Goal: Task Accomplishment & Management: Manage account settings

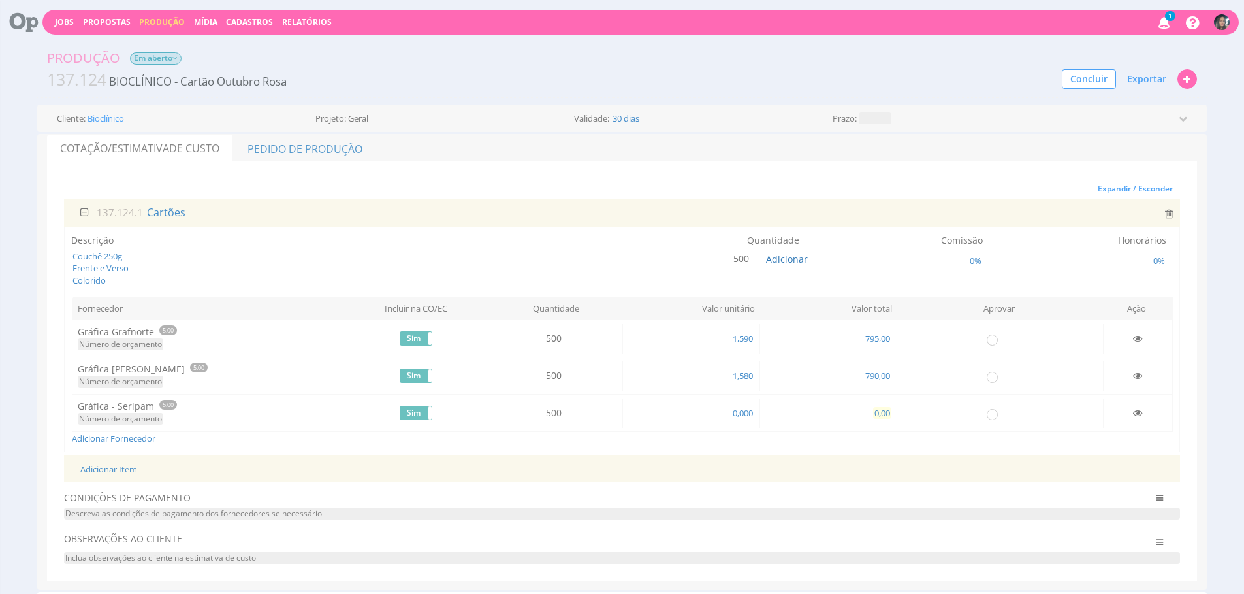
drag, startPoint x: 0, startPoint y: 0, endPoint x: 877, endPoint y: 414, distance: 969.5
click at [877, 414] on span "0,00" at bounding box center [882, 413] width 18 height 12
type input "475,30"
click at [360, 141] on link "Pedido de Produção" at bounding box center [305, 148] width 142 height 27
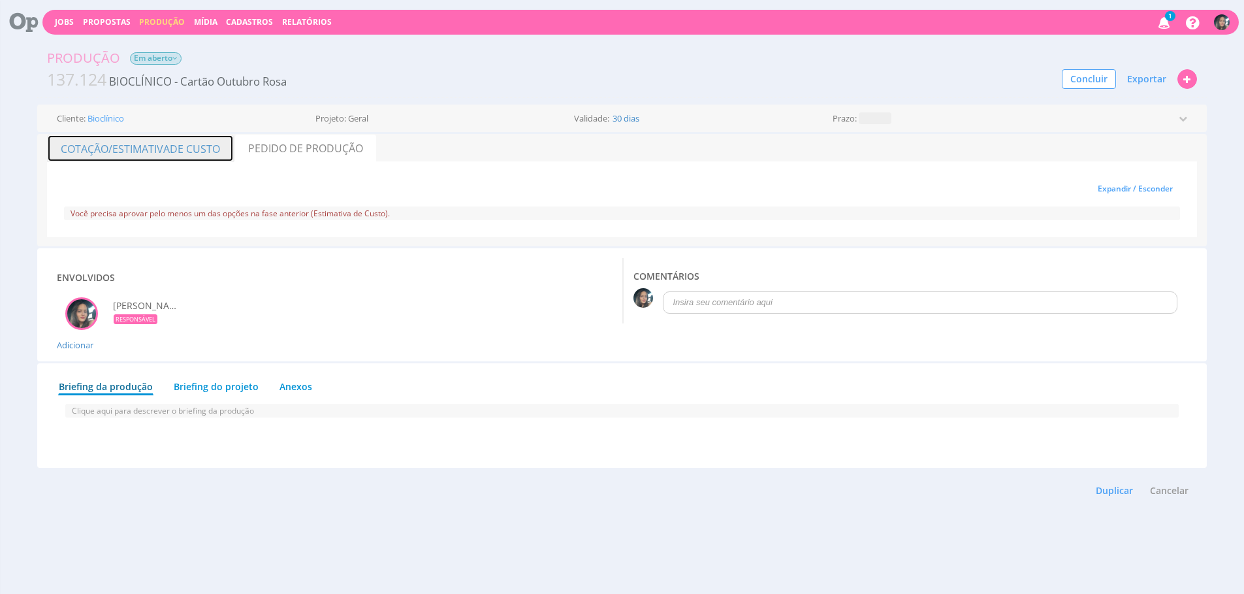
drag, startPoint x: 206, startPoint y: 152, endPoint x: 1034, endPoint y: 148, distance: 828.2
click at [206, 152] on span "de Custo" at bounding box center [195, 149] width 50 height 14
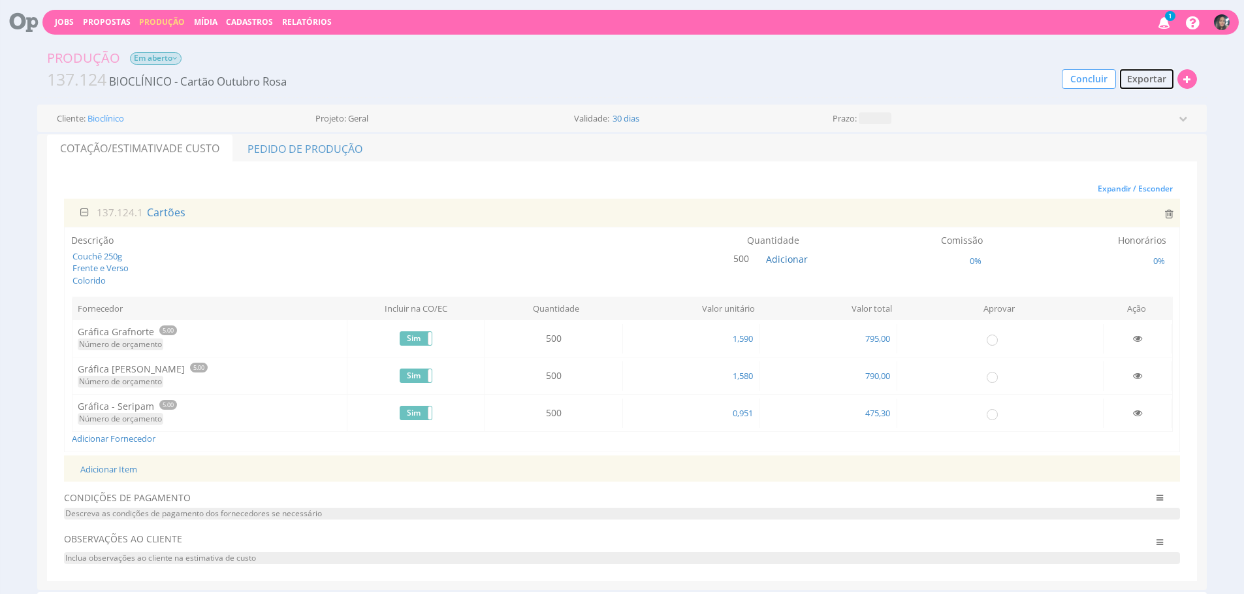
click at [1146, 88] on button "Exportar" at bounding box center [1147, 79] width 56 height 22
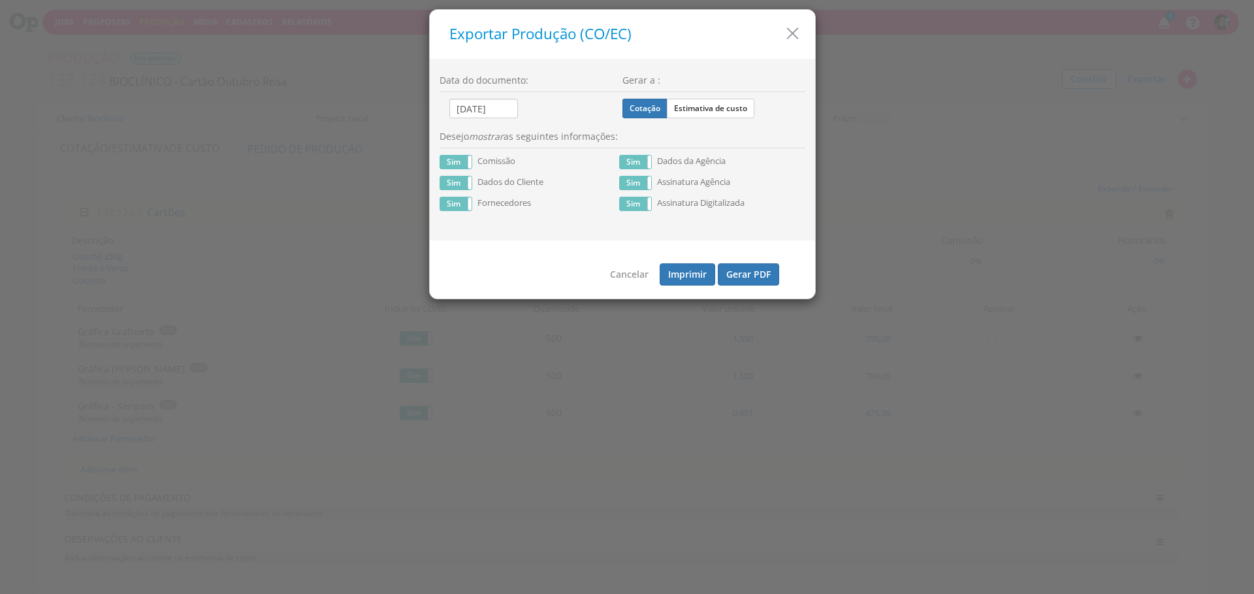
drag, startPoint x: 716, startPoint y: 115, endPoint x: 696, endPoint y: 125, distance: 22.8
click at [716, 115] on label "Estimativa de custo" at bounding box center [711, 109] width 88 height 20
click at [0, 0] on input "Estimativa de custo" at bounding box center [0, 0] width 0 height 0
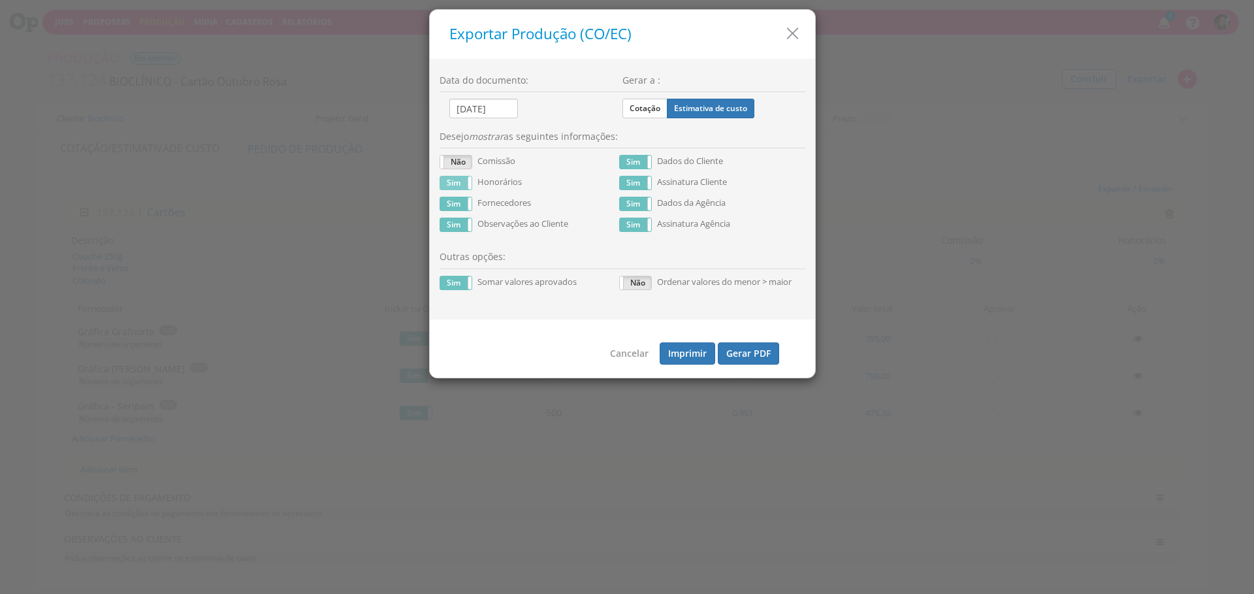
click at [457, 190] on div "Sim Não Honorários" at bounding box center [530, 186] width 180 height 21
click at [457, 187] on label "Sim" at bounding box center [455, 182] width 31 height 13
click at [730, 354] on button "Gerar PDF" at bounding box center [748, 353] width 61 height 22
click at [779, 33] on h5 "Exportar Produção (CO/EC)" at bounding box center [627, 34] width 356 height 16
click at [785, 33] on icon "button" at bounding box center [792, 33] width 19 height 19
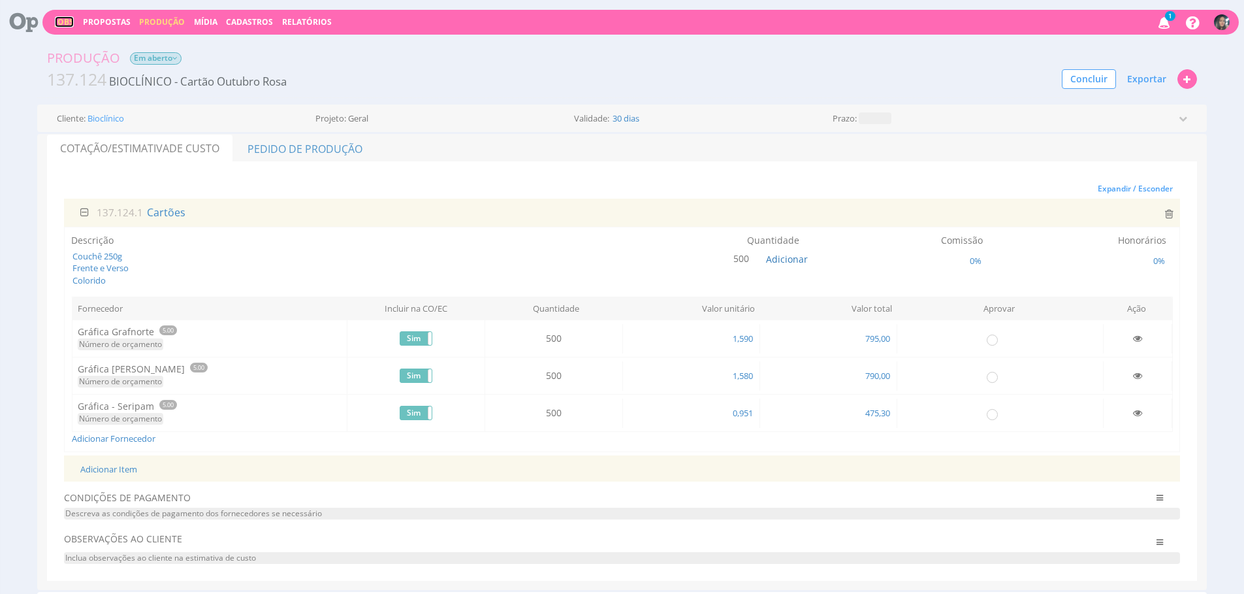
click at [63, 23] on link "Jobs" at bounding box center [64, 21] width 19 height 11
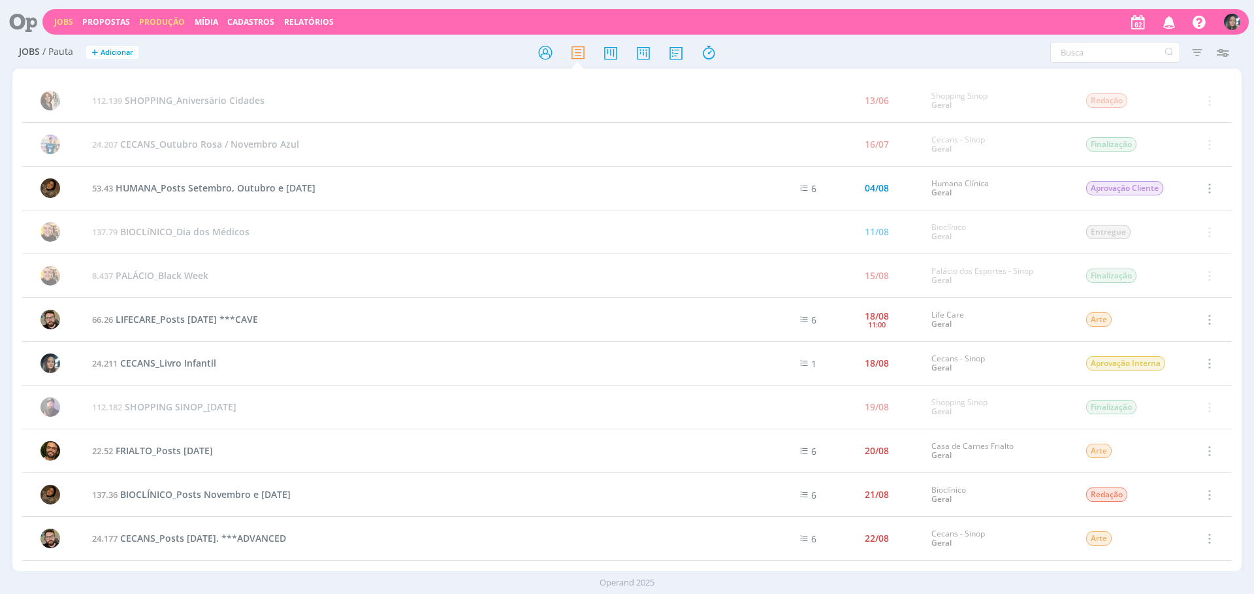
click at [173, 18] on link "Produção" at bounding box center [162, 21] width 46 height 11
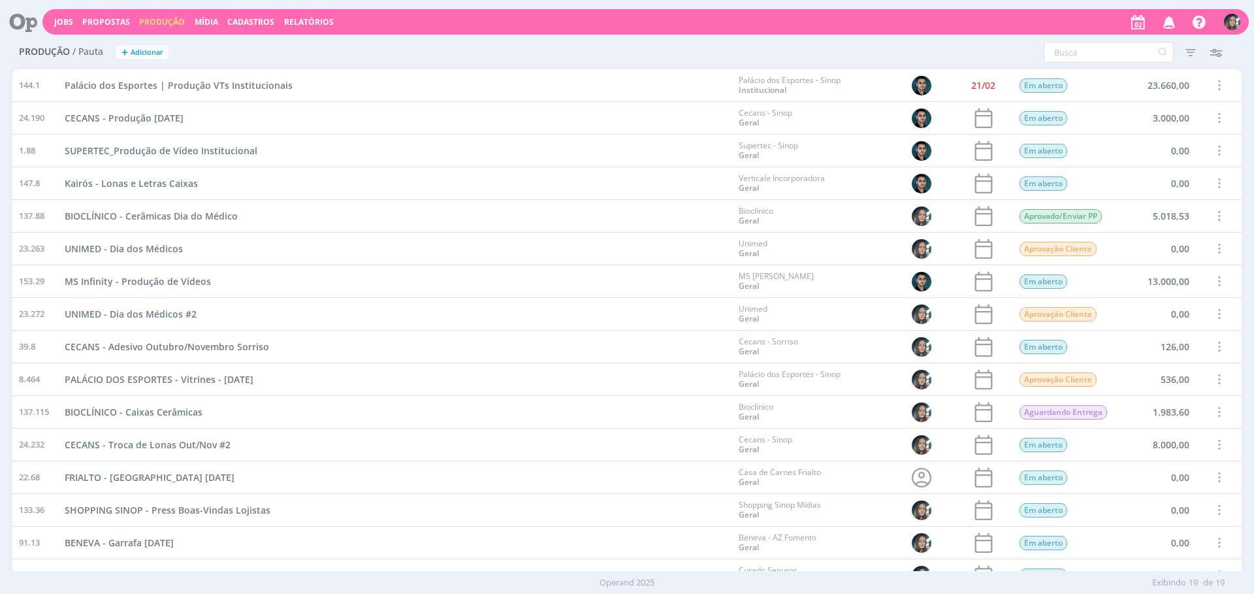
click at [219, 22] on div "Jobs Propostas Produção Mídia Cadastros Relatórios Notificações Central de Ajud…" at bounding box center [645, 21] width 1206 height 25
click at [210, 23] on link "Mídia" at bounding box center [207, 21] width 24 height 11
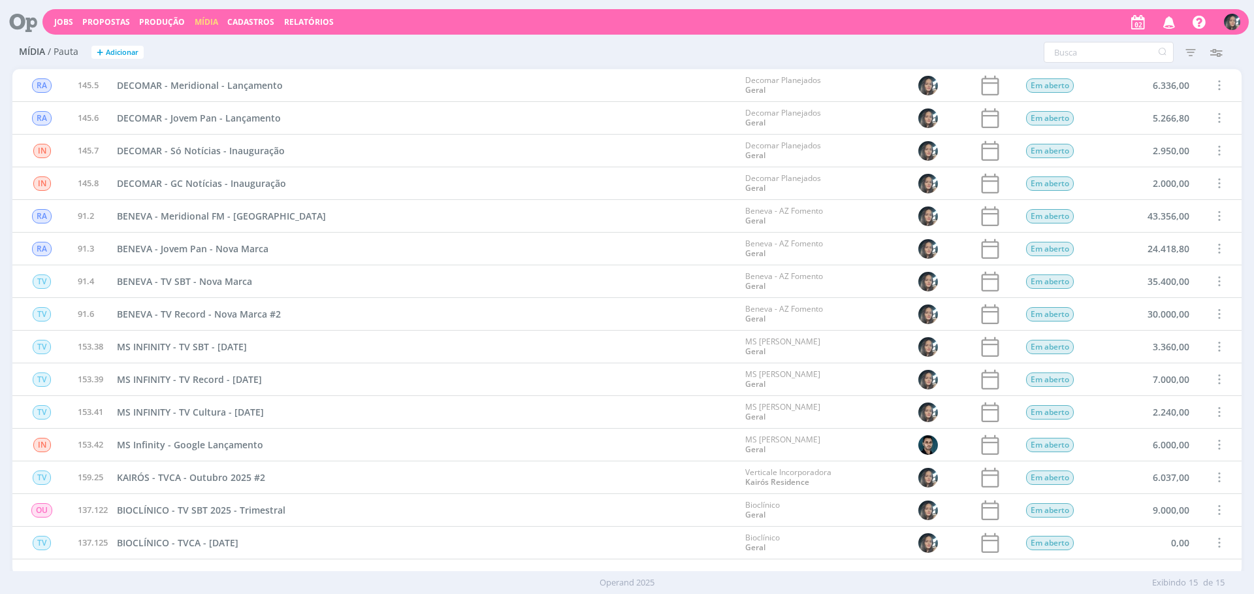
scroll to position [18, 0]
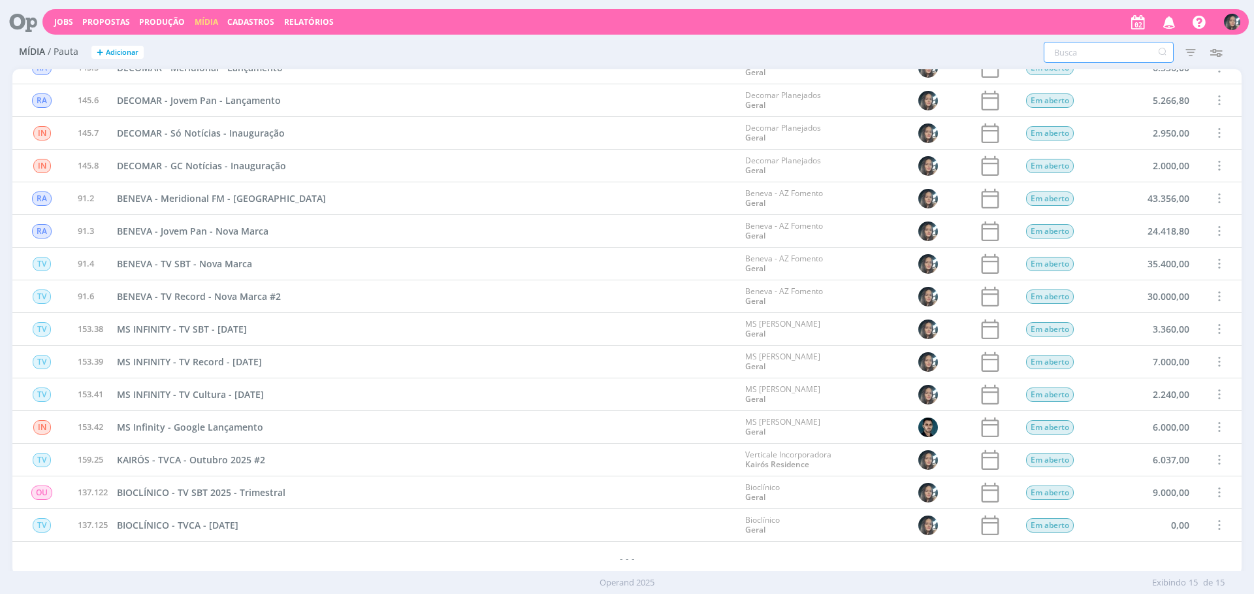
click at [1084, 50] on input "text" at bounding box center [1109, 52] width 130 height 21
type input "b"
type input "be"
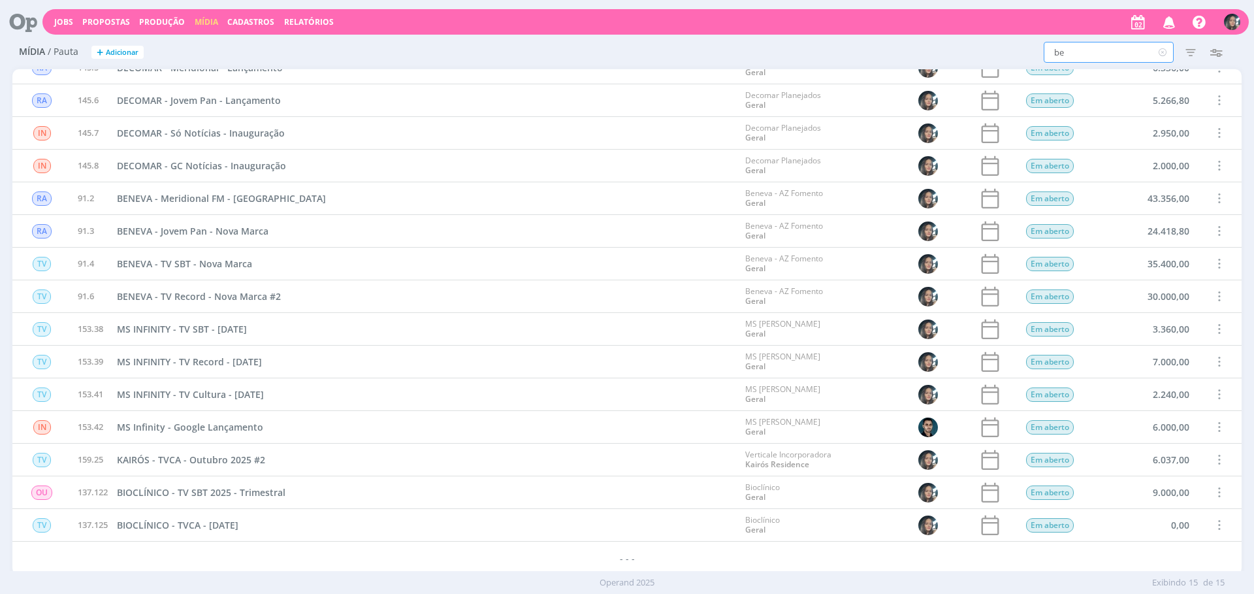
type input "ben"
type input "bene"
type input "benev"
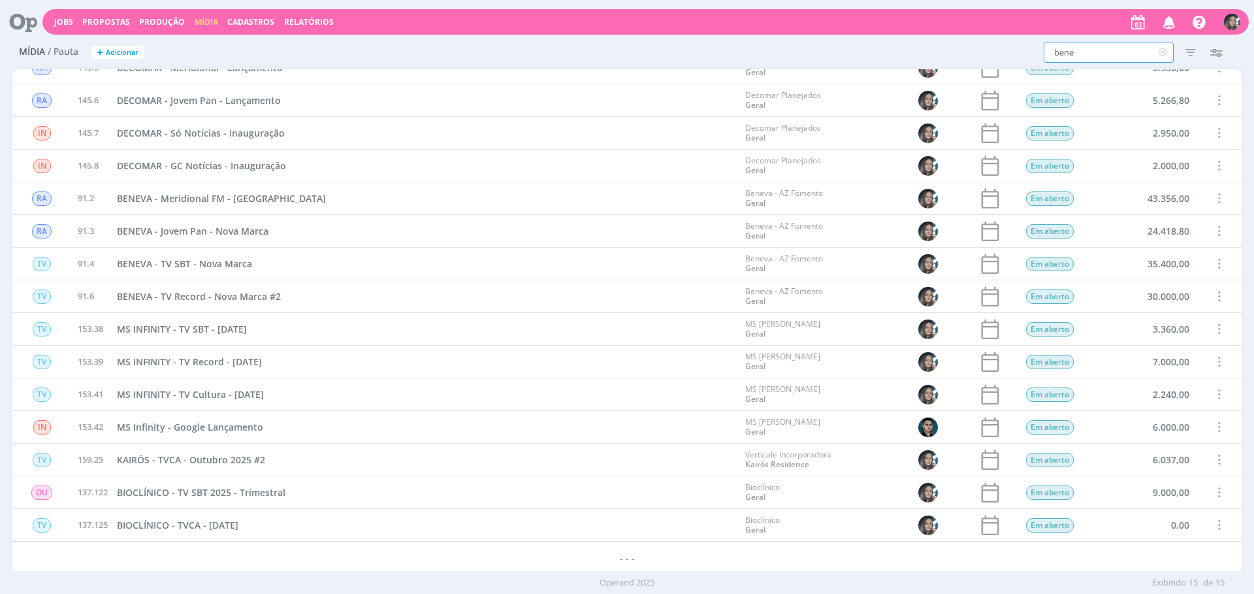
type input "benev"
type input "beneva"
click at [1176, 46] on div "beneva Filtros Filtrar Limpar beneva Data Personalizado a Tipo de mídia Selecio…" at bounding box center [1100, 52] width 268 height 21
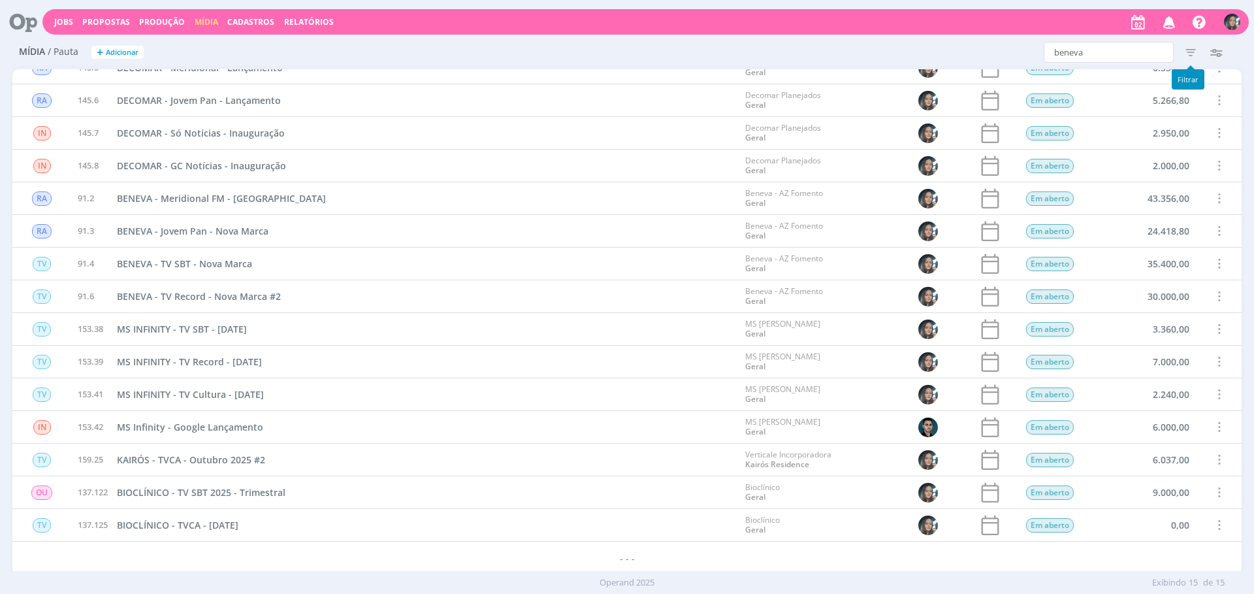
click at [1181, 46] on icon "button" at bounding box center [1191, 52] width 24 height 24
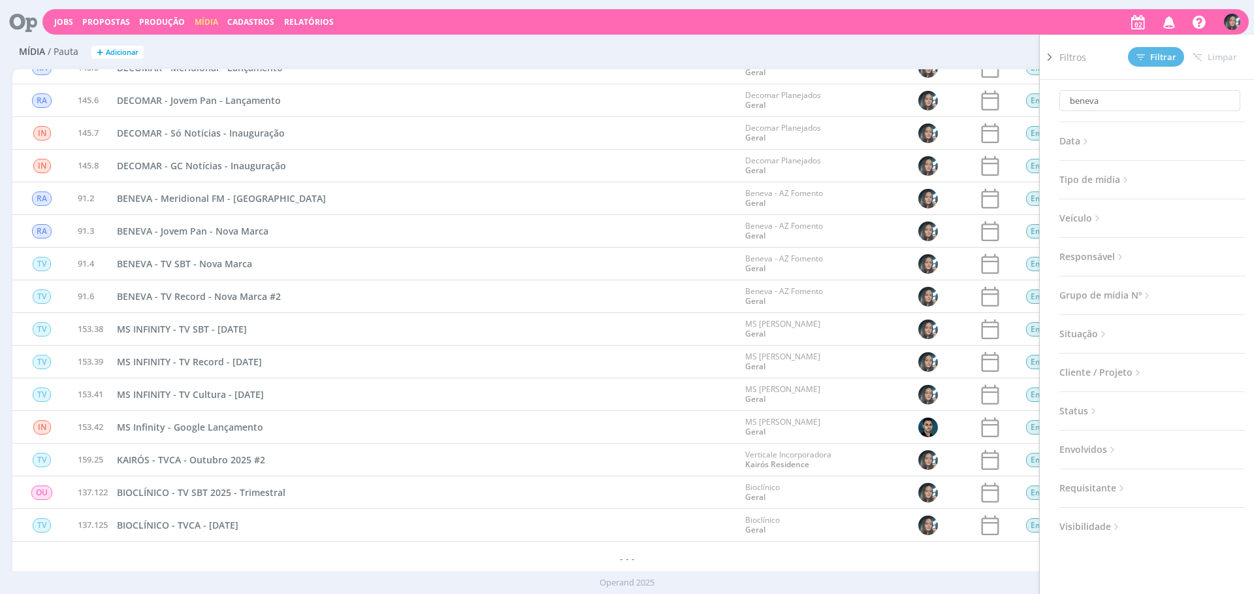
click at [1087, 329] on span "Situação" at bounding box center [1084, 333] width 50 height 17
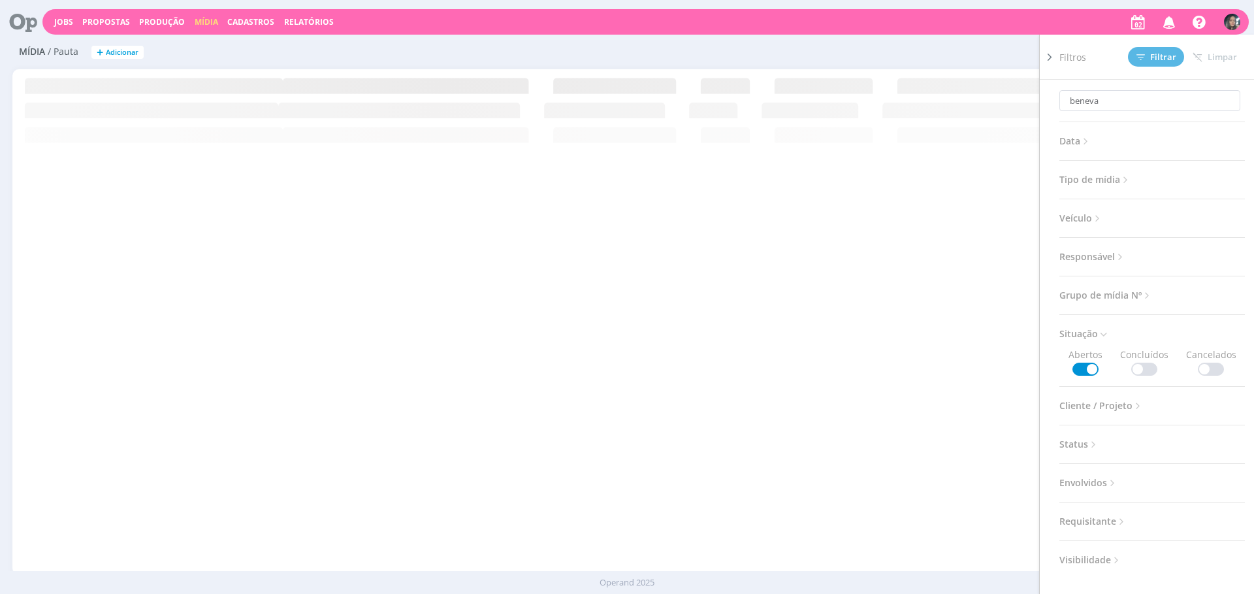
click at [1142, 364] on span at bounding box center [1144, 369] width 26 height 13
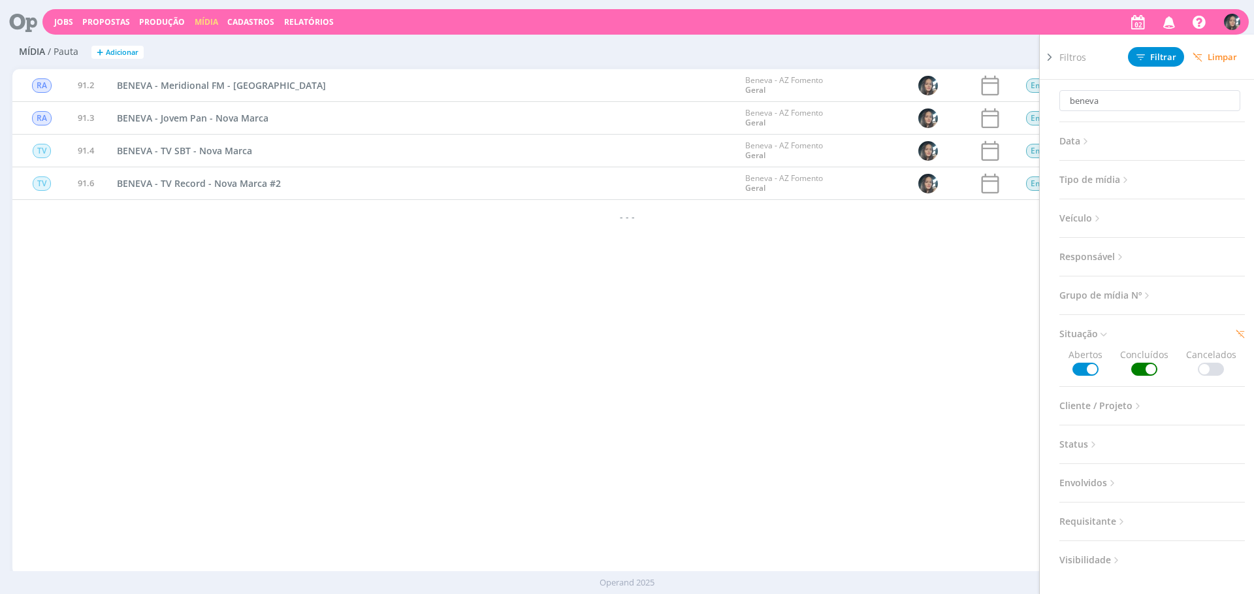
drag, startPoint x: 216, startPoint y: 287, endPoint x: 221, endPoint y: 273, distance: 15.1
click at [216, 287] on div "RA 145.5 DECOMAR - Meridional - Lançamento Decomar Planejados Geral Em aberto 6…" at bounding box center [626, 321] width 1229 height 505
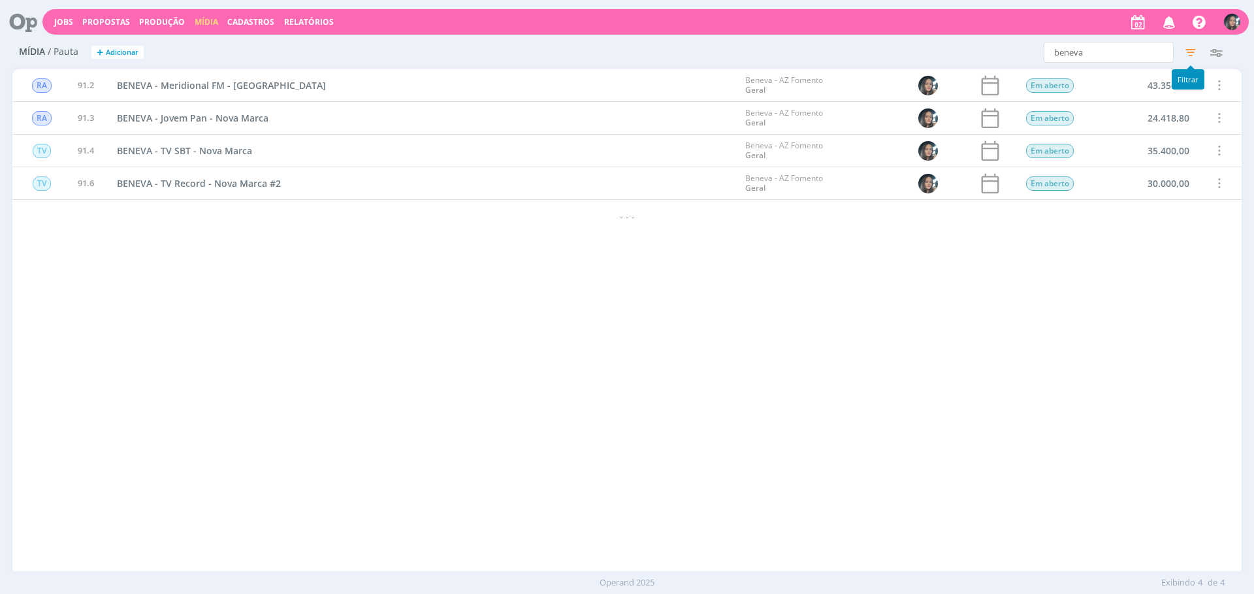
click at [1191, 56] on icon "button" at bounding box center [1191, 52] width 24 height 24
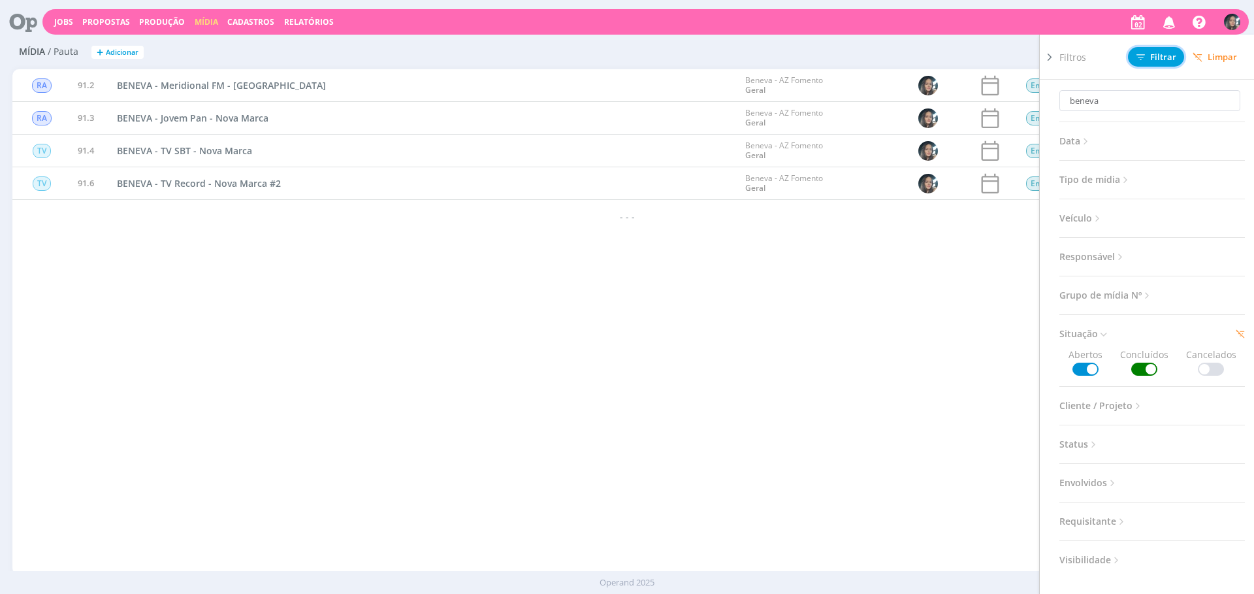
click at [1159, 50] on button "Filtrar" at bounding box center [1156, 57] width 56 height 20
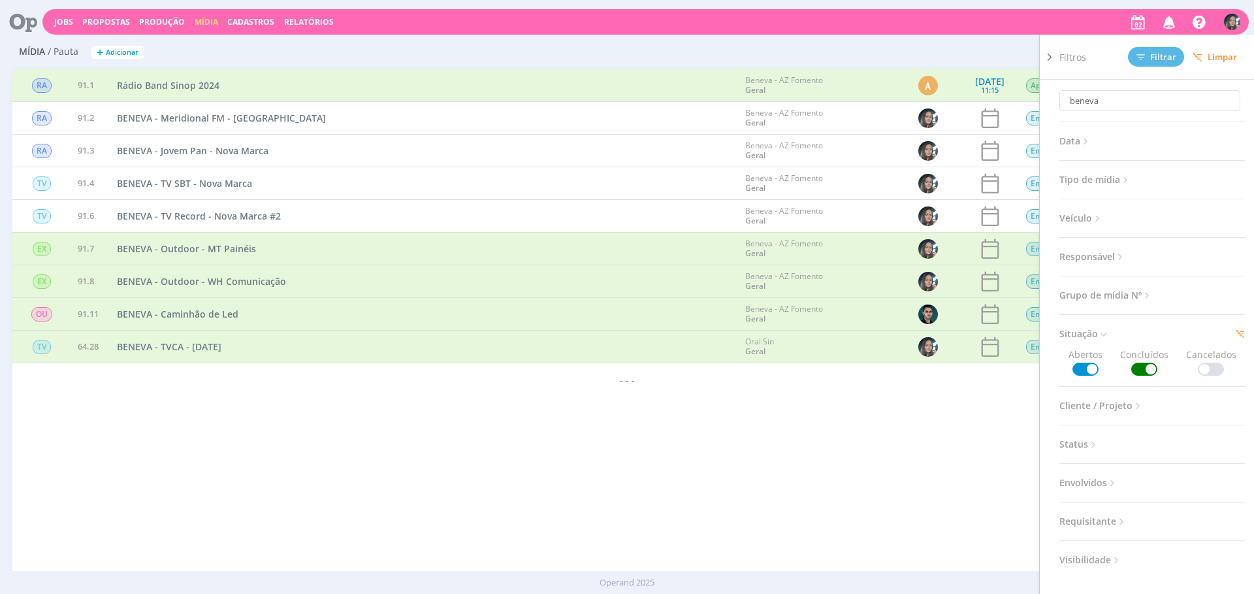
click at [521, 419] on div "RA 145.5 DECOMAR - Meridional - Lançamento Decomar Planejados Geral Em aberto 6…" at bounding box center [626, 321] width 1229 height 505
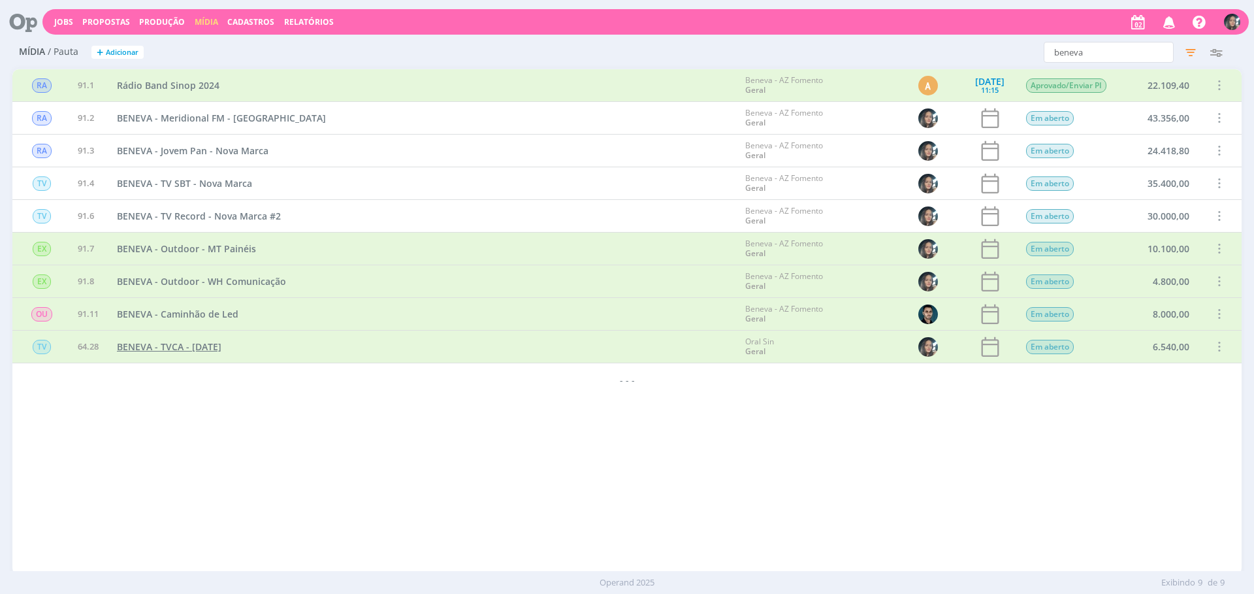
click at [221, 346] on span "BENEVA - TVCA - Setembro 2025" at bounding box center [169, 346] width 105 height 12
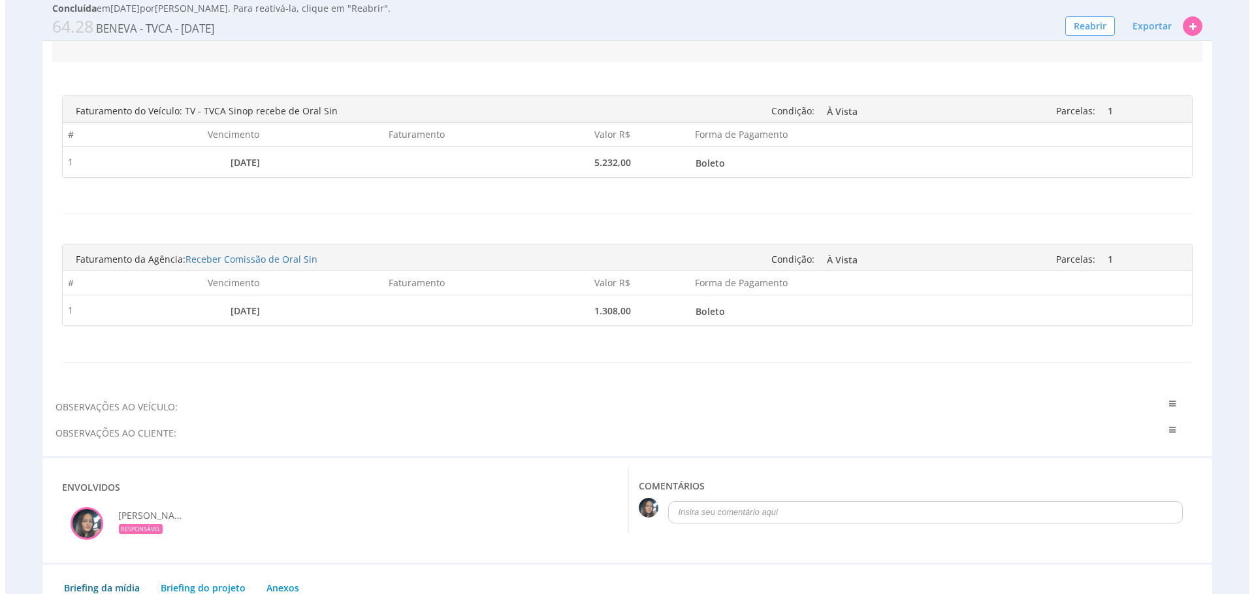
scroll to position [771, 0]
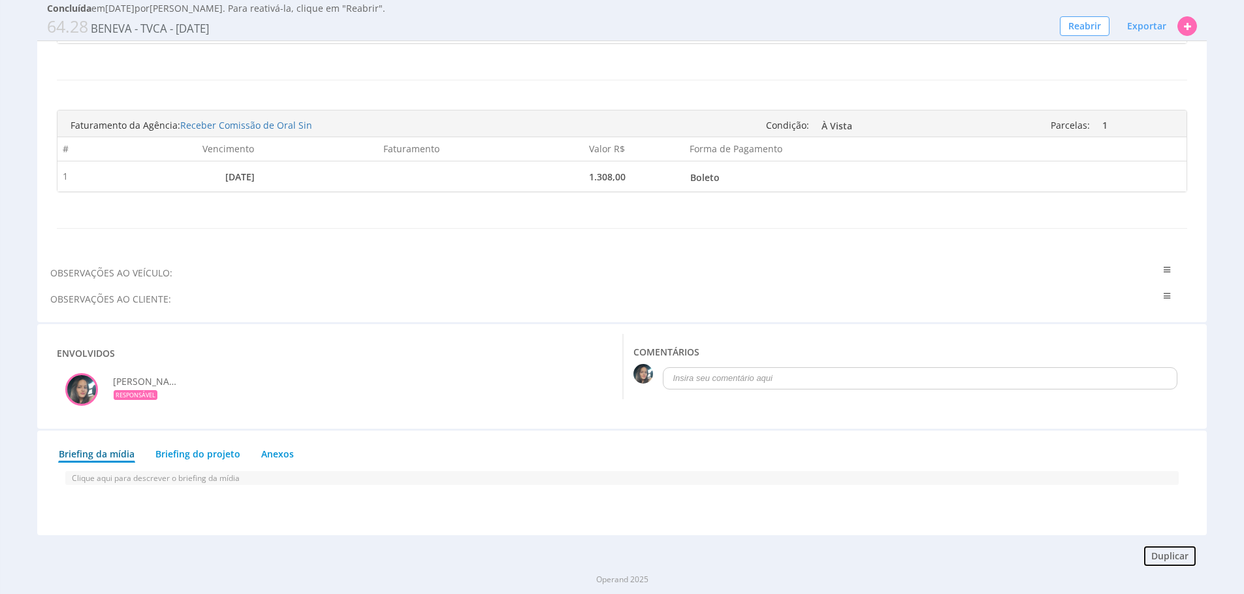
click at [1155, 560] on button "Duplicar" at bounding box center [1170, 556] width 54 height 22
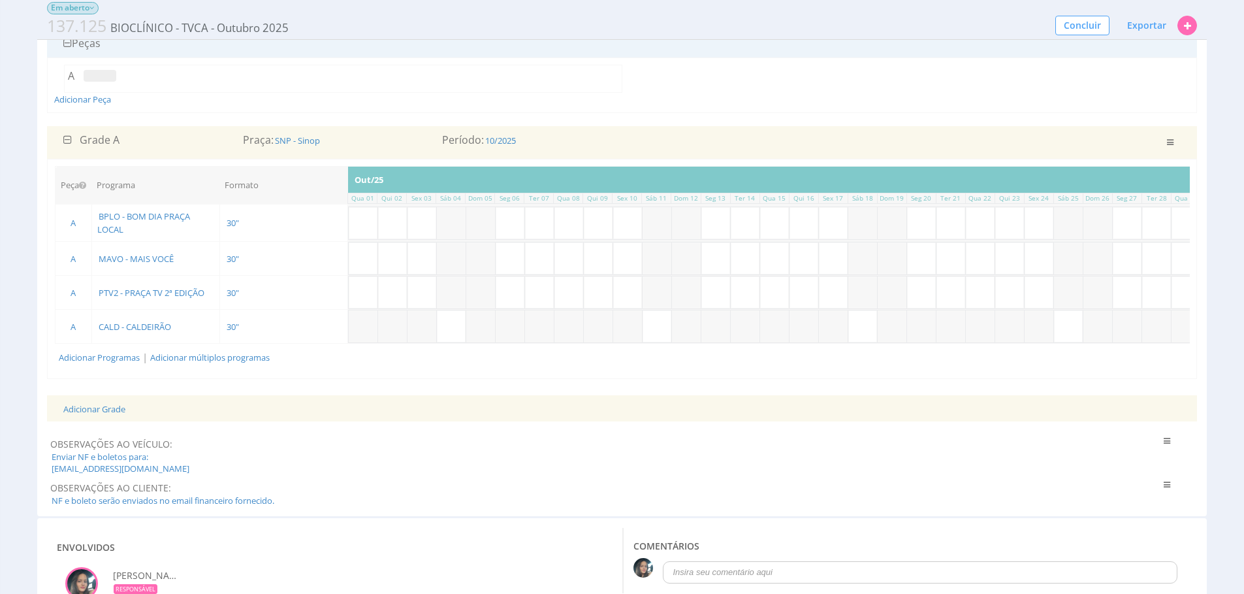
scroll to position [150, 0]
click at [72, 353] on link "Adicionar Programas" at bounding box center [99, 358] width 81 height 12
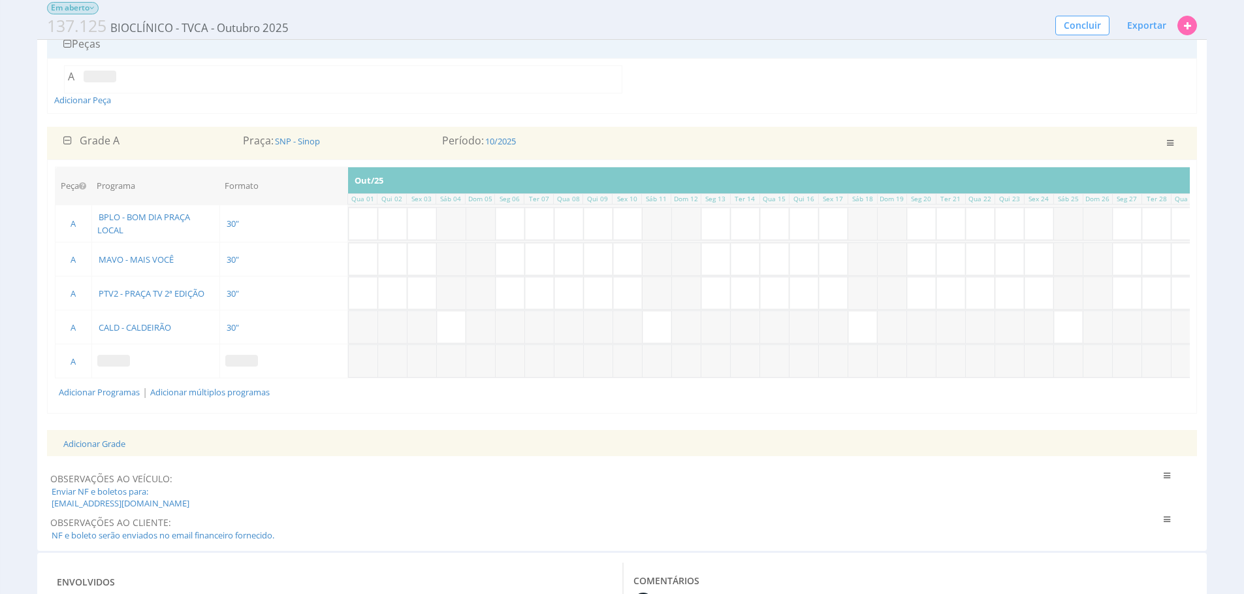
click at [110, 369] on td at bounding box center [155, 361] width 128 height 34
click at [126, 357] on span at bounding box center [113, 361] width 33 height 12
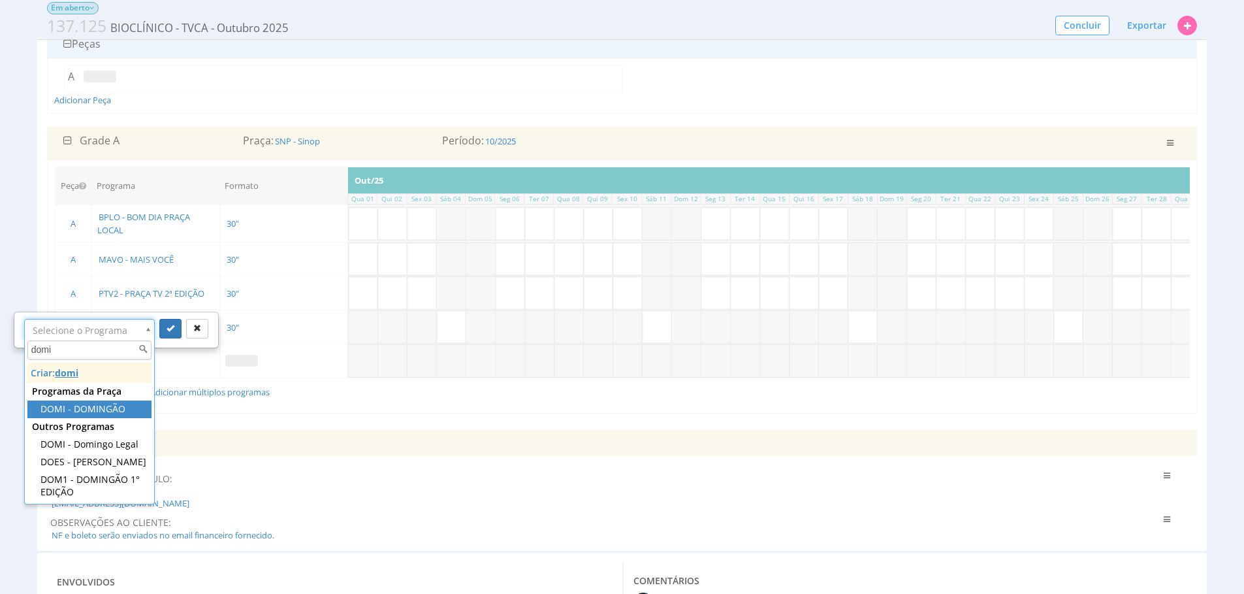
type input "domi"
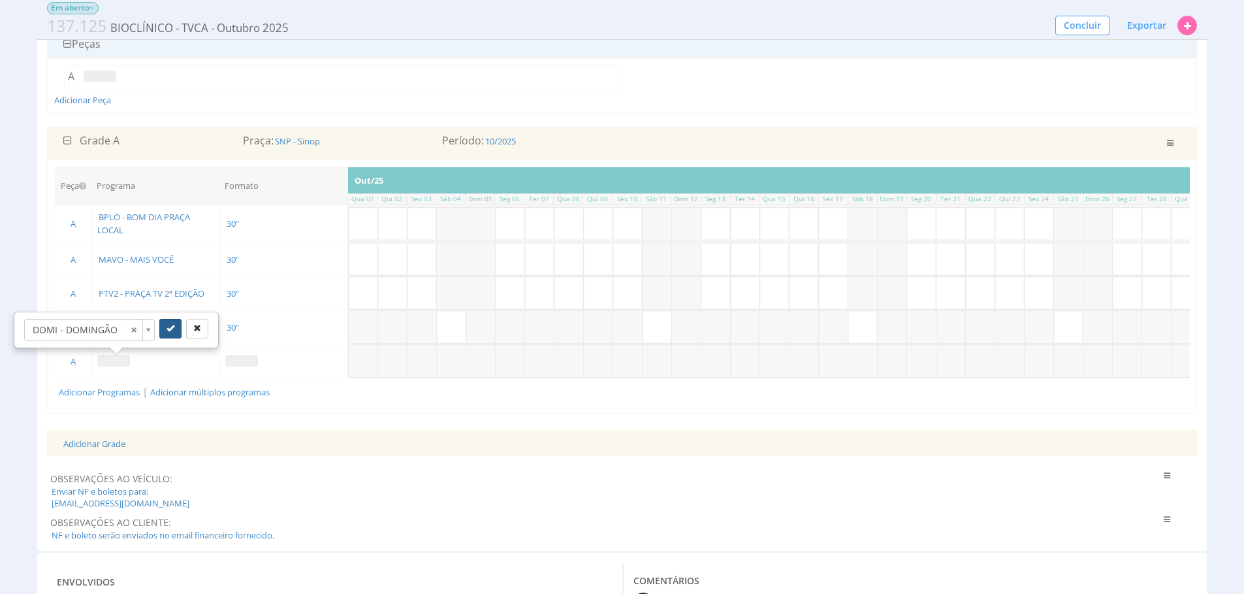
click at [167, 334] on button "submit" at bounding box center [170, 329] width 22 height 20
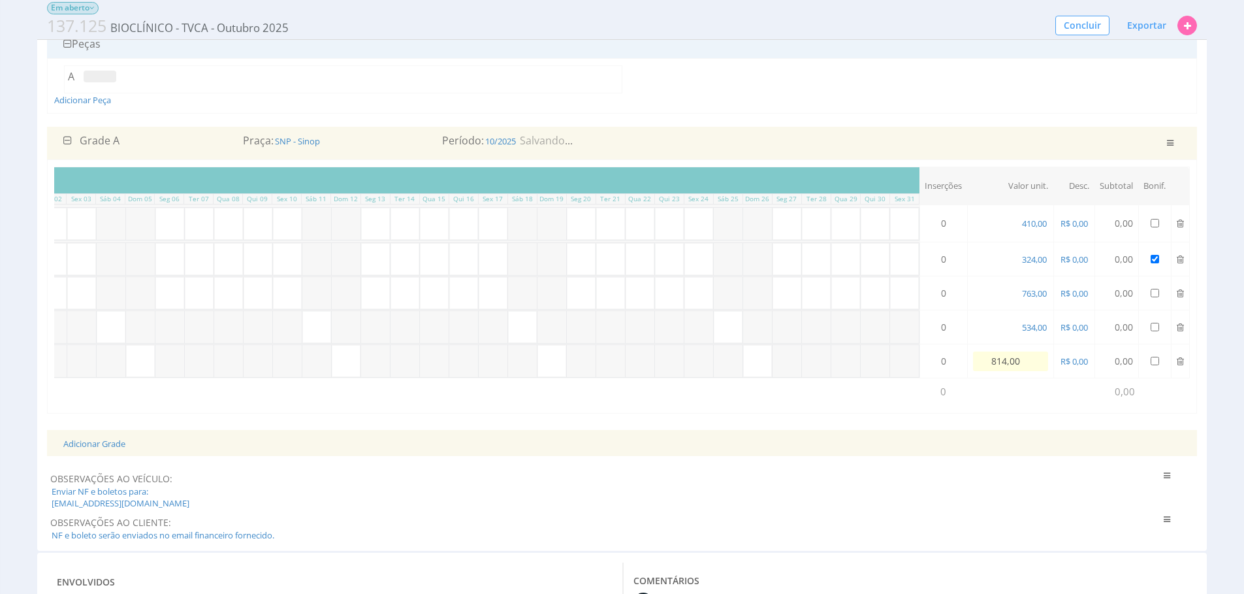
scroll to position [0, 0]
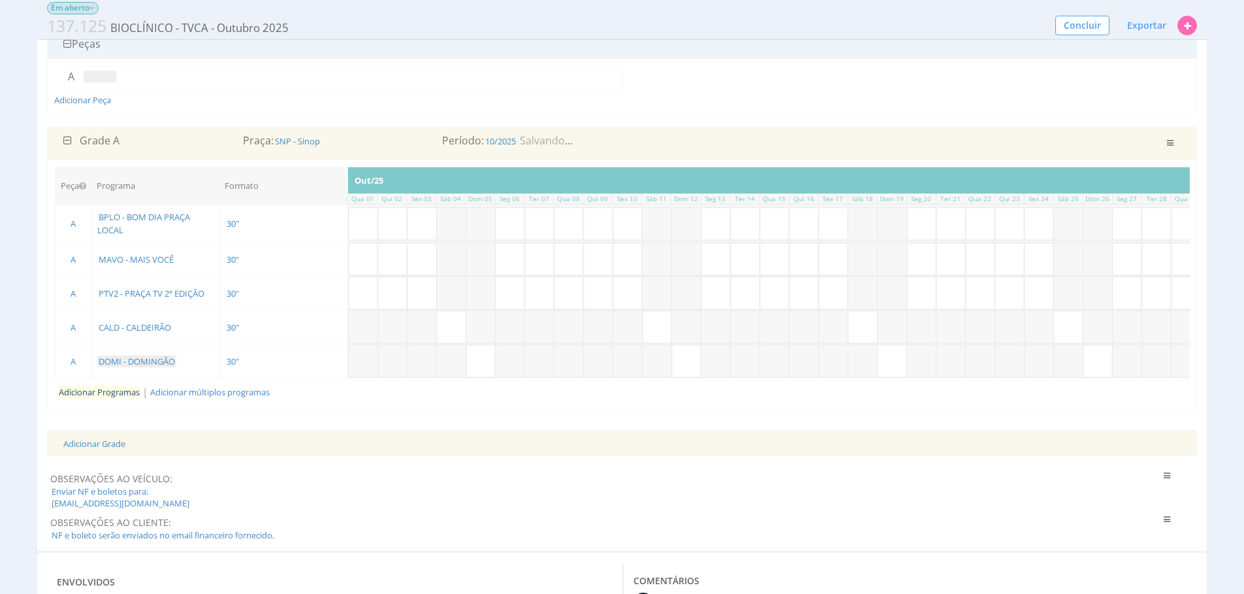
click at [86, 390] on link "Adicionar Programas" at bounding box center [99, 392] width 81 height 12
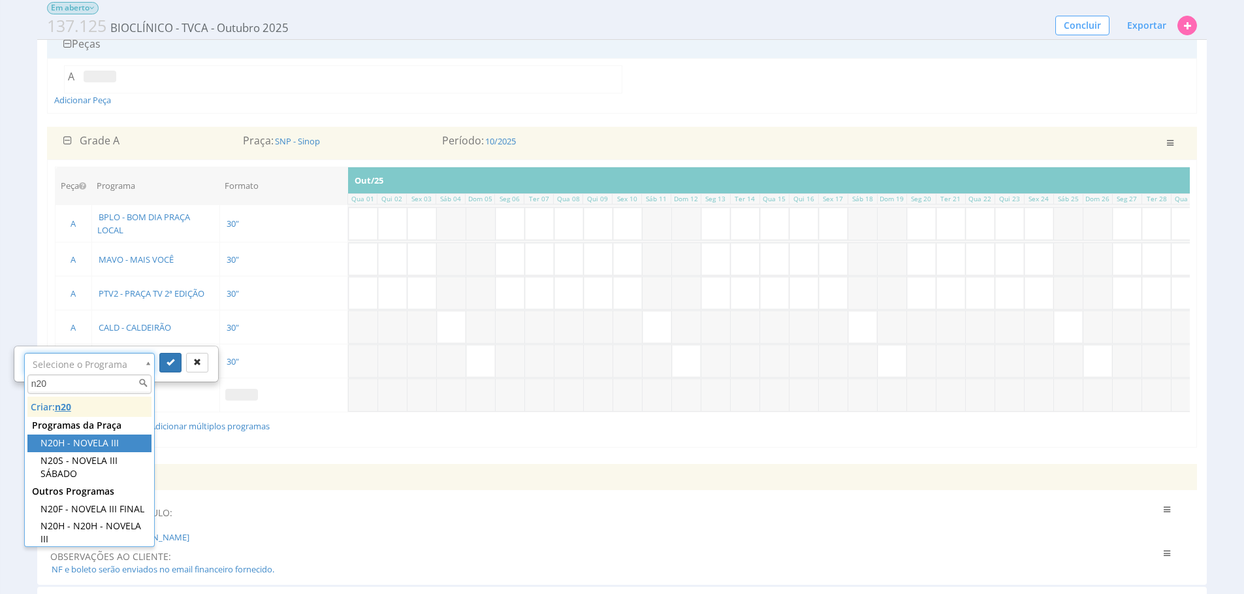
type input "n20"
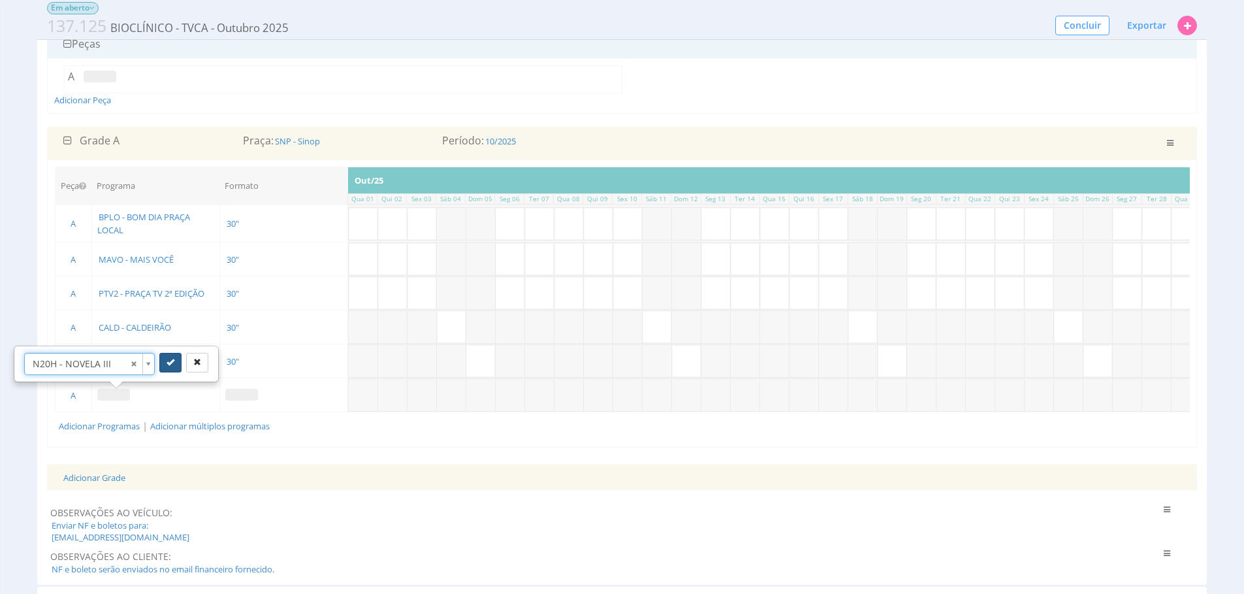
click at [165, 365] on button "submit" at bounding box center [170, 363] width 22 height 20
click at [90, 423] on link "Adicionar Programas" at bounding box center [99, 426] width 81 height 12
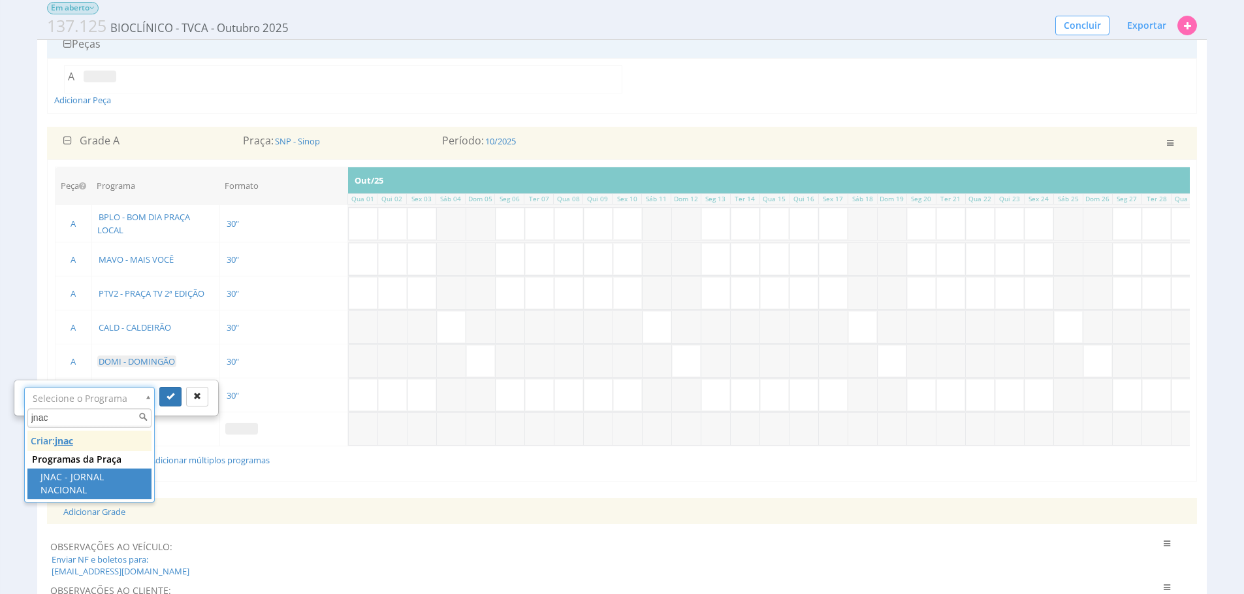
type input "jnac"
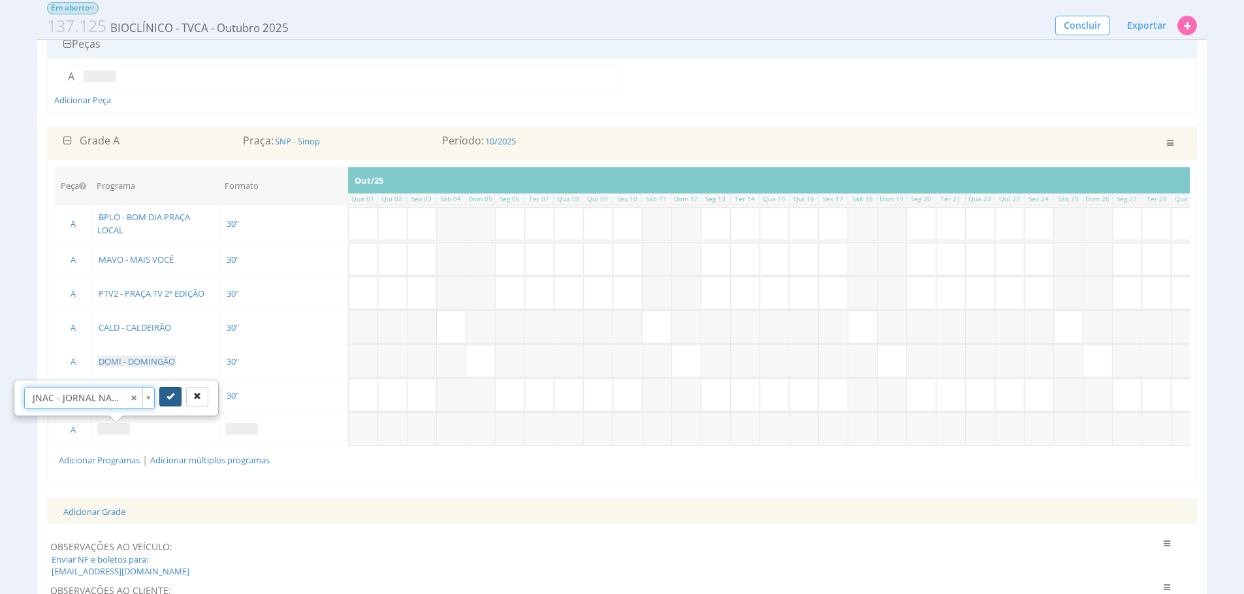
click at [174, 389] on button "submit" at bounding box center [170, 397] width 22 height 20
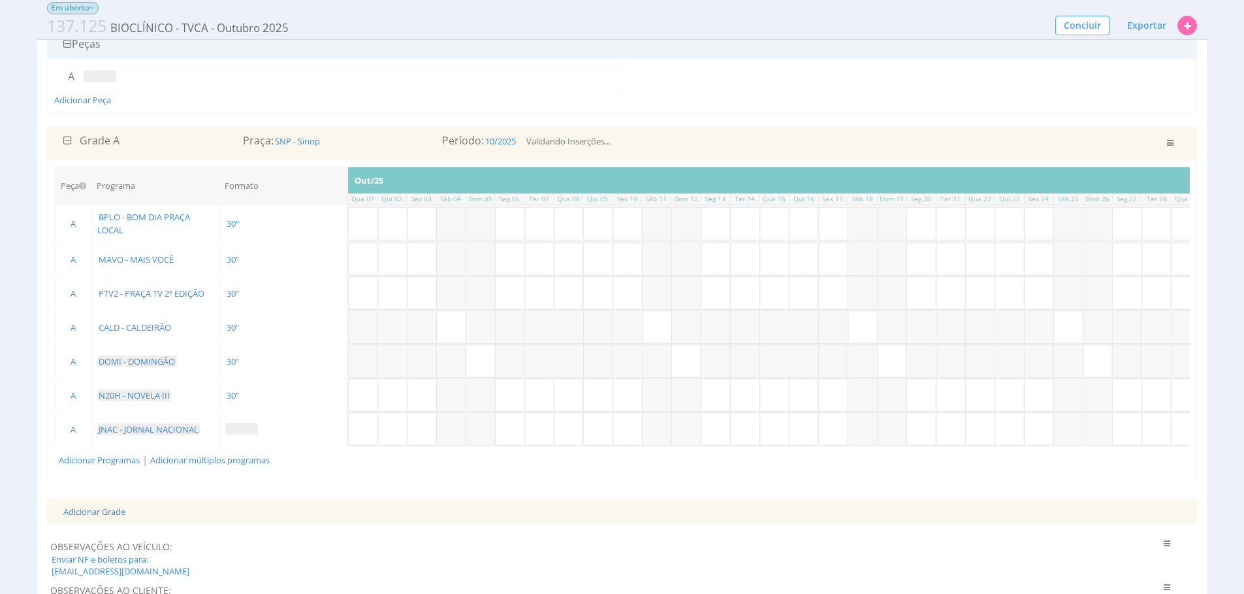
click at [240, 432] on span at bounding box center [241, 429] width 33 height 12
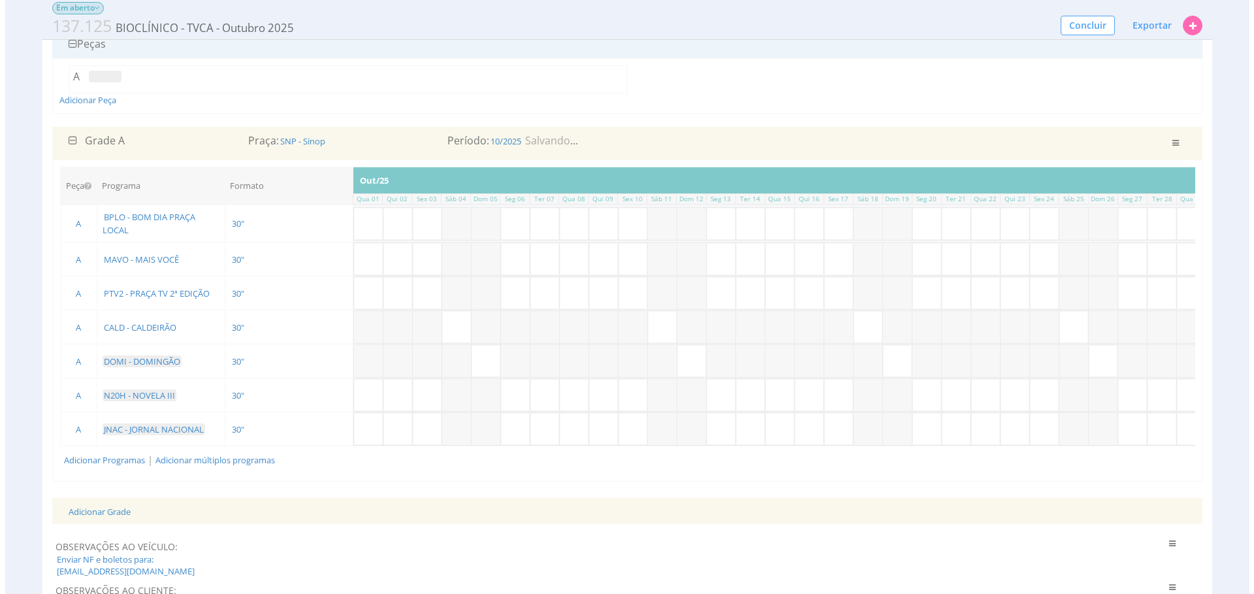
scroll to position [0, 346]
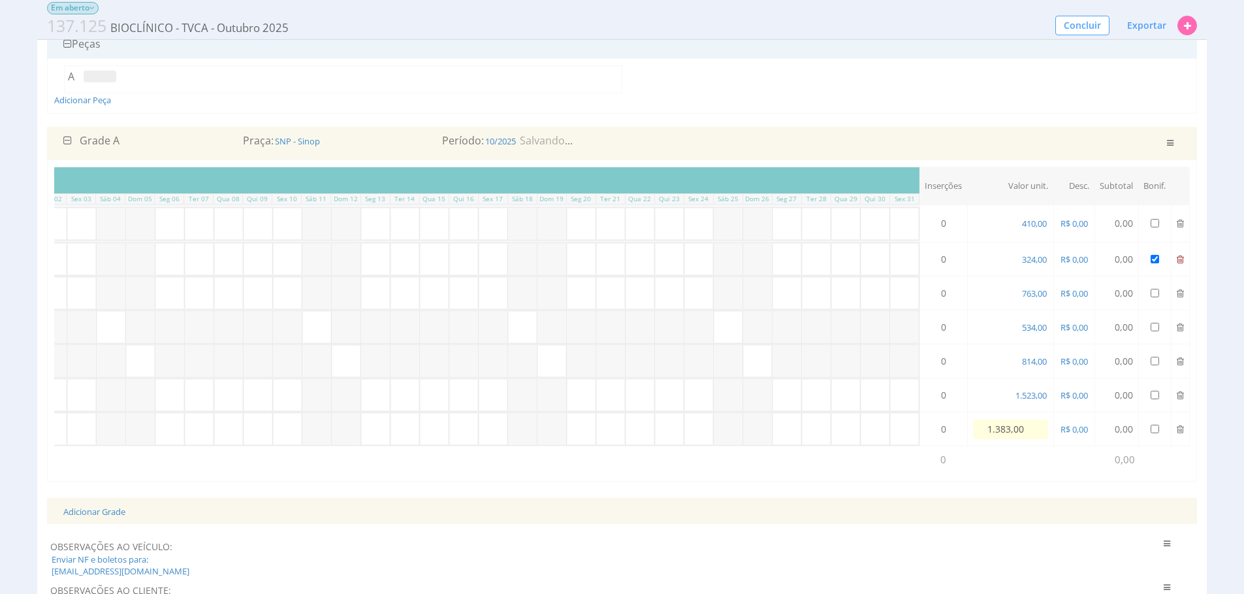
click at [1180, 255] on icon at bounding box center [1180, 259] width 7 height 9
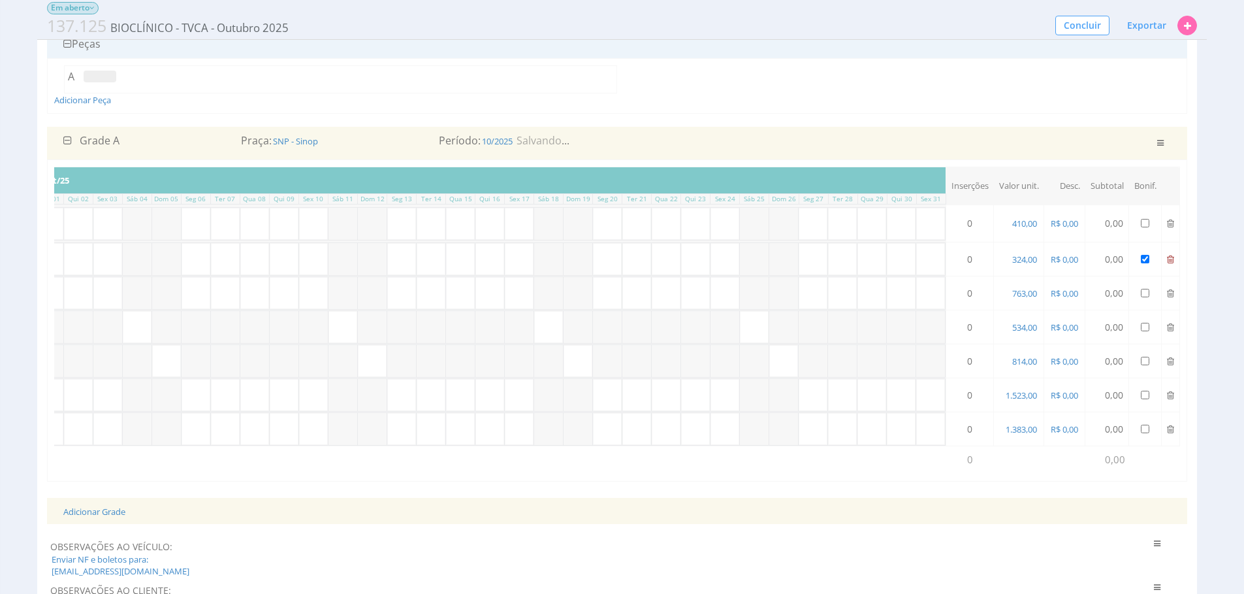
scroll to position [0, 310]
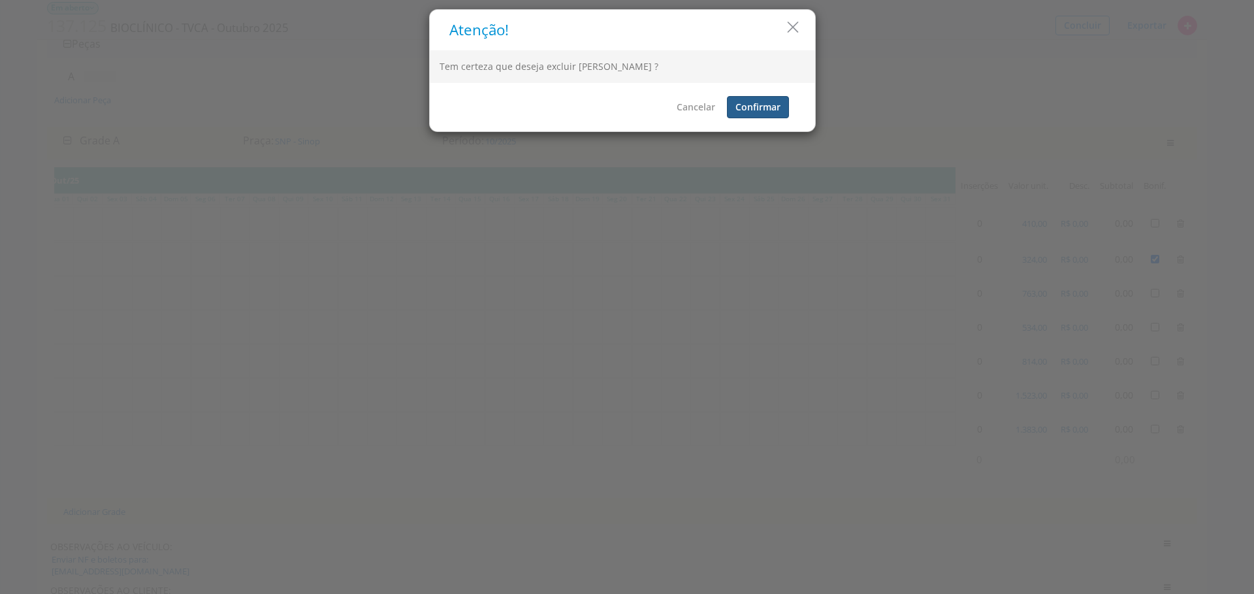
click at [783, 108] on button "Confirmar" at bounding box center [758, 107] width 62 height 22
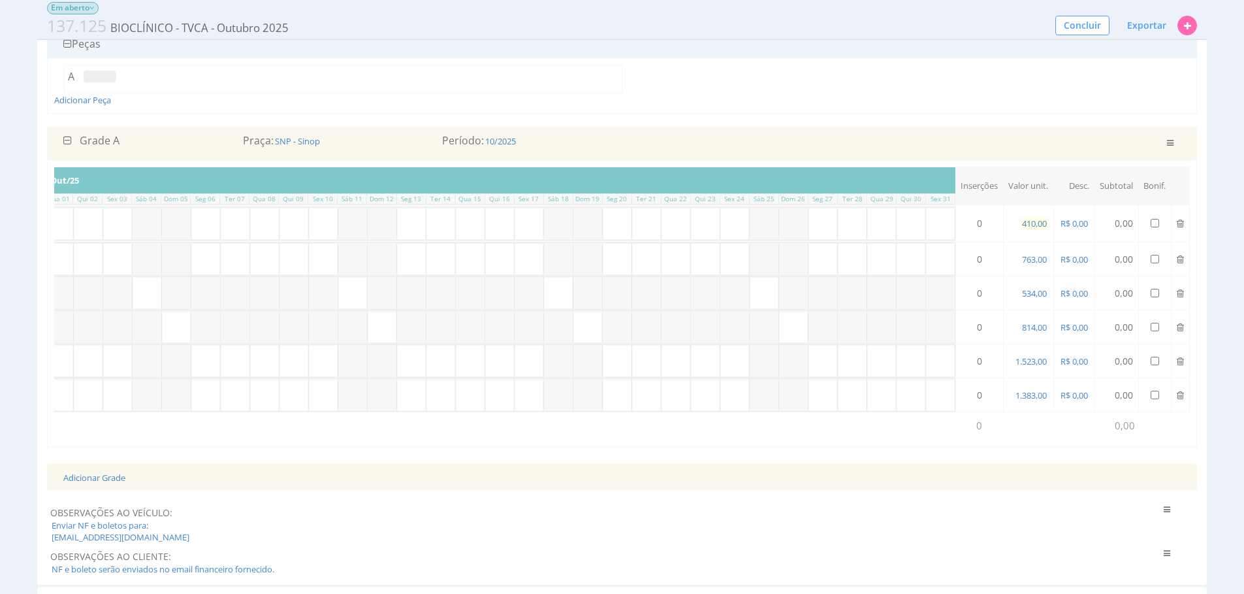
click at [1035, 226] on span "410,00" at bounding box center [1034, 224] width 27 height 12
type input "418,00"
click at [1059, 256] on span "763,00" at bounding box center [1064, 259] width 27 height 12
click at [1059, 256] on input "763,00" at bounding box center [1040, 260] width 75 height 20
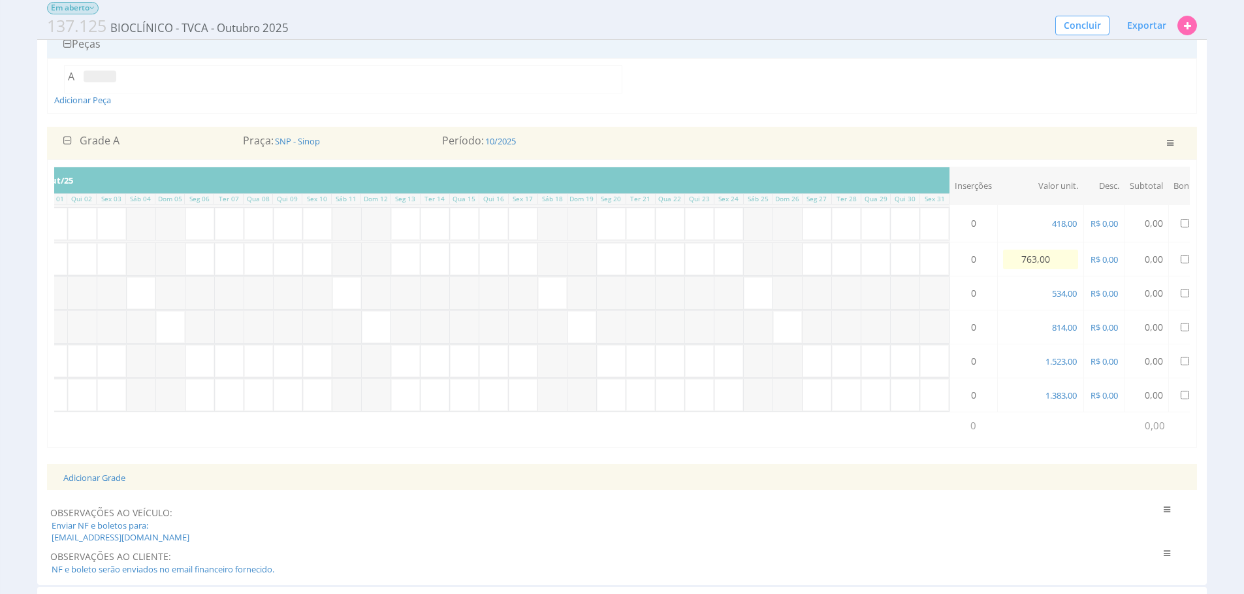
scroll to position [0, 297]
click at [1060, 255] on input "763,00" at bounding box center [1053, 260] width 75 height 20
type input "873,00"
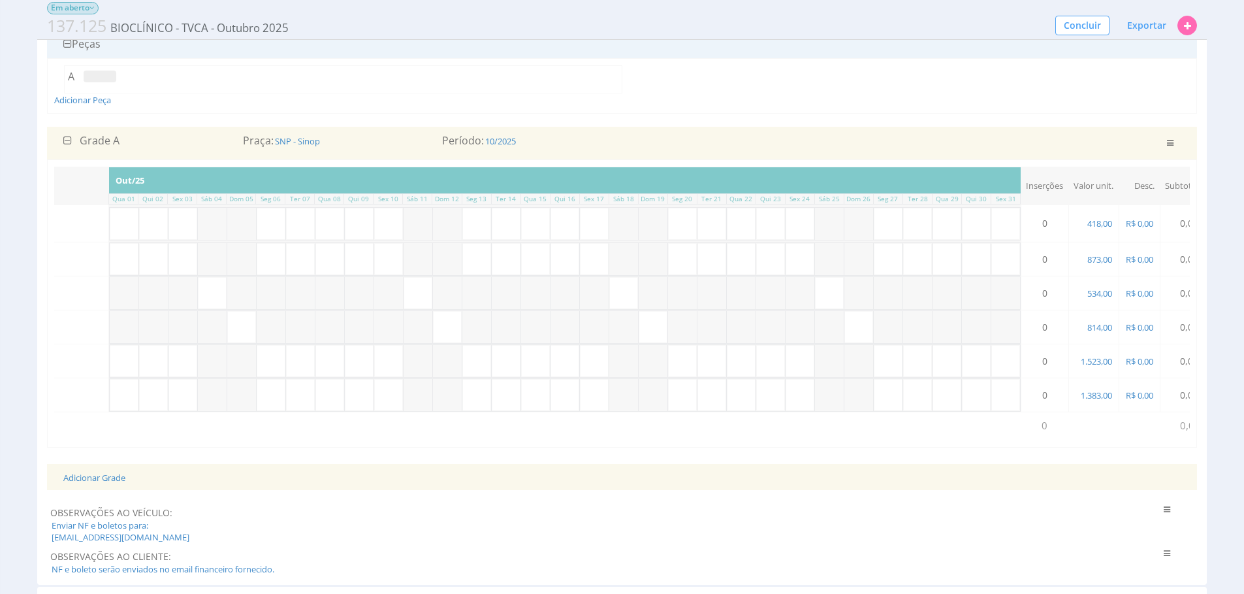
scroll to position [0, 310]
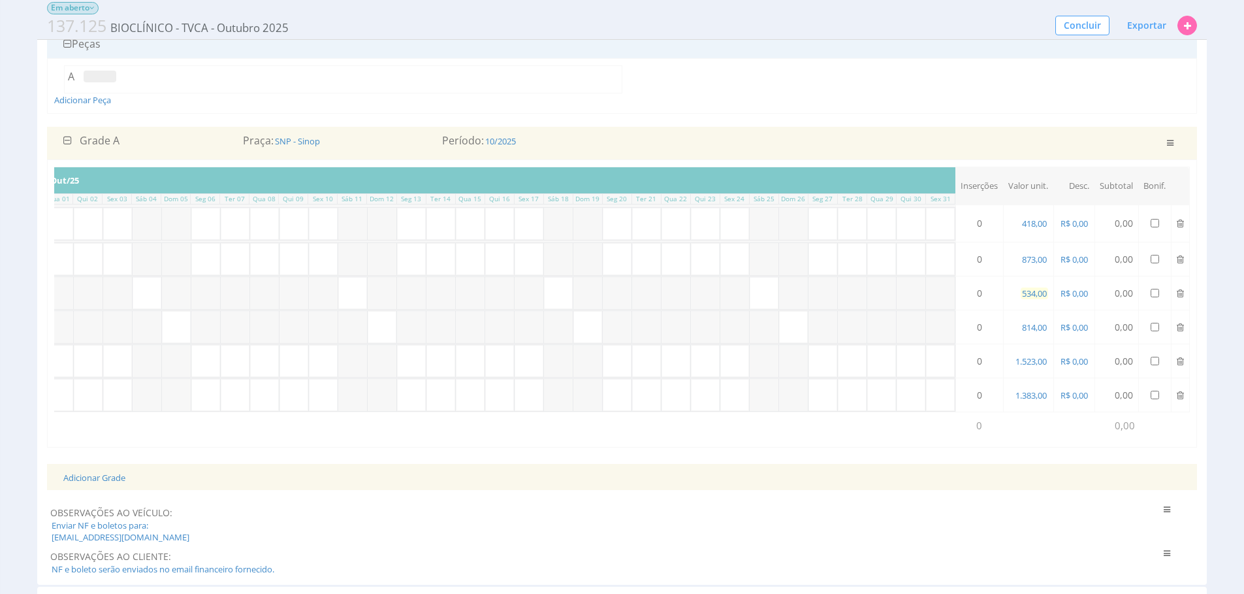
click at [1024, 291] on span "534,00" at bounding box center [1034, 293] width 27 height 12
type input "620,00"
click at [1033, 331] on span "814,00" at bounding box center [1034, 327] width 27 height 12
type input "879,00"
click at [1035, 396] on span "1.383,00" at bounding box center [1031, 395] width 34 height 12
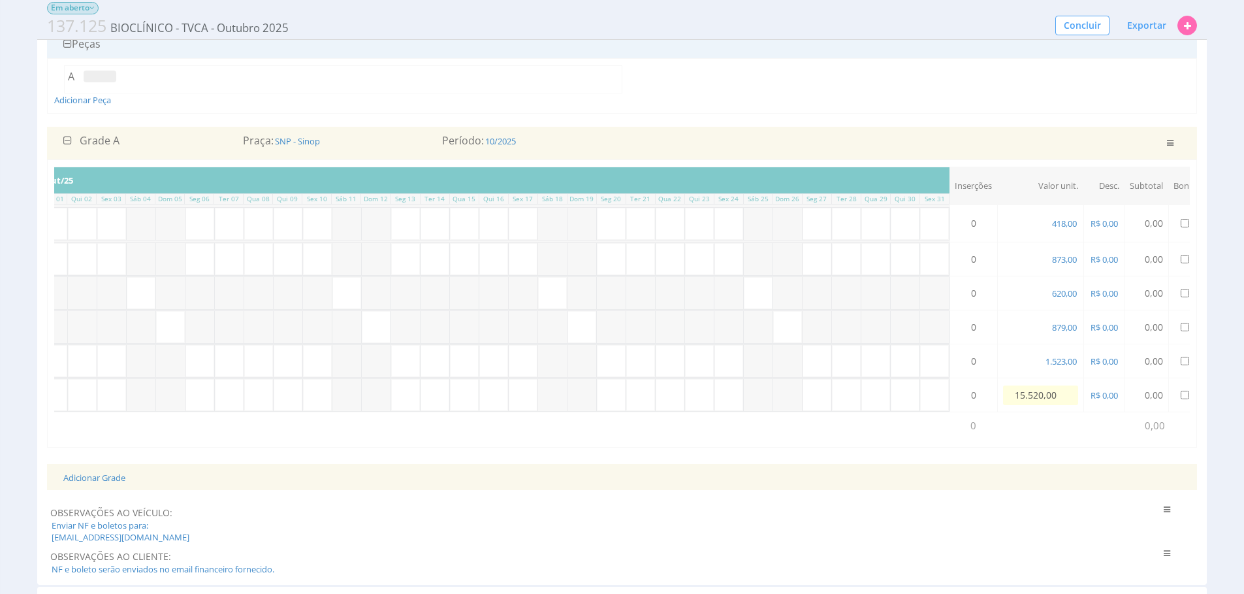
type input "1.552,00"
click at [1035, 363] on span "1.523,00" at bounding box center [1031, 361] width 34 height 12
type input "1.596,00"
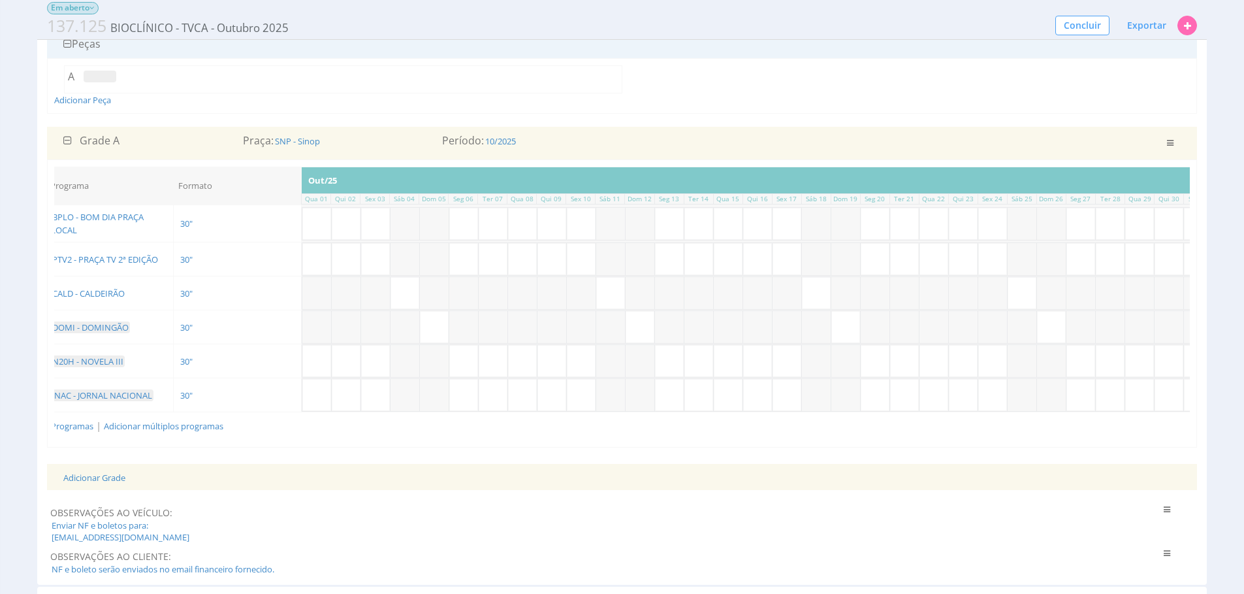
scroll to position [0, 42]
drag, startPoint x: 411, startPoint y: 295, endPoint x: 430, endPoint y: 305, distance: 21.3
click at [411, 295] on input "text" at bounding box center [409, 293] width 29 height 32
drag, startPoint x: 445, startPoint y: 328, endPoint x: 502, endPoint y: 321, distance: 56.6
click at [445, 327] on input "text" at bounding box center [439, 327] width 29 height 32
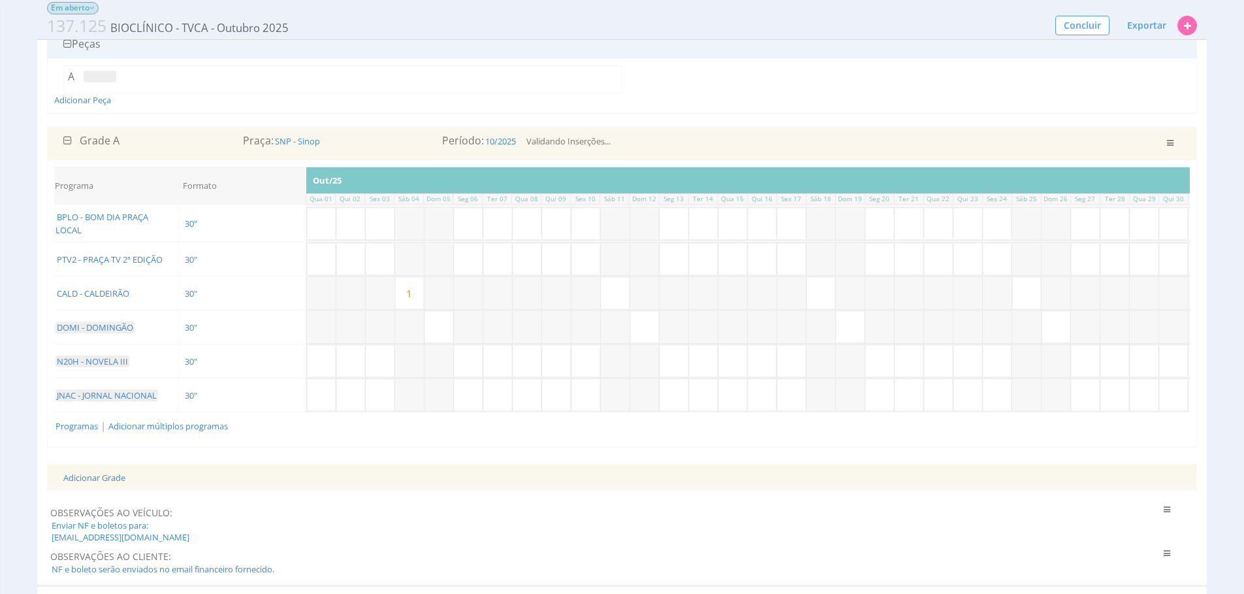
type input "1"
click at [607, 293] on input "text" at bounding box center [615, 293] width 29 height 32
type input "1"
click at [636, 324] on input "text" at bounding box center [644, 327] width 29 height 32
type input "1"
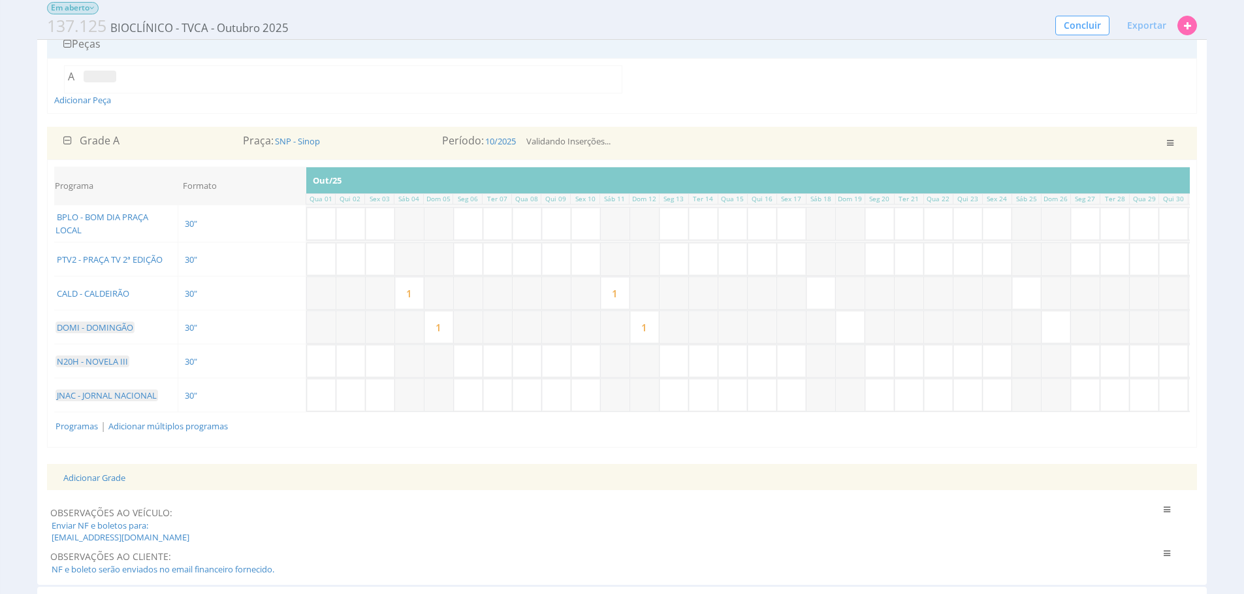
click at [823, 293] on input "text" at bounding box center [821, 293] width 29 height 32
type input "1"
click at [864, 331] on input "text" at bounding box center [850, 327] width 29 height 32
type input "1"
click at [1026, 293] on input "text" at bounding box center [1026, 293] width 29 height 32
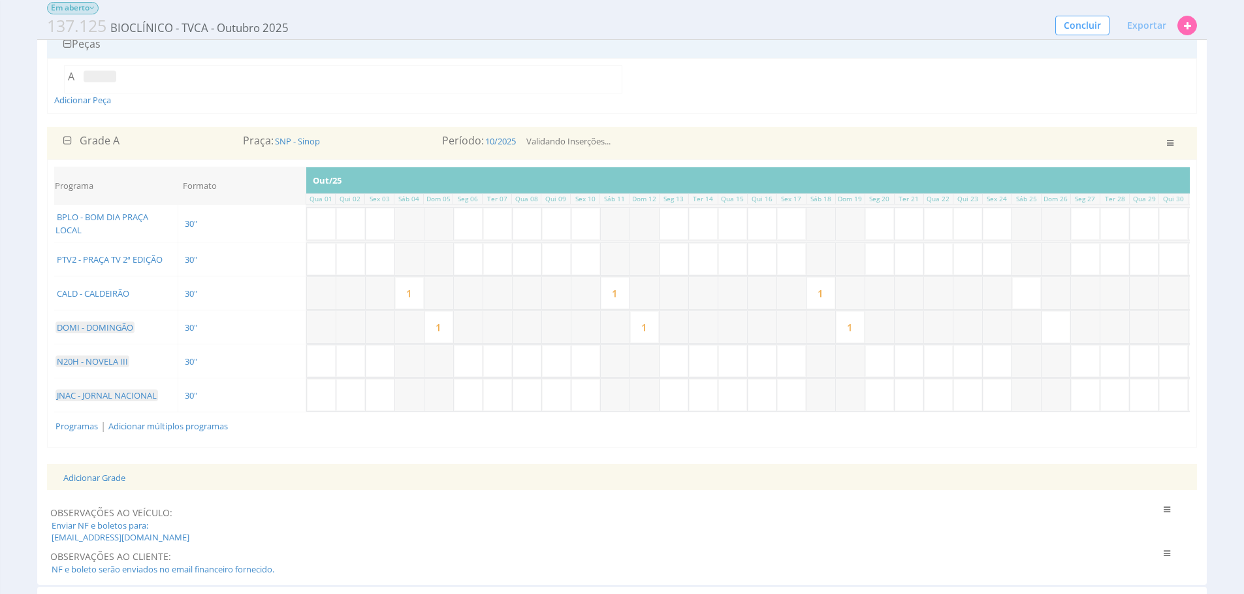
type input "1"
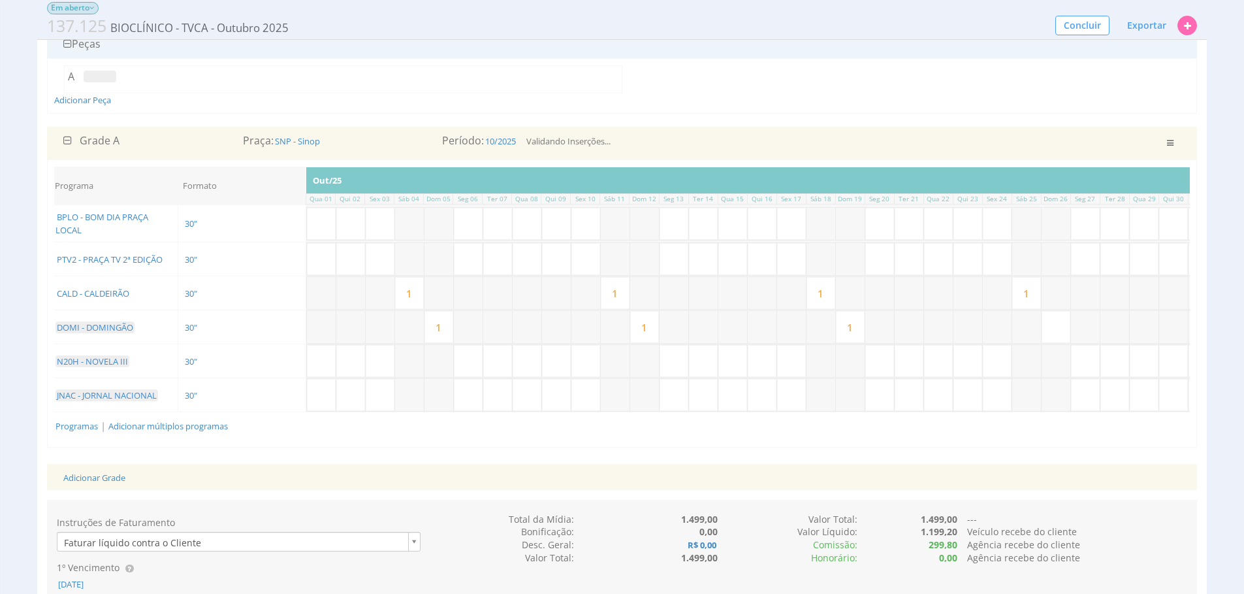
click at [1060, 325] on input "text" at bounding box center [1056, 327] width 29 height 32
type input "1"
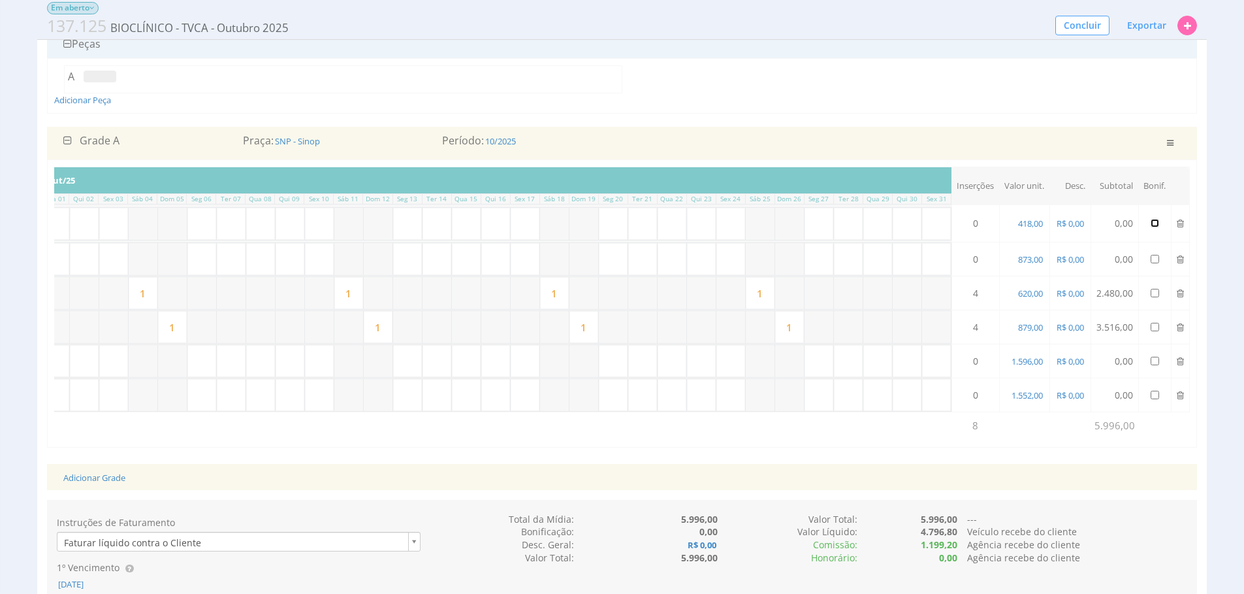
click at [1152, 224] on input "checkbox" at bounding box center [1155, 223] width 8 height 8
checkbox input "true"
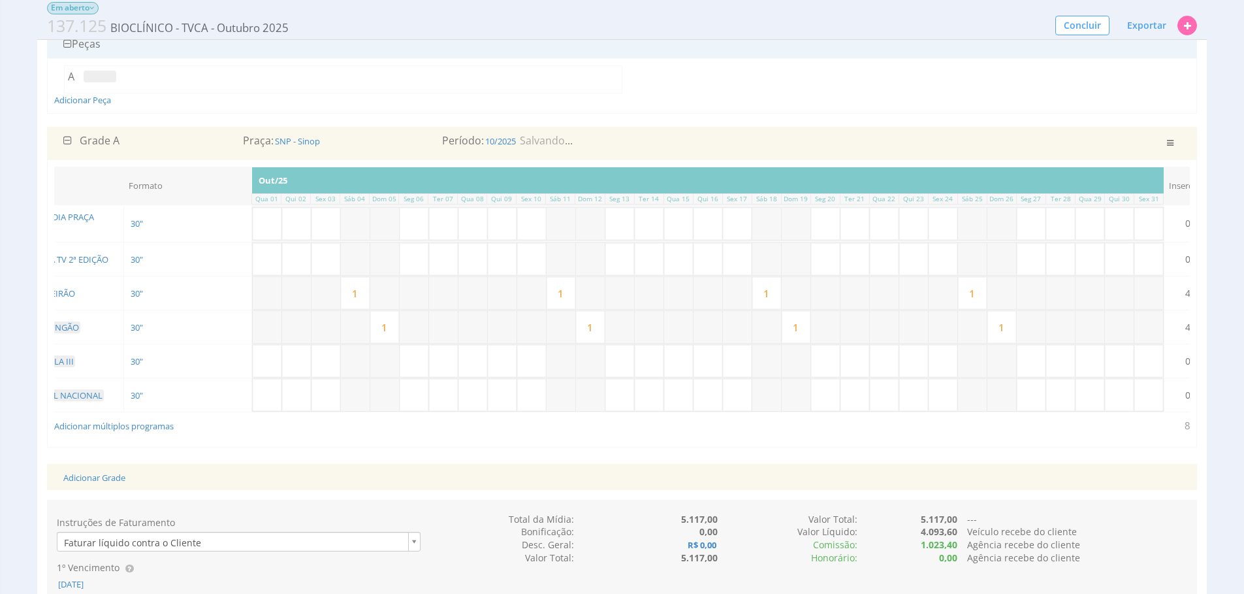
scroll to position [0, 0]
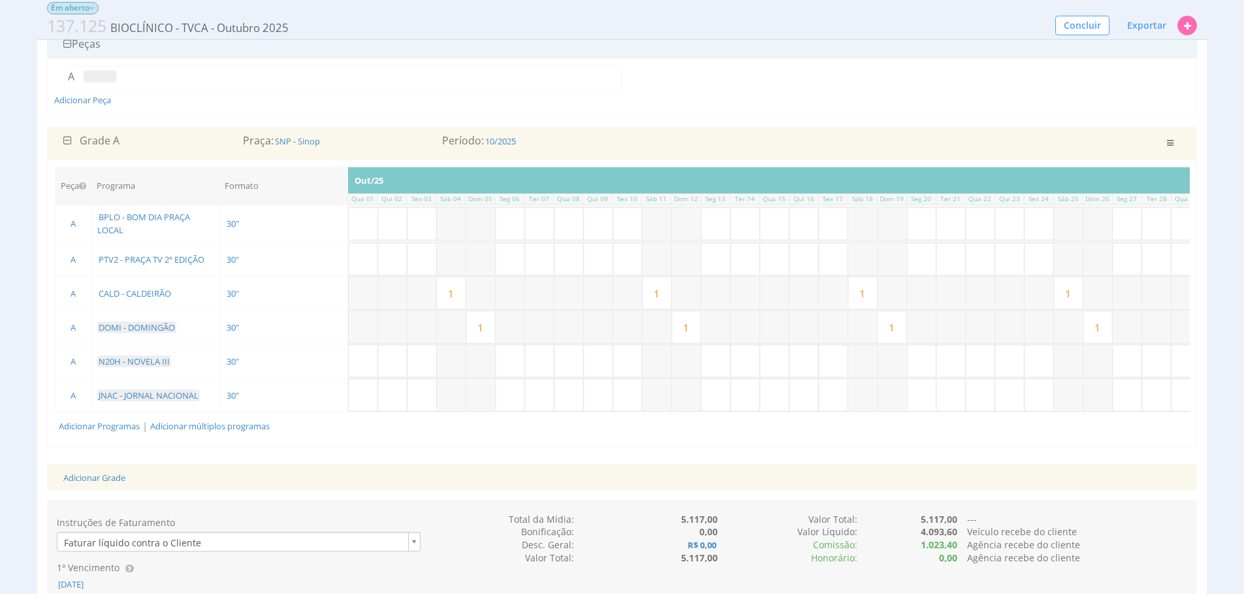
click at [462, 296] on input "1" at bounding box center [451, 293] width 29 height 32
click at [418, 257] on input "text" at bounding box center [422, 259] width 29 height 32
click at [538, 232] on input "text" at bounding box center [539, 224] width 29 height 32
click at [779, 218] on input "text" at bounding box center [774, 224] width 29 height 32
type input "1"
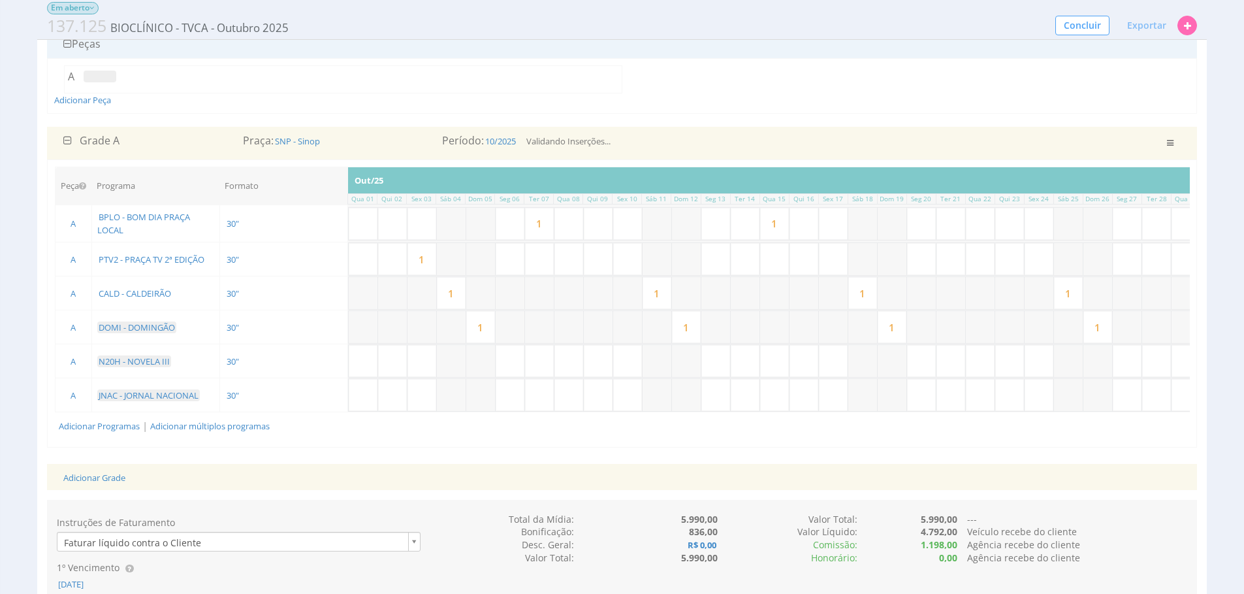
click at [985, 232] on input "text" at bounding box center [980, 224] width 29 height 32
type input "1"
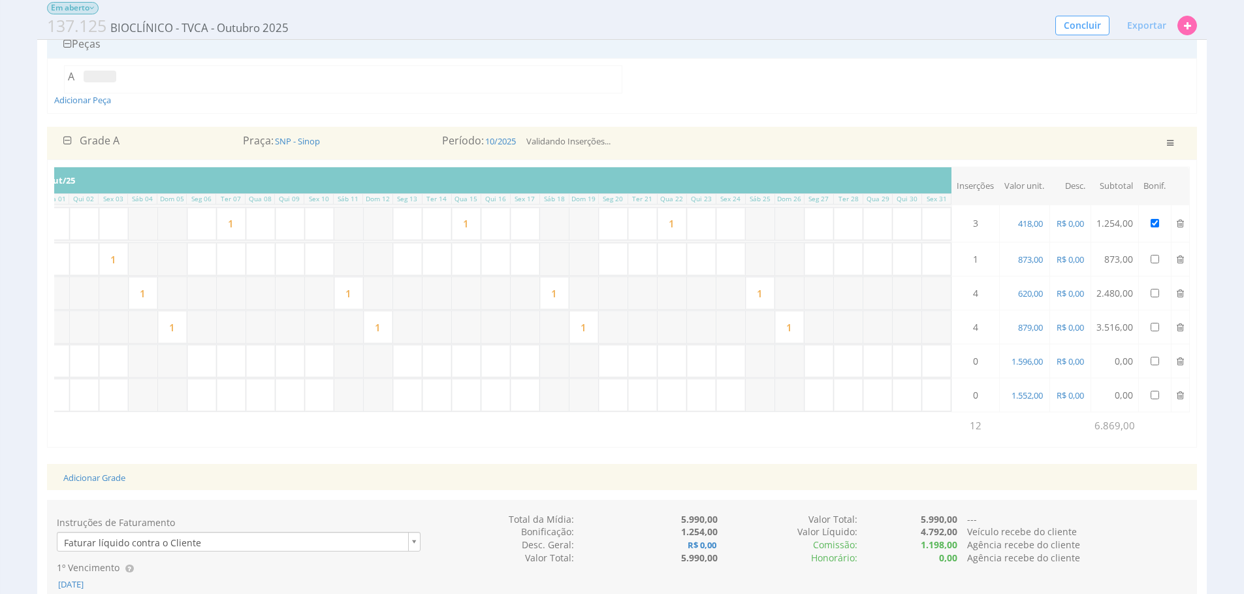
scroll to position [0, 314]
click at [877, 231] on input "text" at bounding box center [878, 224] width 29 height 32
type input "1"
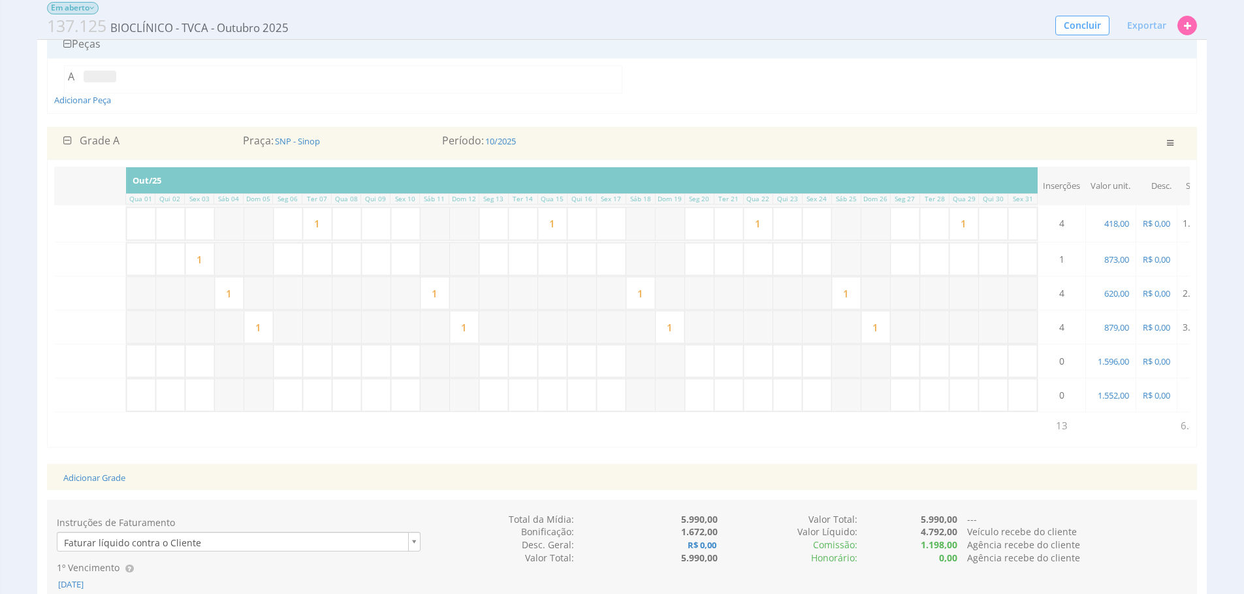
scroll to position [0, 218]
click at [328, 398] on input "text" at bounding box center [321, 395] width 29 height 32
click at [372, 397] on input "text" at bounding box center [380, 395] width 29 height 32
type input "1"
click at [534, 389] on input "text" at bounding box center [527, 395] width 29 height 32
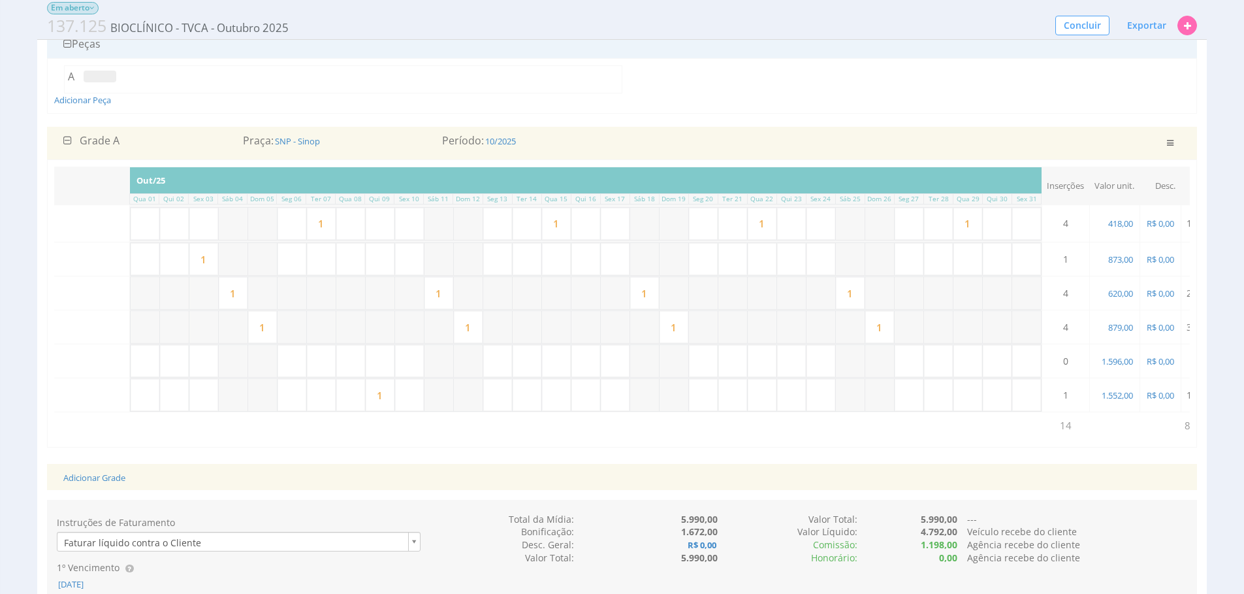
type input "1"
click at [824, 406] on input "text" at bounding box center [821, 395] width 29 height 32
type input "1"
click at [952, 407] on input "text" at bounding box center [938, 395] width 29 height 32
type input "1"
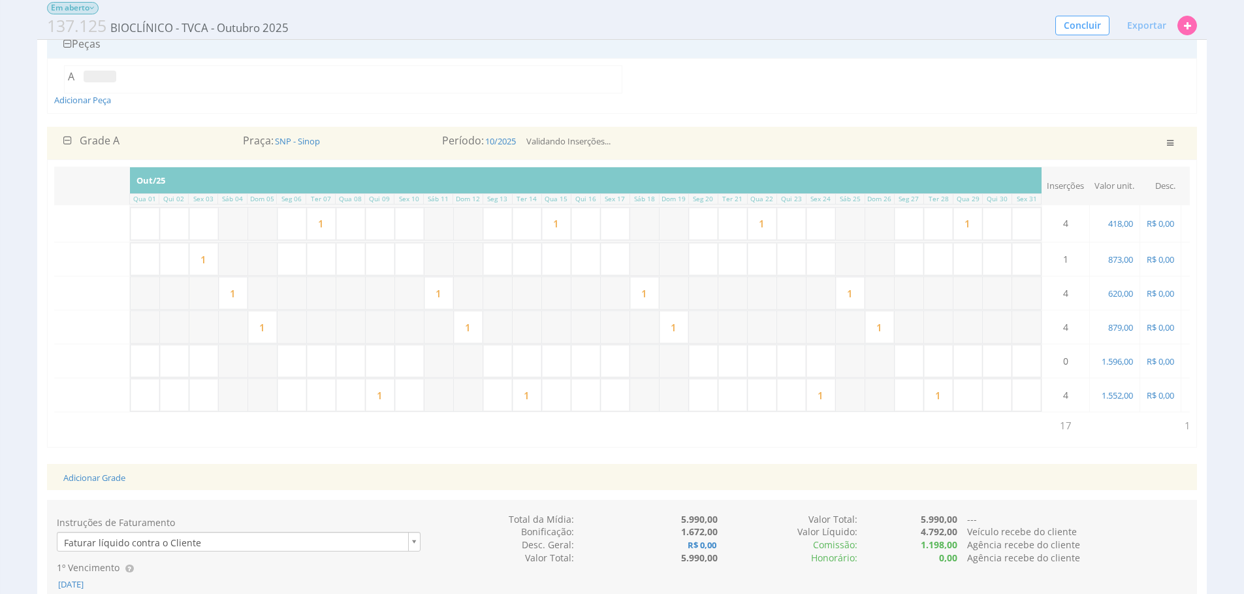
scroll to position [0, 0]
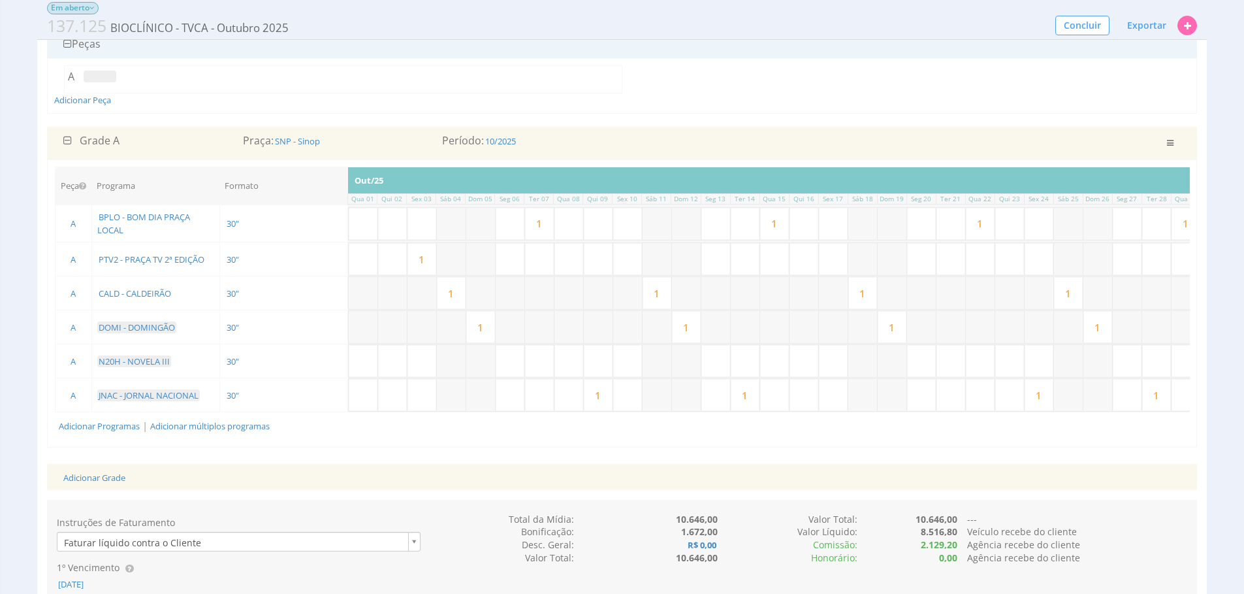
click at [511, 366] on input "text" at bounding box center [510, 361] width 29 height 32
type input "1"
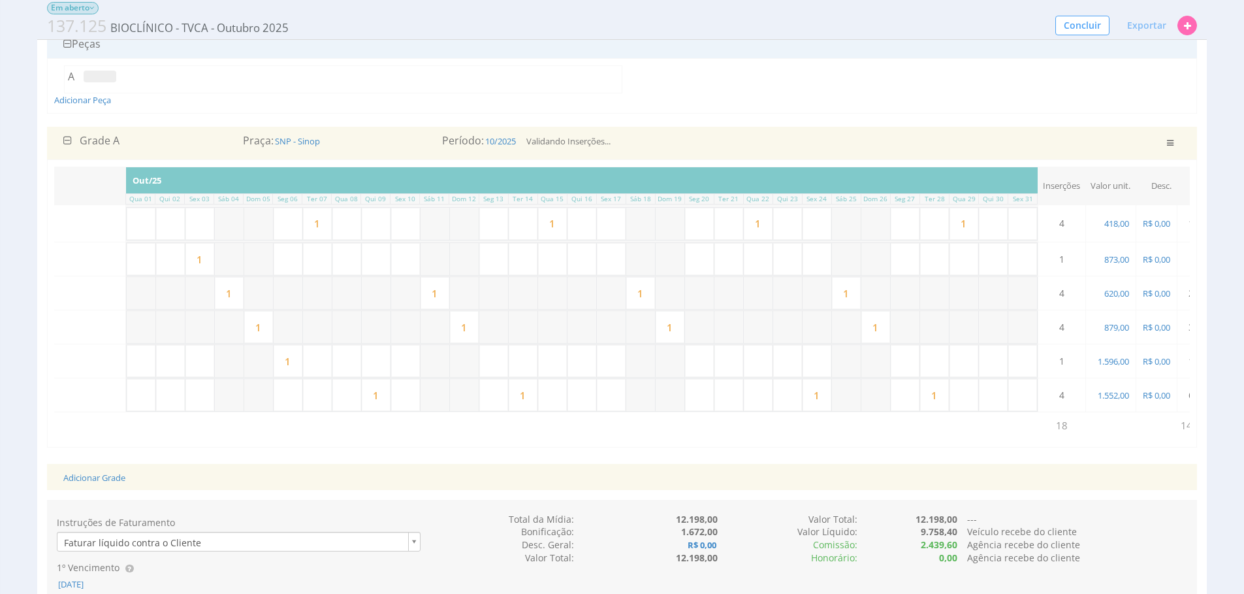
scroll to position [0, 233]
click at [611, 361] on input "text" at bounding box center [601, 361] width 29 height 32
type input "1"
click at [702, 358] on input "text" at bounding box center [689, 361] width 29 height 32
type input "1"
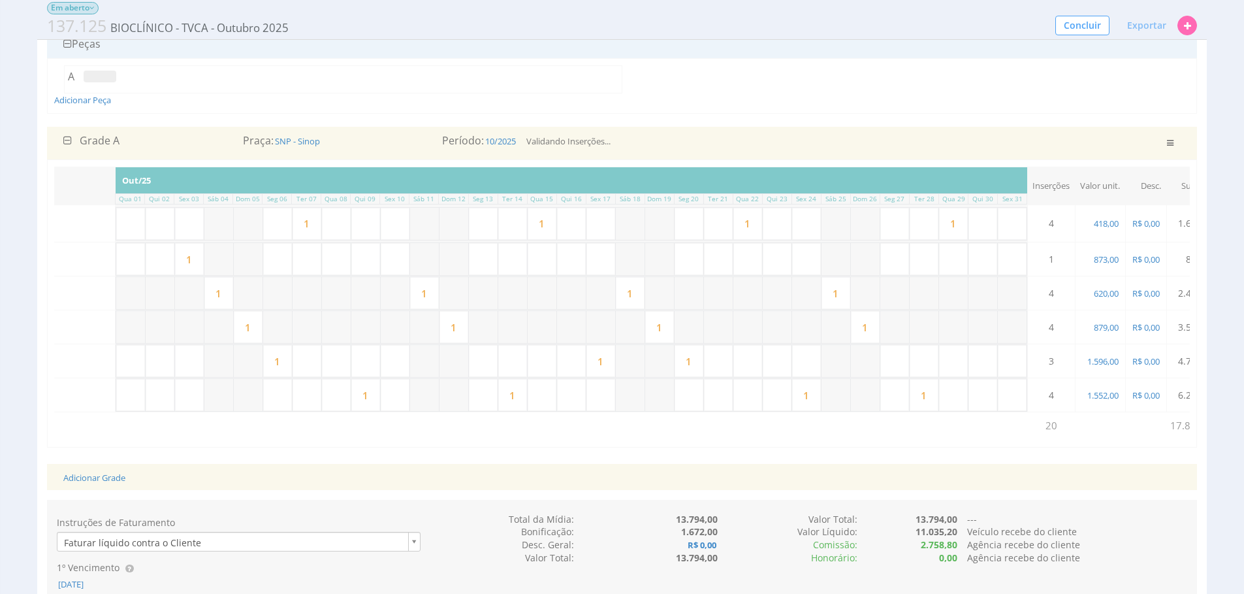
click at [1003, 367] on input "text" at bounding box center [1012, 361] width 29 height 32
click at [991, 368] on input "text" at bounding box center [983, 361] width 29 height 32
type input "1"
click at [992, 477] on div "Adicionar Grade" at bounding box center [622, 477] width 1137 height 27
click at [255, 323] on input "1" at bounding box center [248, 327] width 29 height 32
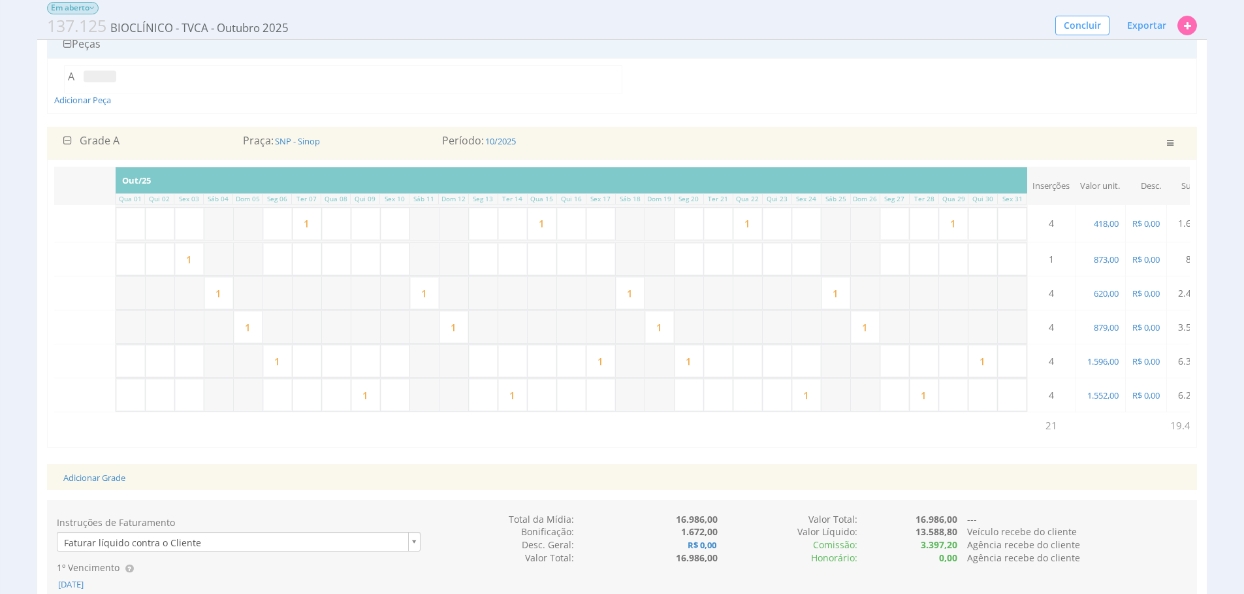
click at [228, 290] on input "1" at bounding box center [218, 293] width 29 height 32
click at [260, 321] on input "1" at bounding box center [248, 327] width 29 height 32
click at [434, 291] on input "1" at bounding box center [424, 293] width 29 height 32
click at [873, 338] on input "1" at bounding box center [865, 327] width 29 height 32
click at [256, 323] on input "1" at bounding box center [248, 327] width 29 height 32
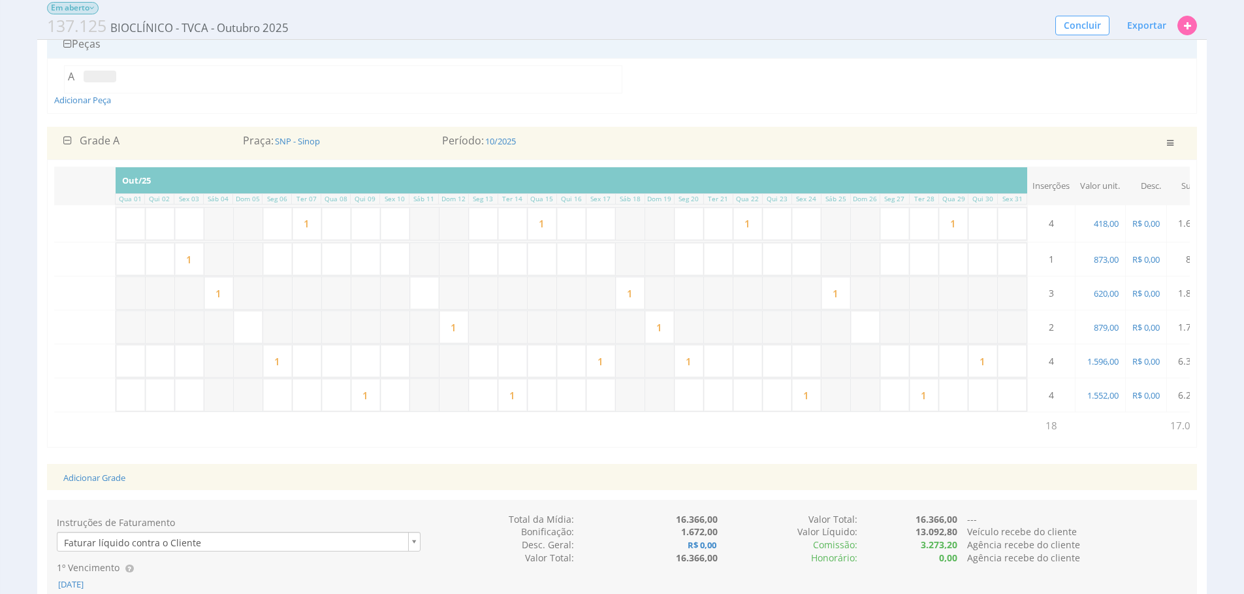
click at [728, 447] on div "Peça Programa Formato Inserções Out/25 Qua 01 Qui 02 Sex 03 Sáb 04 Dom 05 Seg 0…" at bounding box center [622, 302] width 1150 height 287
click at [990, 370] on input "1" at bounding box center [981, 361] width 29 height 32
click at [286, 360] on input "1" at bounding box center [275, 361] width 29 height 32
click at [919, 395] on input "1" at bounding box center [922, 395] width 29 height 32
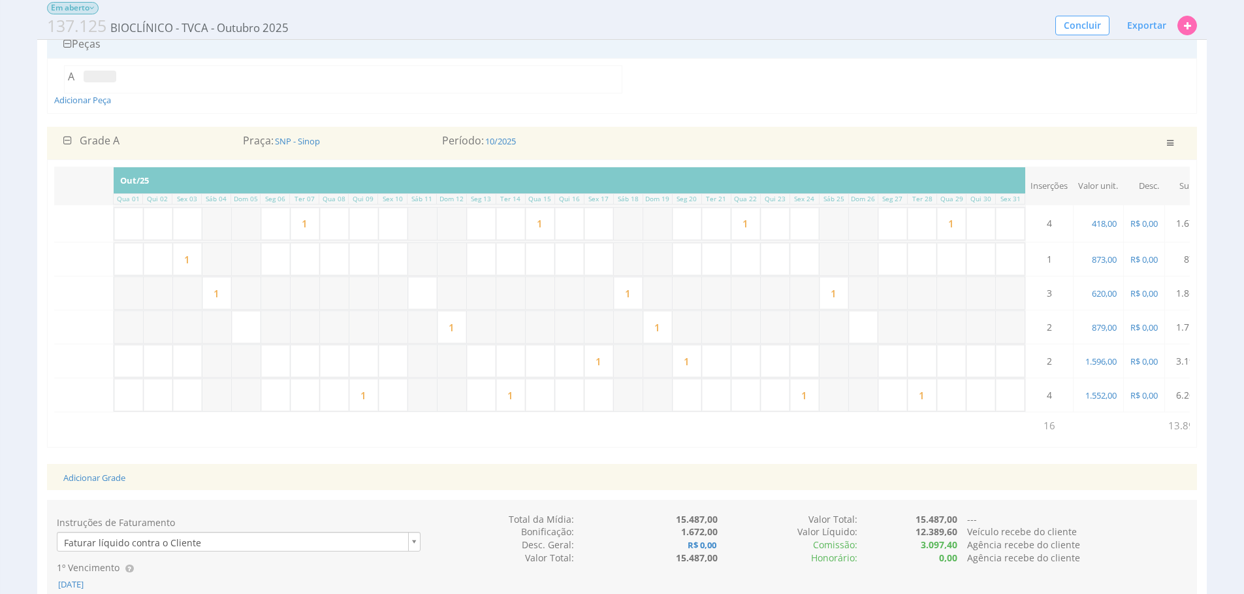
click at [933, 402] on input "1" at bounding box center [922, 395] width 29 height 32
click at [523, 388] on input "1" at bounding box center [510, 395] width 29 height 32
click at [511, 255] on input "text" at bounding box center [510, 259] width 29 height 32
type input "1"
click at [920, 257] on input "text" at bounding box center [922, 259] width 29 height 32
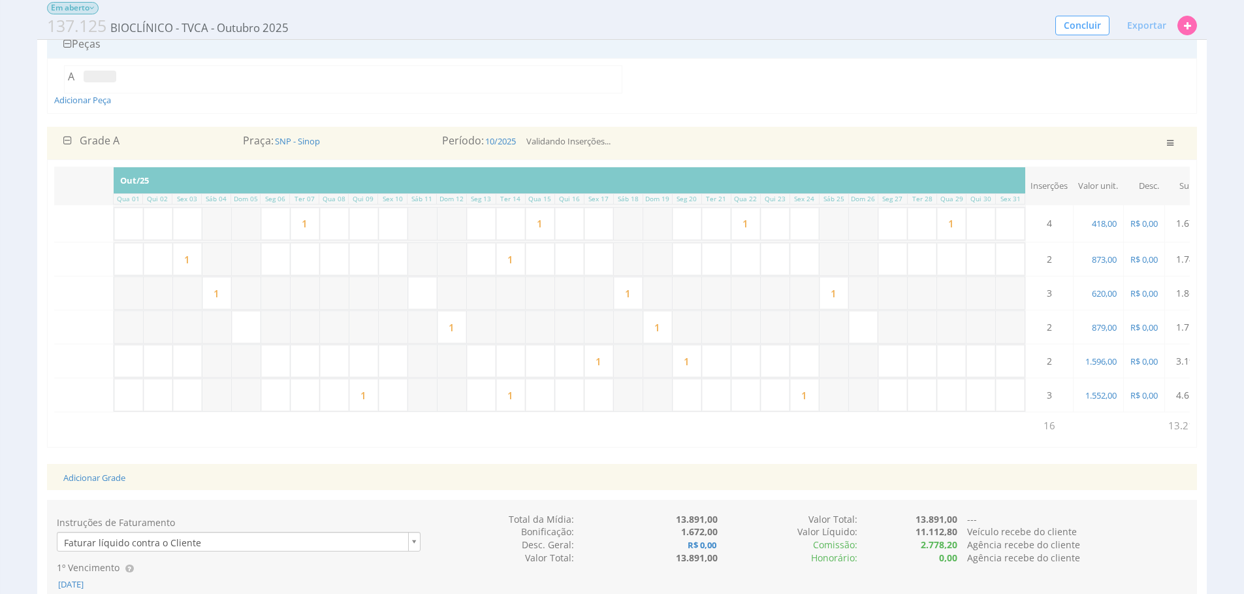
type input "1"
click at [665, 331] on input "1" at bounding box center [657, 327] width 29 height 32
click at [945, 440] on div "Peça Programa Formato Inserções Out/25 Qua 01 Qui 02 Sex 03 Sáb 04 Dom 05 Seg 0…" at bounding box center [622, 303] width 1136 height 273
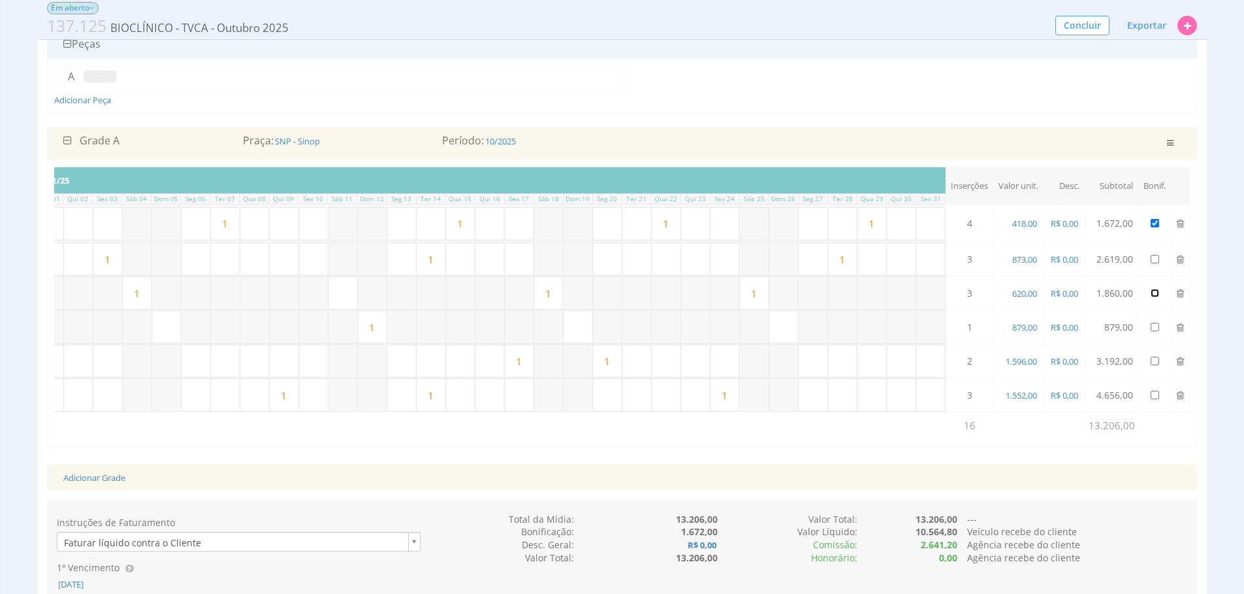
click at [1155, 294] on input "checkbox" at bounding box center [1155, 293] width 8 height 8
checkbox input "false"
click at [1153, 326] on input "checkbox" at bounding box center [1155, 327] width 8 height 8
click at [1157, 328] on input "checkbox" at bounding box center [1155, 327] width 8 height 8
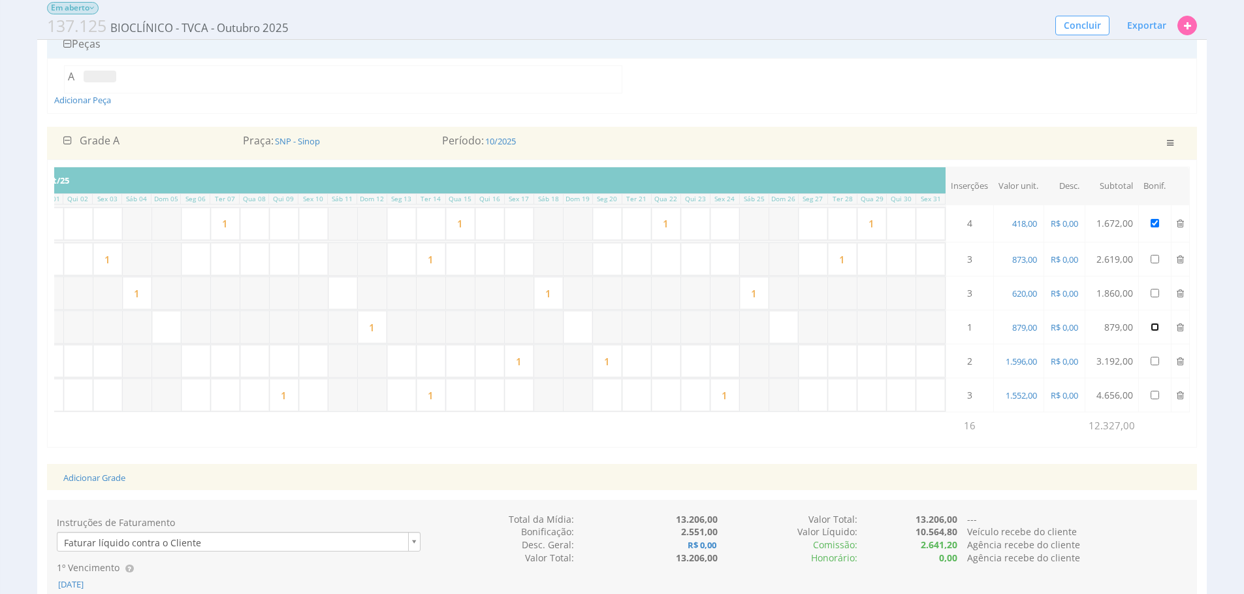
checkbox input "false"
click at [766, 296] on input "1" at bounding box center [754, 293] width 29 height 32
click at [766, 297] on input "1" at bounding box center [754, 293] width 29 height 32
click at [1154, 294] on input "checkbox" at bounding box center [1155, 293] width 8 height 8
checkbox input "true"
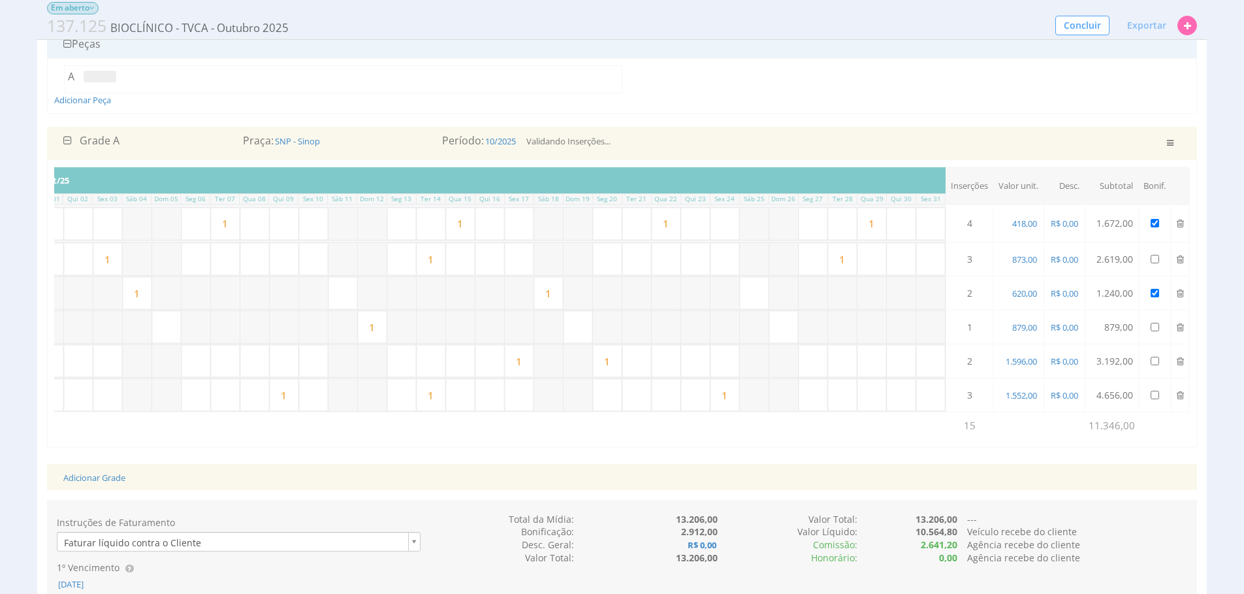
click at [549, 303] on input "1" at bounding box center [548, 293] width 29 height 32
click at [789, 323] on input "text" at bounding box center [783, 327] width 29 height 32
type input "1"
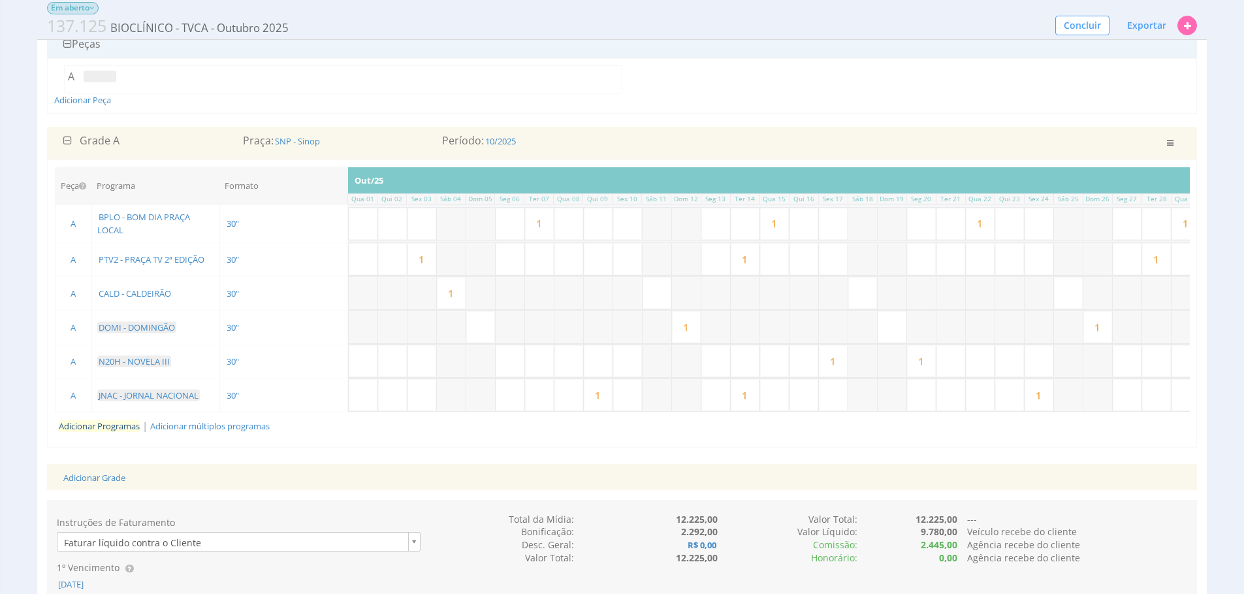
click at [72, 426] on link "Adicionar Programas" at bounding box center [99, 426] width 81 height 12
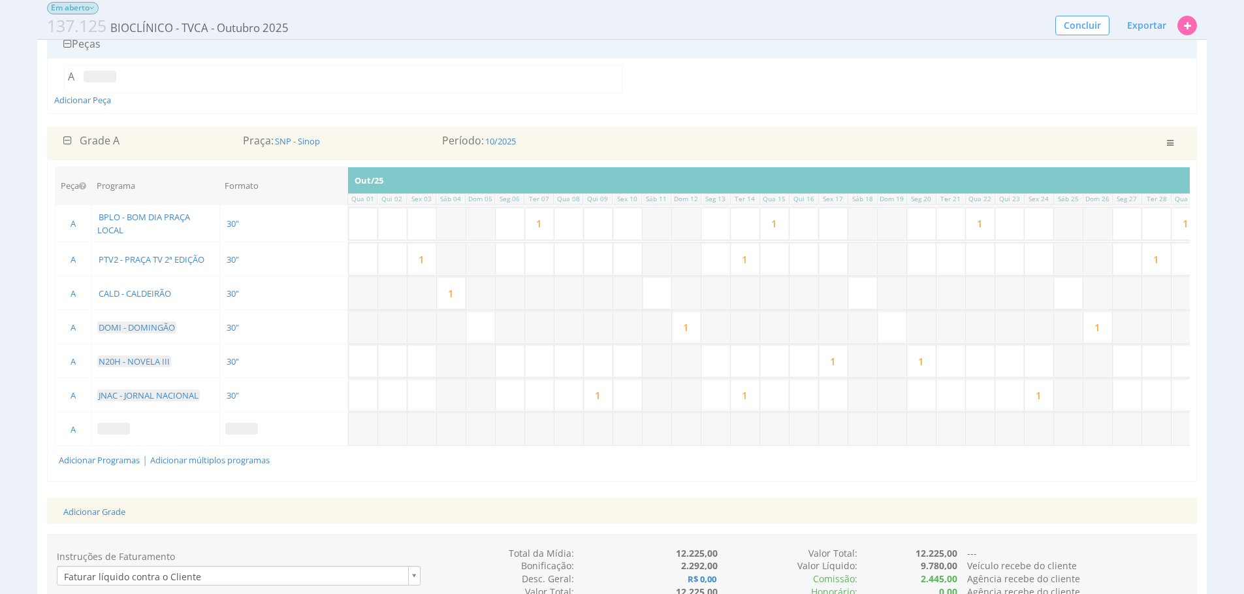
click at [111, 427] on span at bounding box center [113, 429] width 33 height 12
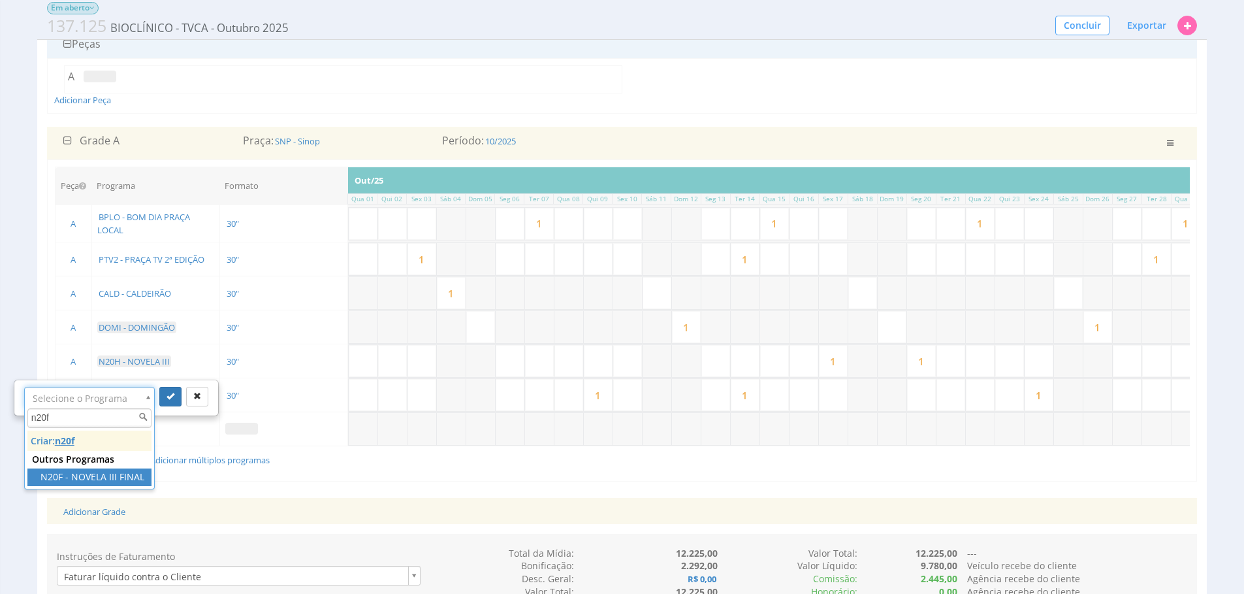
type input "n20f"
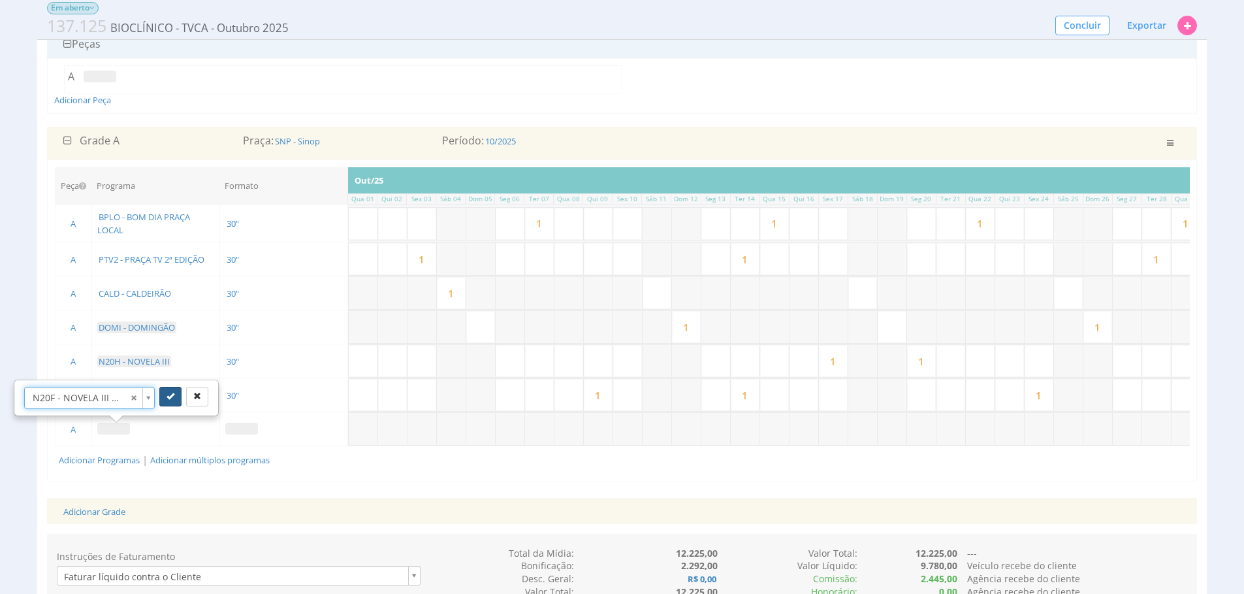
click at [165, 401] on button "submit" at bounding box center [170, 397] width 22 height 20
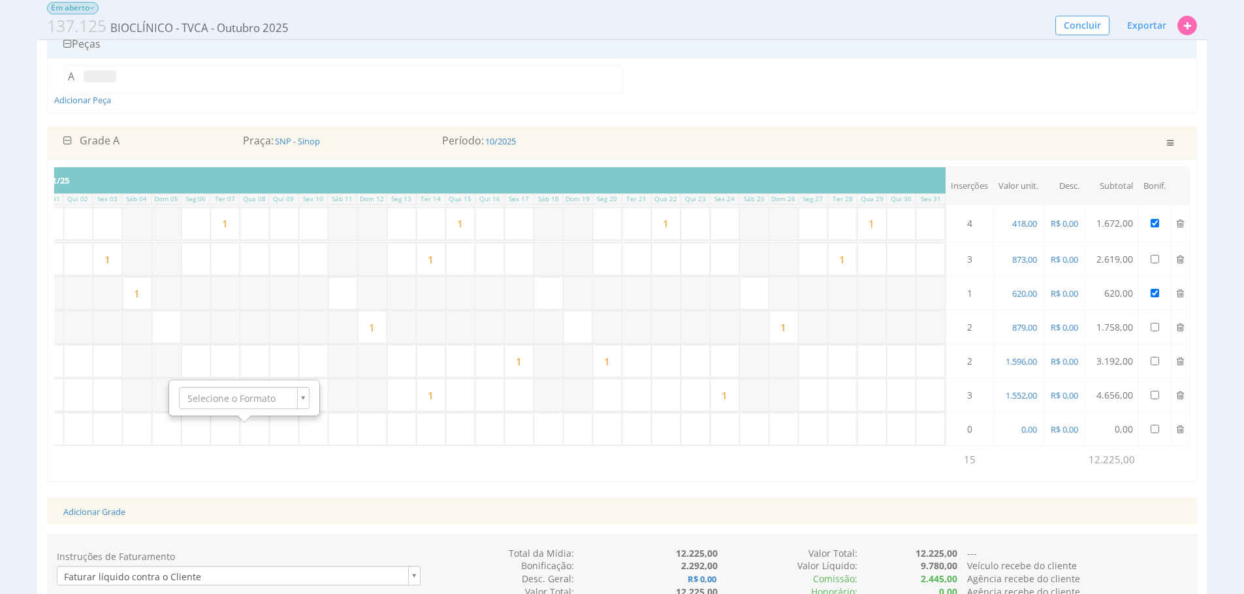
scroll to position [0, 318]
click at [1029, 423] on span "0,00" at bounding box center [1029, 429] width 18 height 12
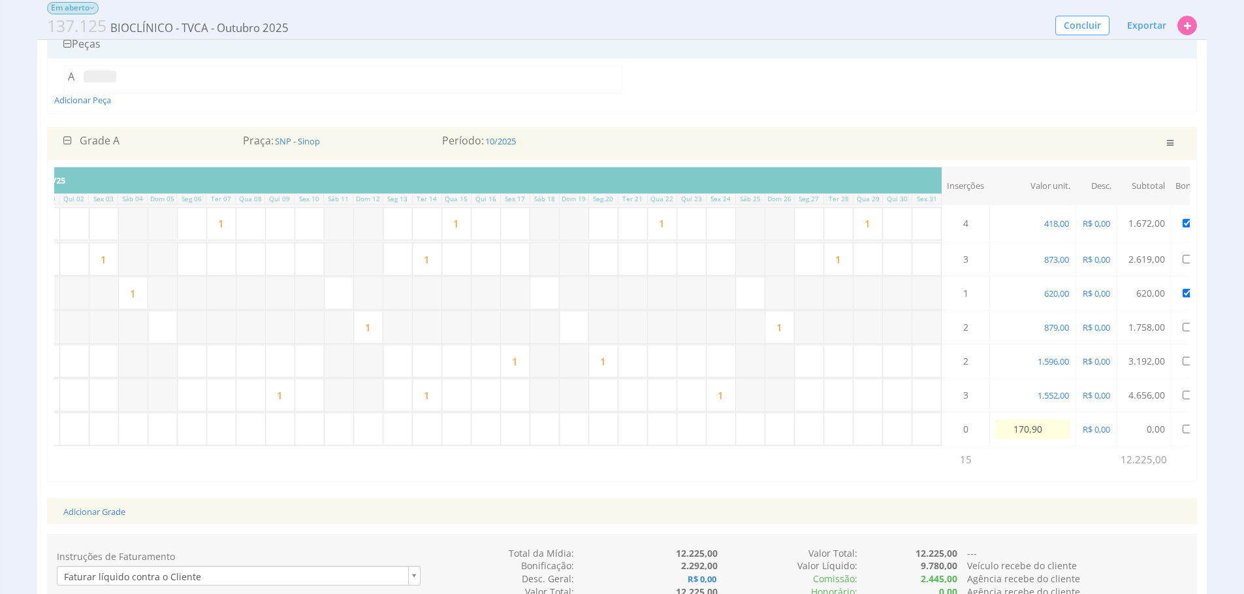
type input "1.709,00"
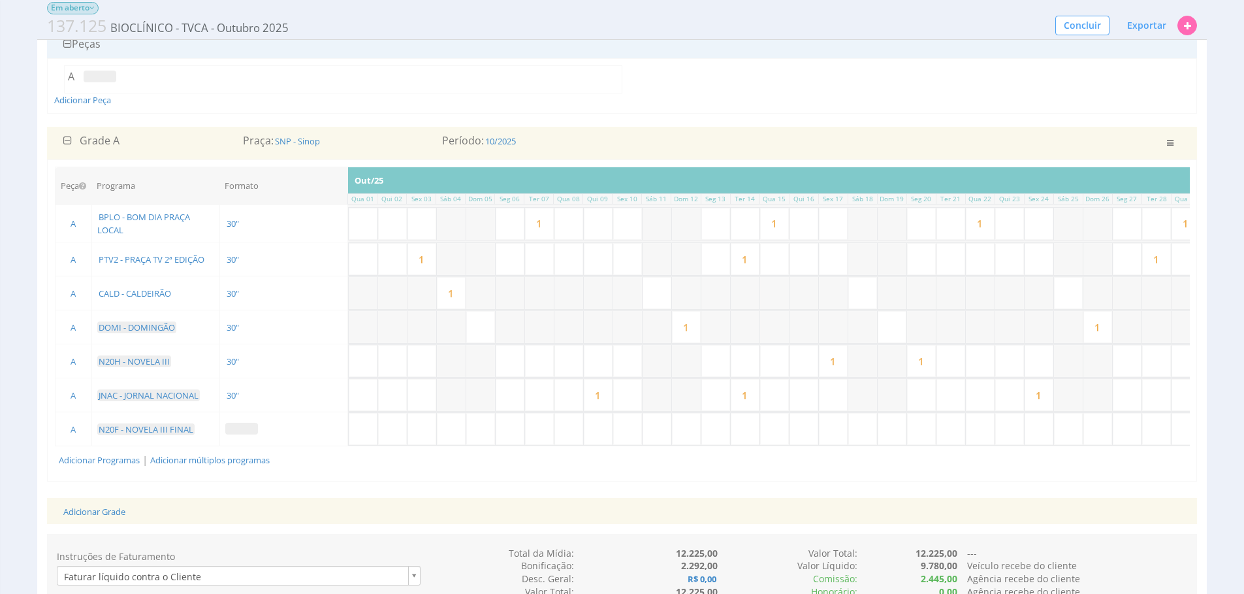
click at [240, 438] on td at bounding box center [283, 429] width 128 height 34
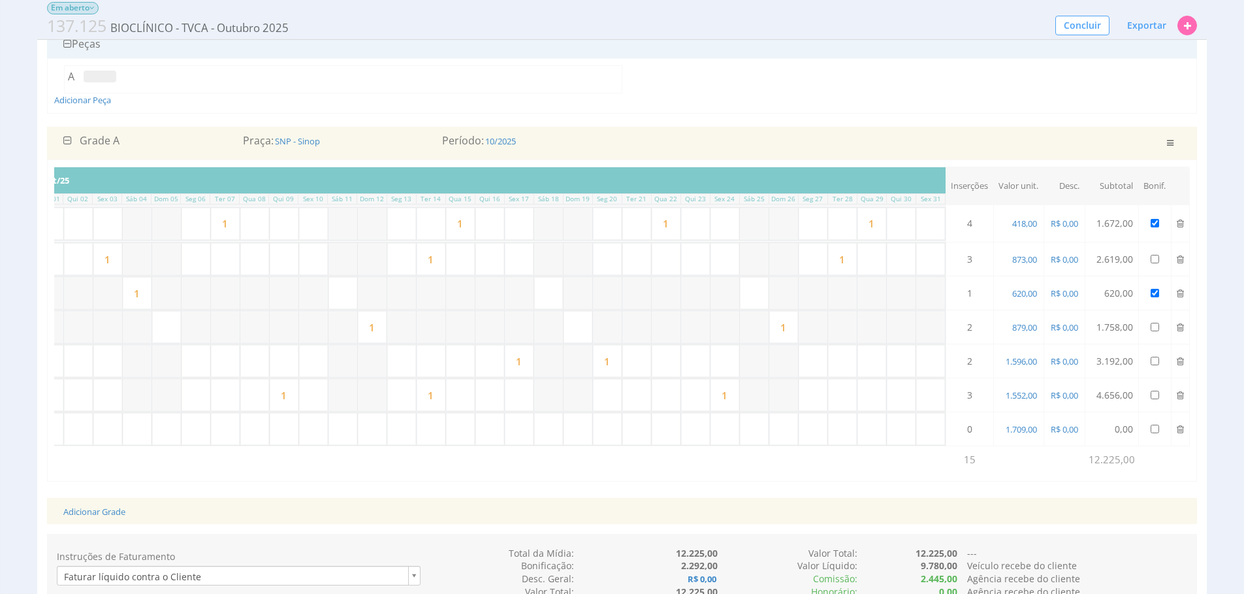
scroll to position [0, 318]
click at [261, 481] on div "Peça Programa Formato Inserções Out/25 Qua 01 Qui 02 Sex 03 Sáb 04 Dom 05 Seg 0…" at bounding box center [622, 319] width 1150 height 321
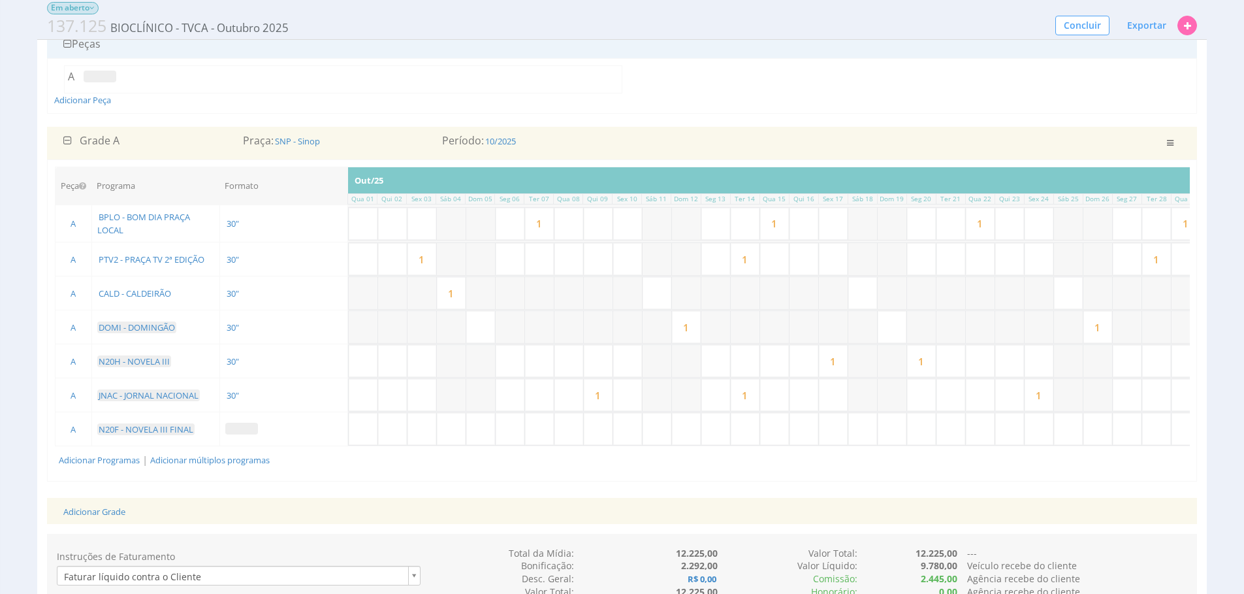
click at [233, 424] on span at bounding box center [241, 429] width 33 height 12
drag, startPoint x: 233, startPoint y: 423, endPoint x: 230, endPoint y: 388, distance: 34.7
click at [229, 385] on div "Selecione o Formato" at bounding box center [244, 398] width 149 height 34
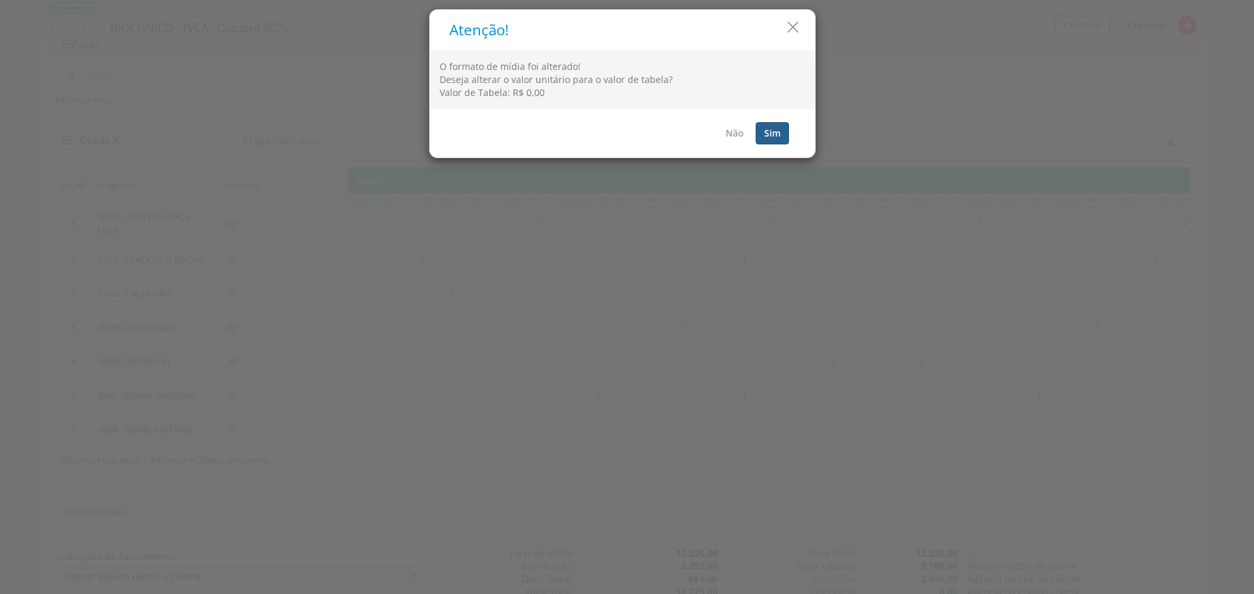
click at [779, 141] on button "Sim" at bounding box center [772, 133] width 33 height 22
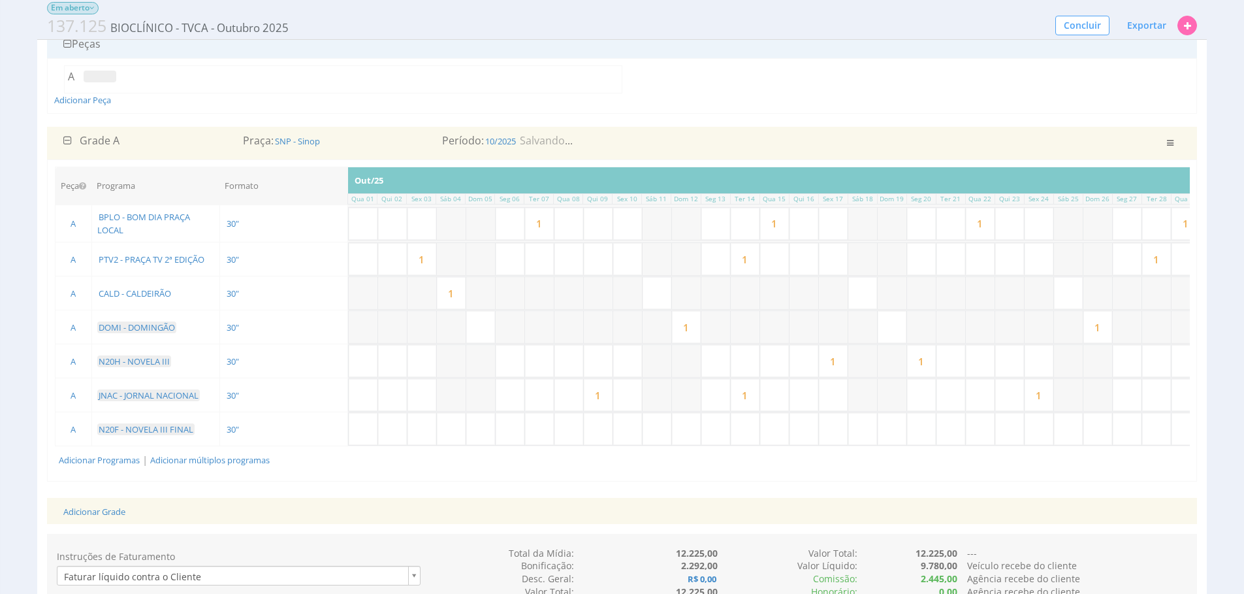
click at [1058, 472] on td "Adicionar Programas | Adicionar múltiplos programas" at bounding box center [658, 459] width 1205 height 27
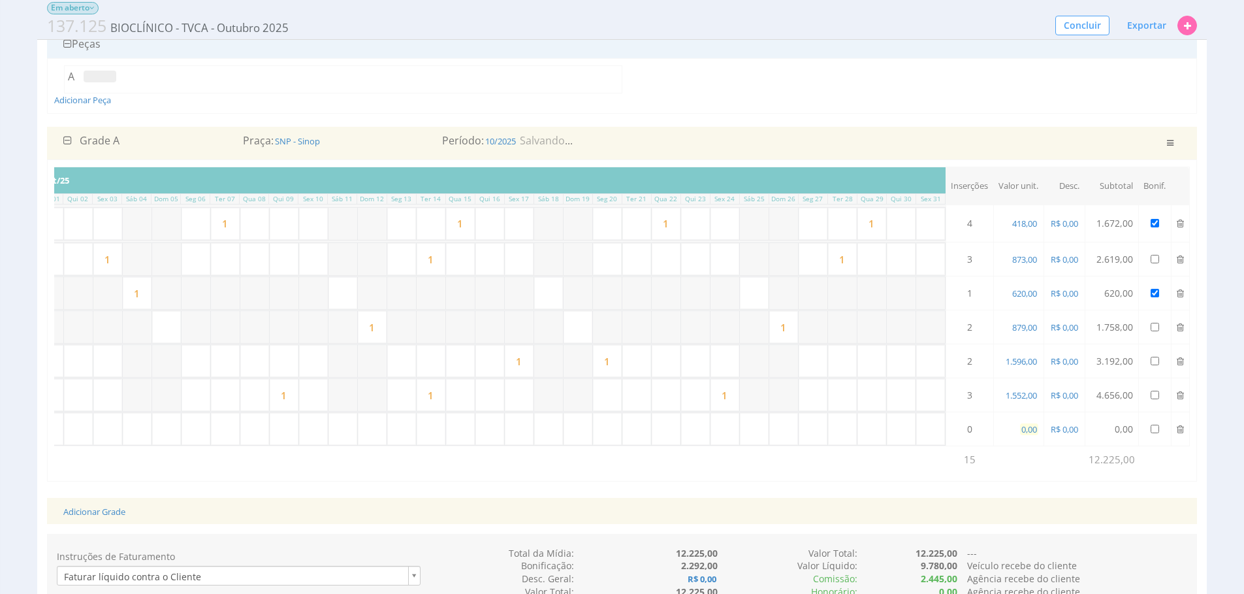
click at [1034, 432] on span "0,00" at bounding box center [1029, 429] width 18 height 12
type input "1.709,00"
click at [515, 434] on input "text" at bounding box center [519, 429] width 29 height 32
type input "1"
click at [525, 353] on input "1" at bounding box center [519, 361] width 29 height 32
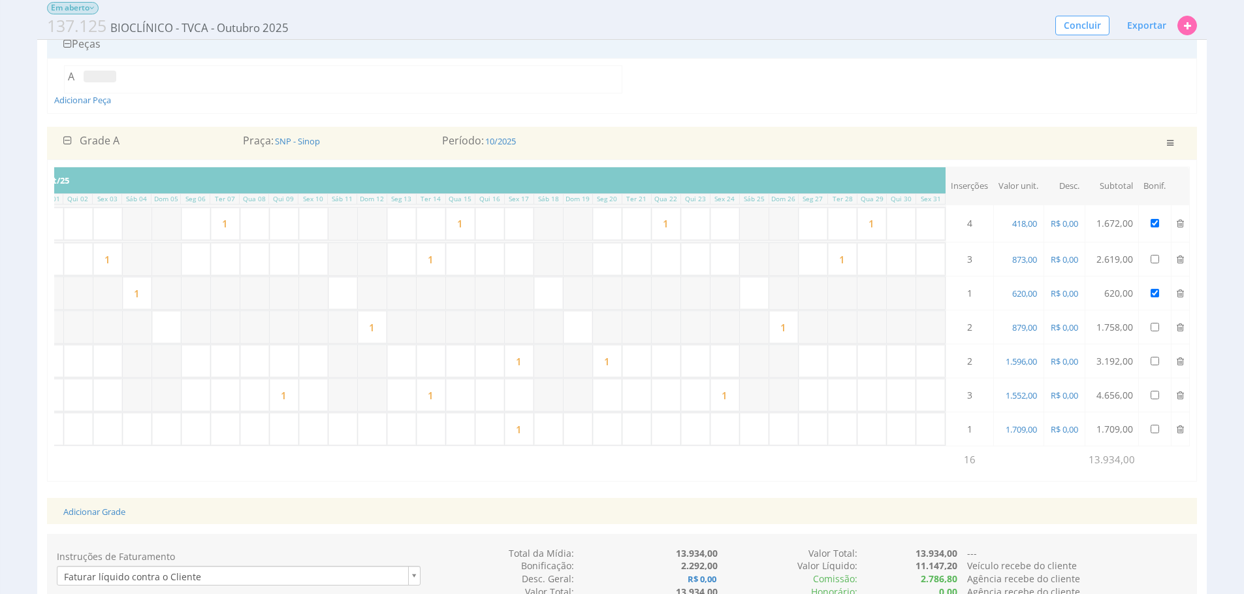
click at [530, 353] on input "1" at bounding box center [519, 361] width 29 height 32
click at [524, 368] on input "1" at bounding box center [519, 361] width 29 height 32
click at [732, 396] on input "1" at bounding box center [725, 395] width 29 height 32
click at [902, 389] on input "text" at bounding box center [901, 395] width 29 height 32
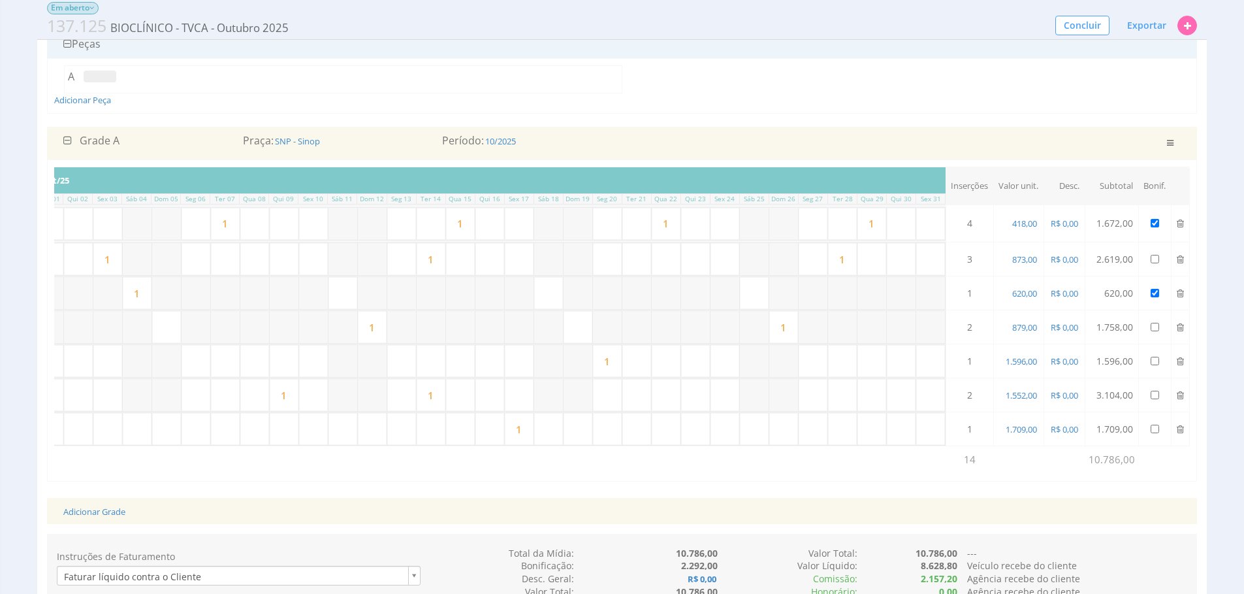
click at [294, 395] on input "1" at bounding box center [284, 395] width 29 height 32
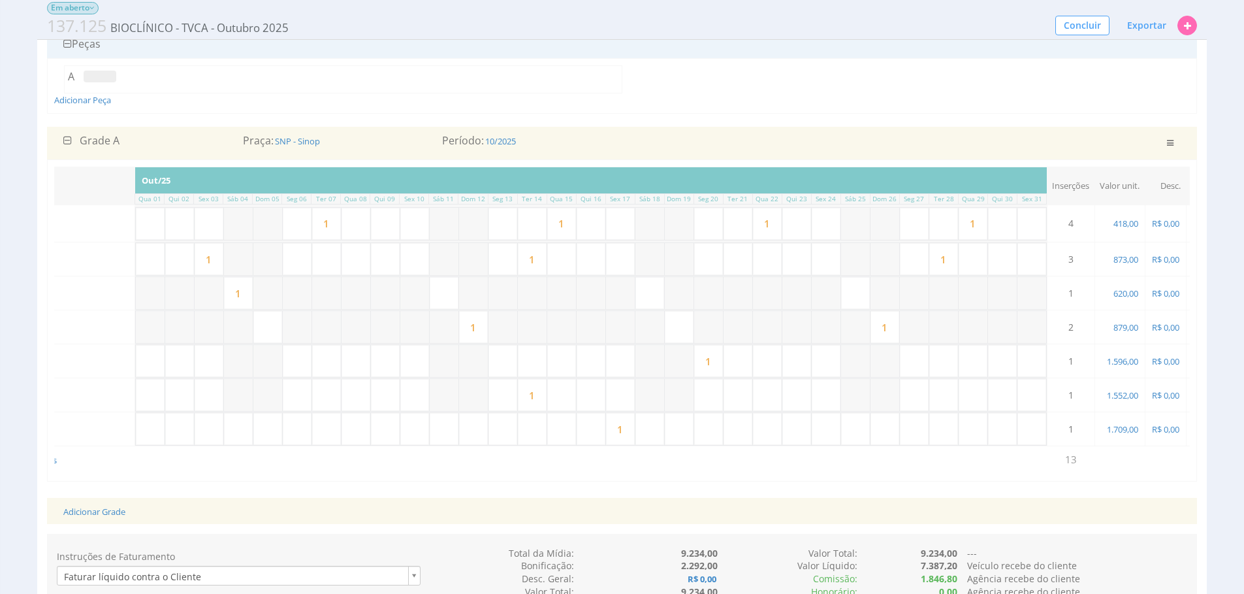
scroll to position [0, 314]
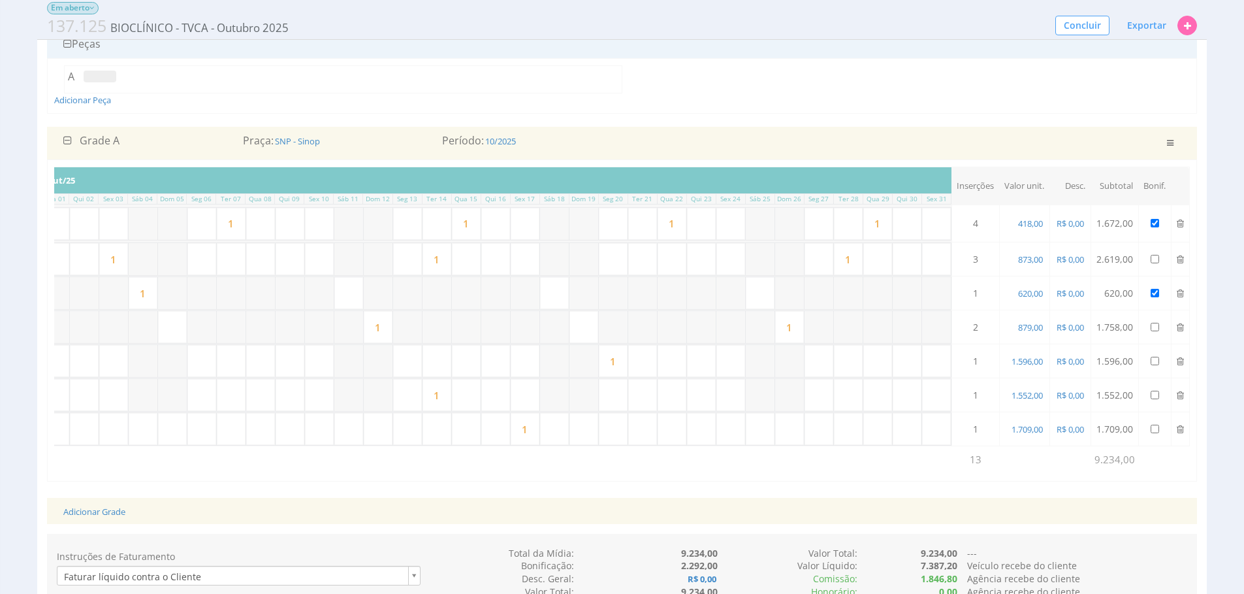
click at [1176, 361] on td at bounding box center [1180, 361] width 18 height 34
drag, startPoint x: 1179, startPoint y: 359, endPoint x: 1170, endPoint y: 355, distance: 9.9
click at [1179, 359] on icon at bounding box center [1180, 361] width 7 height 9
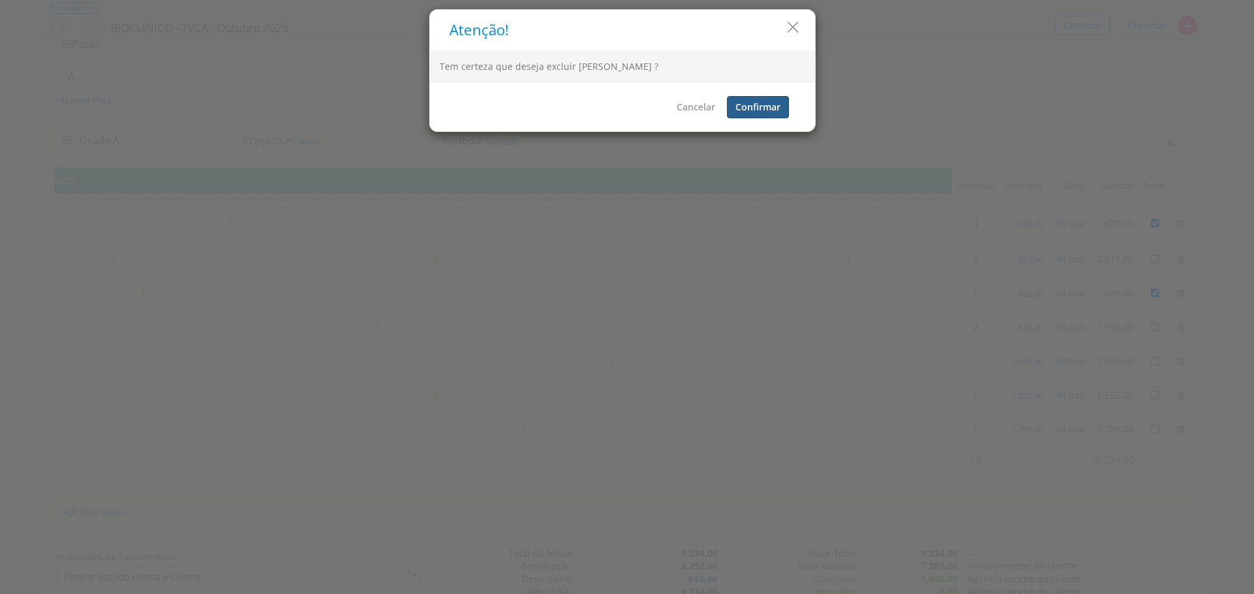
click at [761, 116] on button "Confirmar" at bounding box center [758, 107] width 62 height 22
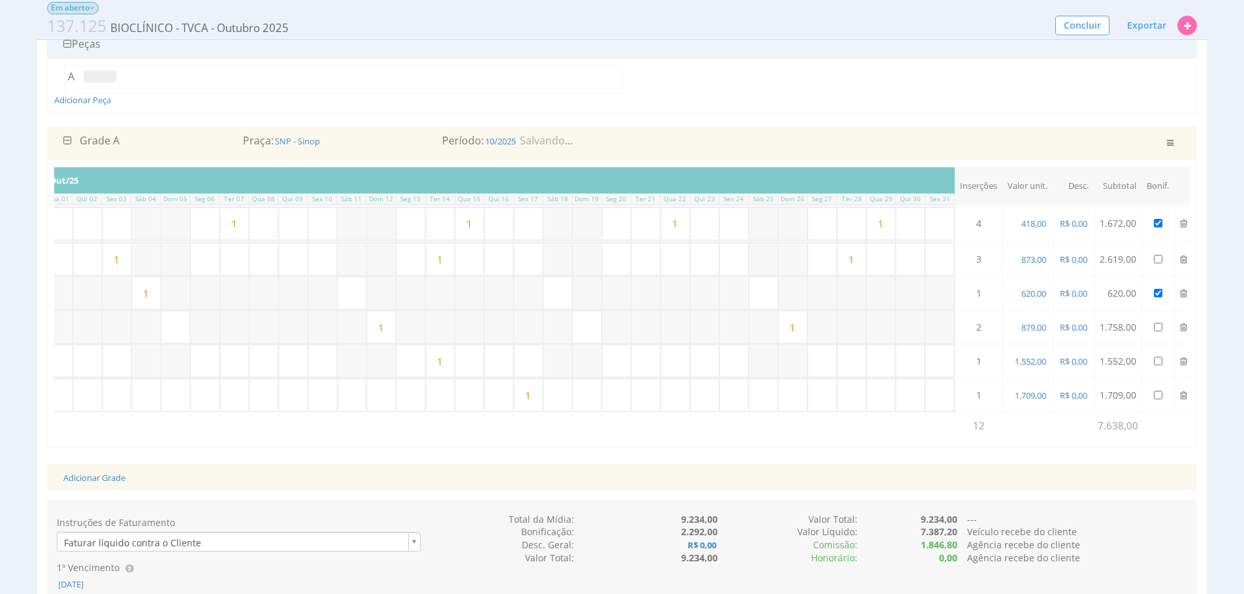
scroll to position [0, 0]
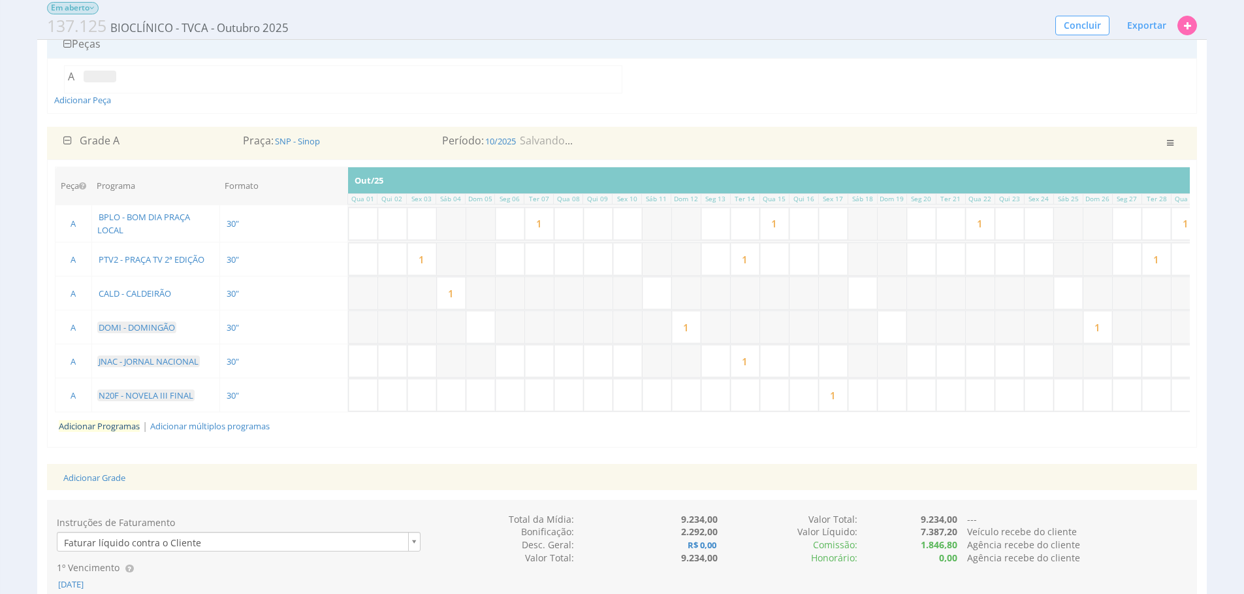
click at [119, 426] on link "Adicionar Programas" at bounding box center [99, 426] width 81 height 12
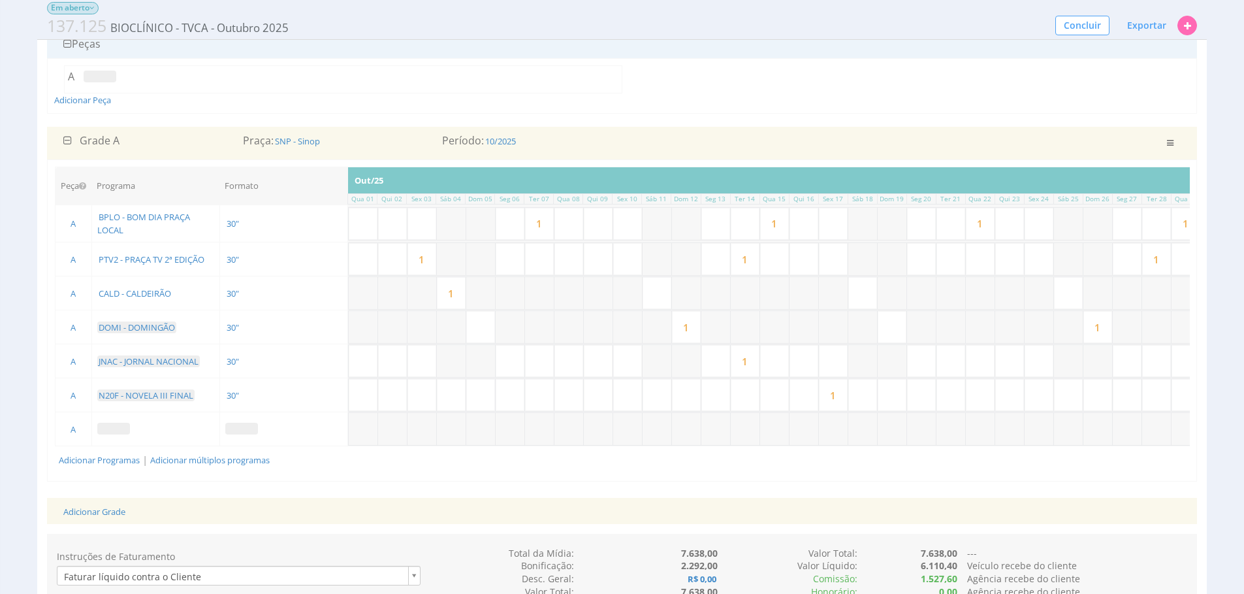
click at [108, 425] on span at bounding box center [113, 429] width 33 height 12
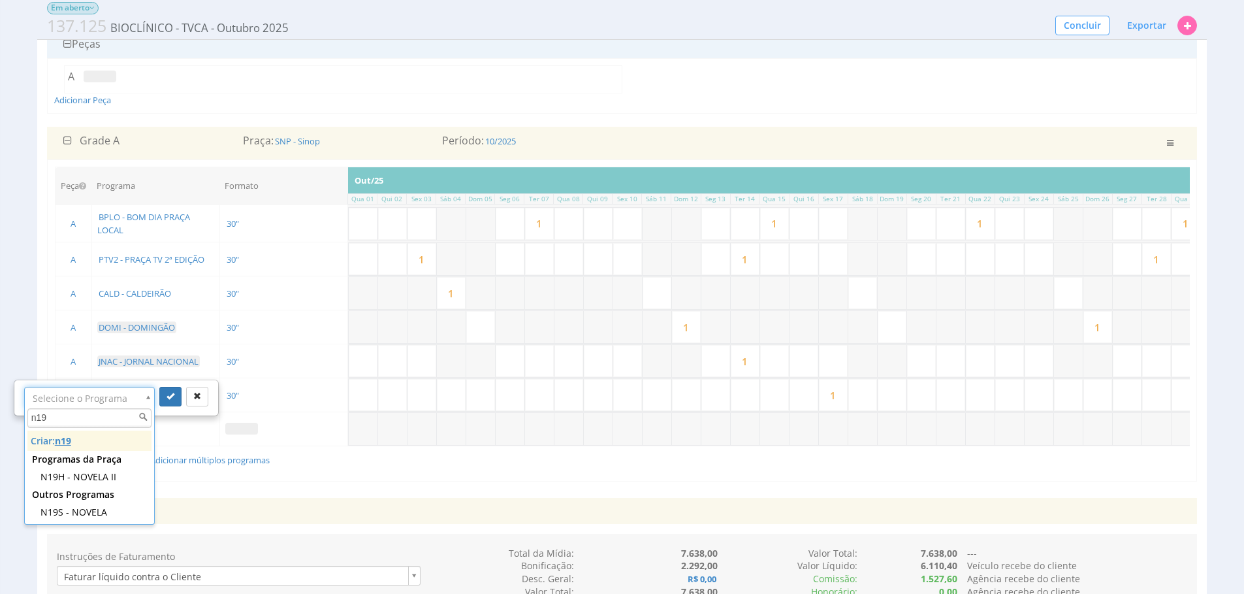
type input "n19"
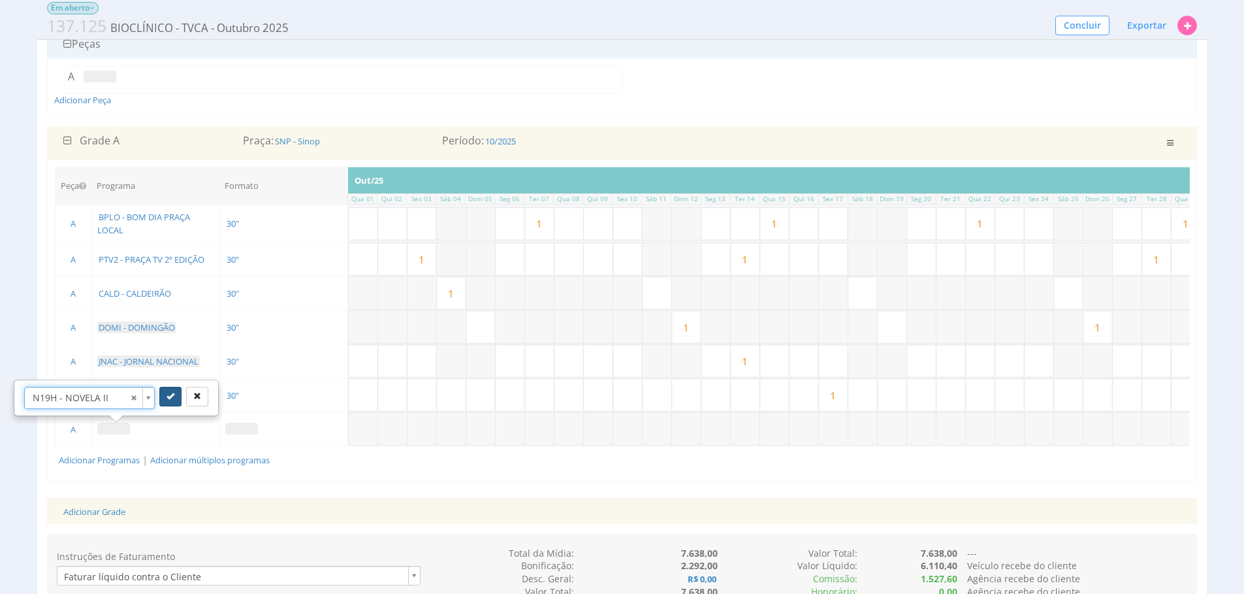
click at [170, 393] on icon "submit" at bounding box center [171, 396] width 8 height 8
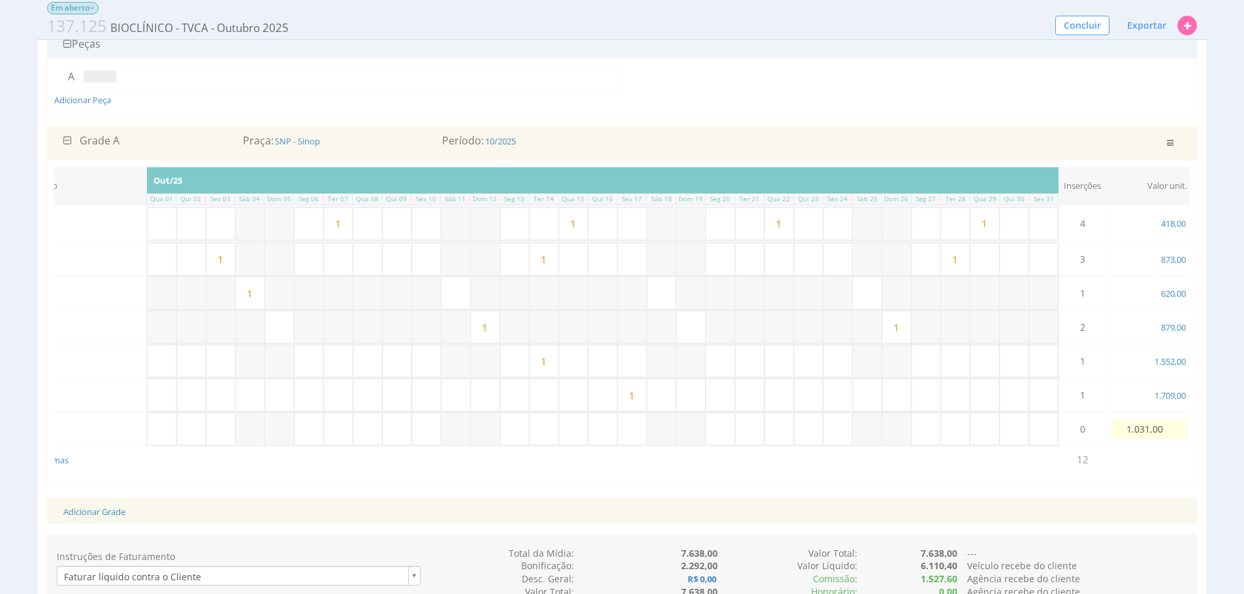
scroll to position [0, 349]
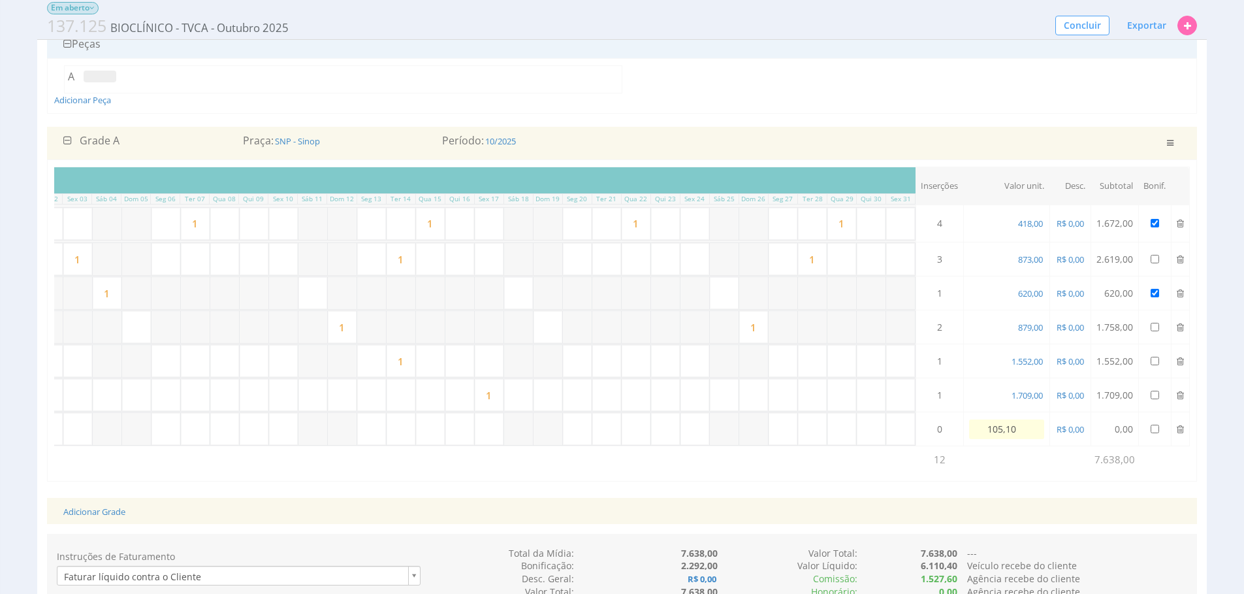
type input "1.051,00"
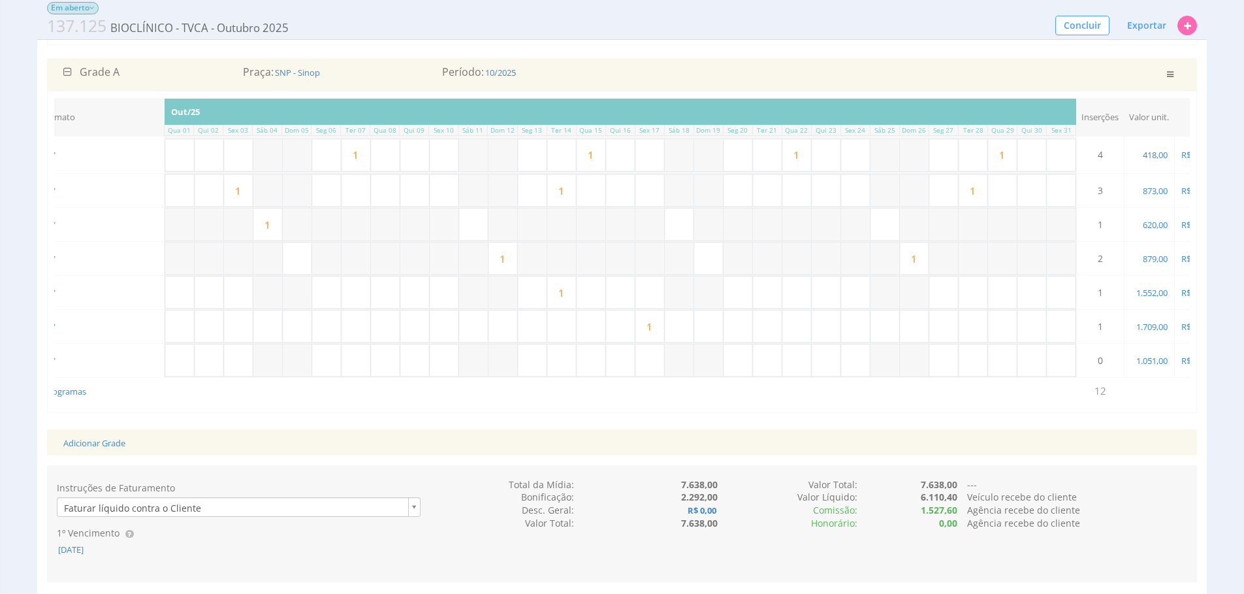
scroll to position [0, 243]
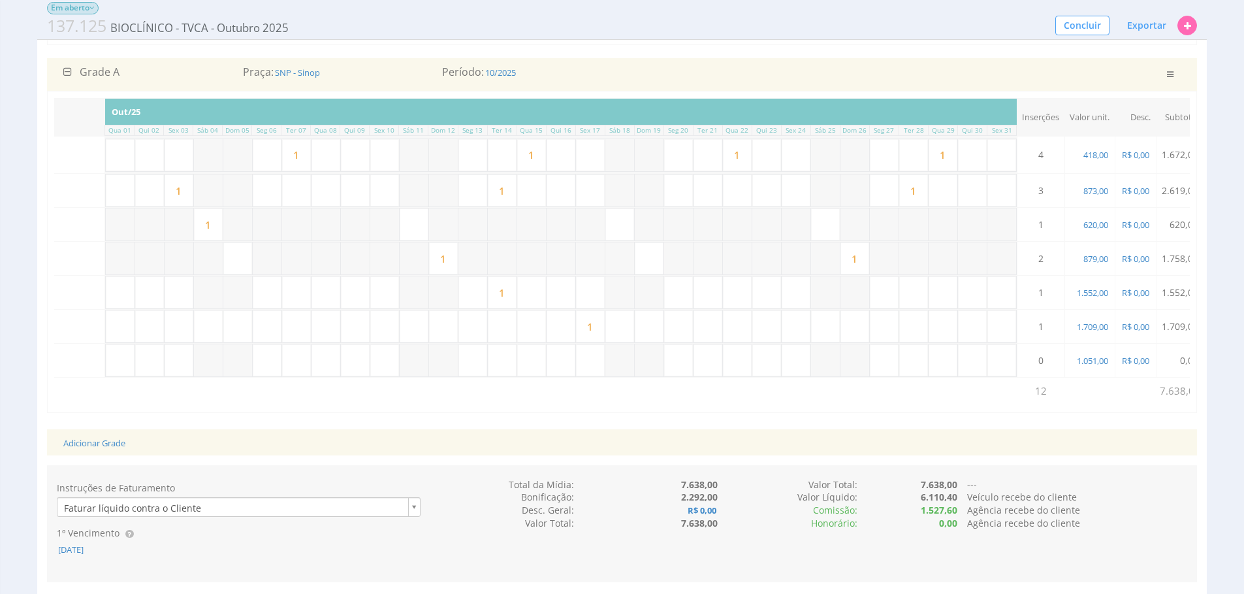
click at [517, 192] on input "1" at bounding box center [502, 190] width 29 height 32
click at [769, 196] on input "text" at bounding box center [766, 190] width 29 height 32
type input "1"
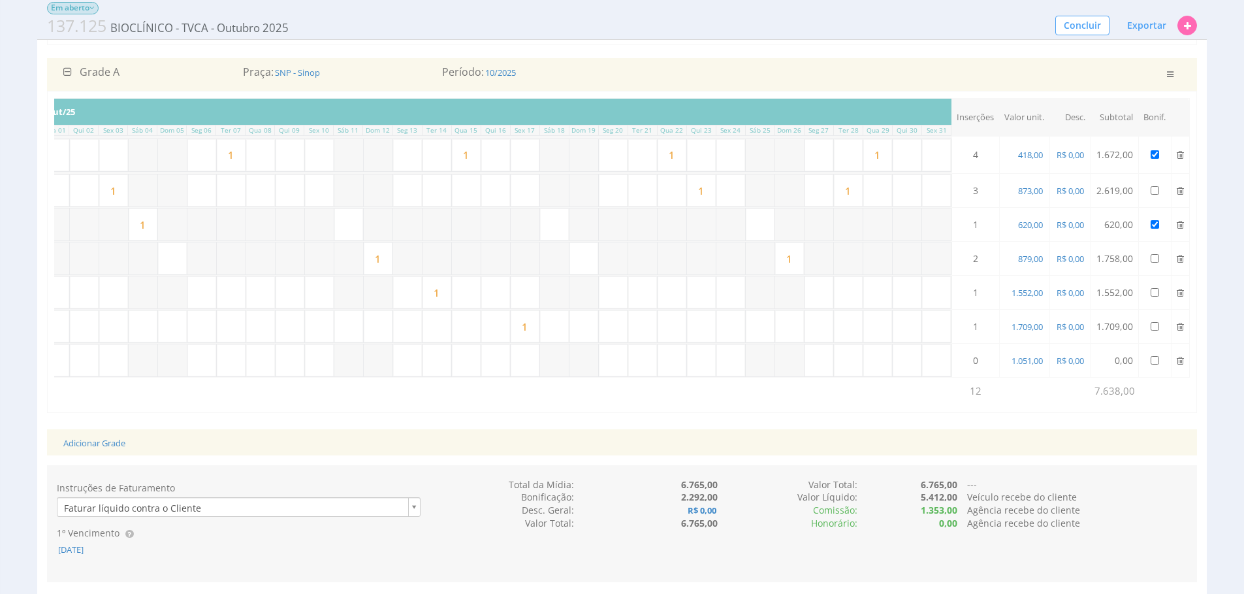
click at [255, 364] on input "text" at bounding box center [260, 360] width 29 height 32
click at [704, 195] on input "1" at bounding box center [701, 190] width 29 height 32
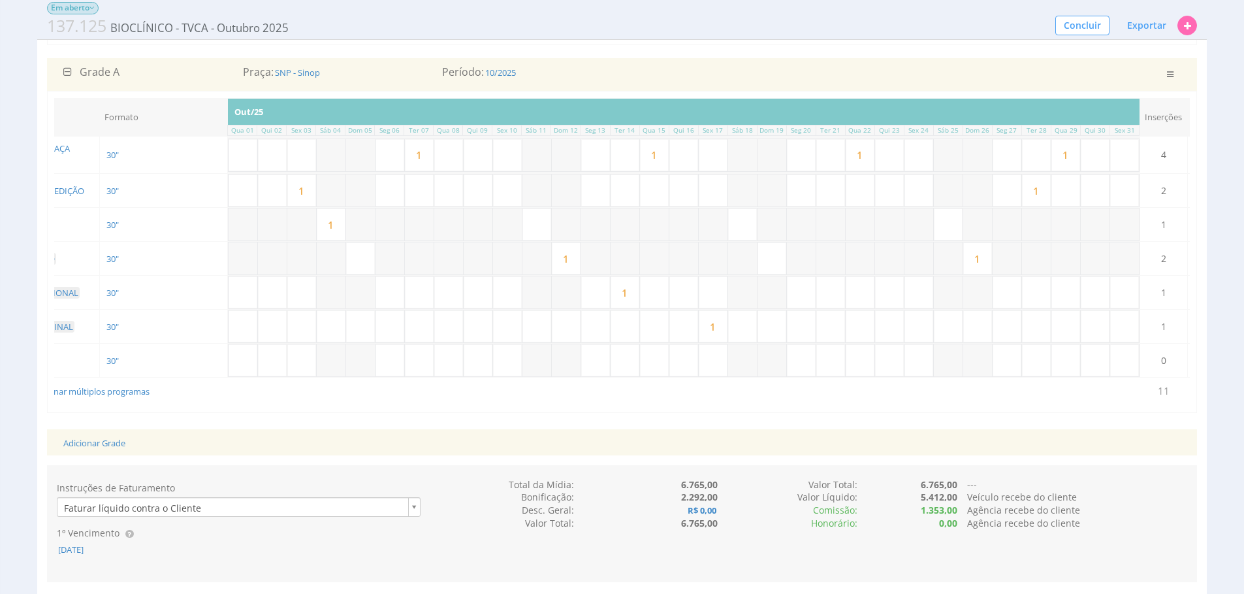
scroll to position [0, 0]
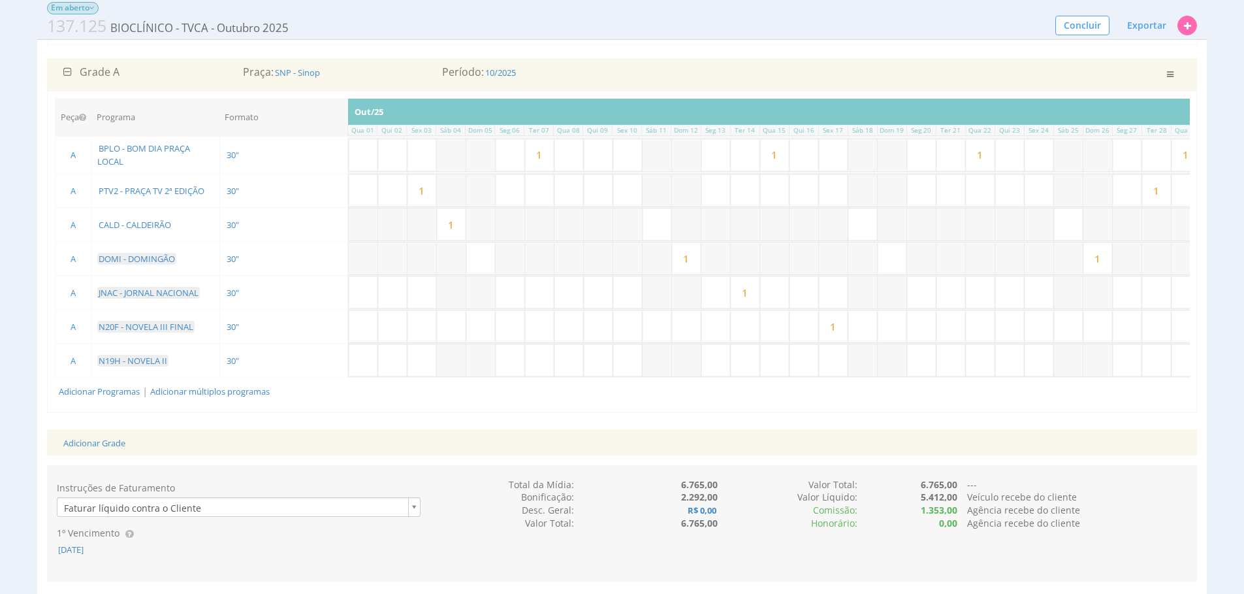
click at [459, 222] on input "1" at bounding box center [451, 224] width 29 height 32
click at [860, 238] on input "text" at bounding box center [862, 224] width 29 height 32
type input "1"
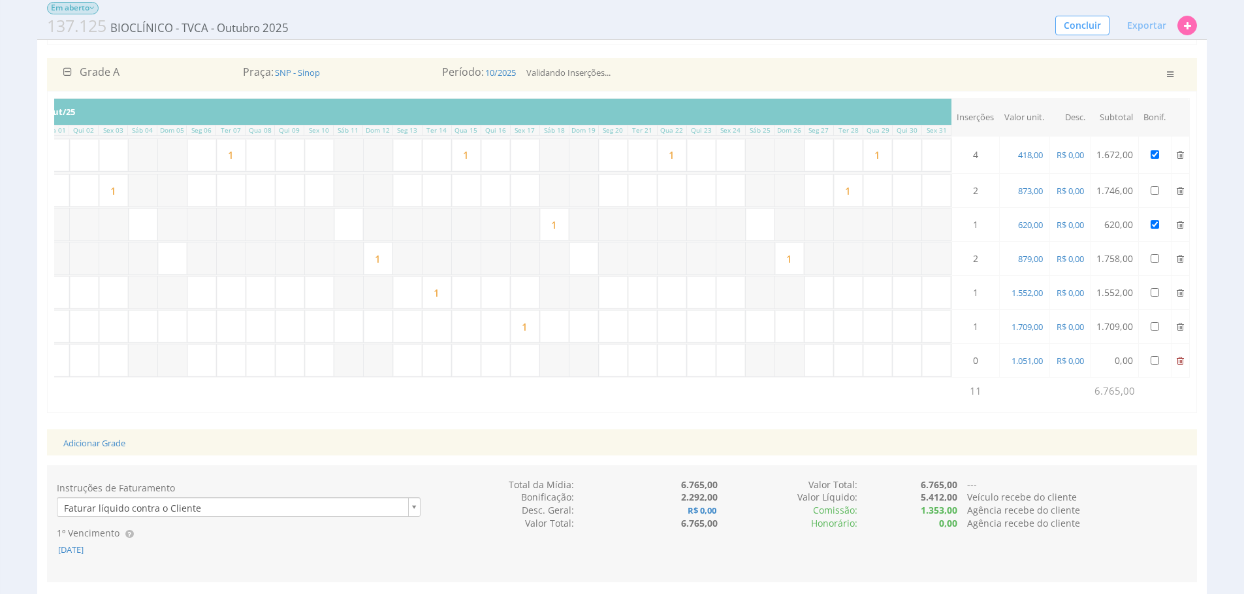
click at [1177, 363] on icon at bounding box center [1180, 360] width 7 height 9
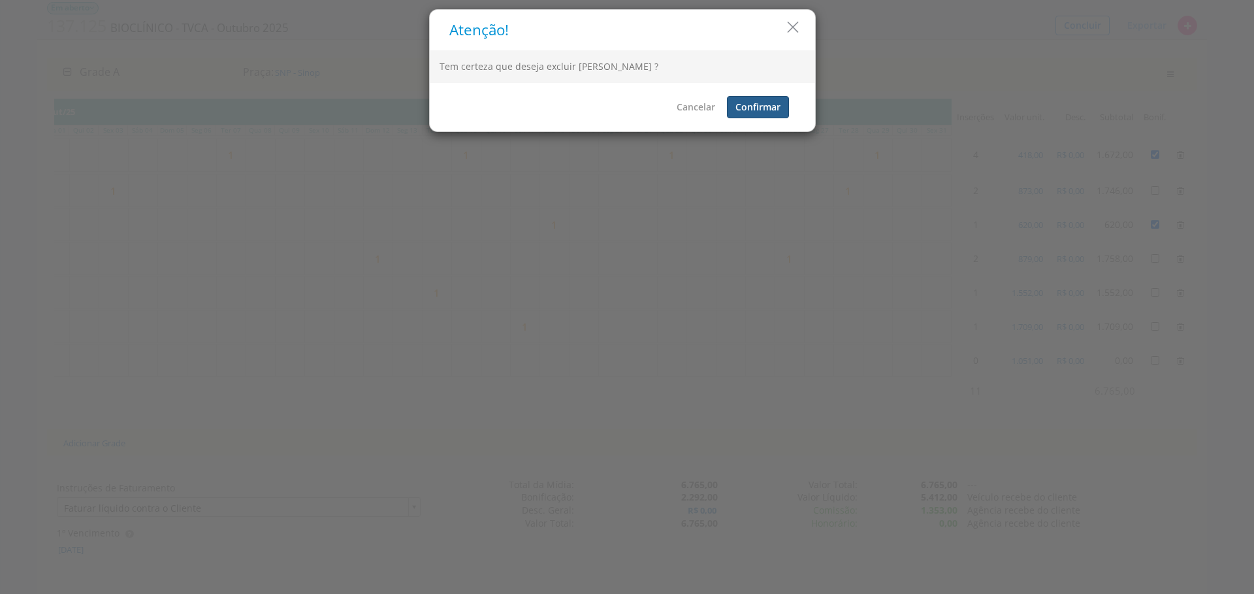
click at [766, 109] on button "Confirmar" at bounding box center [758, 107] width 62 height 22
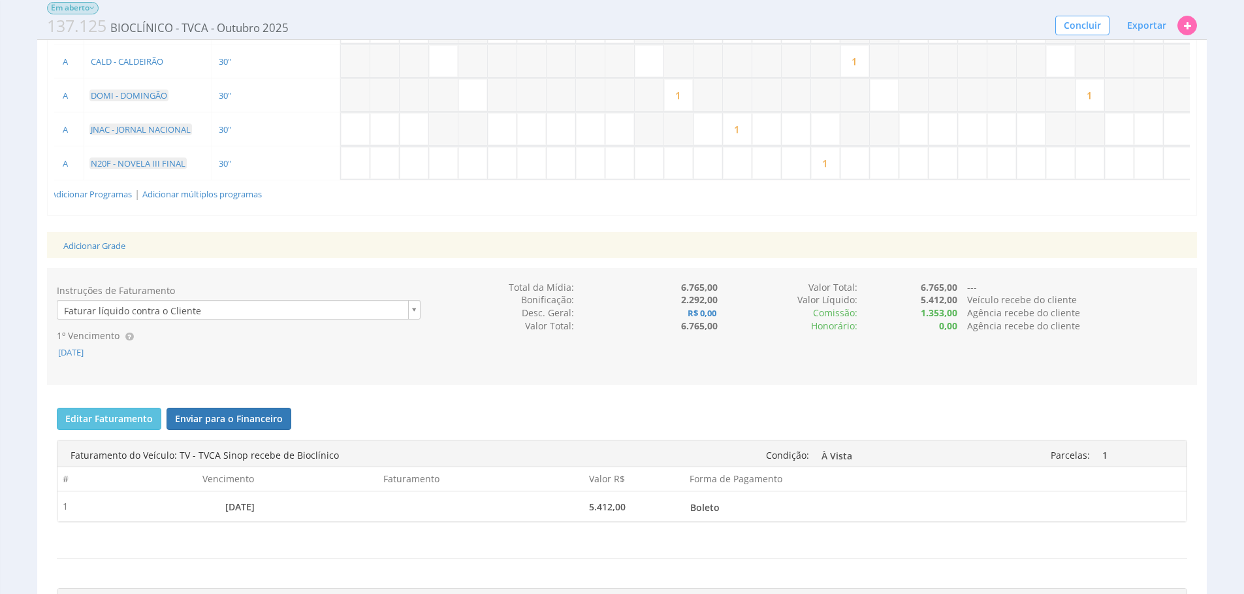
scroll to position [384, 0]
click at [85, 355] on span "02/10/2025" at bounding box center [71, 350] width 28 height 12
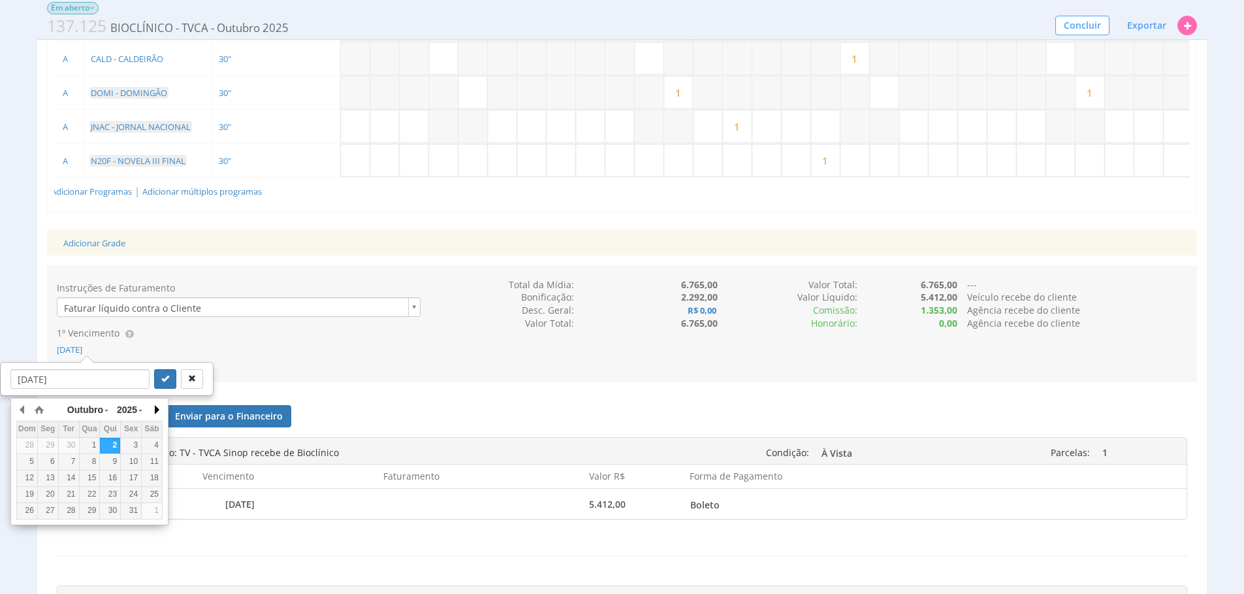
click at [156, 406] on button "button" at bounding box center [156, 410] width 13 height 20
click at [151, 477] on div "15" at bounding box center [152, 477] width 20 height 11
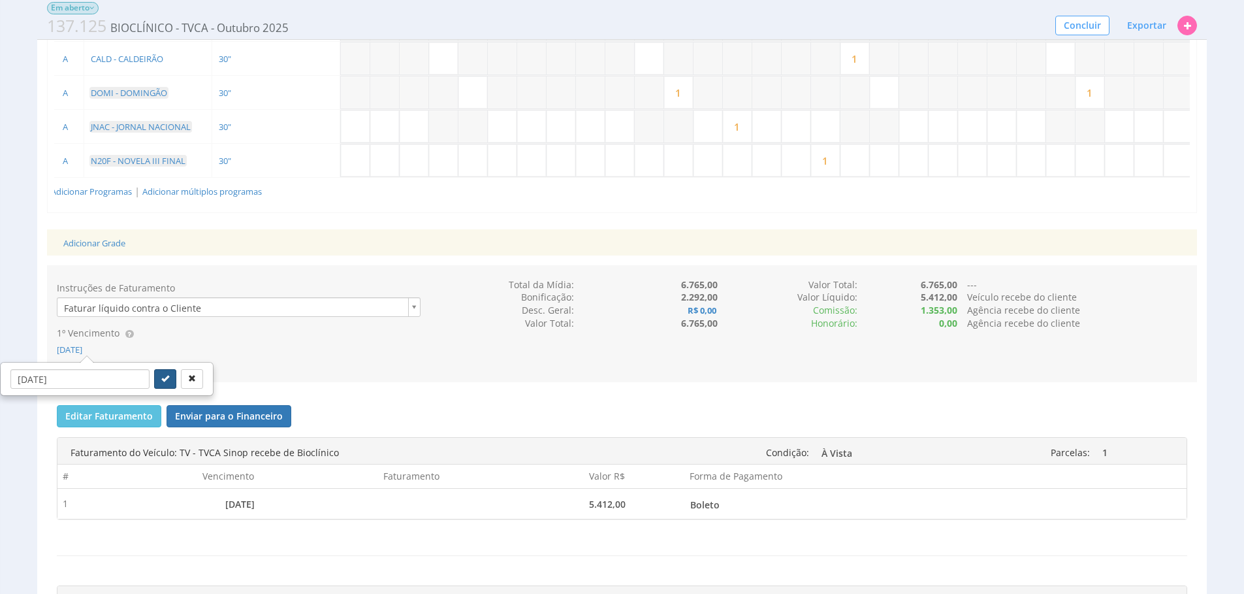
click at [161, 382] on icon "submit" at bounding box center [165, 378] width 8 height 8
type input "15/11/2025"
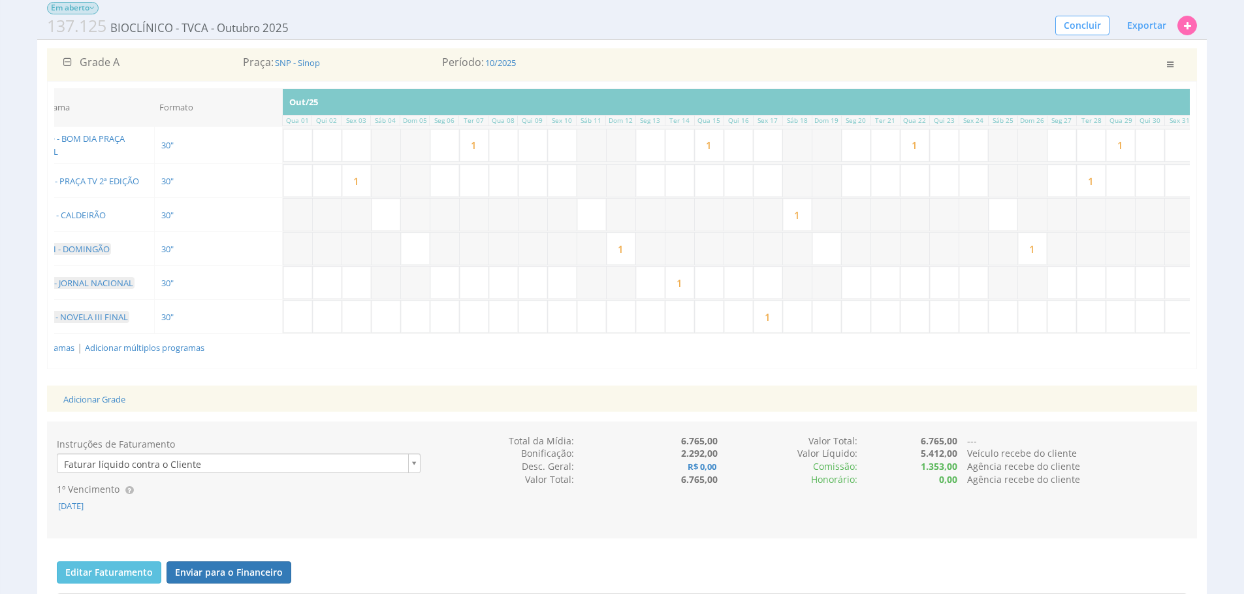
scroll to position [0, 0]
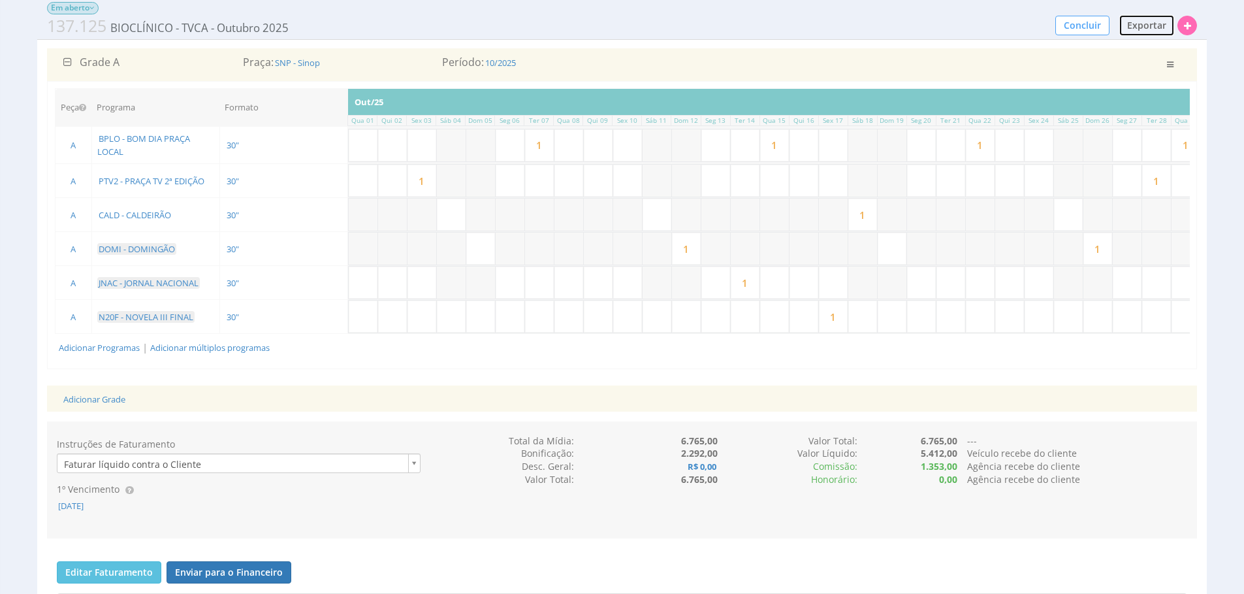
drag, startPoint x: 1139, startPoint y: 31, endPoint x: 911, endPoint y: 73, distance: 232.5
click at [1139, 31] on span "Exportar" at bounding box center [1146, 25] width 39 height 12
click at [1146, 46] on span "PDF / Imprimir" at bounding box center [1115, 50] width 63 height 12
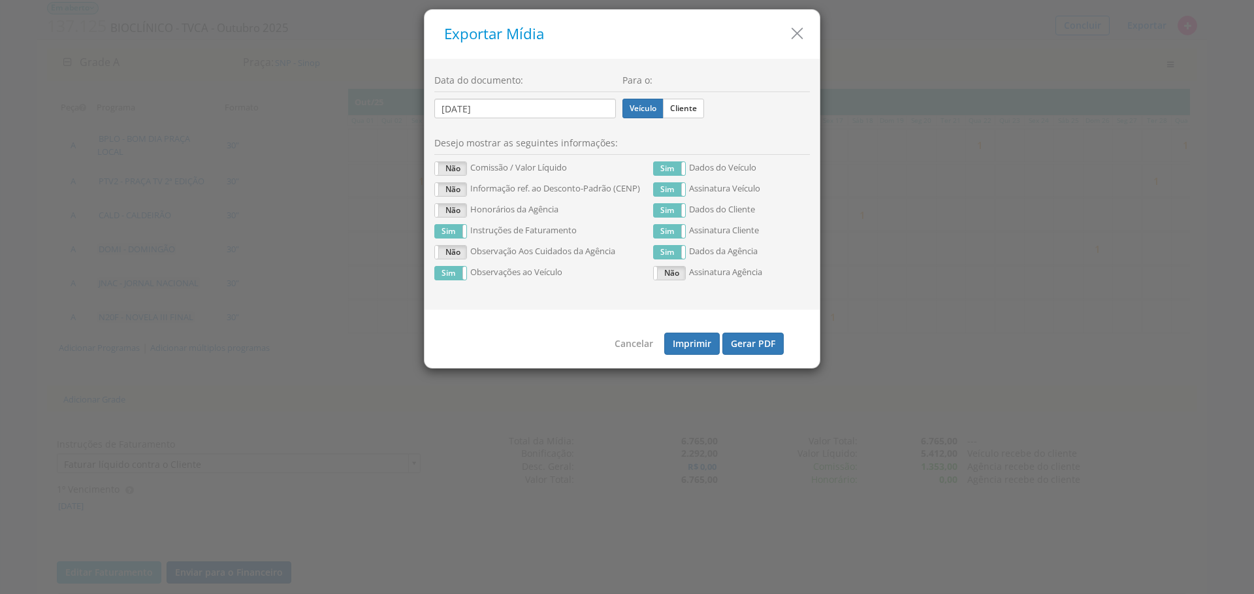
click at [788, 39] on icon "button" at bounding box center [797, 33] width 19 height 19
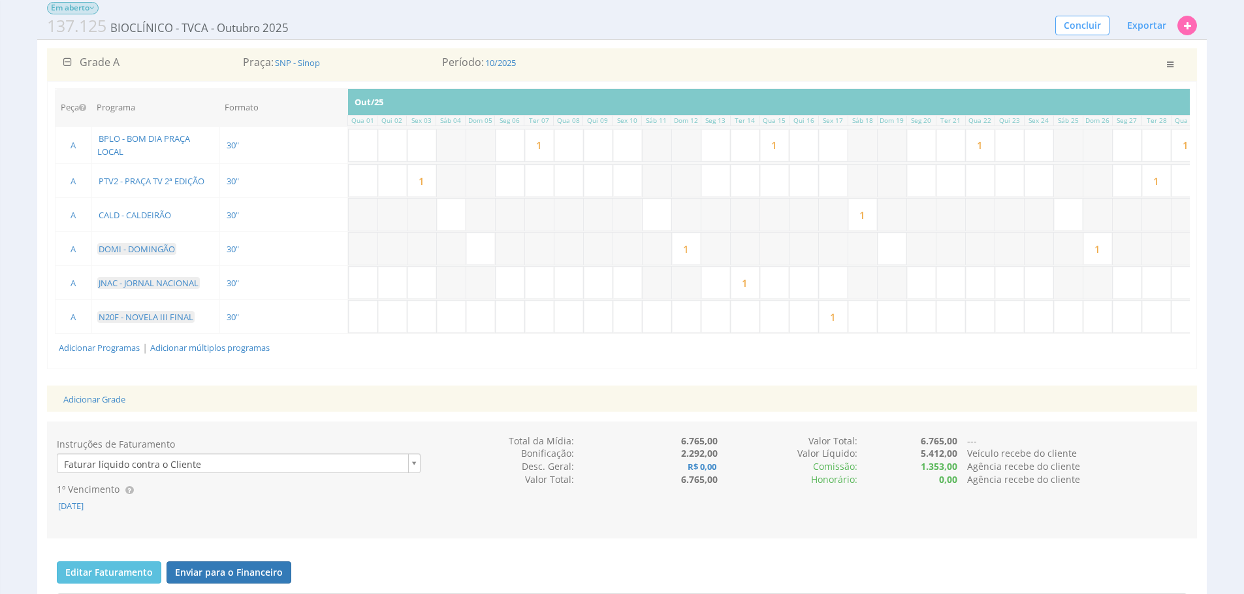
click at [431, 179] on input "1" at bounding box center [422, 181] width 29 height 32
click at [629, 368] on div "Peça Programa Formato Inserções Out/25 Qua 01 Qui 02 Sex 03 Sáb 04 Dom 05 Seg 0…" at bounding box center [622, 224] width 1150 height 287
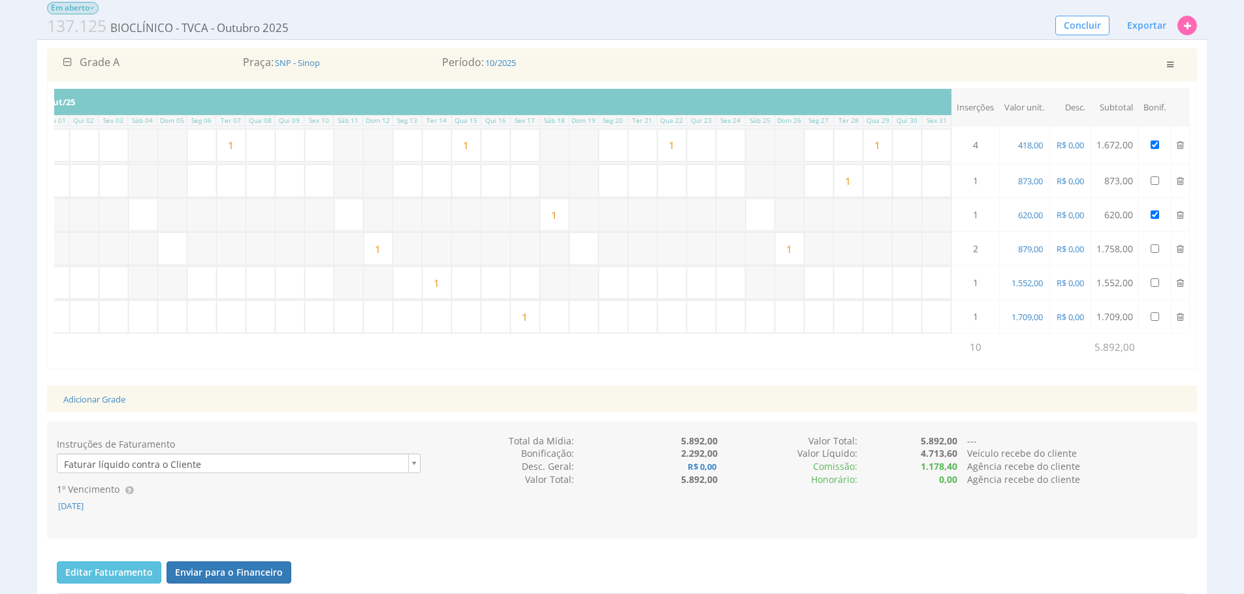
scroll to position [0, 261]
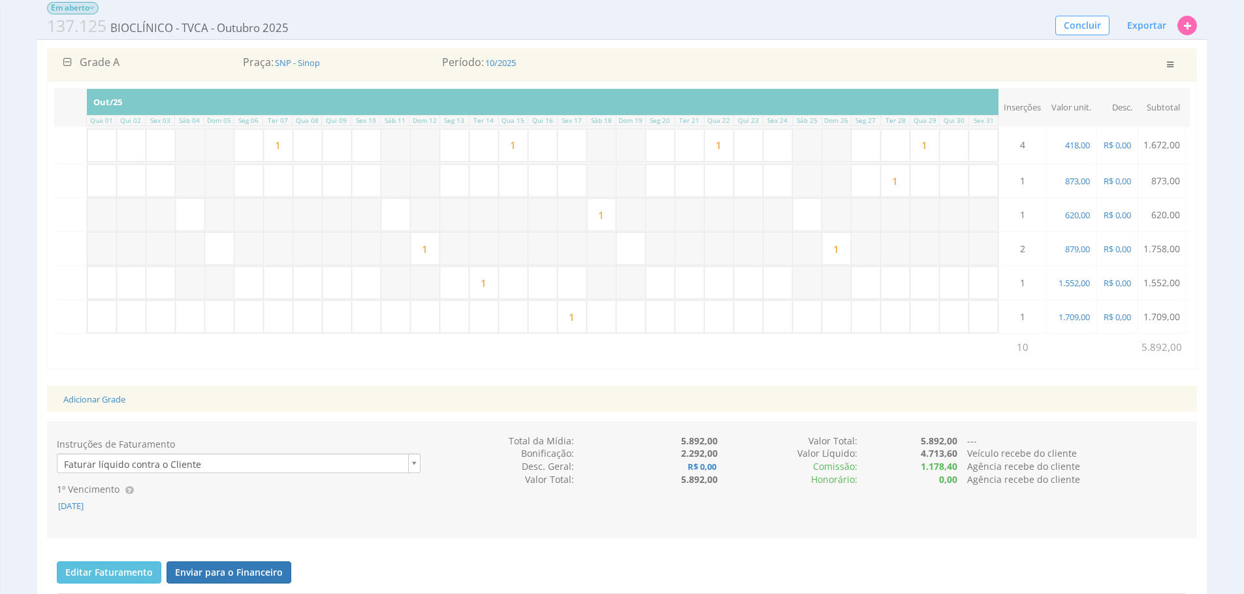
drag, startPoint x: 223, startPoint y: 247, endPoint x: 281, endPoint y: 246, distance: 58.1
click at [223, 247] on input "text" at bounding box center [219, 249] width 29 height 32
type input "1"
click at [798, 381] on div "Grade A Praça: SNP - Sinop Período: 10/2025 Salvando ... Validando Inserções ..…" at bounding box center [622, 214] width 1150 height 333
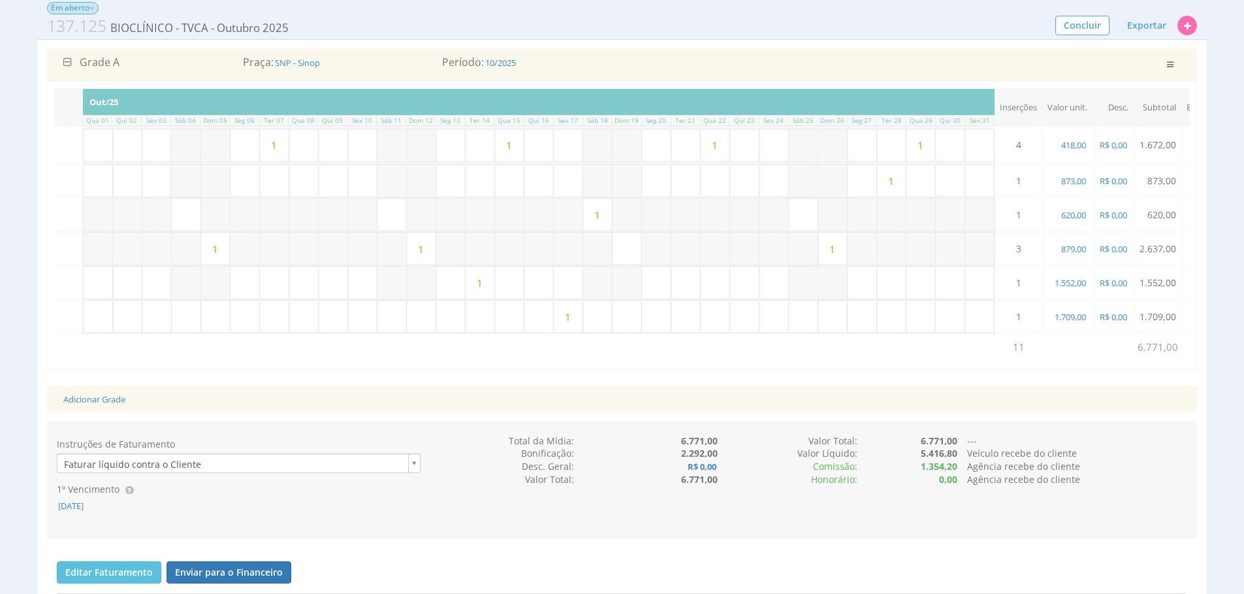
scroll to position [0, 314]
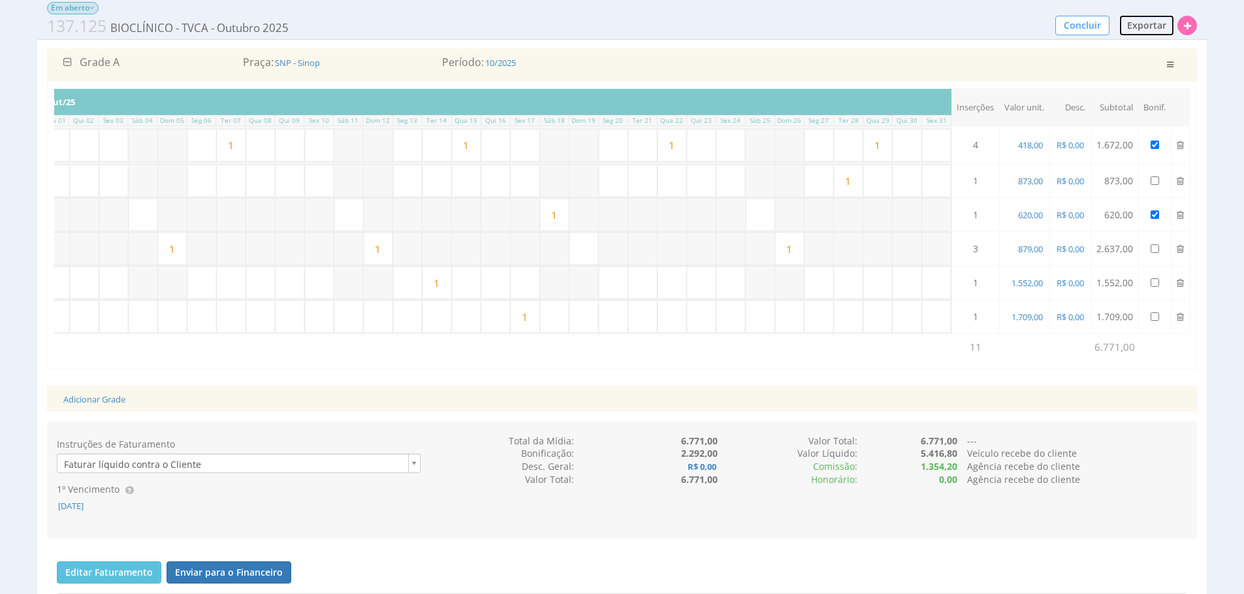
click at [1145, 25] on span "Exportar" at bounding box center [1146, 25] width 39 height 12
click at [1139, 50] on span "PDF / Imprimir" at bounding box center [1115, 50] width 63 height 12
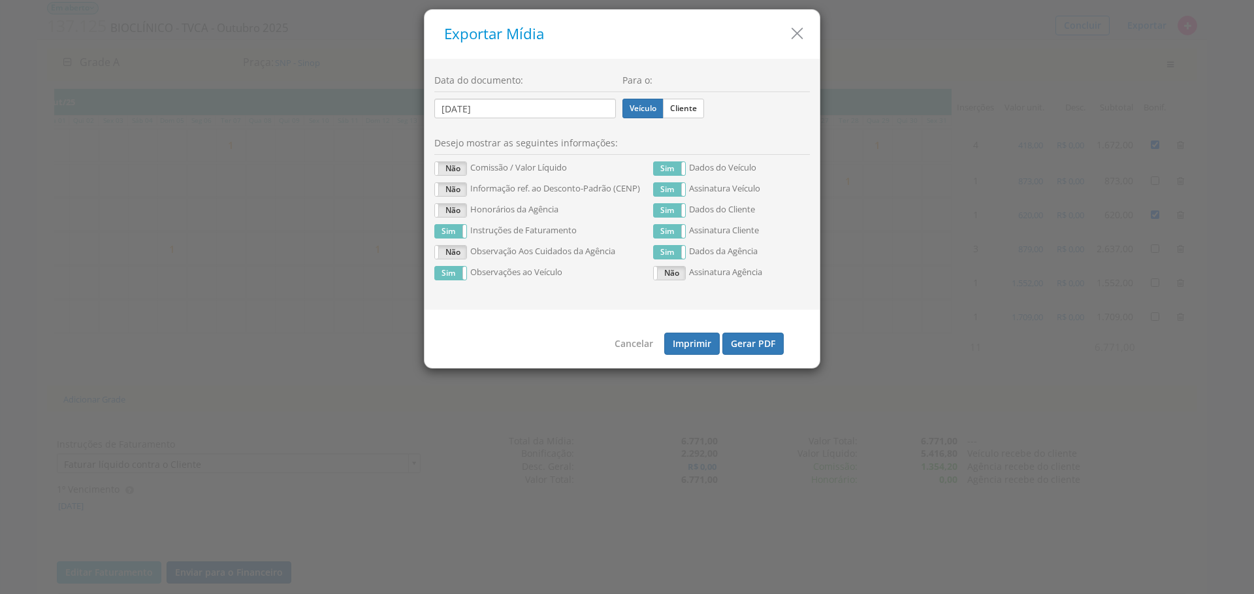
drag, startPoint x: 691, startPoint y: 105, endPoint x: 695, endPoint y: 121, distance: 16.8
click at [691, 105] on label "Cliente" at bounding box center [683, 109] width 41 height 20
click at [0, 0] on input "Cliente" at bounding box center [0, 0] width 0 height 0
click at [442, 205] on label "Não" at bounding box center [450, 210] width 31 height 13
click at [446, 186] on label "Não" at bounding box center [450, 189] width 31 height 13
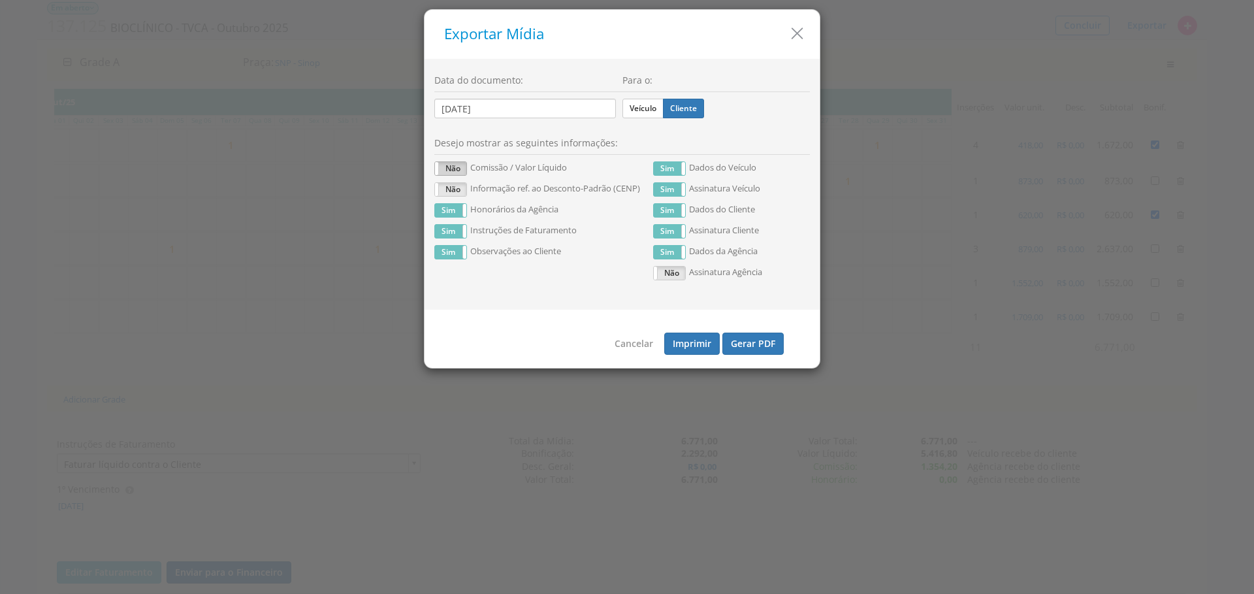
click at [453, 165] on label "Não" at bounding box center [450, 168] width 31 height 13
click at [454, 184] on label "Não" at bounding box center [450, 189] width 31 height 13
click at [754, 347] on button "Gerar PDF" at bounding box center [752, 343] width 61 height 22
drag, startPoint x: 795, startPoint y: 31, endPoint x: 765, endPoint y: 525, distance: 494.7
click at [795, 32] on icon "button" at bounding box center [797, 33] width 19 height 19
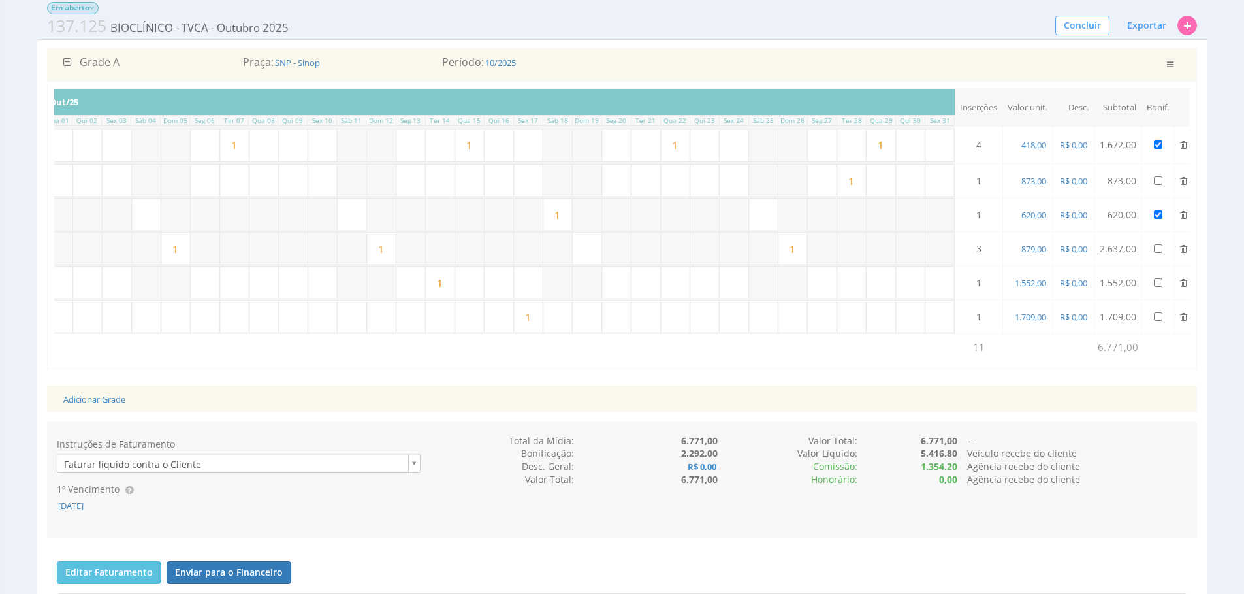
scroll to position [0, 0]
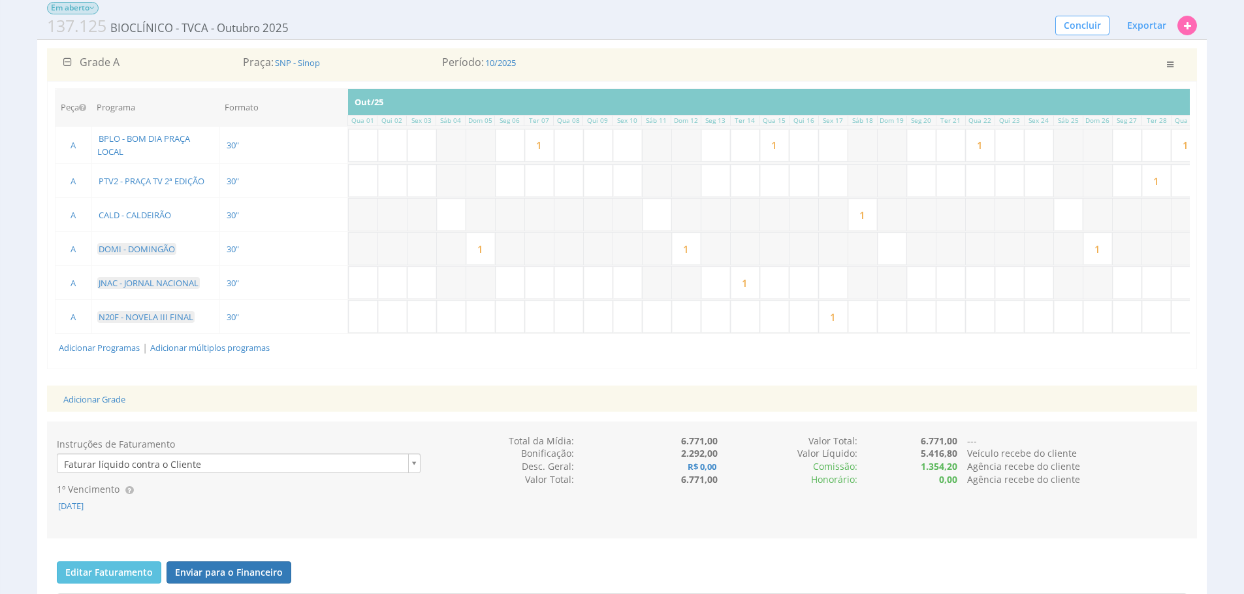
click at [495, 251] on input "1" at bounding box center [480, 249] width 29 height 32
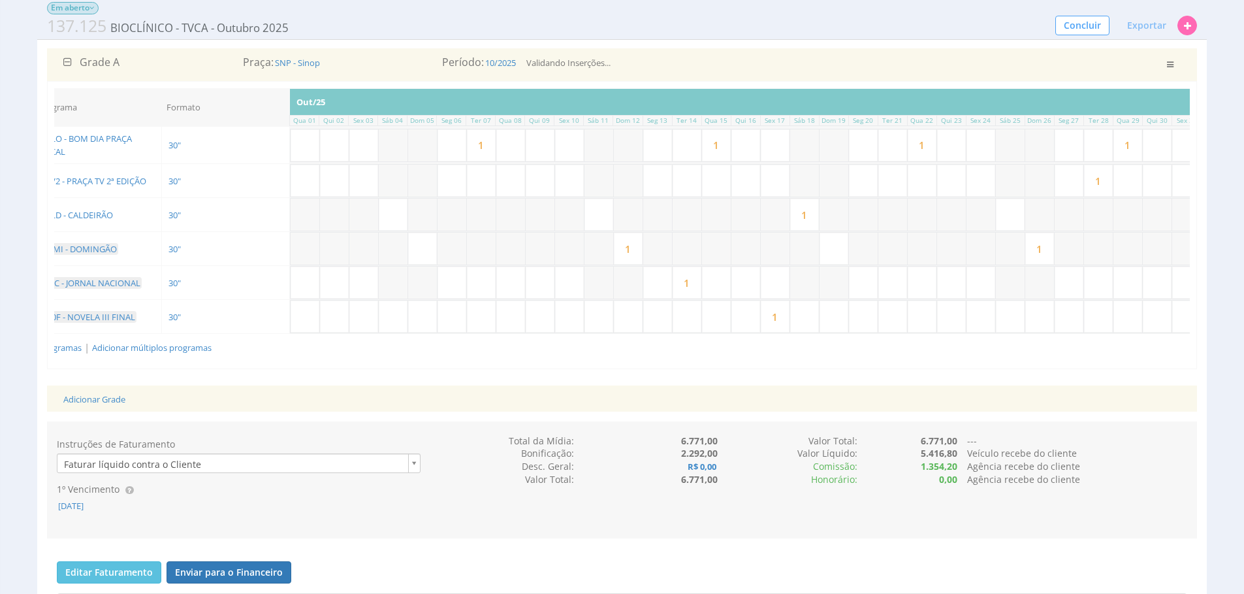
scroll to position [0, 90]
click at [815, 253] on input "text" at bounding box center [802, 249] width 29 height 32
type input "1"
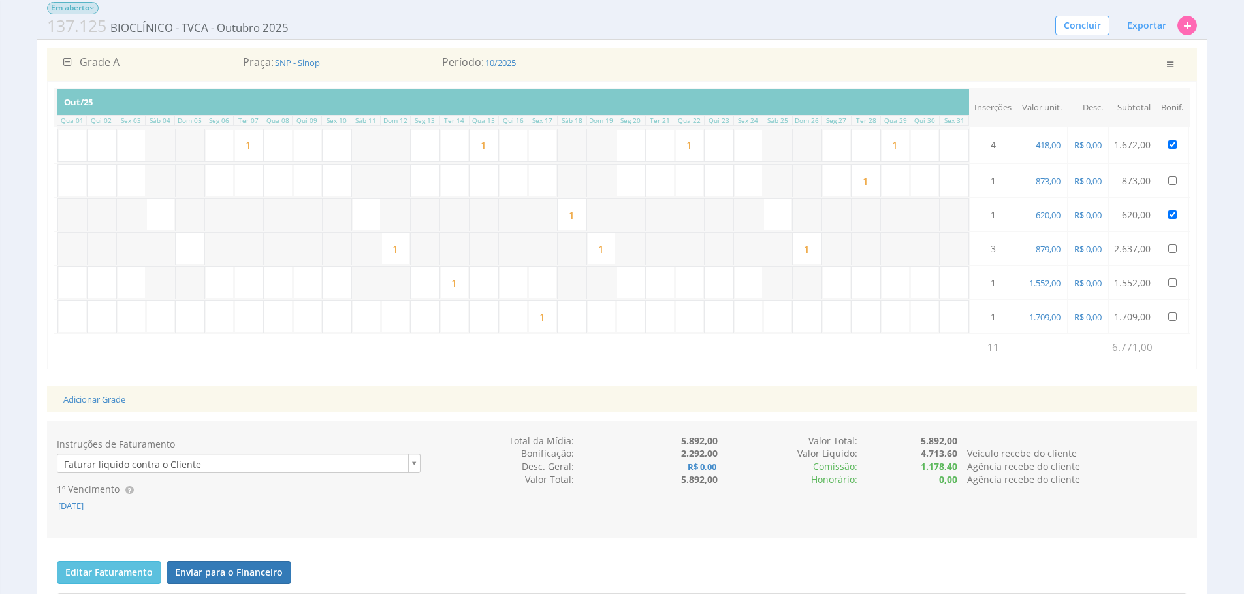
scroll to position [0, 292]
click at [577, 210] on input "1" at bounding box center [571, 215] width 29 height 32
click at [167, 215] on input "text" at bounding box center [159, 215] width 29 height 32
type input "1"
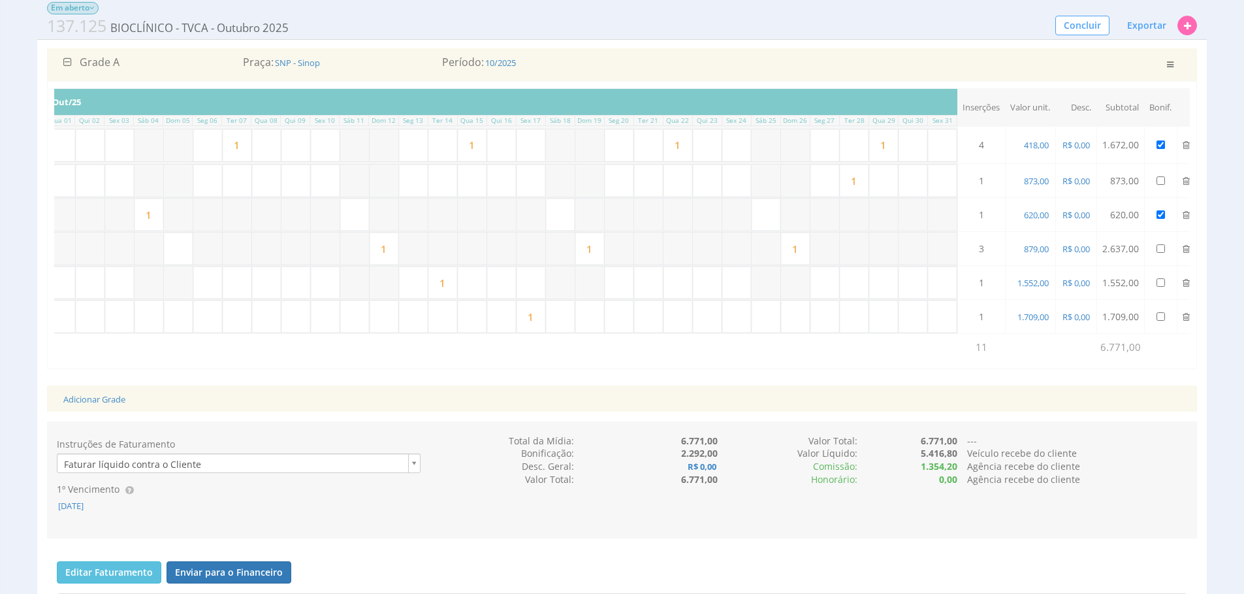
scroll to position [0, 314]
click at [1142, 24] on span "Exportar" at bounding box center [1146, 25] width 39 height 12
click at [1101, 48] on span "PDF / Imprimir" at bounding box center [1115, 50] width 63 height 12
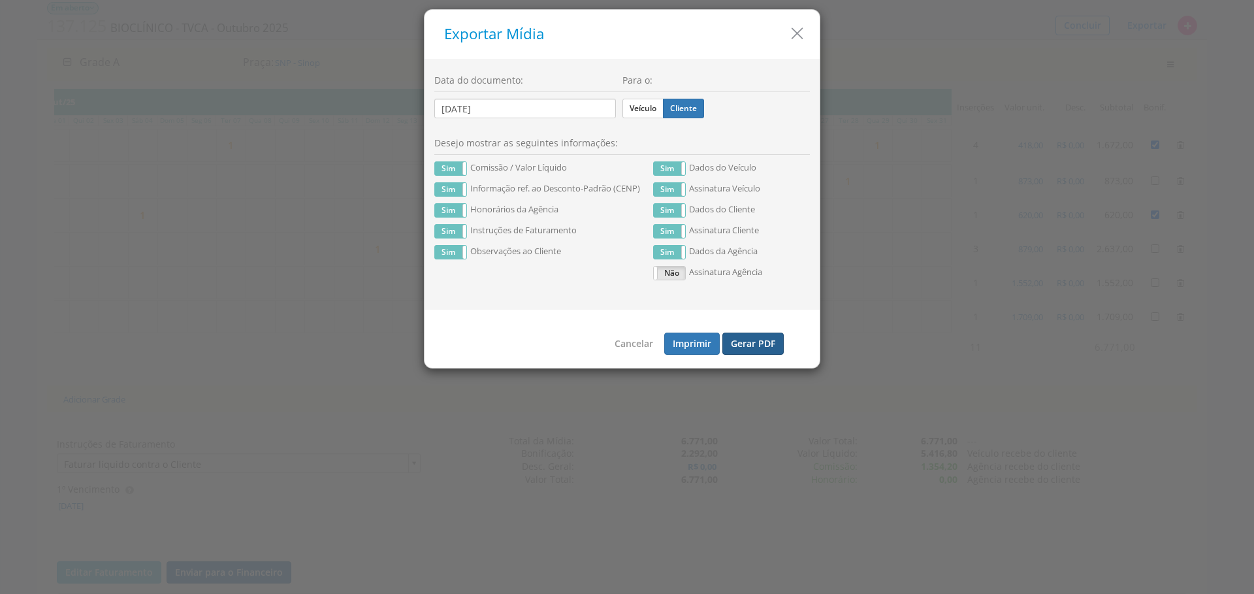
click at [745, 338] on button "Gerar PDF" at bounding box center [752, 343] width 61 height 22
drag, startPoint x: 641, startPoint y: 110, endPoint x: 761, endPoint y: 268, distance: 198.7
click at [641, 110] on label "Veículo" at bounding box center [642, 109] width 41 height 20
click at [0, 0] on input "Veículo" at bounding box center [0, 0] width 0 height 0
click at [772, 340] on button "Gerar PDF" at bounding box center [752, 343] width 61 height 22
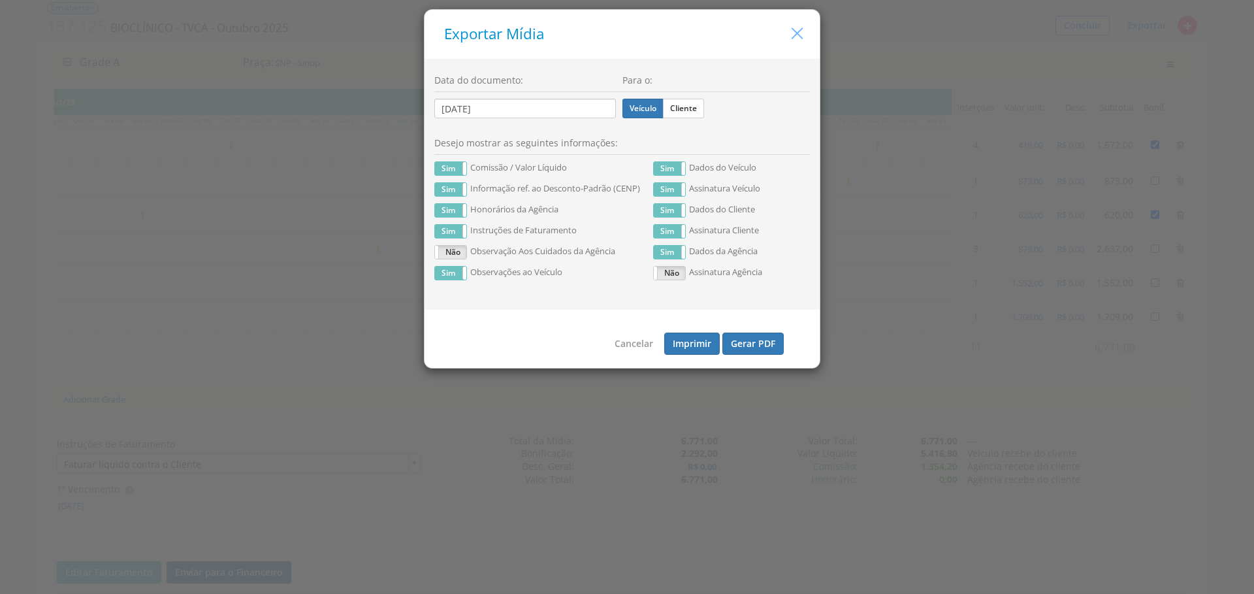
click at [803, 38] on icon "button" at bounding box center [797, 33] width 19 height 19
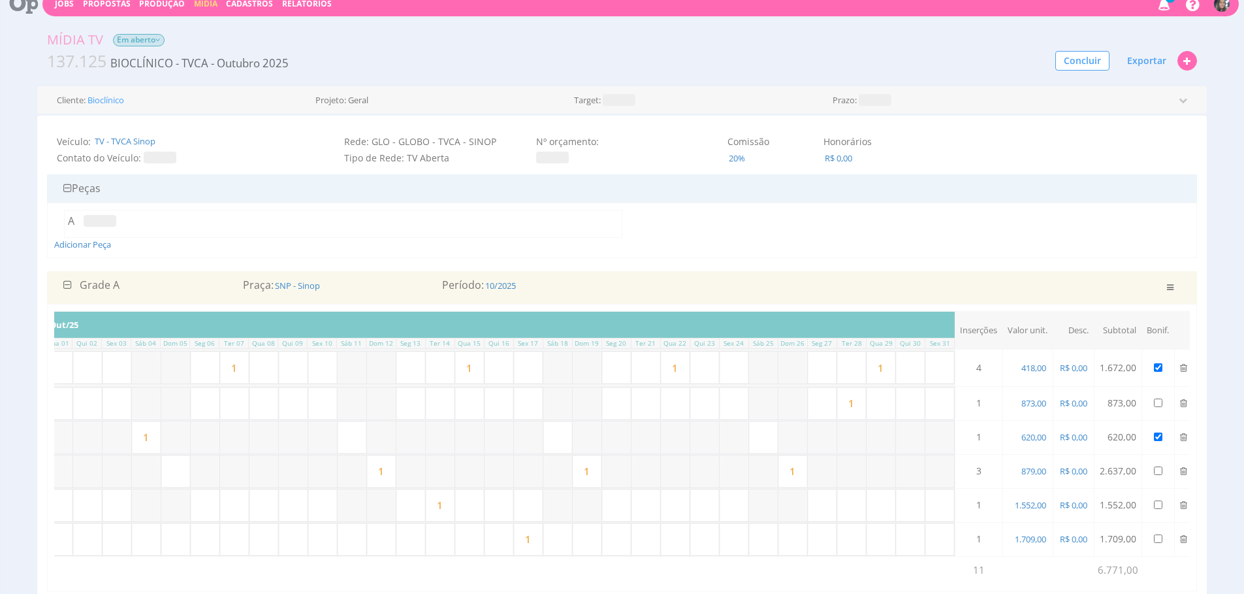
scroll to position [0, 0]
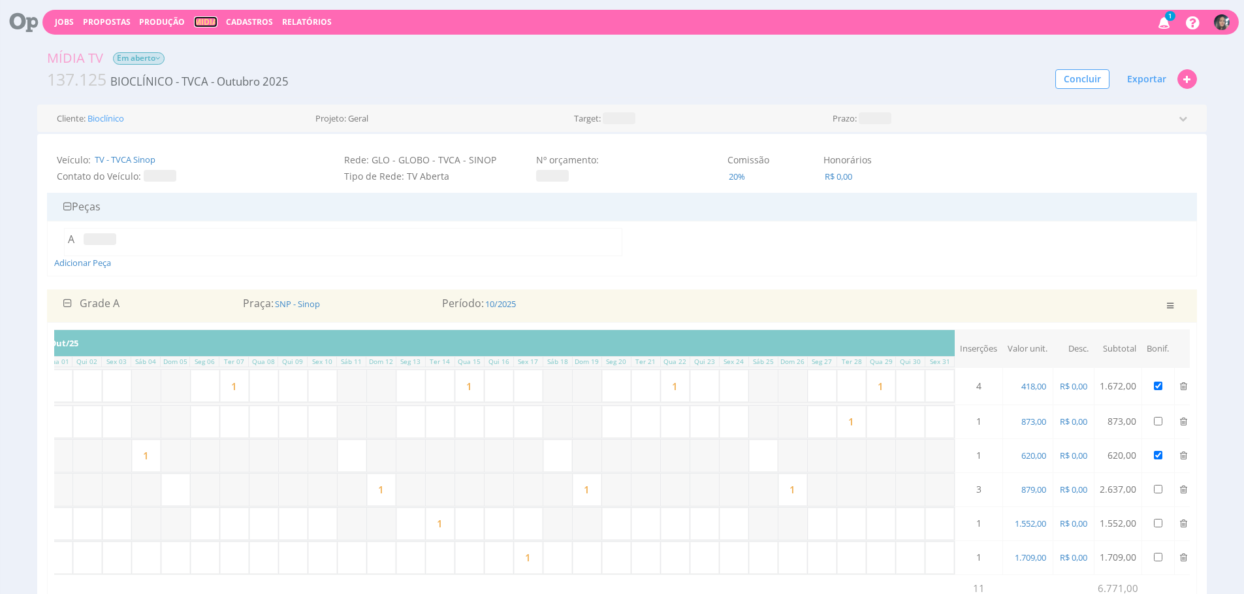
drag, startPoint x: 199, startPoint y: 16, endPoint x: 187, endPoint y: 1, distance: 19.0
click at [199, 16] on link "Mídia" at bounding box center [206, 21] width 24 height 11
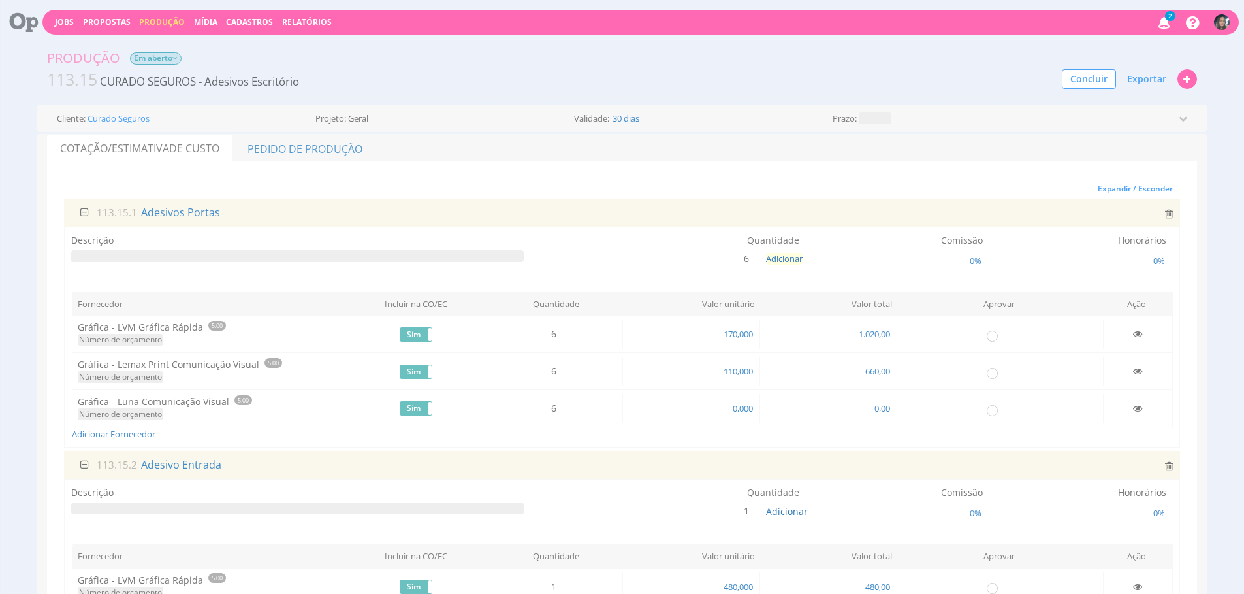
scroll to position [14, 0]
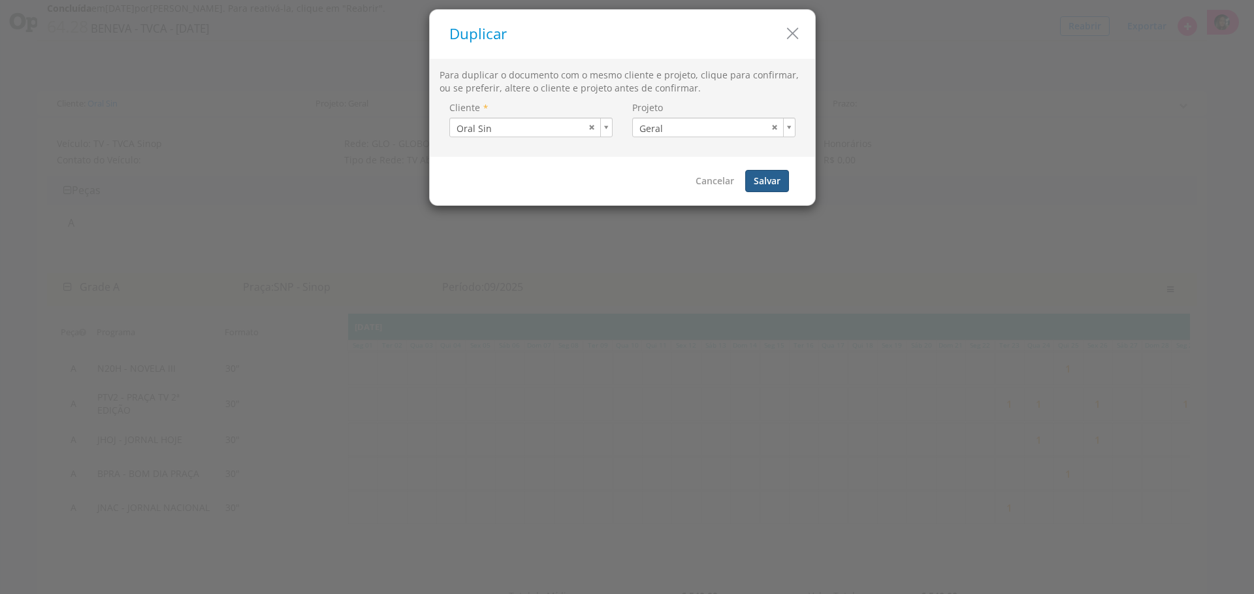
scroll to position [771, 0]
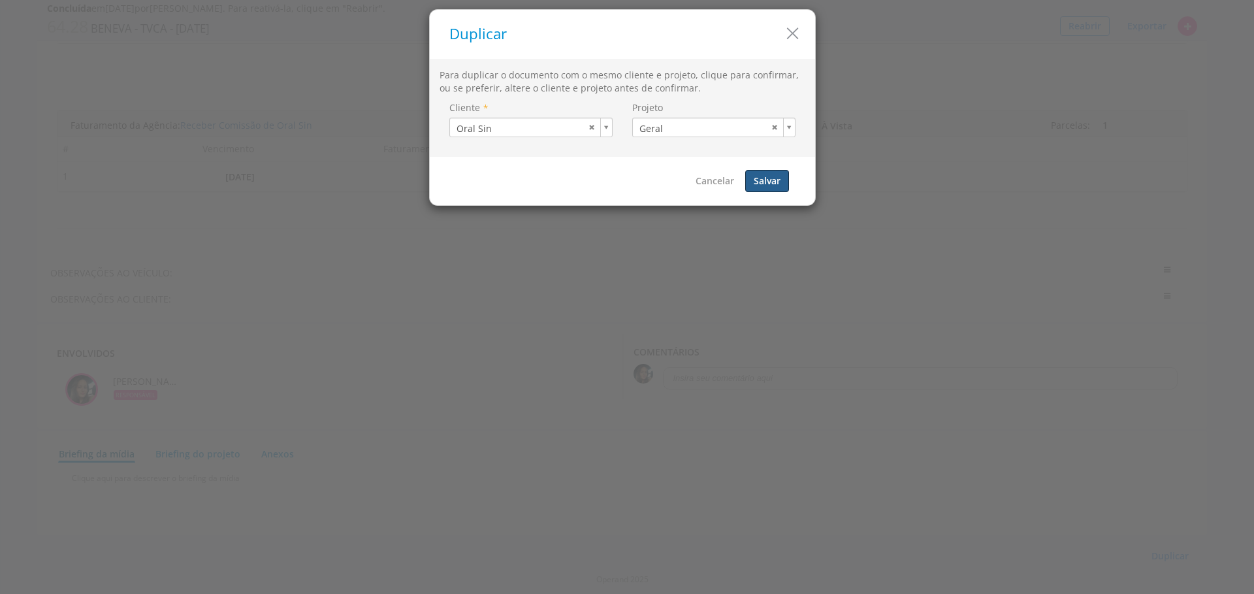
click at [777, 181] on button "Salvar" at bounding box center [767, 181] width 44 height 22
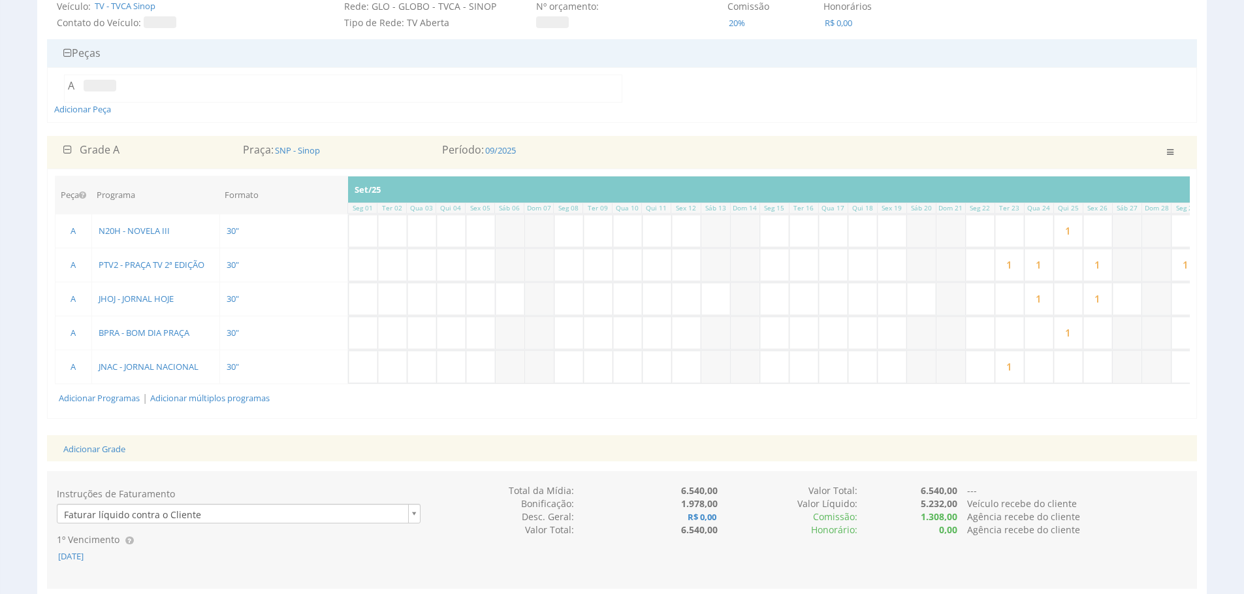
scroll to position [163, 0]
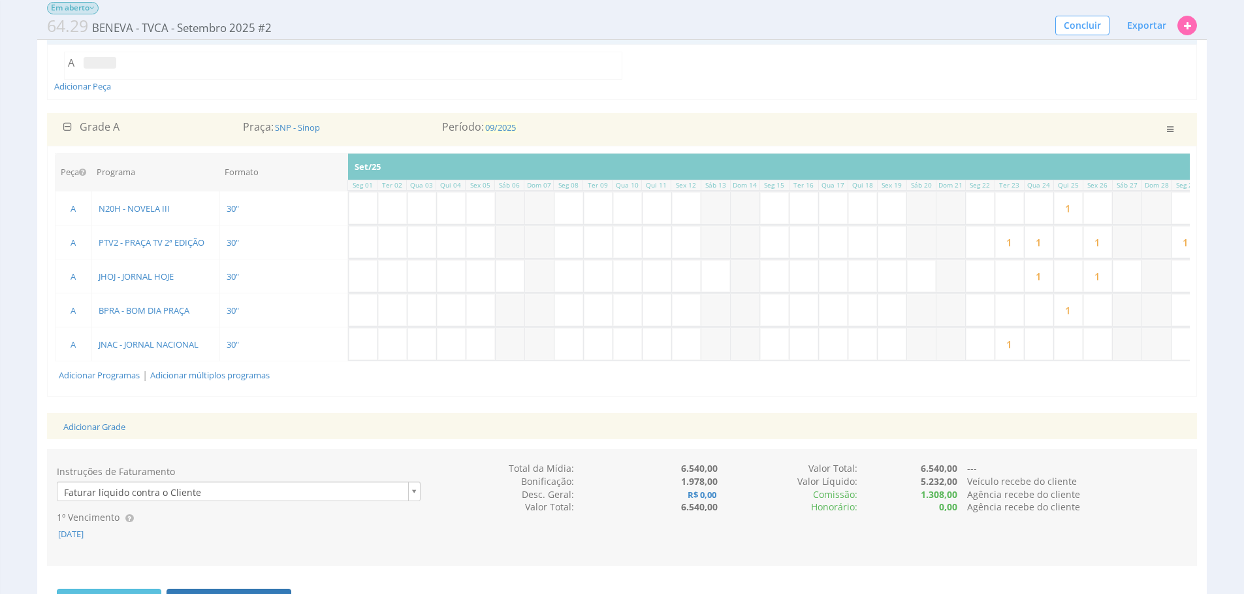
click at [489, 128] on span "09/2025" at bounding box center [500, 127] width 33 height 12
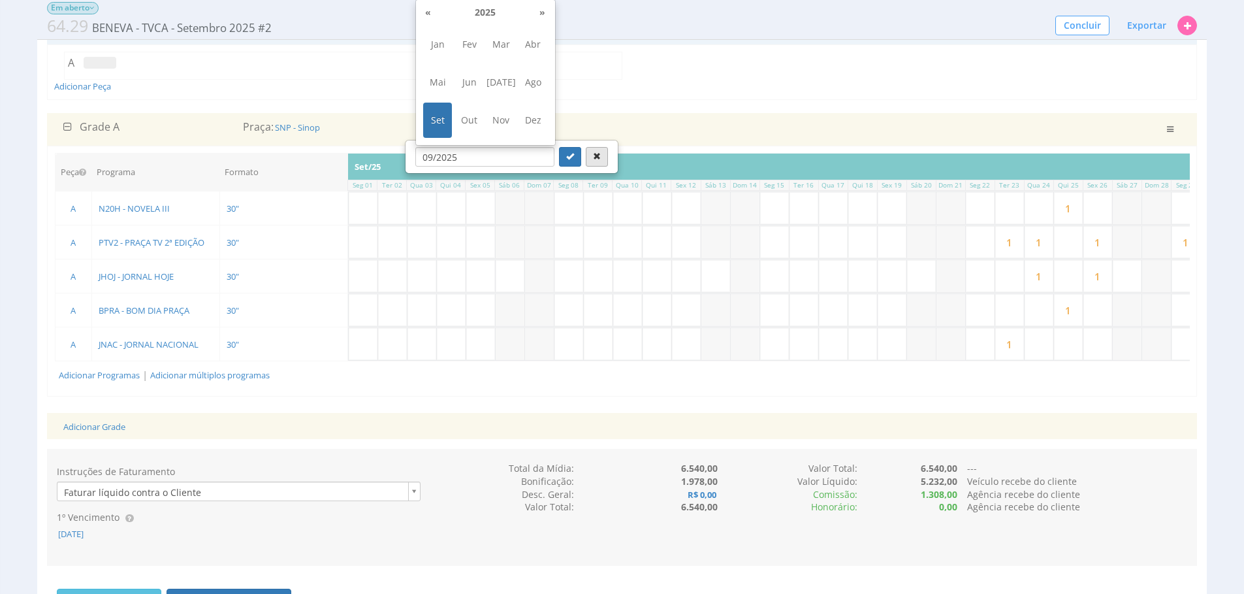
drag, startPoint x: 464, startPoint y: 119, endPoint x: 575, endPoint y: 159, distance: 118.0
click at [465, 118] on span "Out" at bounding box center [469, 120] width 29 height 35
type input "10/2025"
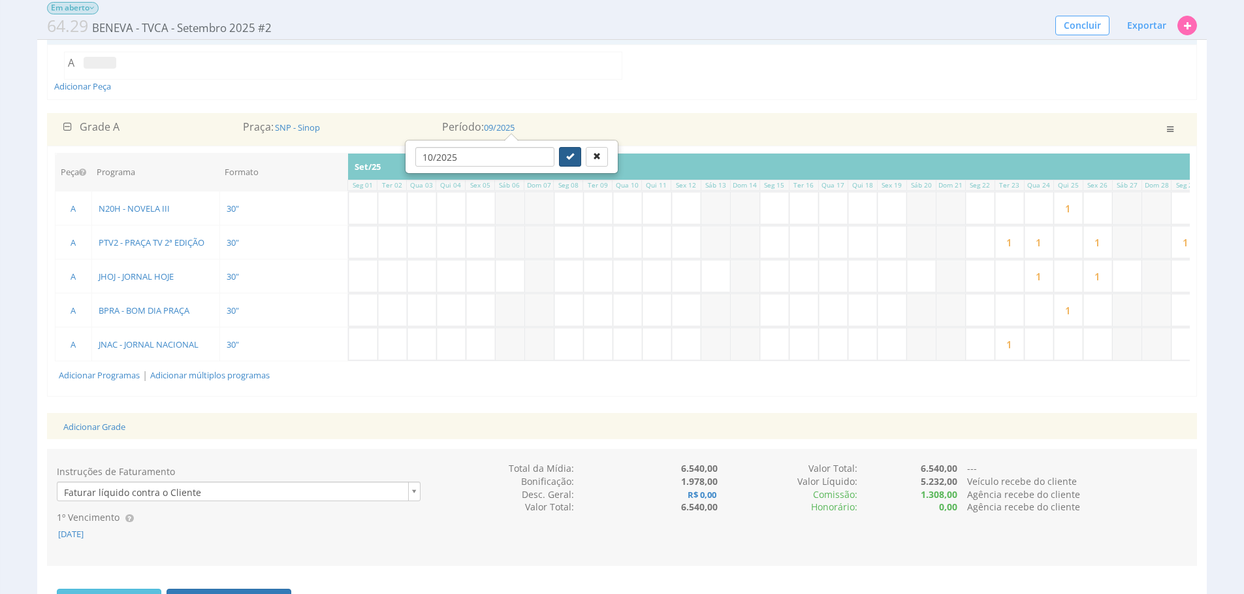
click at [562, 160] on button "submit" at bounding box center [570, 157] width 22 height 20
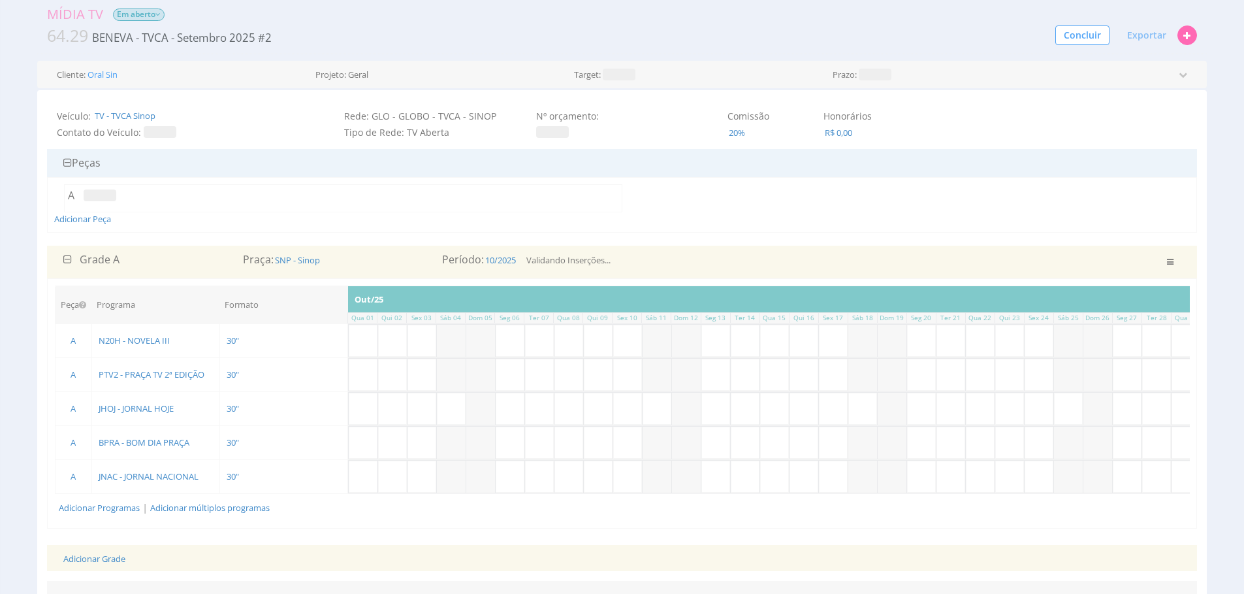
scroll to position [34, 0]
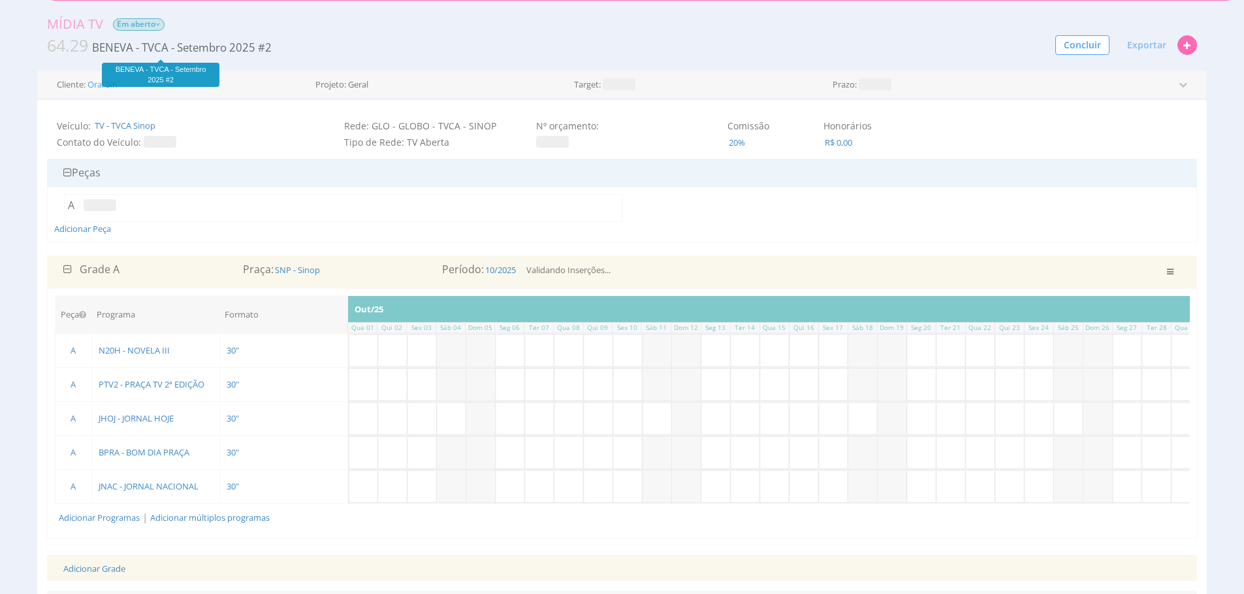
click at [207, 44] on span "BENEVA - TVCA - Setembro 2025 #2" at bounding box center [182, 47] width 182 height 15
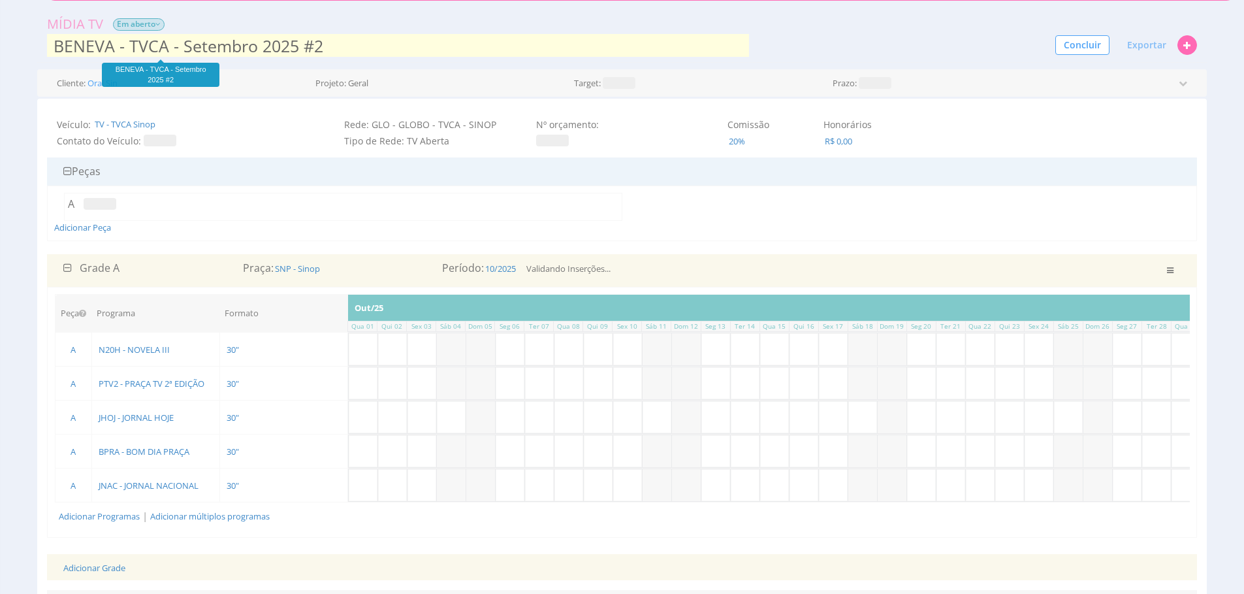
click at [208, 48] on input "BENEVA - TVCA - Setembro 2025 #2" at bounding box center [398, 46] width 702 height 26
click at [208, 49] on input "BENEVA - TVCA - Setembro 2025 #2" at bounding box center [398, 46] width 702 height 26
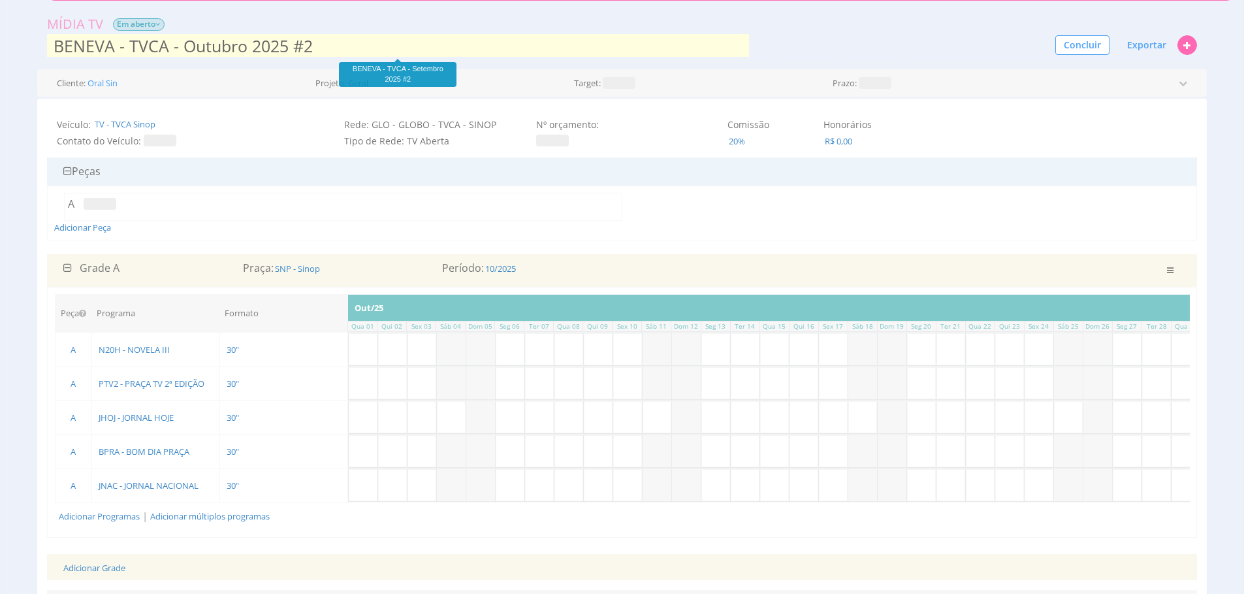
click at [368, 39] on input "BENEVA - TVCA - Outubro 2025 #2" at bounding box center [398, 46] width 702 height 26
type input "BENEVA - TVCA - Outubro 2025"
click at [705, 210] on div "A" at bounding box center [622, 207] width 1136 height 28
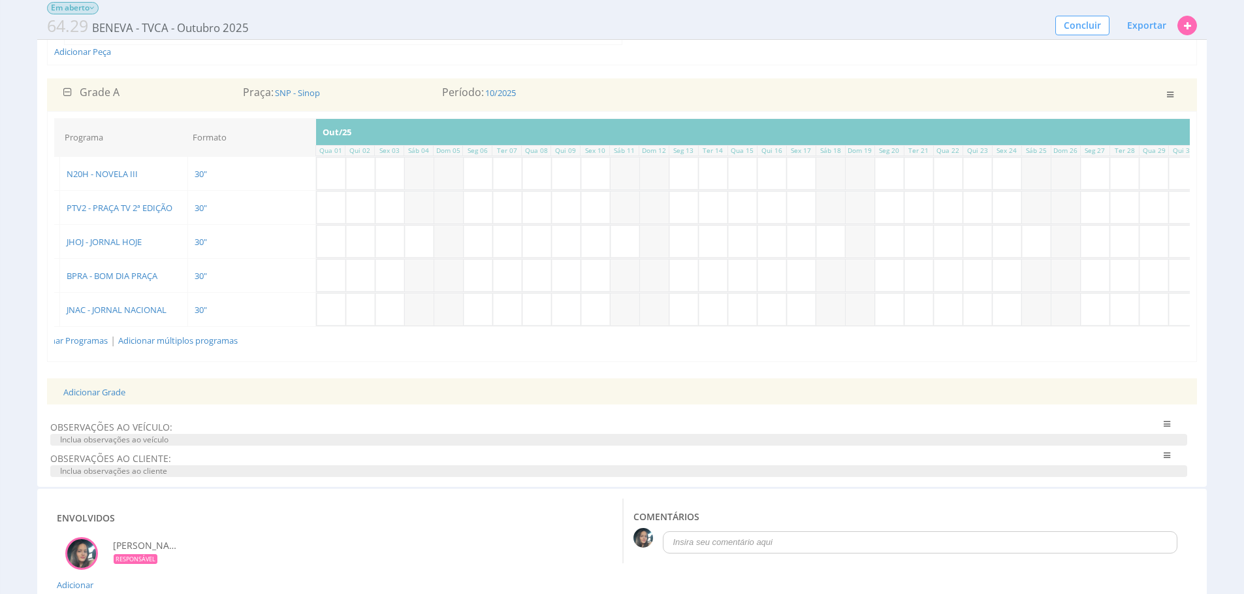
scroll to position [0, 0]
click at [504, 279] on input "text" at bounding box center [510, 275] width 29 height 32
type input "1"
drag, startPoint x: 541, startPoint y: 313, endPoint x: 640, endPoint y: 328, distance: 100.4
click at [541, 313] on input "text" at bounding box center [539, 309] width 29 height 32
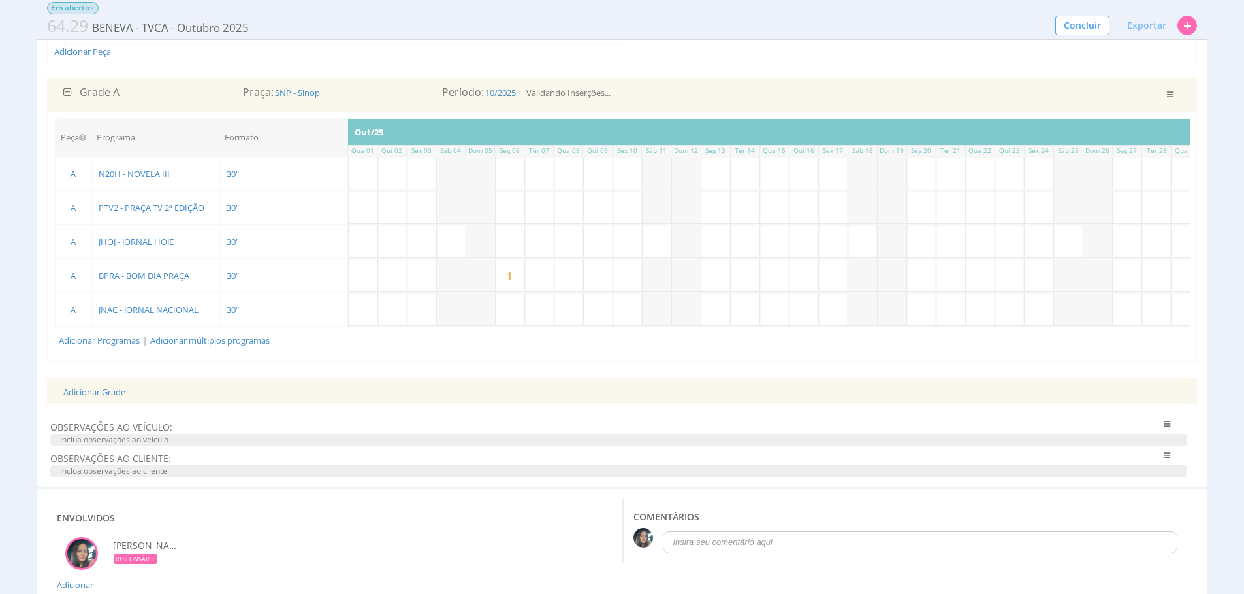
click at [600, 312] on input "text" at bounding box center [598, 309] width 29 height 32
type input "1"
click at [769, 240] on input "text" at bounding box center [774, 241] width 29 height 32
type input "1"
click at [818, 179] on input "text" at bounding box center [804, 173] width 29 height 32
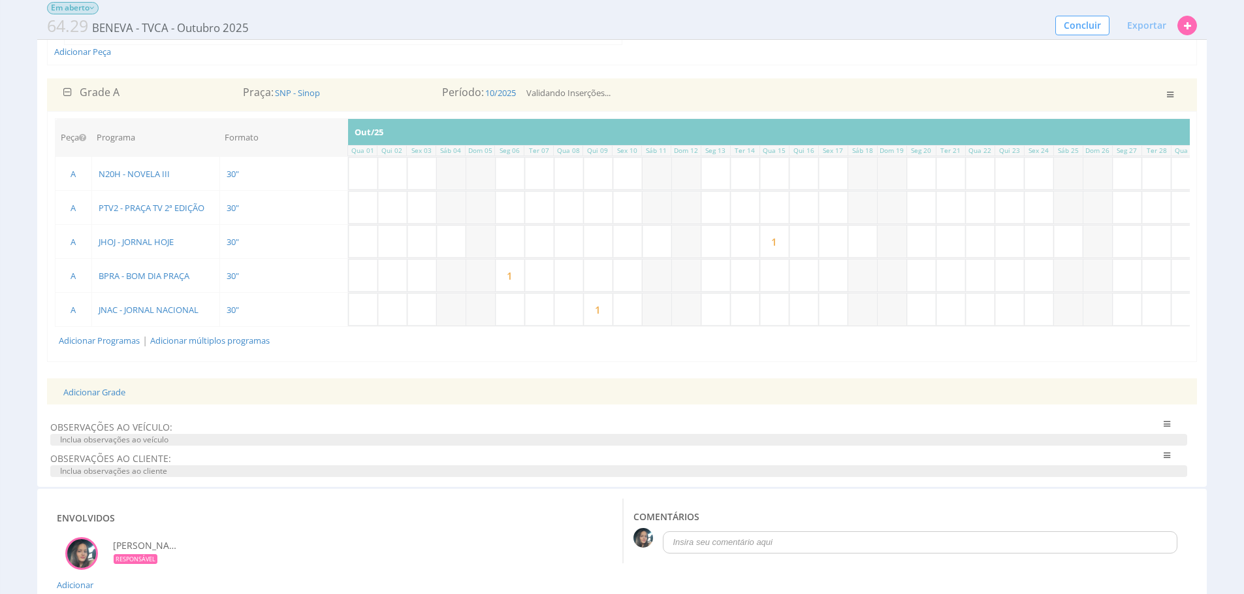
type input "1"
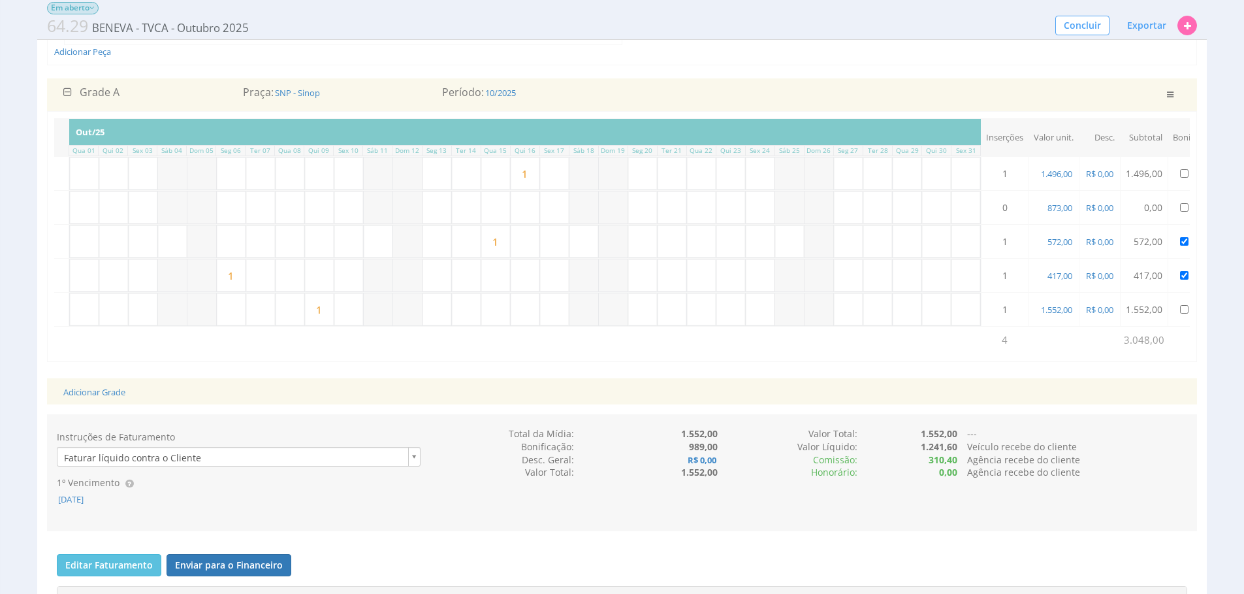
scroll to position [0, 314]
click at [687, 271] on input "text" at bounding box center [701, 275] width 29 height 32
type input "1"
click at [876, 238] on input "text" at bounding box center [878, 241] width 29 height 32
type input "1"
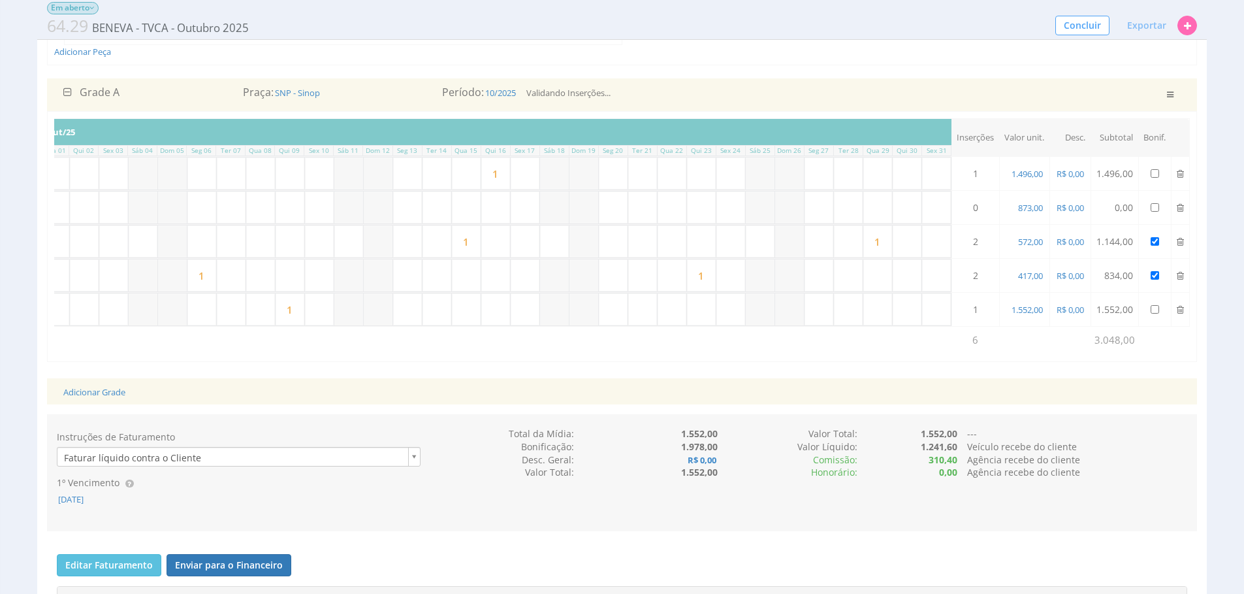
click at [887, 173] on input "text" at bounding box center [878, 173] width 29 height 32
type input "1"
click at [818, 172] on input "text" at bounding box center [819, 173] width 29 height 32
type input "1"
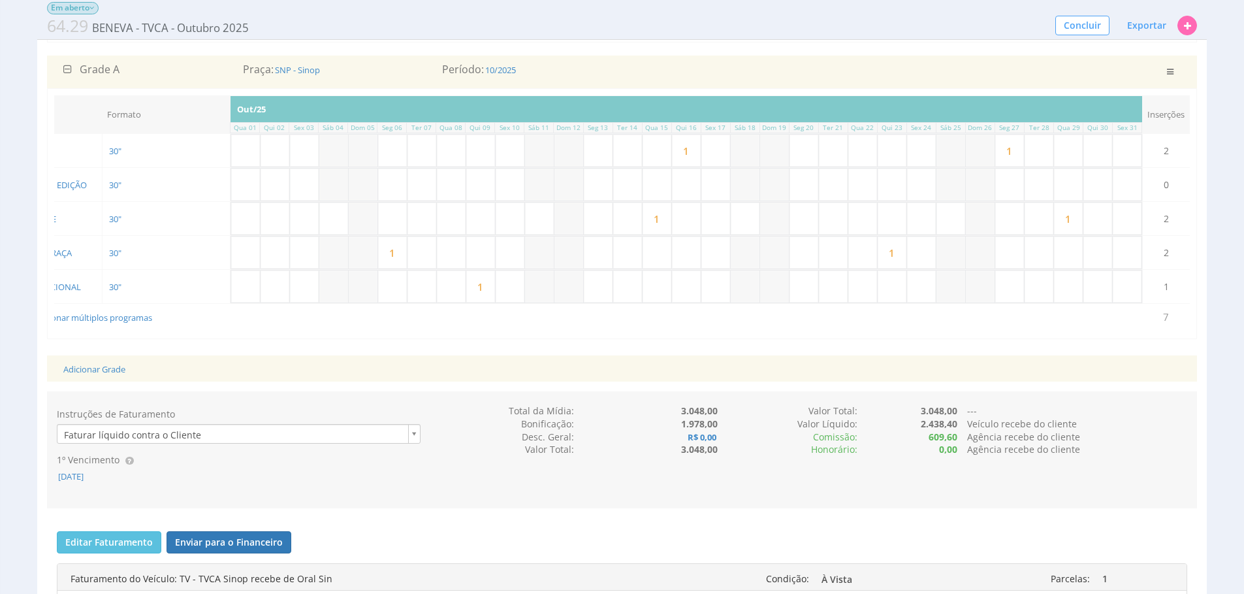
scroll to position [0, 0]
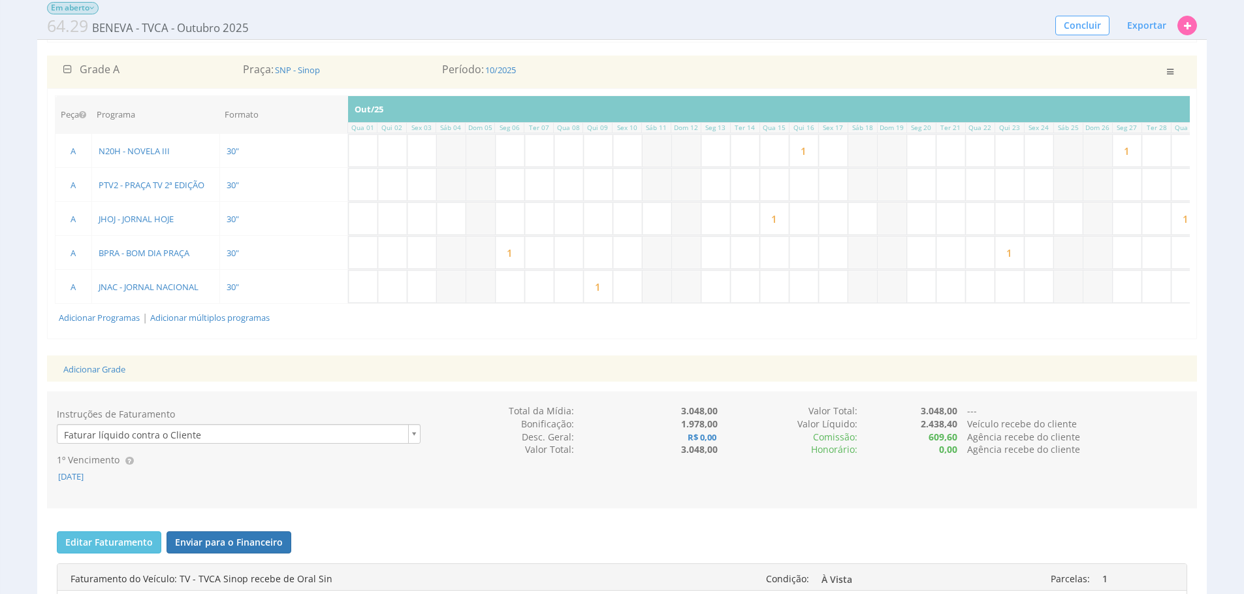
click at [657, 338] on div "Peça Programa Formato Inserções Out/25 Qua 01 Qui 02 Sex 03 Sáb 04 Dom 05 Seg 0…" at bounding box center [622, 213] width 1150 height 250
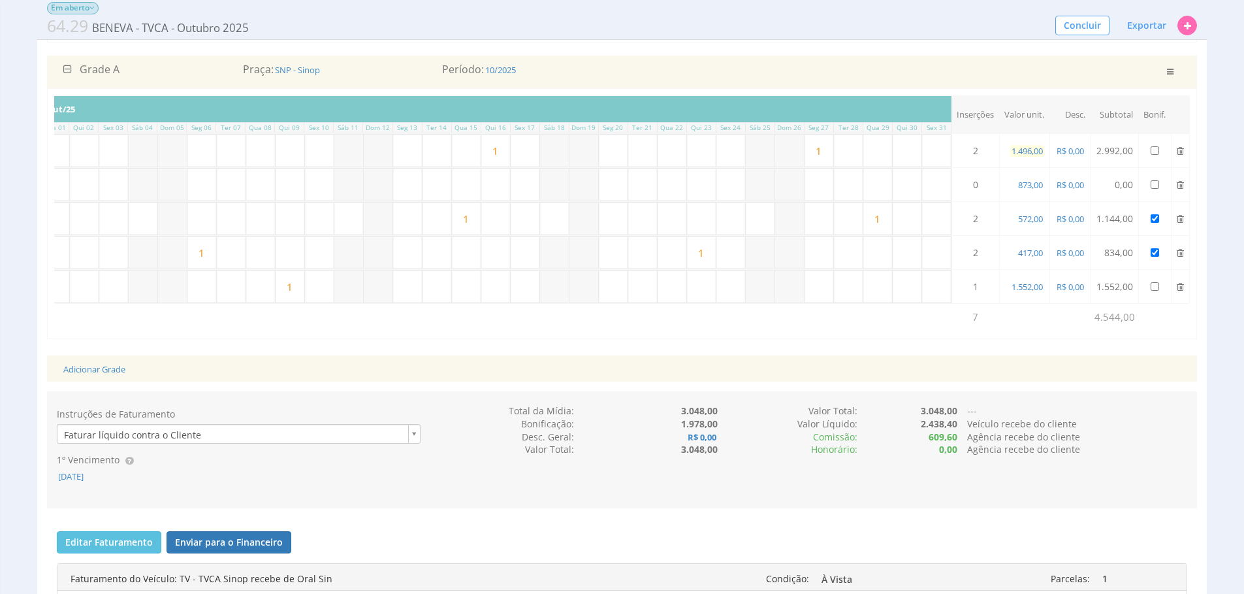
click at [1024, 150] on span "1.496,00" at bounding box center [1027, 151] width 34 height 12
type input "1.696,00"
click at [1038, 152] on span "1.696,00" at bounding box center [1027, 151] width 34 height 12
type input "1.596,00"
click at [1030, 188] on span "873,00" at bounding box center [1030, 185] width 27 height 12
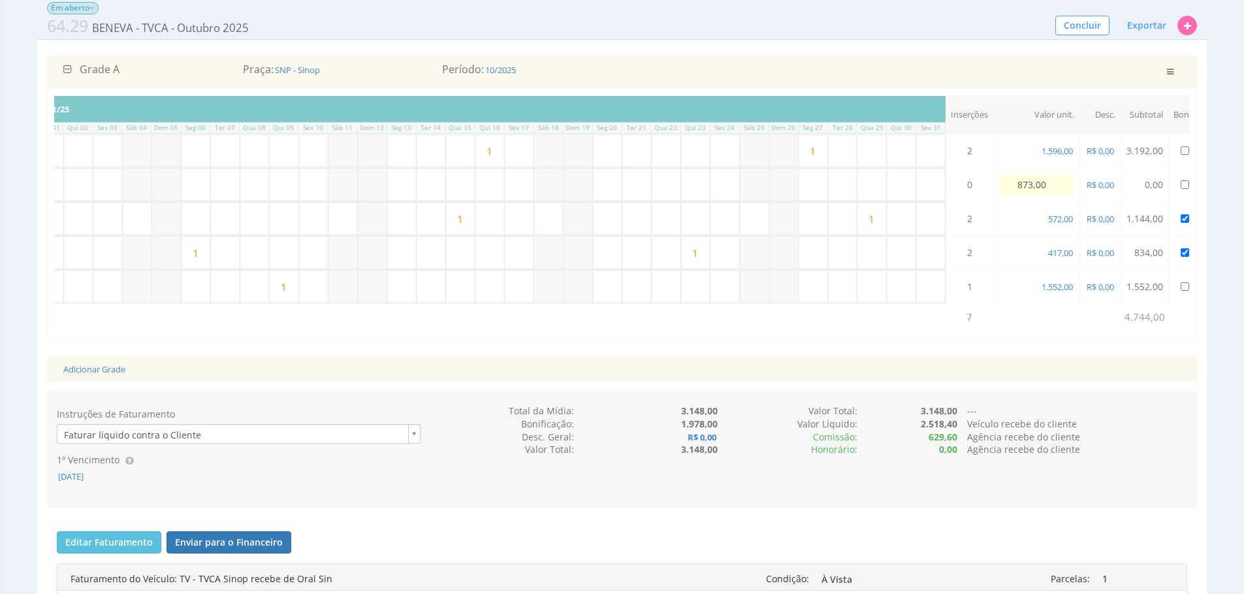
click at [1074, 444] on div "Agência recebe do cliente" at bounding box center [1078, 436] width 240 height 13
click at [1031, 225] on td "572,00" at bounding box center [1024, 219] width 50 height 34
click at [1036, 219] on span "572,00" at bounding box center [1030, 219] width 27 height 12
type input "605,00"
click at [1038, 257] on span "417,00" at bounding box center [1030, 253] width 27 height 12
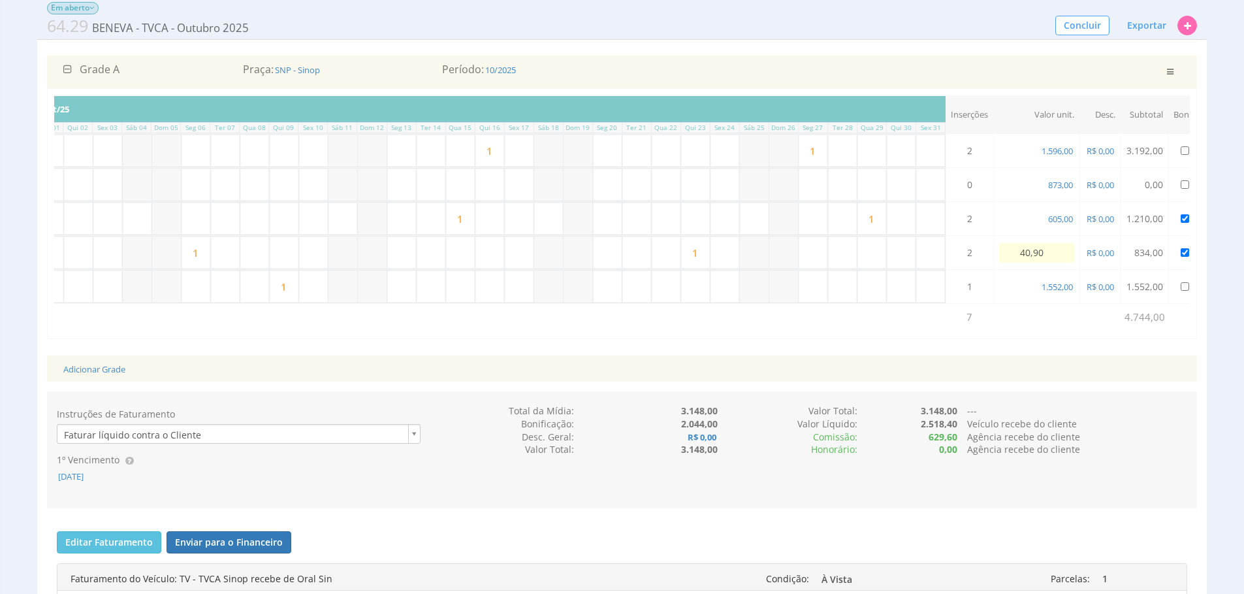
type input "409,00"
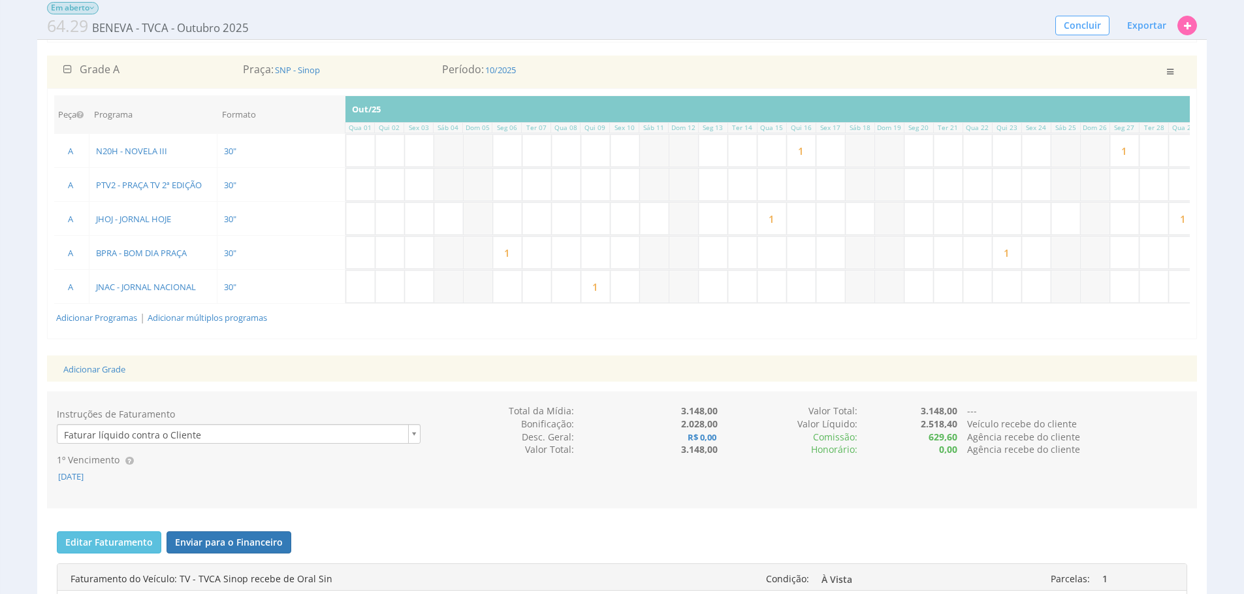
scroll to position [0, 0]
click at [129, 316] on link "Adicionar Programas" at bounding box center [99, 318] width 81 height 12
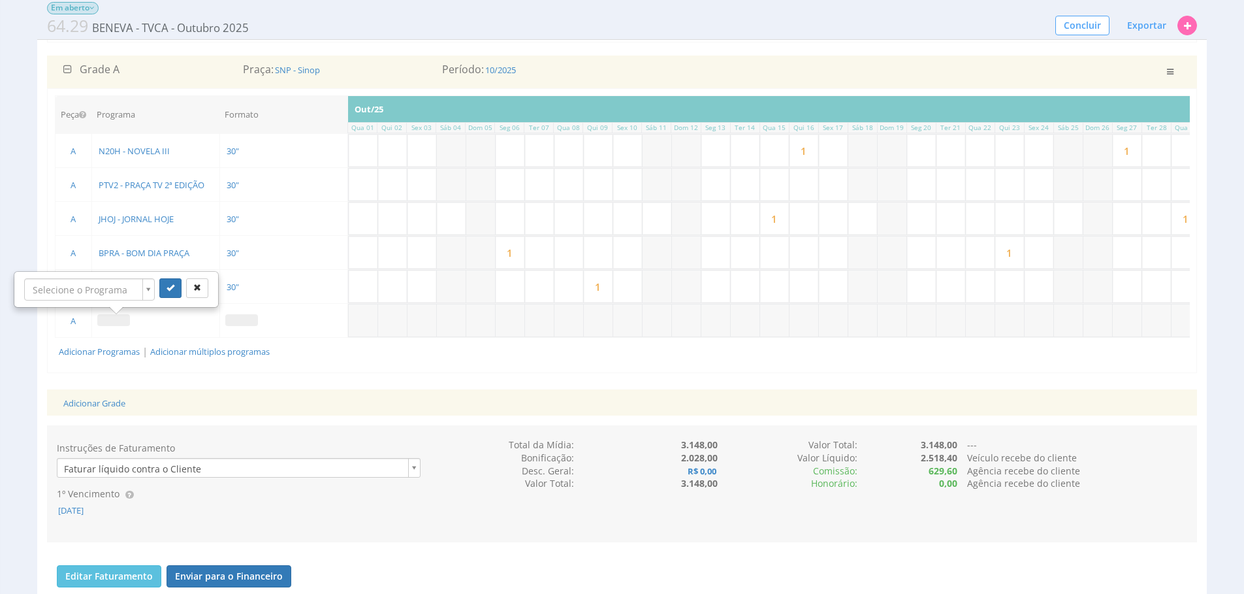
click at [329, 306] on td at bounding box center [283, 321] width 128 height 34
click at [114, 314] on span at bounding box center [113, 320] width 33 height 12
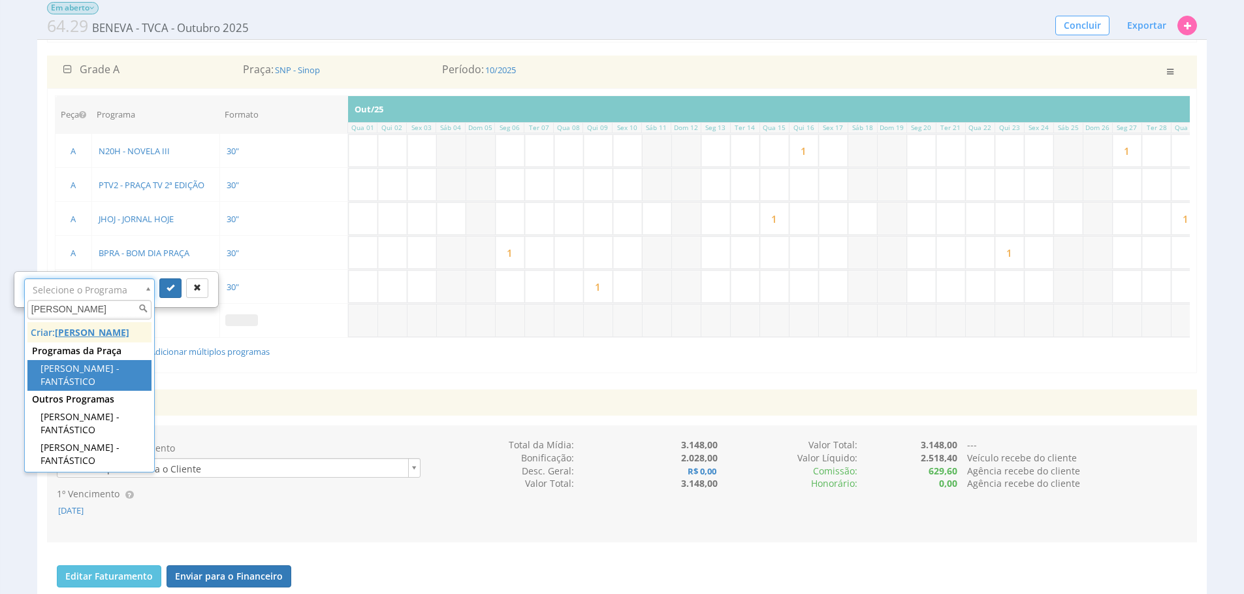
type input "fant"
drag, startPoint x: 117, startPoint y: 366, endPoint x: 121, endPoint y: 356, distance: 11.4
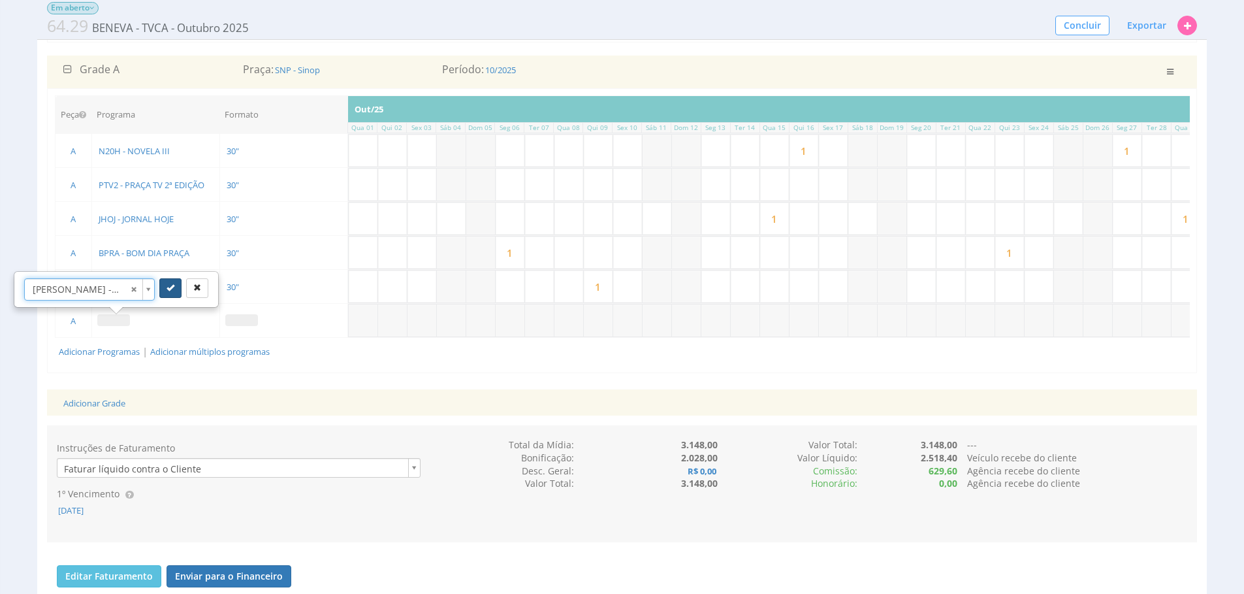
click at [170, 282] on button "submit" at bounding box center [170, 288] width 22 height 20
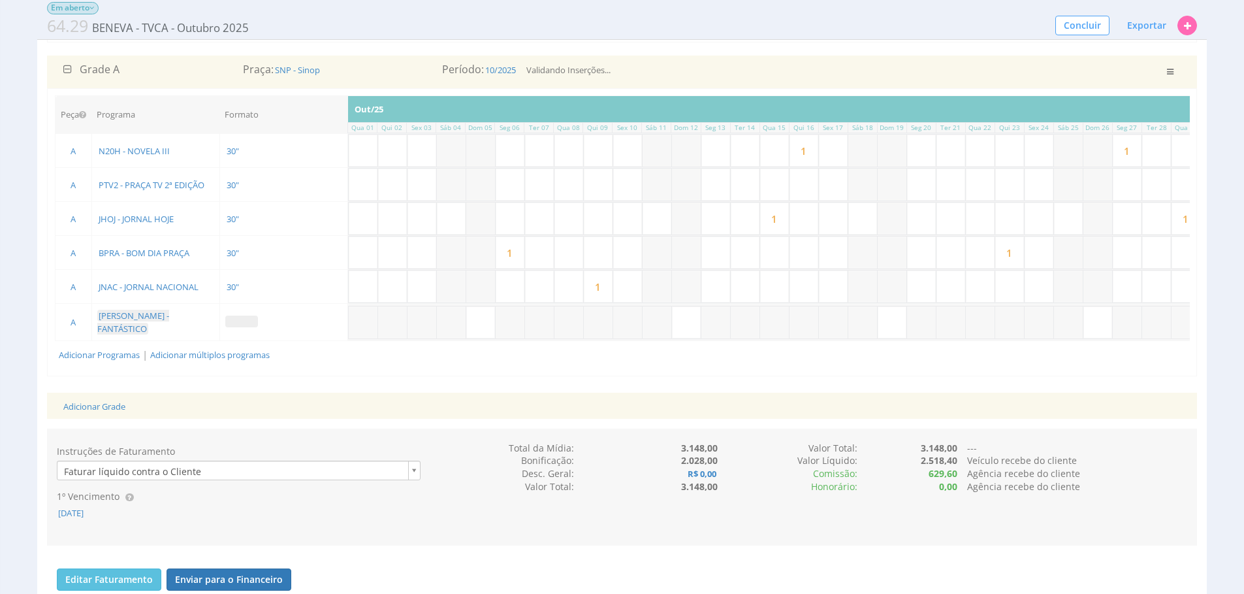
click at [253, 322] on span at bounding box center [241, 321] width 33 height 12
click at [253, 325] on span at bounding box center [241, 321] width 33 height 12
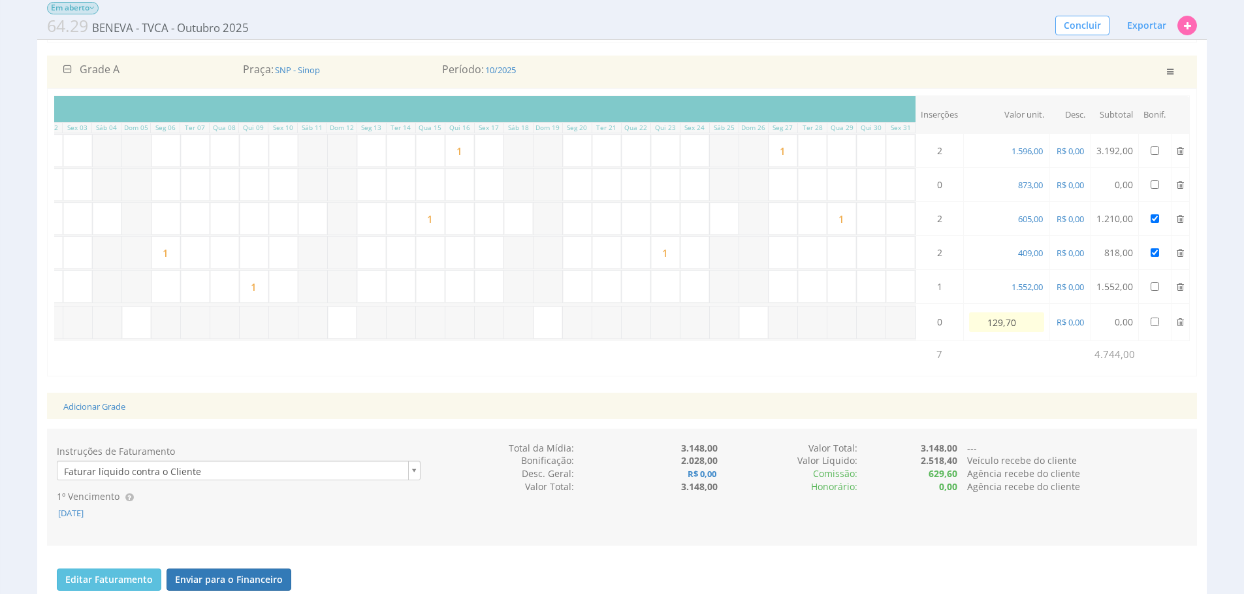
type input "1.297,00"
drag, startPoint x: 372, startPoint y: 327, endPoint x: 391, endPoint y: 325, distance: 19.0
click at [372, 327] on input "text" at bounding box center [378, 322] width 29 height 32
type input "1"
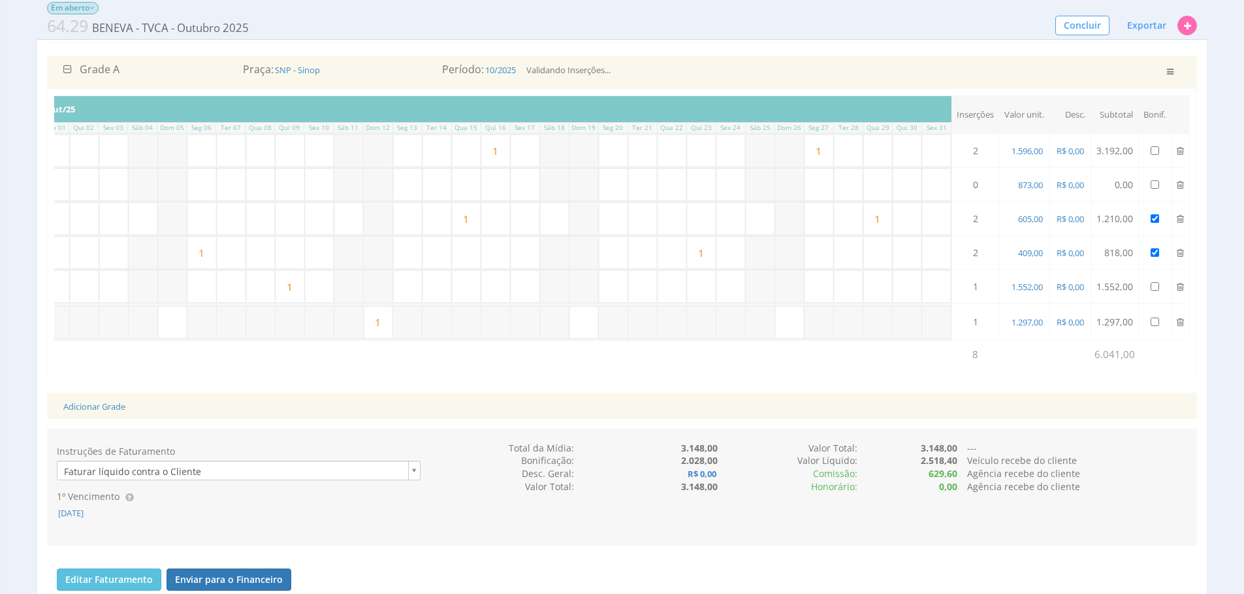
drag, startPoint x: 577, startPoint y: 319, endPoint x: 654, endPoint y: 331, distance: 77.3
click at [577, 319] on input "text" at bounding box center [584, 322] width 29 height 32
type input "1"
click at [798, 330] on input "text" at bounding box center [789, 322] width 29 height 32
type input "1"
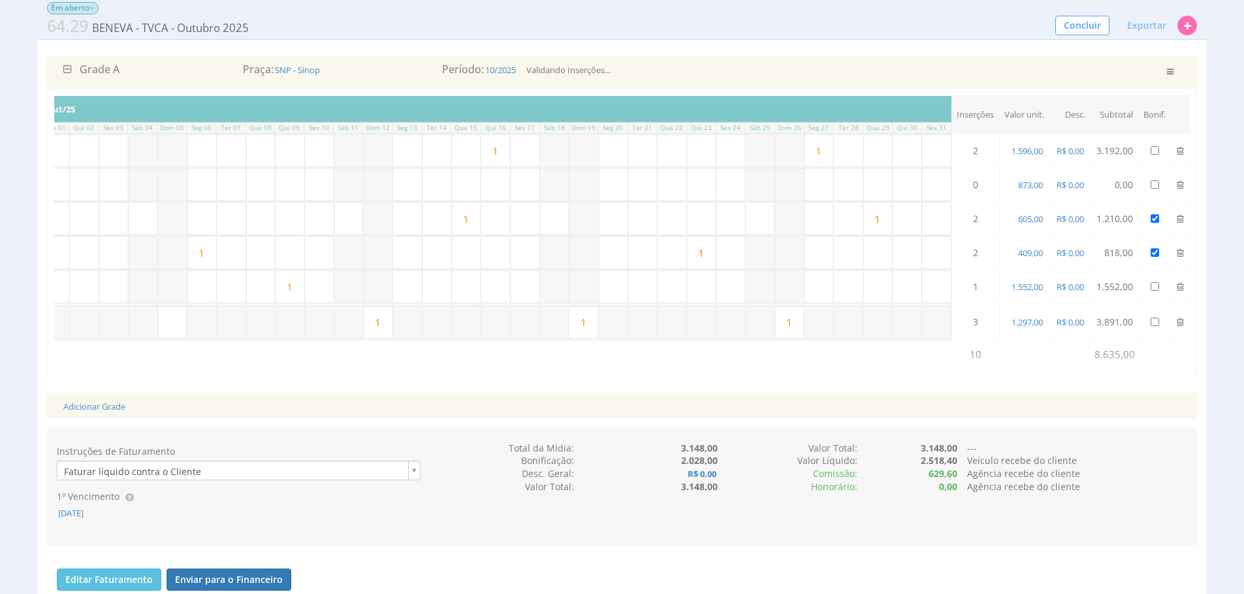
click at [258, 183] on input "text" at bounding box center [260, 185] width 29 height 32
type input "1"
click at [628, 186] on input "text" at bounding box center [642, 185] width 29 height 32
type input "1"
click at [924, 152] on input "text" at bounding box center [930, 151] width 29 height 32
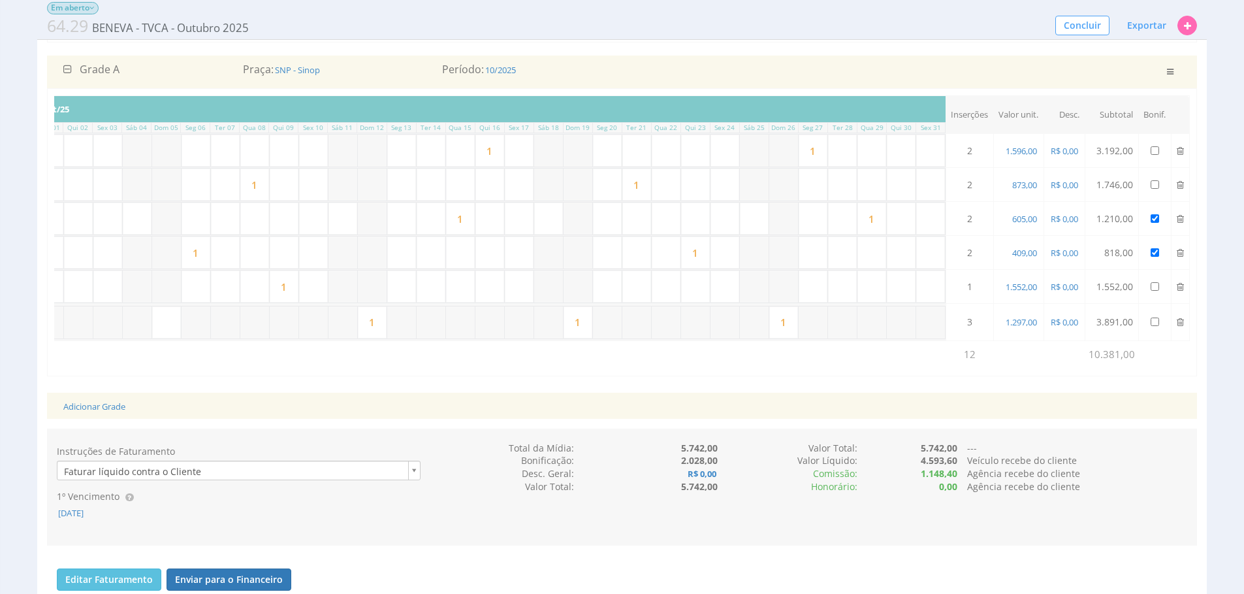
type input "1"
click at [930, 246] on input "text" at bounding box center [930, 252] width 29 height 32
click at [910, 259] on input "text" at bounding box center [901, 252] width 29 height 32
type input "1"
click at [615, 262] on input "text" at bounding box center [607, 252] width 29 height 32
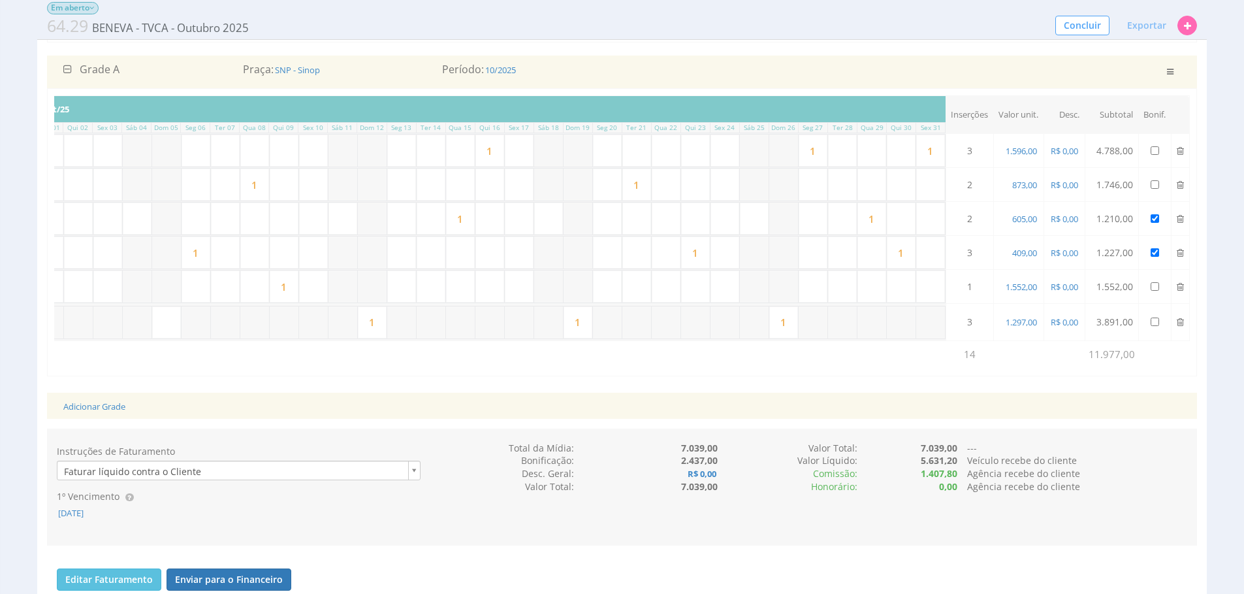
type input "1"
click at [412, 256] on input "text" at bounding box center [401, 252] width 29 height 32
type input "1"
drag, startPoint x: 436, startPoint y: 190, endPoint x: 479, endPoint y: 197, distance: 43.6
click at [436, 190] on input "text" at bounding box center [431, 185] width 29 height 32
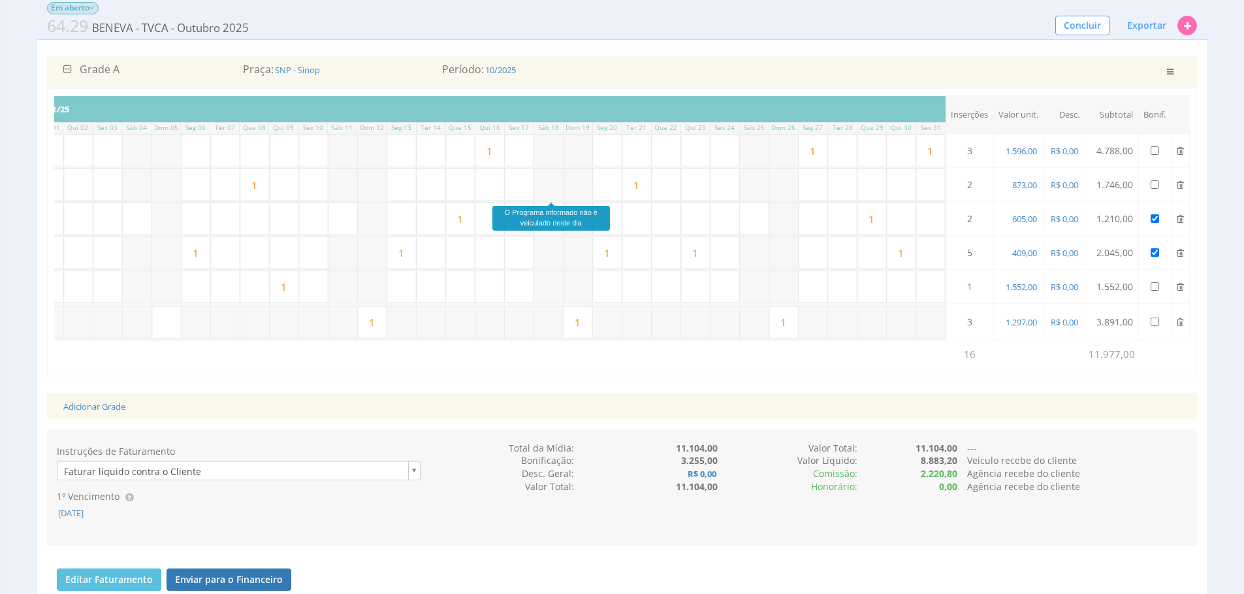
type input "1"
click at [847, 188] on input "text" at bounding box center [842, 185] width 29 height 32
type input "1"
click at [848, 293] on input "text" at bounding box center [842, 286] width 29 height 32
click at [943, 291] on input "text" at bounding box center [930, 286] width 29 height 32
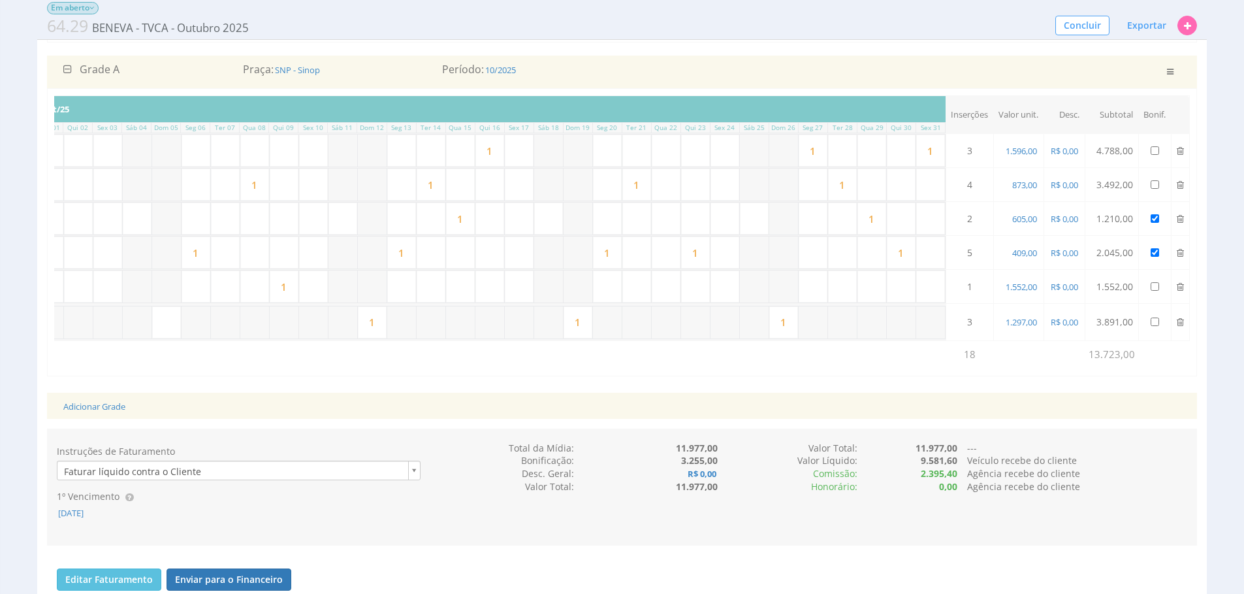
click at [732, 291] on input "text" at bounding box center [725, 286] width 29 height 32
type input "1"
click at [516, 283] on input "text" at bounding box center [519, 286] width 29 height 32
type input "1"
drag, startPoint x: 240, startPoint y: 287, endPoint x: 307, endPoint y: 269, distance: 69.1
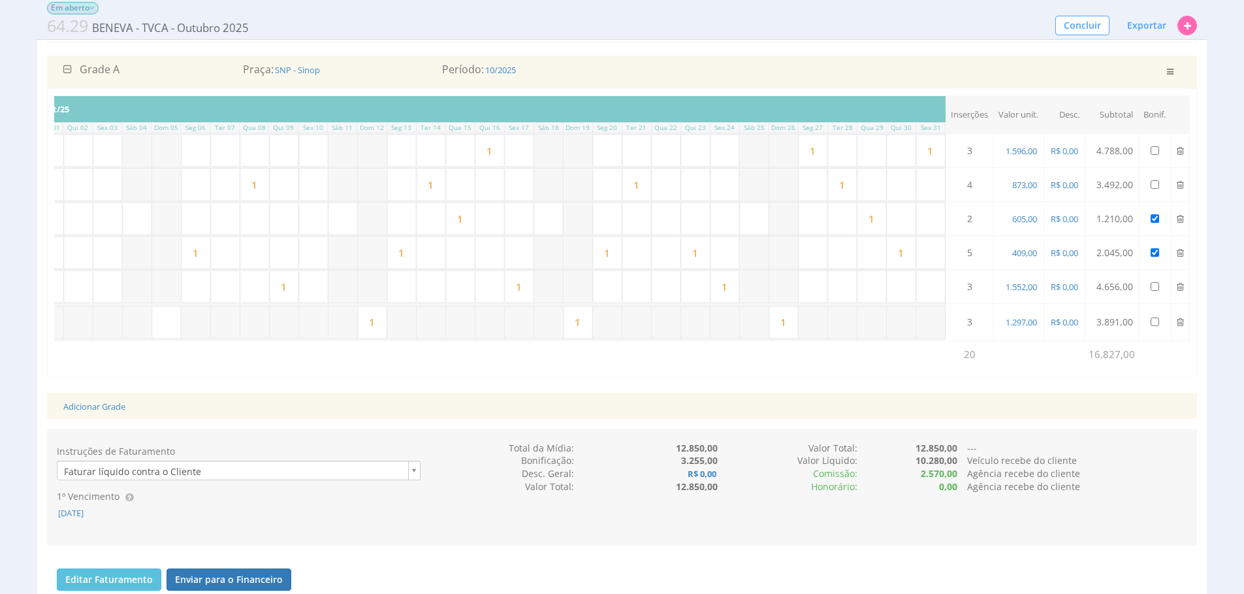
click at [240, 287] on input "text" at bounding box center [225, 286] width 29 height 32
type input "1"
click at [656, 432] on div "Veículo: TV - TVCA Sinop Contato do Veículo: Rede: GLO - GLOBO - TVCA - SINOP T…" at bounding box center [622, 435] width 1170 height 1071
click at [664, 219] on input "text" at bounding box center [666, 218] width 29 height 32
type input "1"
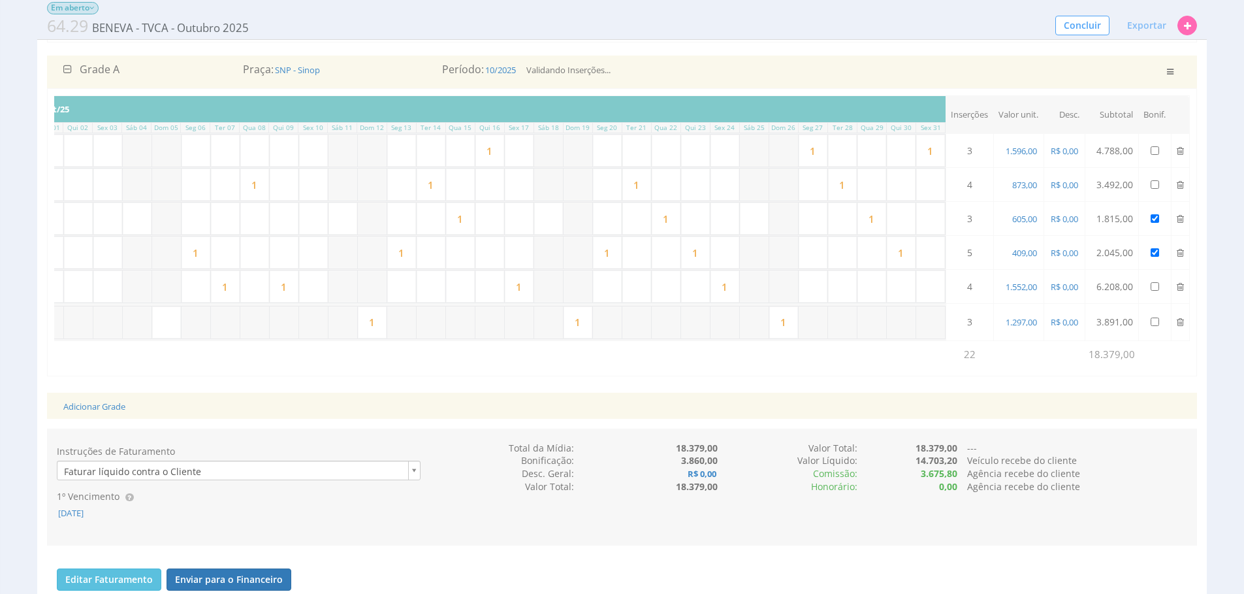
click at [321, 214] on input "text" at bounding box center [313, 218] width 29 height 32
type input "1"
click at [238, 226] on input "text" at bounding box center [225, 218] width 29 height 32
type input "1"
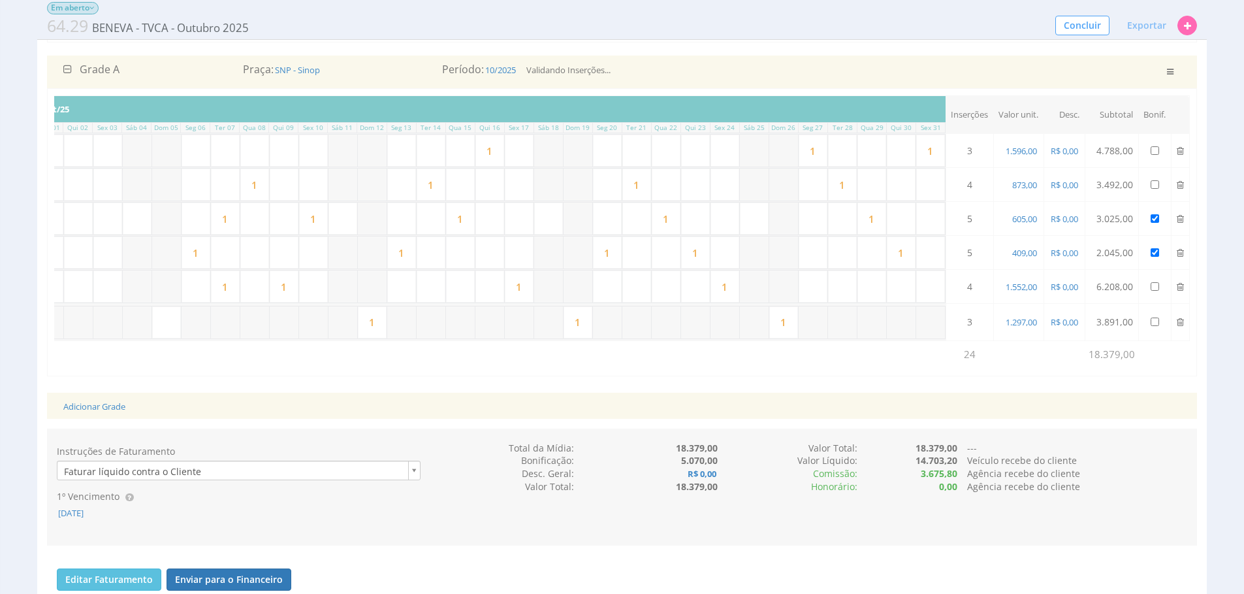
click at [705, 261] on input "1" at bounding box center [695, 252] width 29 height 32
click at [698, 221] on input "text" at bounding box center [695, 218] width 29 height 32
type input "1"
click at [672, 218] on input "1" at bounding box center [666, 218] width 29 height 32
click at [647, 227] on input "text" at bounding box center [636, 218] width 29 height 32
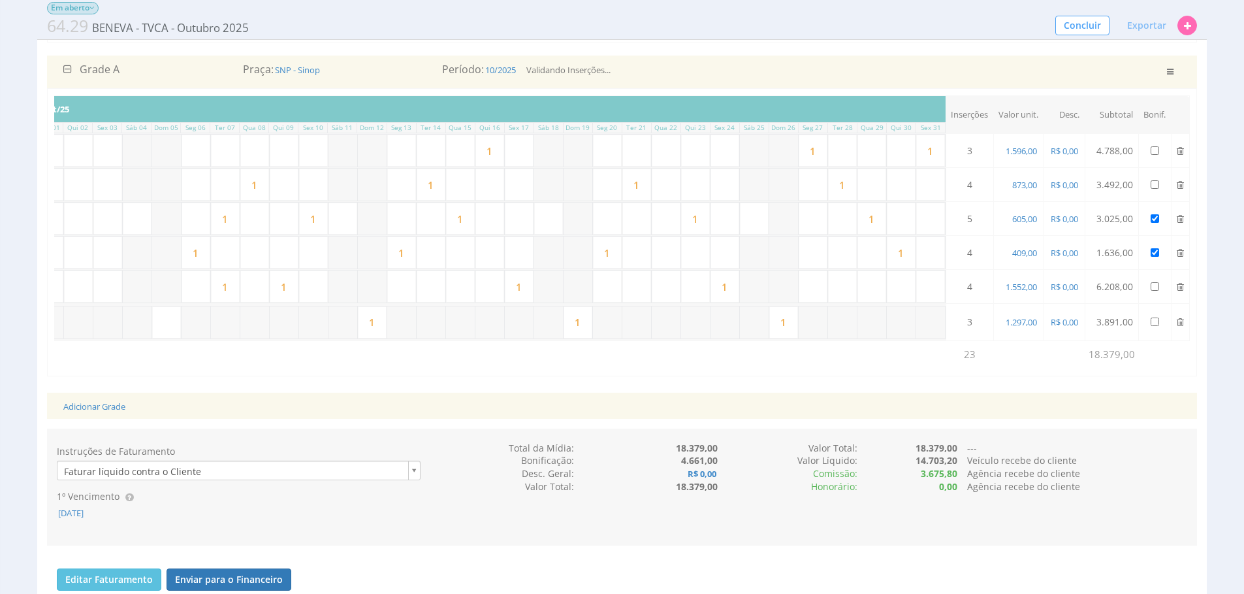
type input "1"
click at [735, 406] on div "Adicionar Grade" at bounding box center [622, 406] width 1137 height 27
click at [732, 286] on input "1" at bounding box center [725, 286] width 29 height 32
click at [820, 160] on input "1" at bounding box center [813, 151] width 29 height 32
click at [813, 289] on input "text" at bounding box center [813, 286] width 29 height 32
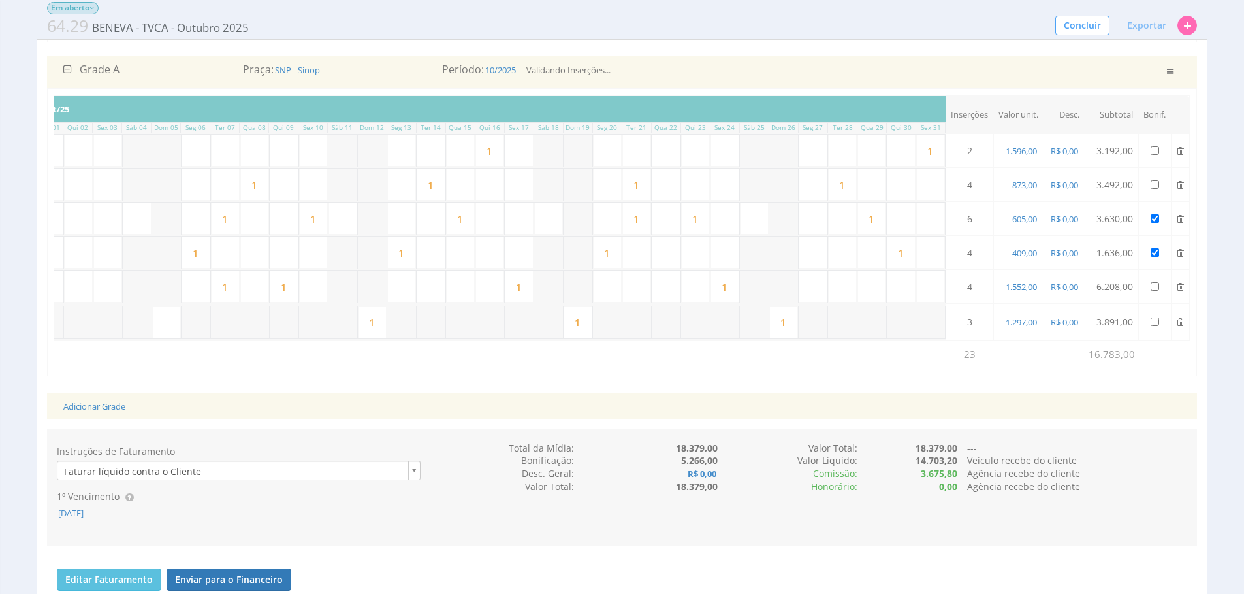
type input "1"
click at [530, 291] on input "1" at bounding box center [519, 286] width 29 height 32
click at [295, 296] on input "1" at bounding box center [284, 286] width 29 height 32
click at [646, 217] on input "1" at bounding box center [636, 218] width 29 height 32
click at [498, 225] on input "text" at bounding box center [490, 218] width 29 height 32
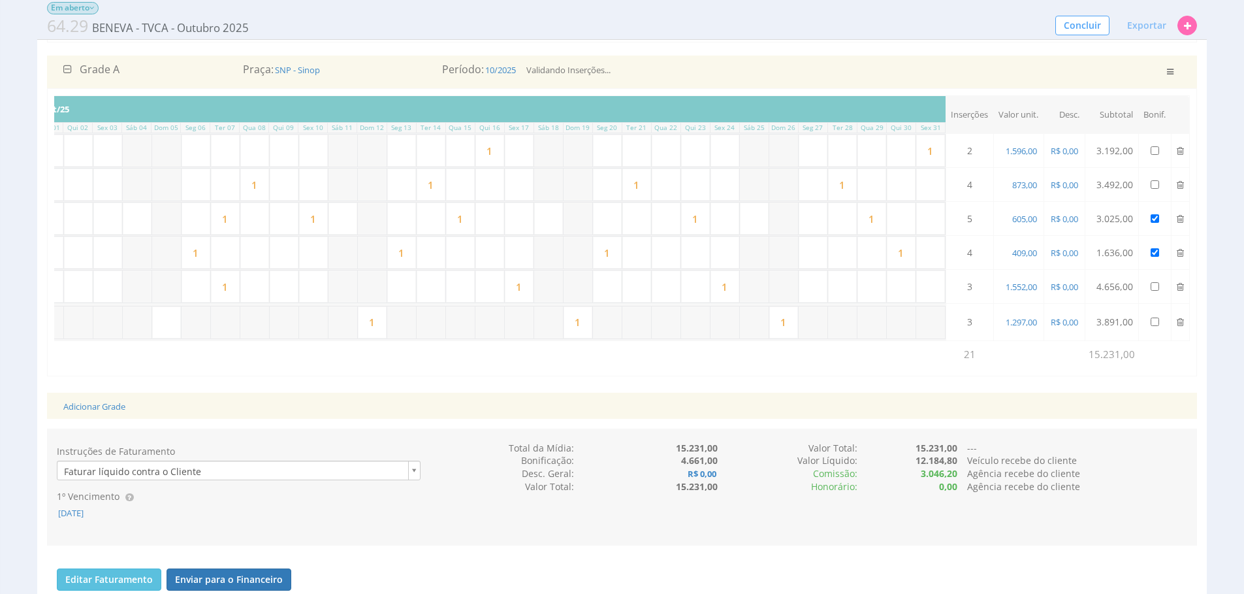
type input "1"
click at [528, 293] on input "1" at bounding box center [519, 286] width 29 height 32
click at [283, 291] on input "text" at bounding box center [284, 286] width 29 height 32
type input "1"
click at [494, 225] on input "1" at bounding box center [490, 218] width 29 height 32
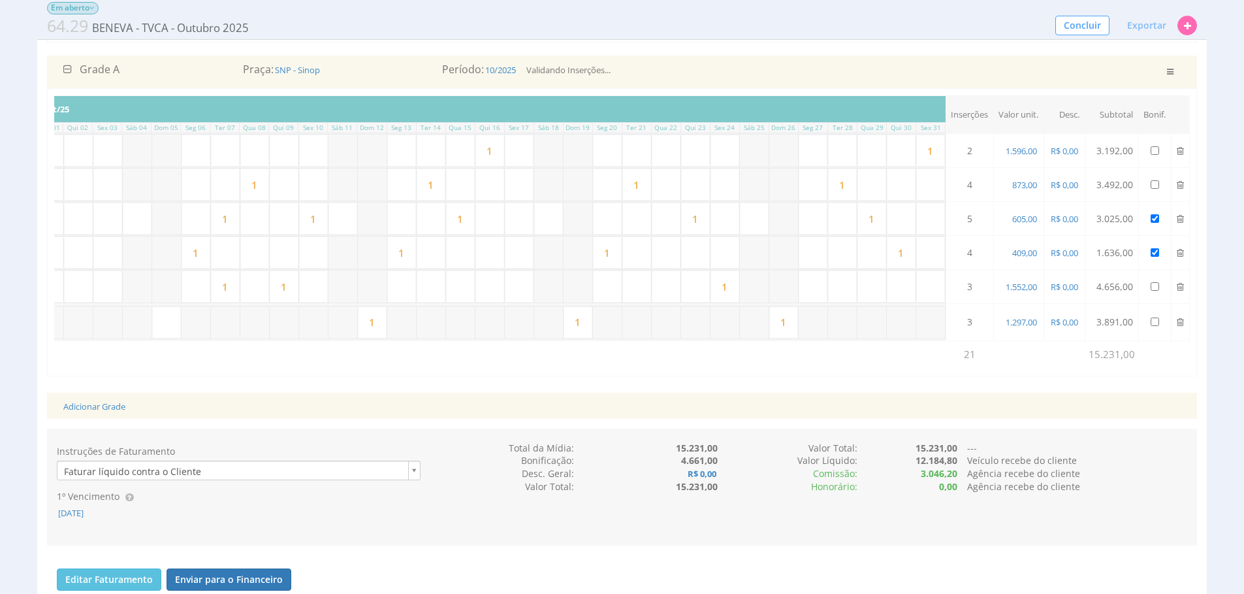
click at [521, 219] on input "text" at bounding box center [519, 218] width 29 height 32
type input "1"
click at [736, 283] on input "1" at bounding box center [725, 286] width 29 height 32
click at [496, 298] on input "text" at bounding box center [490, 286] width 29 height 32
type input "1"
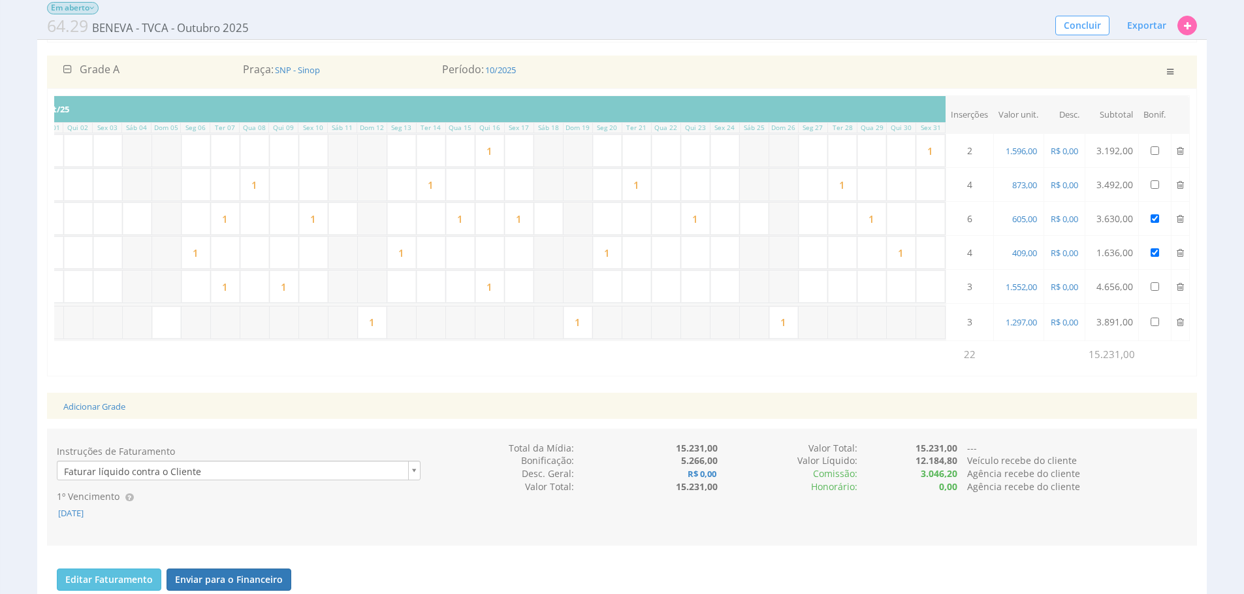
click at [940, 158] on input "1" at bounding box center [930, 151] width 29 height 32
click at [291, 149] on input "text" at bounding box center [284, 151] width 29 height 32
type input "1"
click at [709, 415] on div "Adicionar Grade" at bounding box center [622, 406] width 1137 height 27
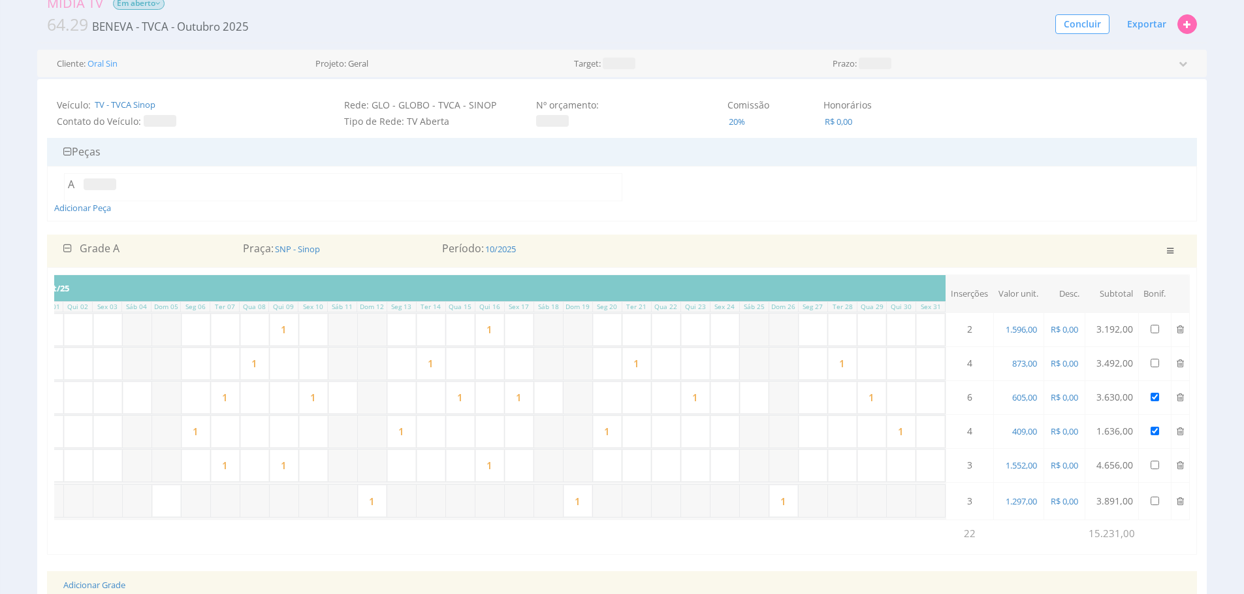
scroll to position [334, 0]
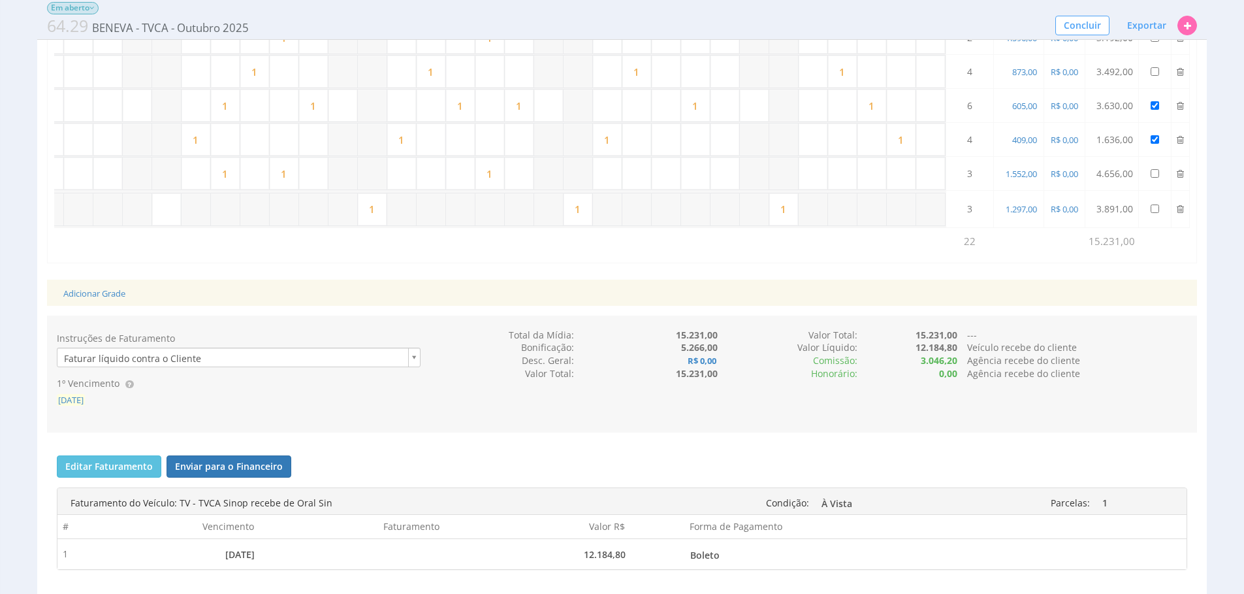
click at [80, 406] on span "[DATE]" at bounding box center [71, 400] width 28 height 12
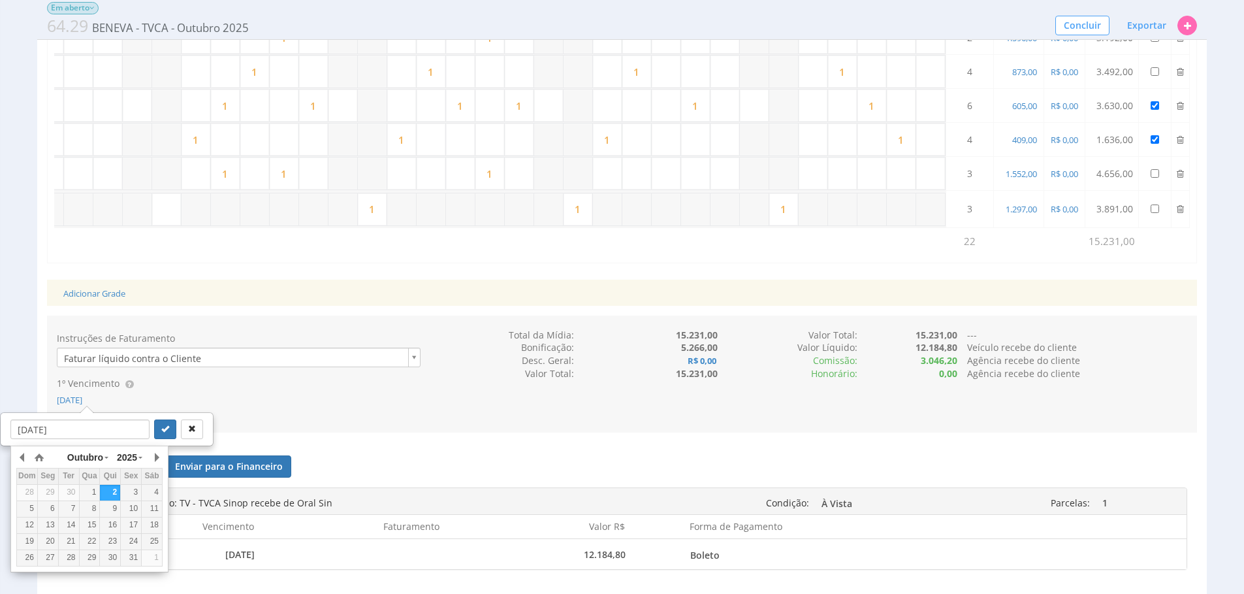
click at [151, 455] on button "button" at bounding box center [156, 457] width 13 height 20
drag, startPoint x: 150, startPoint y: 526, endPoint x: 148, endPoint y: 513, distance: 13.2
click at [149, 526] on div "15" at bounding box center [152, 524] width 20 height 11
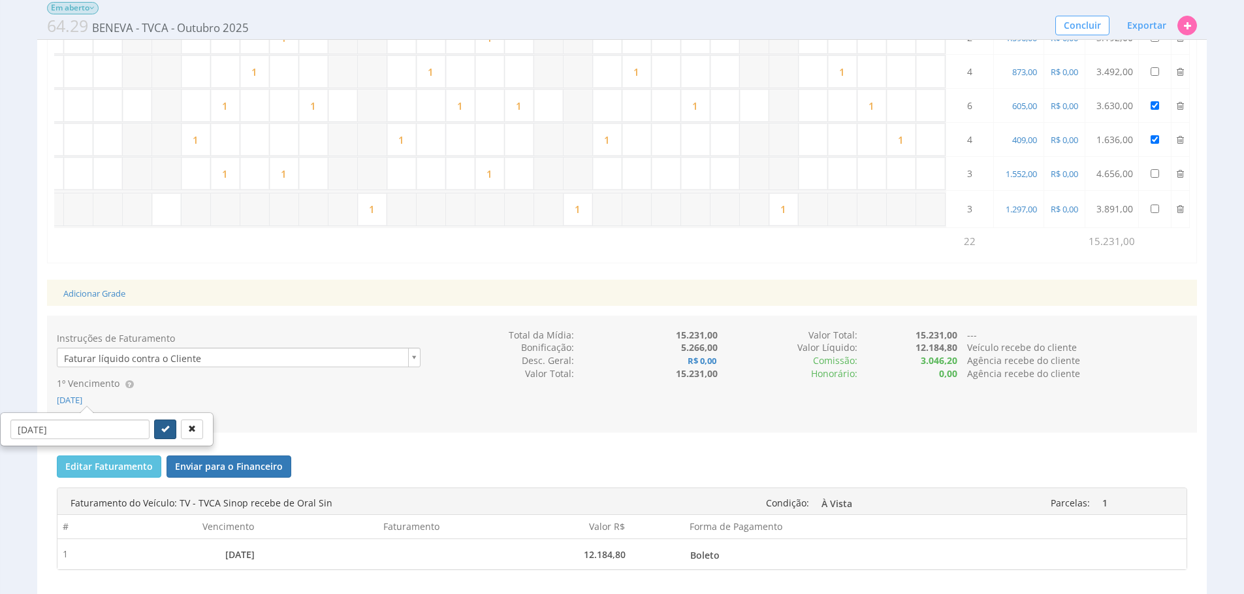
click at [158, 437] on button "submit" at bounding box center [165, 429] width 22 height 20
type input "15/11/2025"
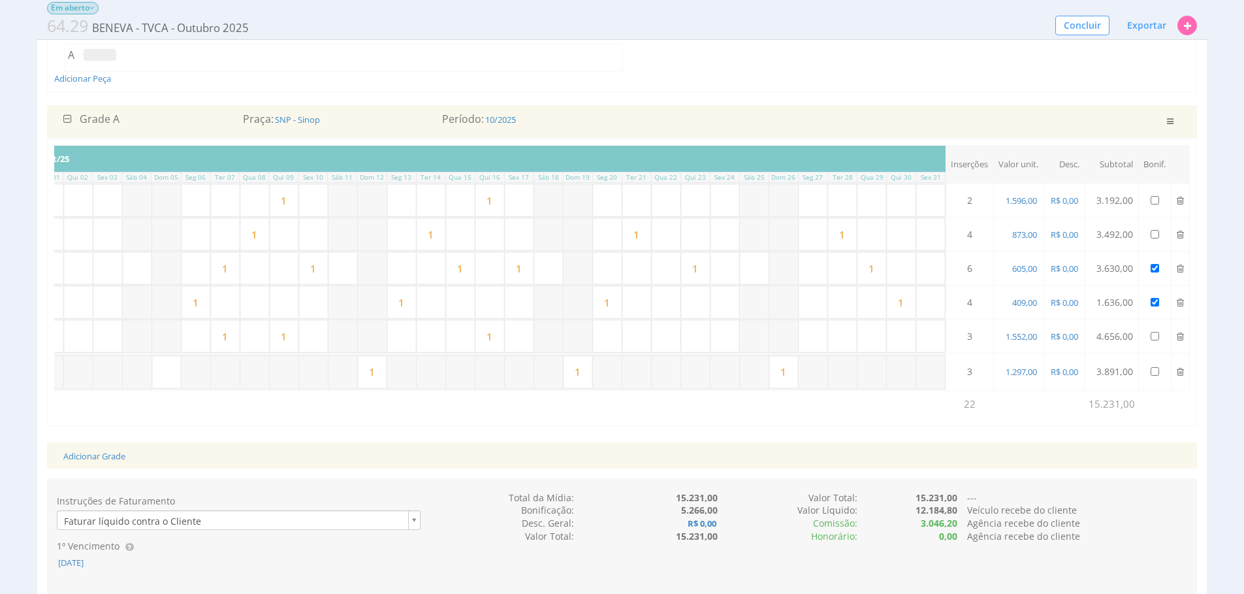
scroll to position [164, 0]
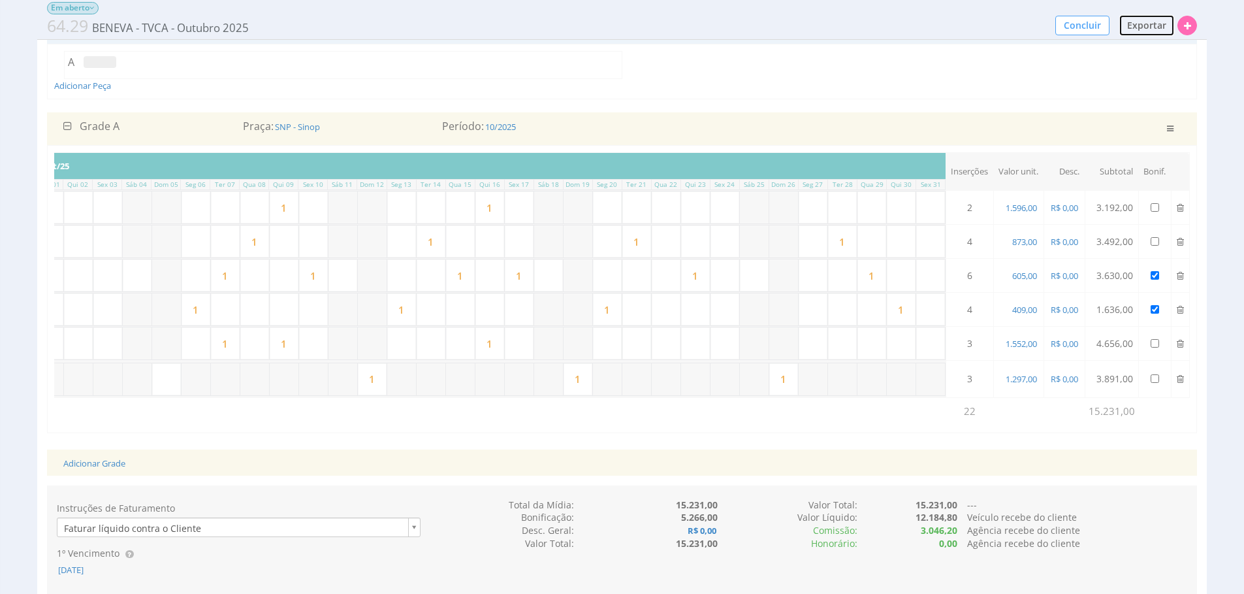
click at [1150, 23] on span "Exportar" at bounding box center [1146, 25] width 39 height 12
click at [1087, 45] on span "PDF / Imprimir" at bounding box center [1115, 50] width 63 height 12
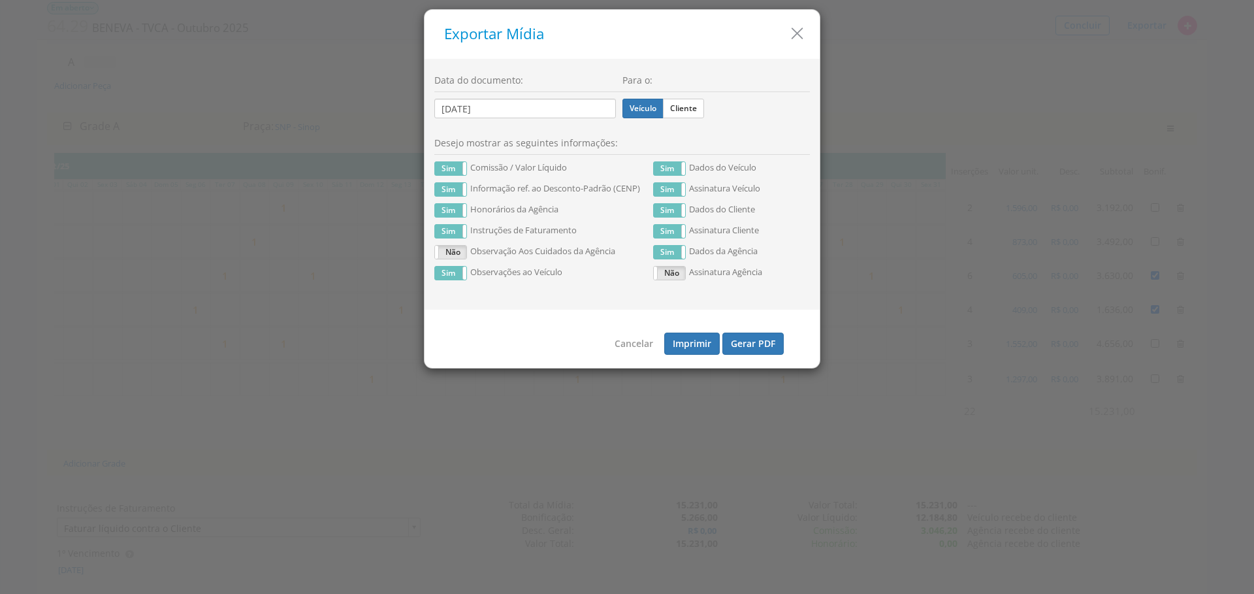
drag, startPoint x: 686, startPoint y: 110, endPoint x: 779, endPoint y: 317, distance: 226.0
click at [686, 110] on label "Cliente" at bounding box center [683, 109] width 41 height 20
click at [0, 0] on input "Cliente" at bounding box center [0, 0] width 0 height 0
click at [744, 338] on button "Gerar PDF" at bounding box center [752, 343] width 61 height 22
click at [650, 108] on label "Veículo" at bounding box center [642, 109] width 41 height 20
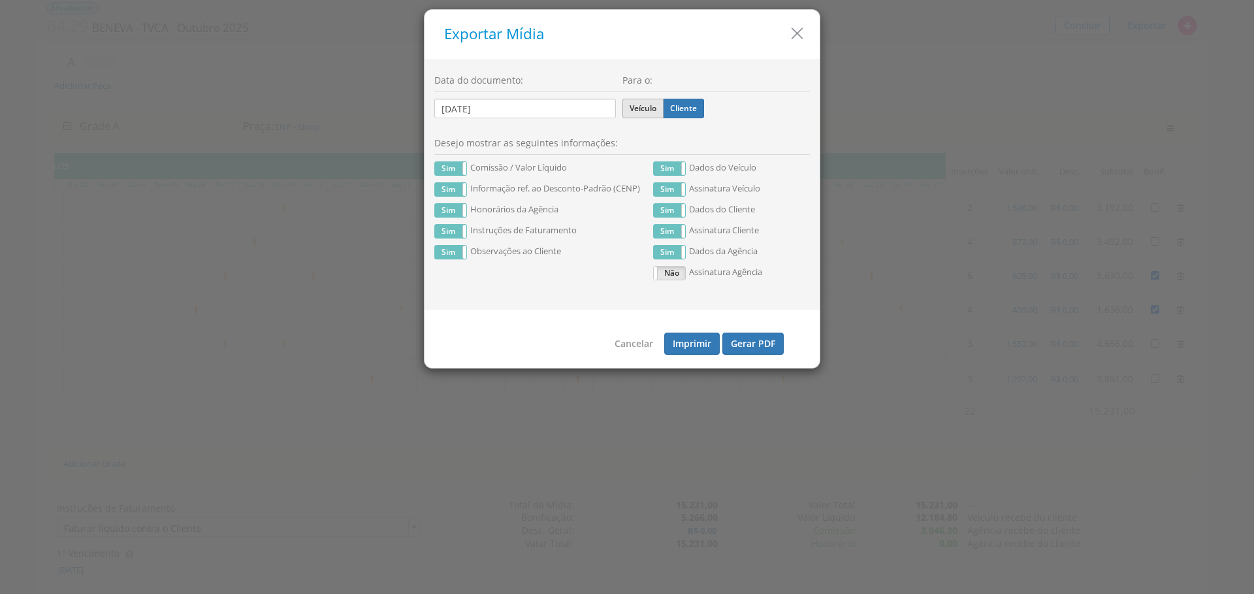
click at [0, 0] on input "Veículo" at bounding box center [0, 0] width 0 height 0
click at [767, 349] on button "Gerar PDF" at bounding box center [752, 343] width 61 height 22
click at [800, 31] on icon "button" at bounding box center [797, 33] width 19 height 19
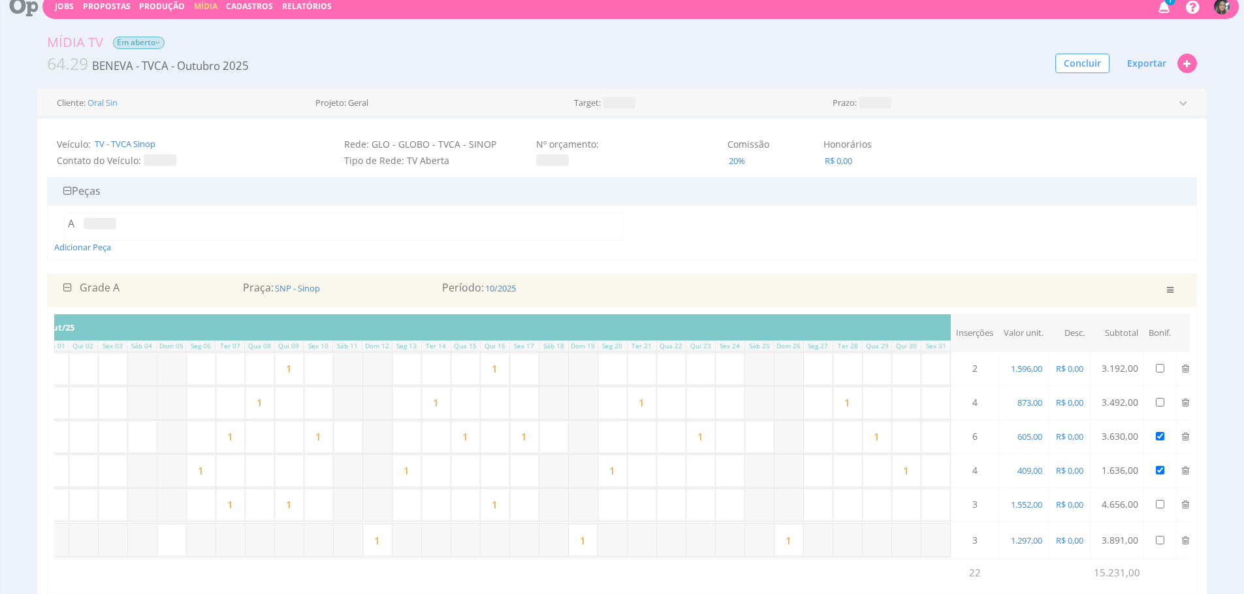
scroll to position [0, 0]
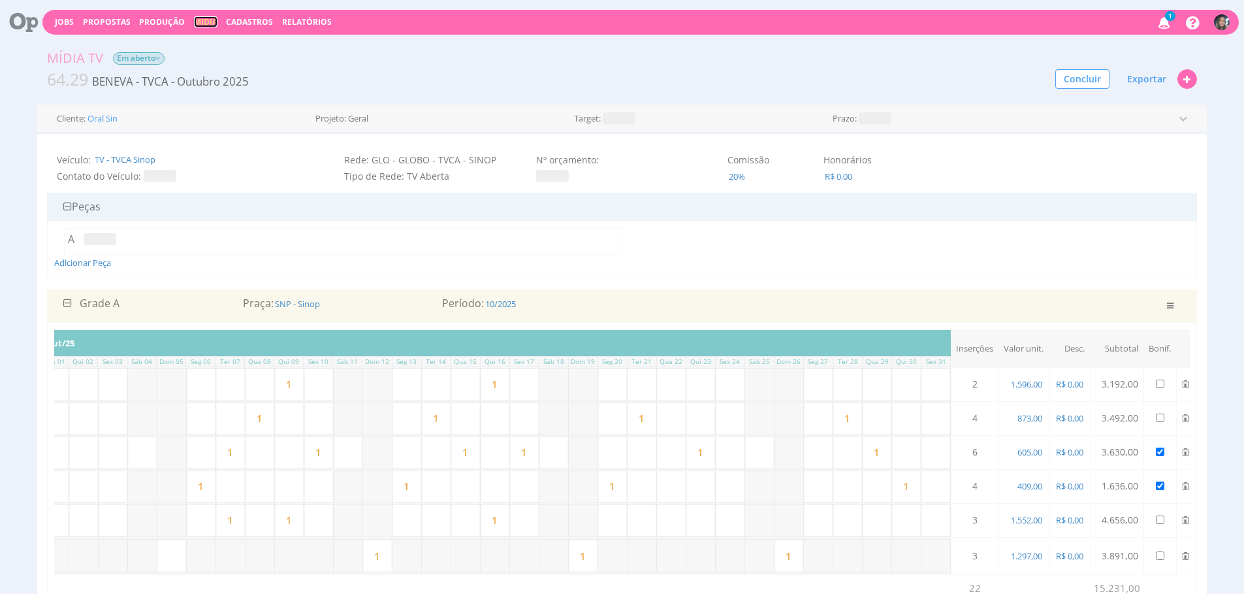
click at [204, 21] on link "Mídia" at bounding box center [206, 21] width 24 height 11
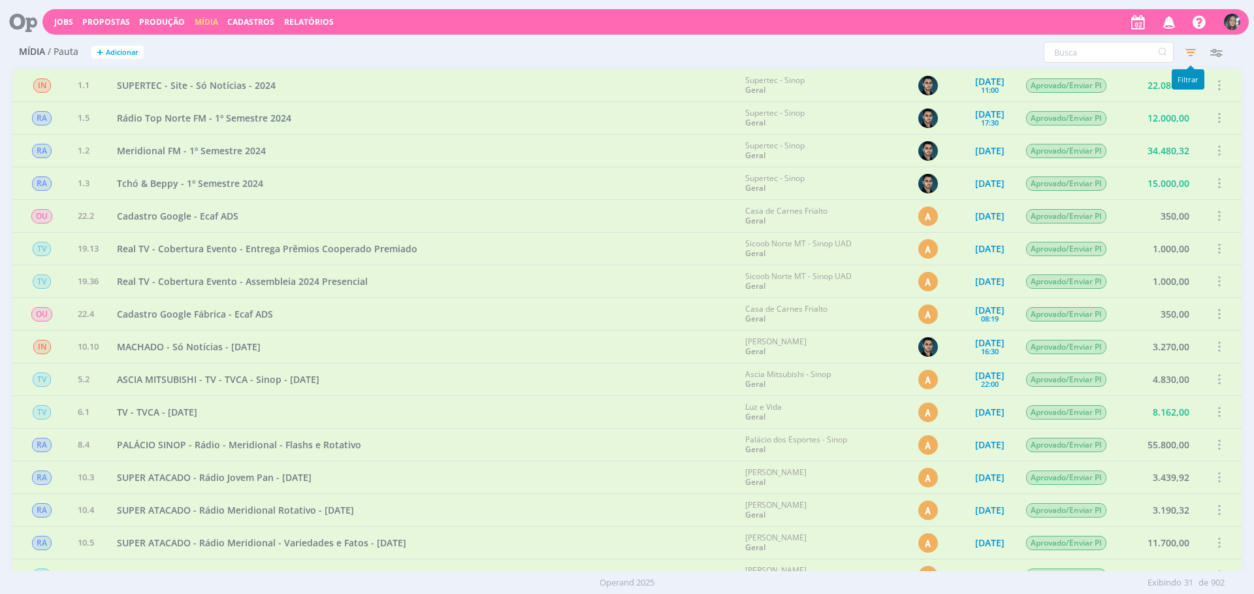
click at [1193, 57] on icon "button" at bounding box center [1191, 52] width 24 height 24
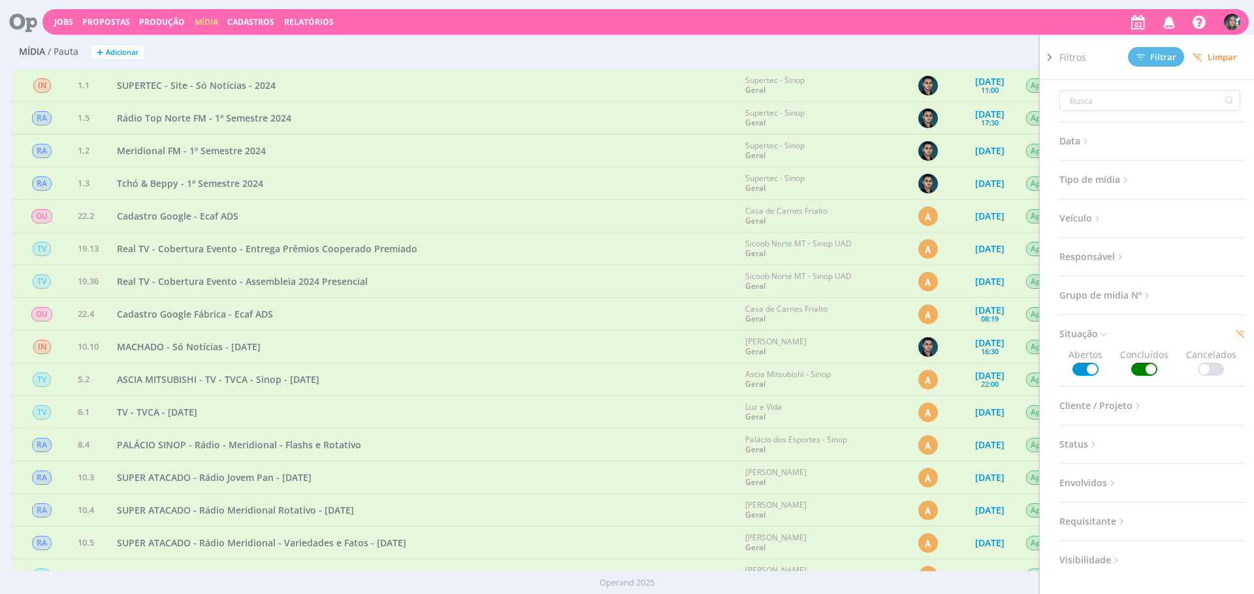
drag, startPoint x: 1216, startPoint y: 56, endPoint x: 1172, endPoint y: 60, distance: 43.3
click at [1216, 56] on span "Limpar" at bounding box center [1215, 57] width 44 height 10
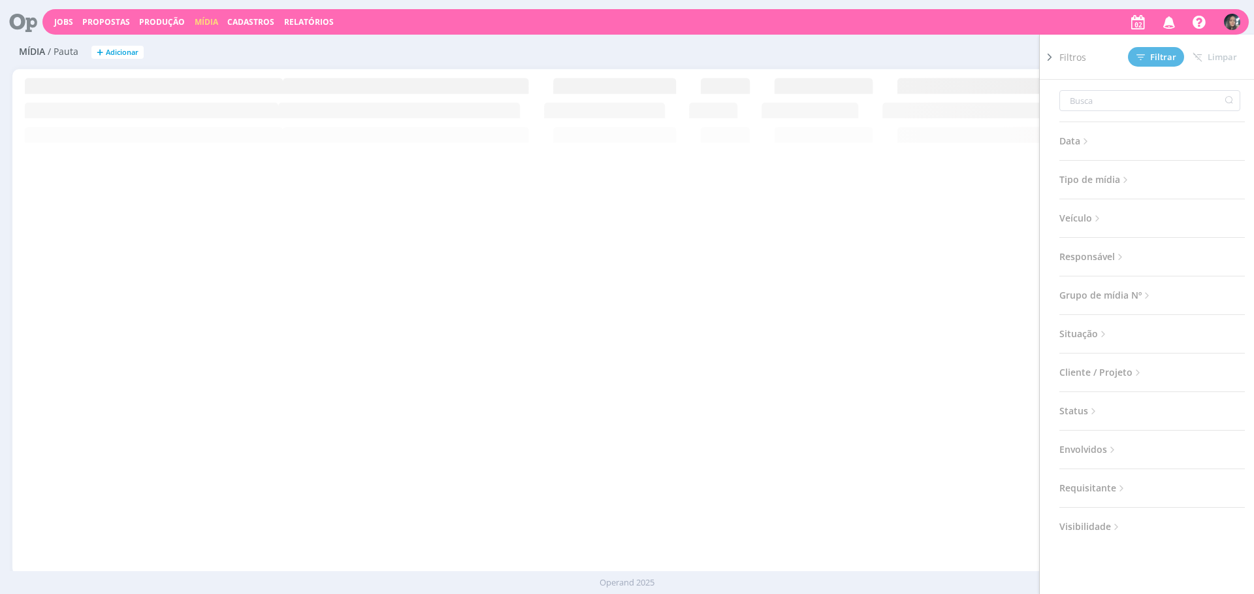
click at [845, 54] on div "Filtros Filtrar Limpar Data Personalizado a Tipo de mídia Selecione Veículo Sel…" at bounding box center [831, 52] width 819 height 21
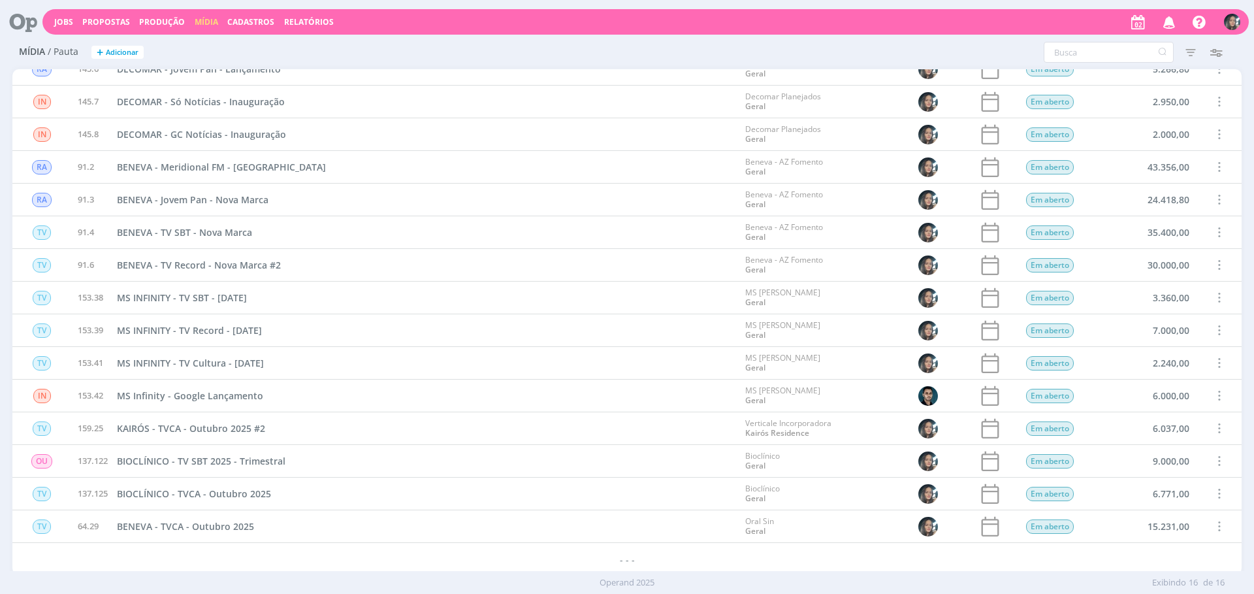
scroll to position [50, 0]
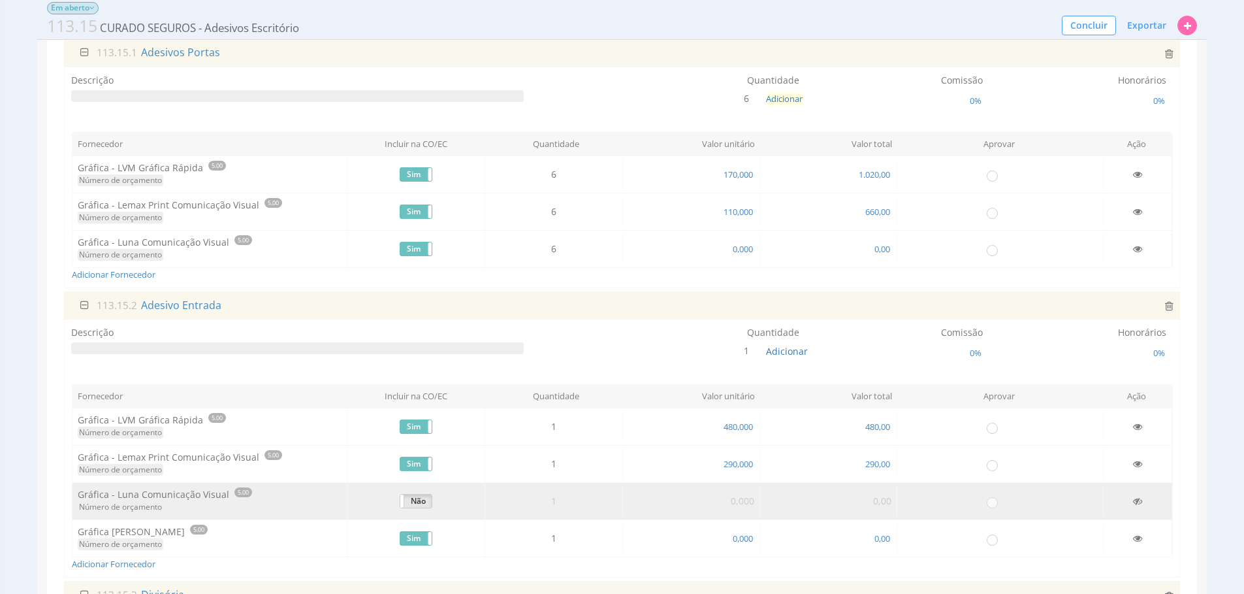
scroll to position [159, 0]
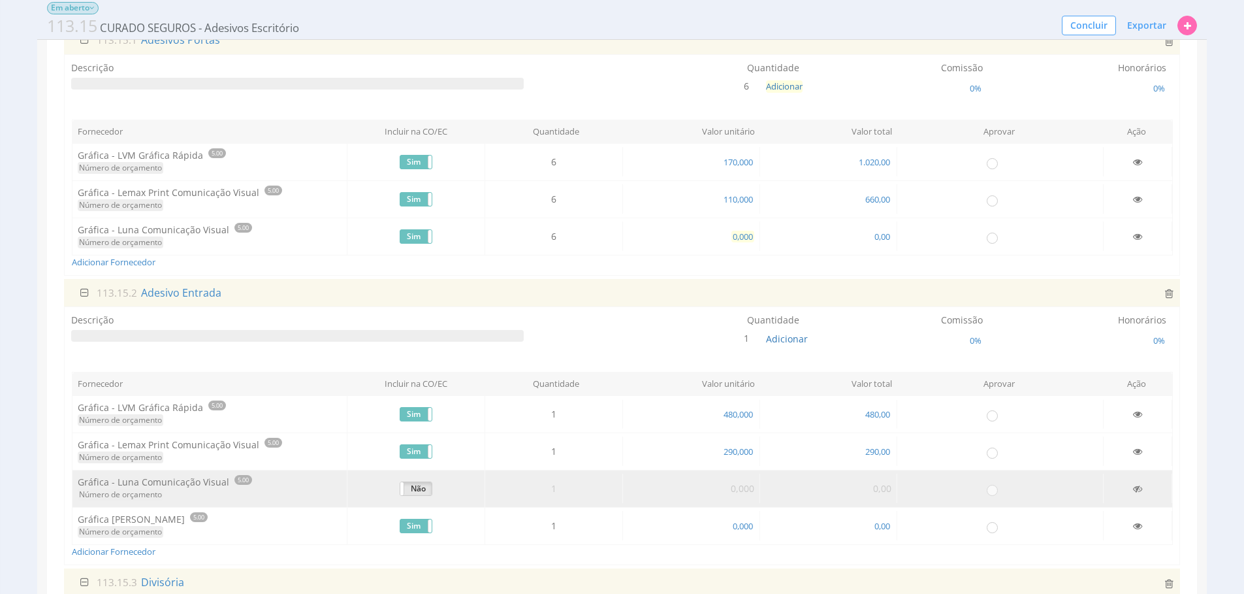
click at [735, 233] on span "0,000" at bounding box center [743, 237] width 23 height 12
type input "285,000"
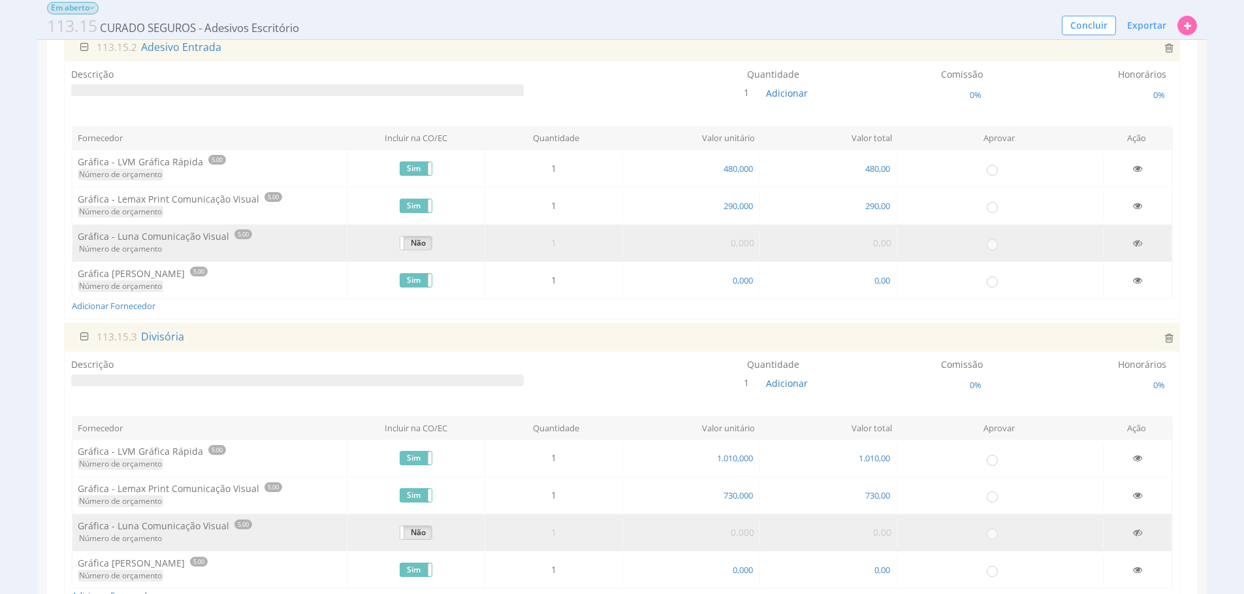
scroll to position [407, 0]
click at [751, 274] on span "0,000" at bounding box center [743, 278] width 23 height 12
type input "830,000"
click at [741, 566] on span "0,000" at bounding box center [743, 568] width 23 height 12
type input "2.180,000"
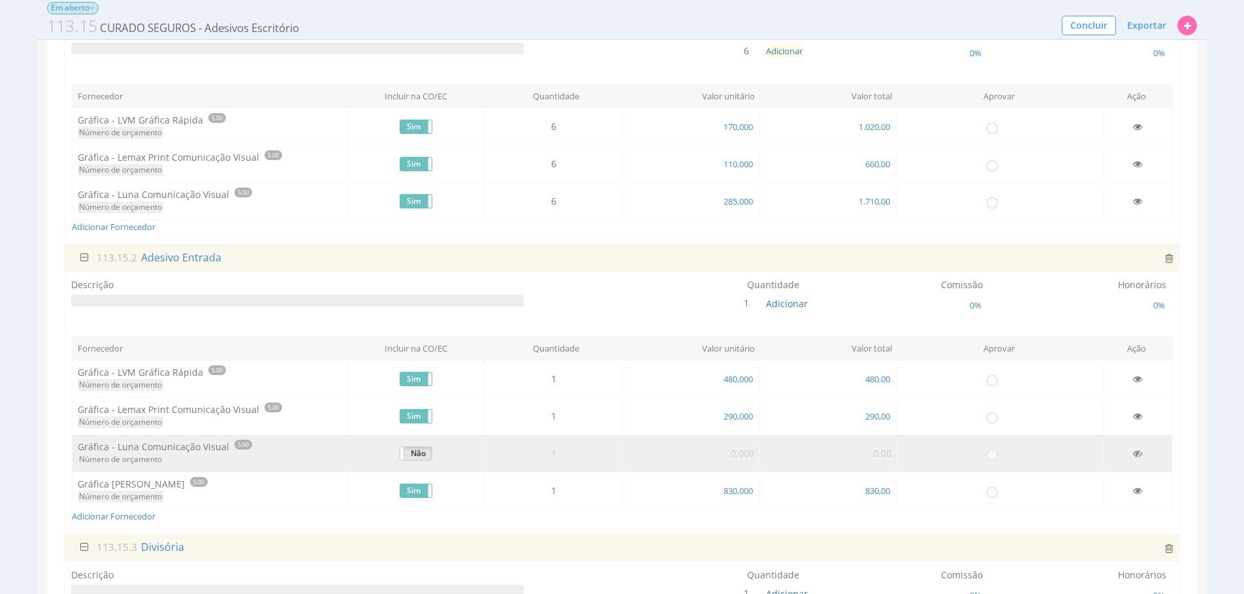
scroll to position [171, 0]
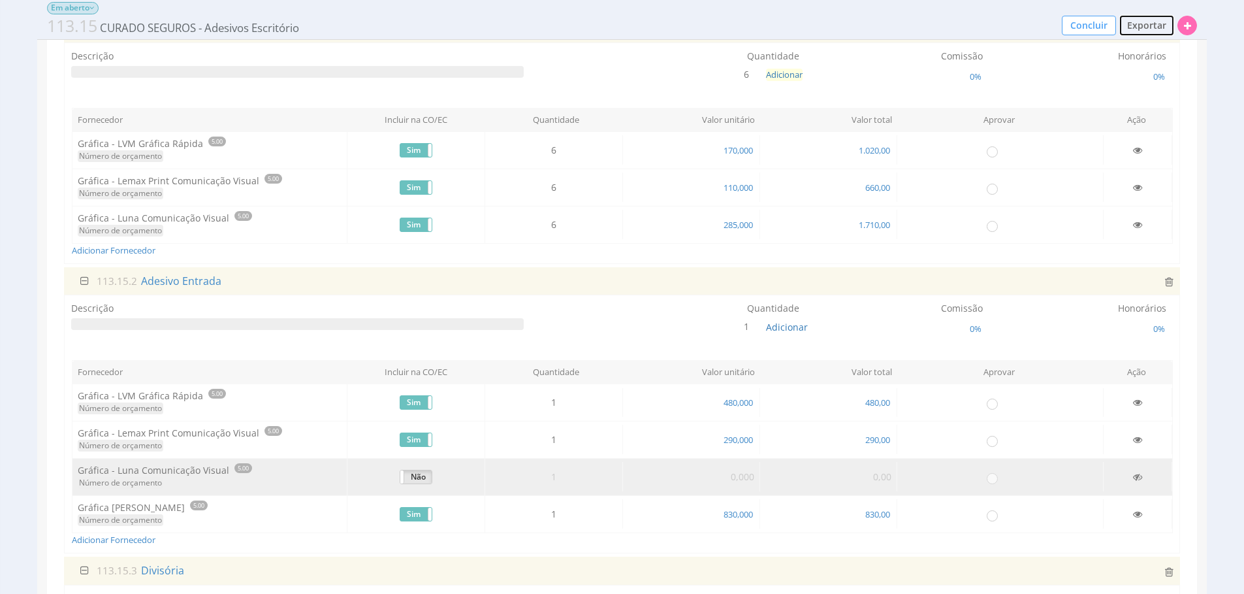
click at [1150, 25] on span "Exportar" at bounding box center [1146, 25] width 39 height 12
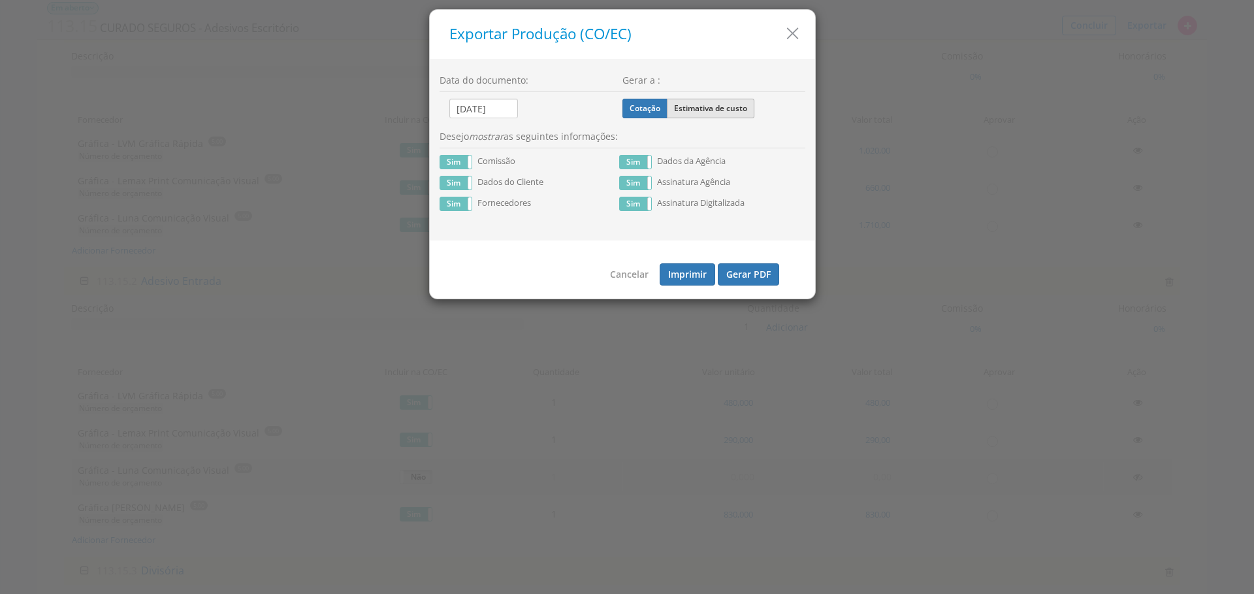
click at [754, 106] on label "Estimativa de custo" at bounding box center [711, 109] width 88 height 20
click at [0, 0] on input "Estimativa de custo" at bounding box center [0, 0] width 0 height 0
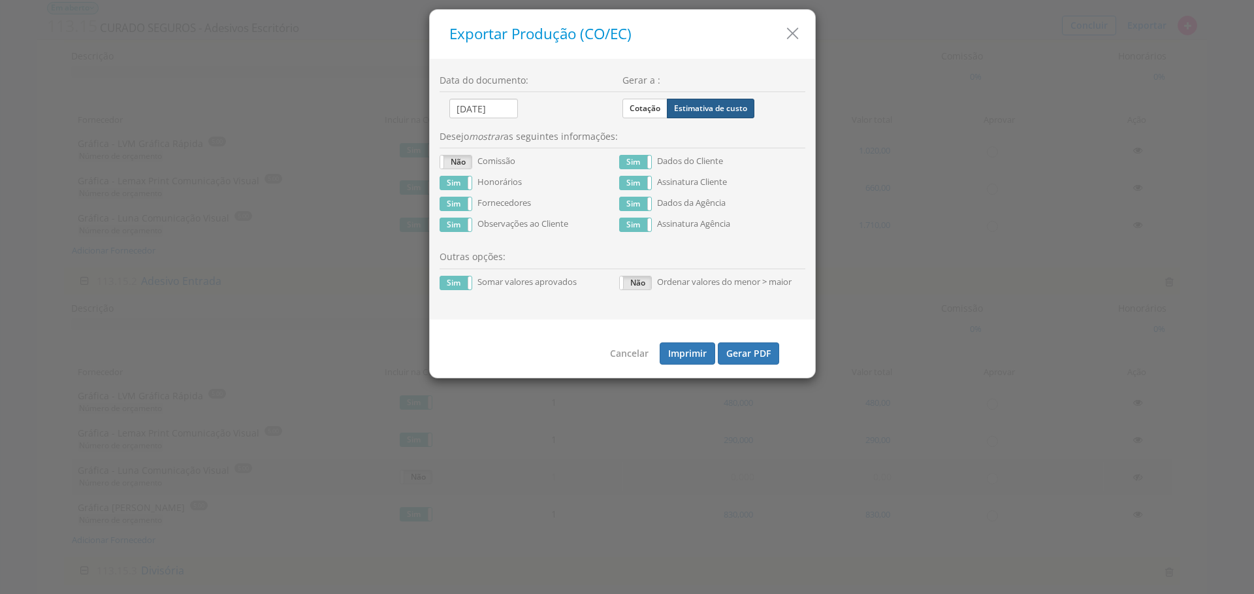
click at [741, 109] on label "Estimativa de custo" at bounding box center [711, 109] width 88 height 20
click at [0, 0] on input "Estimativa de custo" at bounding box center [0, 0] width 0 height 0
click at [458, 189] on label "Sim" at bounding box center [455, 182] width 31 height 13
click at [732, 364] on button "Gerar PDF" at bounding box center [748, 353] width 61 height 22
click at [469, 284] on span at bounding box center [472, 282] width 8 height 13
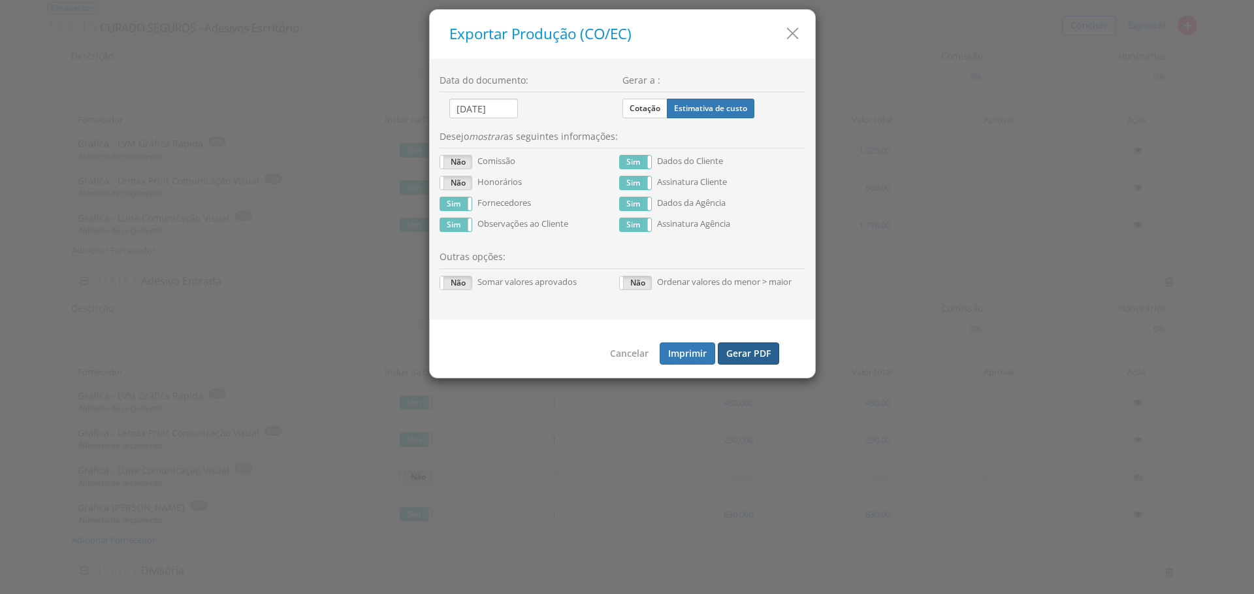
click at [758, 364] on button "Gerar PDF" at bounding box center [748, 353] width 61 height 22
drag, startPoint x: 799, startPoint y: 40, endPoint x: 743, endPoint y: 46, distance: 55.9
click at [799, 40] on icon "button" at bounding box center [792, 33] width 19 height 19
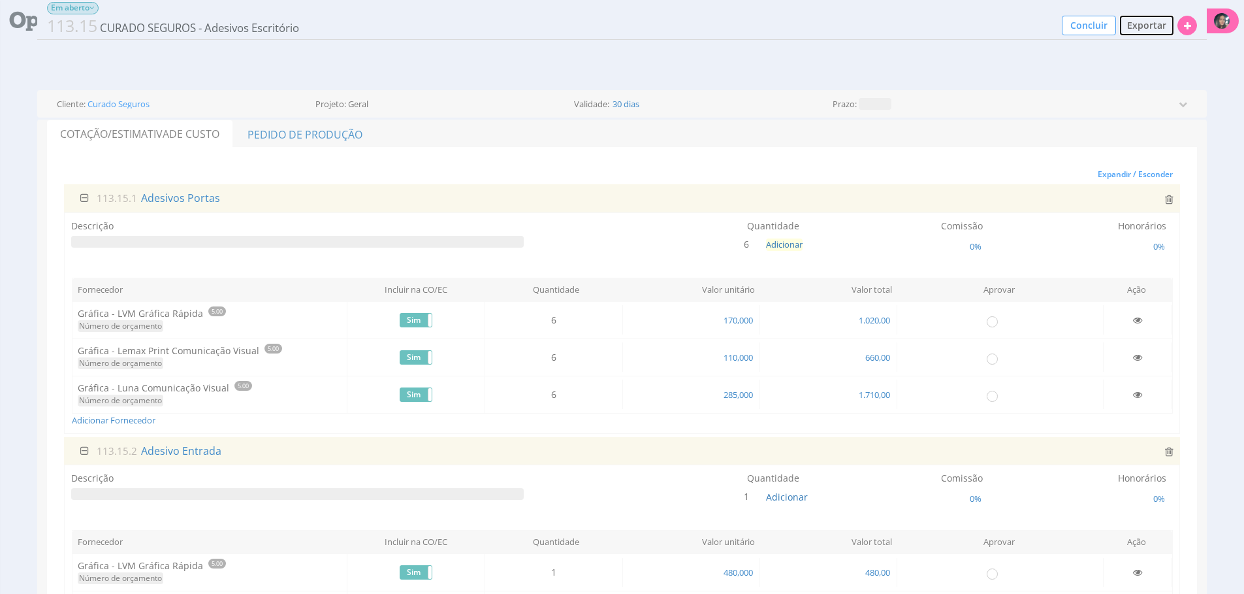
scroll to position [0, 0]
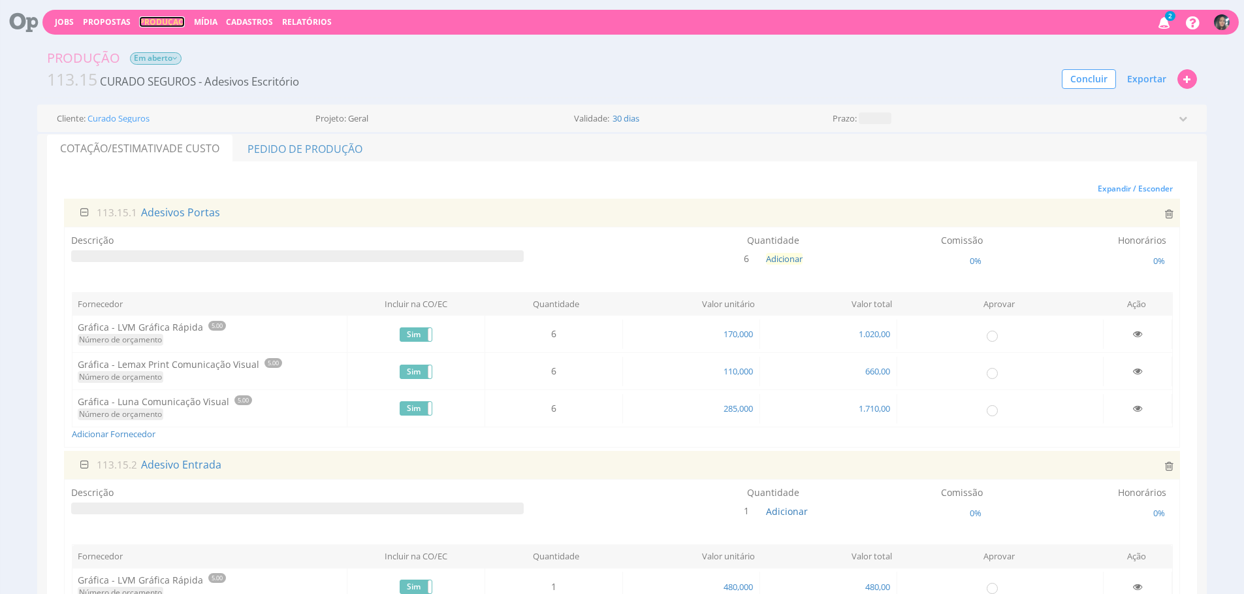
click at [170, 24] on link "Produção" at bounding box center [162, 21] width 46 height 11
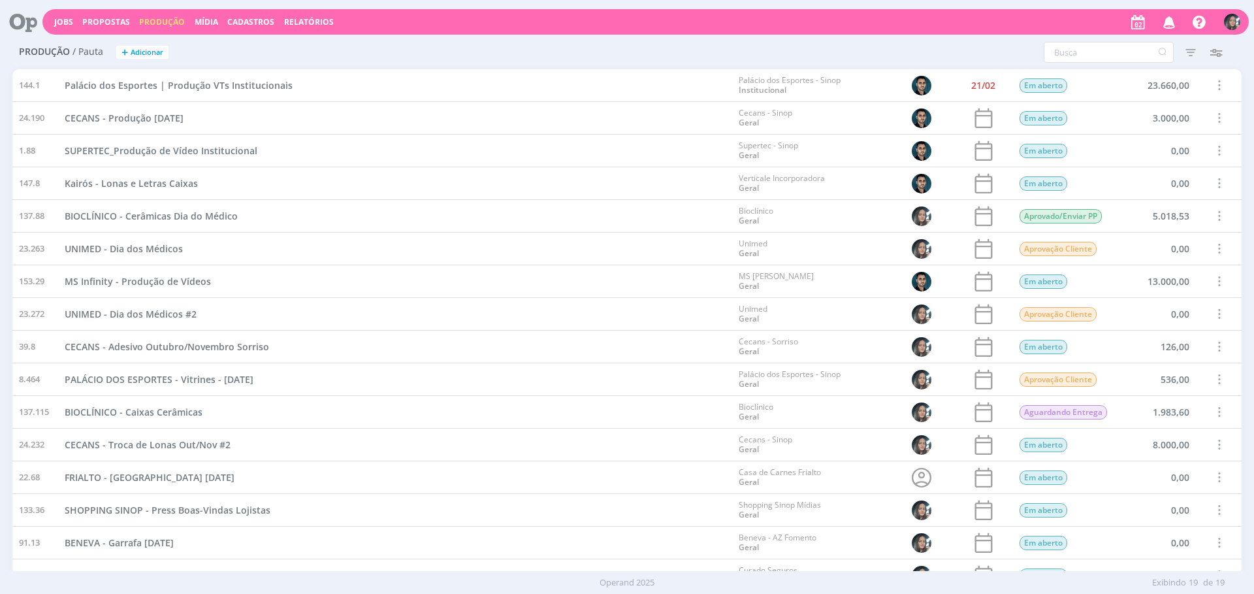
click at [151, 49] on span "Adicionar" at bounding box center [147, 52] width 33 height 8
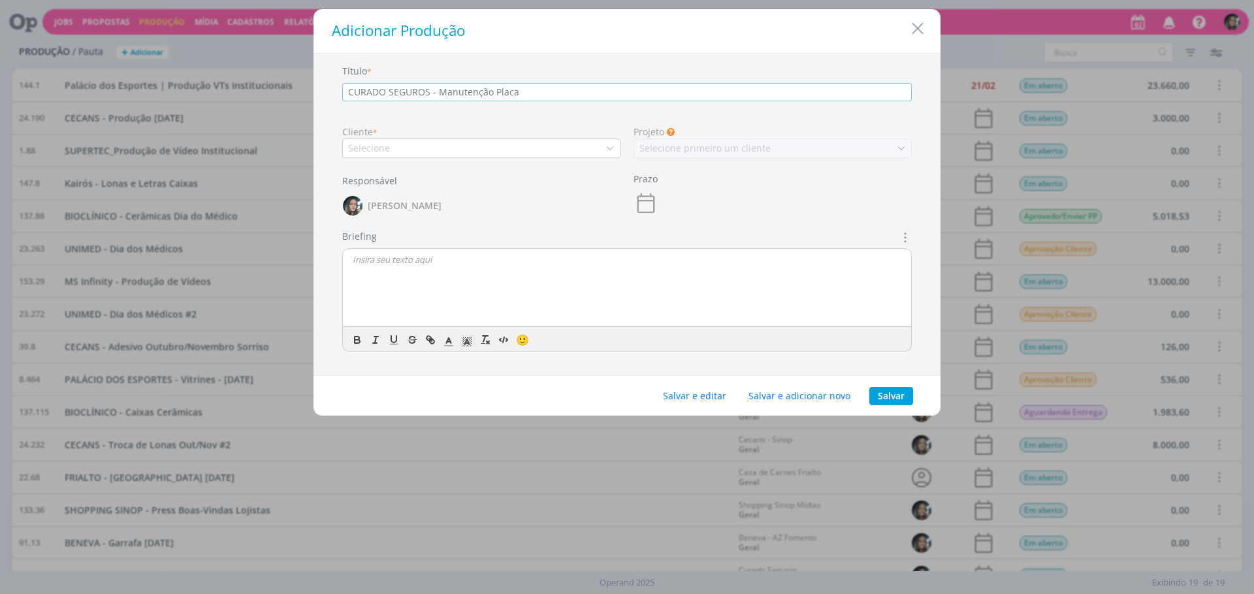
type input "CURADO SEGUROS - Manutenção Placa"
click at [538, 152] on div "Selecione" at bounding box center [481, 148] width 278 height 20
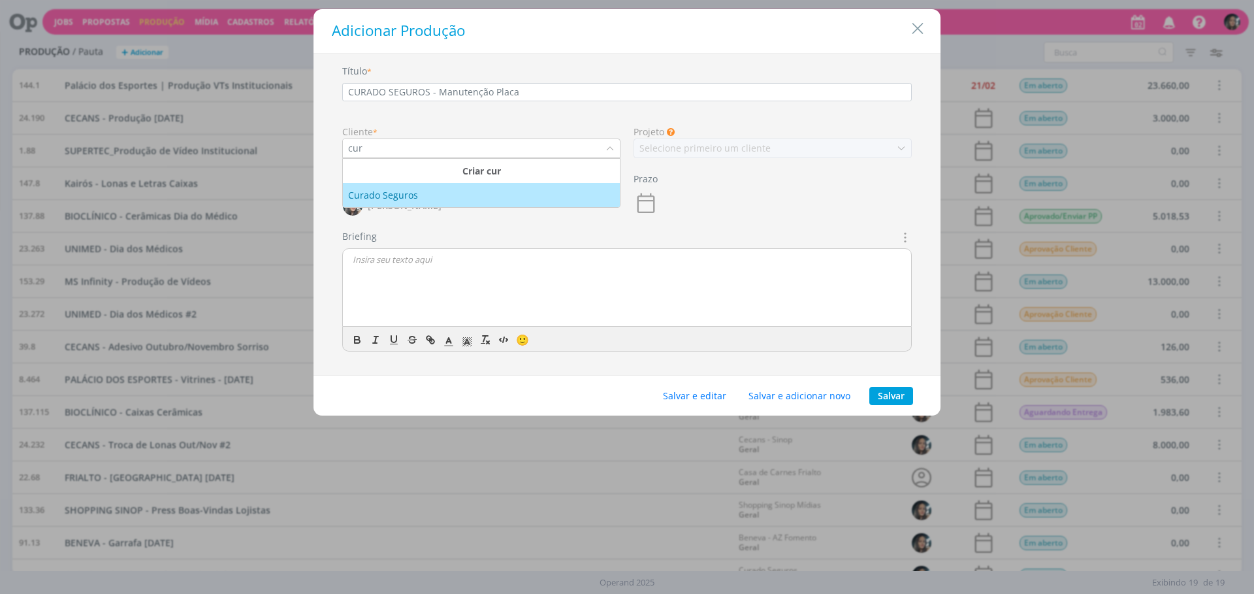
type input "cur"
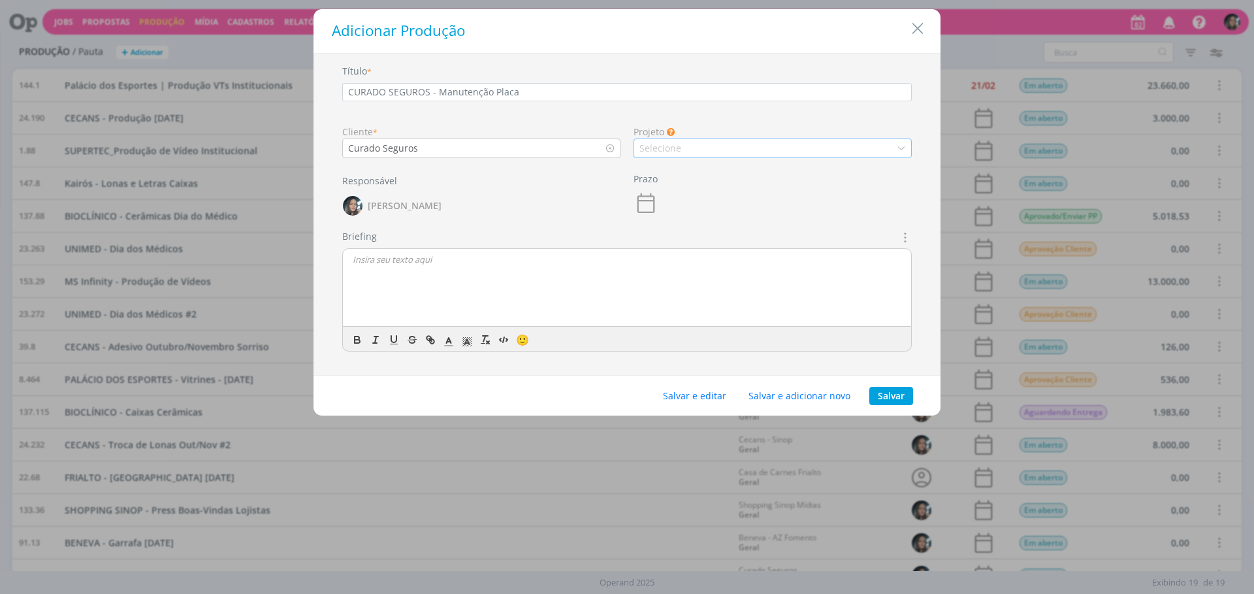
click at [660, 140] on div "Selecione" at bounding box center [773, 148] width 278 height 20
click at [671, 171] on div "Geral" at bounding box center [772, 171] width 266 height 14
click at [690, 401] on button "Salvar e editar" at bounding box center [694, 396] width 80 height 18
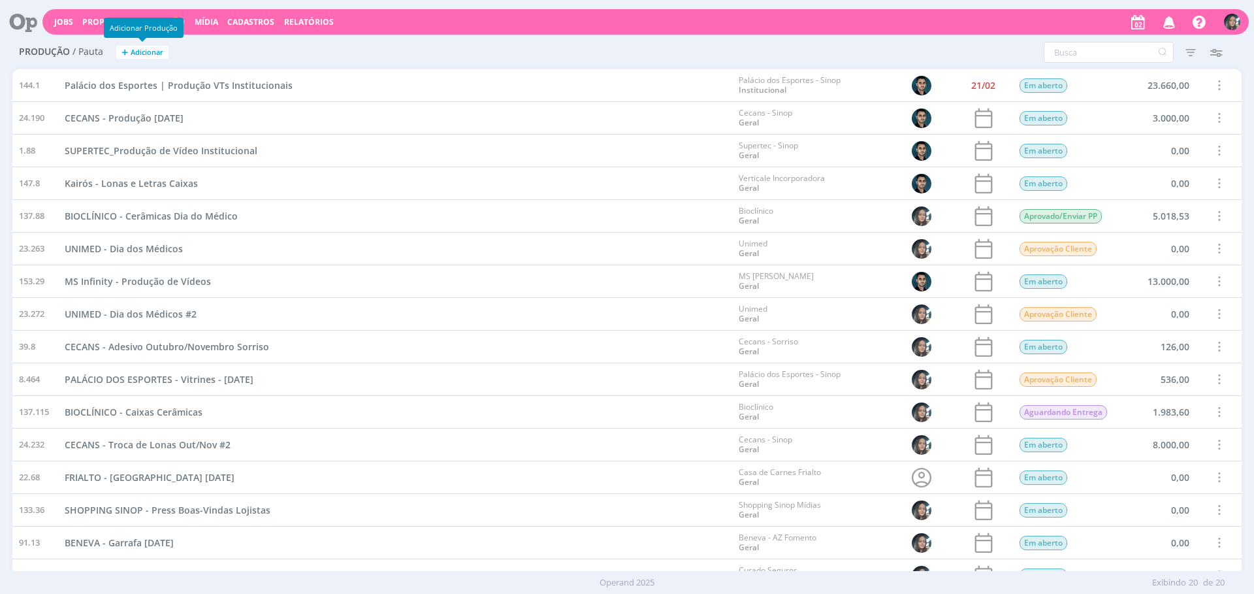
click at [145, 50] on span "Adicionar" at bounding box center [147, 52] width 33 height 8
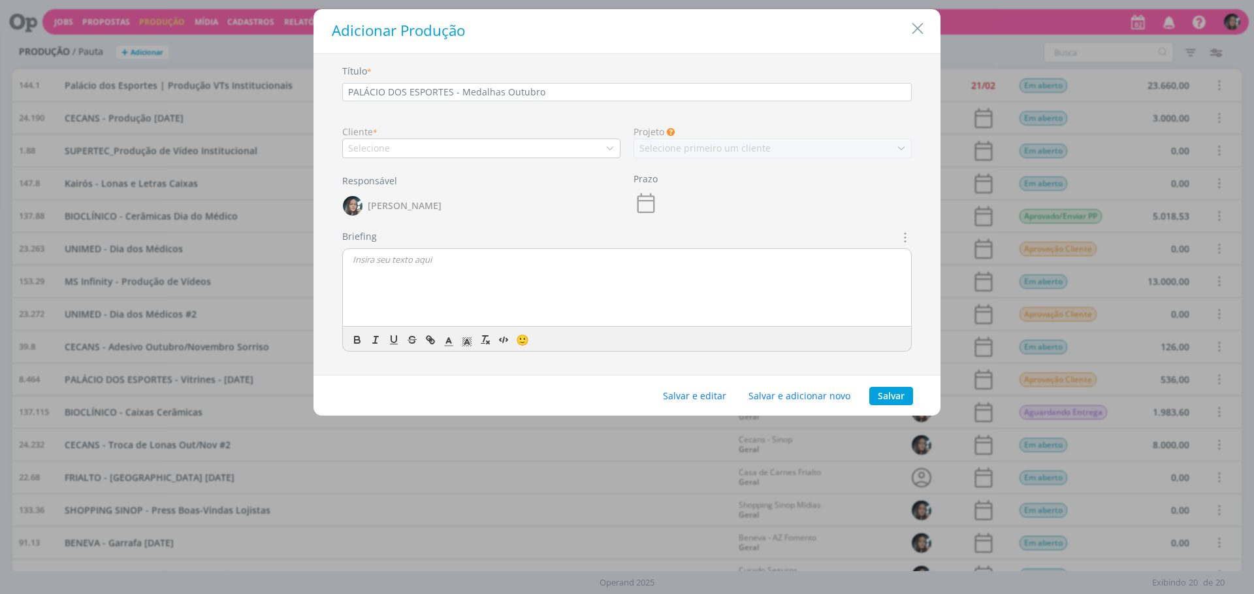
type input "PALÁCIO DOS ESPORTES - Medalhas Outubro"
click at [417, 135] on div "Cliente *" at bounding box center [481, 132] width 278 height 14
click at [417, 142] on div "Selecione" at bounding box center [481, 148] width 278 height 20
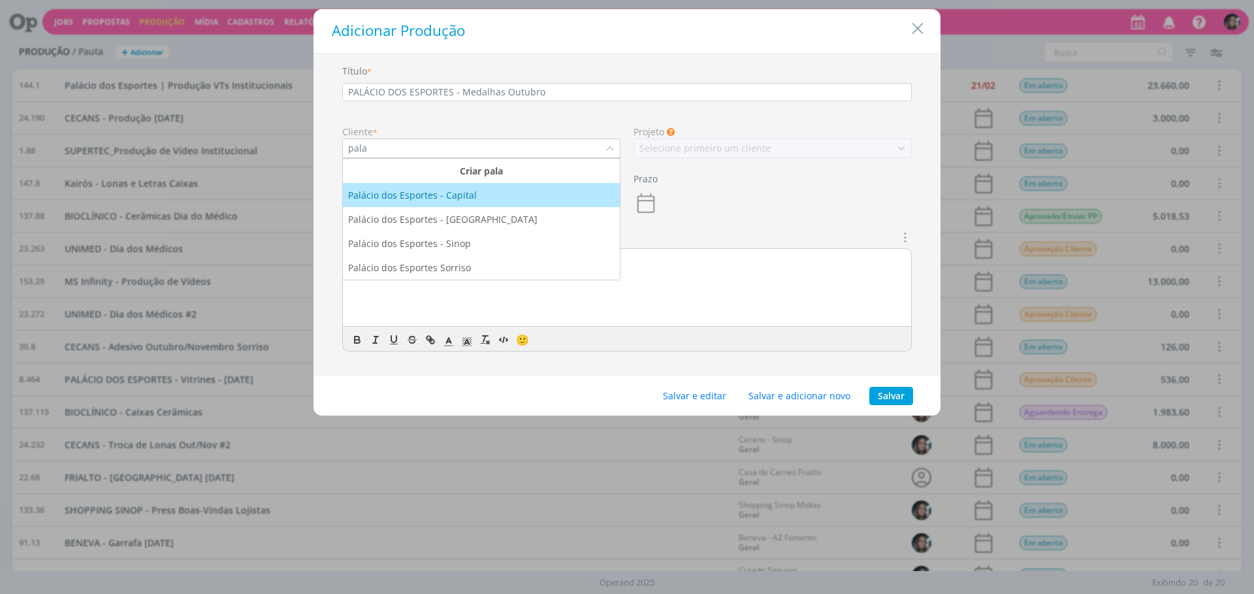
type input "pala"
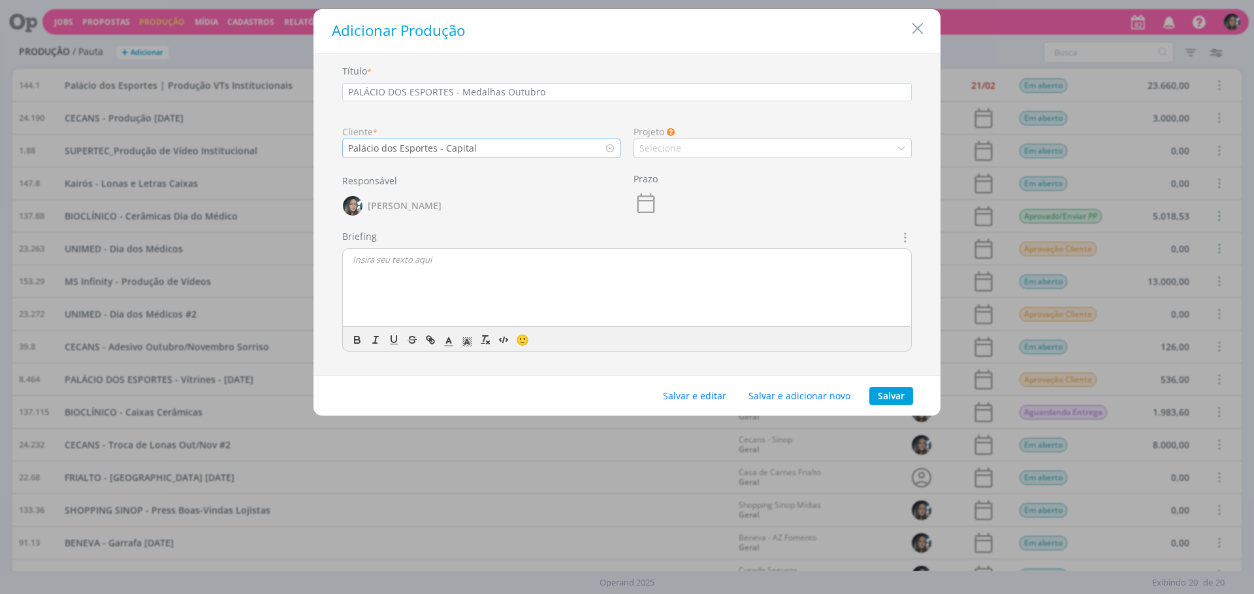
click at [459, 141] on div "Palácio dos Esportes - Capital" at bounding box center [413, 148] width 131 height 14
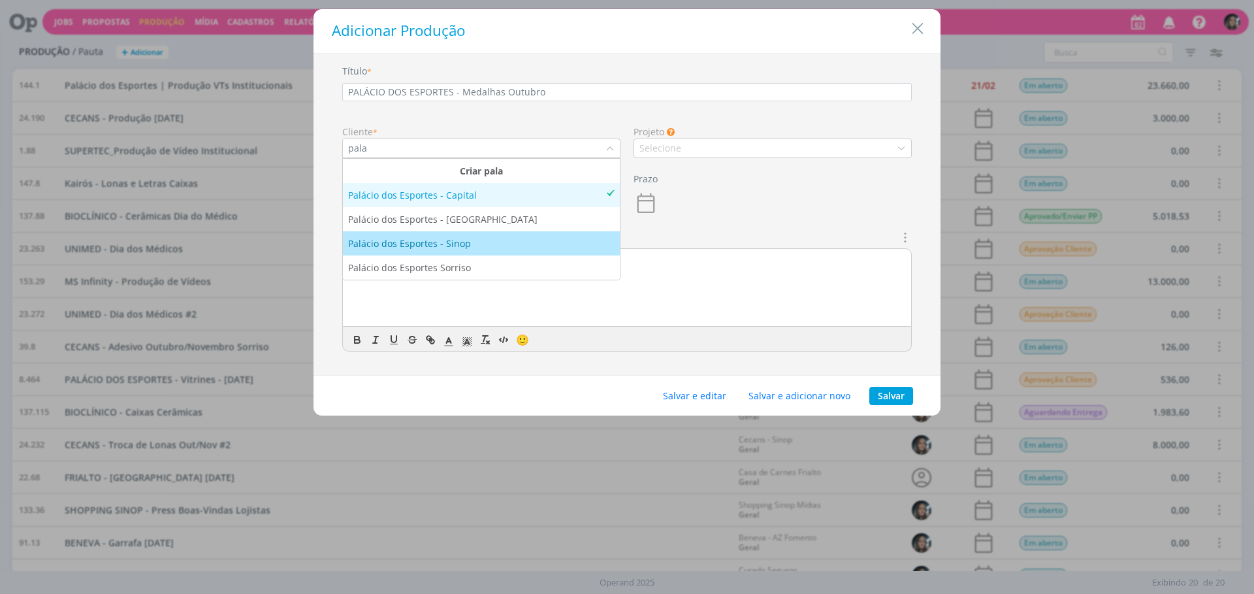
type input "pala"
click at [471, 248] on div "Palácio dos Esportes - Sinop" at bounding box center [481, 243] width 266 height 14
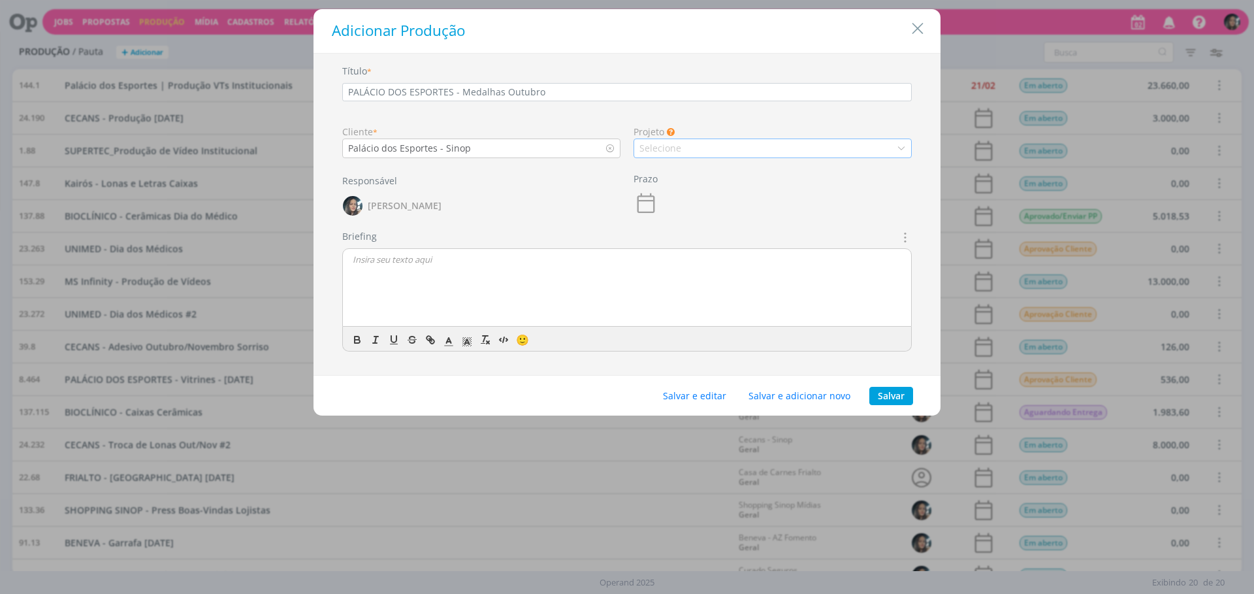
click at [670, 154] on div "Selecione" at bounding box center [661, 148] width 44 height 14
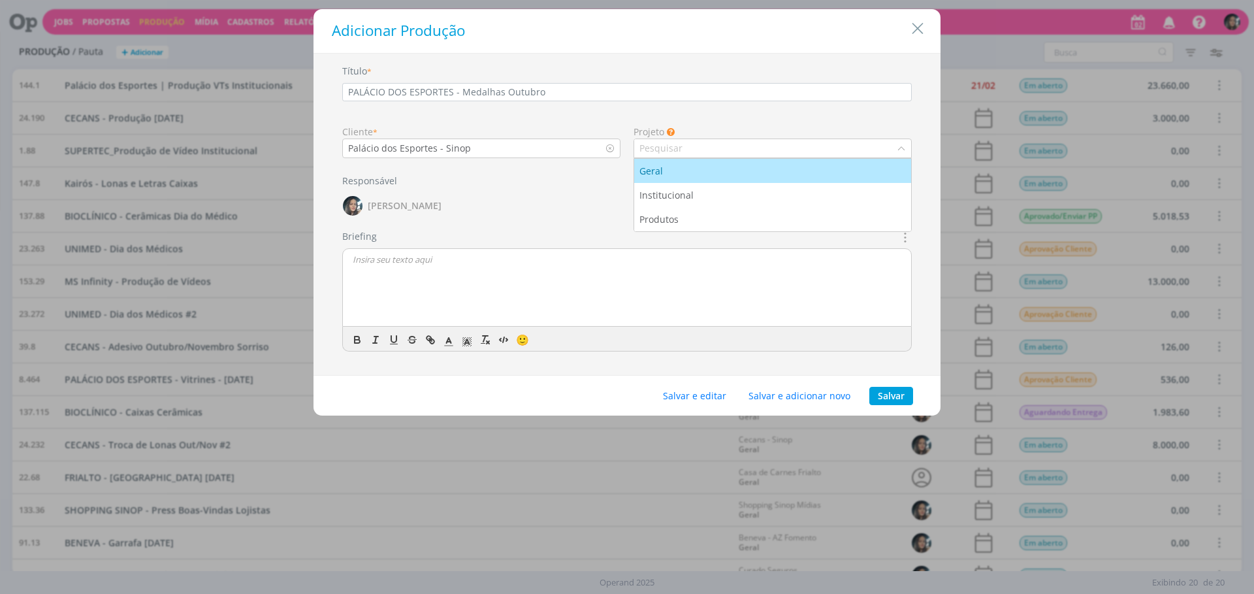
click at [697, 171] on div "Geral" at bounding box center [772, 171] width 266 height 14
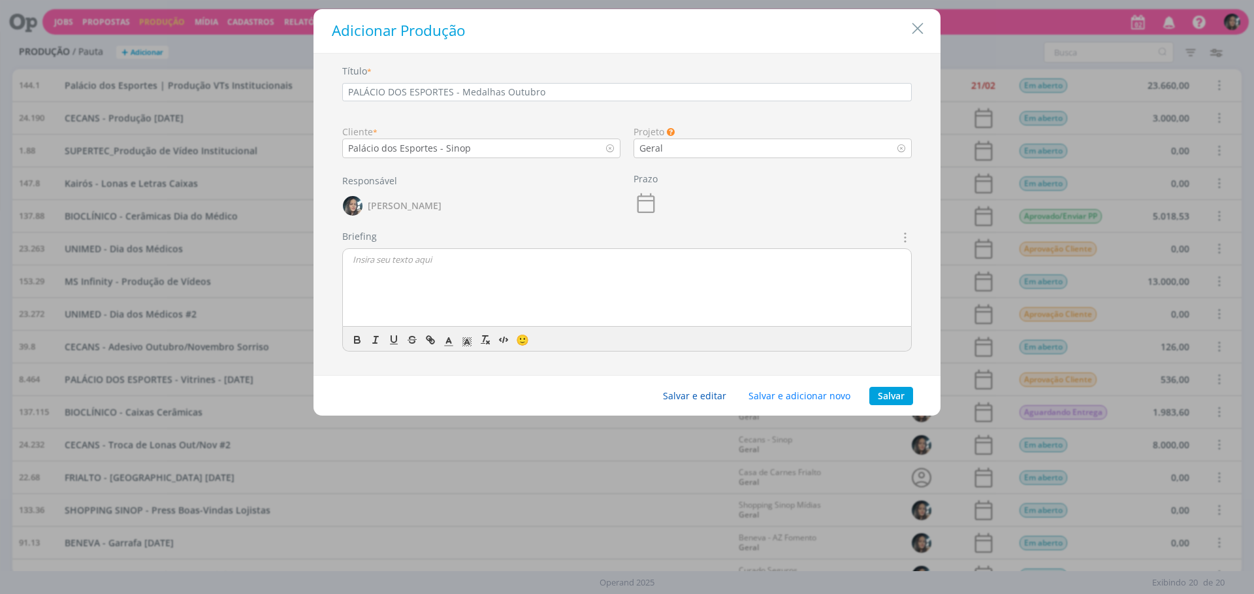
click at [707, 401] on button "Salvar e editar" at bounding box center [694, 396] width 80 height 18
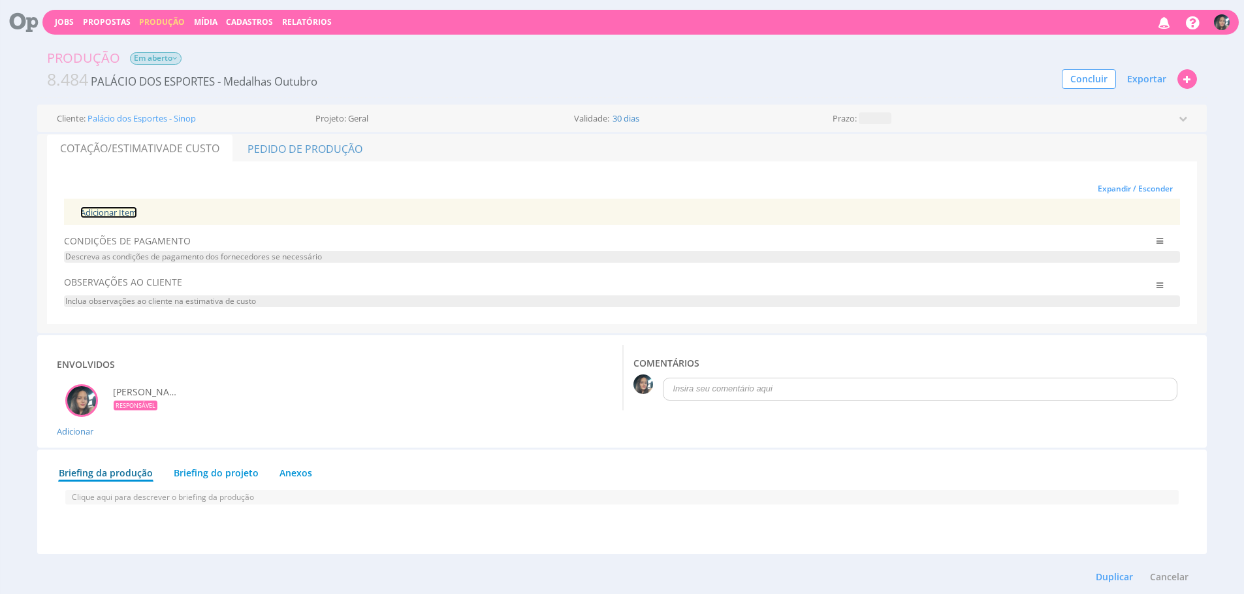
click at [110, 213] on link "Adicionar Item" at bounding box center [108, 212] width 57 height 12
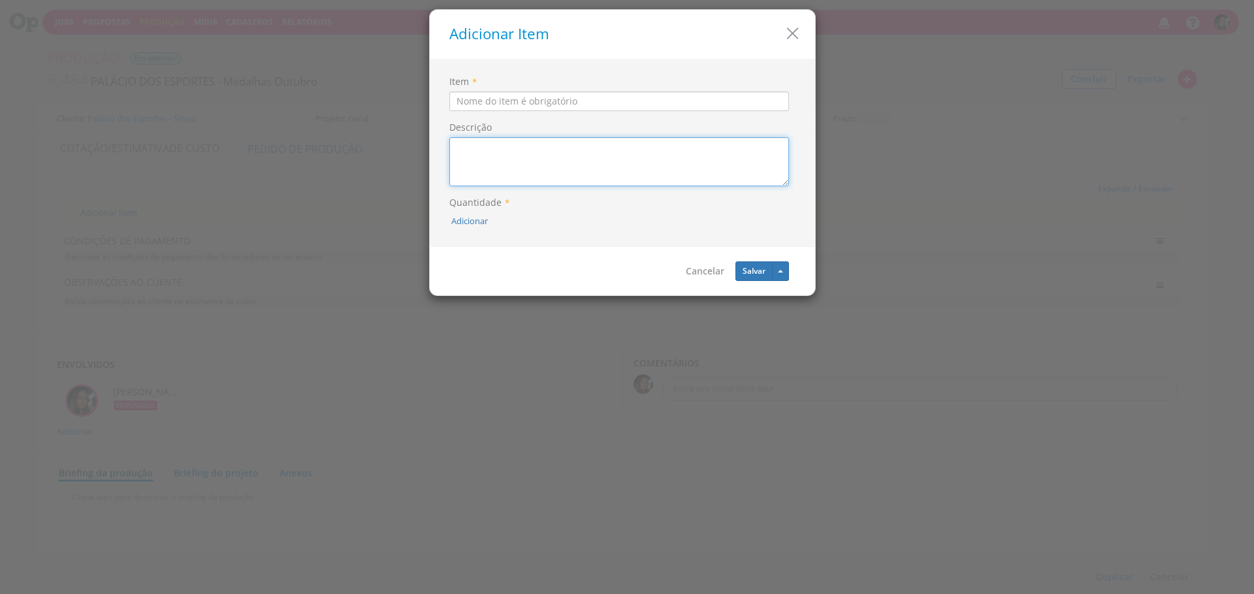
click at [476, 156] on textarea "Descrição" at bounding box center [619, 161] width 340 height 49
paste textarea "7,5 cm de diâmetro Acrilico azul e espelhado rosê Fita azul *Cada modelo com no…"
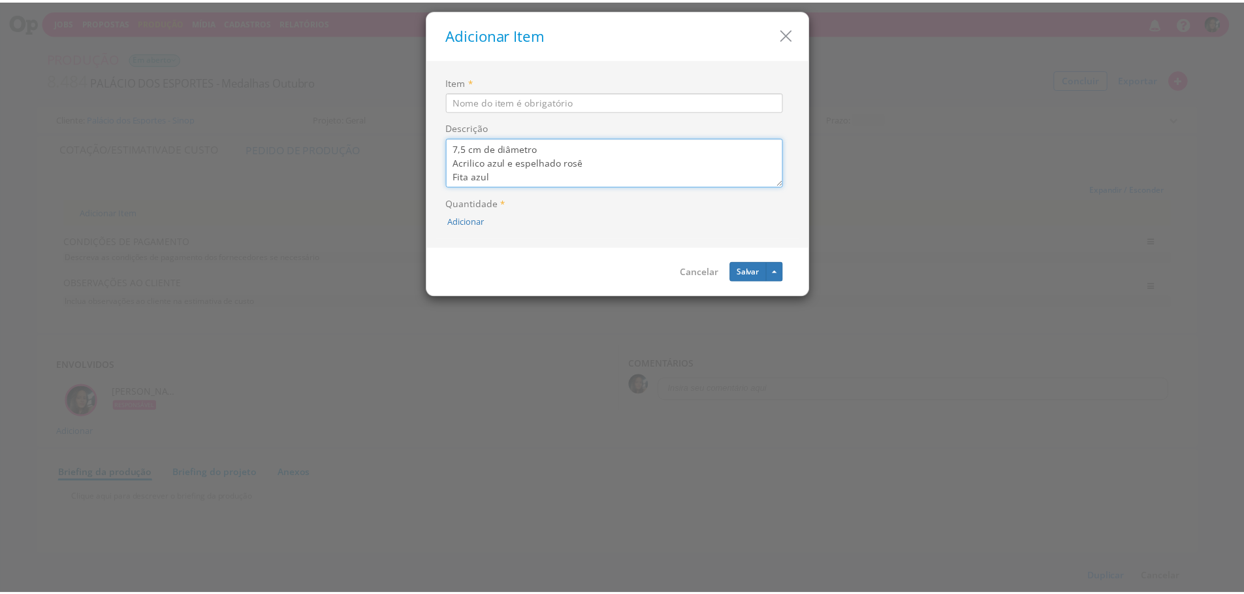
scroll to position [10, 0]
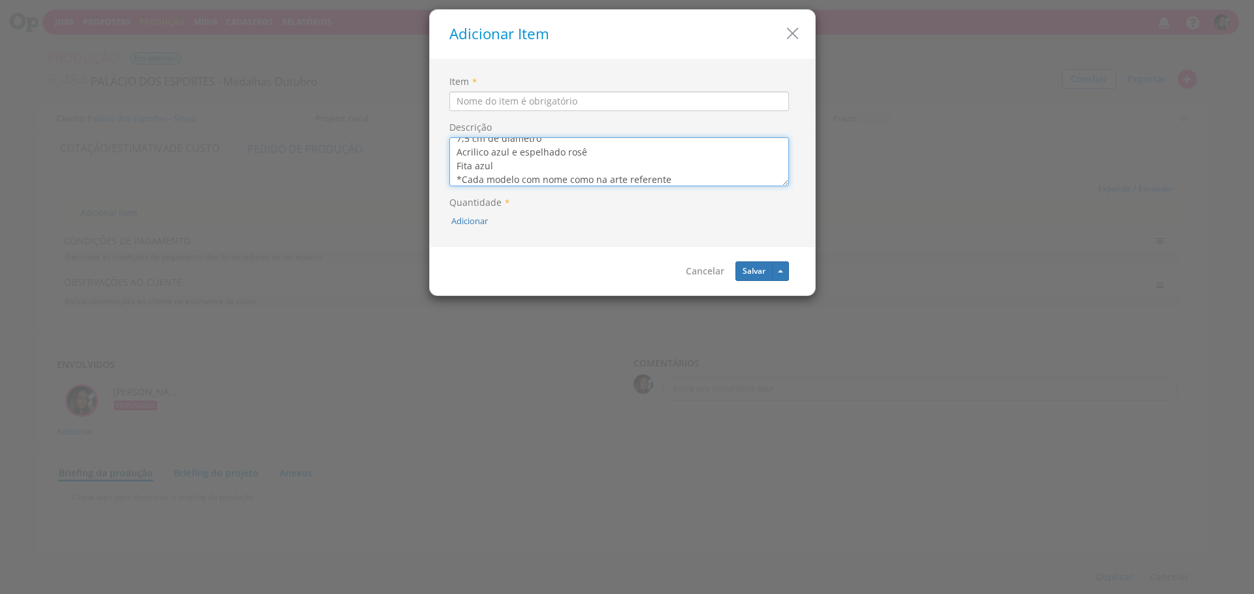
type textarea "7,5 cm de diâmetro Acrilico azul e espelhado rosê Fita azul *Cada modelo com no…"
drag, startPoint x: 491, startPoint y: 82, endPoint x: 497, endPoint y: 99, distance: 18.0
click at [491, 82] on div "Item *" at bounding box center [619, 93] width 340 height 36
click at [497, 99] on input "Item" at bounding box center [619, 101] width 340 height 20
type input "Medalhas"
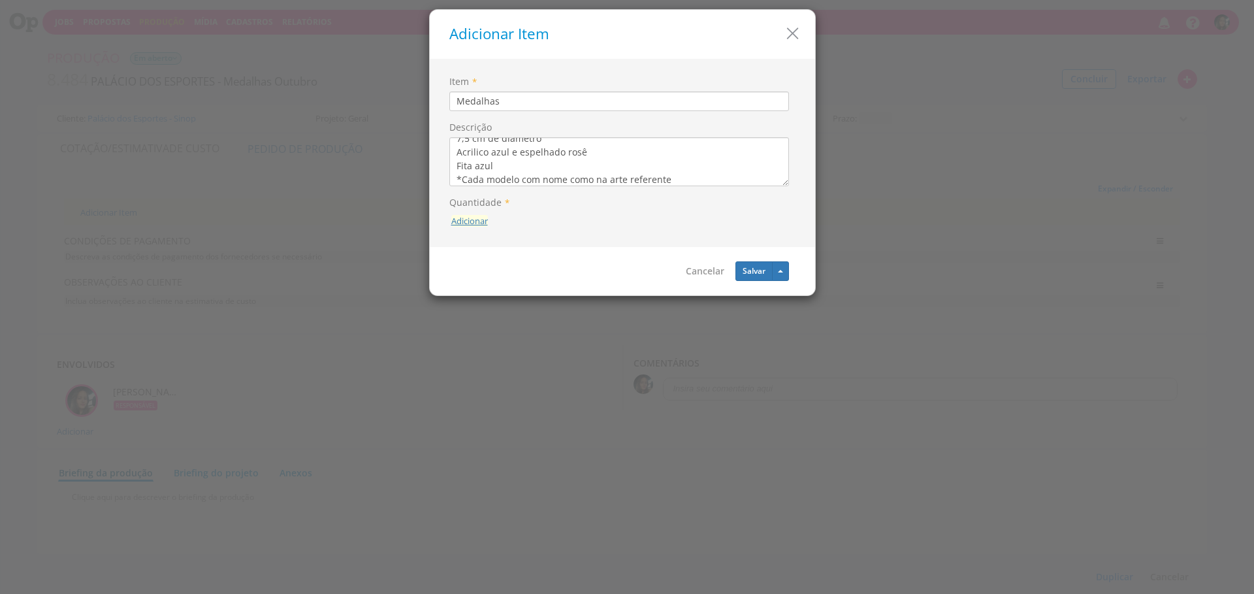
click at [483, 223] on button "Adicionar" at bounding box center [469, 221] width 37 height 12
type input "5"
type input "15"
drag, startPoint x: 489, startPoint y: 191, endPoint x: 508, endPoint y: 198, distance: 20.3
click at [489, 191] on icon "submit" at bounding box center [487, 191] width 8 height 8
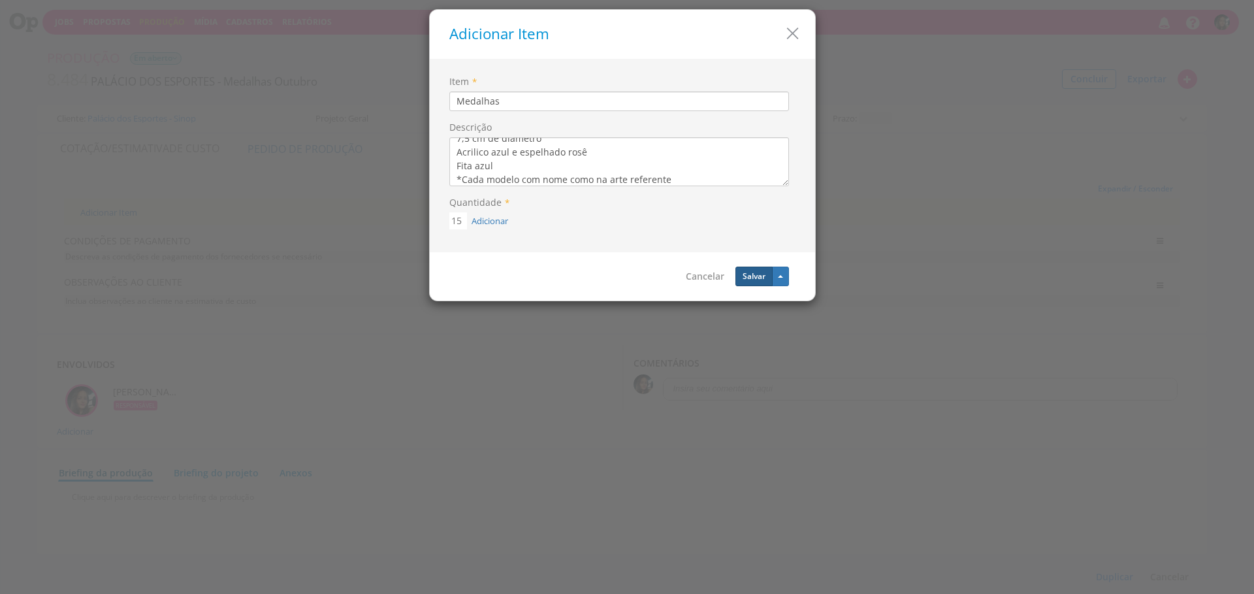
click at [754, 283] on button "Salvar" at bounding box center [753, 276] width 37 height 20
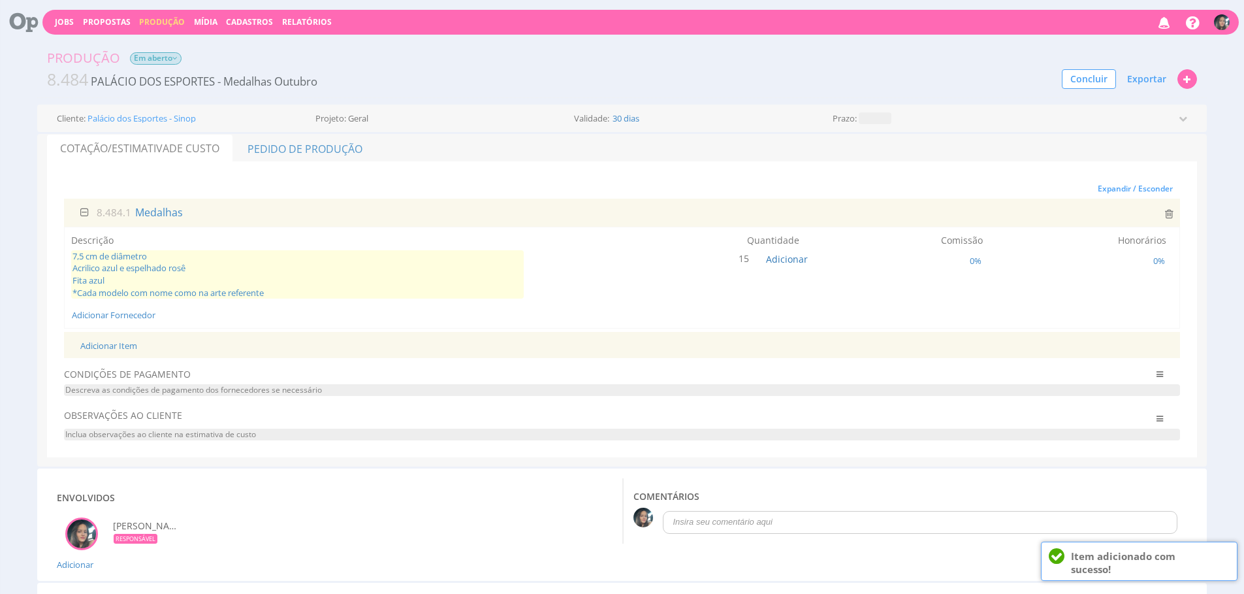
click at [208, 294] on span "7,5 cm de diâmetro Acrilico azul e espelhado rosê Fita azul *Cada modelo com no…" at bounding box center [297, 274] width 453 height 48
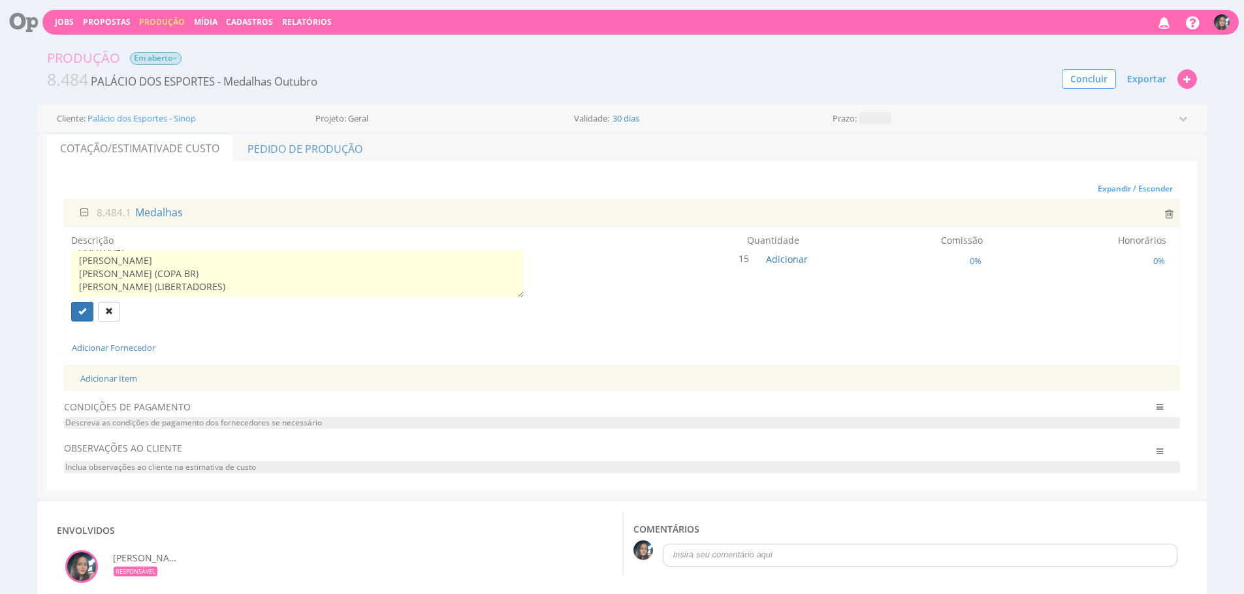
scroll to position [165, 0]
type textarea "7,5 cm de diâmetro Acrilico azul e espelhado rosê Fita azul *Cada modelo com no…"
click at [89, 317] on button "submit" at bounding box center [82, 312] width 22 height 20
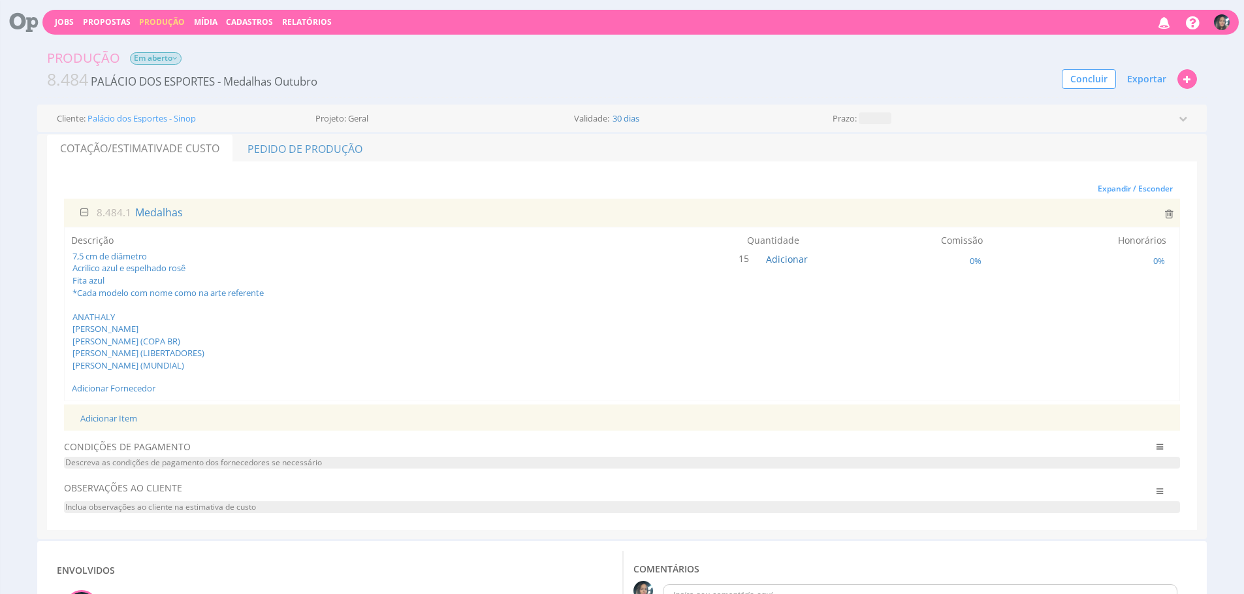
click at [104, 402] on div "Descrição 7,5 cm de diâmetro Acrilico azul e espelhado rosê Fita azul *Cada mod…" at bounding box center [622, 314] width 1116 height 175
click at [108, 394] on link "Adicionar Fornecedor" at bounding box center [114, 388] width 84 height 12
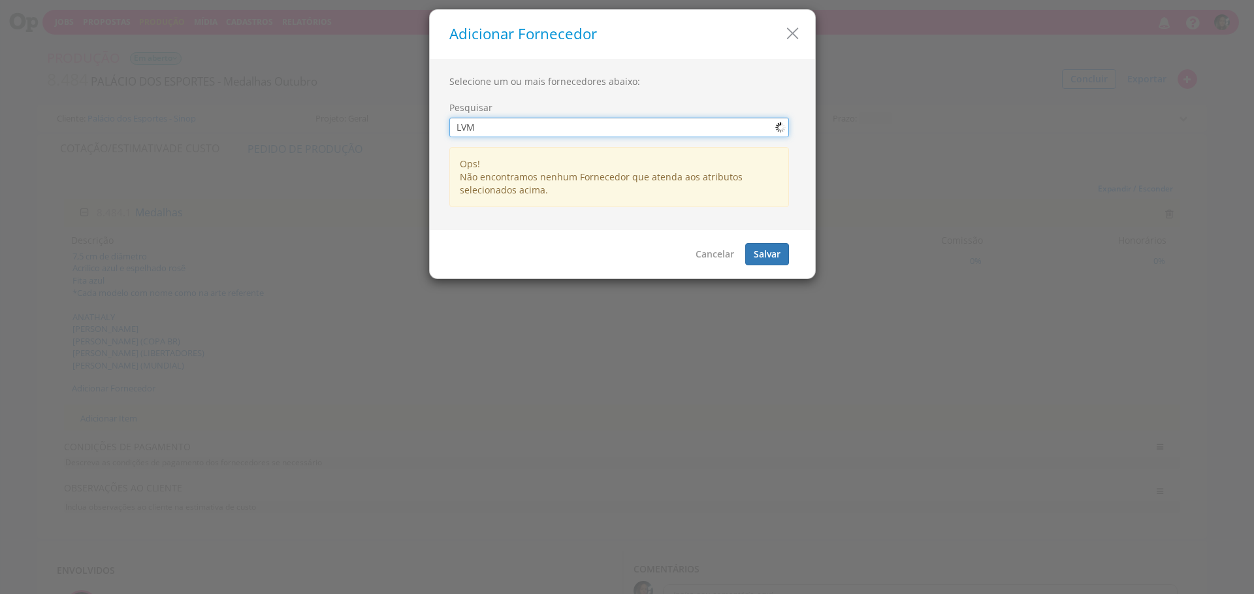
type input "LVM"
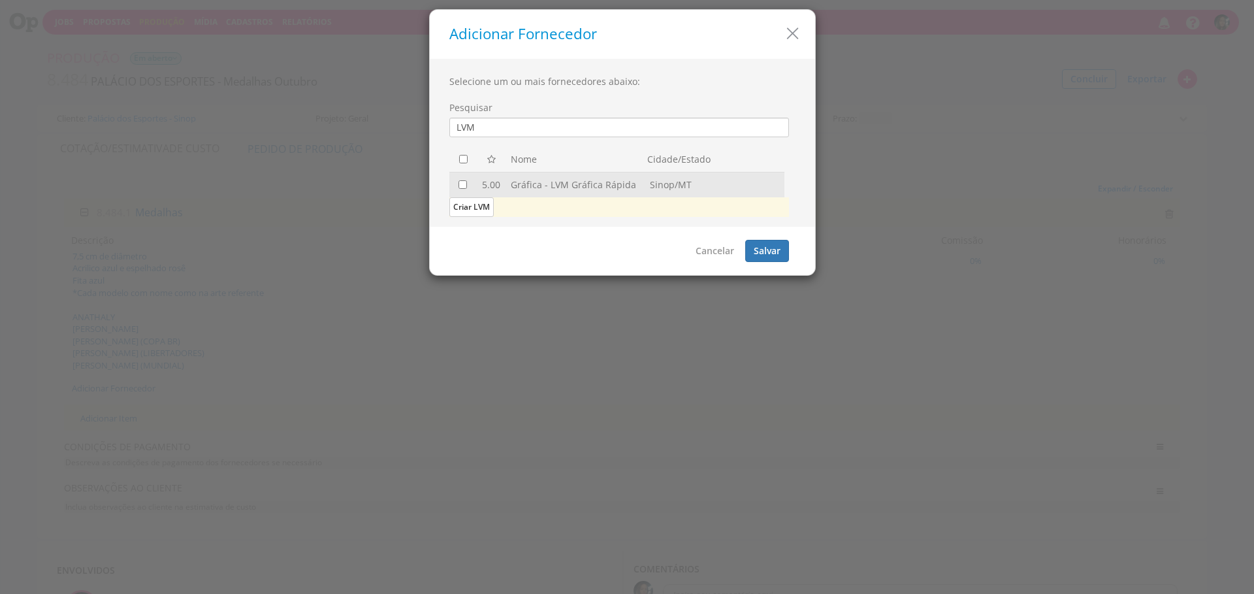
click at [468, 178] on td at bounding box center [463, 184] width 28 height 25
click at [463, 184] on input "checkbox" at bounding box center [463, 184] width 8 height 8
checkbox input "true"
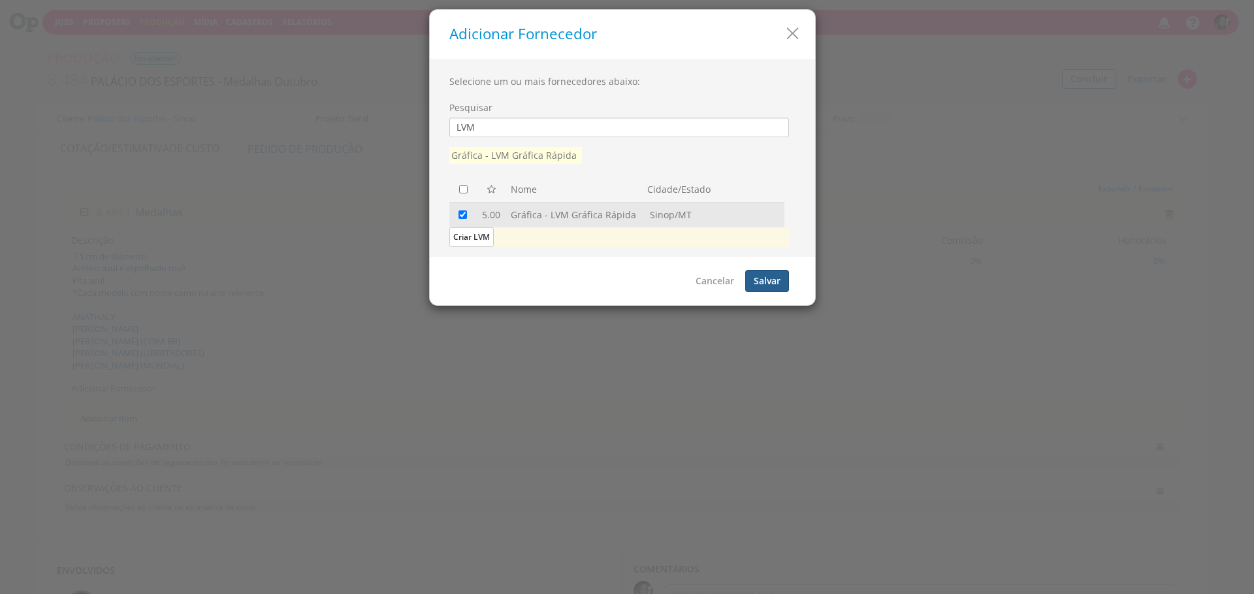
click at [771, 281] on button "Salvar" at bounding box center [767, 281] width 44 height 22
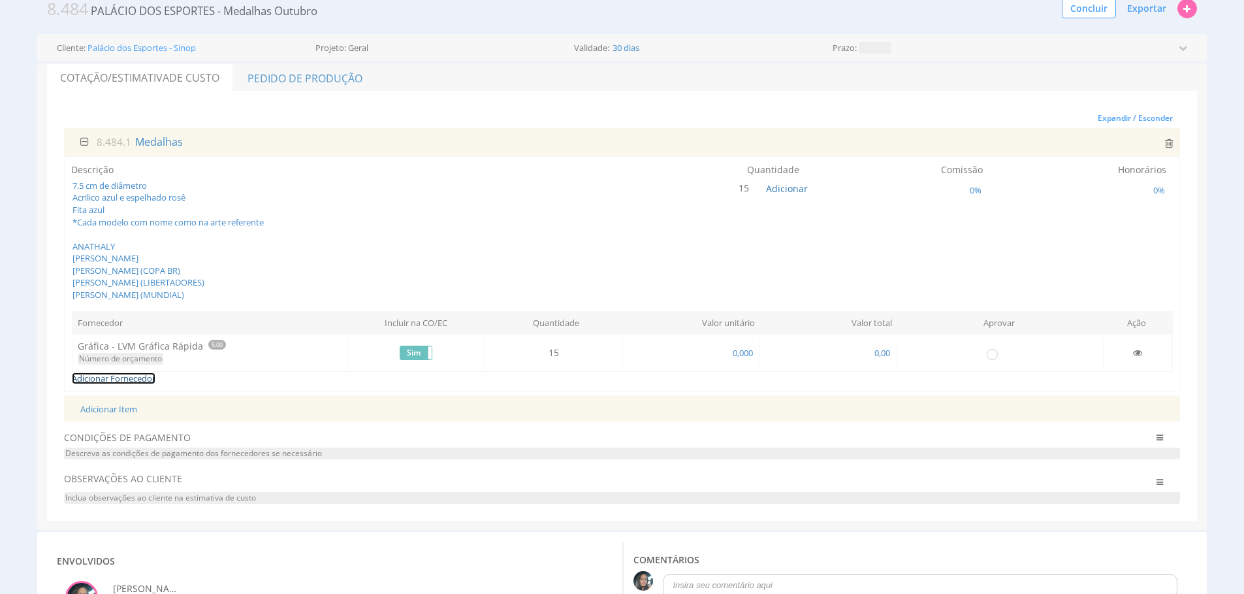
scroll to position [74, 0]
click at [735, 355] on span "0,000" at bounding box center [743, 349] width 23 height 12
type input "37,000"
click at [988, 357] on input "radio" at bounding box center [992, 350] width 13 height 13
radio input "true"
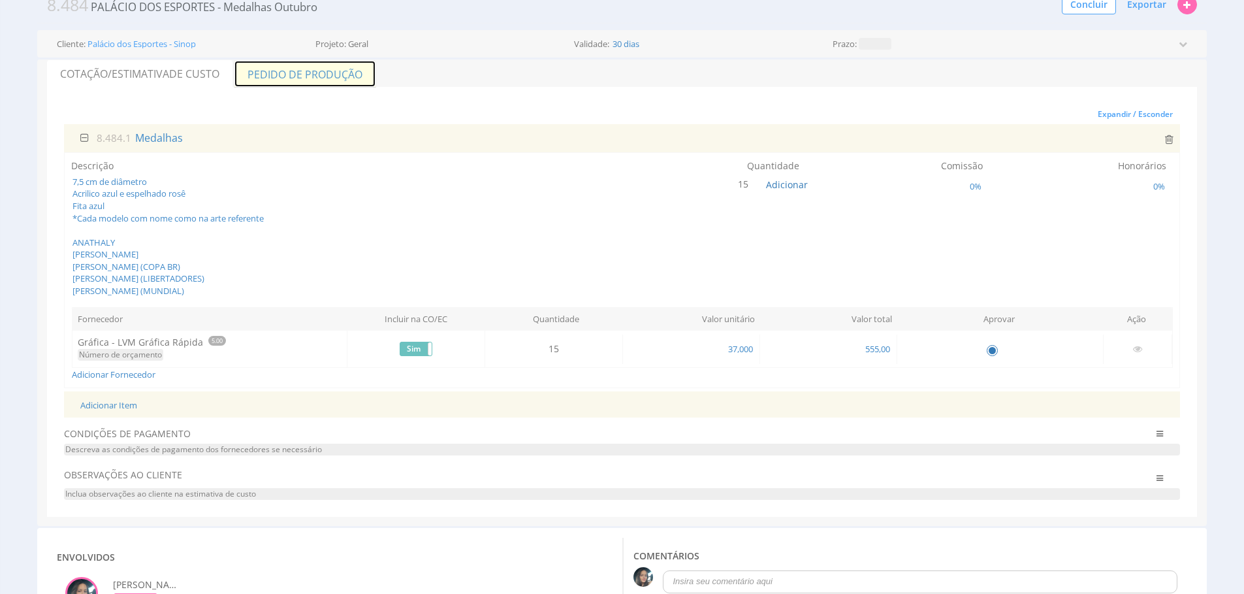
click at [287, 84] on link "Pedido de Produção" at bounding box center [305, 73] width 142 height 27
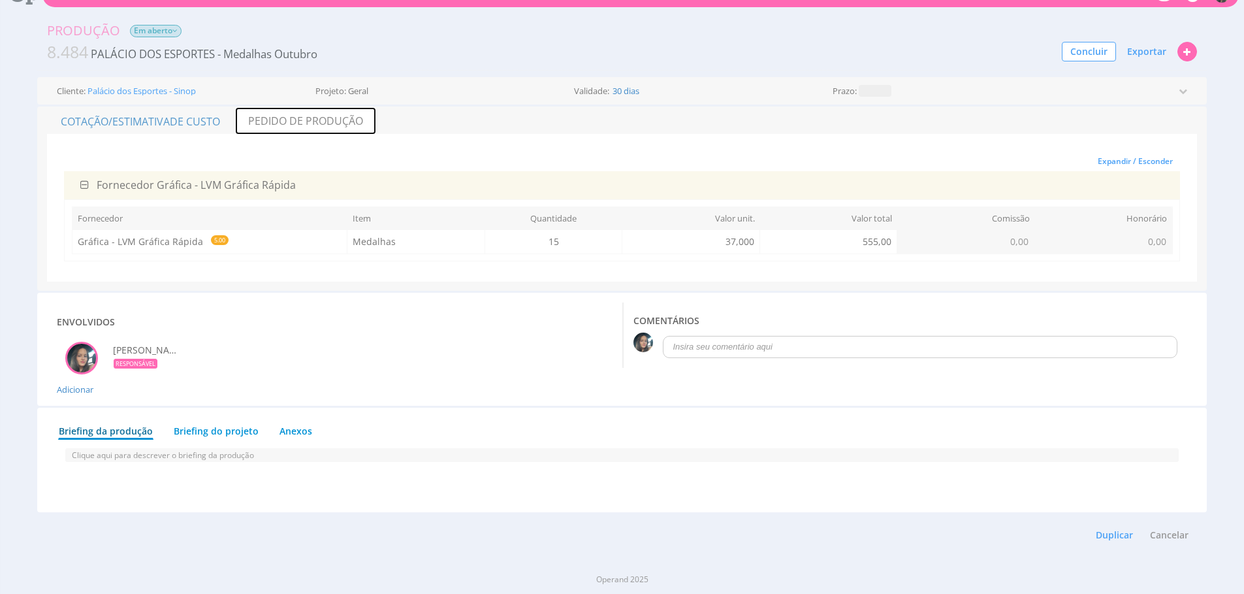
scroll to position [74, 0]
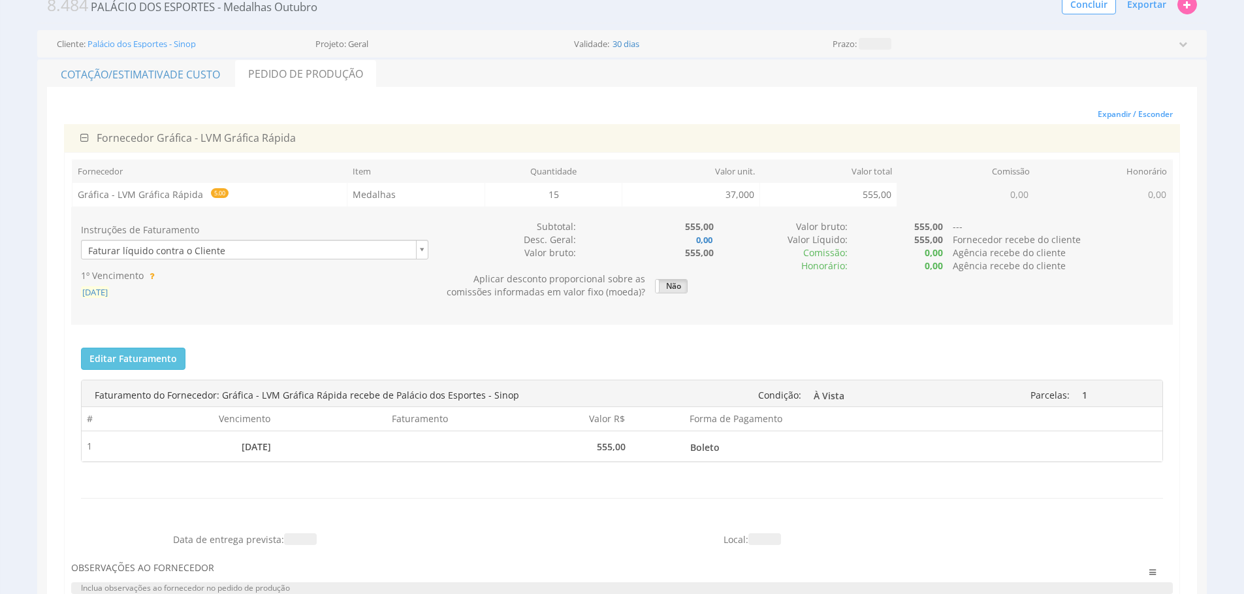
click at [109, 289] on span "02/10/2025" at bounding box center [95, 292] width 28 height 12
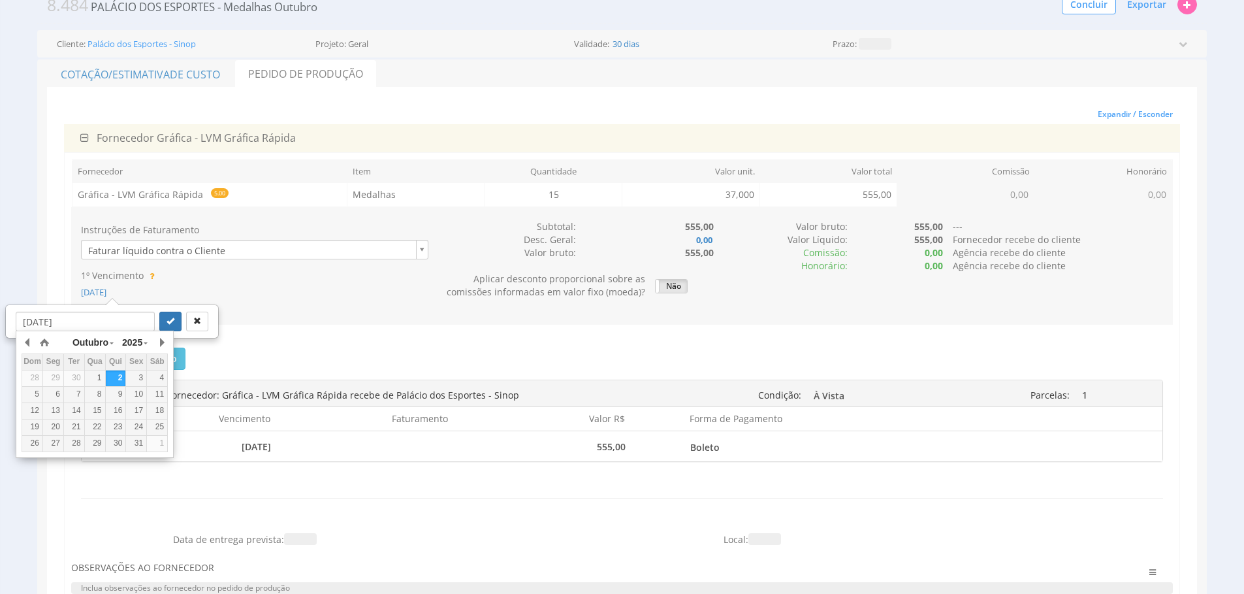
click at [135, 395] on div "10" at bounding box center [136, 394] width 20 height 11
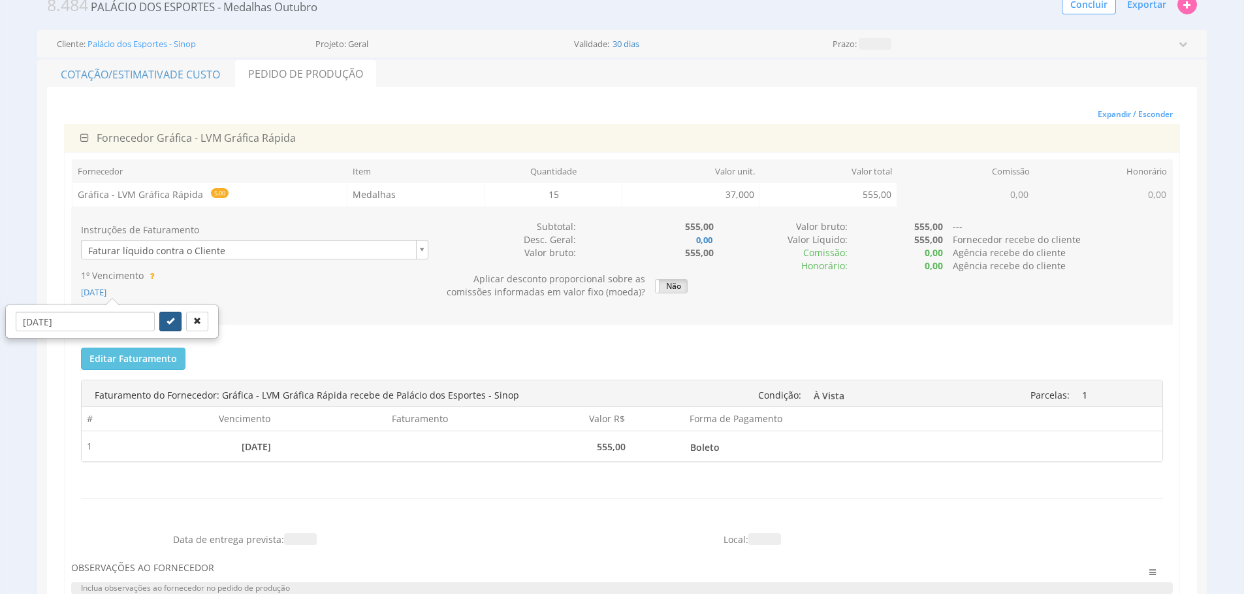
click at [159, 320] on button "submit" at bounding box center [170, 322] width 22 height 20
type input "10/10/2025"
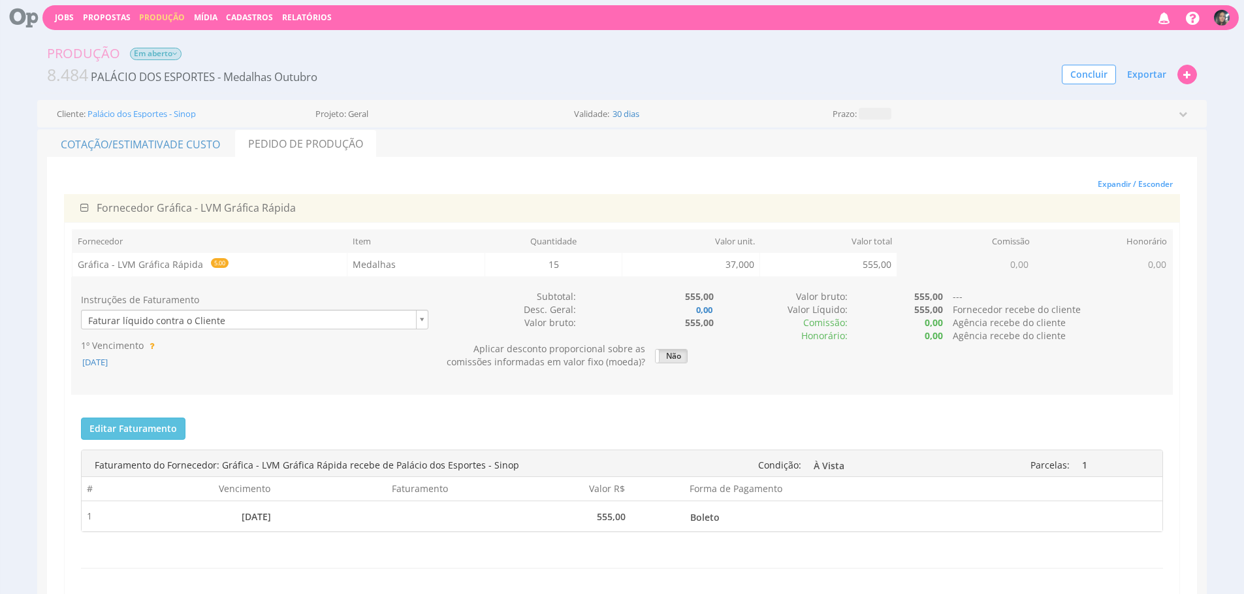
scroll to position [0, 0]
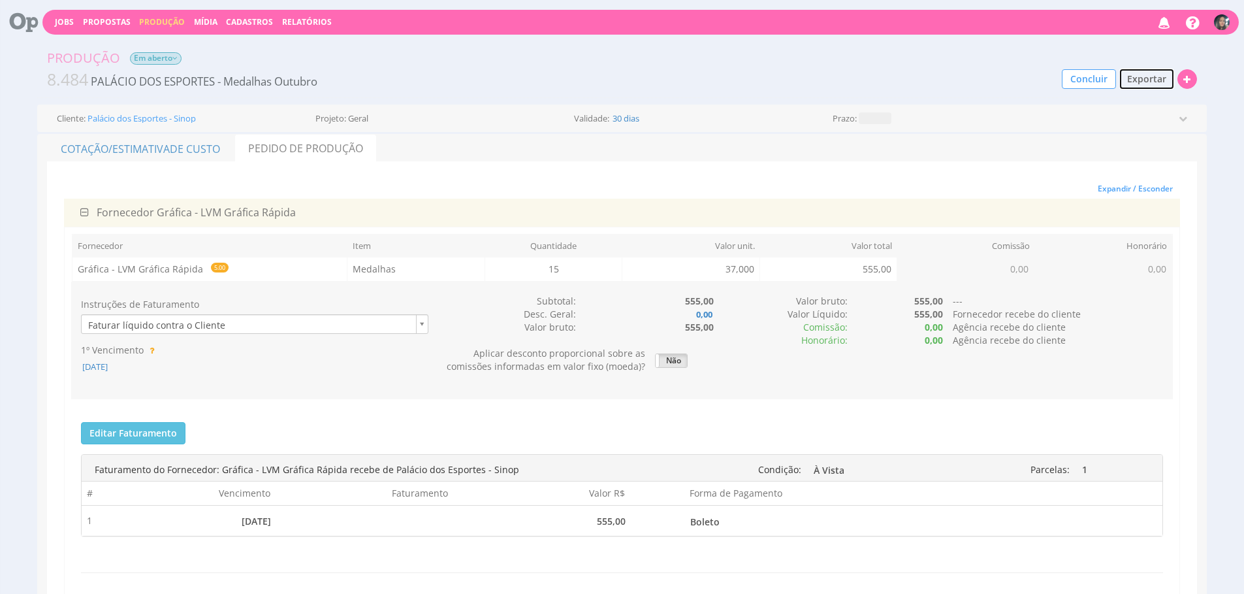
click at [1131, 84] on span "Exportar" at bounding box center [1146, 79] width 39 height 12
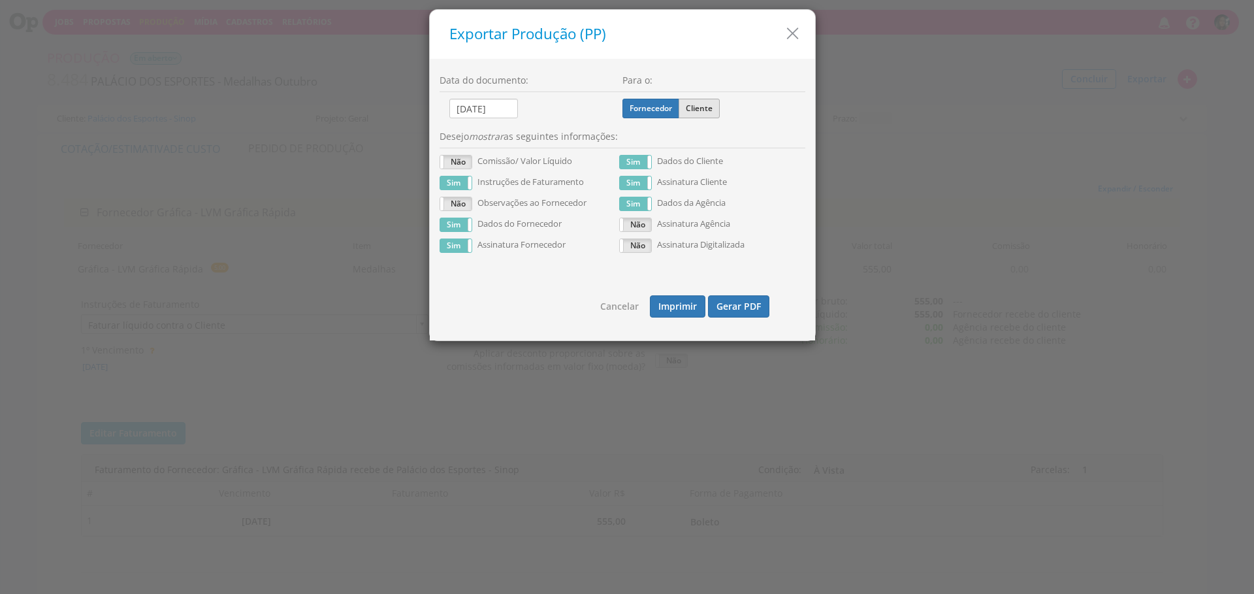
click at [691, 110] on label "Cliente" at bounding box center [699, 109] width 41 height 20
click at [0, 0] on input "Cliente" at bounding box center [0, 0] width 0 height 0
click at [737, 307] on button "Gerar PDF" at bounding box center [738, 306] width 61 height 22
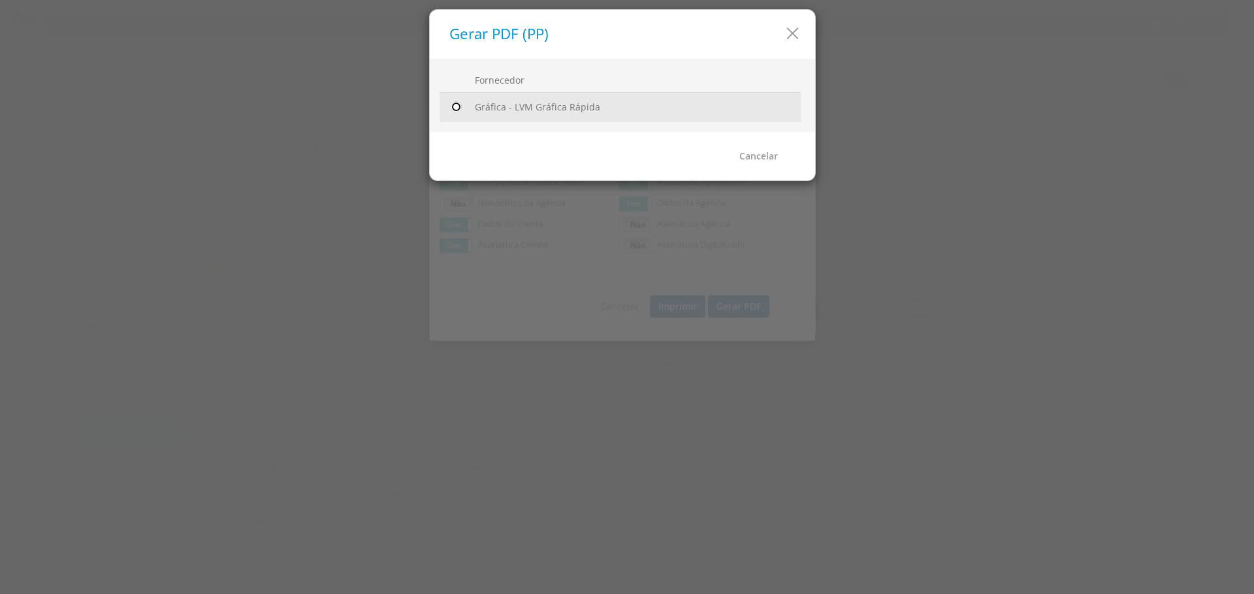
click at [454, 103] on input "radio" at bounding box center [455, 107] width 13 height 13
radio input "true"
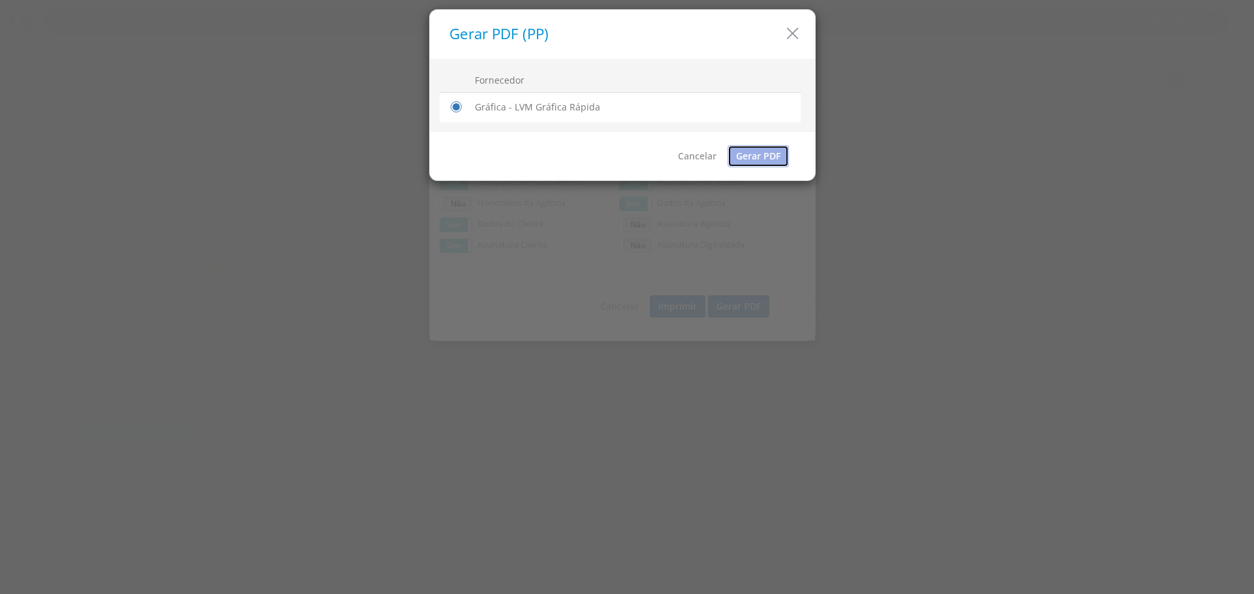
click at [764, 165] on link "Gerar PDF" at bounding box center [758, 156] width 61 height 22
click at [794, 39] on icon "button" at bounding box center [792, 33] width 19 height 19
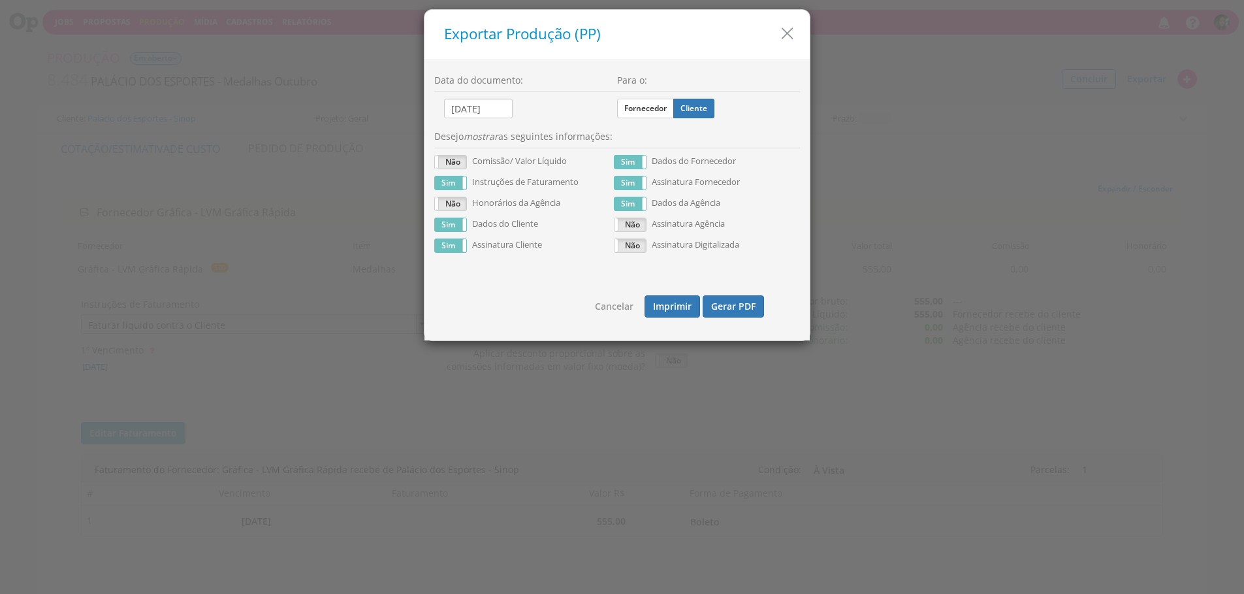
click at [794, 39] on icon "button" at bounding box center [787, 33] width 19 height 19
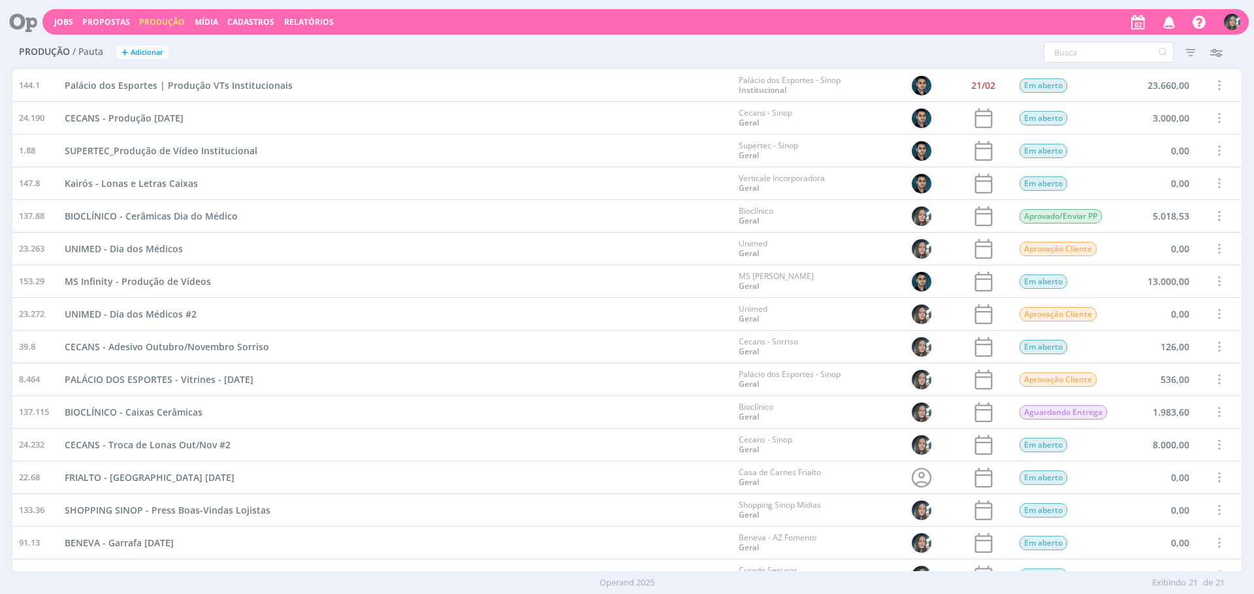
click at [114, 26] on span "Propostas" at bounding box center [106, 21] width 48 height 11
click at [118, 40] on link "Propostas Comerciais" at bounding box center [109, 44] width 110 height 20
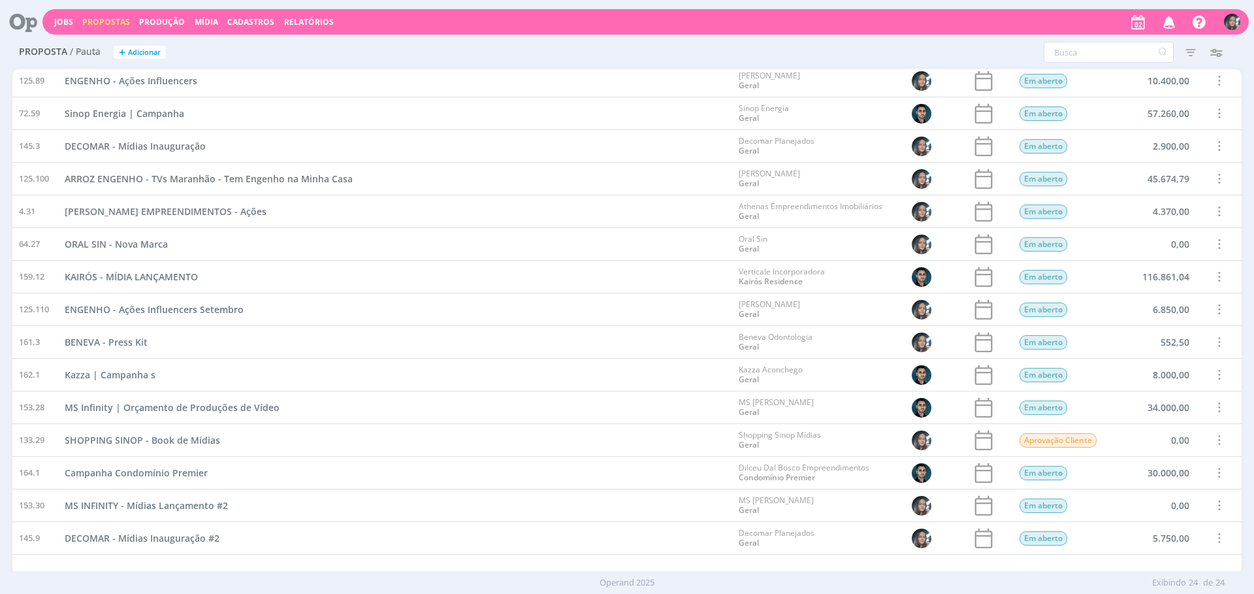
scroll to position [312, 0]
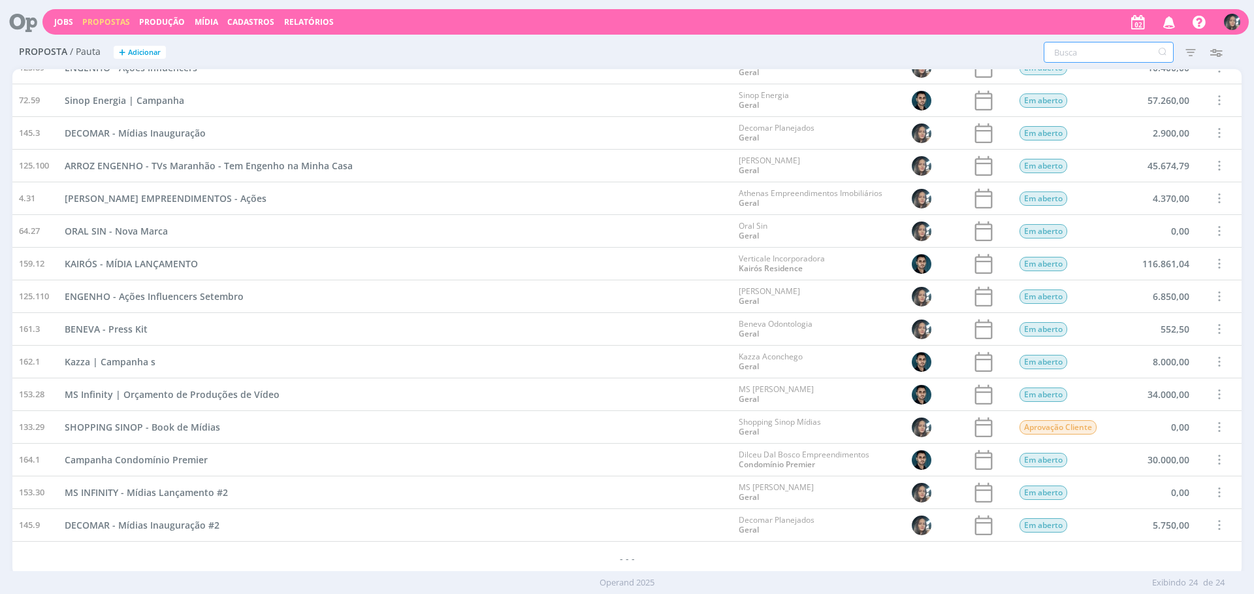
click at [1107, 42] on input "text" at bounding box center [1109, 52] width 130 height 21
type input "sicoob"
click at [1186, 48] on icon "button" at bounding box center [1191, 52] width 24 height 24
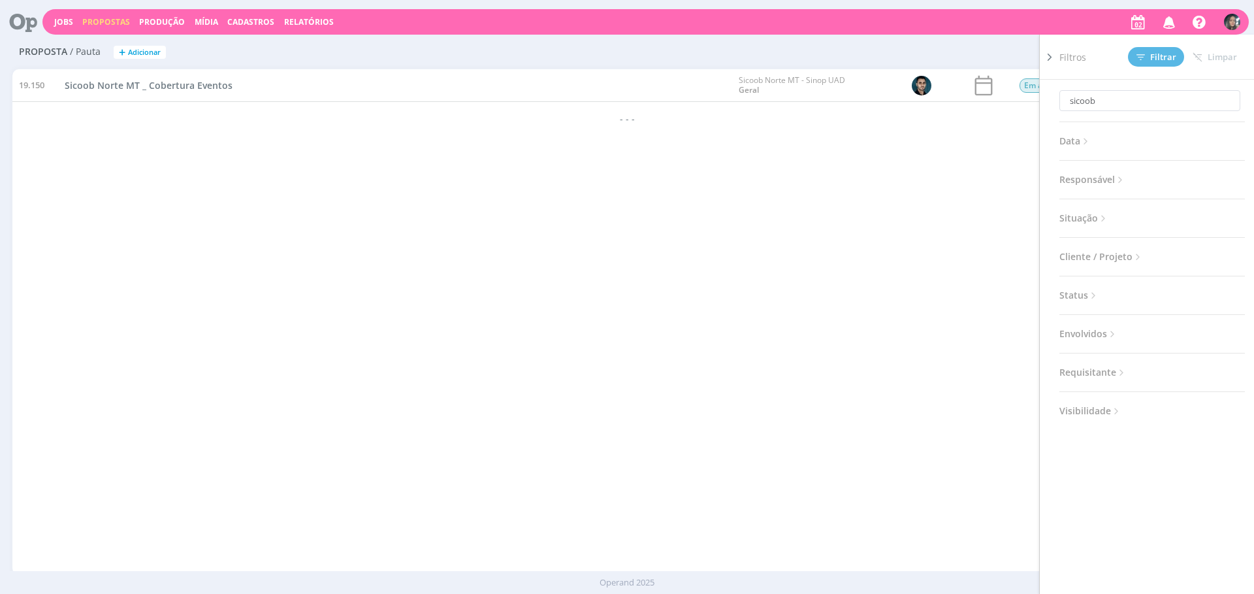
click at [1087, 291] on span "Status" at bounding box center [1079, 295] width 40 height 17
click at [1090, 218] on span "Situação" at bounding box center [1084, 218] width 50 height 17
click at [1144, 253] on span at bounding box center [1144, 253] width 26 height 13
click at [1163, 61] on span "Filtrar" at bounding box center [1157, 57] width 40 height 8
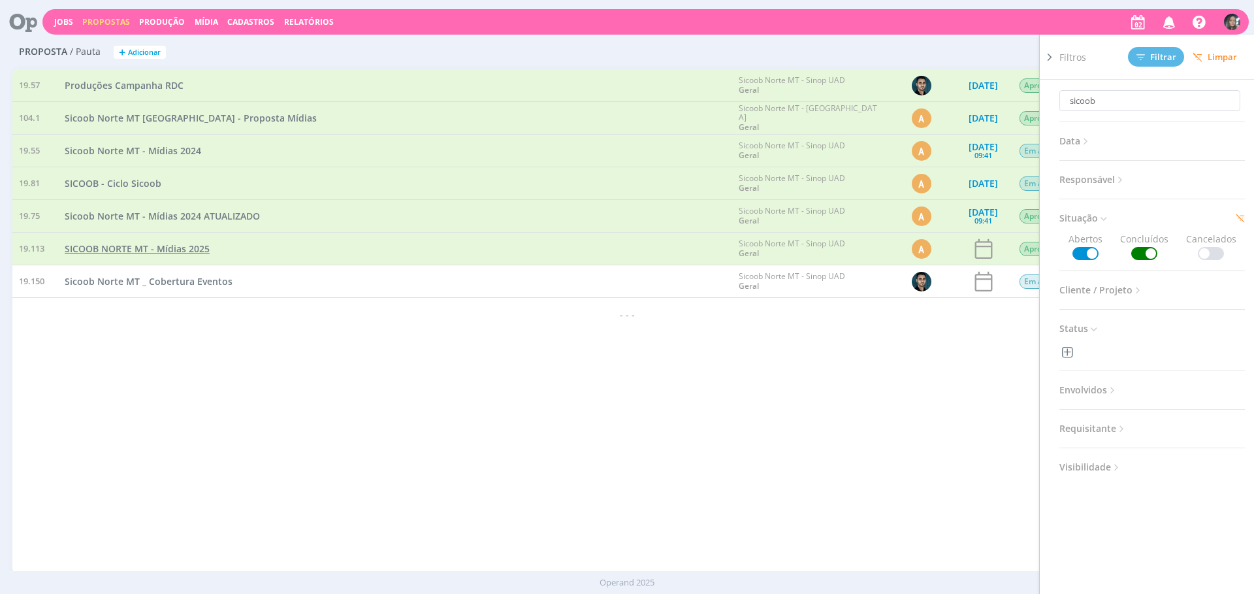
click at [170, 250] on span "SICOOB NORTE MT - Mídias 2025" at bounding box center [137, 248] width 145 height 12
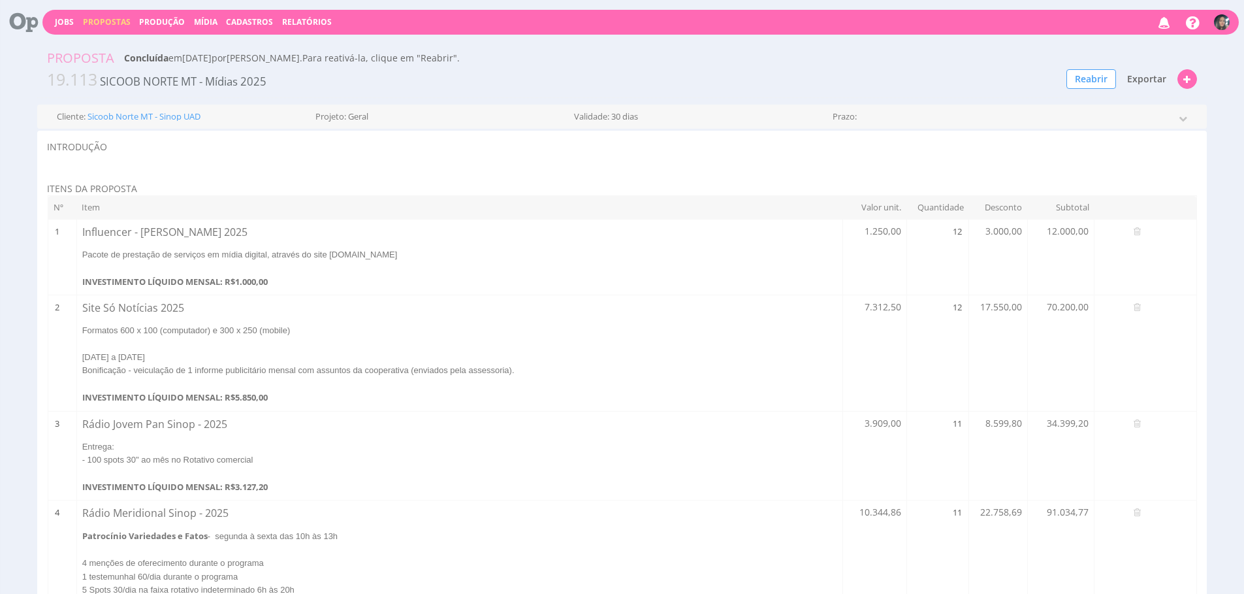
click at [1149, 80] on span "Exportar" at bounding box center [1146, 79] width 39 height 12
click at [1120, 103] on link "Gerar PDF" at bounding box center [1103, 103] width 141 height 17
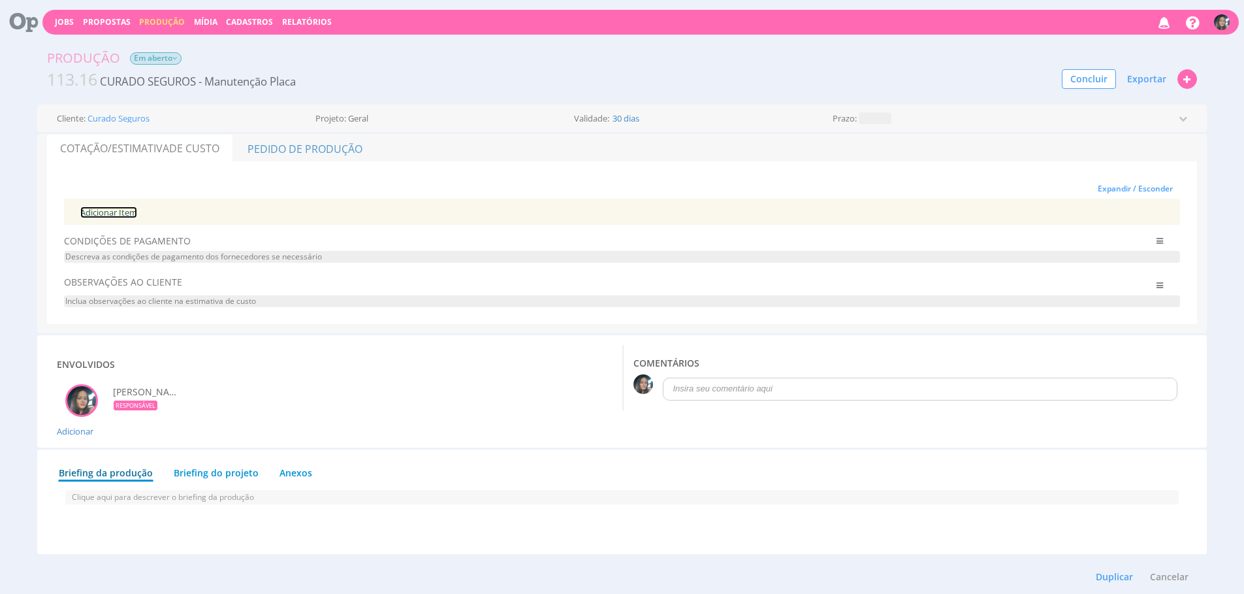
click at [116, 206] on link "Adicionar Item" at bounding box center [108, 212] width 57 height 12
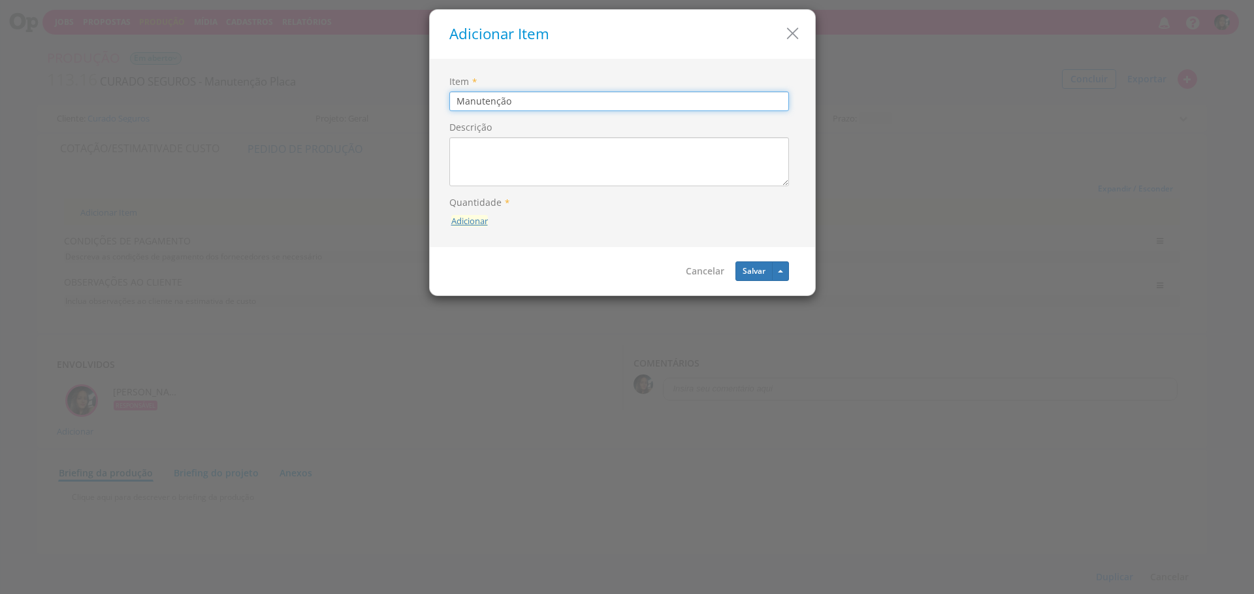
type input "Manutenção"
click at [467, 218] on button "Adicionar" at bounding box center [469, 221] width 37 height 12
type input "1"
click at [476, 182] on button "submit" at bounding box center [487, 192] width 22 height 20
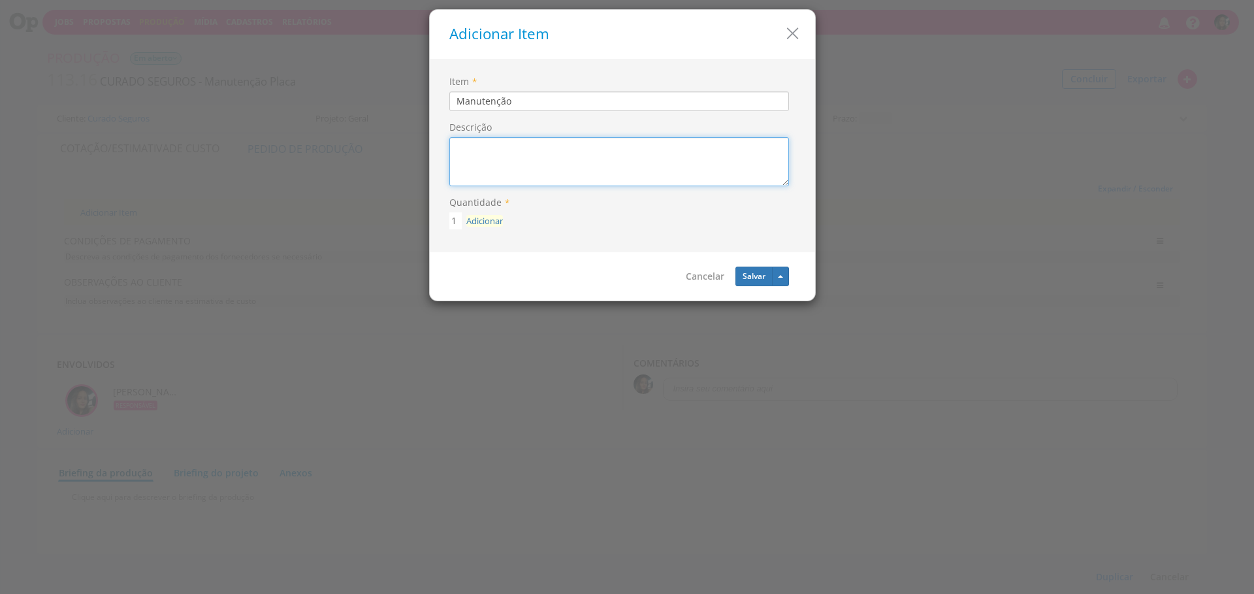
click at [661, 162] on textarea "Descrição" at bounding box center [619, 161] width 340 height 49
type textarea "P"
paste textarea "4.250,00 serviço de restauração + 875,00 [PERSON_NAME]"
click at [454, 174] on textarea "Outdoor Kart 4.250,00 serviço de restauração + 875,00 [PERSON_NAME]" at bounding box center [619, 161] width 340 height 49
click at [717, 170] on textarea "Outdoor Kart R$4.250,00 serviço de restauração + R$875,00 [PERSON_NAME]" at bounding box center [619, 161] width 340 height 49
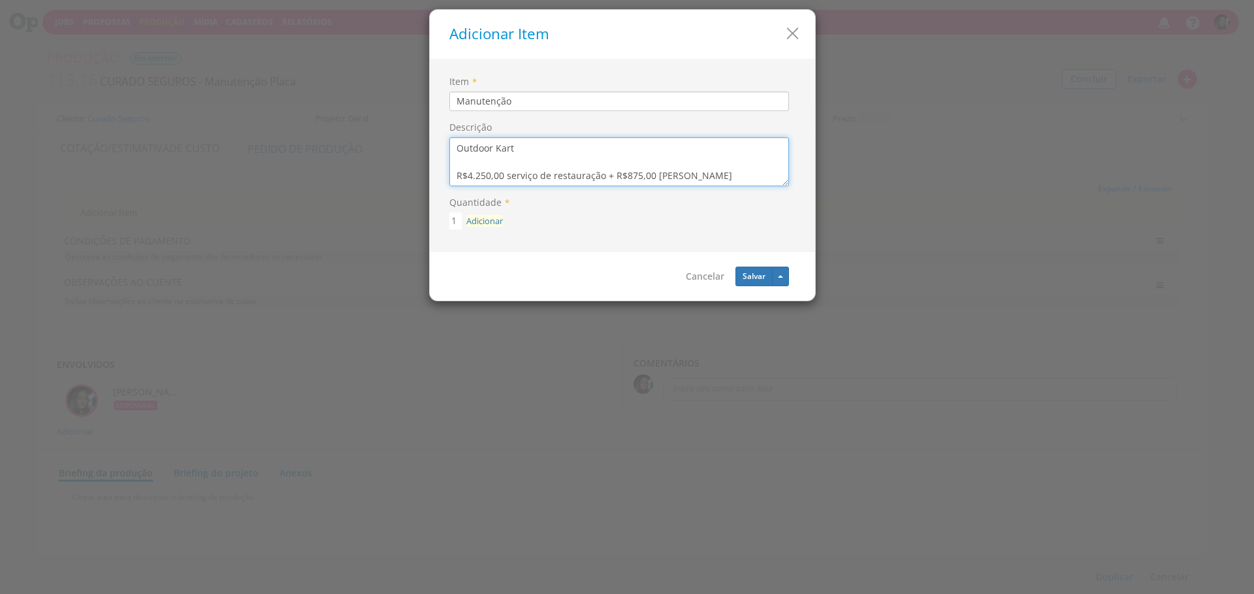
type textarea "Outdoor Kart R$4.250,00 serviço de restauração + R$875,00 [PERSON_NAME]"
click at [749, 276] on button "Salvar" at bounding box center [753, 276] width 37 height 20
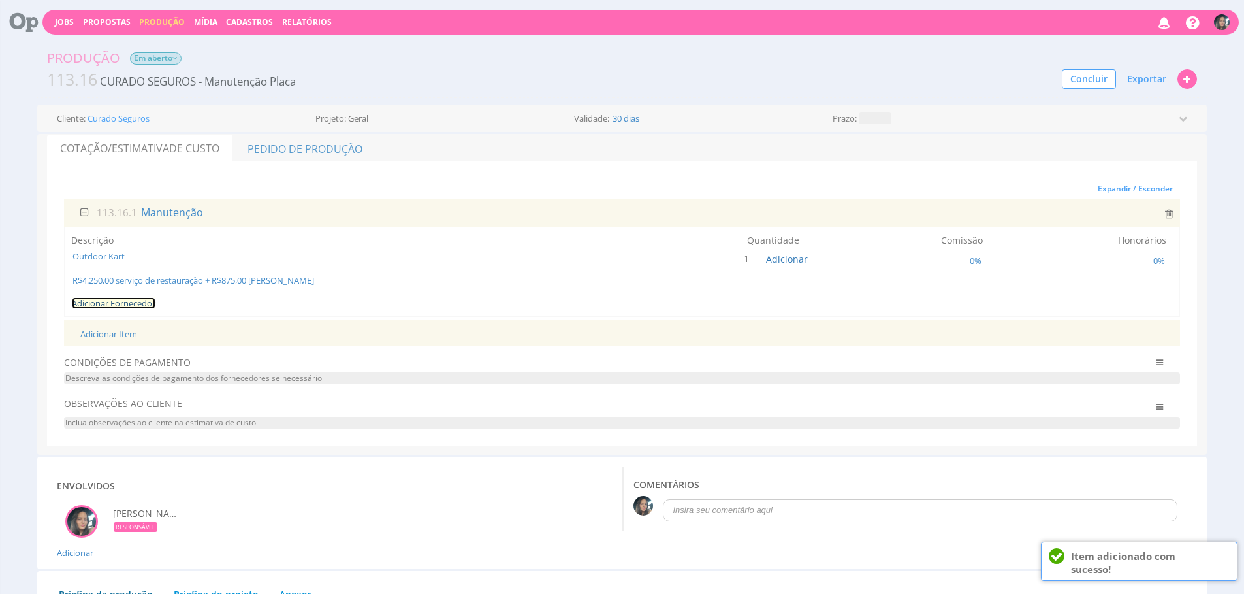
click at [129, 305] on link "Adicionar Fornecedor" at bounding box center [114, 303] width 84 height 12
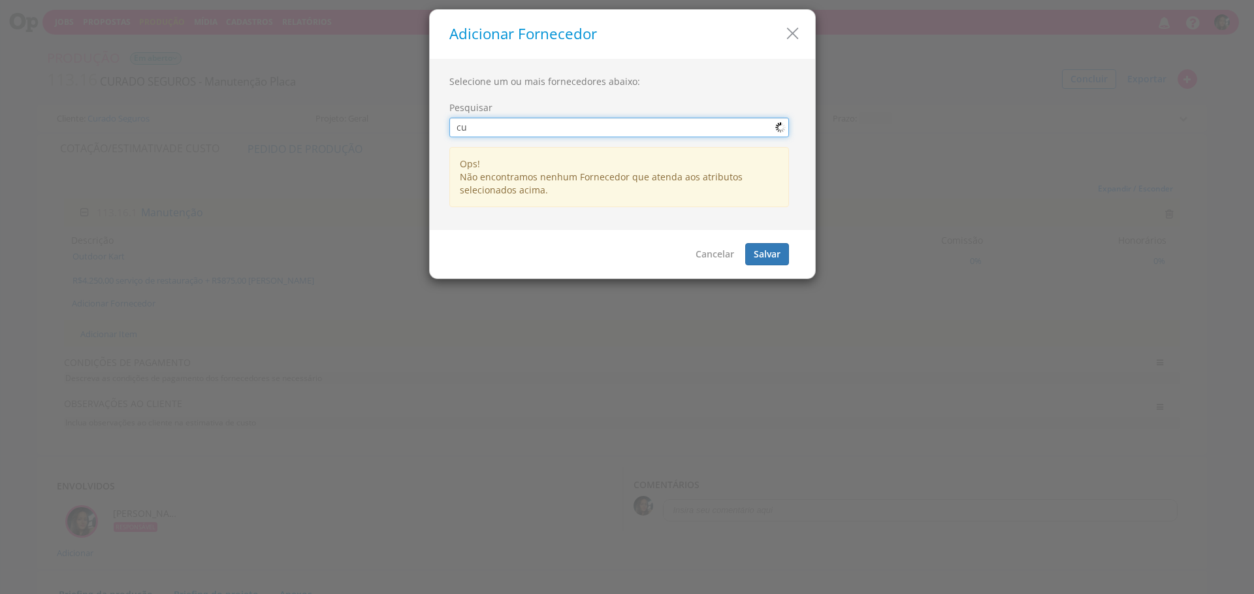
type input "c"
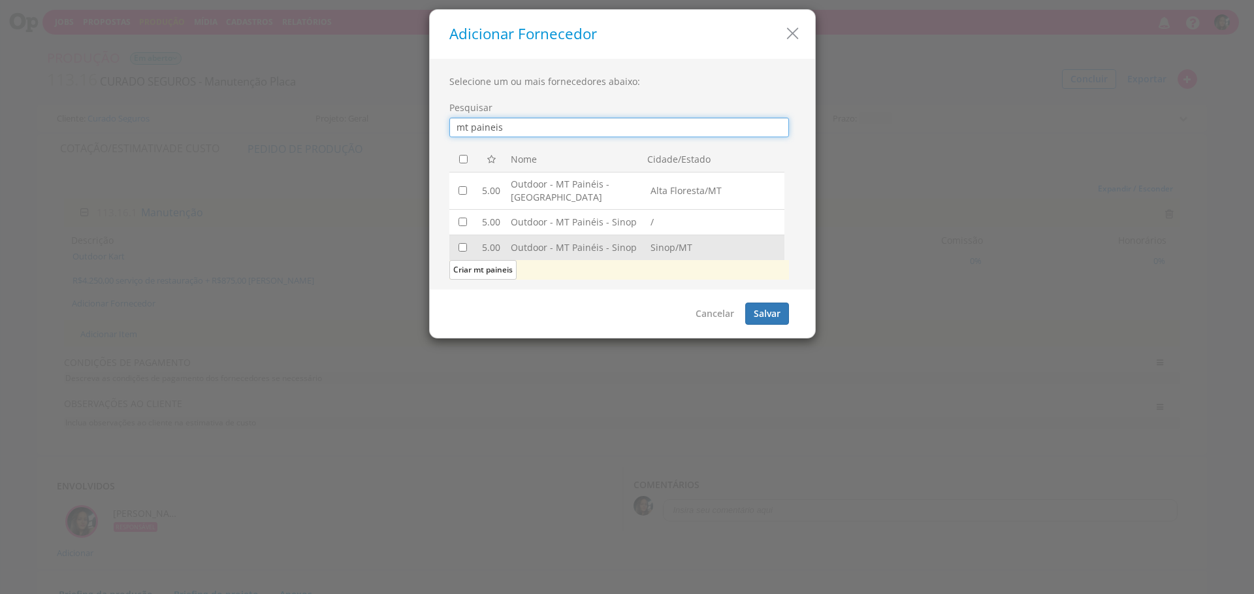
type input "mt paineis"
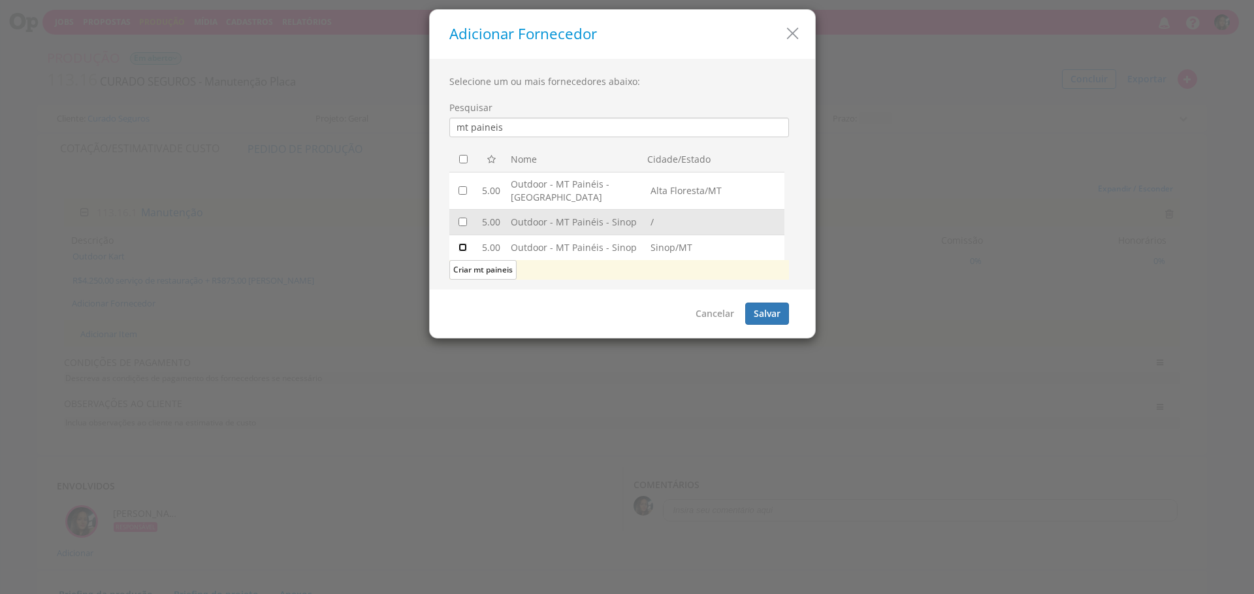
click at [460, 248] on input "checkbox" at bounding box center [463, 247] width 8 height 8
checkbox input "true"
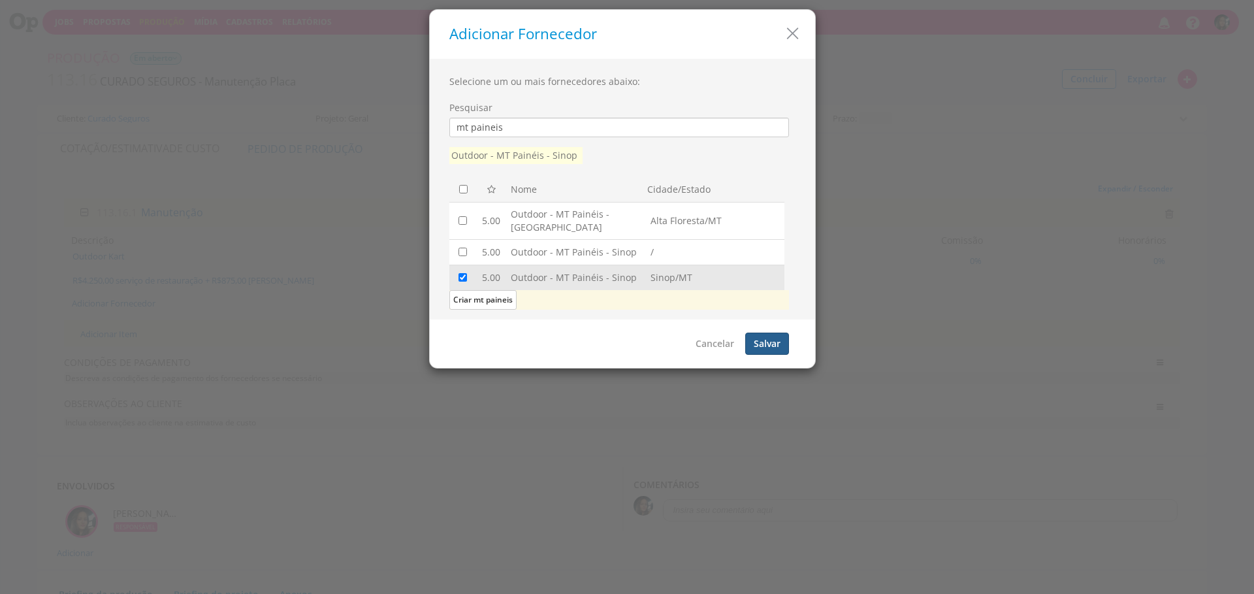
click at [773, 348] on button "Salvar" at bounding box center [767, 343] width 44 height 22
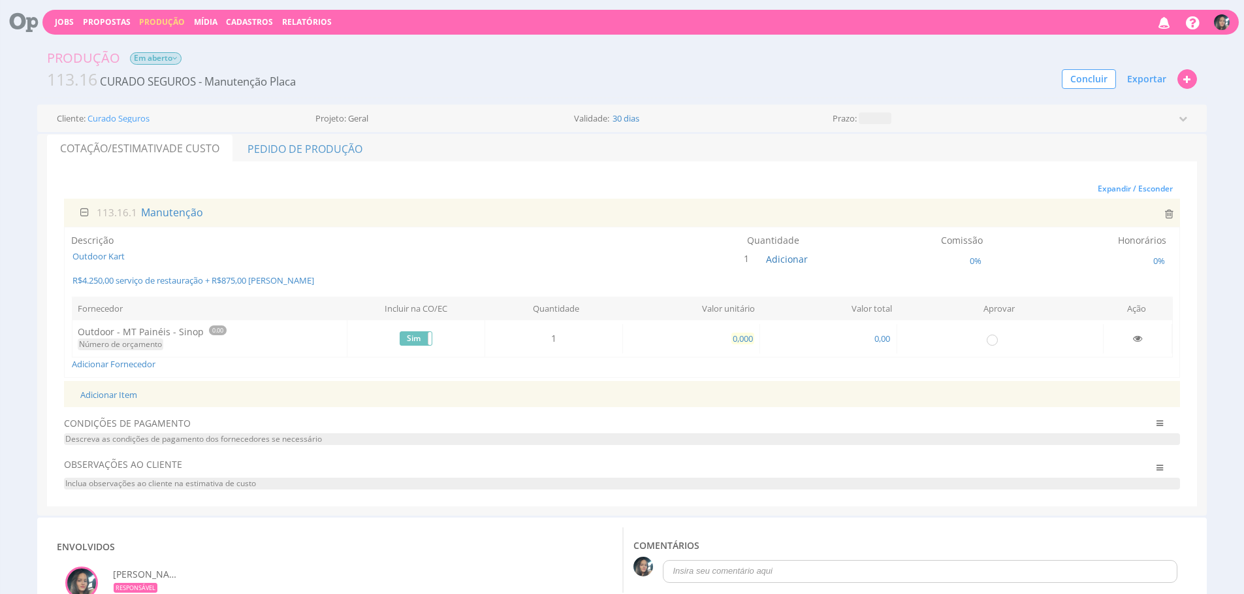
click at [741, 338] on span "0,000" at bounding box center [743, 338] width 23 height 12
type input "5.125,000"
click at [1155, 73] on span "Exportar" at bounding box center [1146, 79] width 39 height 12
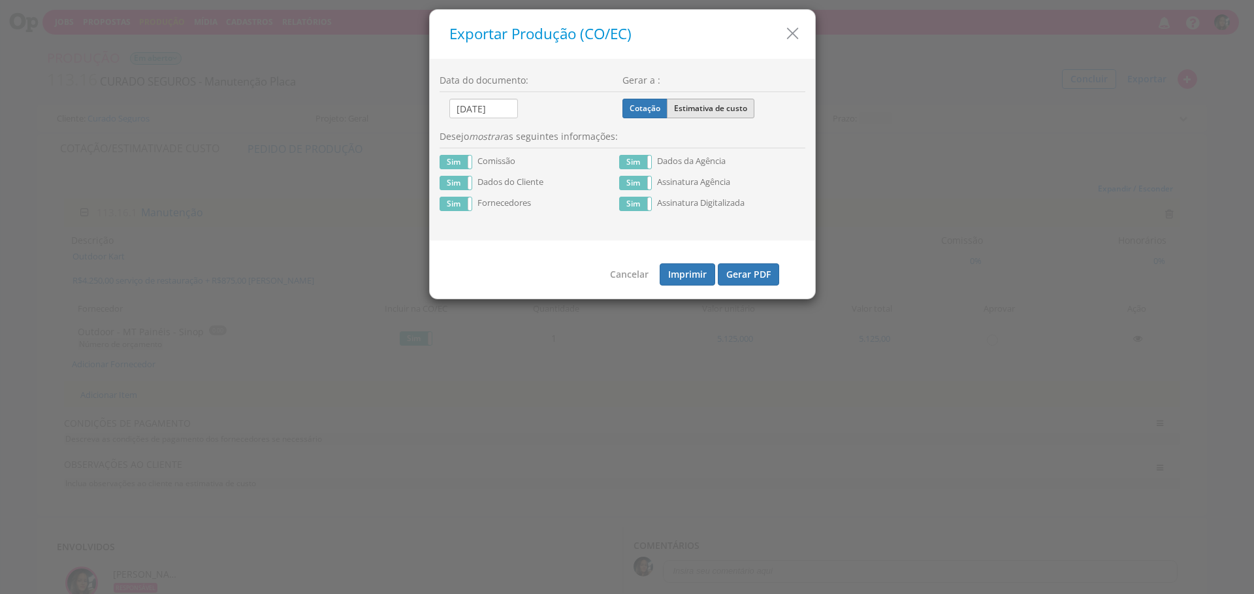
click at [703, 112] on label "Estimativa de custo" at bounding box center [711, 109] width 88 height 20
click at [0, 0] on input "Estimativa de custo" at bounding box center [0, 0] width 0 height 0
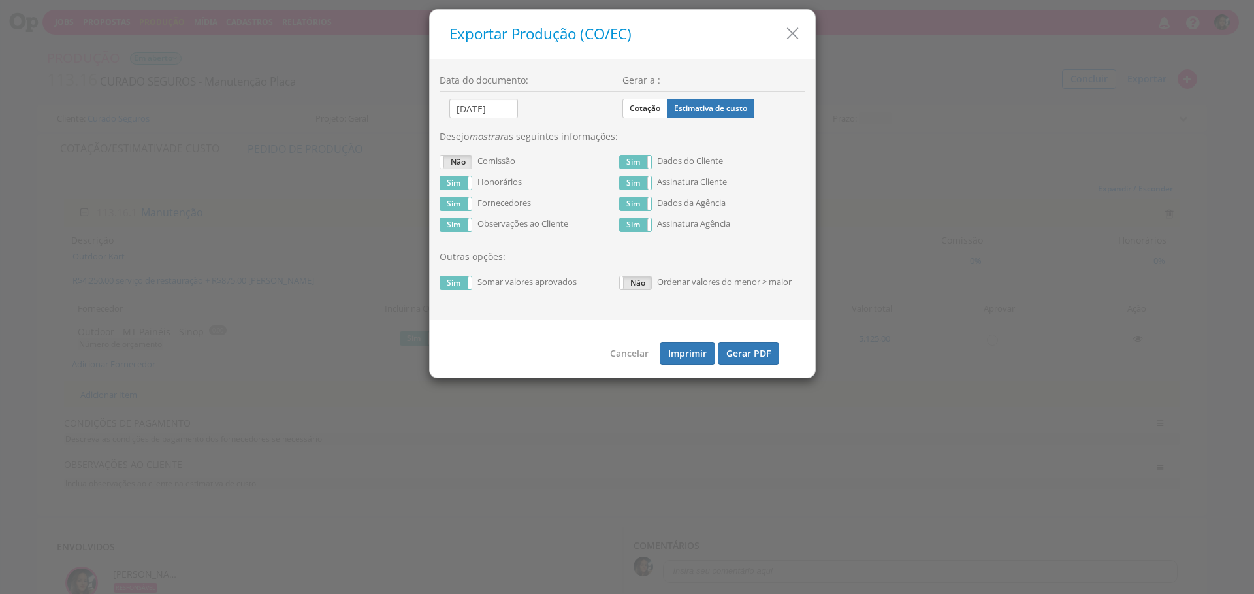
click at [472, 178] on p "Sim Não Honorários" at bounding box center [526, 183] width 173 height 14
drag, startPoint x: 465, startPoint y: 180, endPoint x: 609, endPoint y: 282, distance: 175.8
click at [465, 181] on label "Sim" at bounding box center [455, 182] width 31 height 13
click at [739, 359] on button "Gerar PDF" at bounding box center [748, 353] width 61 height 22
drag, startPoint x: 454, startPoint y: 285, endPoint x: 538, endPoint y: 324, distance: 92.1
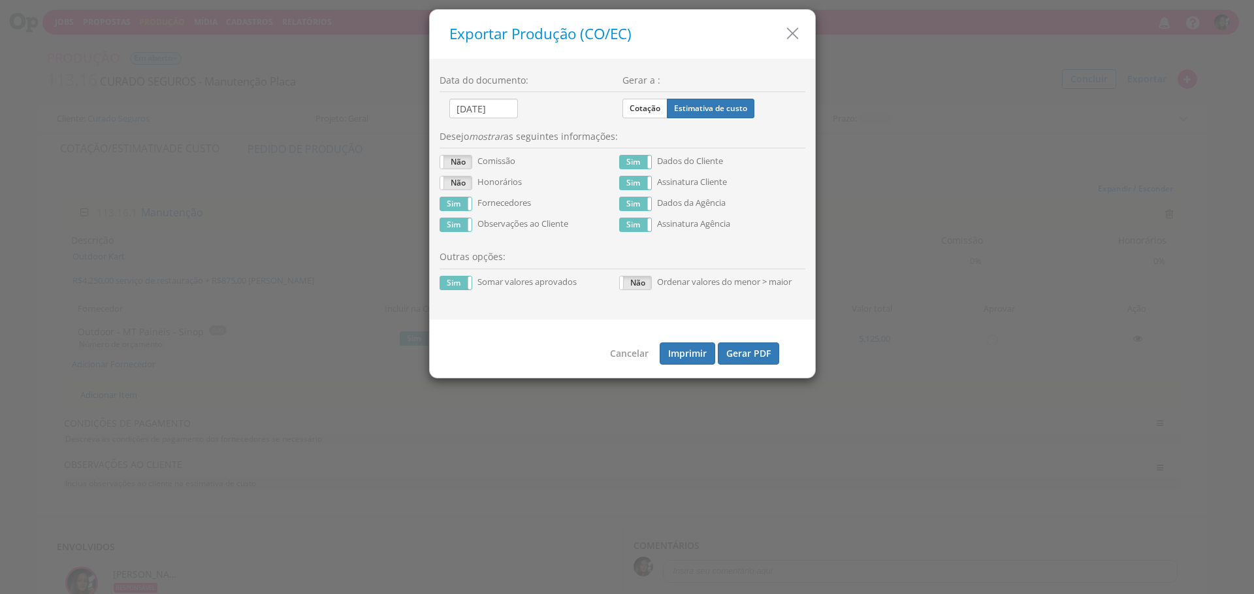
click at [455, 285] on label "Sim" at bounding box center [455, 282] width 31 height 13
click at [758, 364] on button "Gerar PDF" at bounding box center [748, 353] width 61 height 22
drag, startPoint x: 792, startPoint y: 30, endPoint x: 762, endPoint y: 25, distance: 29.7
click at [792, 31] on icon "button" at bounding box center [792, 33] width 19 height 19
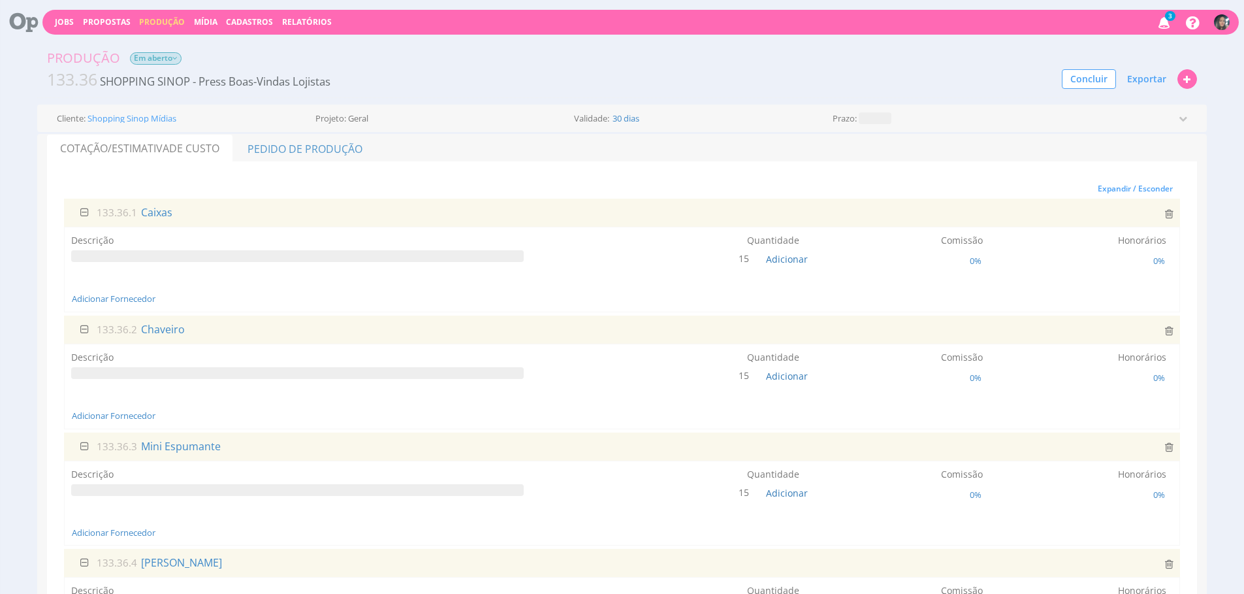
click at [152, 27] on button "Produção" at bounding box center [162, 22] width 54 height 12
click at [159, 22] on link "Produção" at bounding box center [162, 21] width 46 height 11
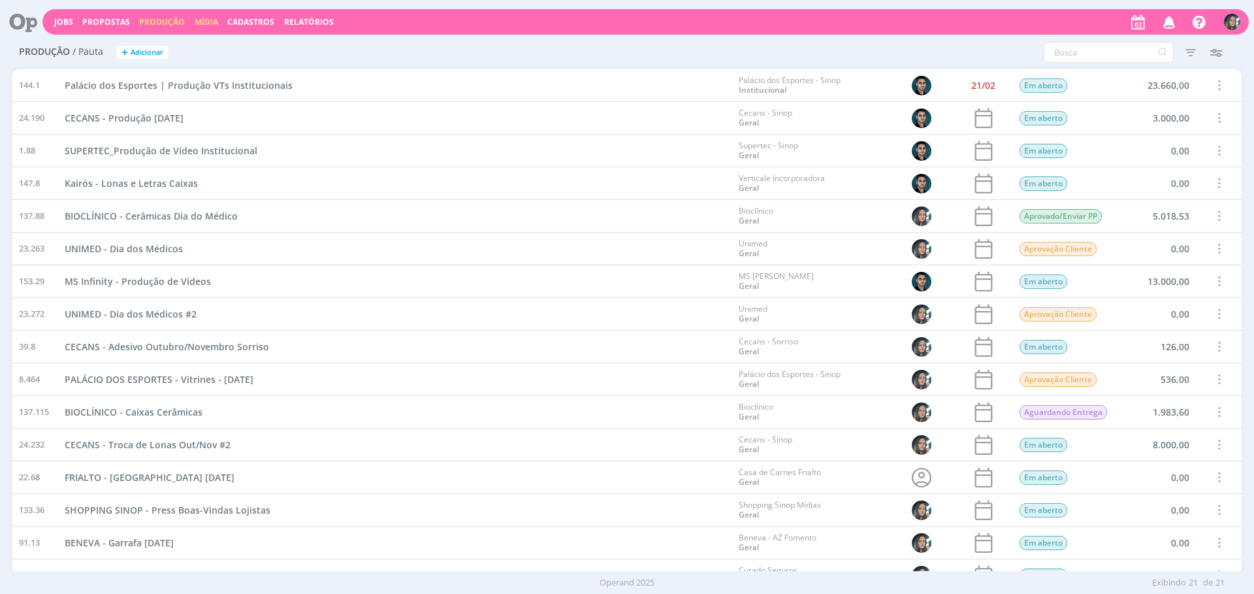
click at [210, 23] on link "Mídia" at bounding box center [207, 21] width 24 height 11
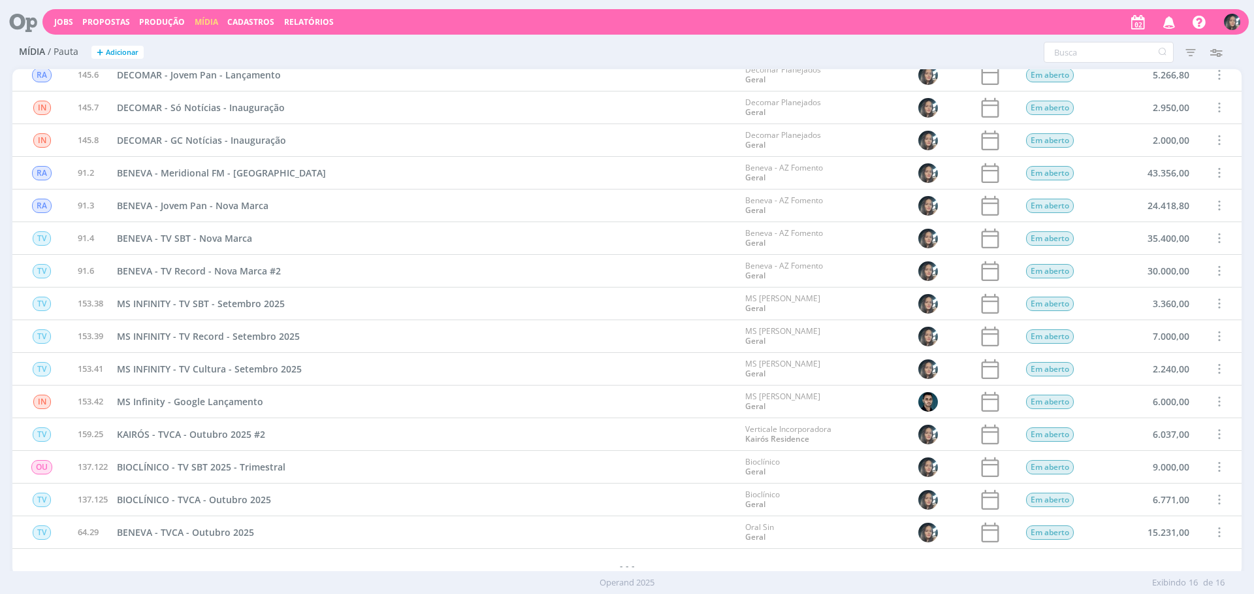
scroll to position [50, 0]
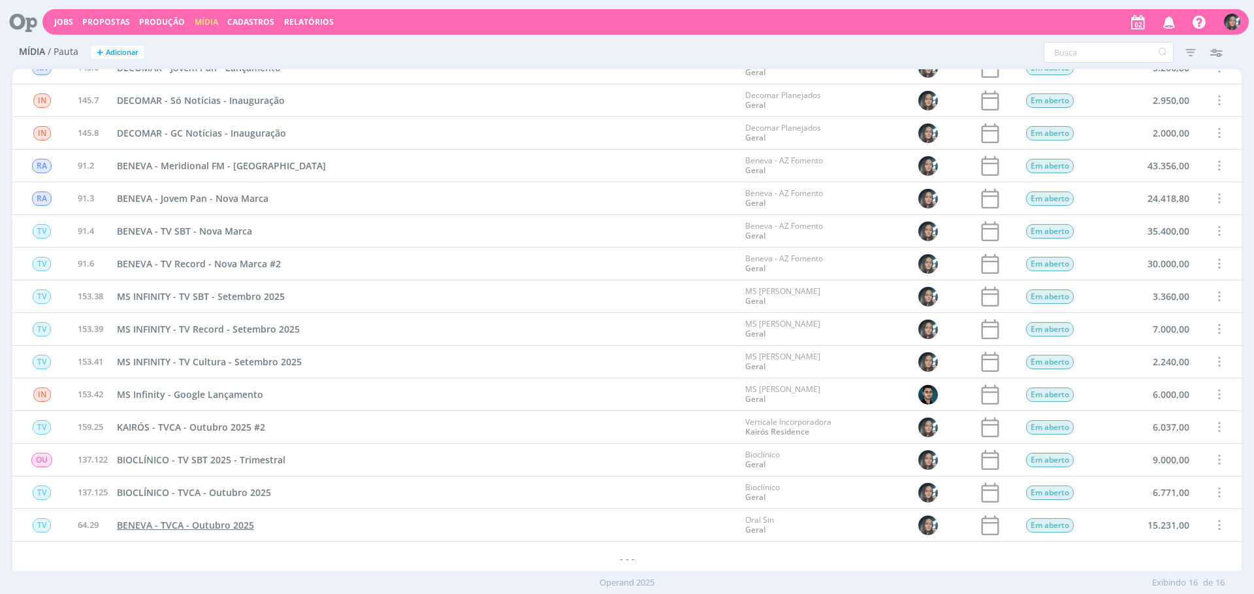
click at [224, 523] on span "BENEVA - TVCA - Outubro 2025" at bounding box center [185, 525] width 137 height 12
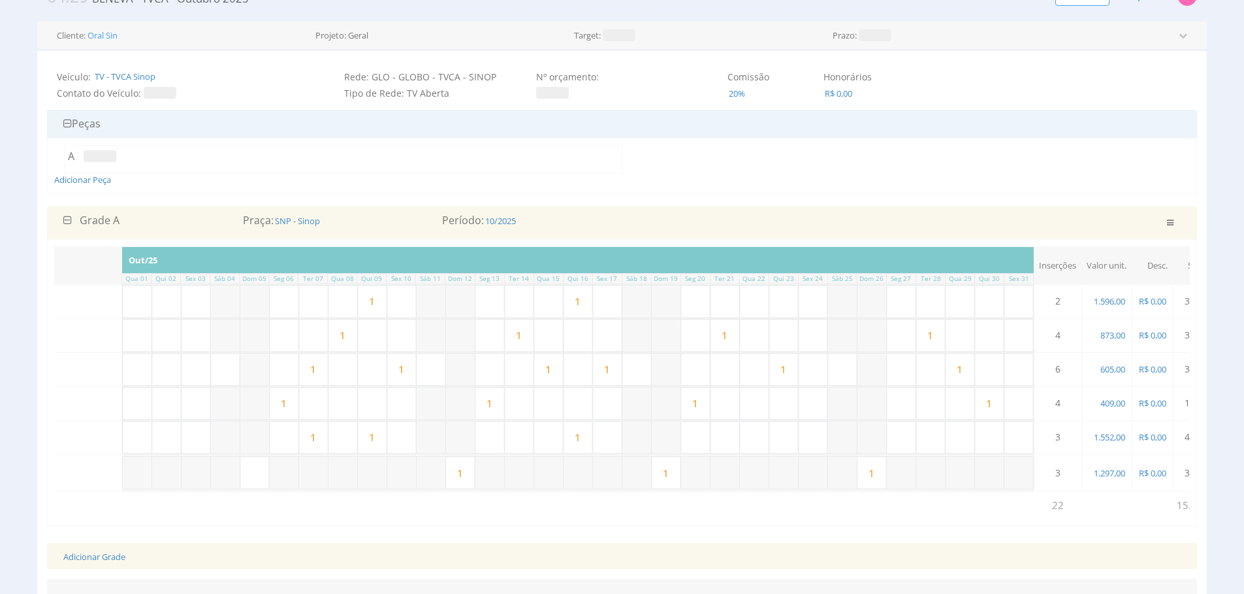
scroll to position [0, 283]
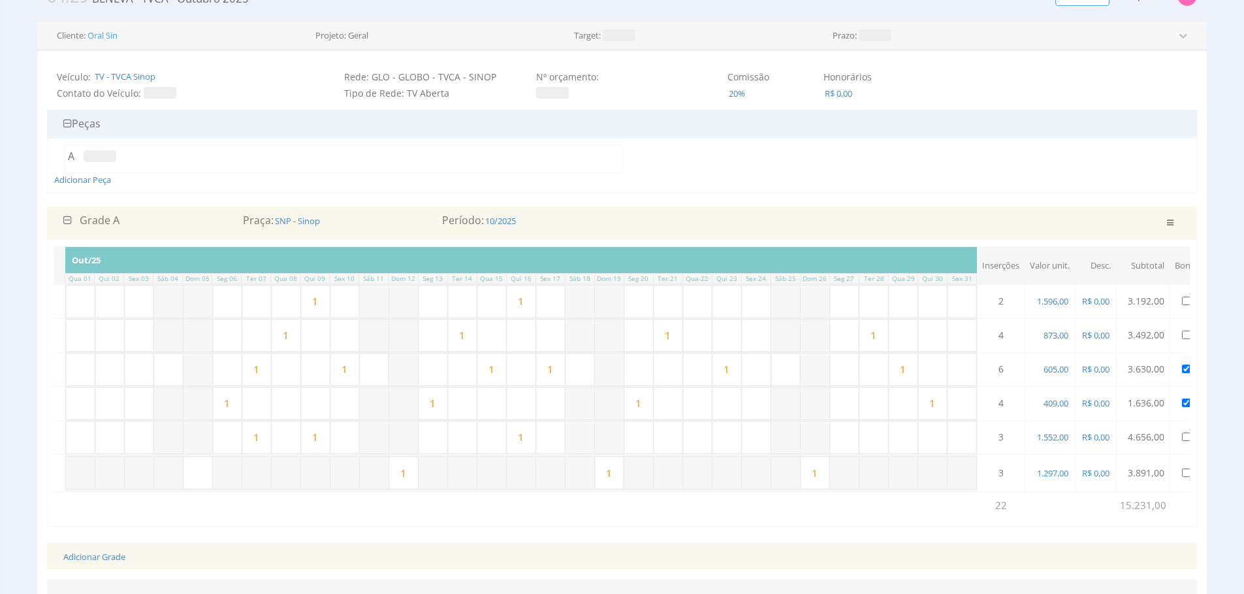
click at [557, 369] on input "1" at bounding box center [550, 369] width 29 height 32
click at [222, 367] on input "text" at bounding box center [227, 369] width 29 height 32
type input "1"
click at [359, 371] on input "1" at bounding box center [345, 369] width 29 height 32
click at [266, 436] on input "1" at bounding box center [256, 437] width 29 height 32
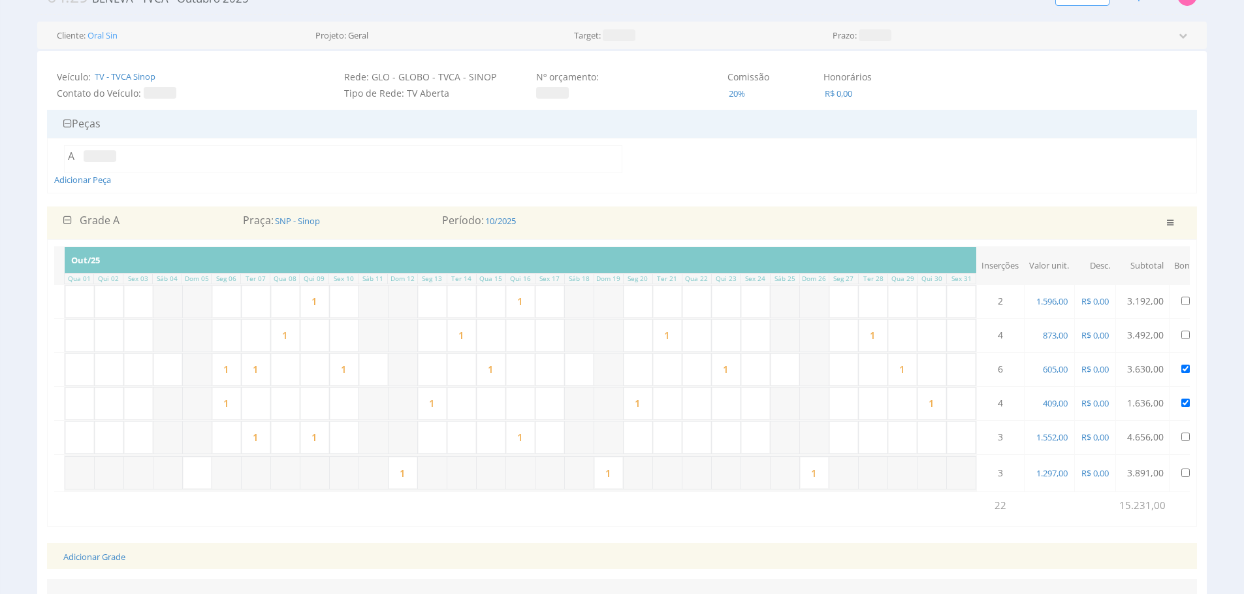
scroll to position [0, 318]
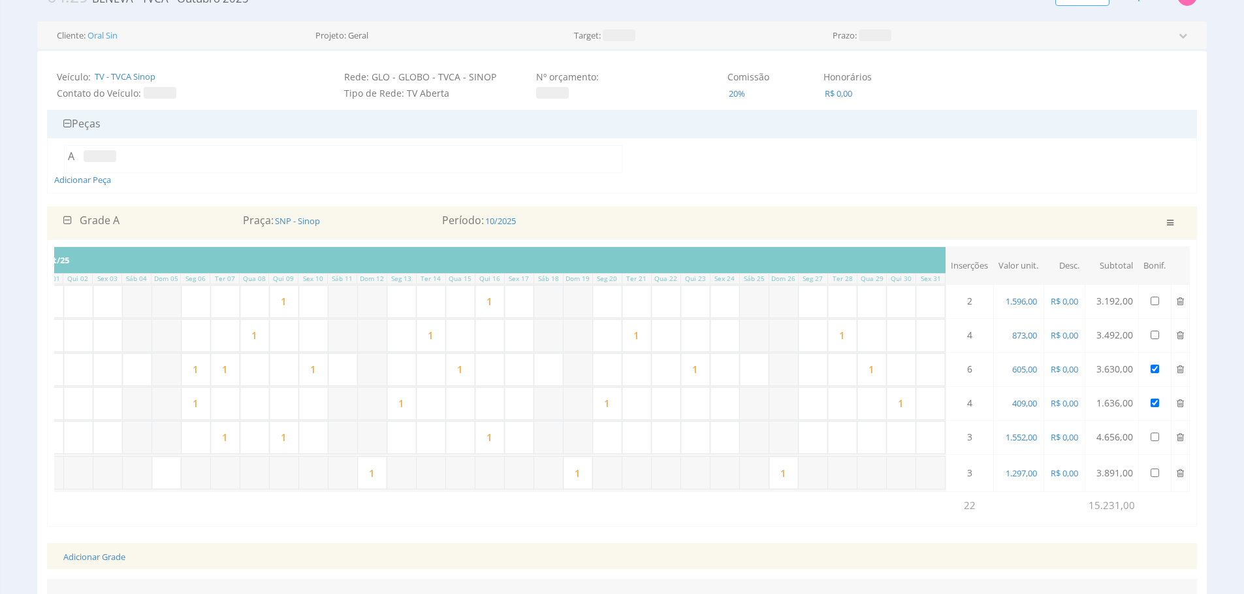
click at [292, 432] on input "1" at bounding box center [284, 437] width 29 height 32
click at [261, 442] on input "text" at bounding box center [254, 437] width 29 height 32
type input "1"
click at [257, 338] on input "1" at bounding box center [254, 335] width 29 height 32
click at [201, 338] on input "text" at bounding box center [196, 335] width 29 height 32
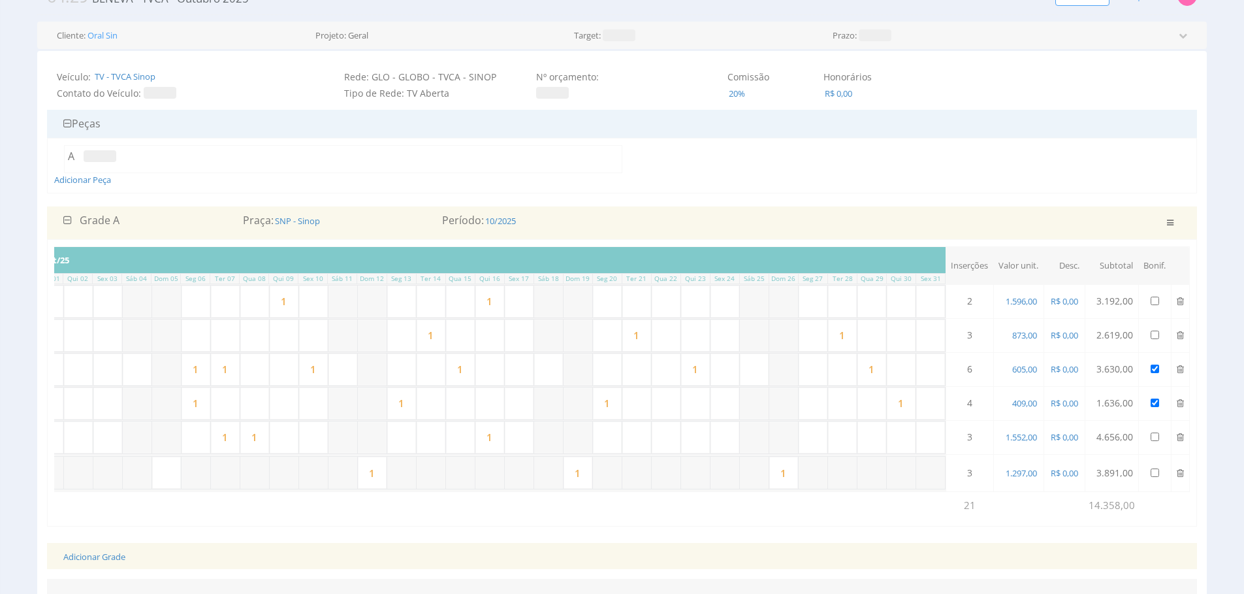
type input "1"
click at [291, 307] on input "1" at bounding box center [284, 301] width 29 height 32
click at [240, 337] on input "text" at bounding box center [254, 335] width 29 height 32
click at [224, 346] on input "text" at bounding box center [225, 335] width 29 height 32
type input "1"
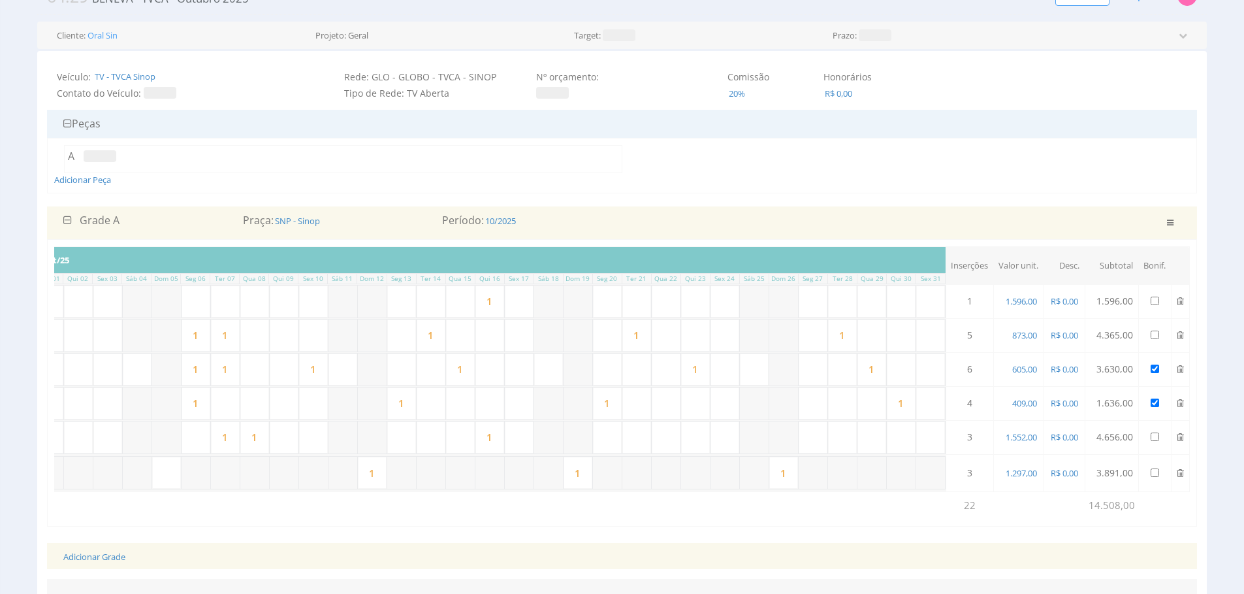
click at [434, 342] on input "1" at bounding box center [431, 335] width 29 height 32
click at [272, 343] on input "text" at bounding box center [284, 335] width 29 height 32
type input "1"
click at [246, 342] on input "text" at bounding box center [254, 335] width 29 height 32
type input "1"
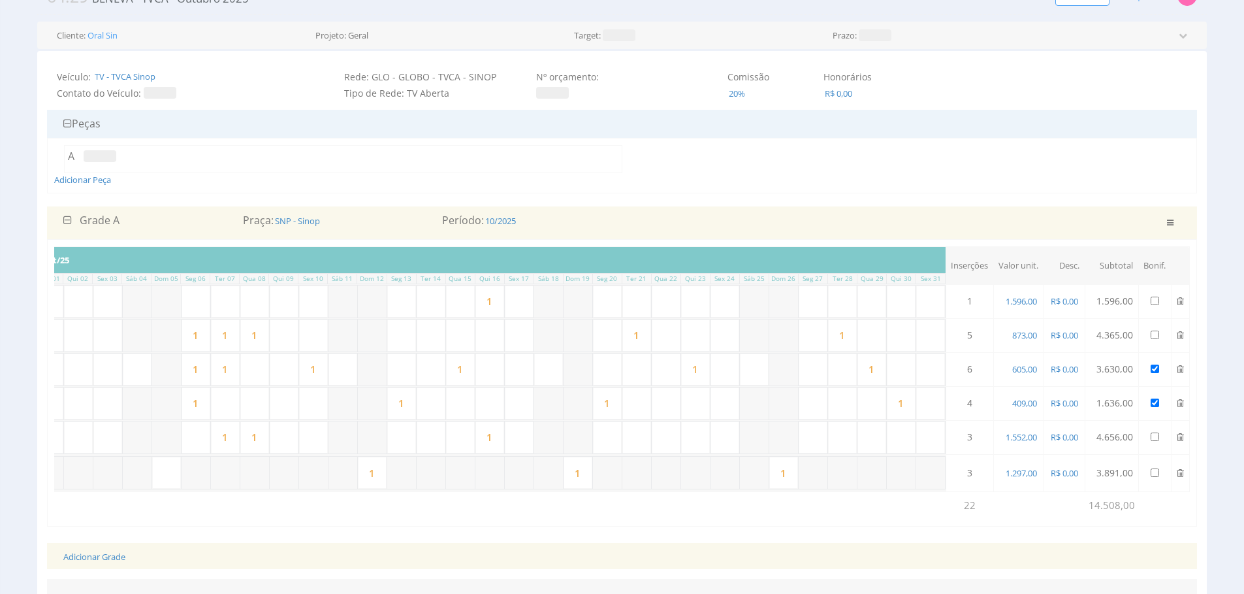
click at [466, 369] on input "1" at bounding box center [460, 369] width 29 height 32
click at [259, 375] on input "text" at bounding box center [254, 369] width 29 height 32
click at [423, 370] on input "text" at bounding box center [431, 369] width 29 height 32
type input "1"
click at [317, 377] on input "1" at bounding box center [313, 369] width 29 height 32
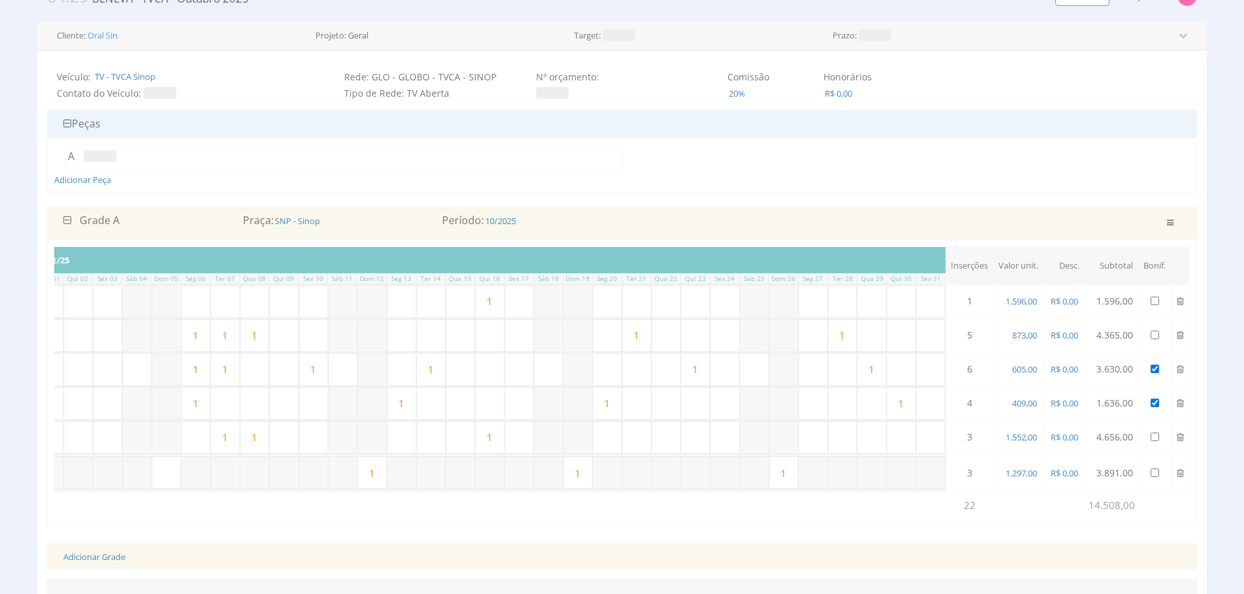
click at [263, 442] on input "1" at bounding box center [254, 437] width 29 height 32
click at [323, 365] on input "1" at bounding box center [313, 369] width 29 height 32
click at [260, 440] on input "1" at bounding box center [254, 437] width 29 height 32
click at [292, 437] on input "text" at bounding box center [284, 437] width 29 height 32
type input "1"
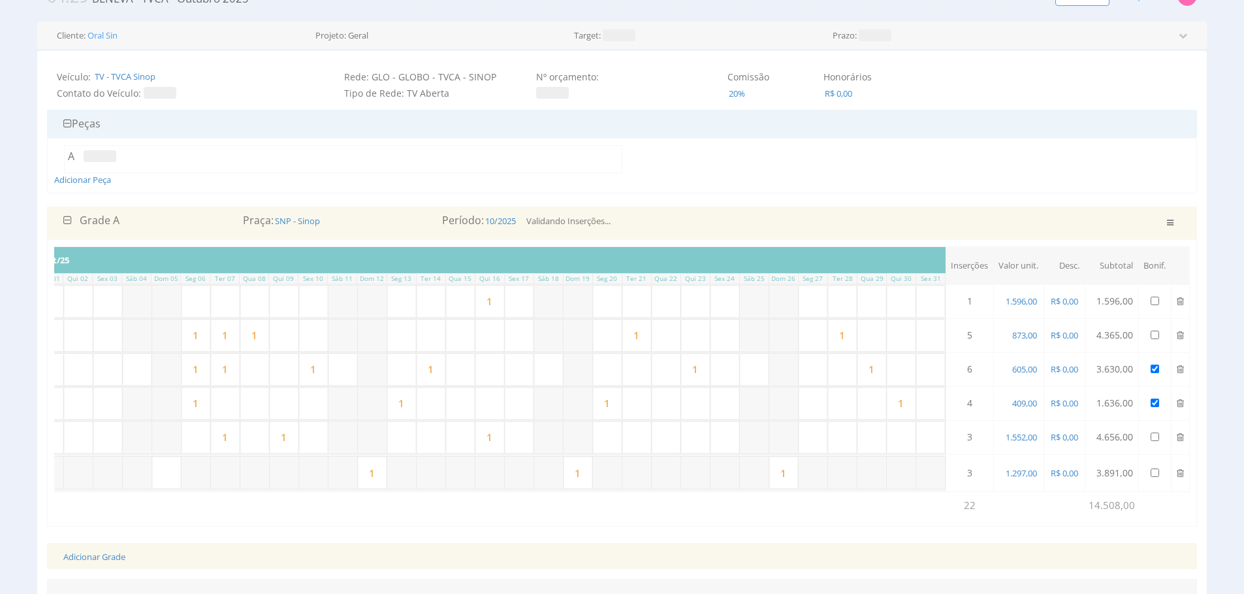
click at [324, 373] on input "1" at bounding box center [313, 369] width 29 height 32
click at [259, 372] on input "text" at bounding box center [254, 369] width 29 height 32
type input "1"
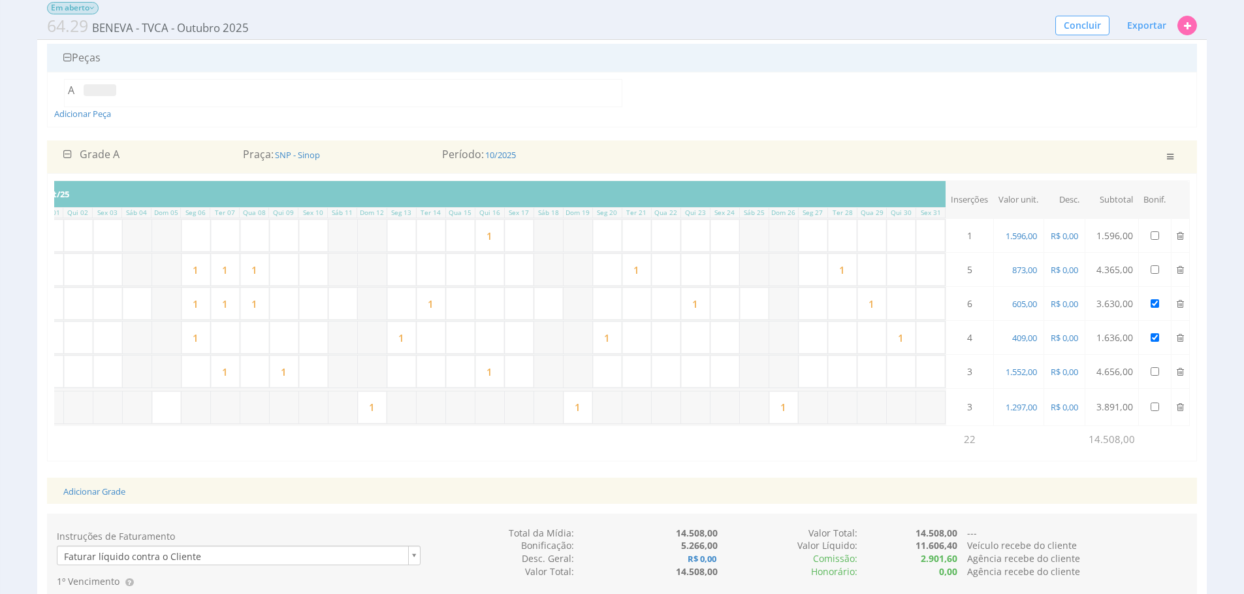
scroll to position [154, 0]
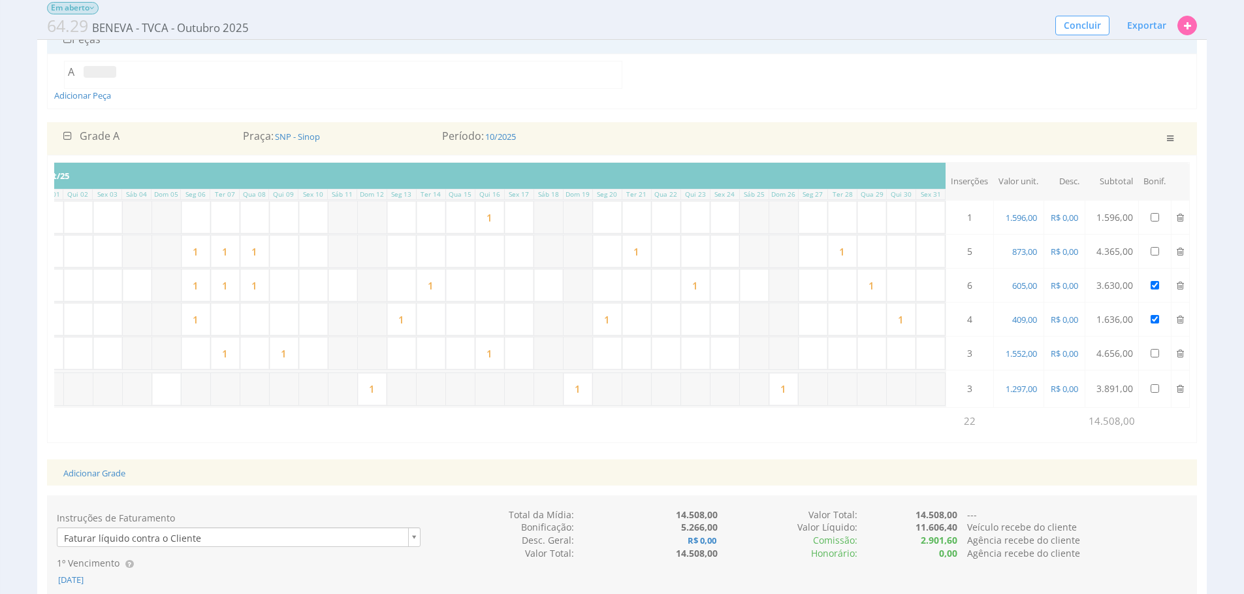
click at [734, 475] on div "Adicionar Grade" at bounding box center [622, 472] width 1137 height 27
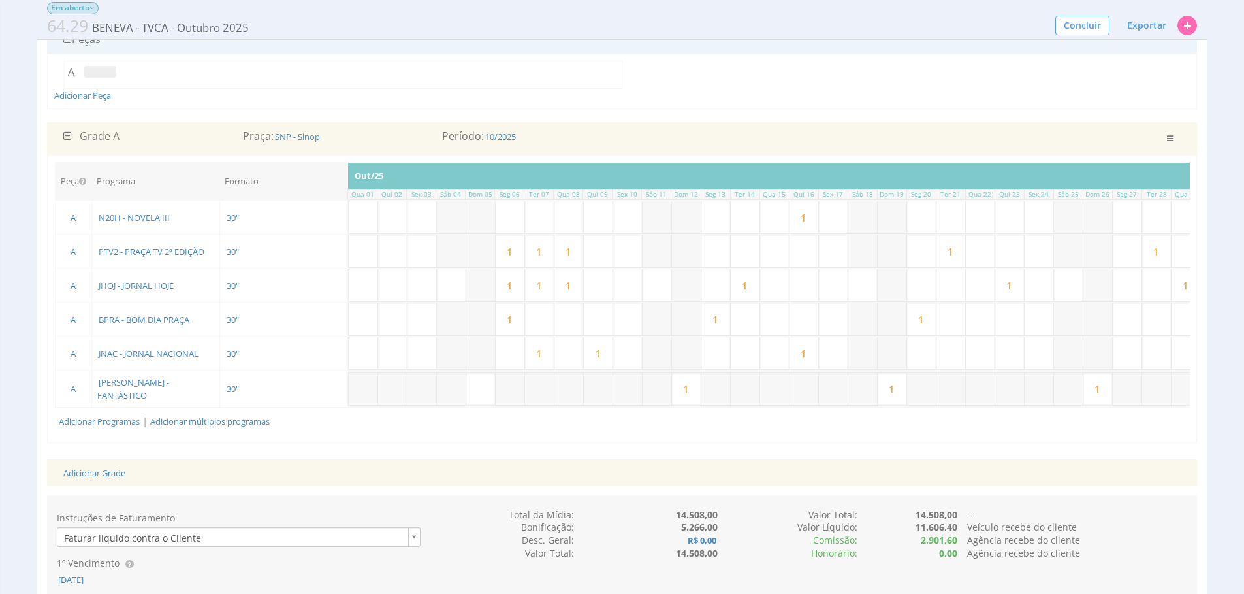
scroll to position [0, 318]
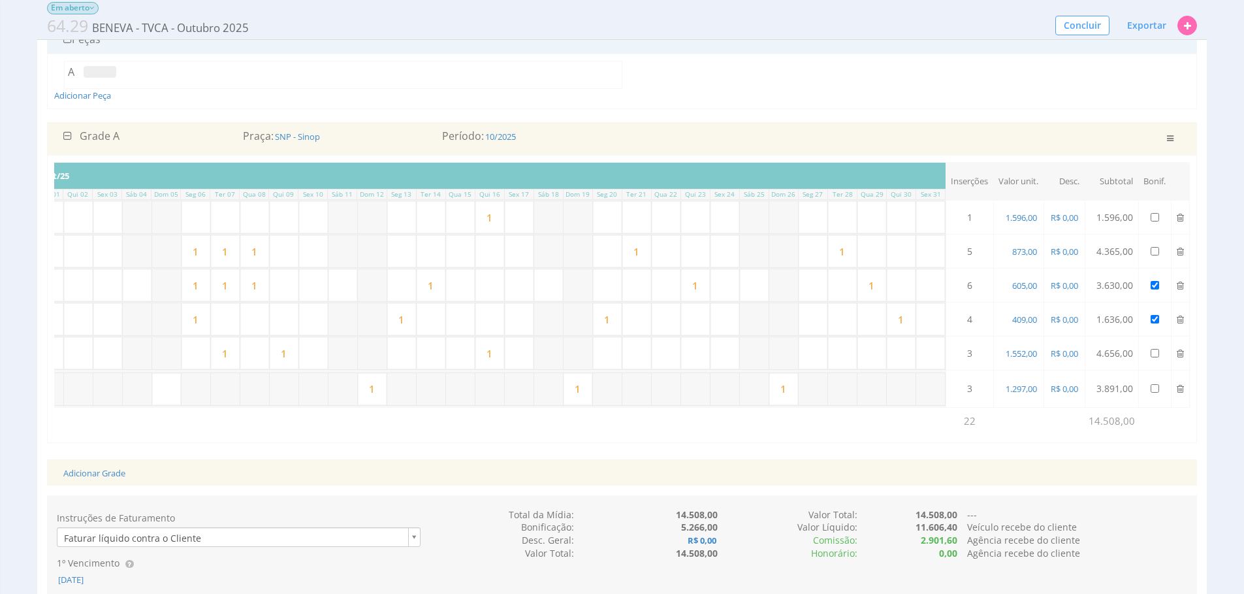
click at [397, 216] on input "text" at bounding box center [401, 217] width 29 height 32
type input "1"
click at [457, 251] on input "text" at bounding box center [460, 251] width 29 height 32
click at [406, 255] on input "text" at bounding box center [401, 251] width 29 height 32
click at [446, 251] on input "text" at bounding box center [460, 251] width 29 height 32
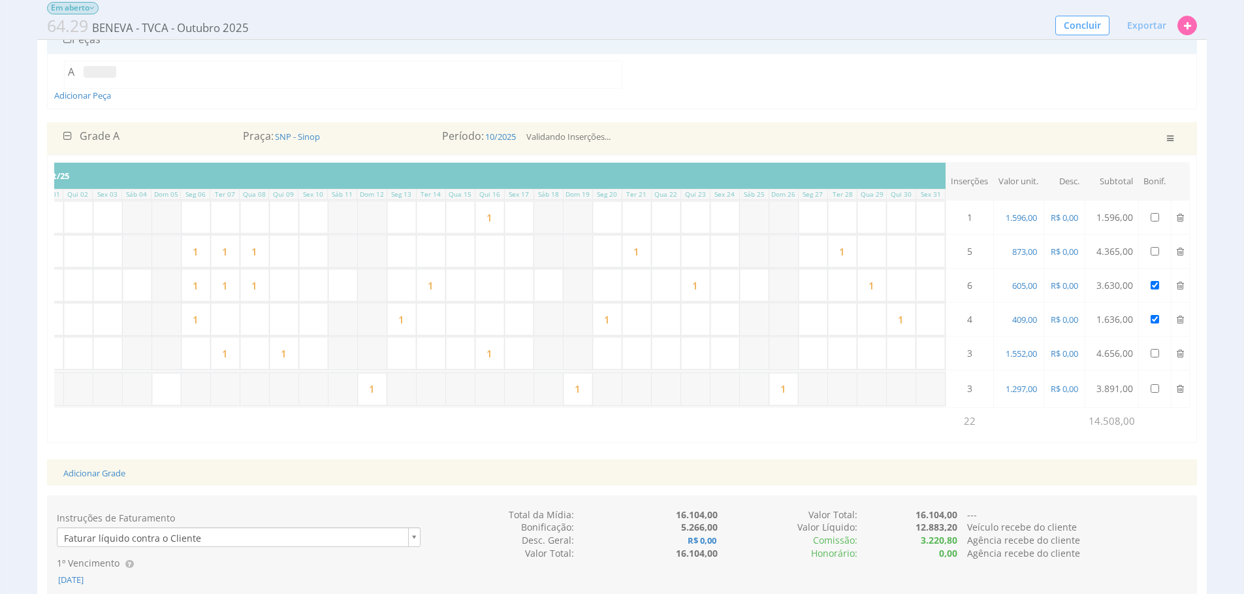
type input "1"
click at [500, 217] on input "1" at bounding box center [490, 217] width 29 height 32
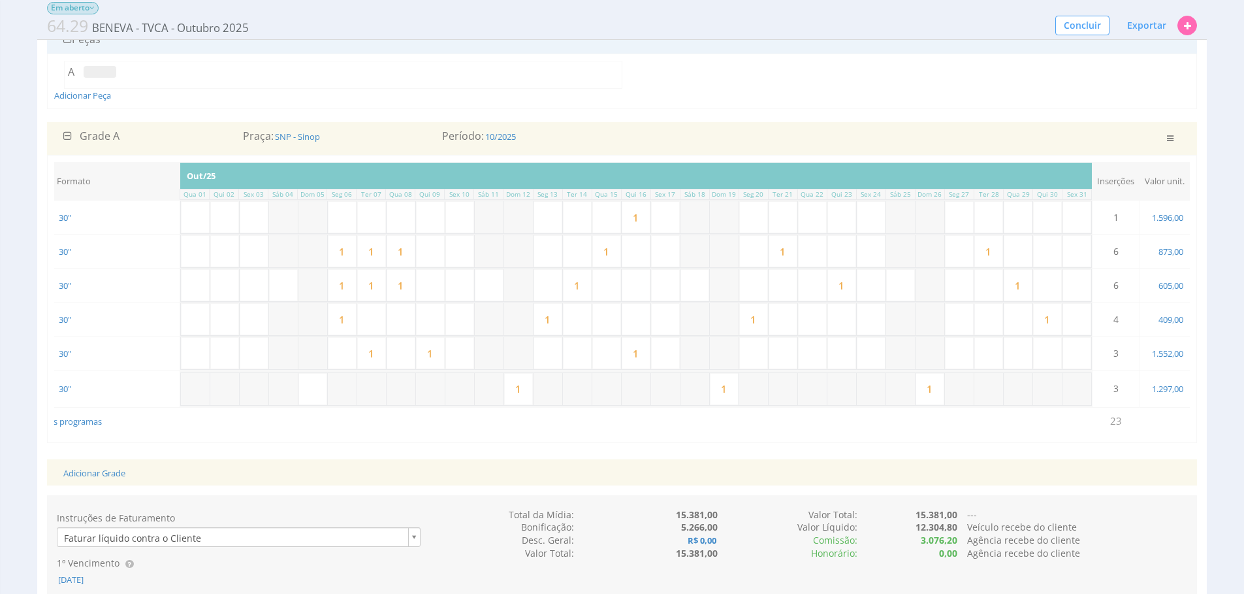
scroll to position [0, 140]
click at [477, 357] on input "text" at bounding box center [487, 353] width 29 height 32
click at [470, 359] on input "1" at bounding box center [458, 353] width 29 height 32
click at [491, 345] on input "text" at bounding box center [487, 353] width 29 height 32
type input "1"
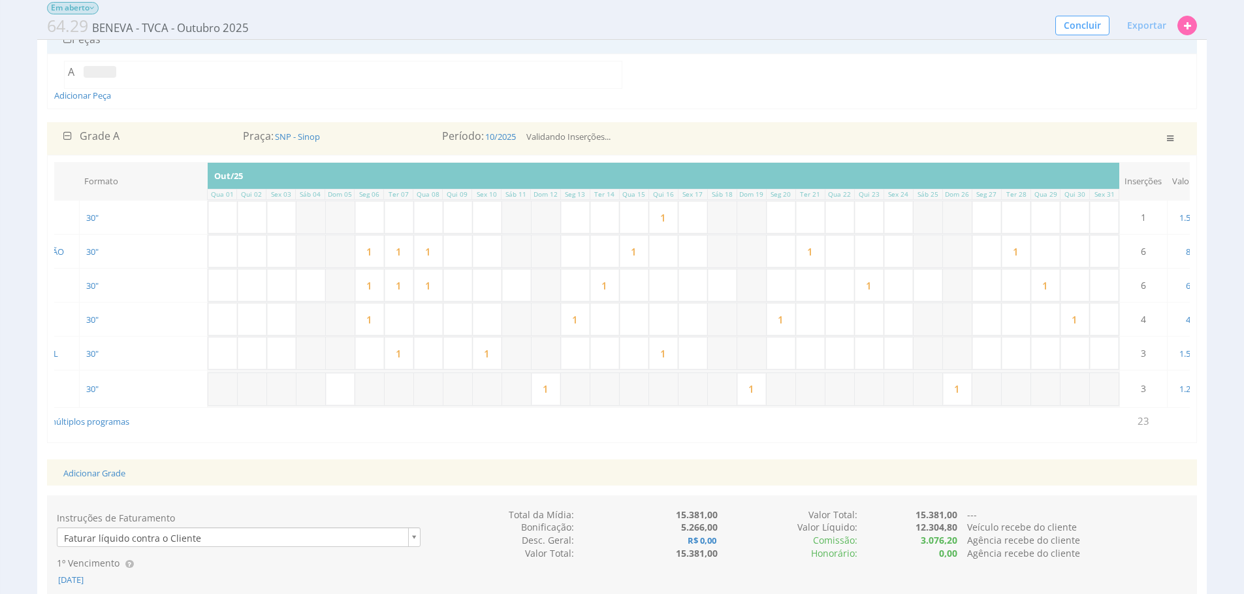
click at [585, 321] on input "1" at bounding box center [575, 319] width 29 height 32
click at [453, 317] on input "text" at bounding box center [458, 319] width 29 height 32
type input "1"
click at [631, 483] on div "Adicionar Grade" at bounding box center [622, 472] width 1137 height 27
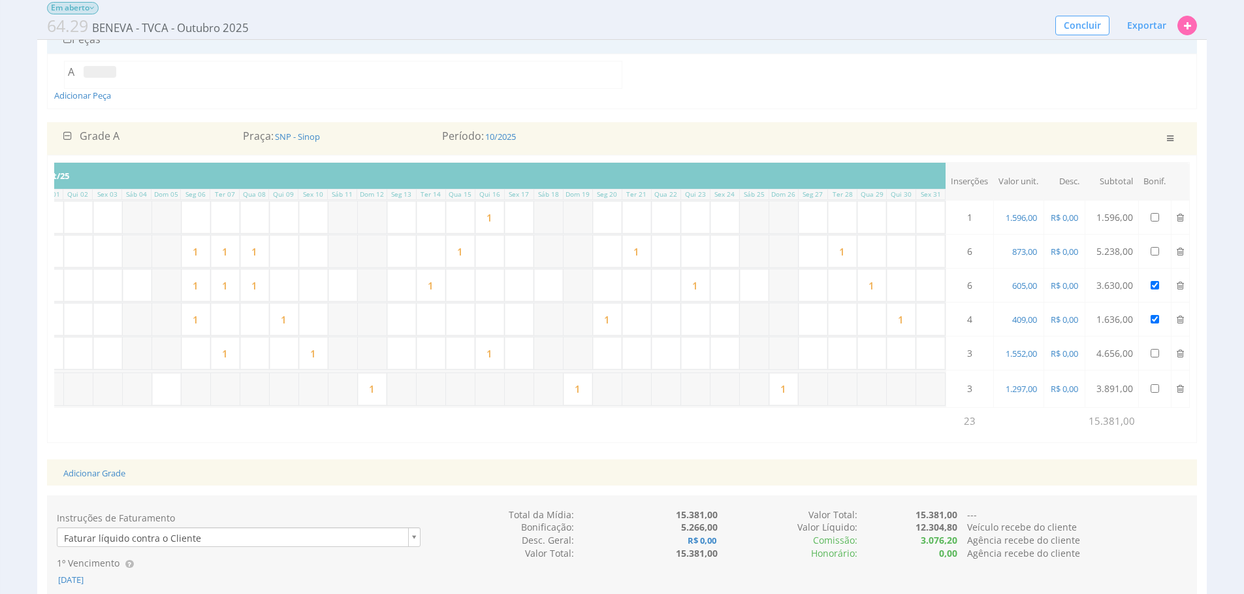
click at [467, 256] on input "1" at bounding box center [460, 251] width 29 height 32
click at [643, 253] on input "1" at bounding box center [636, 251] width 29 height 32
click at [428, 248] on input "text" at bounding box center [431, 251] width 29 height 32
click at [405, 253] on input "text" at bounding box center [401, 251] width 29 height 32
type input "1"
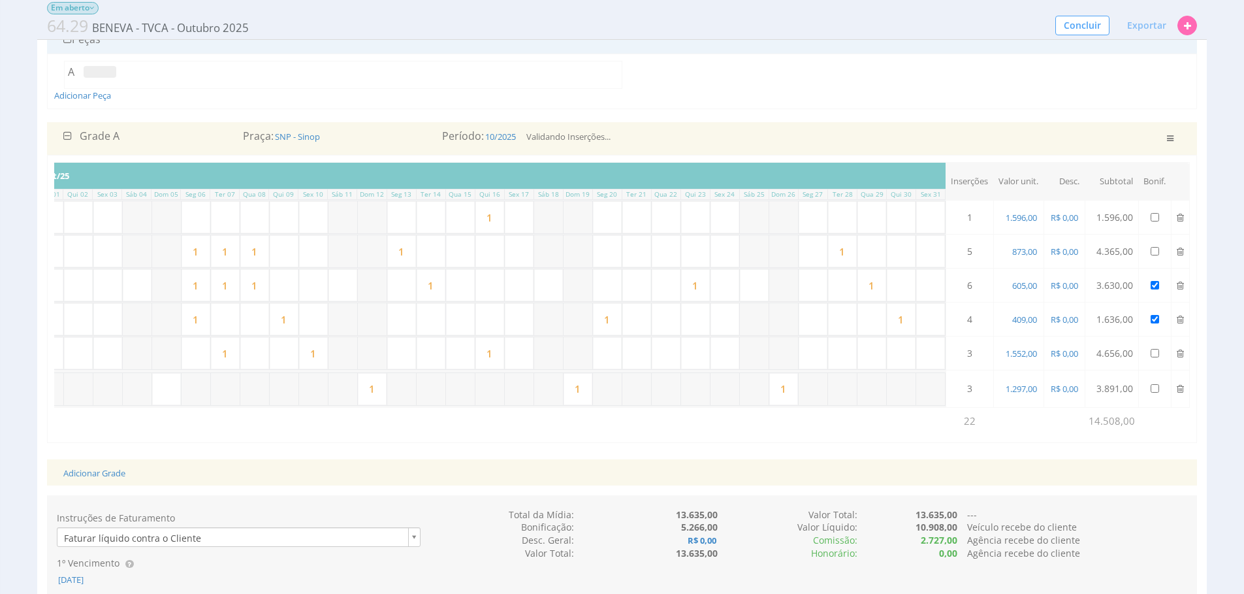
click at [635, 215] on input "text" at bounding box center [636, 217] width 29 height 32
drag, startPoint x: 461, startPoint y: 261, endPoint x: 468, endPoint y: 260, distance: 7.2
click at [461, 261] on input "text" at bounding box center [460, 251] width 29 height 32
type input "1"
click at [277, 222] on input "text" at bounding box center [284, 217] width 29 height 32
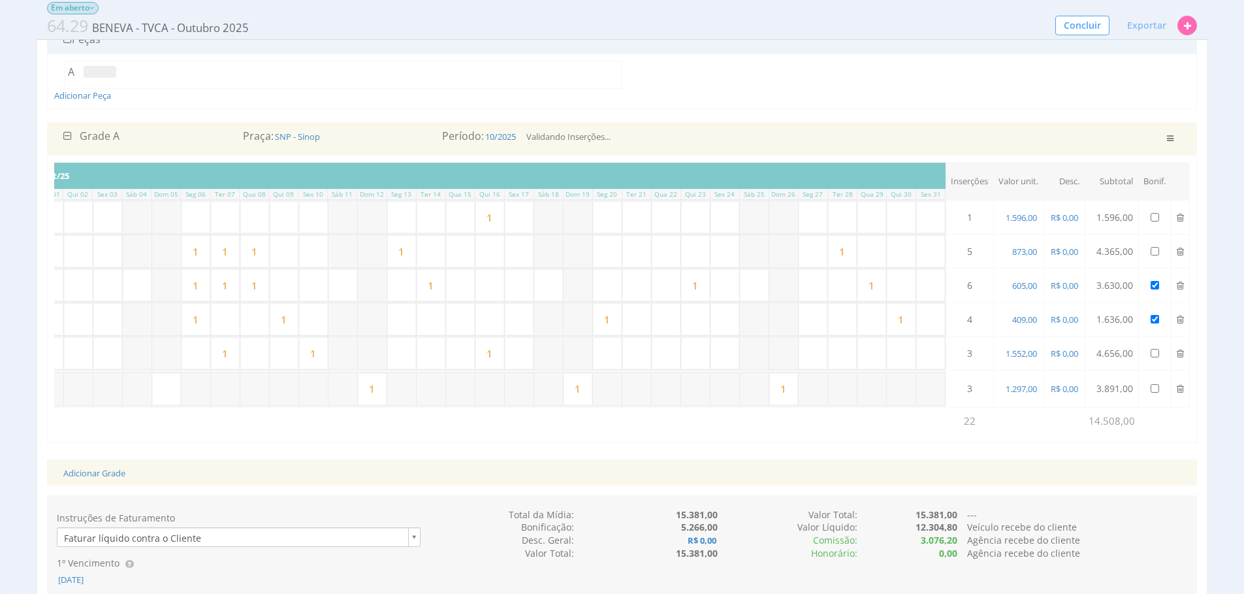
click at [257, 216] on input "text" at bounding box center [254, 217] width 29 height 32
click at [208, 218] on tr "1" at bounding box center [489, 217] width 911 height 33
click at [229, 216] on input "text" at bounding box center [225, 217] width 29 height 32
type input "1"
click at [197, 231] on input "text" at bounding box center [196, 217] width 29 height 32
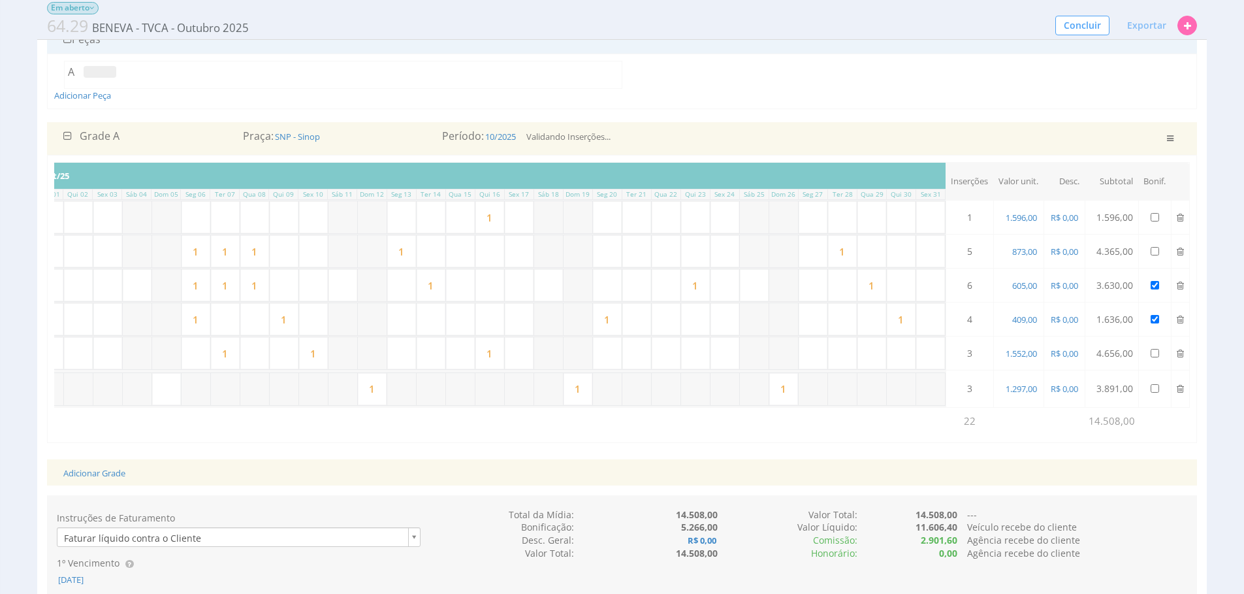
type input "1"
click at [406, 259] on input "1" at bounding box center [401, 251] width 29 height 32
click at [894, 486] on div "Adicionar Grade" at bounding box center [622, 472] width 1137 height 27
click at [398, 249] on input "text" at bounding box center [401, 251] width 29 height 32
click at [439, 282] on input "1" at bounding box center [431, 285] width 29 height 32
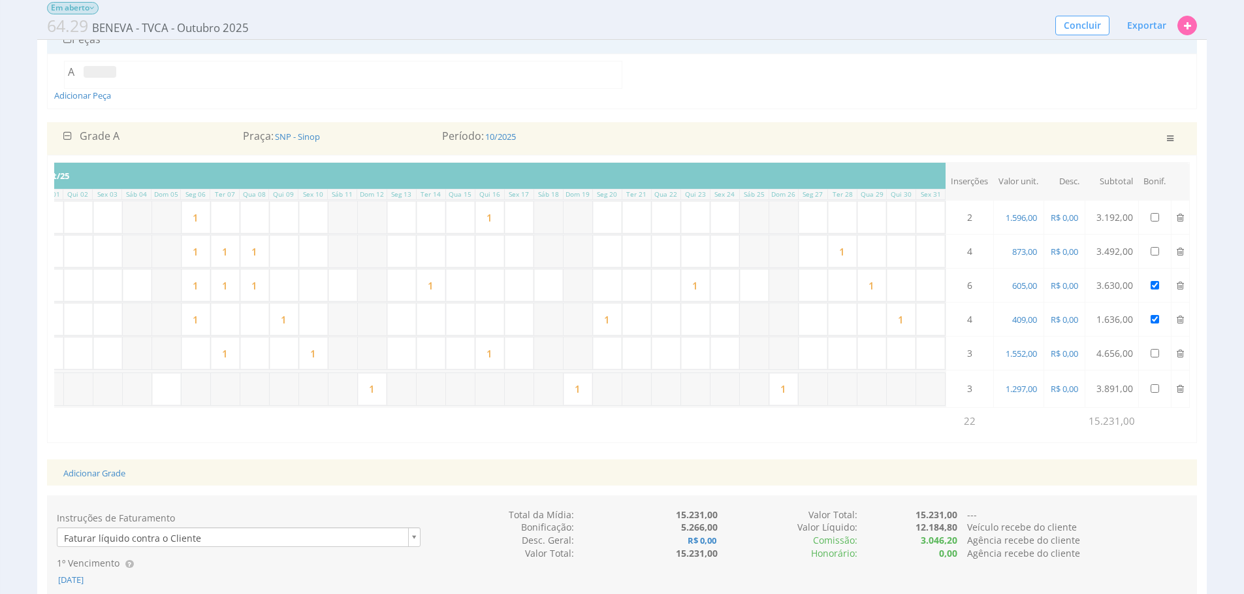
drag, startPoint x: 498, startPoint y: 349, endPoint x: 563, endPoint y: 340, distance: 65.3
click at [499, 349] on input "1" at bounding box center [490, 353] width 29 height 32
click at [582, 384] on input "1" at bounding box center [578, 389] width 29 height 32
click at [491, 259] on input "text" at bounding box center [490, 251] width 29 height 32
click at [632, 262] on input "text" at bounding box center [636, 251] width 29 height 32
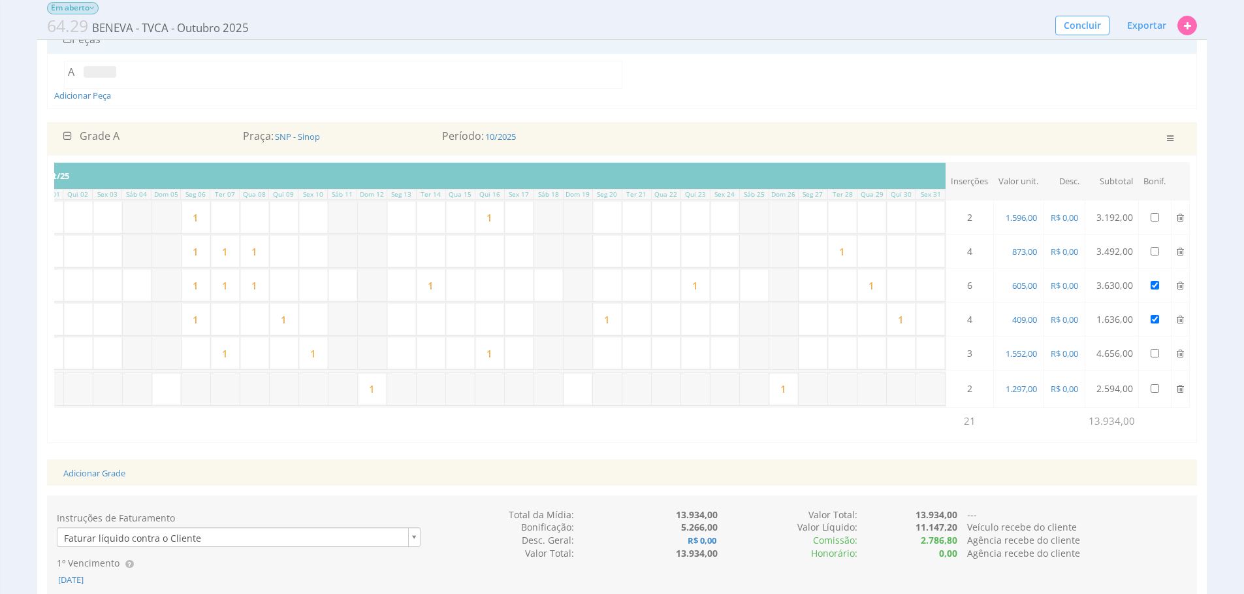
type input "1"
click at [399, 250] on input "text" at bounding box center [401, 251] width 29 height 32
type input "1"
click at [204, 224] on input "1" at bounding box center [196, 217] width 29 height 32
click at [439, 253] on input "text" at bounding box center [431, 251] width 29 height 32
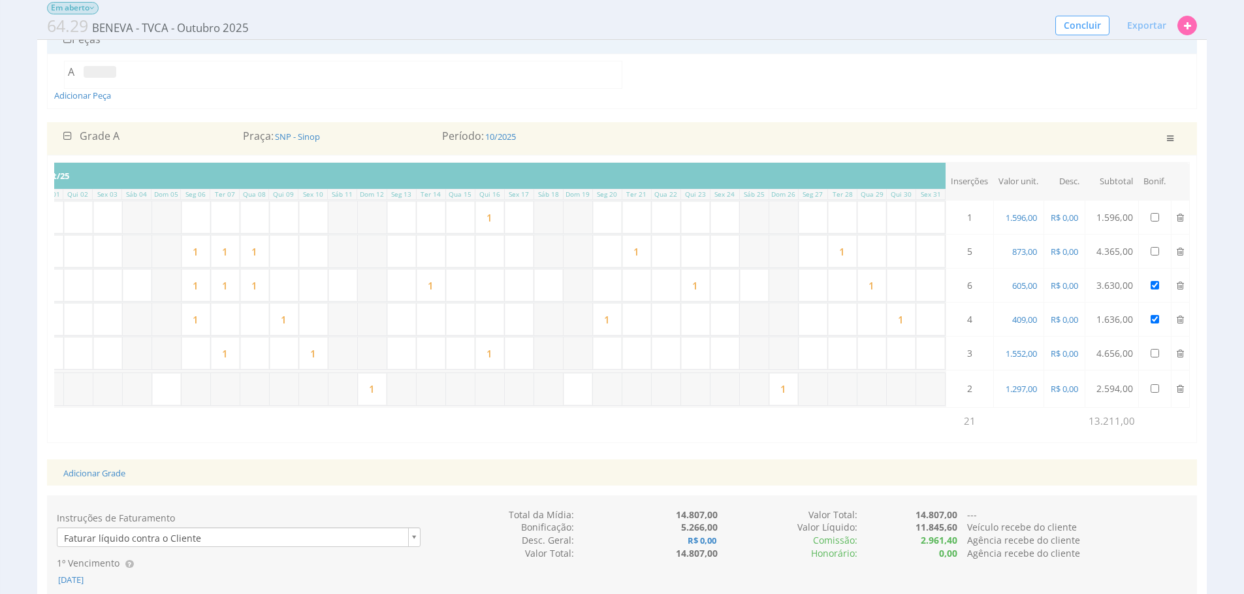
click at [408, 220] on input "text" at bounding box center [401, 217] width 29 height 32
click at [579, 393] on input "text" at bounding box center [578, 389] width 29 height 32
type input "1"
click at [645, 253] on input "1" at bounding box center [636, 251] width 29 height 32
click at [428, 221] on input "text" at bounding box center [431, 217] width 29 height 32
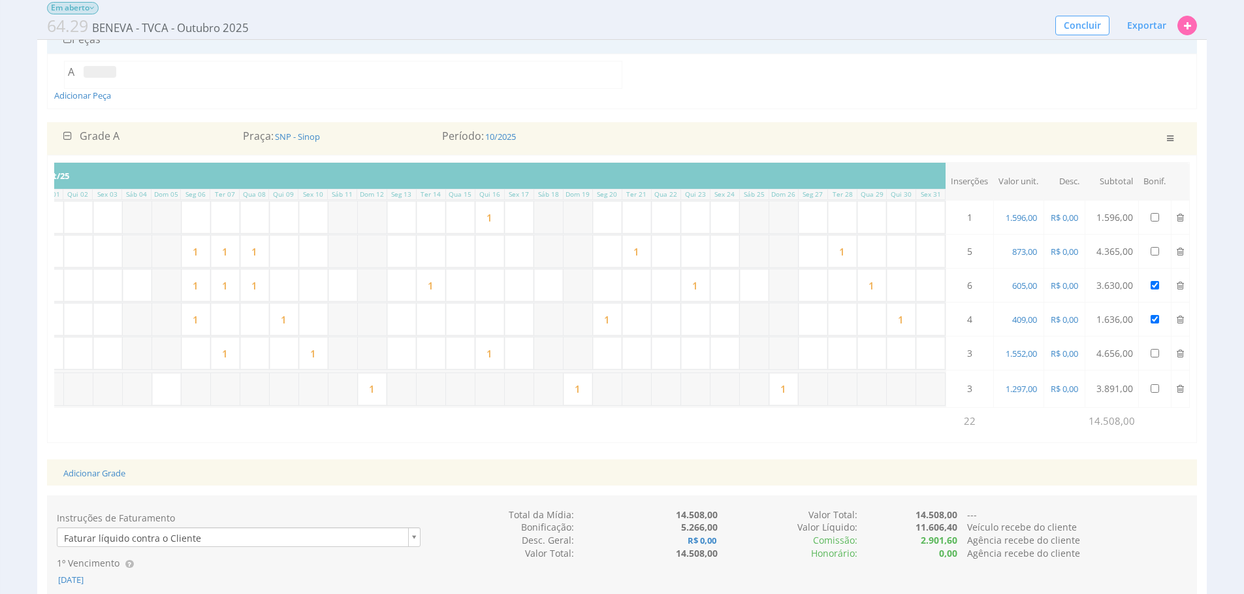
click at [411, 220] on input "text" at bounding box center [401, 217] width 29 height 32
type input "1"
click at [235, 349] on input "1" at bounding box center [225, 353] width 29 height 32
click at [216, 323] on input "text" at bounding box center [225, 319] width 29 height 32
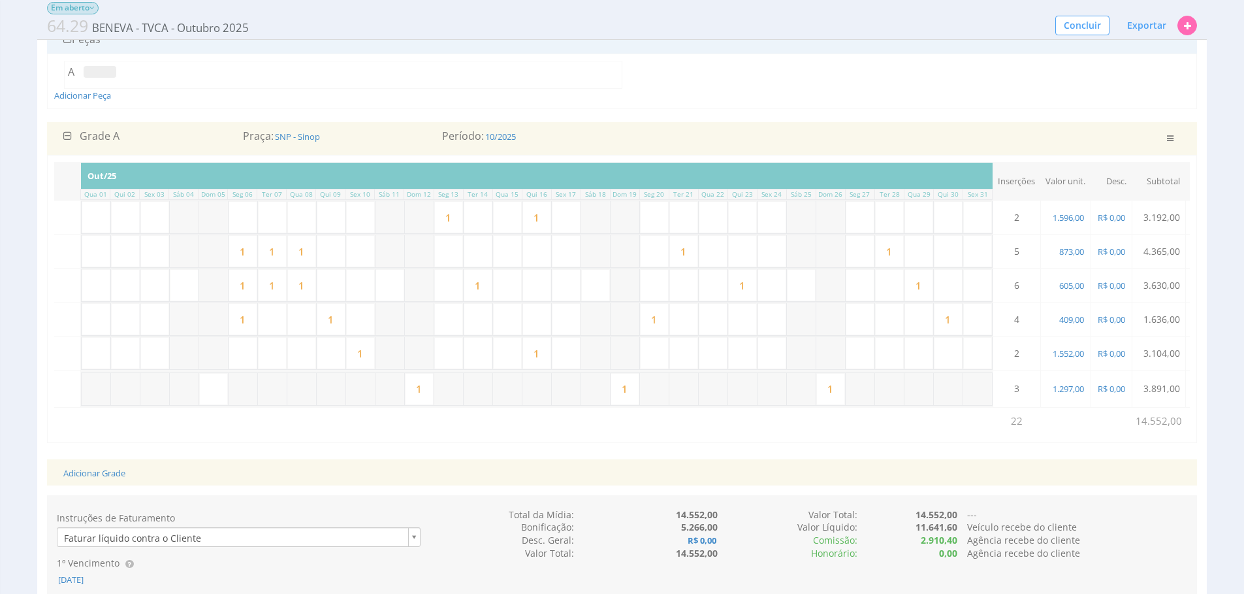
click at [252, 220] on input "text" at bounding box center [243, 217] width 29 height 32
type input "1"
drag, startPoint x: 282, startPoint y: 217, endPoint x: 309, endPoint y: 219, distance: 26.9
click at [282, 217] on input "text" at bounding box center [272, 217] width 29 height 32
click at [305, 216] on input "text" at bounding box center [301, 217] width 29 height 32
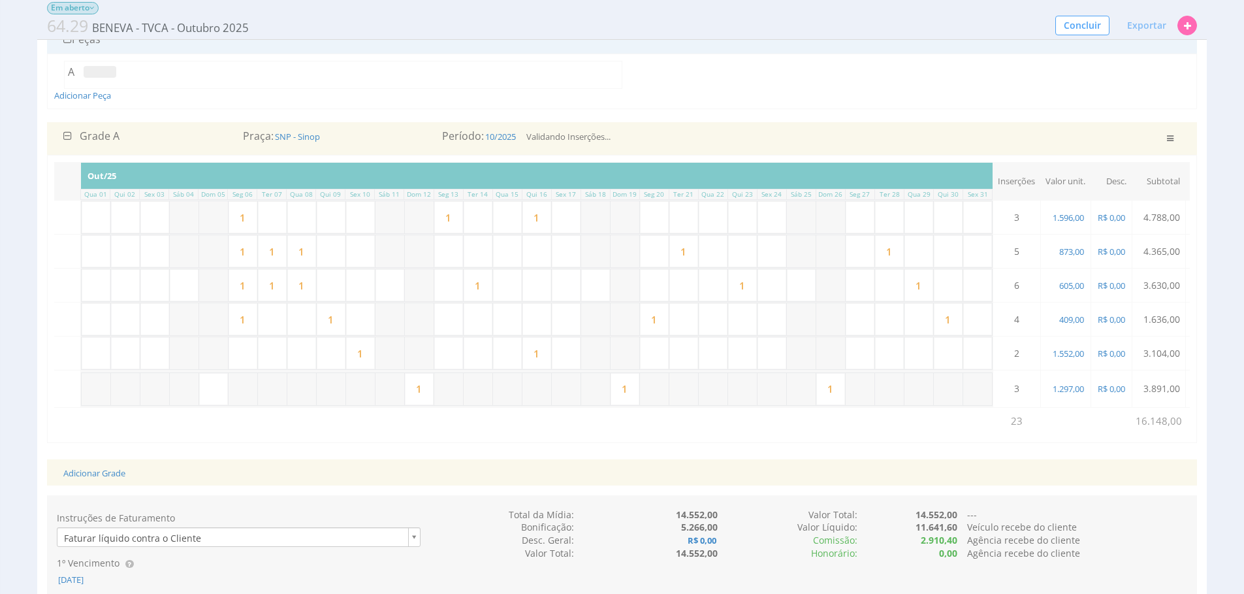
type input "1"
click at [273, 219] on input "text" at bounding box center [272, 217] width 29 height 32
type input "1"
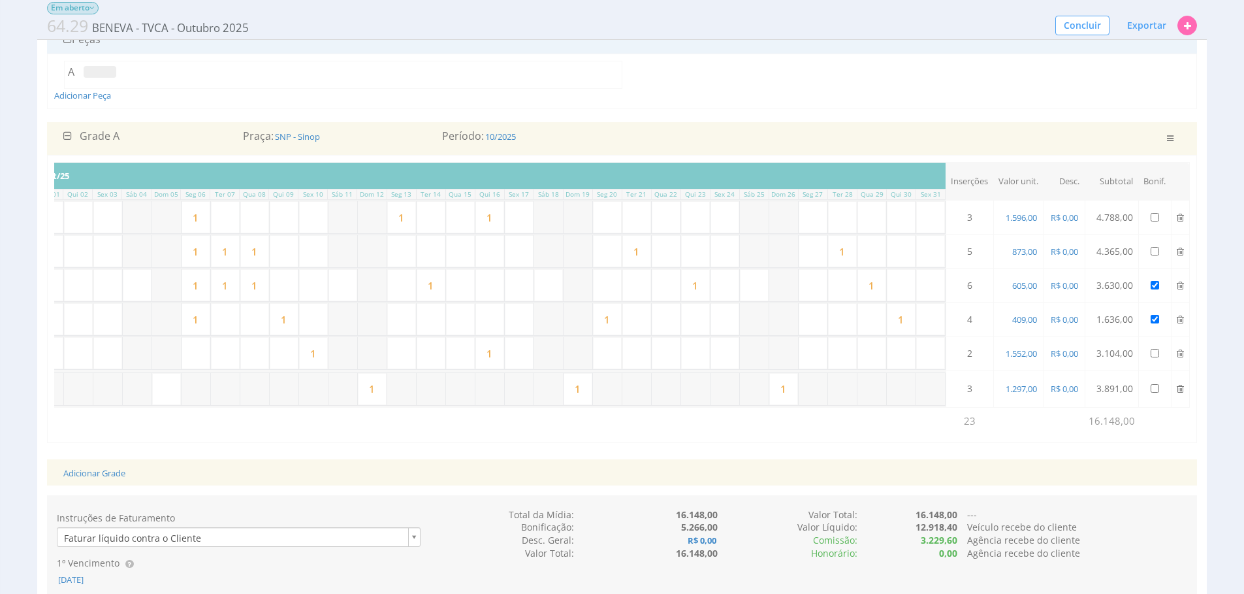
click at [221, 356] on input "text" at bounding box center [225, 353] width 29 height 32
type input "1"
click at [205, 212] on input "1" at bounding box center [196, 217] width 29 height 32
click at [483, 467] on div "Adicionar Grade" at bounding box center [622, 472] width 1137 height 27
click at [265, 257] on input "1" at bounding box center [254, 251] width 29 height 32
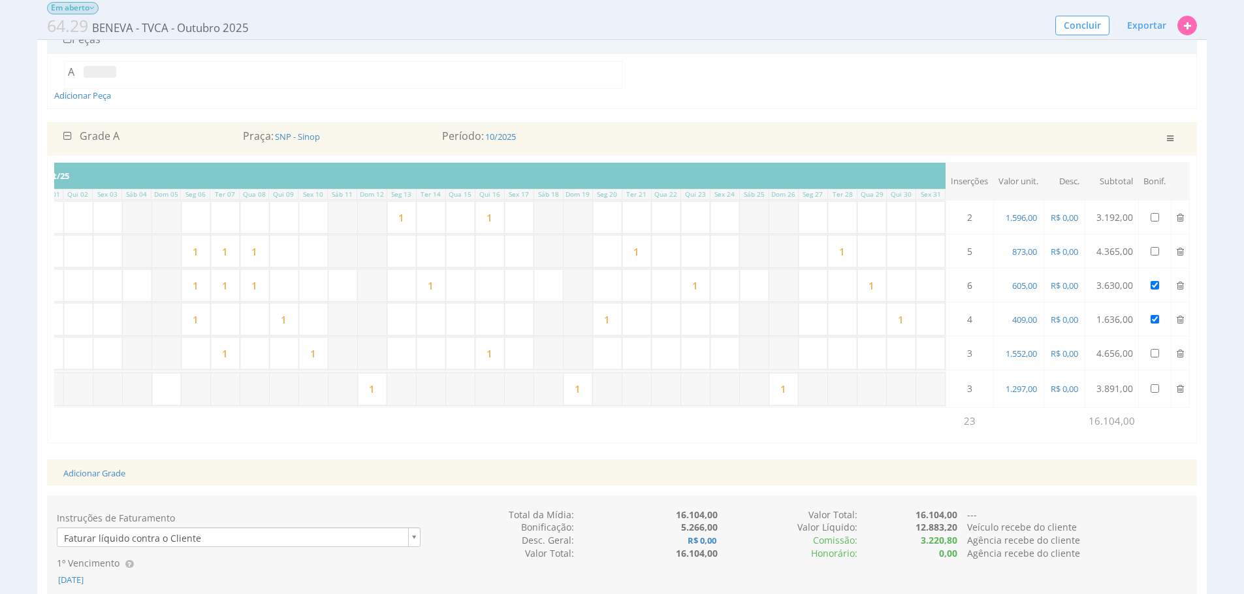
click at [644, 255] on input "1" at bounding box center [636, 251] width 29 height 32
click at [733, 486] on div "Adicionar Grade" at bounding box center [622, 472] width 1137 height 27
click at [492, 223] on input "1" at bounding box center [490, 217] width 29 height 32
click at [640, 225] on input "text" at bounding box center [636, 217] width 29 height 32
type input "1"
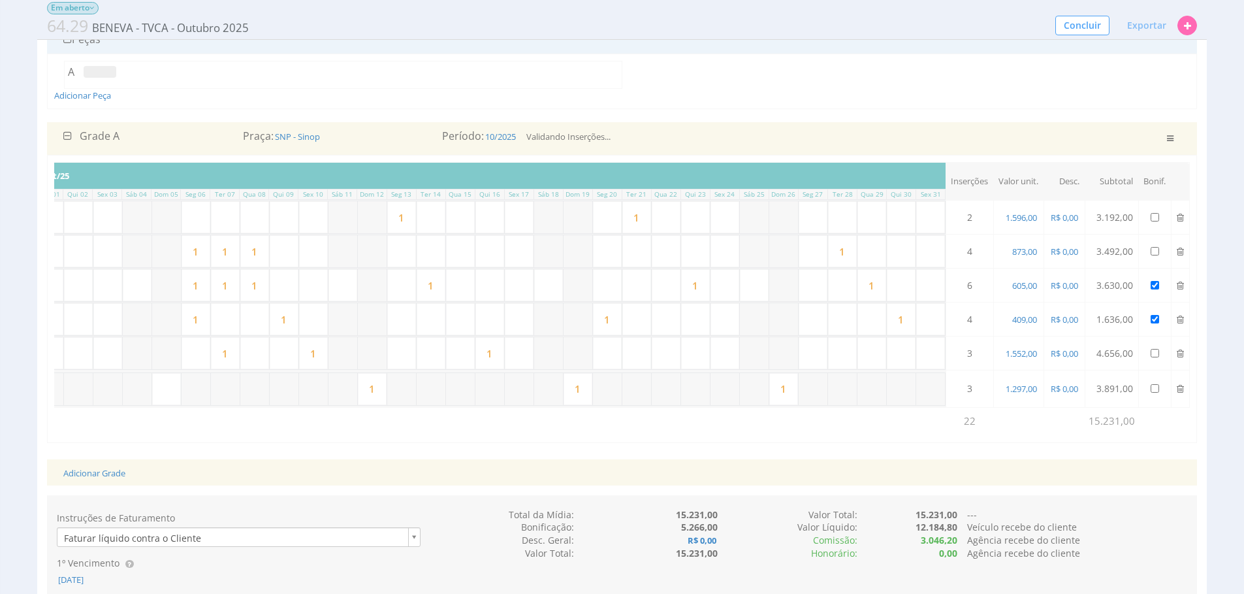
click at [854, 257] on input "1" at bounding box center [842, 251] width 29 height 32
click at [822, 264] on input "text" at bounding box center [813, 251] width 29 height 32
type input "1"
click at [903, 317] on input "1" at bounding box center [901, 319] width 29 height 32
click at [935, 329] on input "text" at bounding box center [930, 319] width 29 height 32
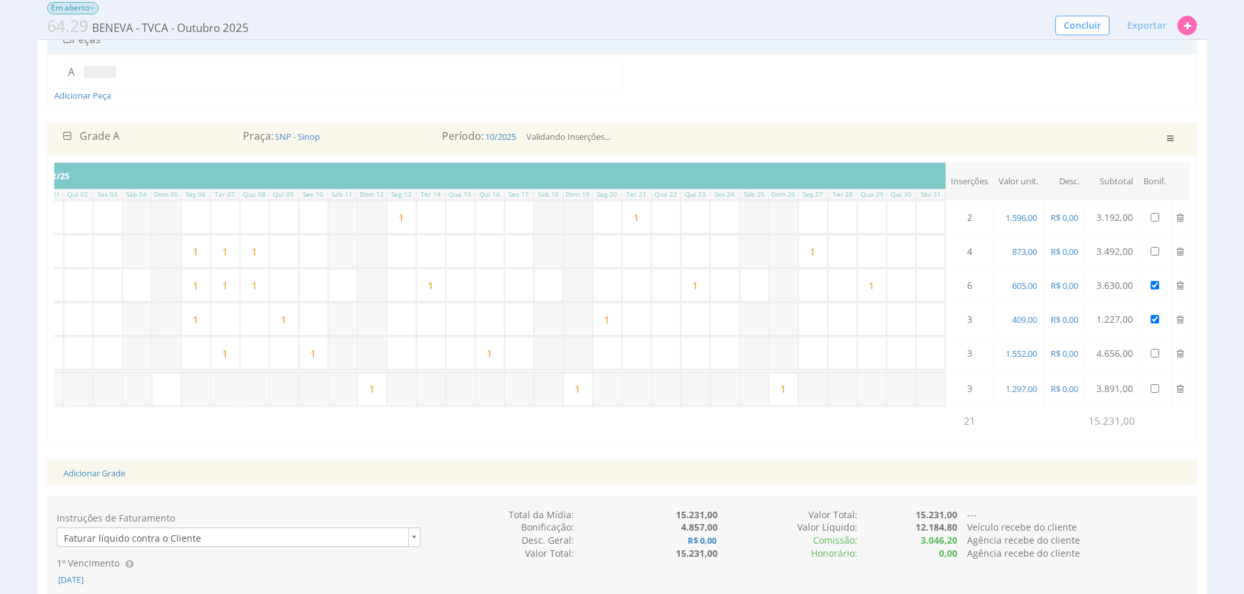
type input "1"
click at [893, 508] on div "Instruções de Faturamento Faturar líquido contra o Cliente 1º Vencimento 15/11/…" at bounding box center [622, 554] width 1150 height 118
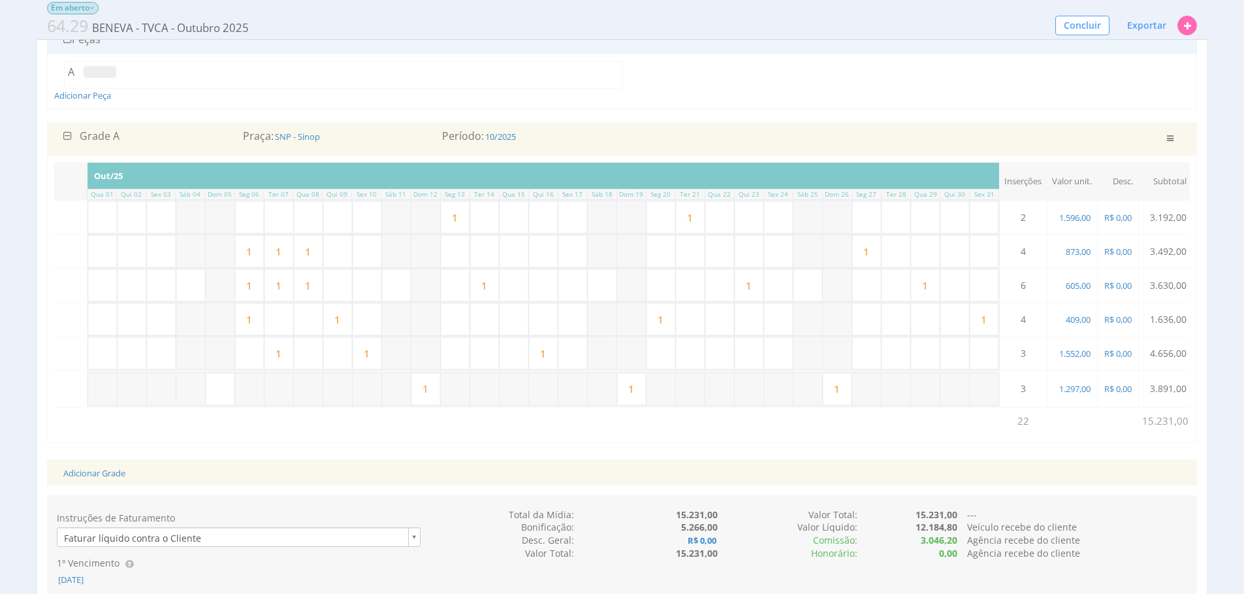
scroll to position [0, 262]
click at [468, 214] on input "1" at bounding box center [454, 217] width 29 height 32
click at [274, 204] on input "text" at bounding box center [277, 217] width 29 height 32
click at [256, 222] on input "text" at bounding box center [248, 217] width 29 height 32
type input "1"
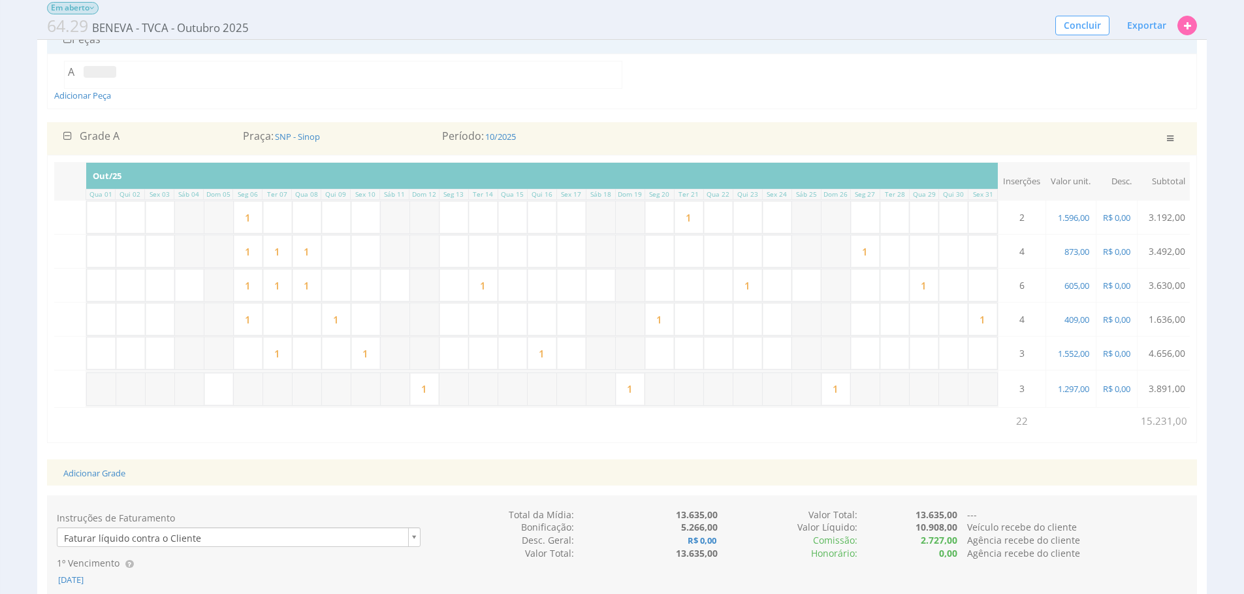
click at [508, 455] on div "Grade A Praça: SNP - Sinop Período: 10/2025 Salvando ... Validando Inserções ..…" at bounding box center [622, 288] width 1150 height 333
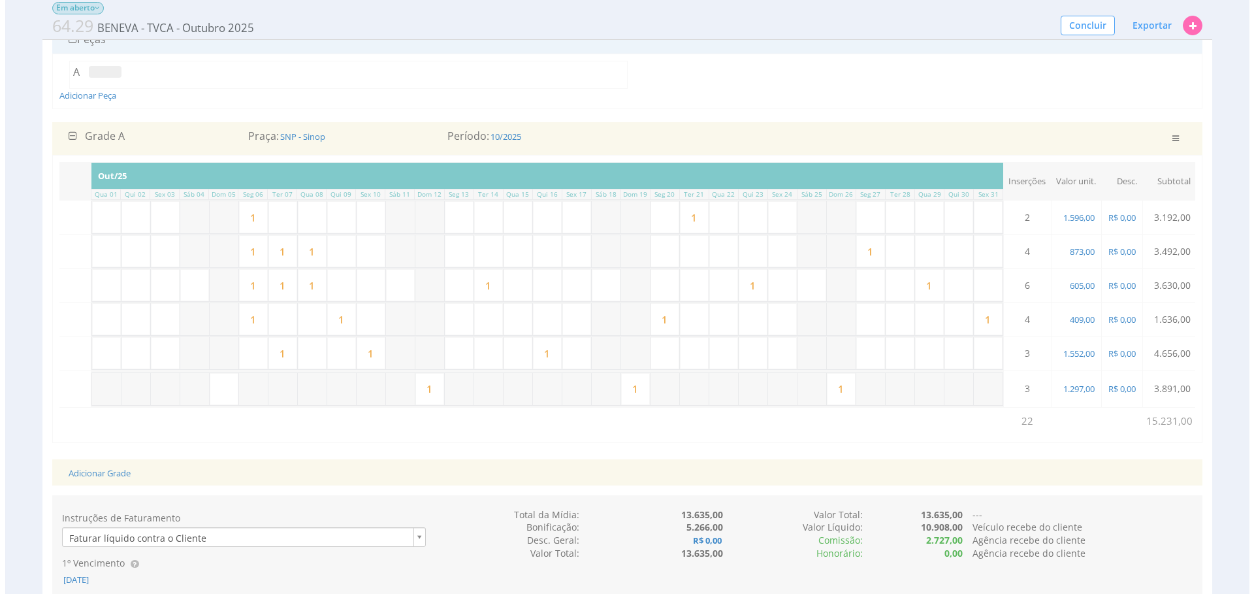
scroll to position [0, 318]
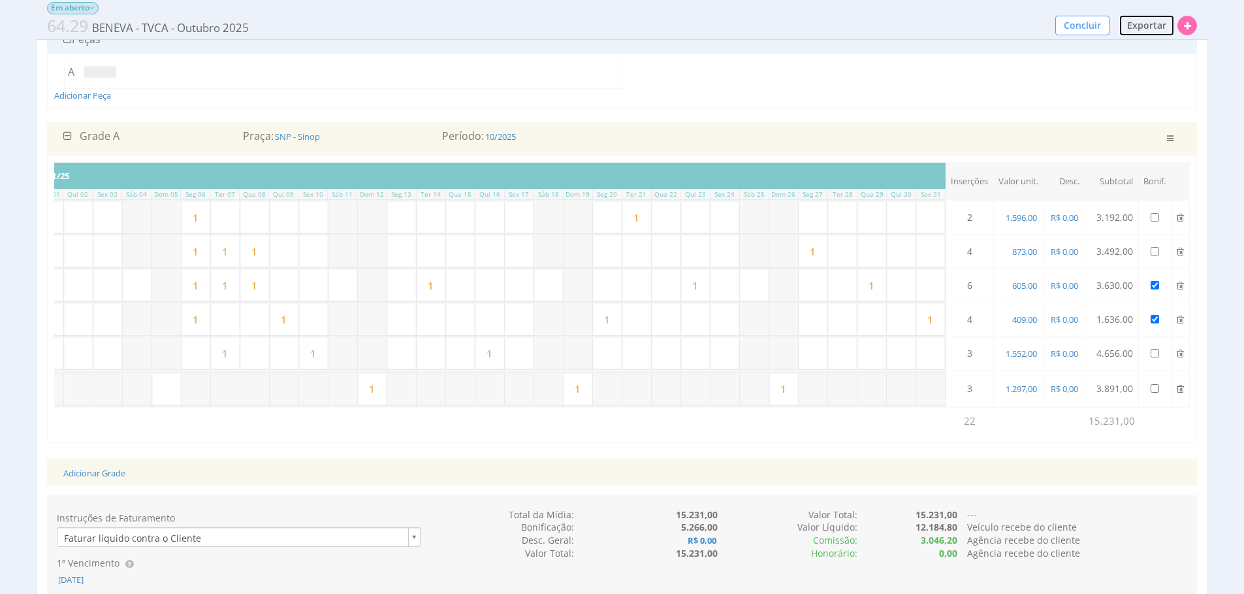
click at [1125, 24] on button "Exportar" at bounding box center [1147, 25] width 56 height 22
click at [1116, 44] on span "PDF / Imprimir" at bounding box center [1115, 50] width 63 height 12
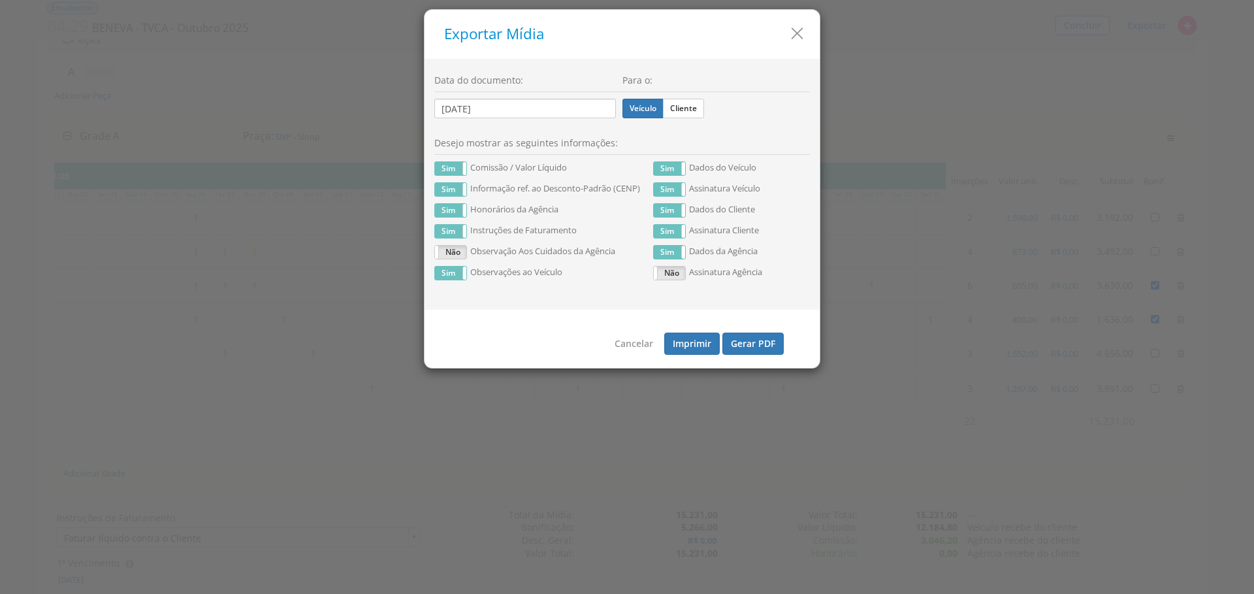
click at [691, 118] on div "Para o: Veículo Cliente" at bounding box center [716, 100] width 188 height 63
click at [692, 114] on label "Cliente" at bounding box center [683, 109] width 41 height 20
click at [0, 0] on input "Cliente" at bounding box center [0, 0] width 0 height 0
click at [758, 337] on button "Gerar PDF" at bounding box center [752, 343] width 61 height 22
click at [647, 103] on label "Veículo" at bounding box center [642, 109] width 41 height 20
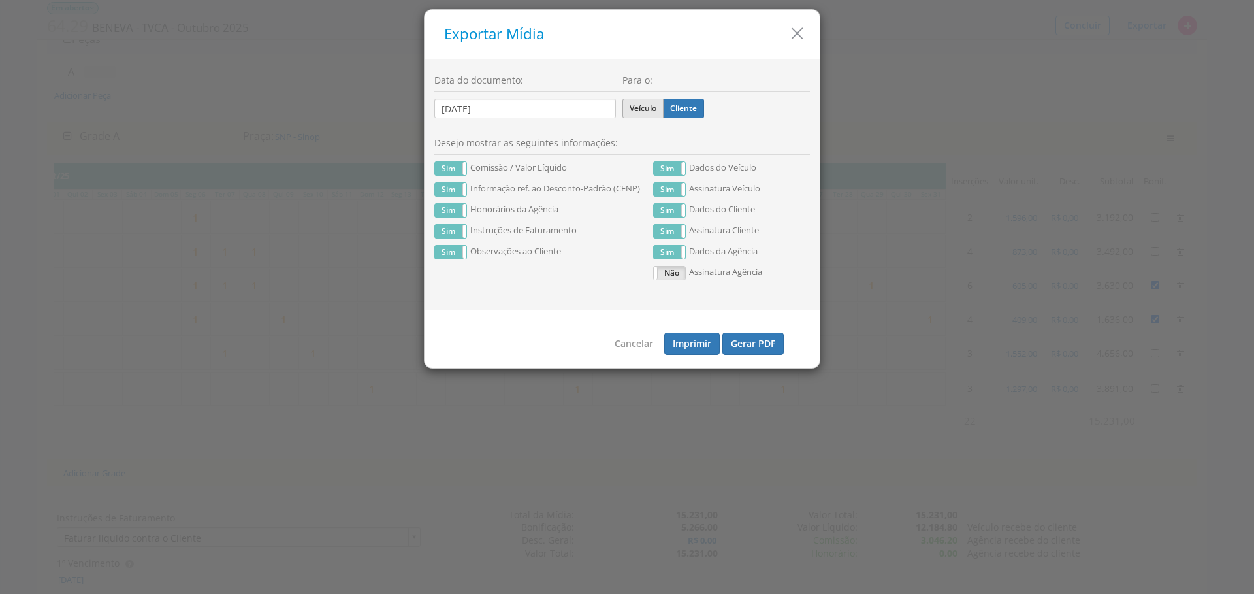
click at [0, 0] on input "Veículo" at bounding box center [0, 0] width 0 height 0
click at [766, 346] on button "Gerar PDF" at bounding box center [752, 343] width 61 height 22
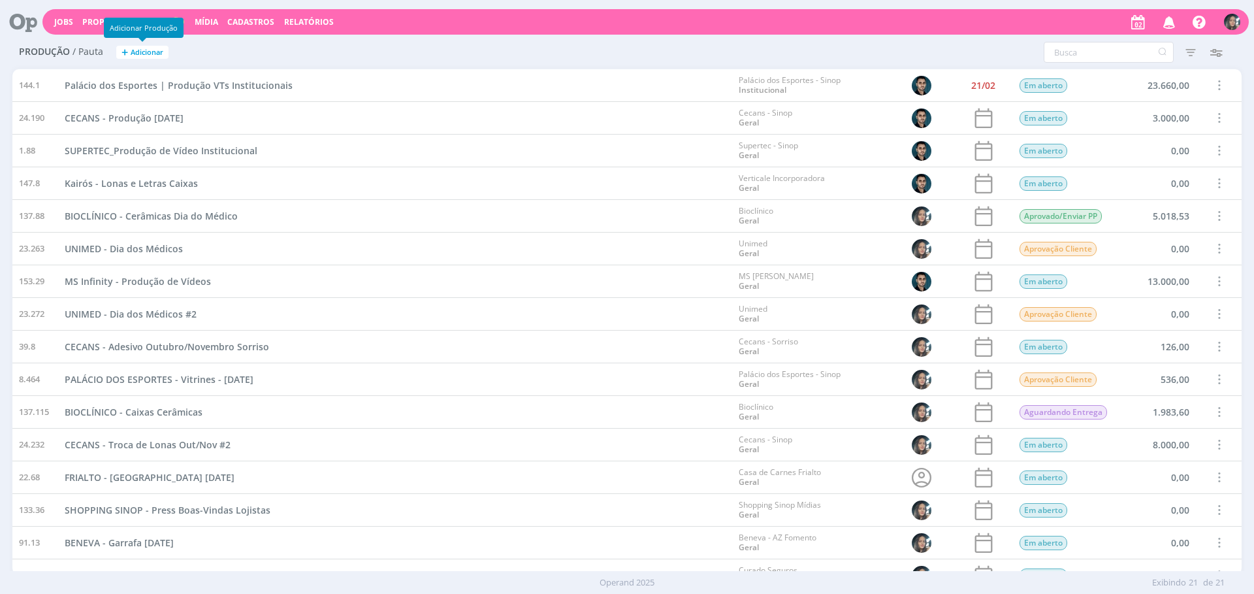
click at [146, 48] on span "Adicionar" at bounding box center [147, 52] width 33 height 8
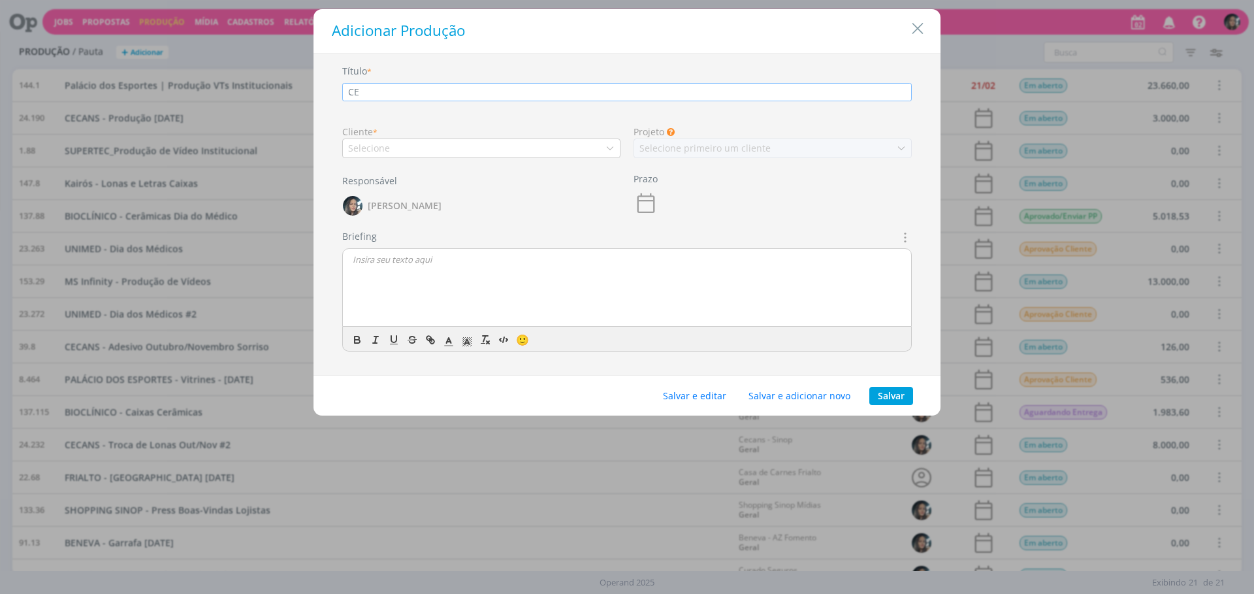
type input "C"
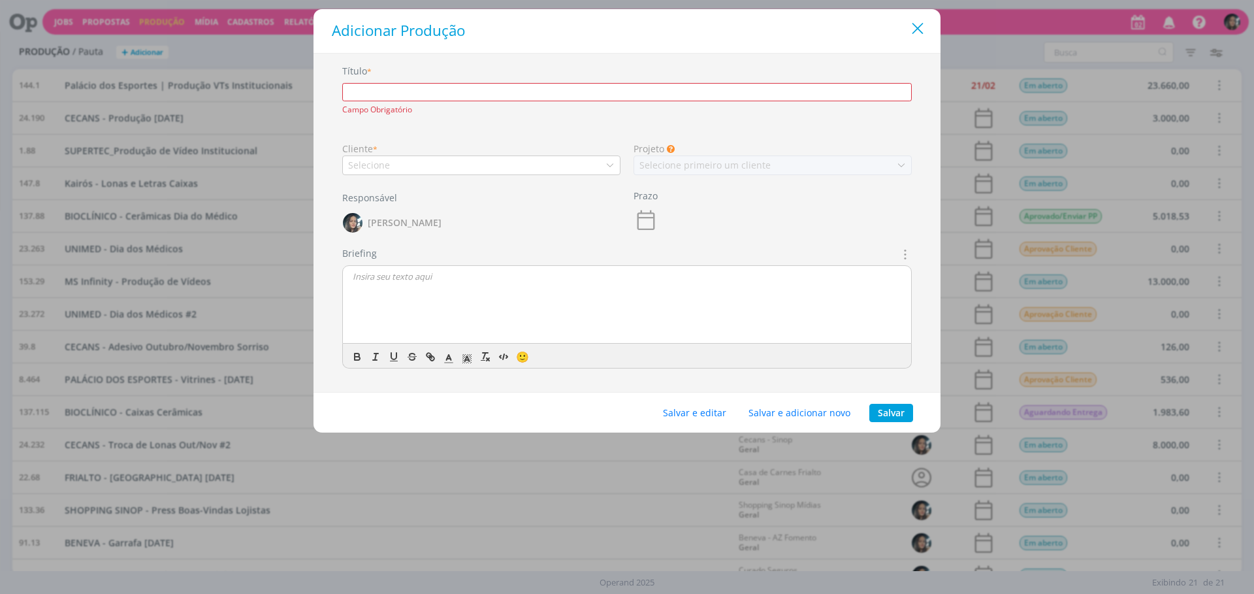
click at [912, 31] on icon "Close" at bounding box center [918, 29] width 20 height 20
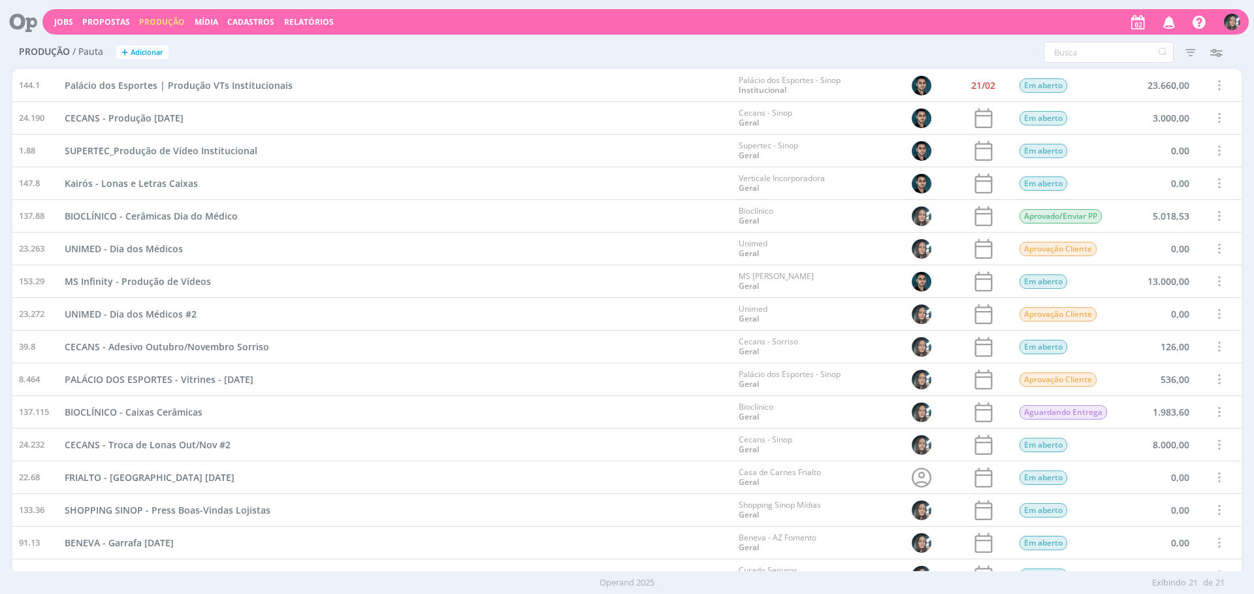
click at [1217, 344] on span at bounding box center [1219, 347] width 14 height 18
click at [1128, 298] on div "Concluir" at bounding box center [1185, 301] width 129 height 19
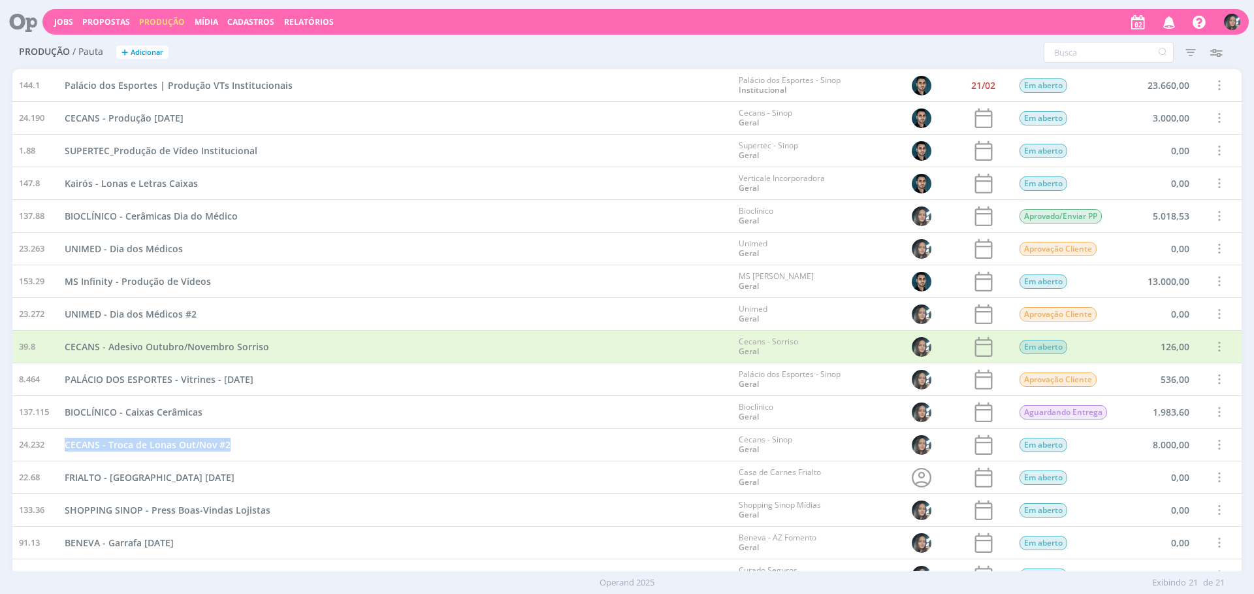
scroll to position [214, 0]
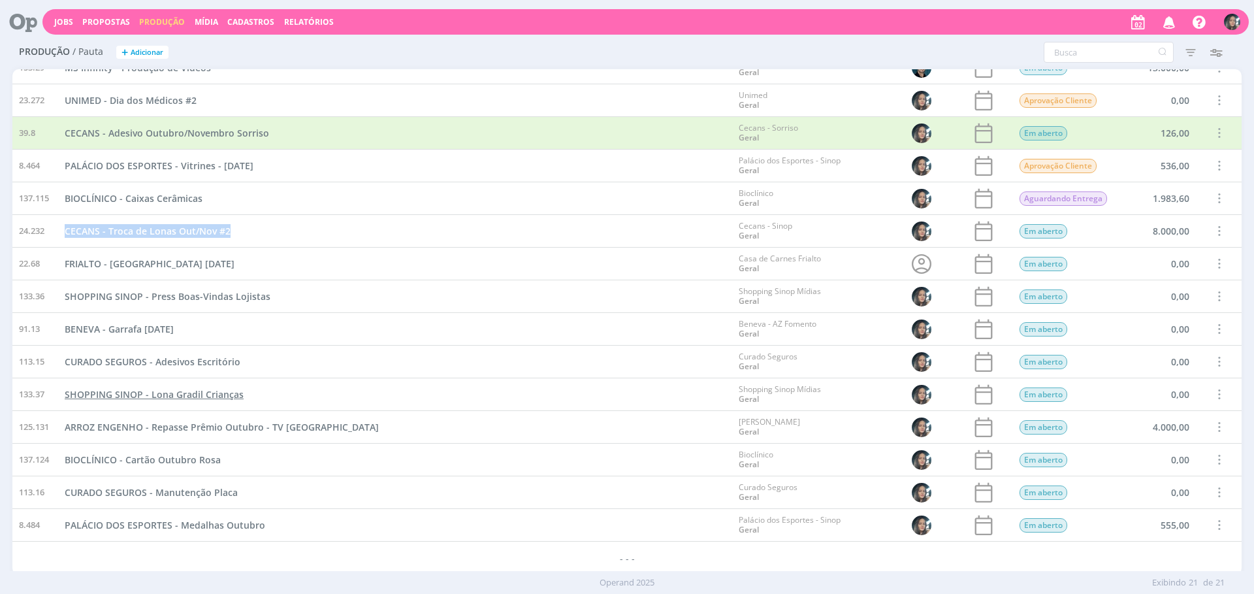
click at [190, 394] on span "SHOPPING SINOP - Lona Gradil Crianças" at bounding box center [154, 394] width 179 height 12
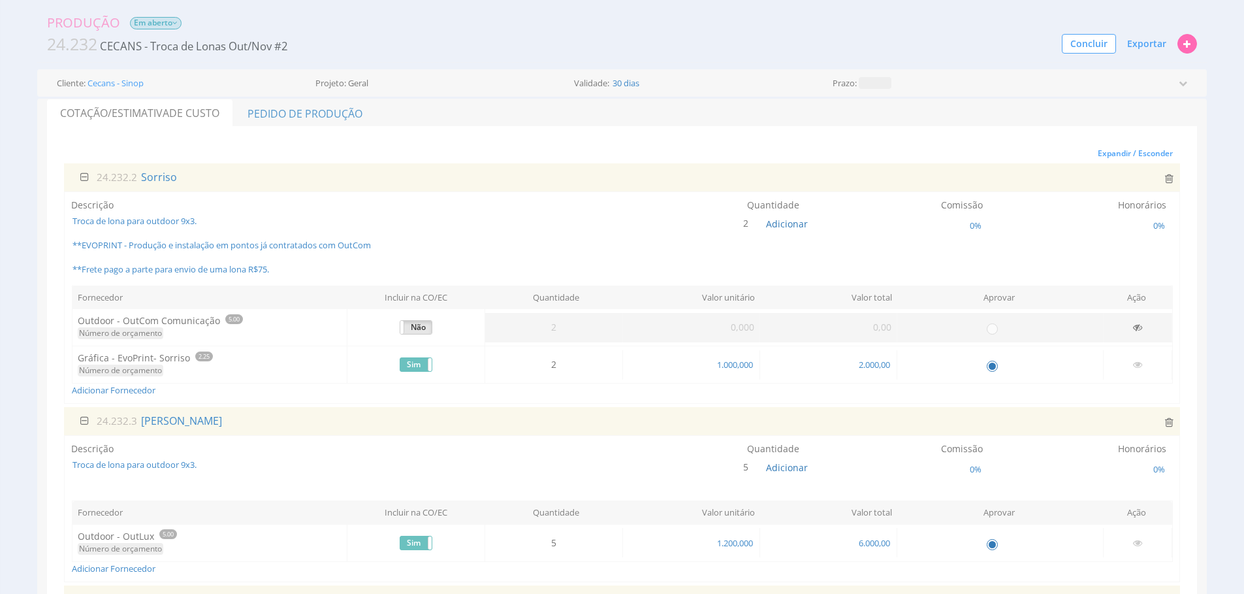
scroll to position [5, 0]
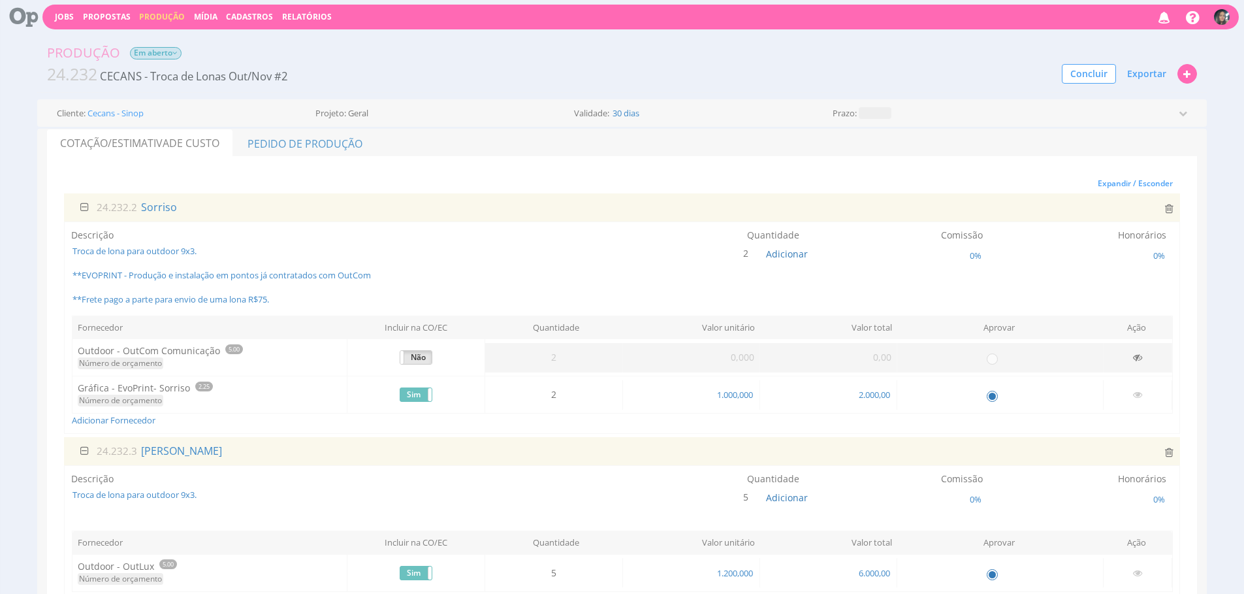
click at [110, 428] on div "Descrição Troca de lona para outdoor 9x3. **EVOPRINT - Produção e instalação em…" at bounding box center [622, 327] width 1116 height 212
click at [116, 422] on link "Adicionar Fornecedor" at bounding box center [114, 420] width 84 height 12
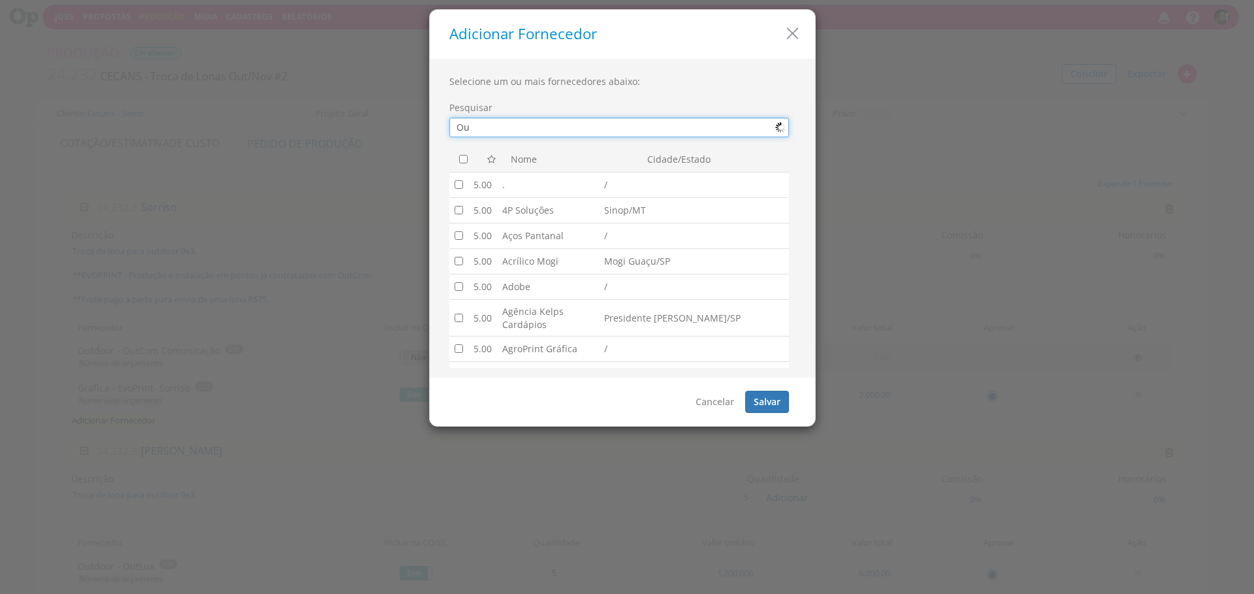
type input "O"
type input "Outlux"
click at [788, 41] on icon "button" at bounding box center [792, 33] width 19 height 19
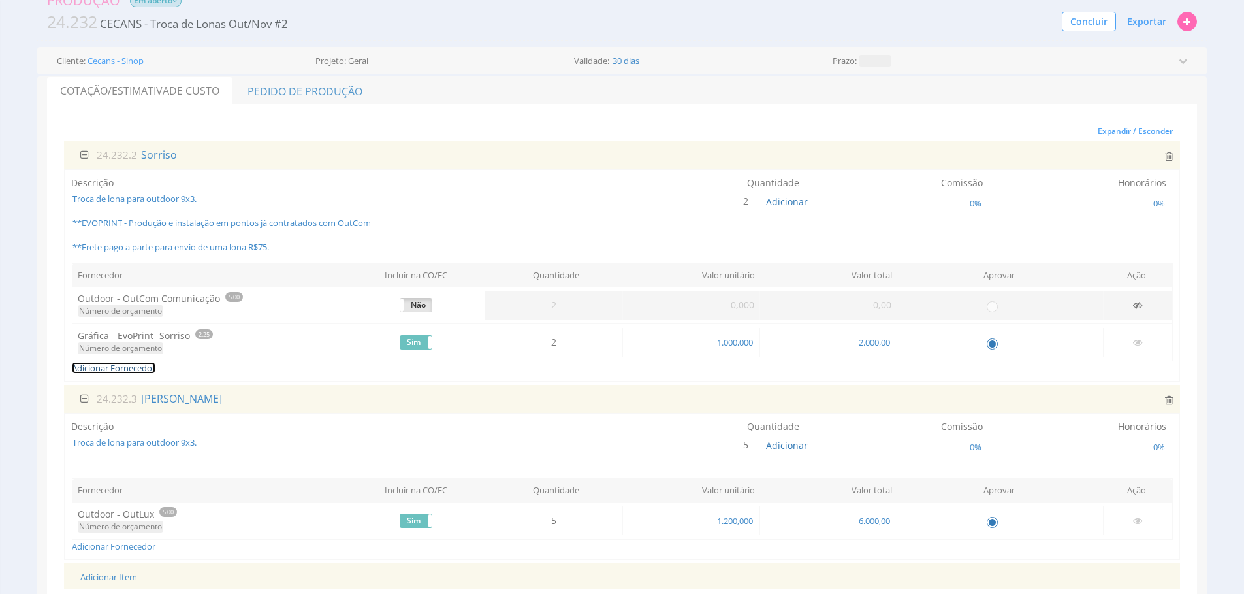
scroll to position [0, 0]
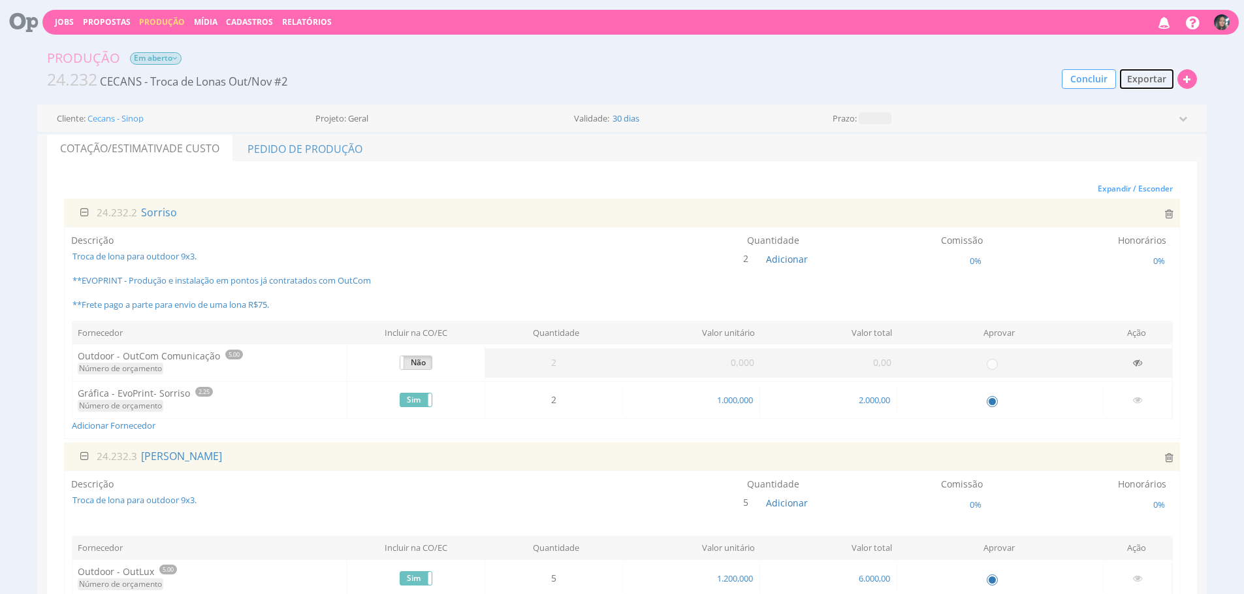
click at [1142, 82] on span "Exportar" at bounding box center [1146, 79] width 39 height 12
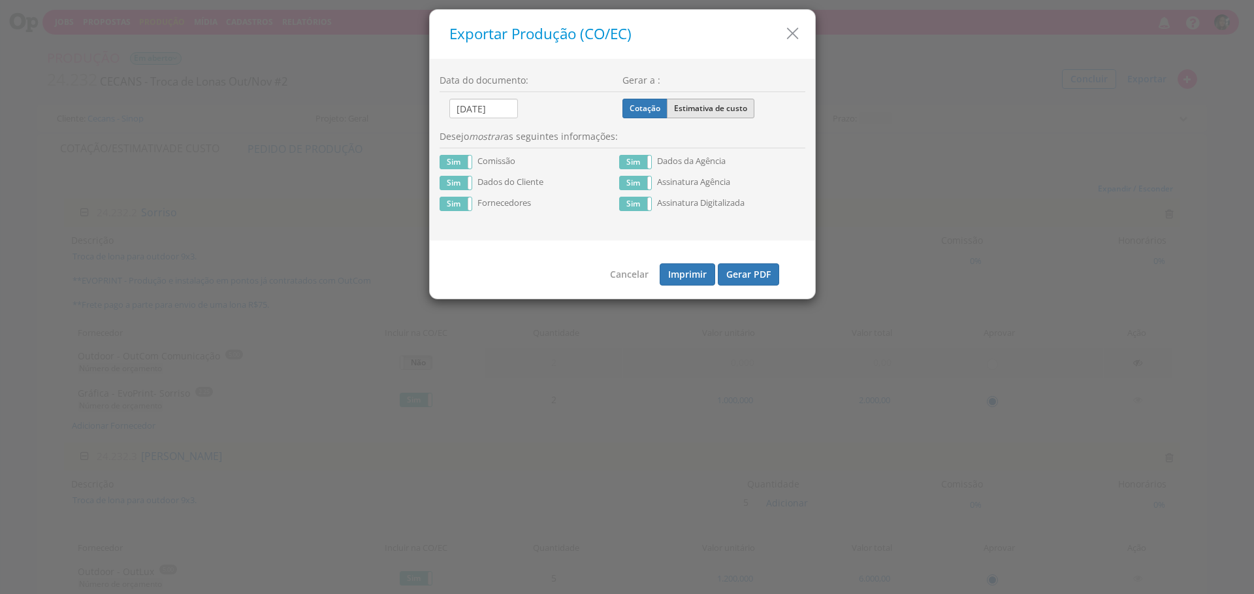
click at [718, 102] on label "Estimativa de custo" at bounding box center [711, 109] width 88 height 20
click at [0, 0] on input "Estimativa de custo" at bounding box center [0, 0] width 0 height 0
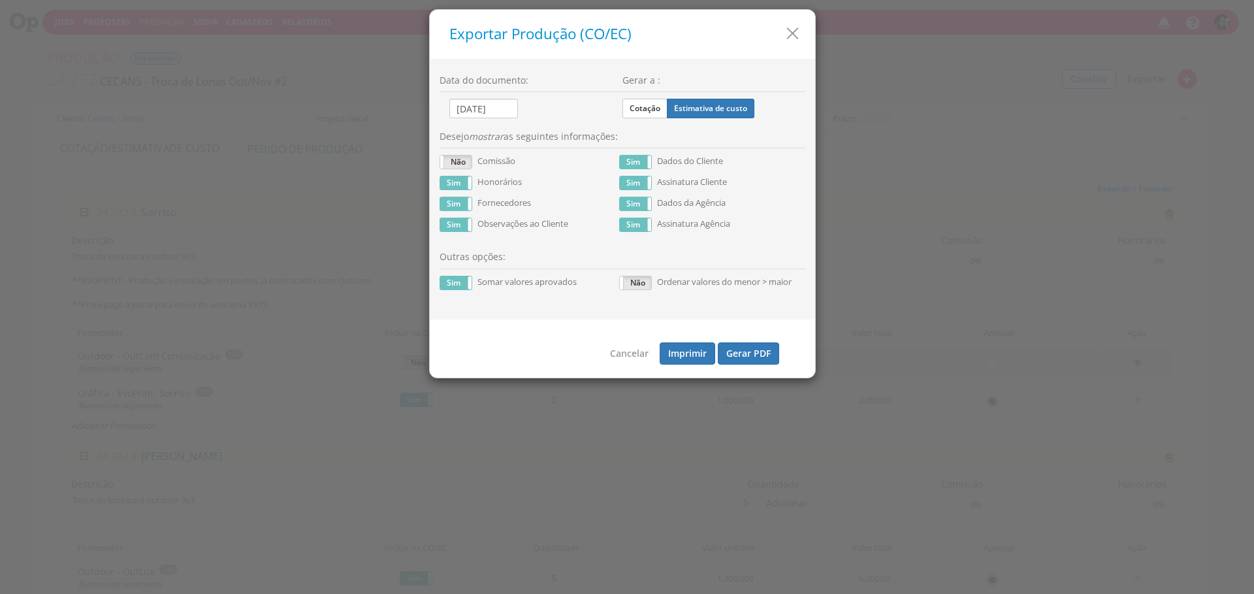
drag, startPoint x: 799, startPoint y: 31, endPoint x: 783, endPoint y: 42, distance: 19.9
click at [799, 31] on icon "button" at bounding box center [792, 33] width 19 height 19
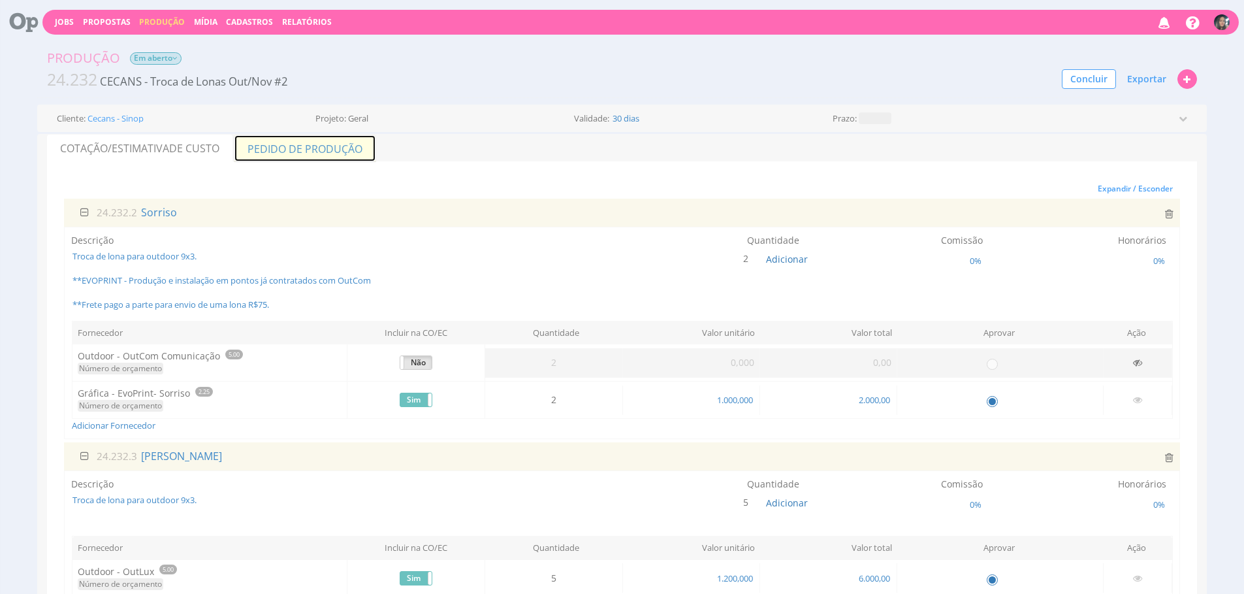
click at [320, 150] on link "Pedido de Produção" at bounding box center [305, 148] width 142 height 27
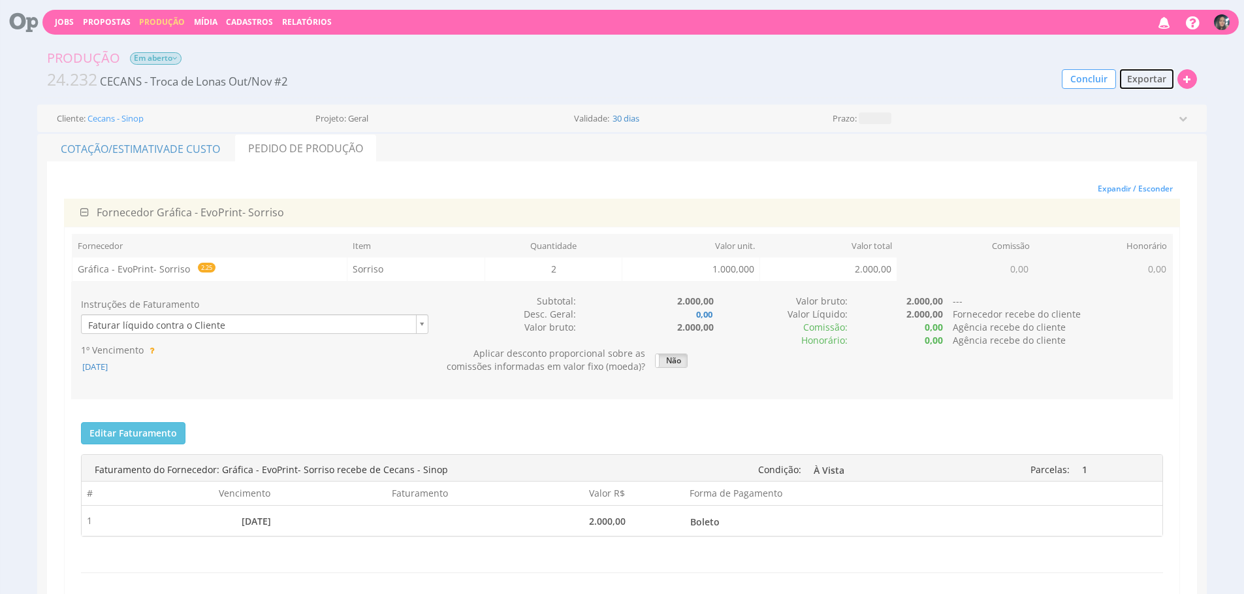
click at [1144, 78] on span "Exportar" at bounding box center [1146, 79] width 39 height 12
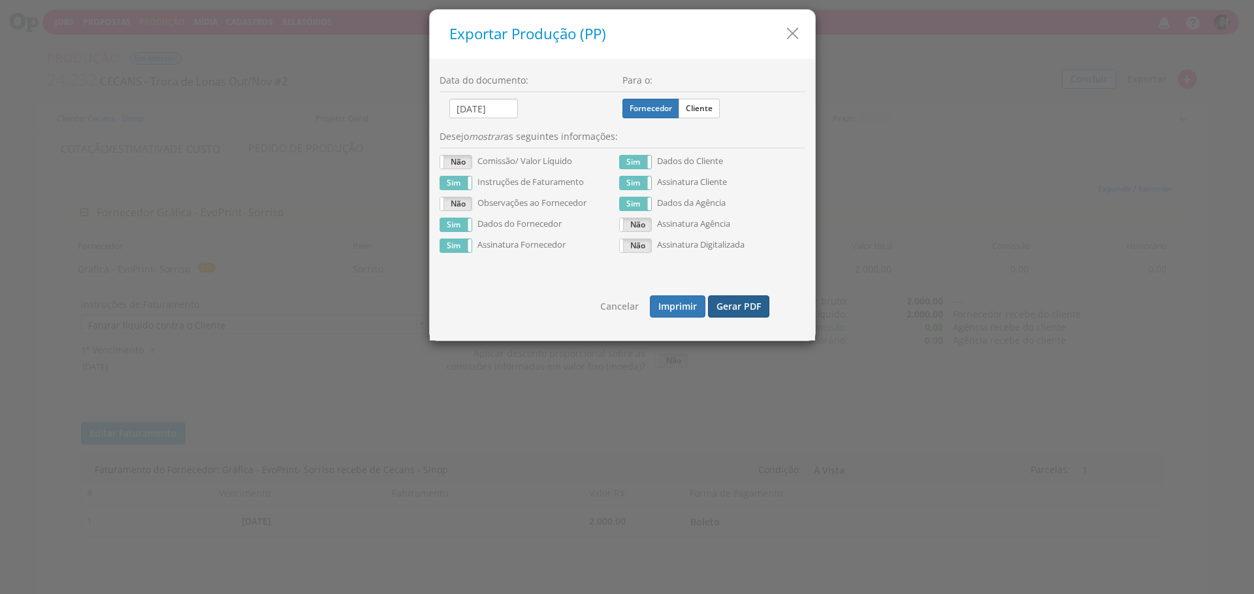
click at [756, 309] on button "Gerar PDF" at bounding box center [738, 306] width 61 height 22
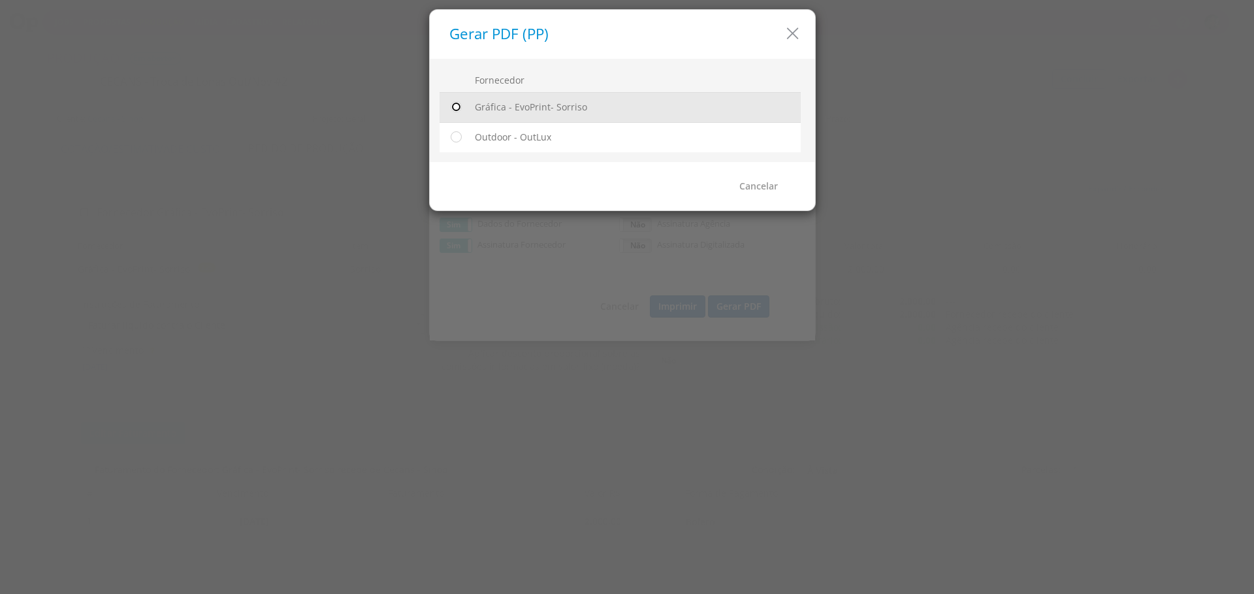
click at [457, 106] on input "radio" at bounding box center [455, 107] width 13 height 13
radio input "true"
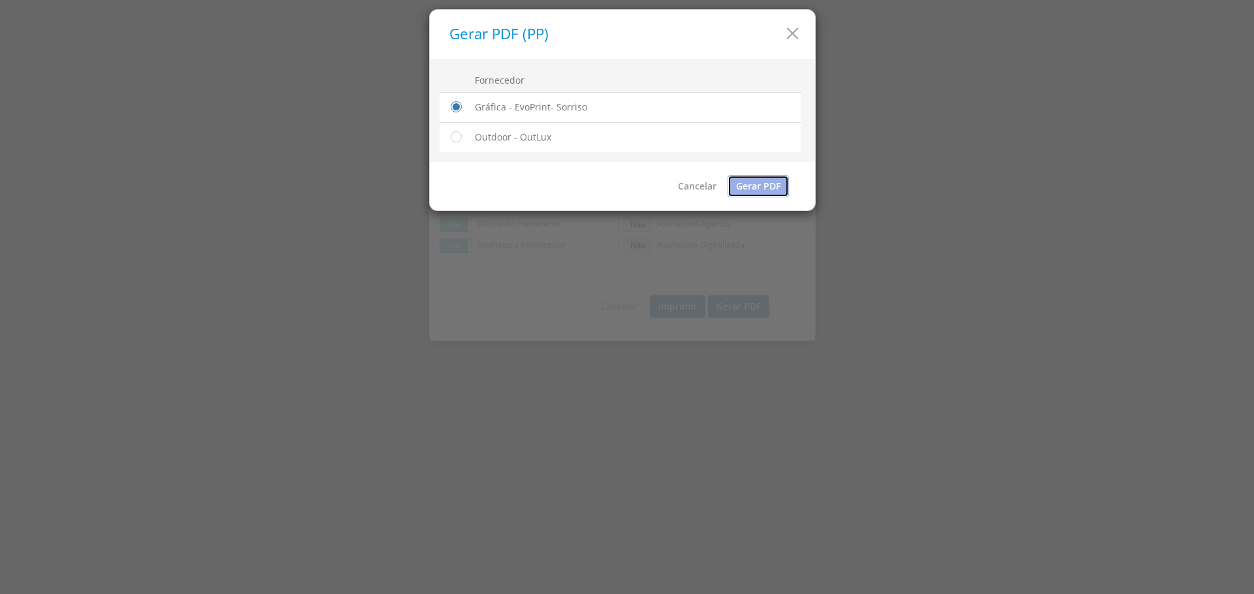
click at [764, 190] on link "Gerar PDF" at bounding box center [758, 186] width 61 height 22
click at [794, 46] on div "Gerar PDF (PP)" at bounding box center [622, 34] width 385 height 49
click at [791, 38] on icon "button" at bounding box center [792, 33] width 19 height 19
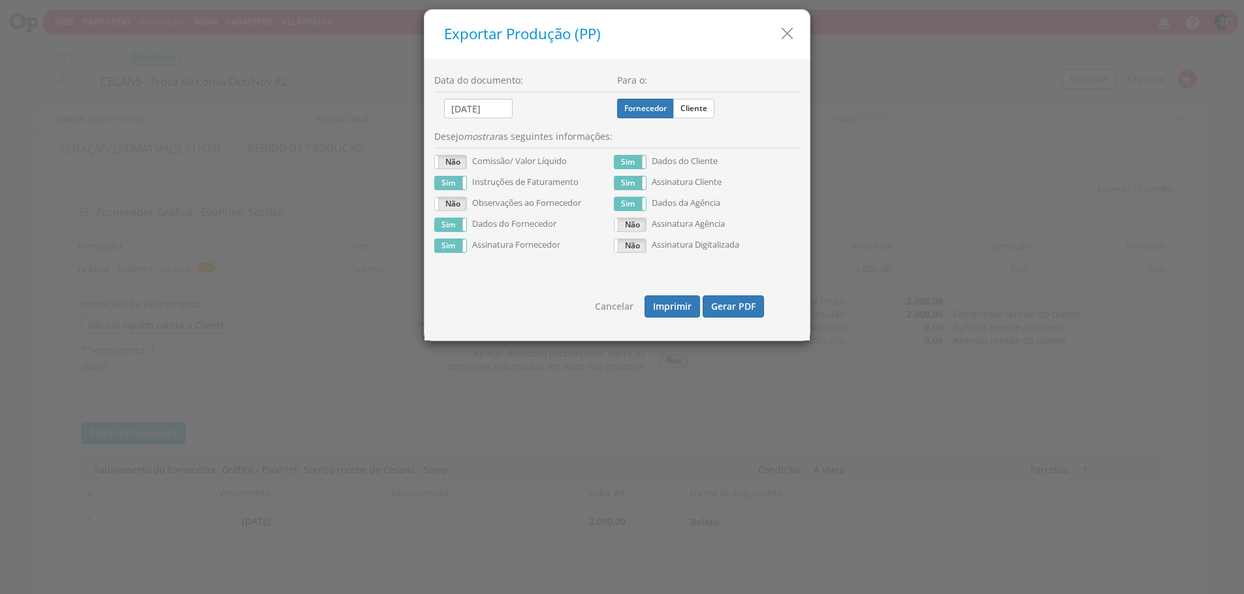
click at [791, 38] on icon "button" at bounding box center [787, 33] width 19 height 19
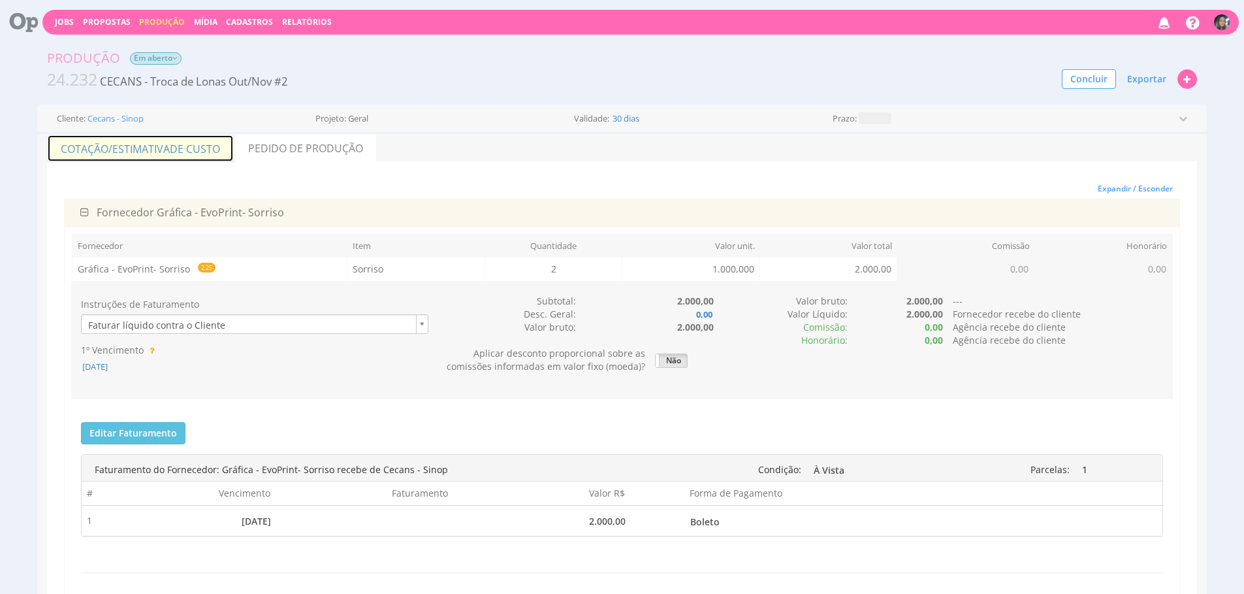
click at [120, 140] on link "Cotação/Estimativa de Custo" at bounding box center [140, 148] width 187 height 27
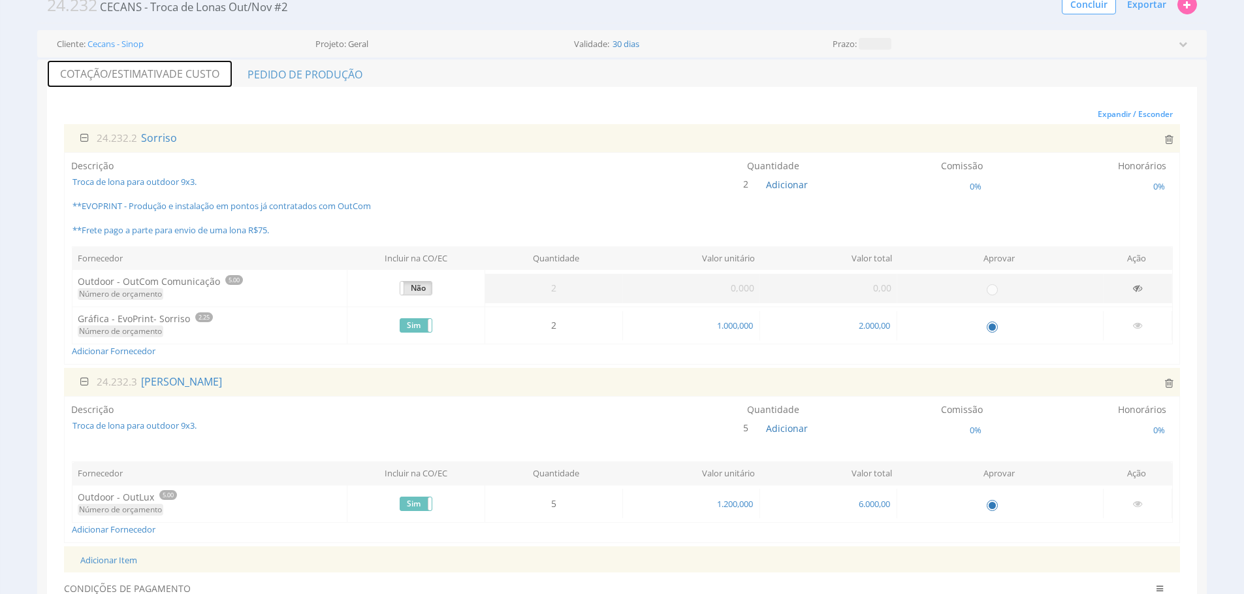
scroll to position [79, 0]
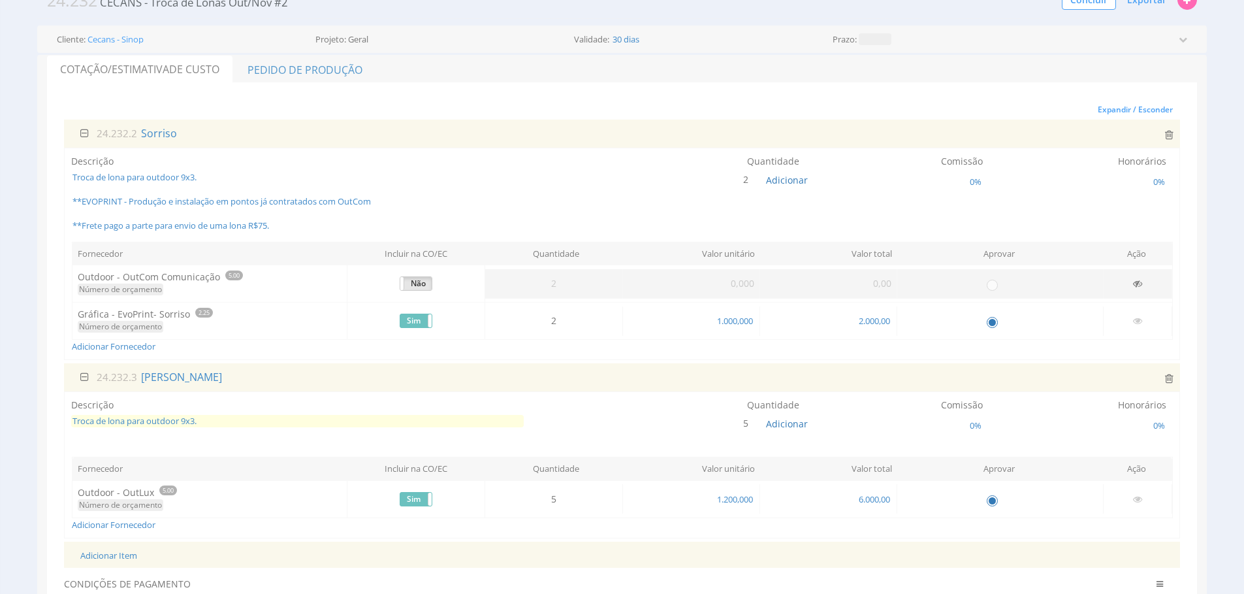
click at [299, 423] on span "Troca de lona para outdoor 9x3." at bounding box center [297, 421] width 453 height 12
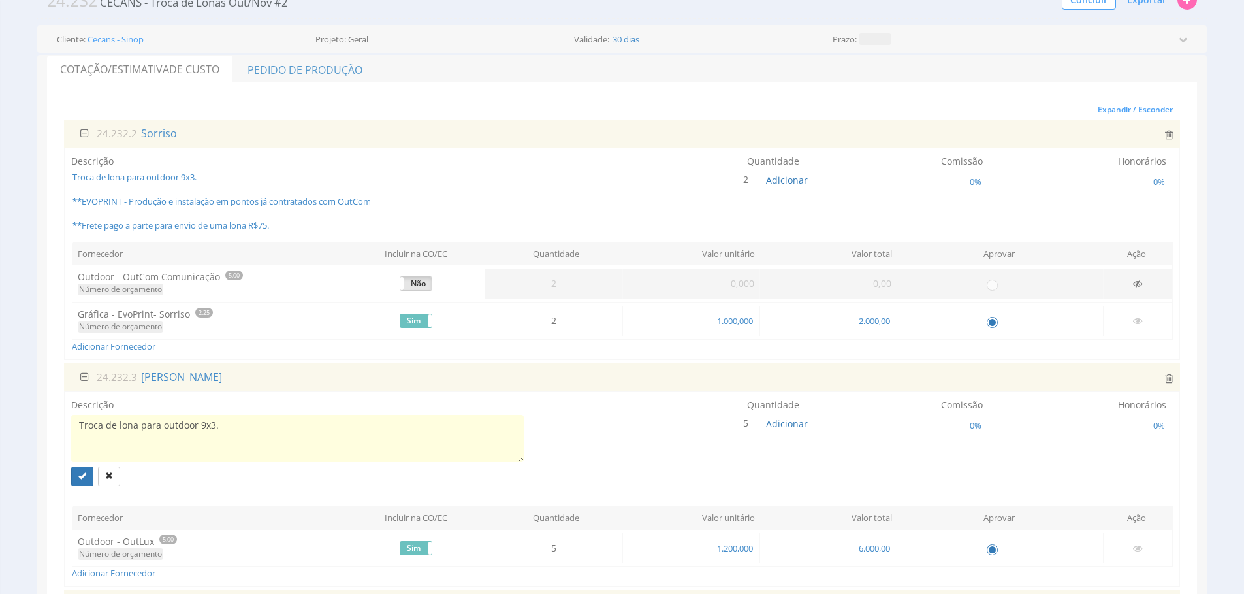
click at [39, 400] on div "Encargos Encargo aplicado 0% Sem encargo Cotação/Estimativa de Custo Pedido de …" at bounding box center [622, 390] width 1170 height 670
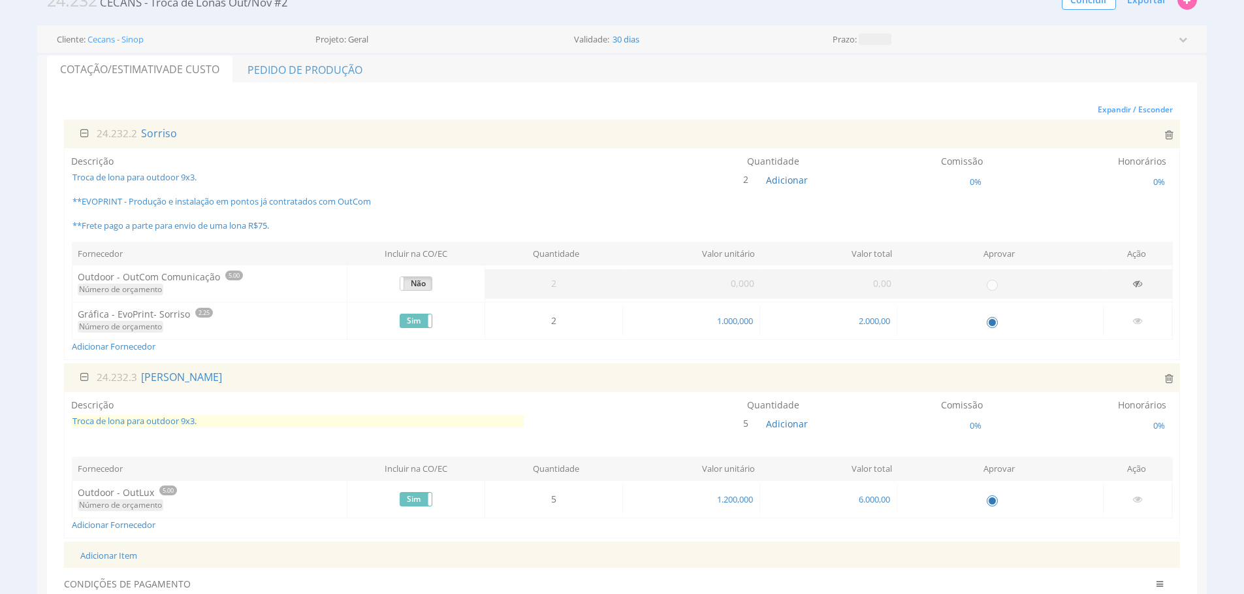
click at [193, 419] on span "Troca de lona para outdoor 9x3." at bounding box center [297, 421] width 453 height 12
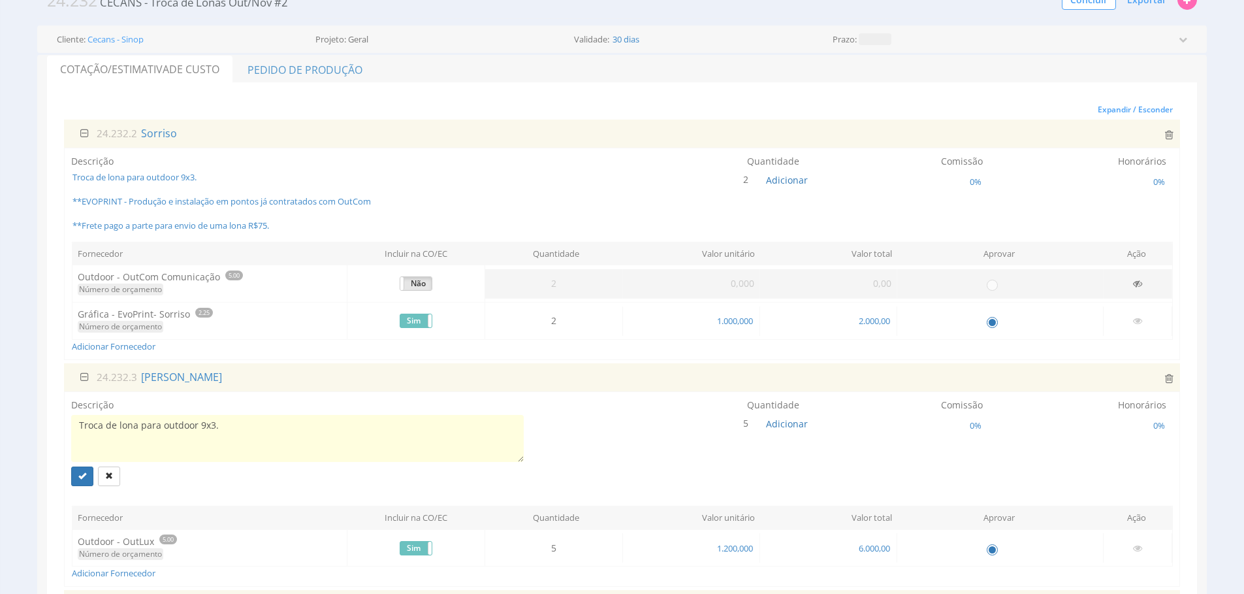
click at [50, 408] on div "Expandir / Esconder 24.232.2 Sorriso Descrição Troca de lona para outdoor 9x3. …" at bounding box center [622, 399] width 1150 height 632
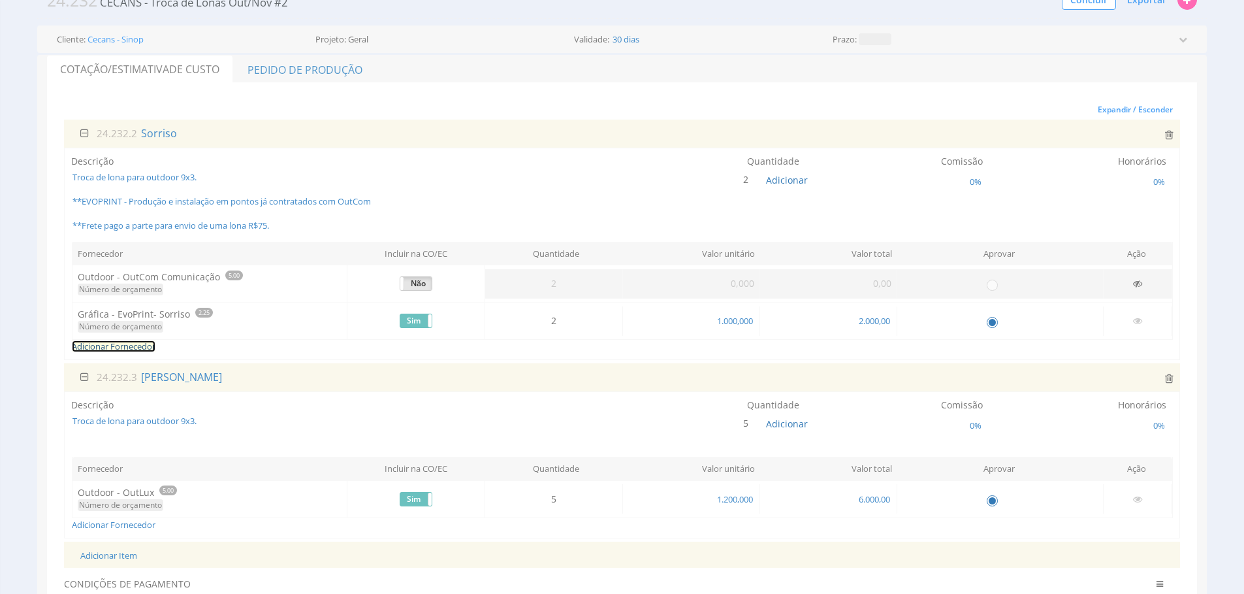
click at [110, 344] on link "Adicionar Fornecedor" at bounding box center [114, 346] width 84 height 12
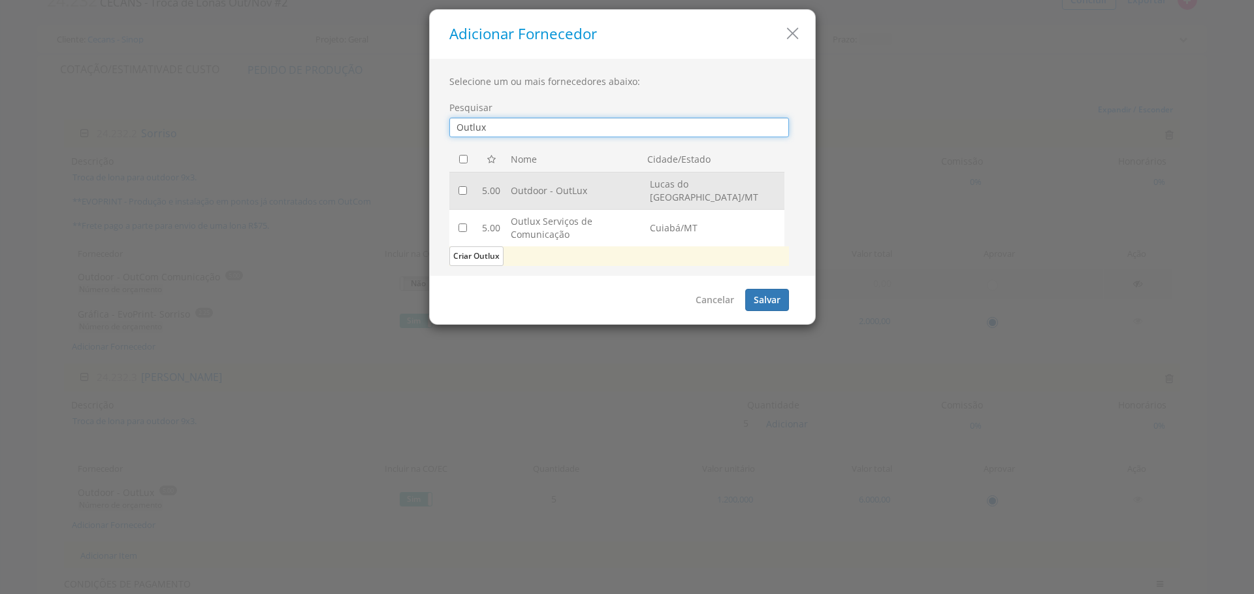
type input "Outlux"
click at [463, 186] on input "checkbox" at bounding box center [463, 190] width 8 height 8
checkbox input "true"
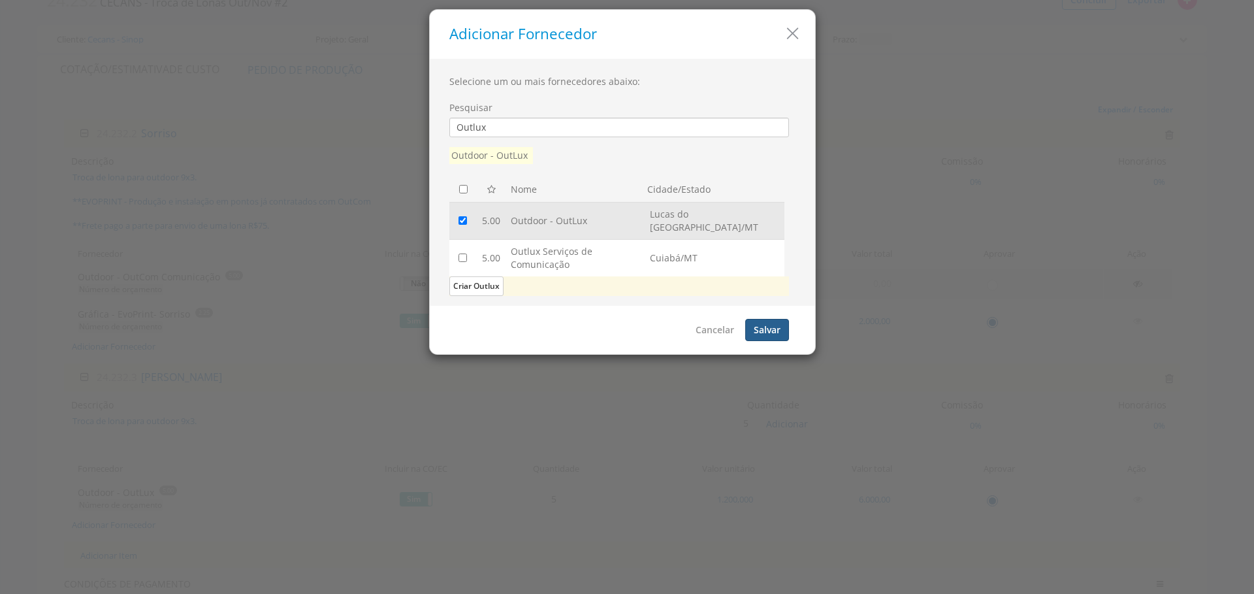
click at [781, 326] on button "Salvar" at bounding box center [767, 330] width 44 height 22
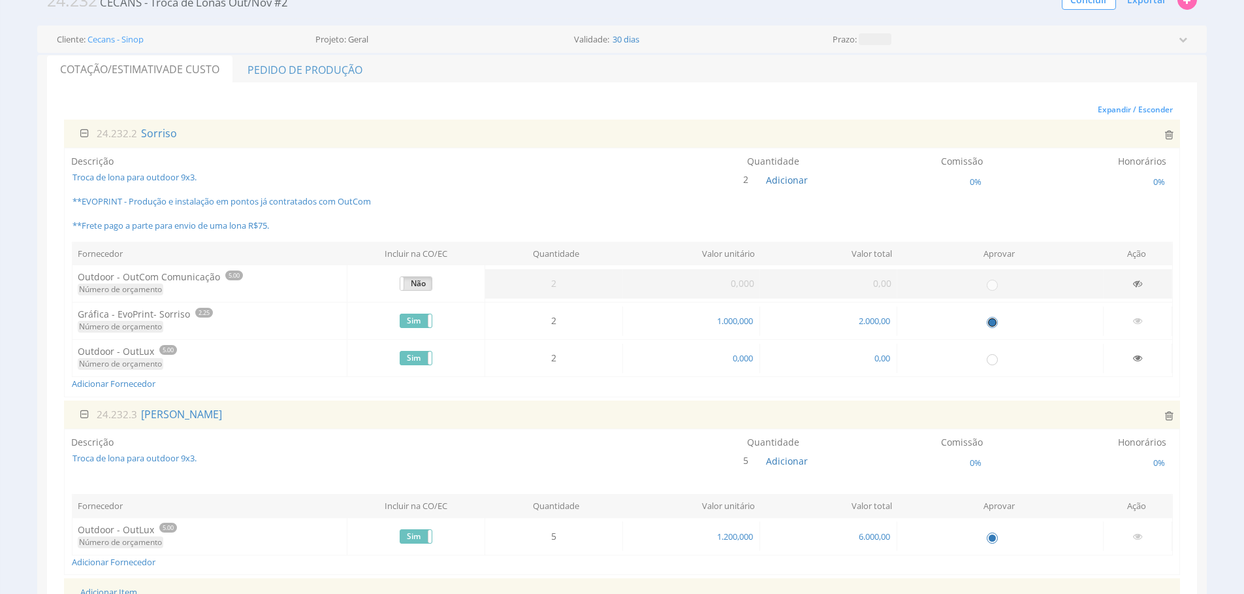
click at [992, 325] on input "radio" at bounding box center [992, 321] width 13 height 13
radio input "false"
click at [744, 363] on span "0,000" at bounding box center [743, 358] width 23 height 12
type input "1.200,000"
click at [1136, 321] on icon at bounding box center [1137, 320] width 9 height 9
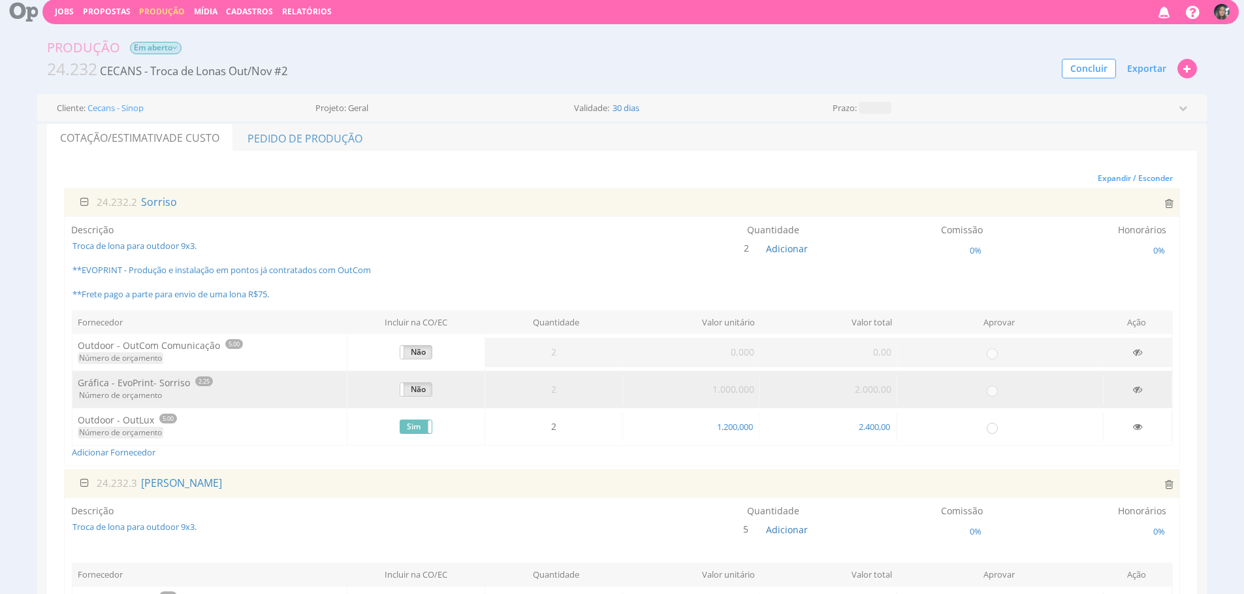
scroll to position [0, 0]
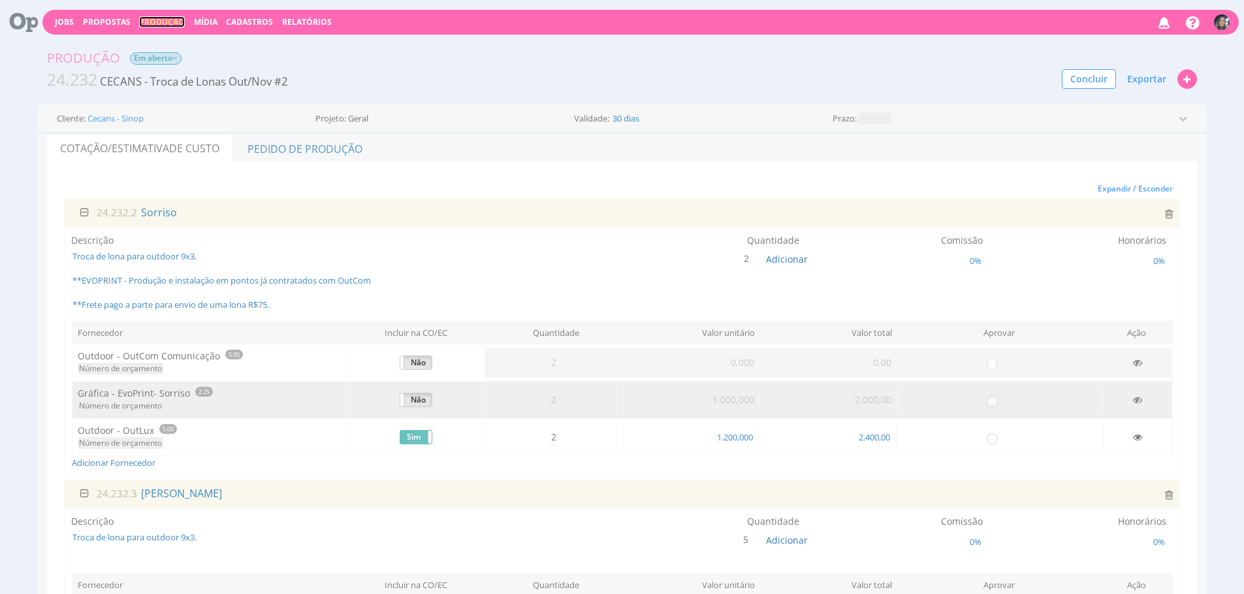
click at [165, 20] on link "Produção" at bounding box center [162, 21] width 46 height 11
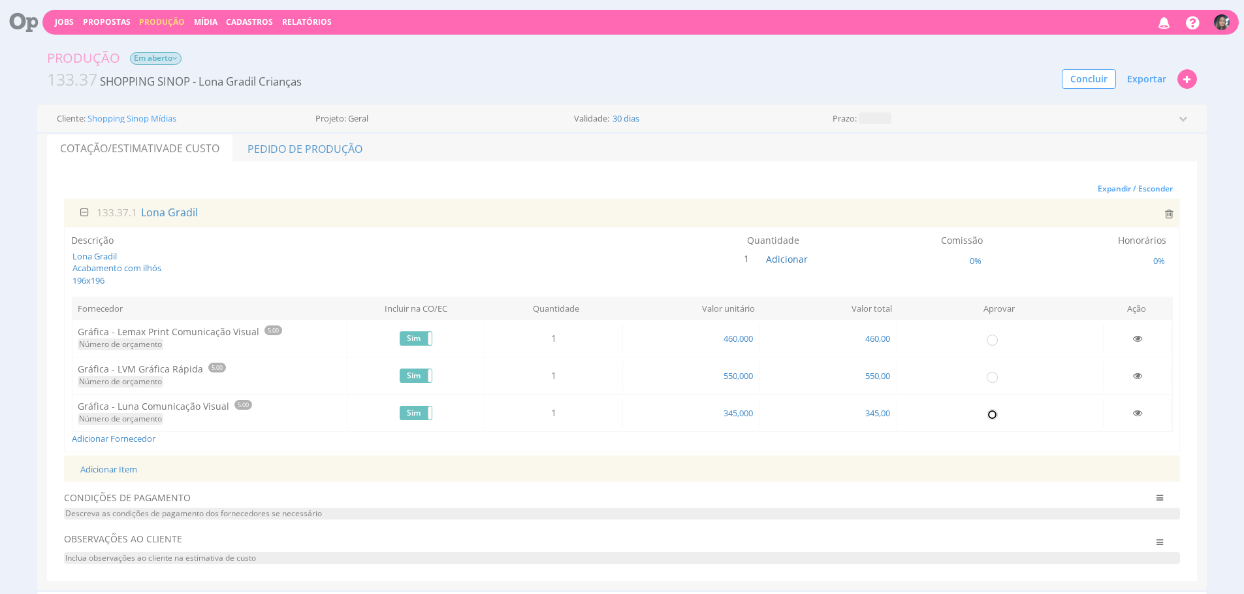
click at [993, 414] on input "radio" at bounding box center [992, 414] width 13 height 13
radio input "true"
click at [310, 171] on div "Expandir / Esconder 133.37.1 Lona Gradil Descrição Lona Gradil Acabamento com i…" at bounding box center [622, 371] width 1150 height 419
click at [320, 156] on link "Pedido de Produção" at bounding box center [305, 148] width 142 height 27
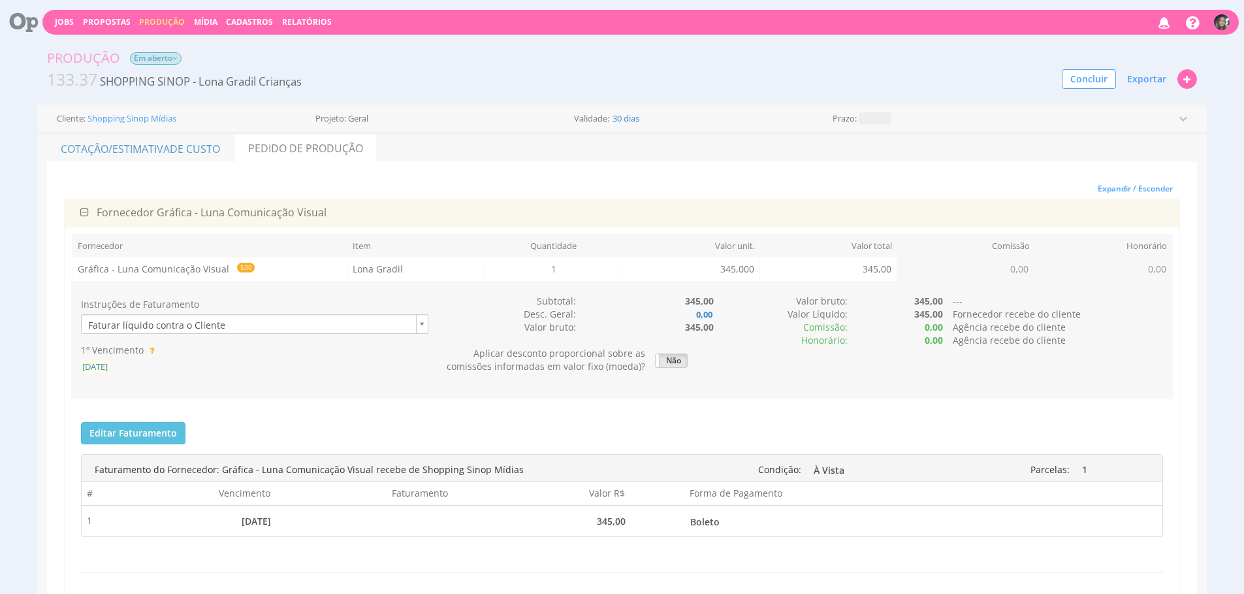
click at [109, 369] on span "[DATE]" at bounding box center [95, 367] width 28 height 12
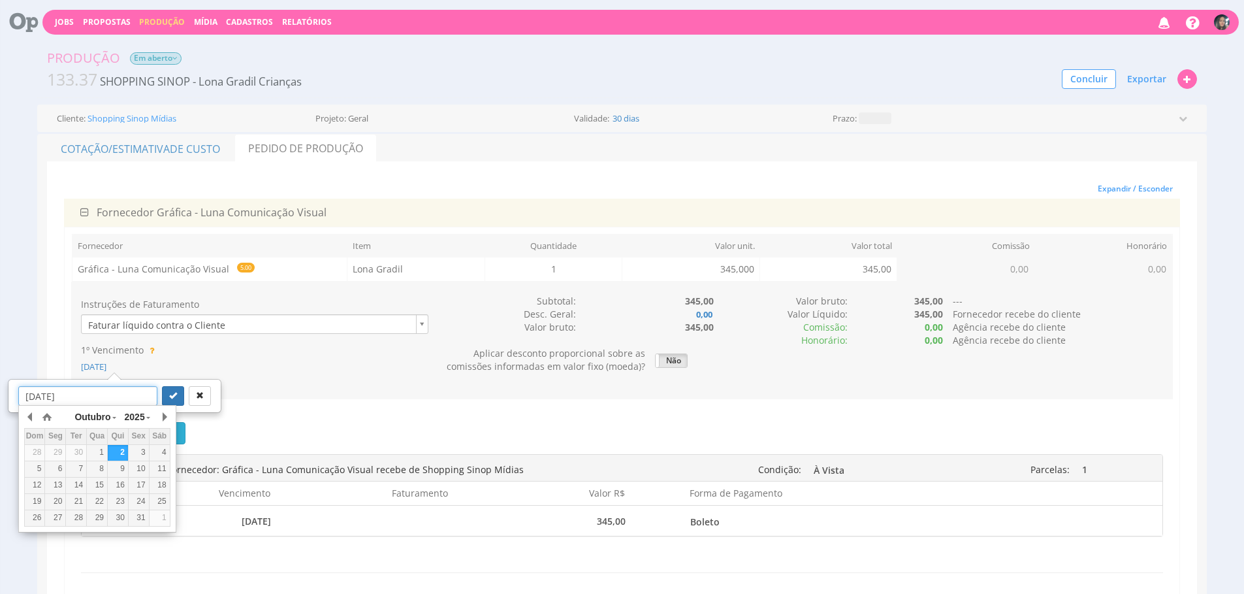
drag, startPoint x: 130, startPoint y: 487, endPoint x: 152, endPoint y: 425, distance: 65.7
click at [130, 487] on div "17" at bounding box center [139, 484] width 20 height 11
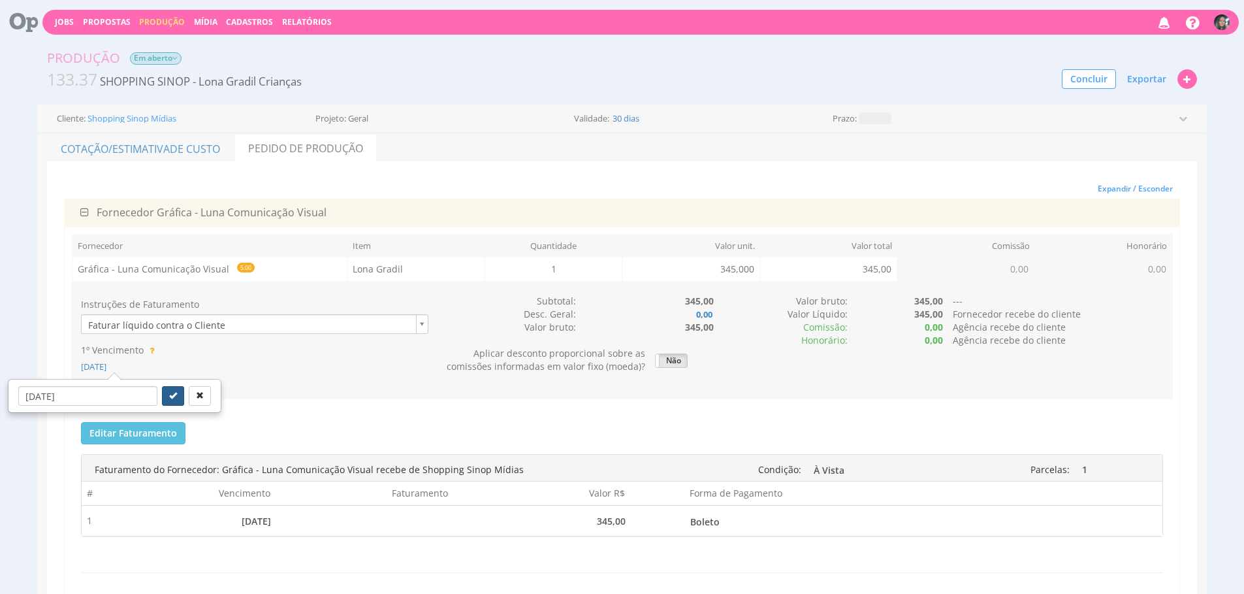
click at [169, 395] on icon "submit" at bounding box center [173, 395] width 8 height 8
type input "[DATE]"
click at [1133, 78] on span "Exportar" at bounding box center [1146, 79] width 39 height 12
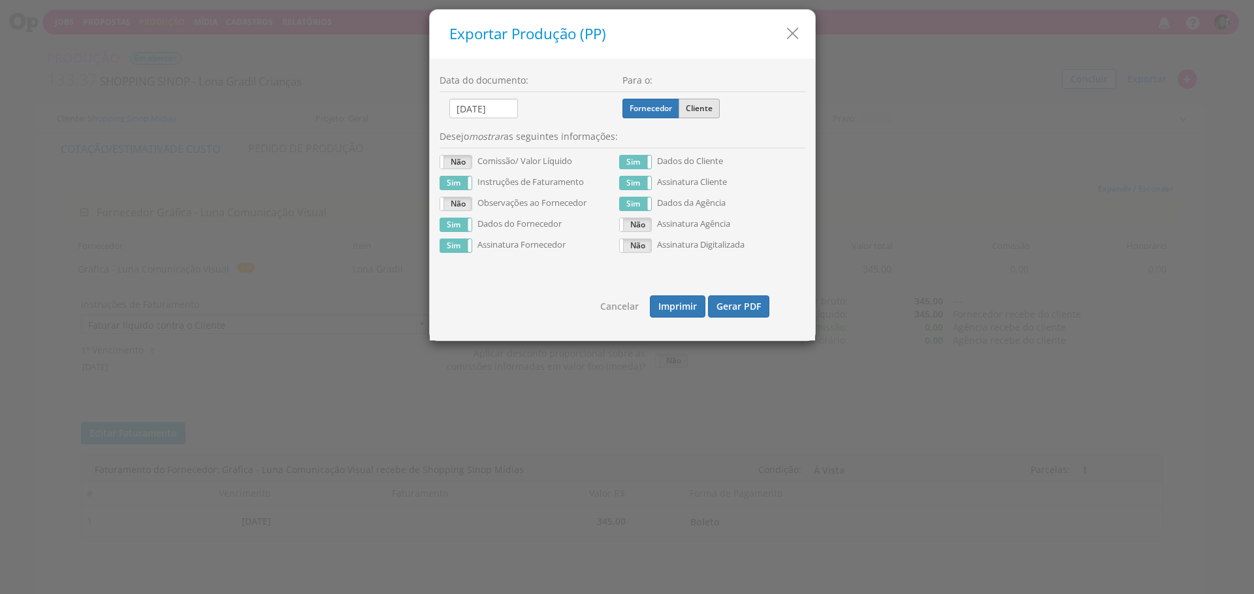
click at [686, 101] on label "Cliente" at bounding box center [699, 109] width 41 height 20
click at [0, 0] on input "Cliente" at bounding box center [0, 0] width 0 height 0
click at [722, 308] on button "Gerar PDF" at bounding box center [738, 306] width 61 height 22
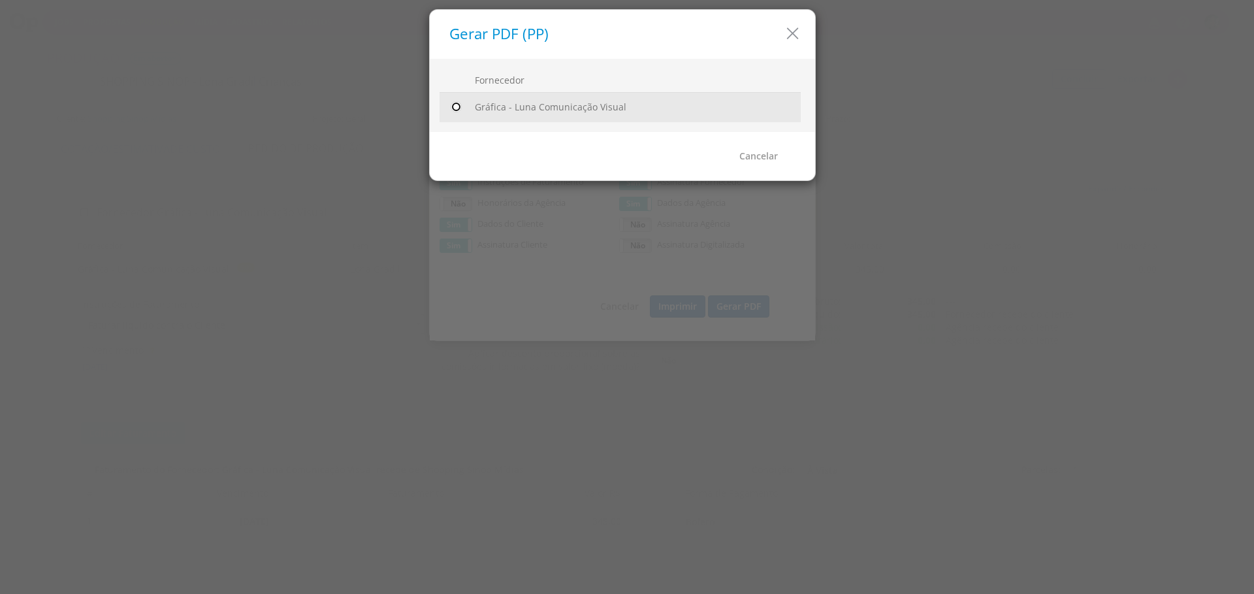
click at [453, 105] on input "radio" at bounding box center [455, 107] width 13 height 13
radio input "true"
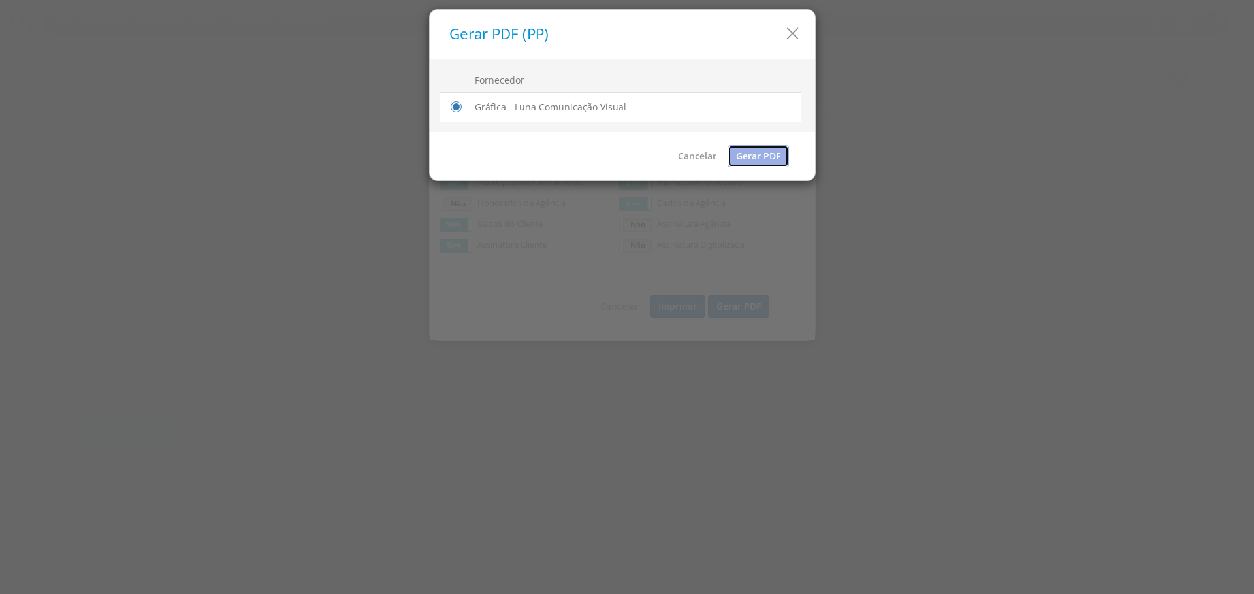
click at [762, 159] on link "Gerar PDF" at bounding box center [758, 156] width 61 height 22
click at [796, 34] on icon "button" at bounding box center [792, 33] width 19 height 19
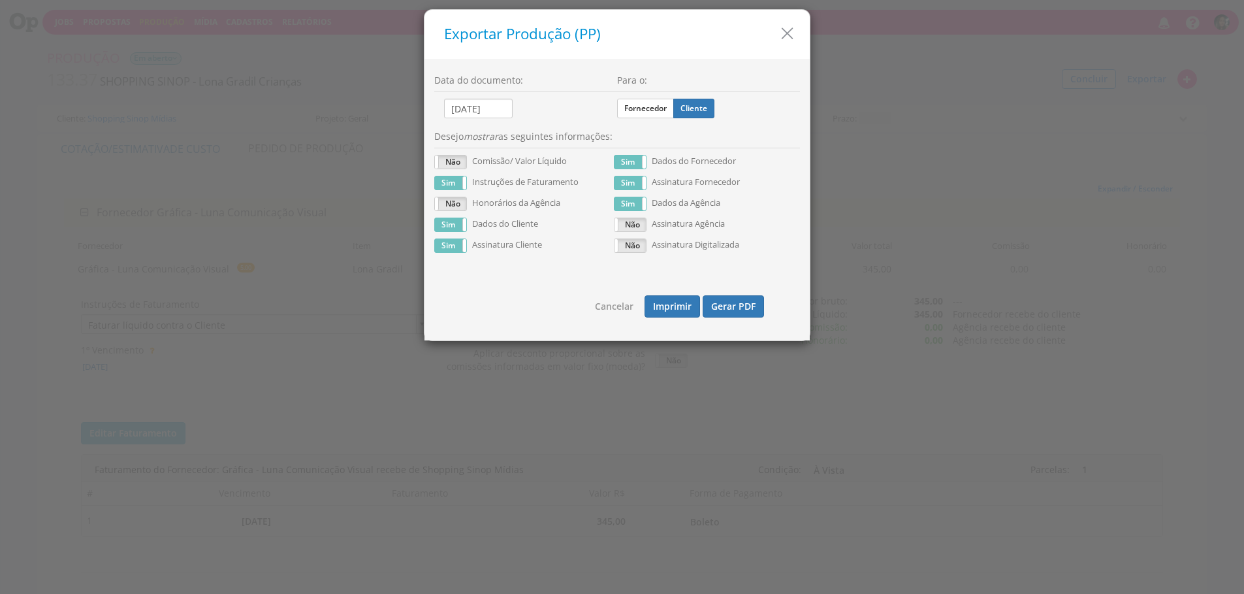
click at [796, 34] on icon "button" at bounding box center [787, 33] width 19 height 19
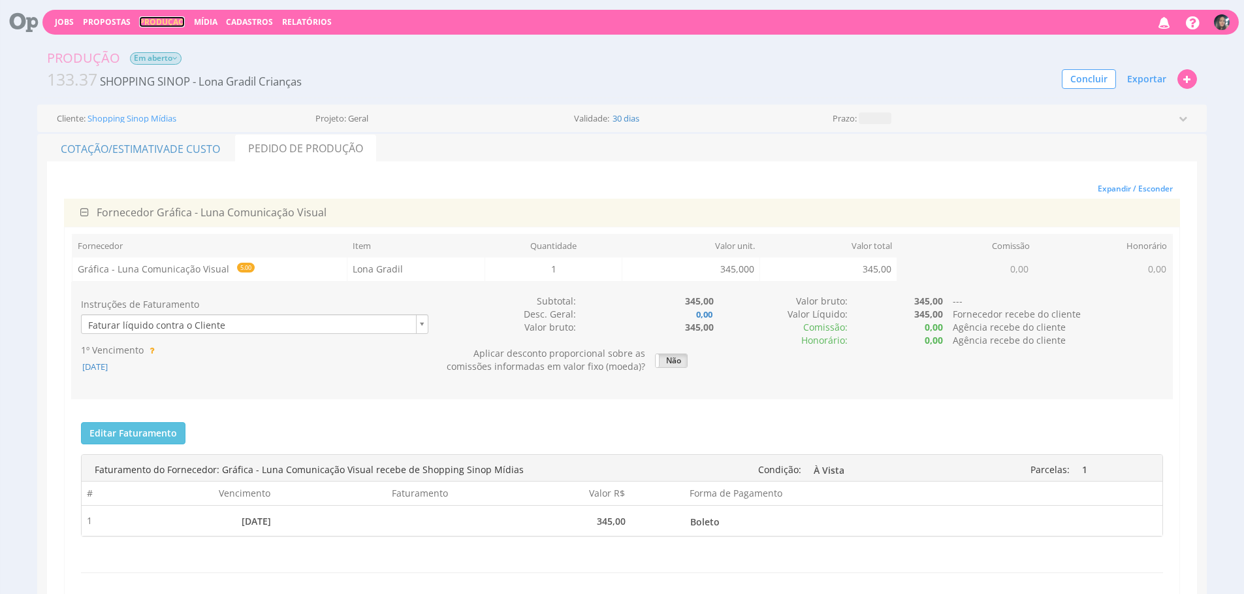
drag, startPoint x: 159, startPoint y: 25, endPoint x: 170, endPoint y: 14, distance: 15.7
click at [159, 25] on link "Produção" at bounding box center [162, 21] width 46 height 11
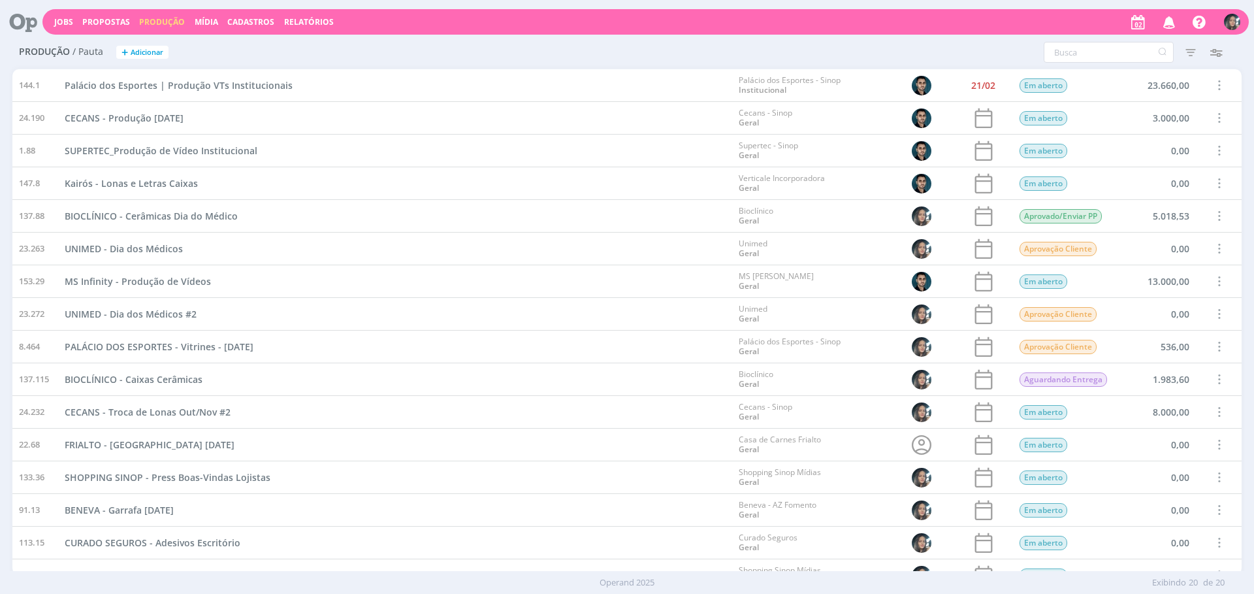
scroll to position [181, 0]
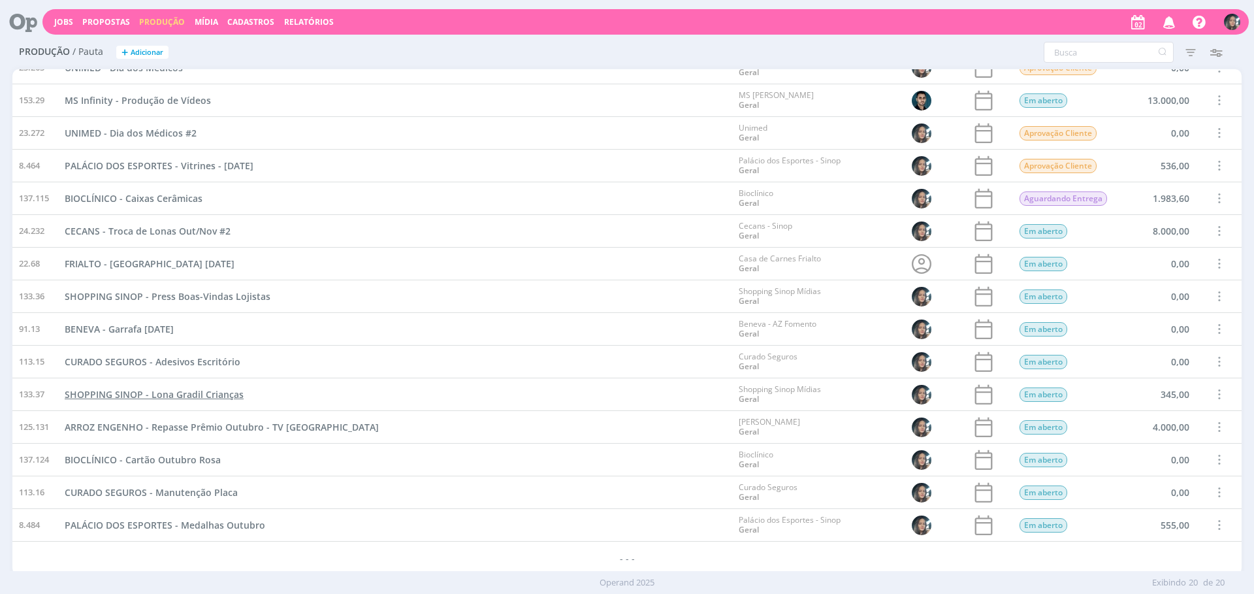
click at [187, 395] on span "SHOPPING SINOP - Lona Gradil Crianças" at bounding box center [154, 394] width 179 height 12
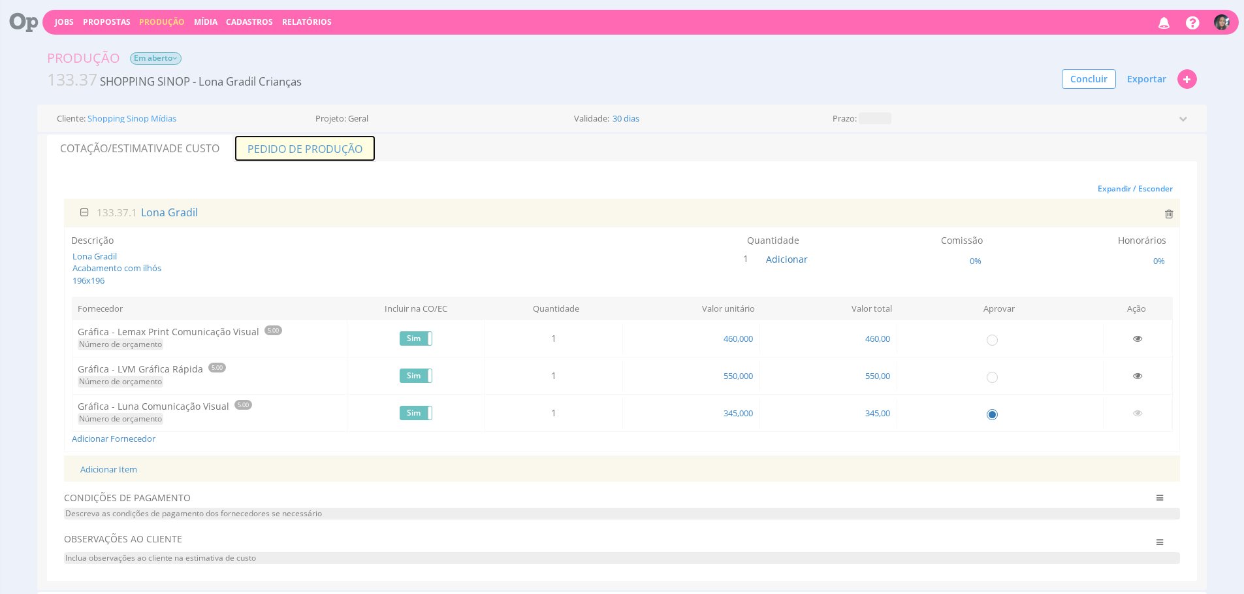
click at [332, 144] on link "Pedido de Produção" at bounding box center [305, 148] width 142 height 27
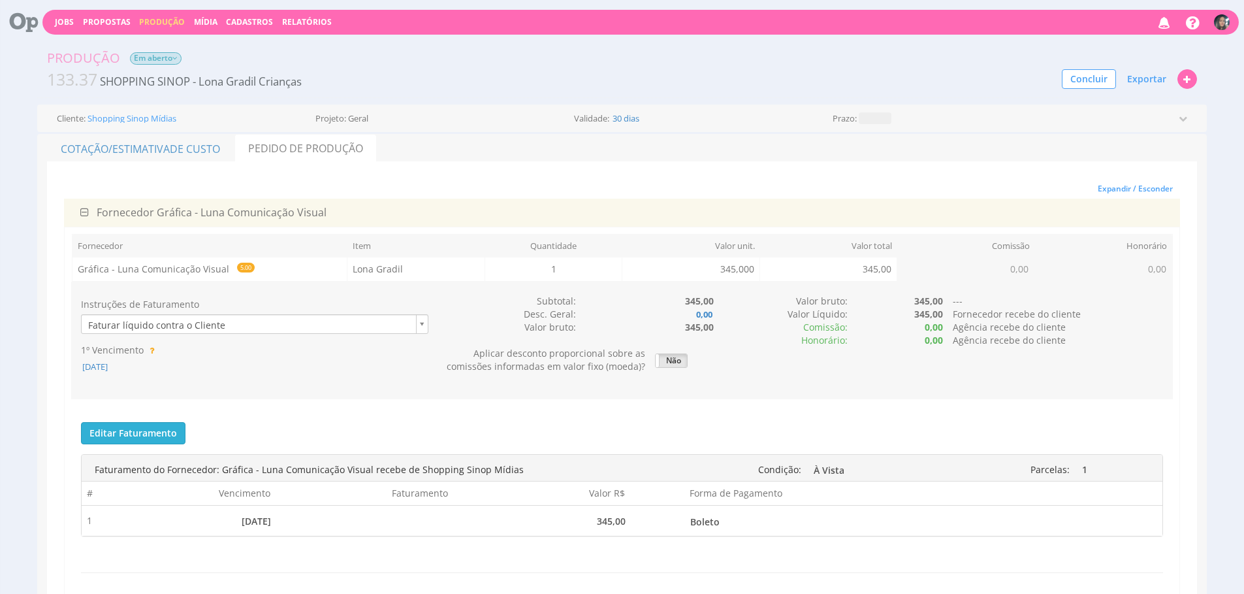
drag, startPoint x: 114, startPoint y: 363, endPoint x: 163, endPoint y: 427, distance: 80.6
click at [109, 364] on span "[DATE]" at bounding box center [95, 367] width 28 height 12
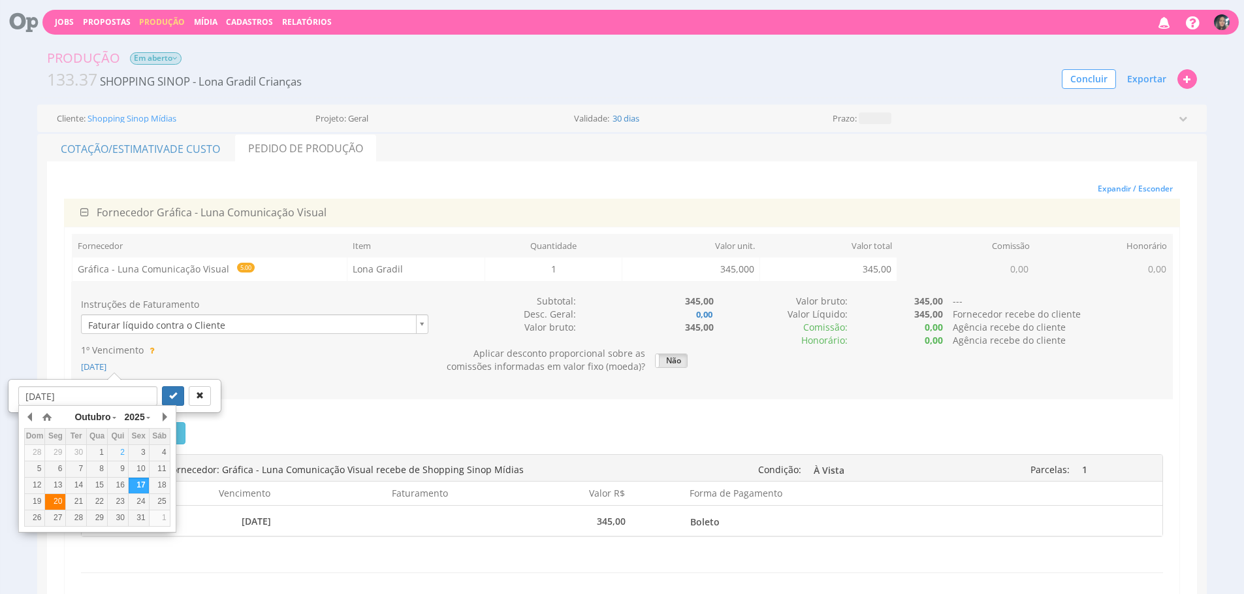
click at [48, 504] on div "20" at bounding box center [55, 501] width 20 height 11
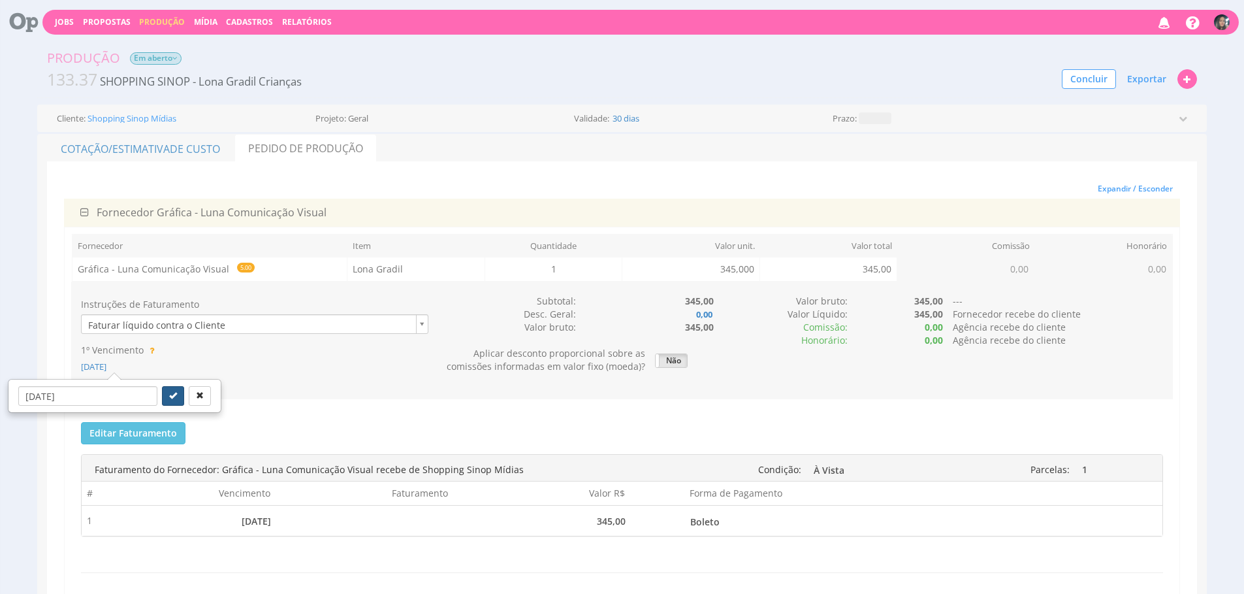
click at [169, 395] on icon "submit" at bounding box center [173, 395] width 8 height 8
type input "[DATE]"
click at [1131, 82] on span "Exportar" at bounding box center [1146, 79] width 39 height 12
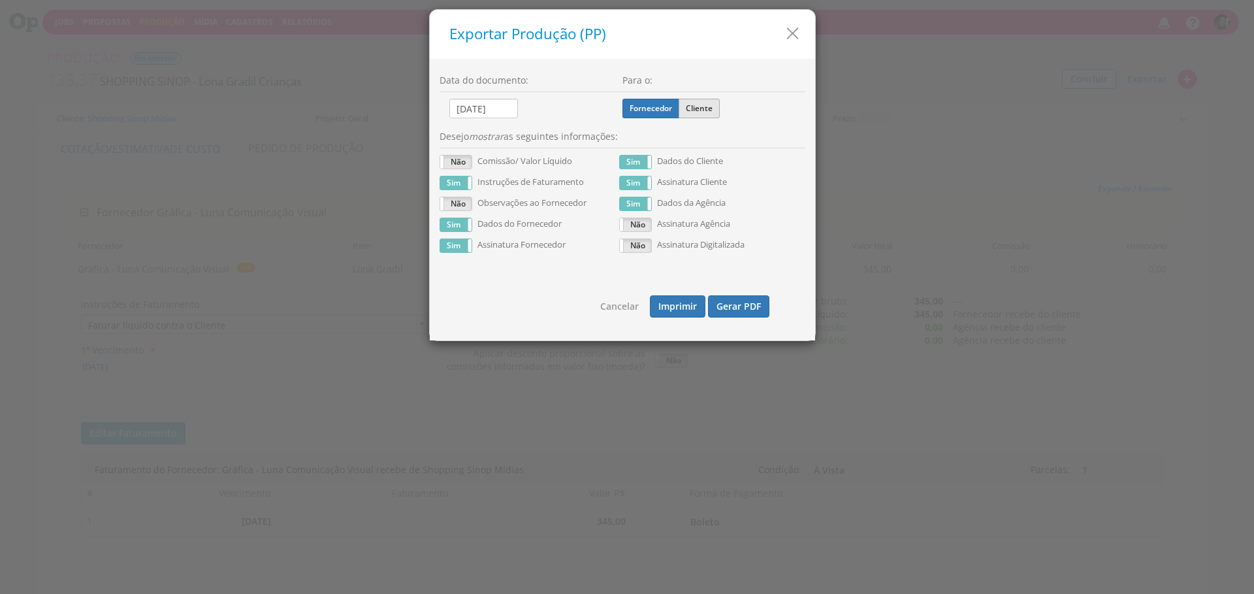
click at [693, 101] on label "Cliente" at bounding box center [699, 109] width 41 height 20
click at [0, 0] on input "Cliente" at bounding box center [0, 0] width 0 height 0
click at [731, 300] on button "Gerar PDF" at bounding box center [738, 306] width 61 height 22
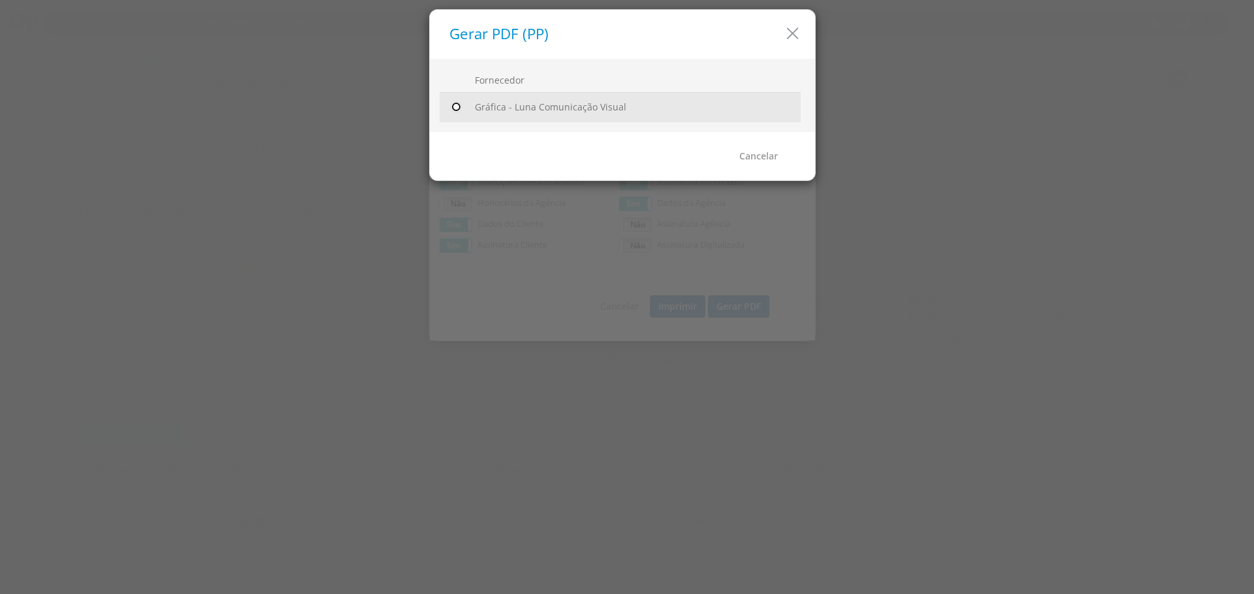
click at [456, 108] on input "radio" at bounding box center [455, 107] width 13 height 13
radio input "true"
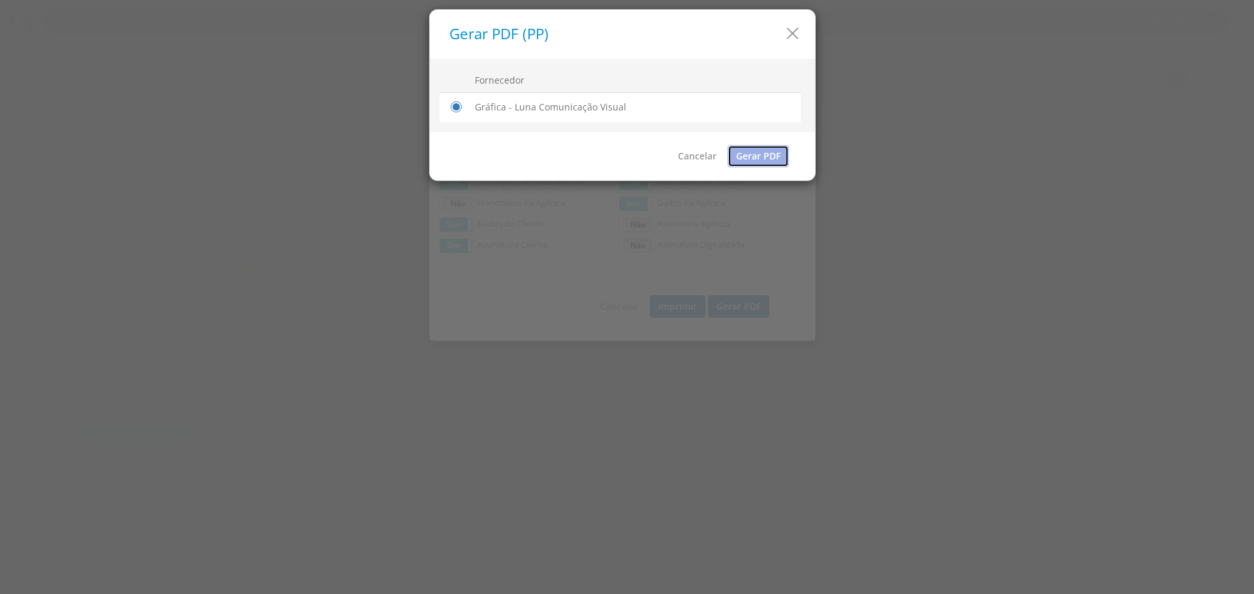
click at [741, 146] on link "Gerar PDF" at bounding box center [758, 156] width 61 height 22
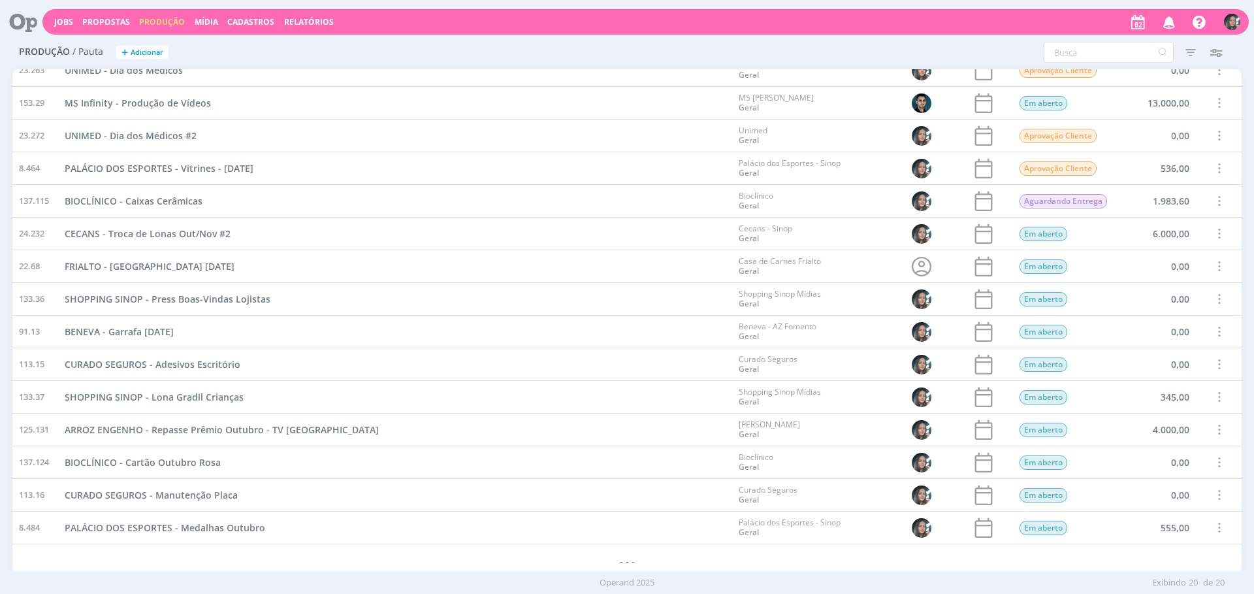
scroll to position [181, 0]
click at [153, 48] on span "Adicionar" at bounding box center [147, 52] width 33 height 8
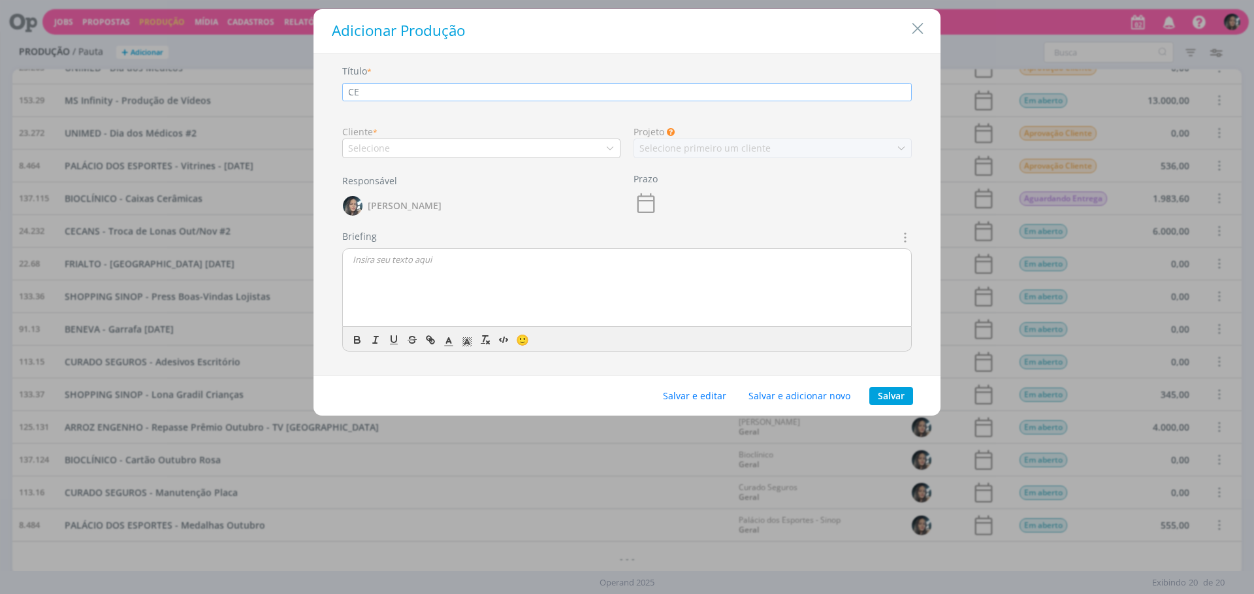
type input "C"
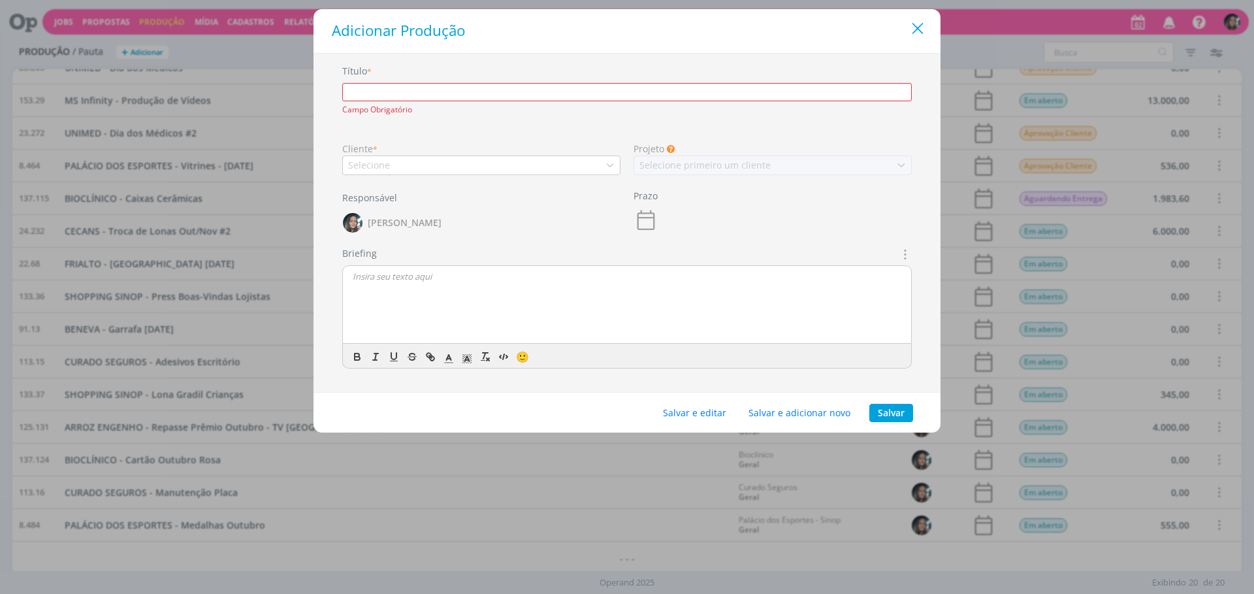
click at [921, 22] on icon "Close" at bounding box center [918, 29] width 20 height 20
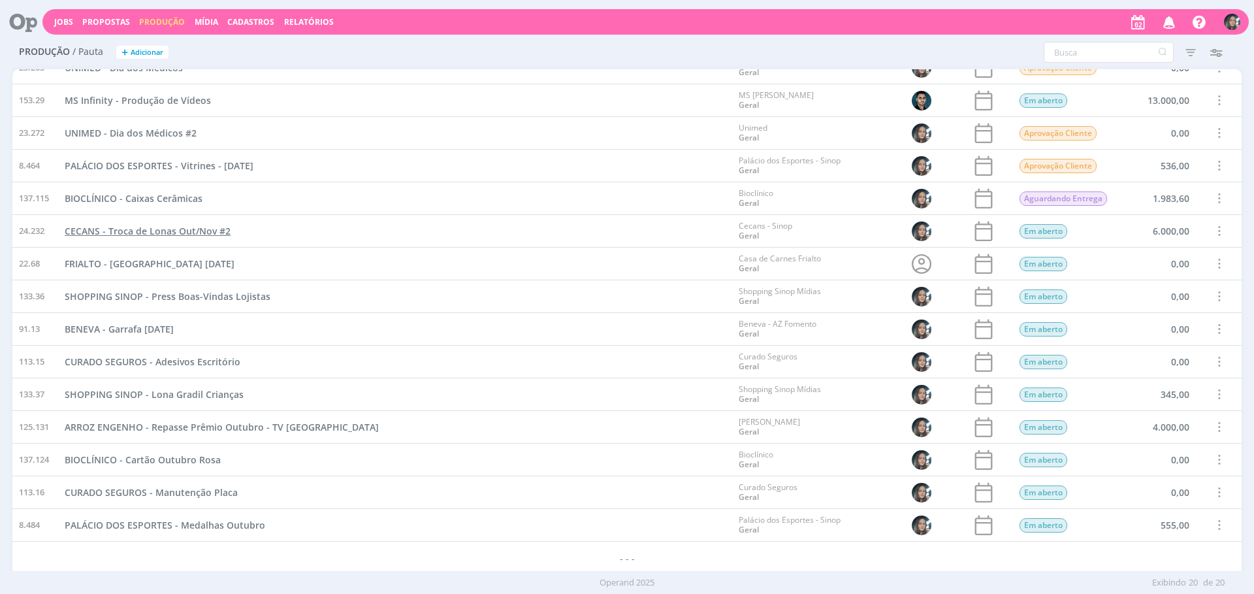
click at [210, 232] on span "CECANS - Troca de Lonas Out/Nov #2" at bounding box center [148, 231] width 166 height 12
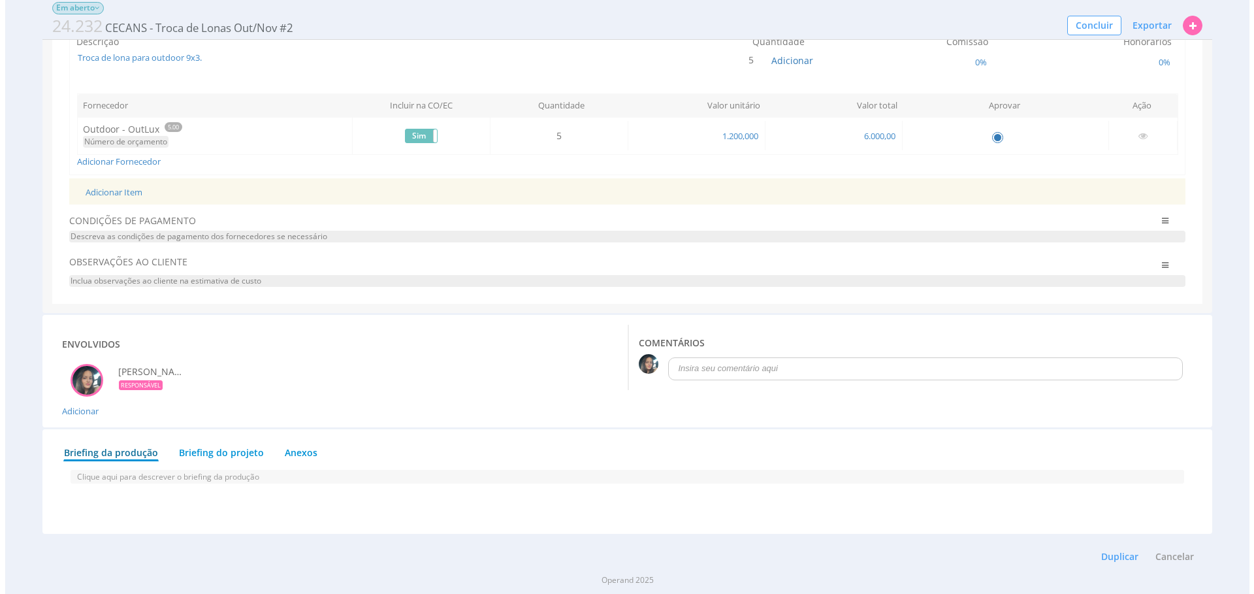
scroll to position [467, 0]
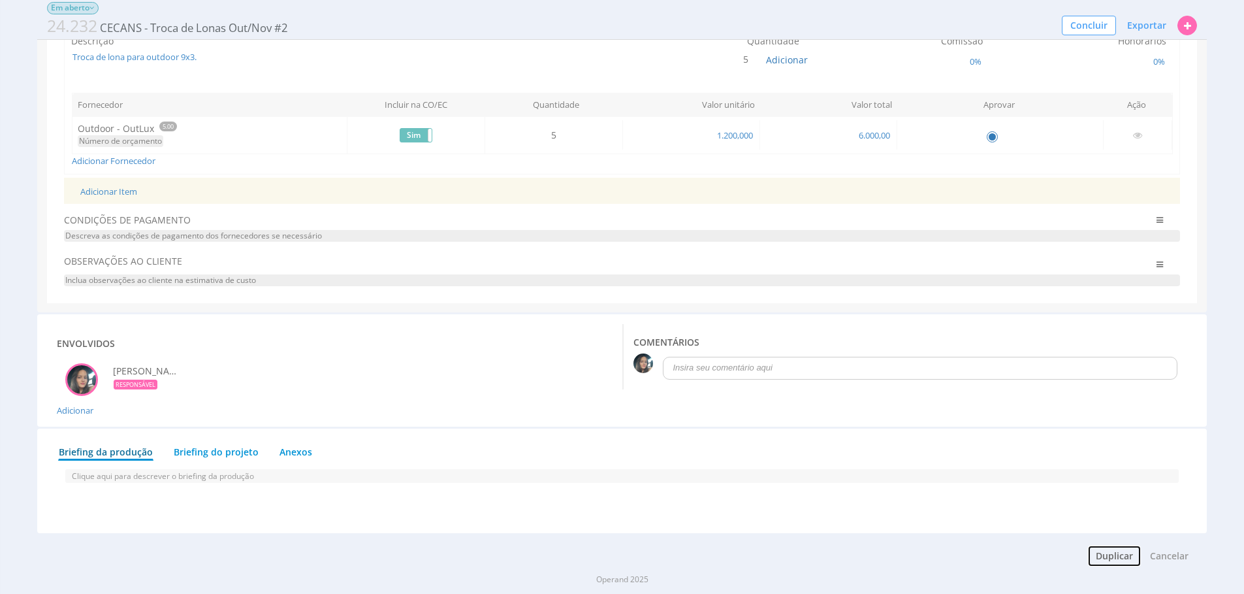
click at [1122, 551] on button "Duplicar" at bounding box center [1115, 556] width 54 height 22
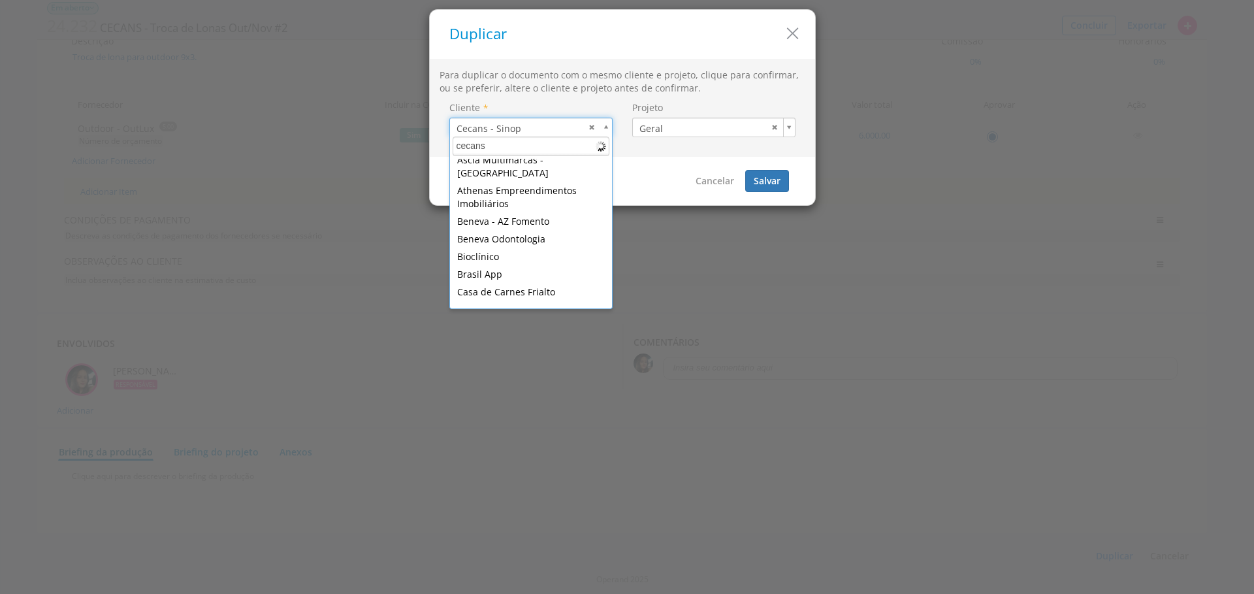
scroll to position [0, 0]
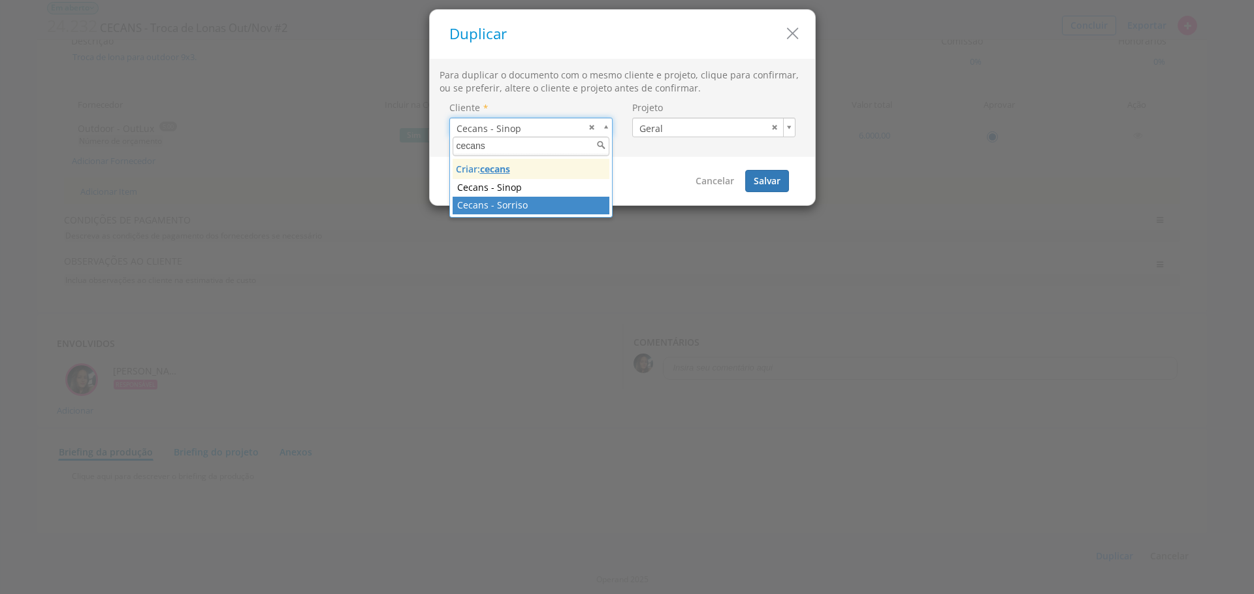
type input "cecans"
drag, startPoint x: 561, startPoint y: 204, endPoint x: 572, endPoint y: 202, distance: 11.3
type input "52"
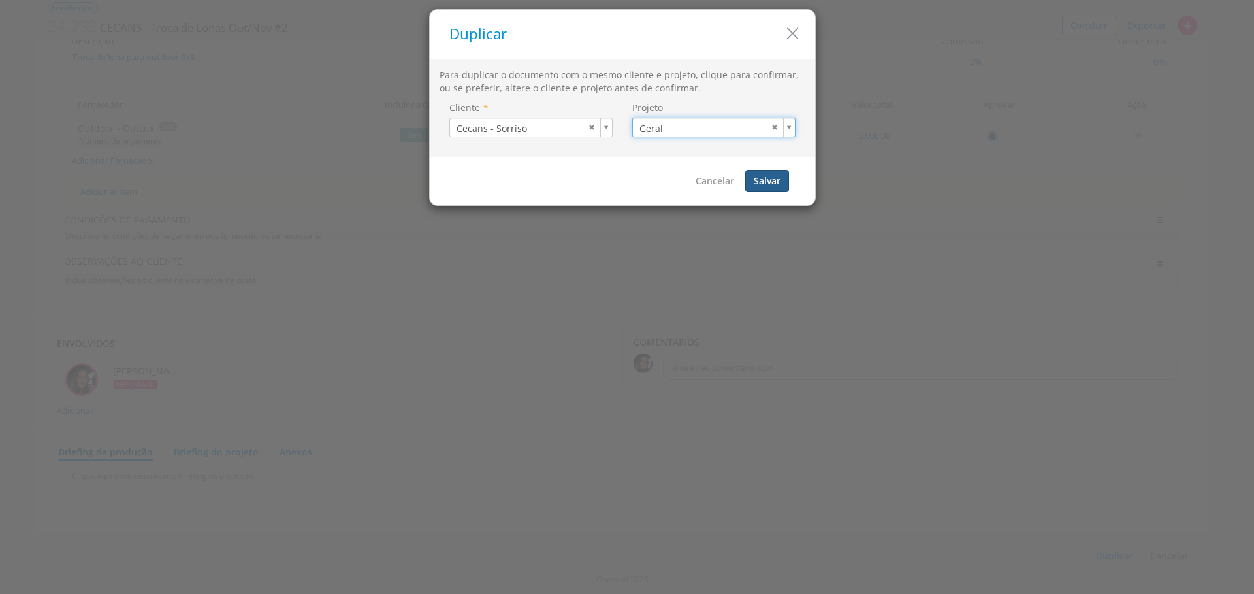
type input "39"
click at [758, 179] on button "Salvar" at bounding box center [767, 181] width 44 height 22
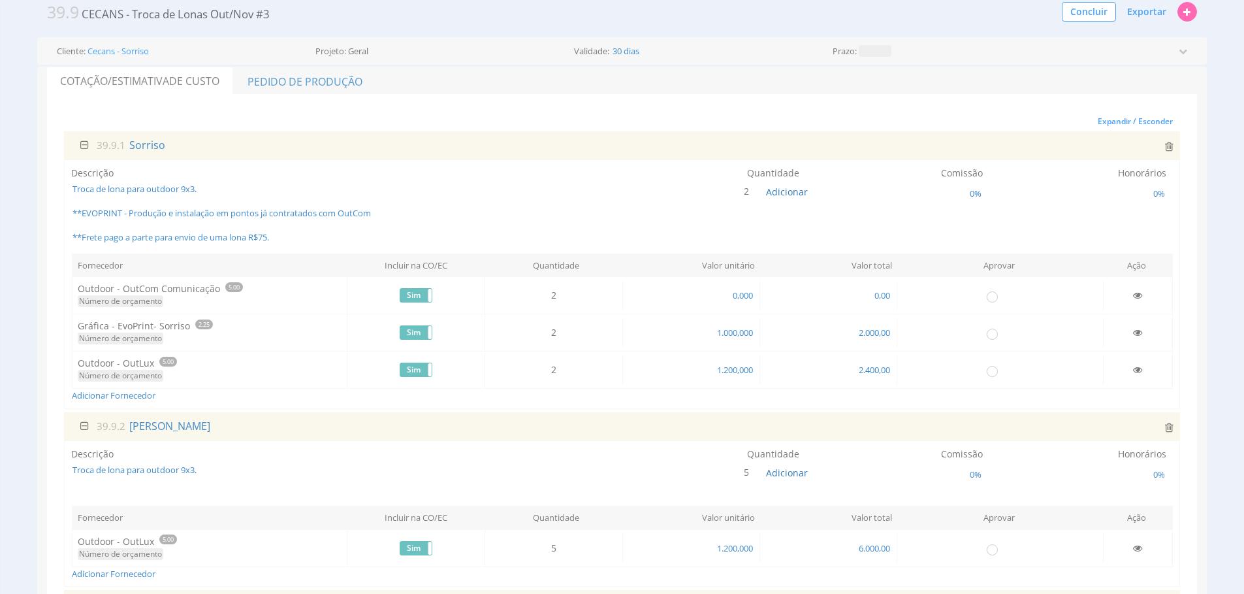
scroll to position [68, 0]
click at [1134, 331] on icon at bounding box center [1137, 331] width 9 height 9
click at [1138, 295] on icon at bounding box center [1137, 294] width 9 height 9
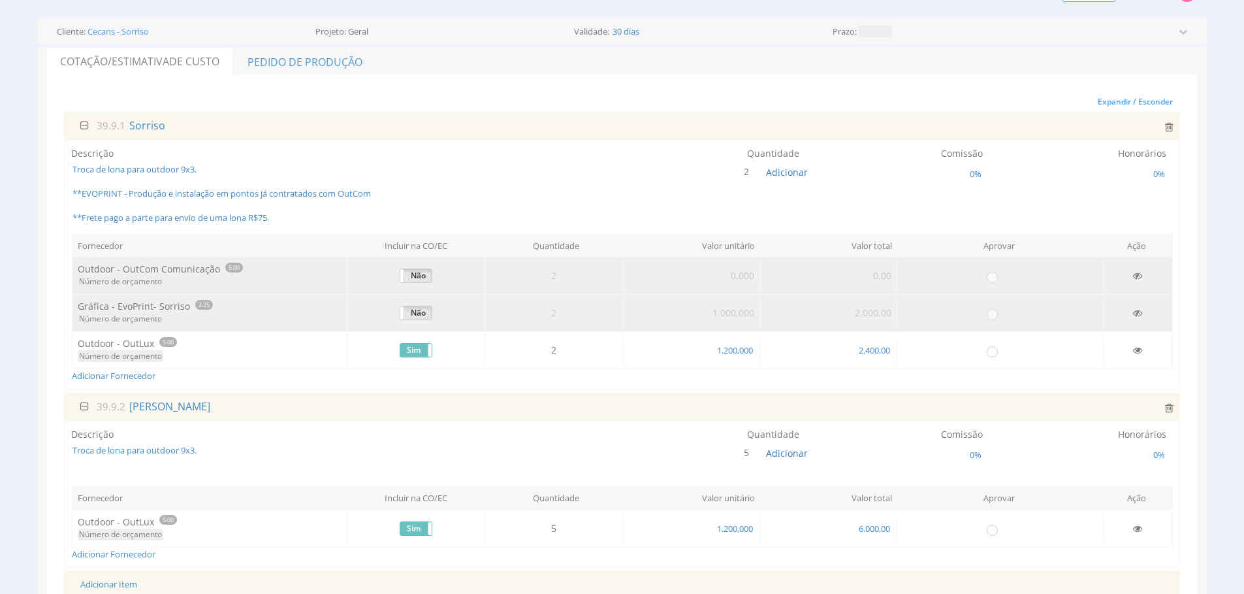
scroll to position [86, 0]
click at [870, 527] on span "6.000,00" at bounding box center [875, 529] width 34 height 12
type input "1.200,00"
drag, startPoint x: 1135, startPoint y: 353, endPoint x: 1139, endPoint y: 338, distance: 14.9
click at [1135, 353] on icon at bounding box center [1137, 350] width 9 height 9
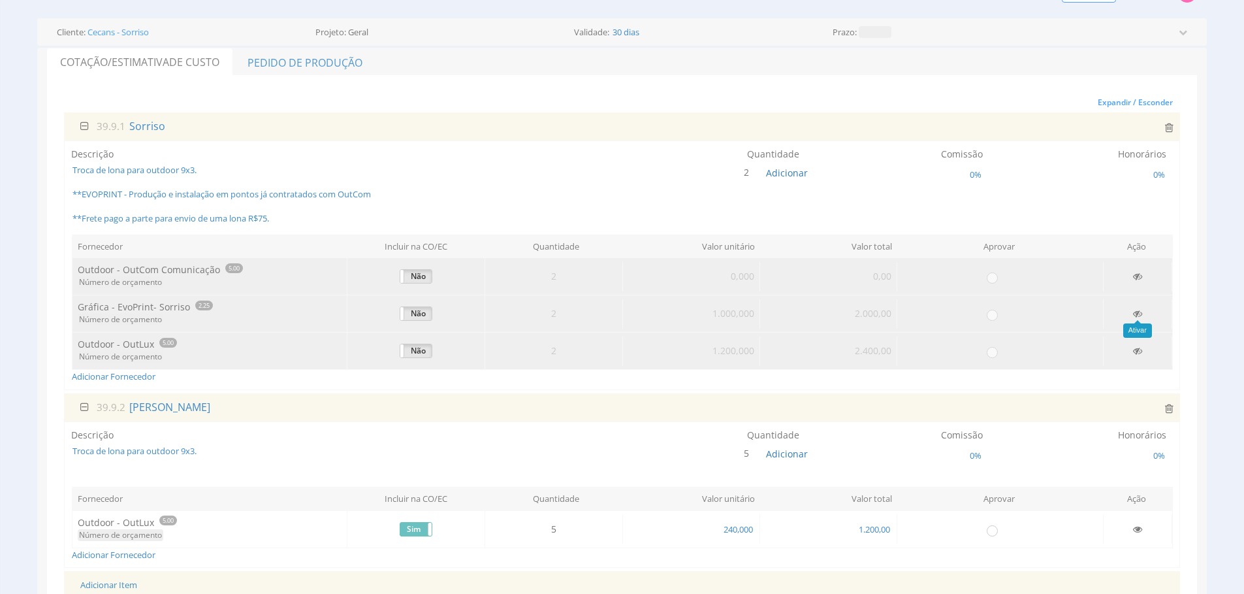
click at [1141, 313] on icon at bounding box center [1137, 313] width 9 height 9
click at [1137, 315] on icon at bounding box center [1137, 313] width 9 height 9
click at [995, 315] on input "radio" at bounding box center [992, 314] width 13 height 13
radio input "true"
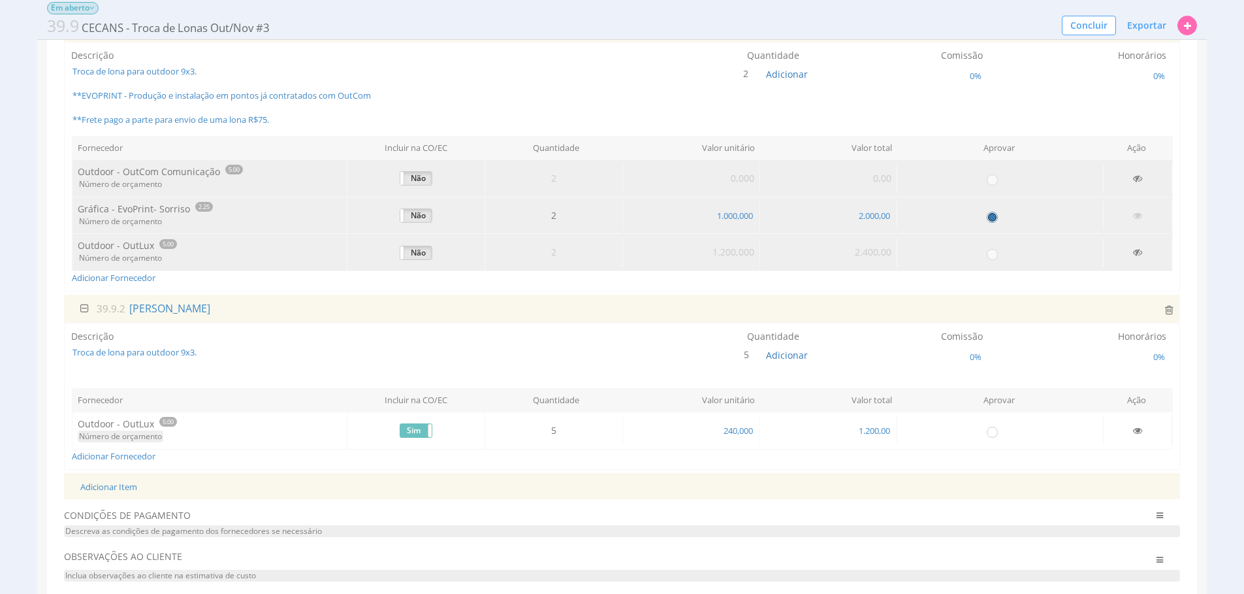
scroll to position [172, 0]
click at [993, 429] on input "radio" at bounding box center [992, 430] width 13 height 13
radio input "true"
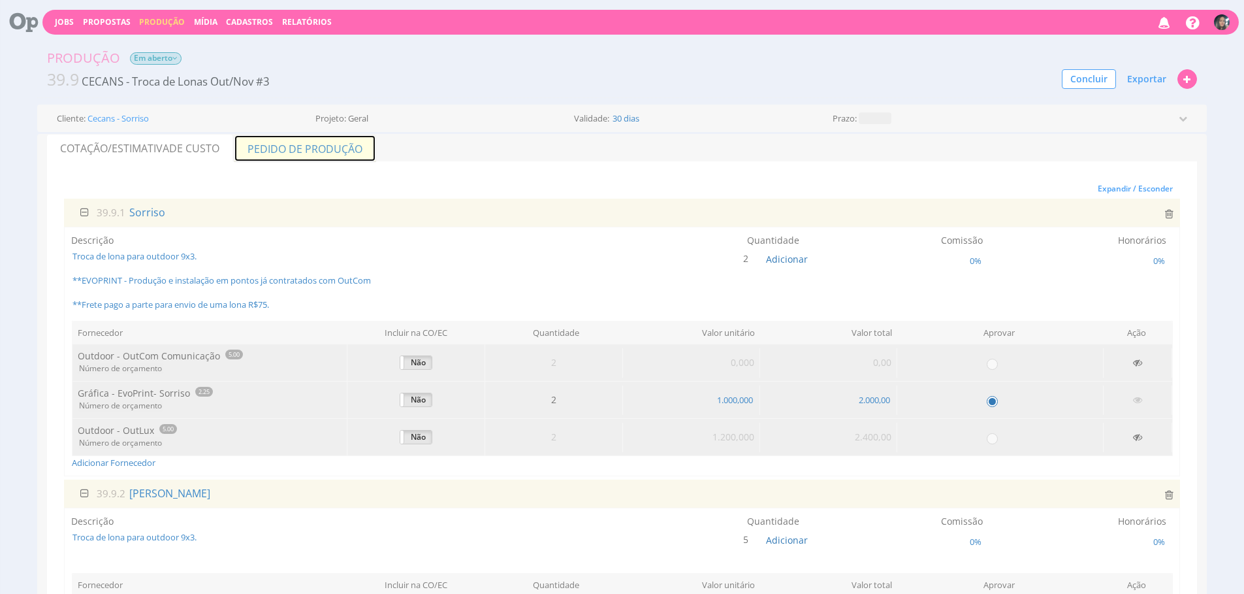
click at [321, 138] on link "Pedido de Produção" at bounding box center [305, 148] width 142 height 27
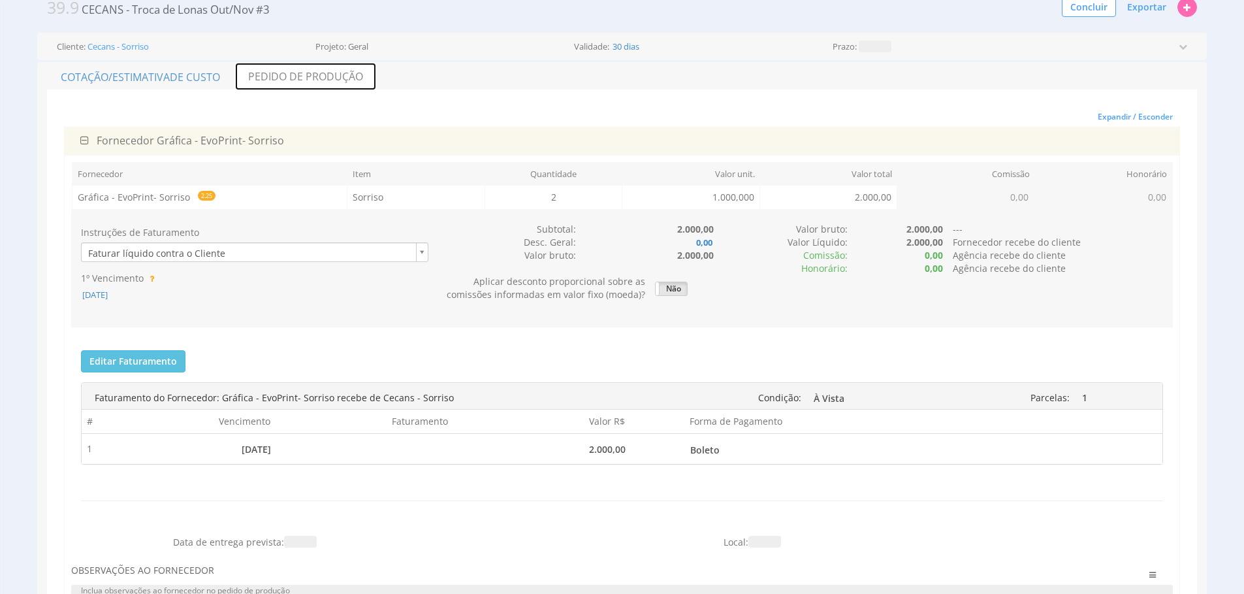
scroll to position [84, 0]
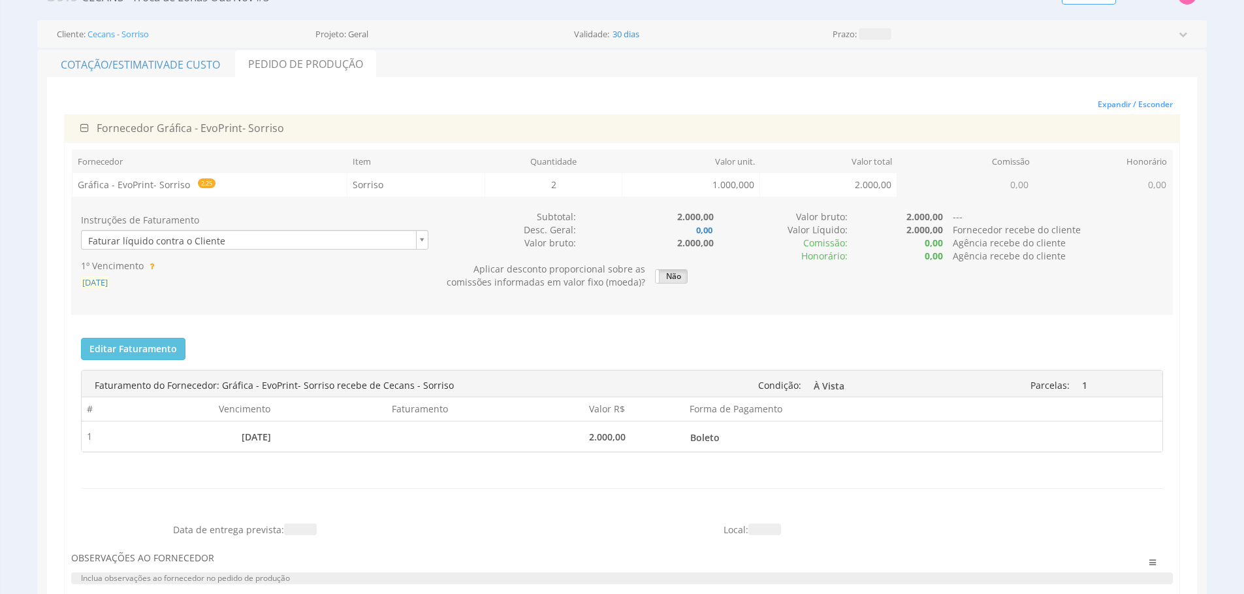
click at [109, 282] on span "[DATE]" at bounding box center [95, 282] width 28 height 12
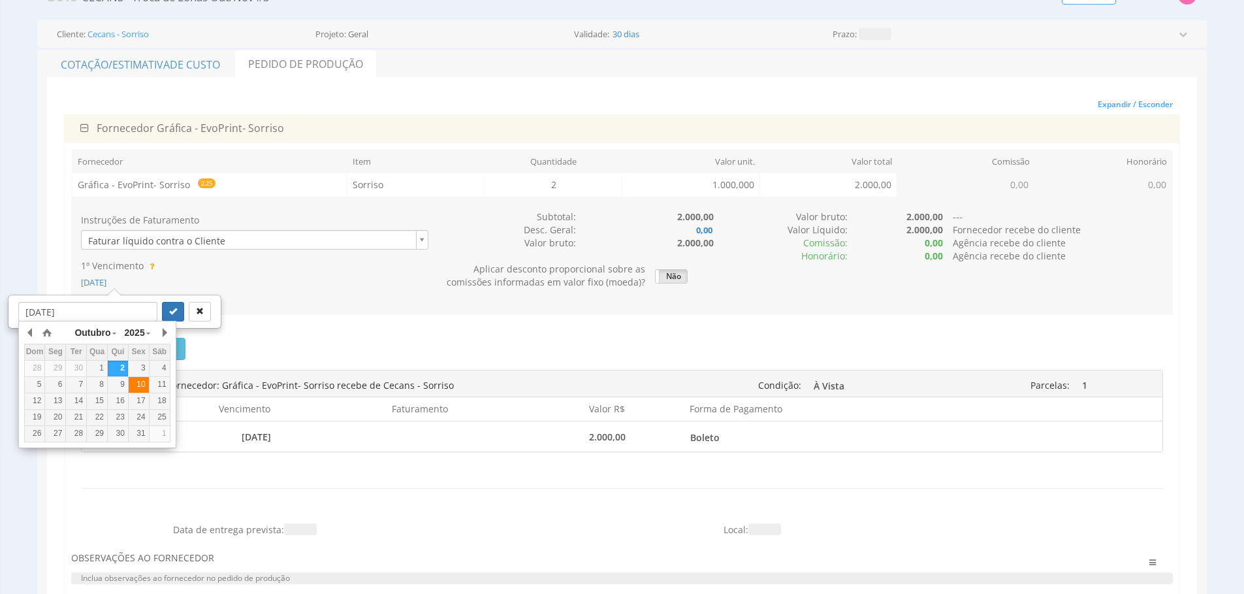
click at [146, 389] on div "10" at bounding box center [139, 384] width 20 height 11
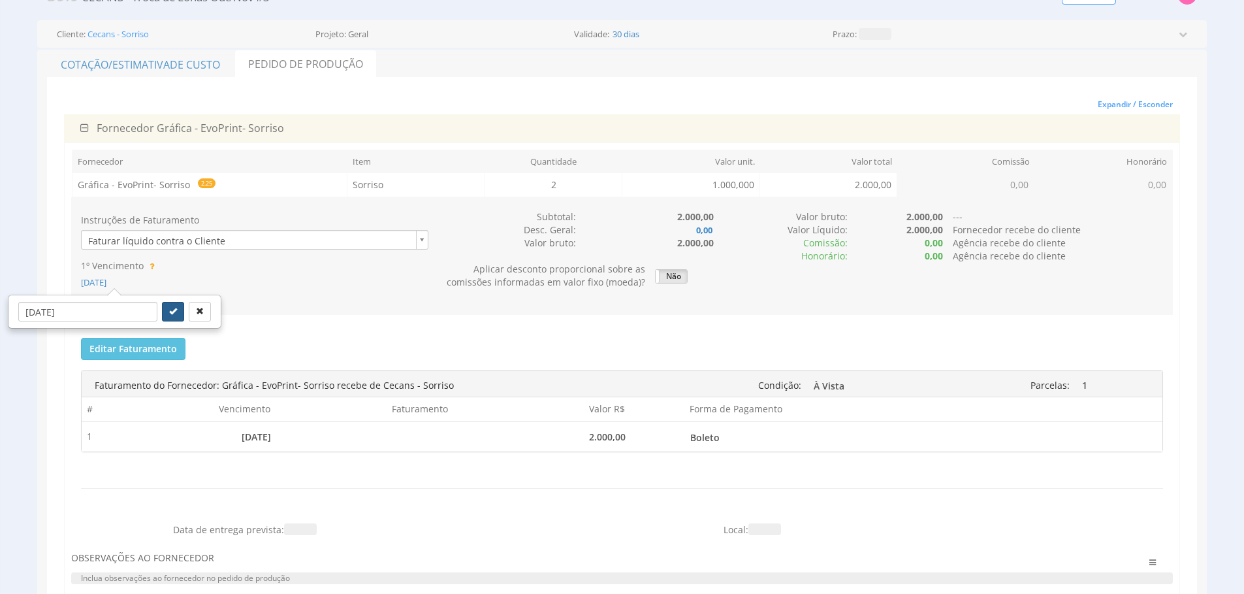
click at [163, 308] on button "submit" at bounding box center [173, 312] width 22 height 20
type input "10/10/2025"
click at [271, 315] on div "Instruções de Faturamento Faturar líquido contra o Cliente 1º Vencimento 10/10/…" at bounding box center [622, 397] width 1102 height 400
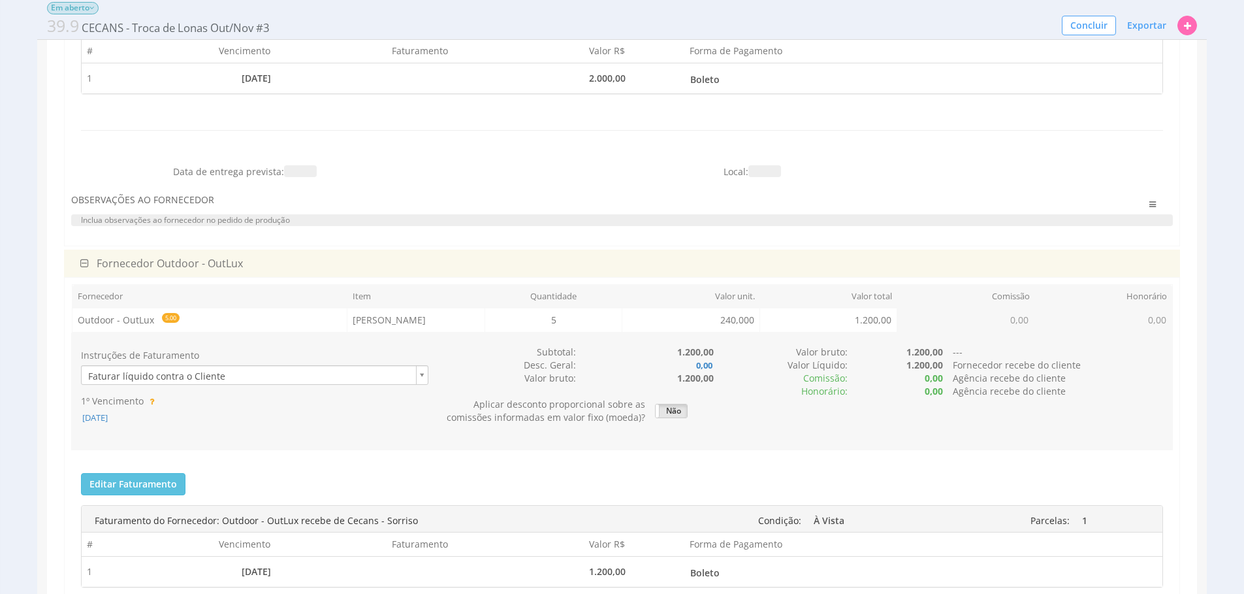
scroll to position [440, 0]
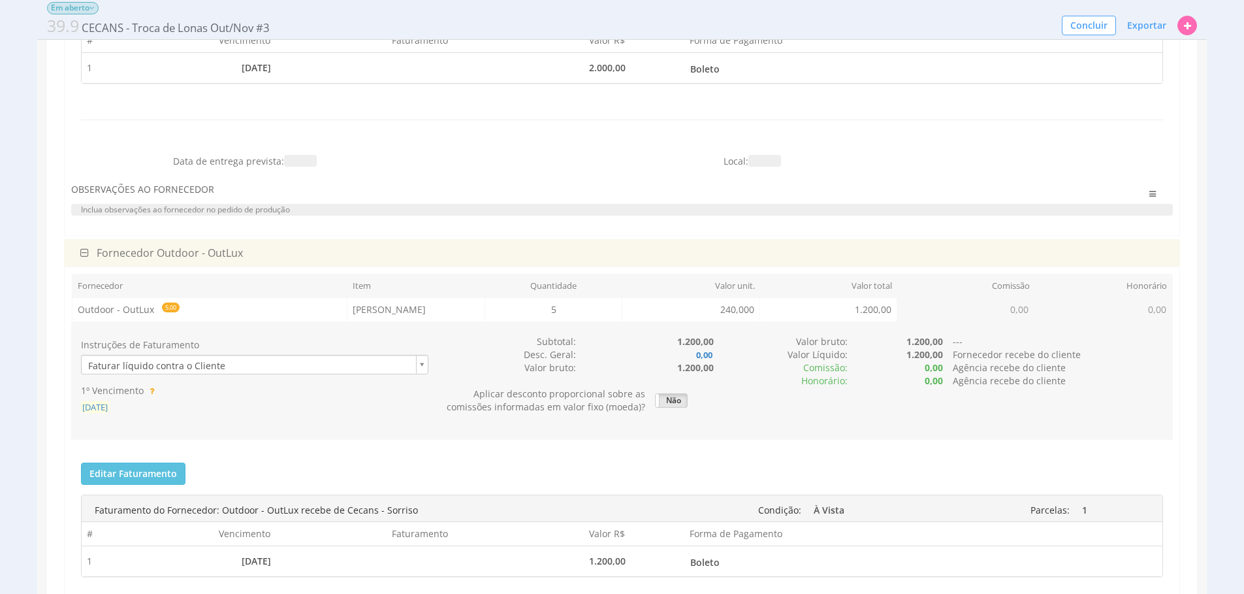
click at [109, 405] on span "02/10/2025" at bounding box center [95, 407] width 28 height 12
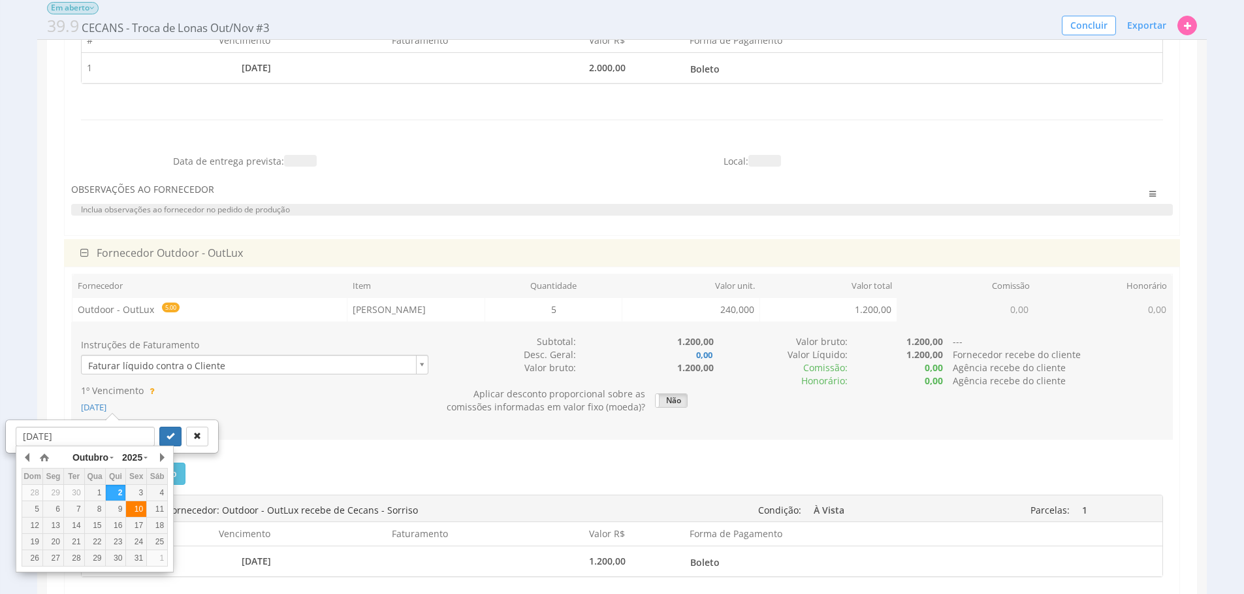
click at [138, 513] on div "10" at bounding box center [136, 509] width 20 height 11
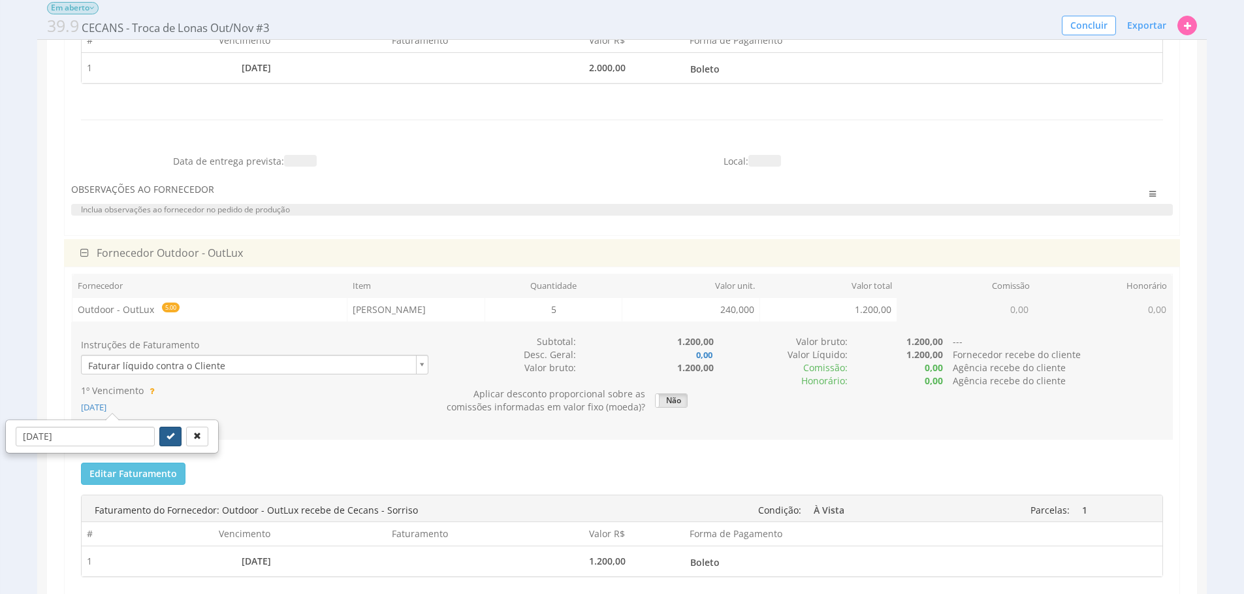
click at [167, 435] on icon "submit" at bounding box center [171, 436] width 8 height 8
type input "10/10/2025"
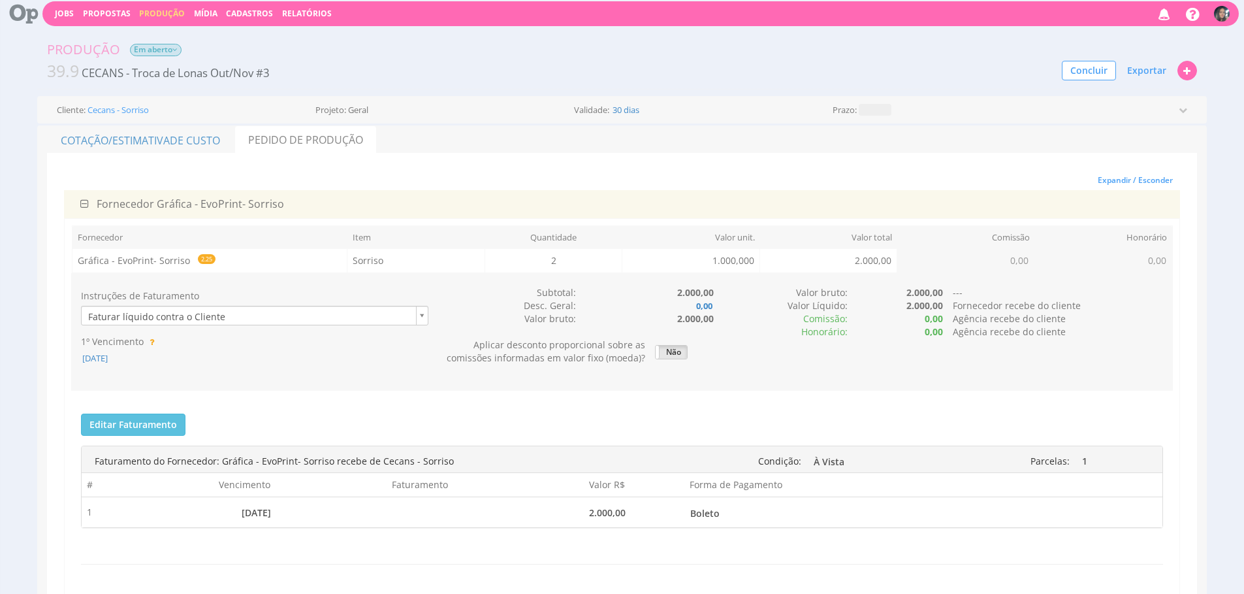
scroll to position [0, 0]
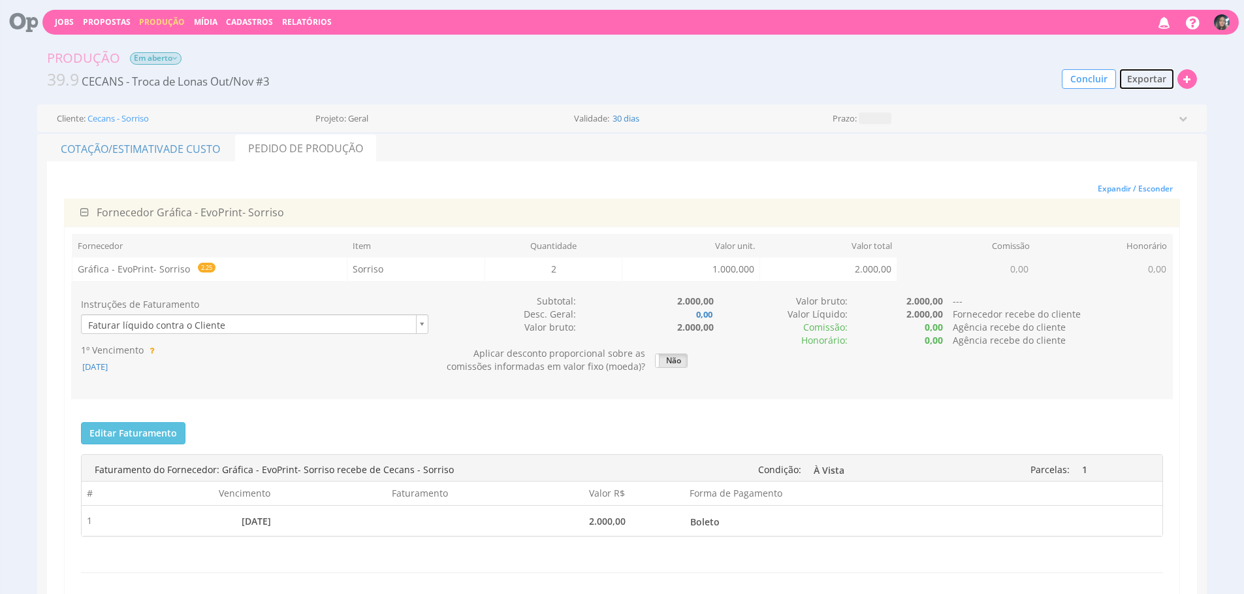
click at [1147, 84] on span "Exportar" at bounding box center [1146, 79] width 39 height 12
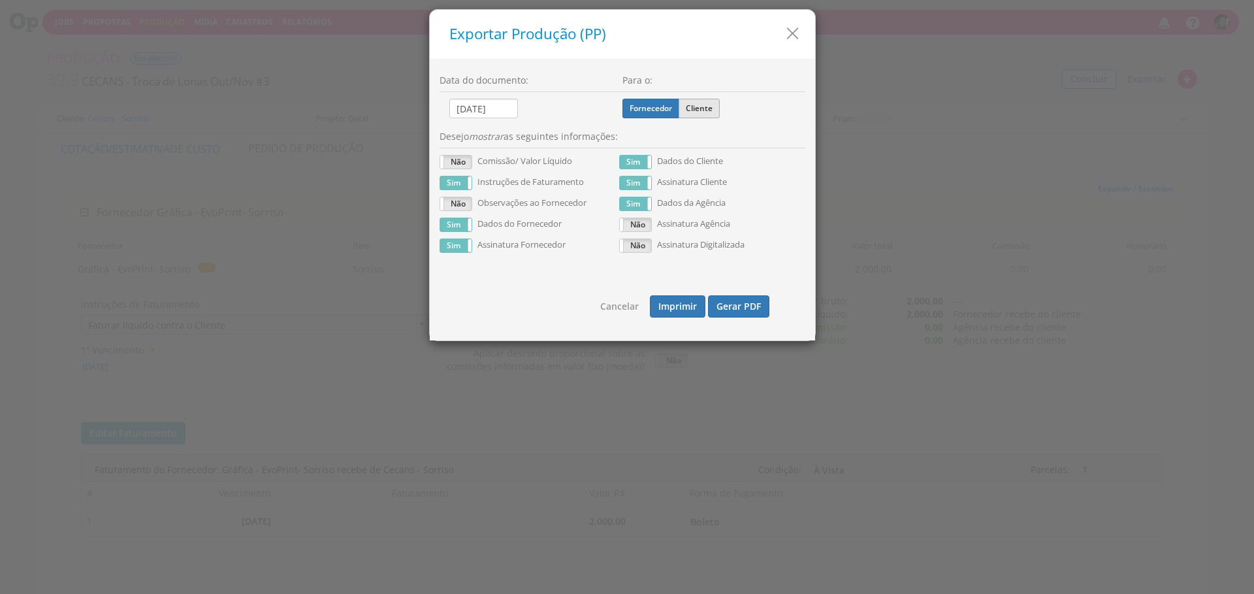
click at [690, 117] on label "Cliente" at bounding box center [699, 109] width 41 height 20
click at [0, 0] on input "Cliente" at bounding box center [0, 0] width 0 height 0
click at [725, 314] on button "Gerar PDF" at bounding box center [738, 306] width 61 height 22
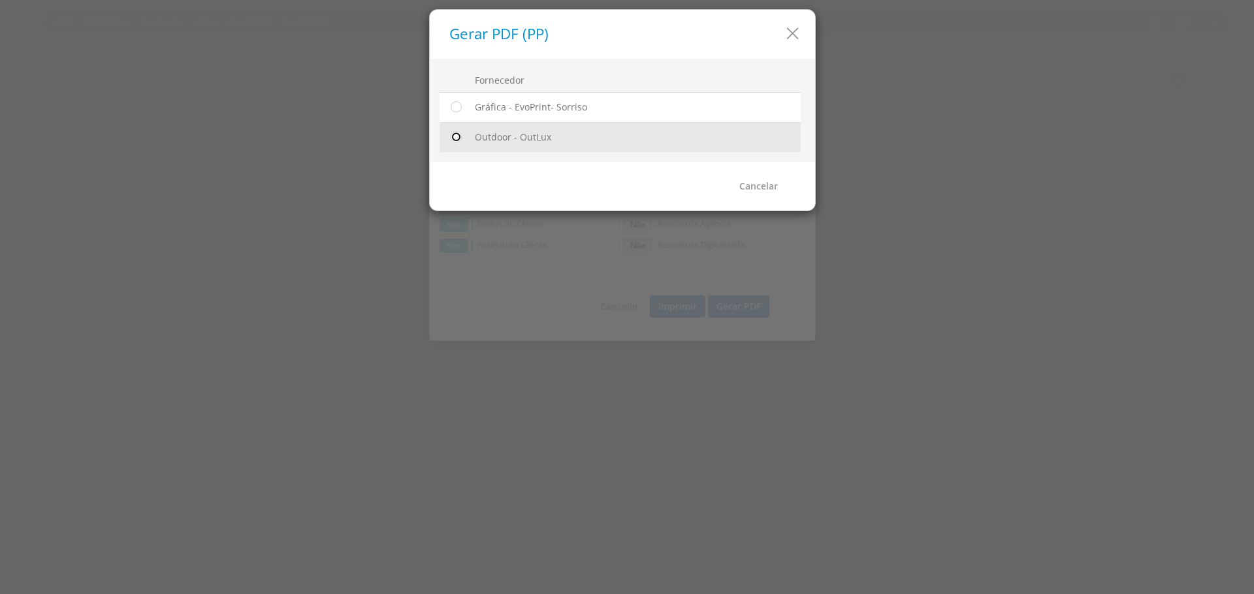
drag, startPoint x: 449, startPoint y: 137, endPoint x: 457, endPoint y: 136, distance: 7.9
click at [449, 137] on input "radio" at bounding box center [455, 137] width 13 height 13
radio input "true"
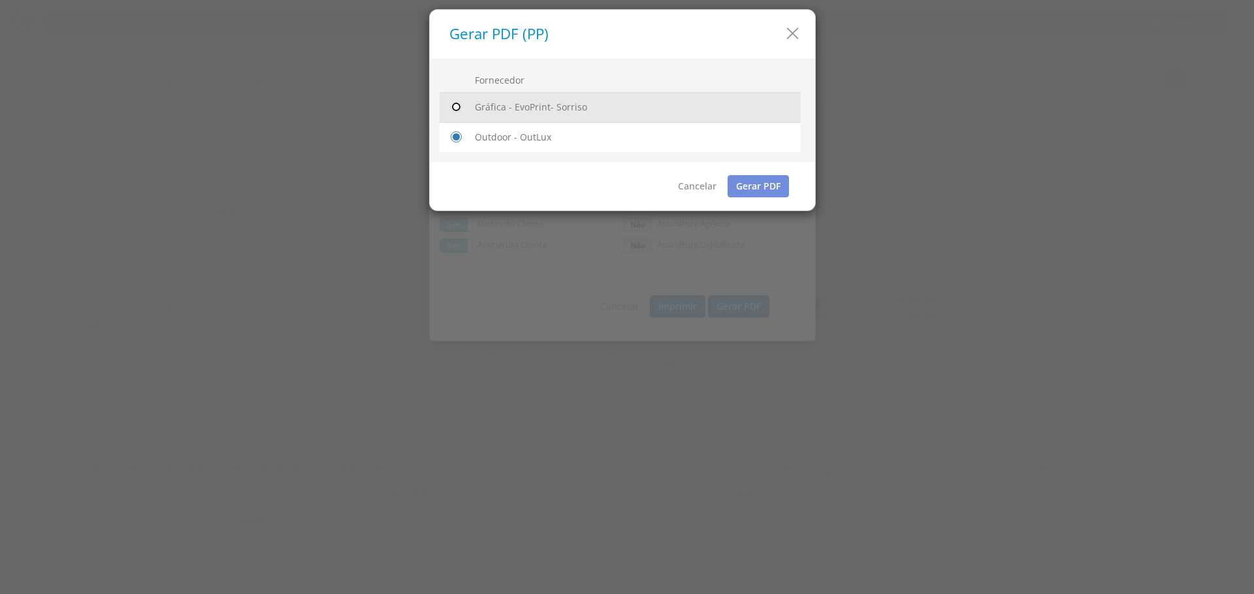
click at [453, 108] on input "radio" at bounding box center [455, 107] width 13 height 13
radio input "true"
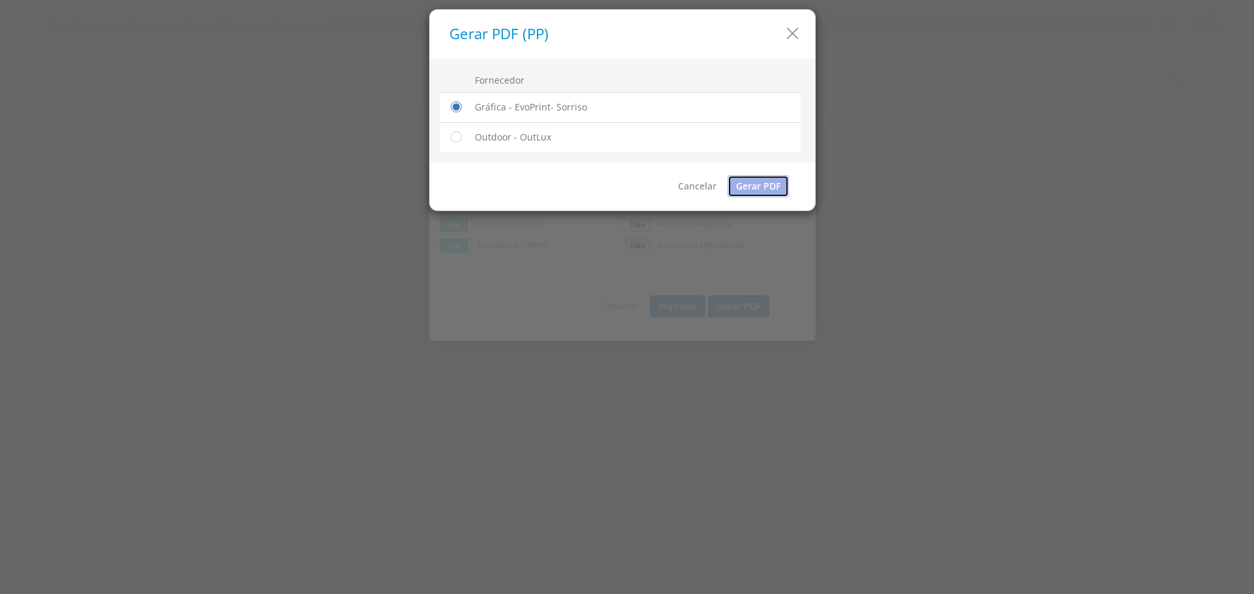
click at [741, 191] on link "Gerar PDF" at bounding box center [758, 186] width 61 height 22
click at [799, 29] on icon "button" at bounding box center [792, 33] width 19 height 19
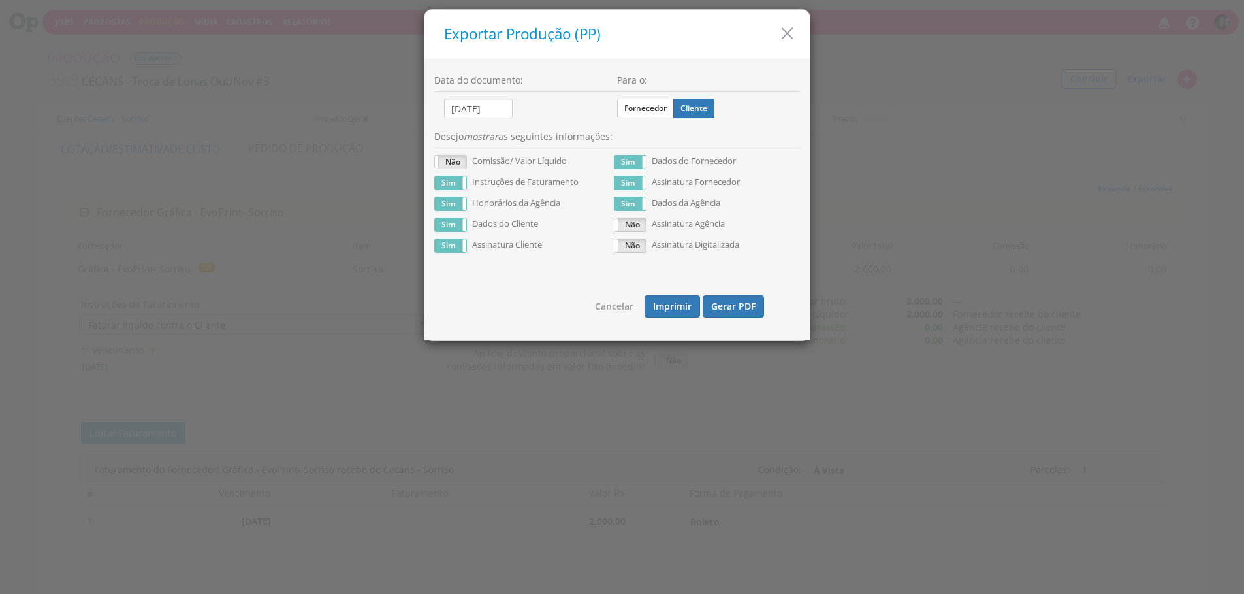
click at [798, 30] on h5 "Exportar Produção (PP)" at bounding box center [622, 34] width 356 height 16
drag, startPoint x: 794, startPoint y: 35, endPoint x: 573, endPoint y: 38, distance: 220.8
click at [794, 35] on icon "button" at bounding box center [787, 33] width 19 height 19
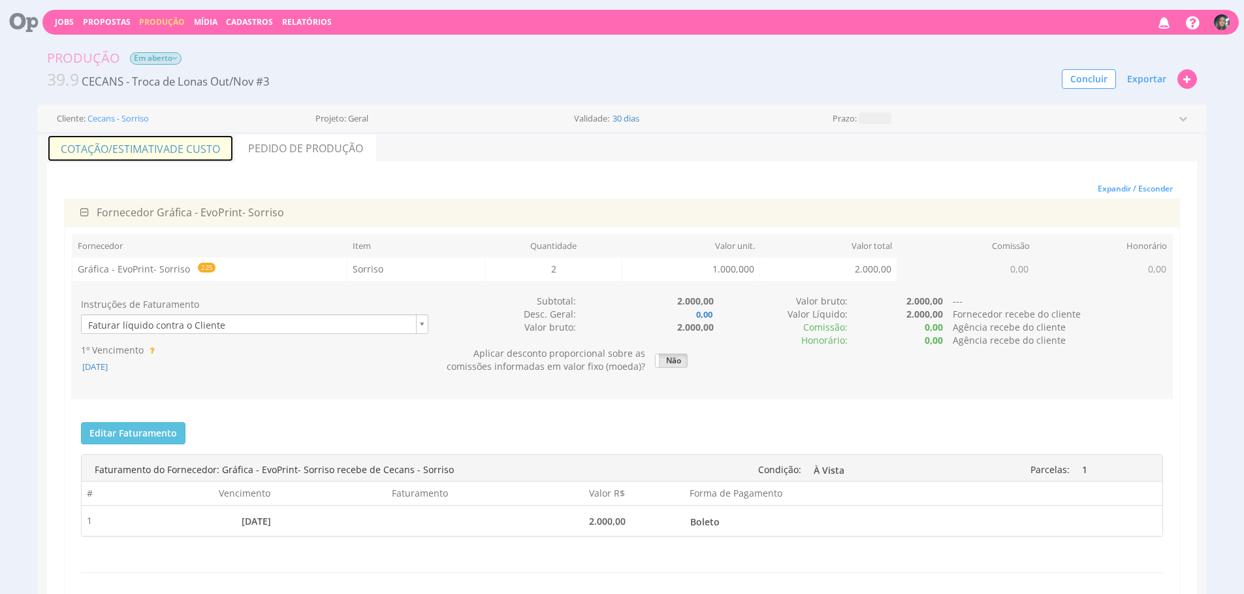
drag, startPoint x: 146, startPoint y: 138, endPoint x: 150, endPoint y: 153, distance: 16.0
click at [146, 138] on link "Cotação/Estimativa de Custo" at bounding box center [140, 148] width 187 height 27
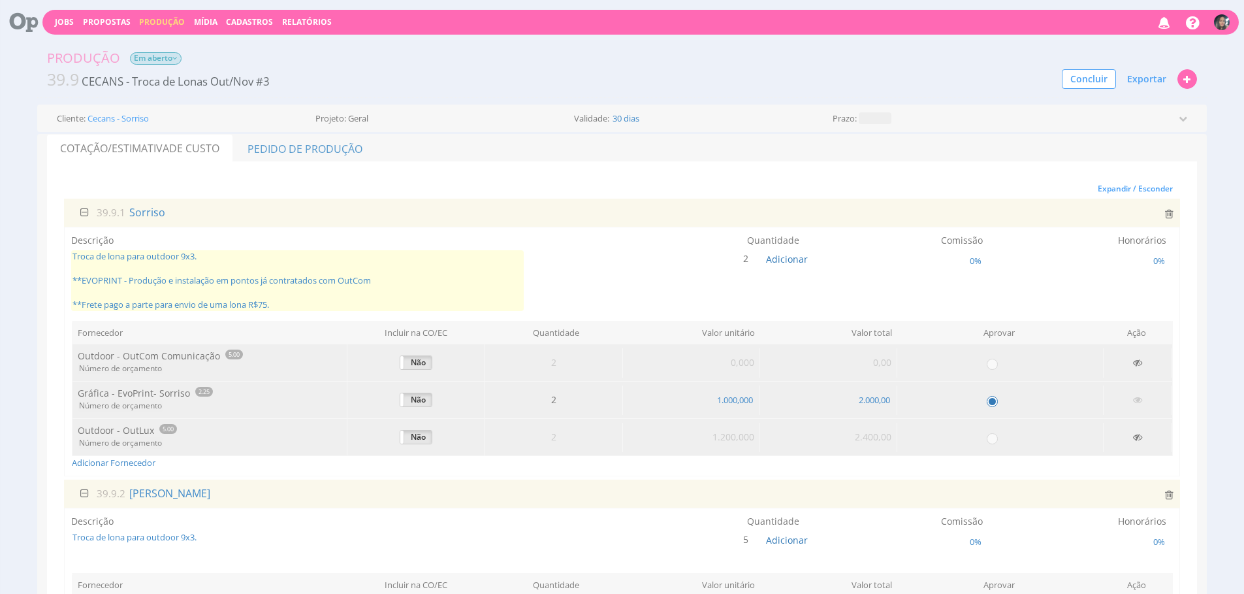
click at [350, 291] on span "Troca de lona para outdoor 9x3. **EVOPRINT - Produção e instalação em pontos já…" at bounding box center [297, 280] width 453 height 61
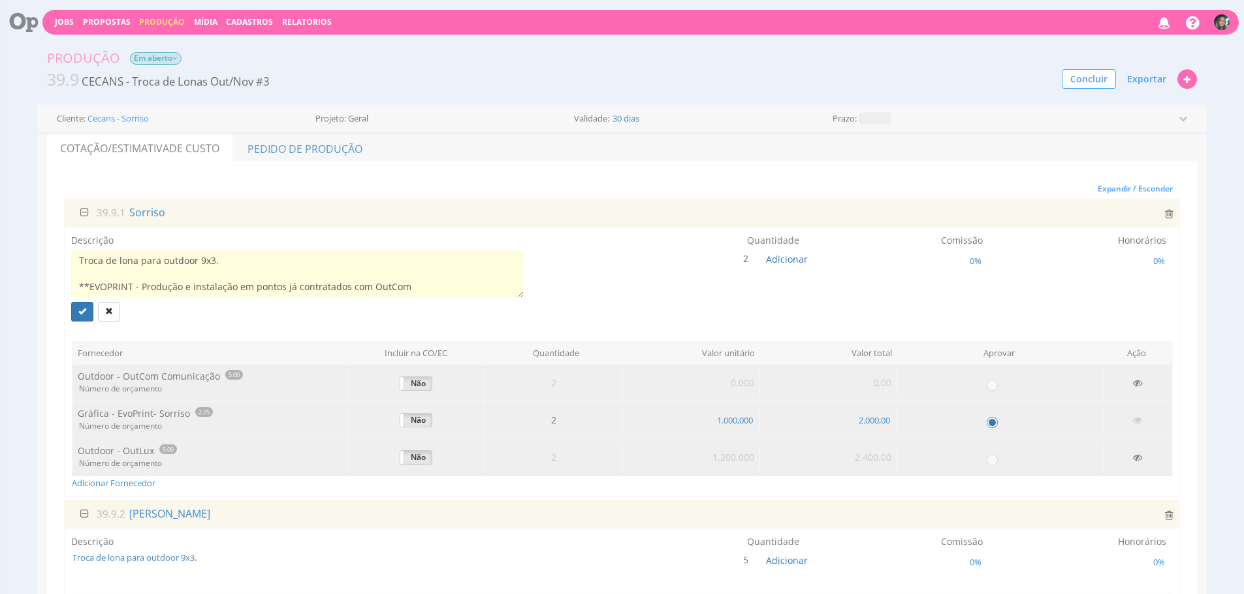
scroll to position [26, 0]
drag, startPoint x: 322, startPoint y: 291, endPoint x: 191, endPoint y: 297, distance: 131.5
click at [72, 287] on textarea "Troca de lona para outdoor 9x3. **EVOPRINT - Produção e instalação em pontos já…" at bounding box center [297, 273] width 453 height 47
type textarea "Troca de lona para outdoor 9x3. **EVOPRINT - Produção e instalação em pontos já…"
drag, startPoint x: 408, startPoint y: 265, endPoint x: 40, endPoint y: 265, distance: 368.4
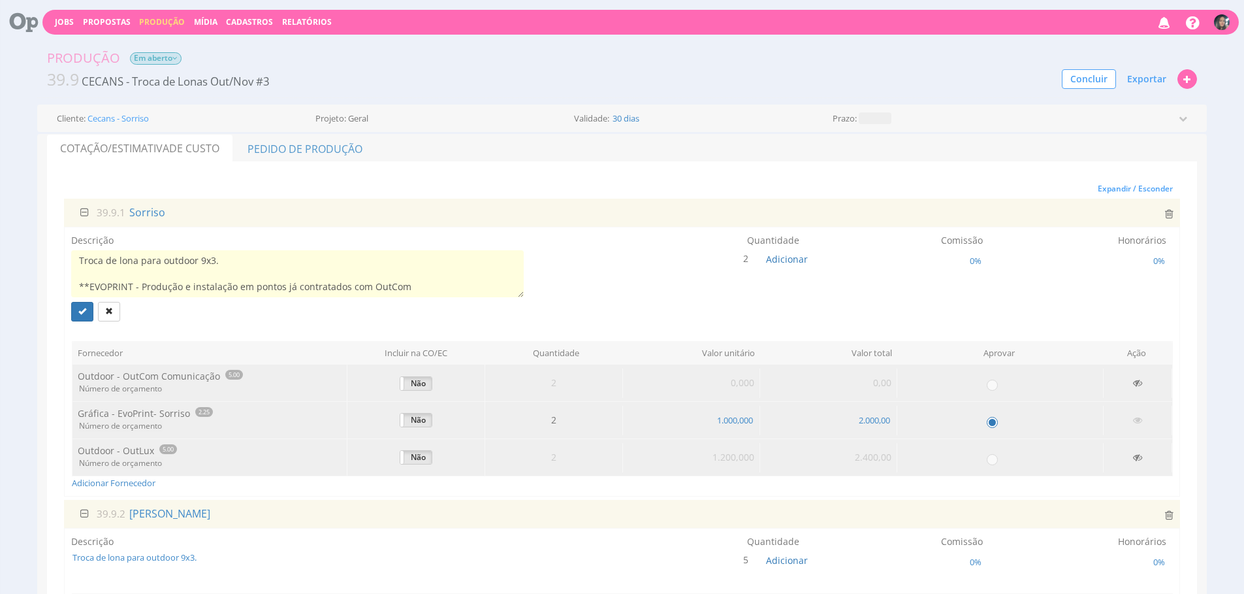
click at [40, 265] on div "Encargos Encargo aplicado 0% Sem encargo Cotação/Estimativa de Custo Pedido de …" at bounding box center [622, 473] width 1170 height 679
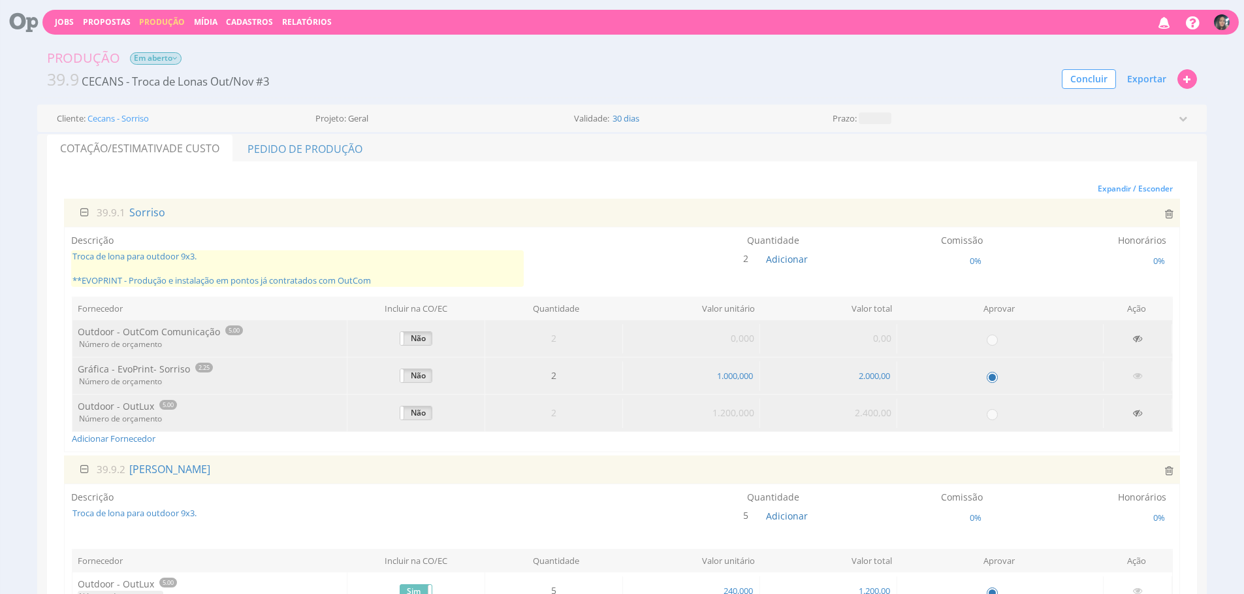
click at [250, 284] on span "Troca de lona para outdoor 9x3. **EVOPRINT - Produção e instalação em pontos já…" at bounding box center [297, 268] width 453 height 37
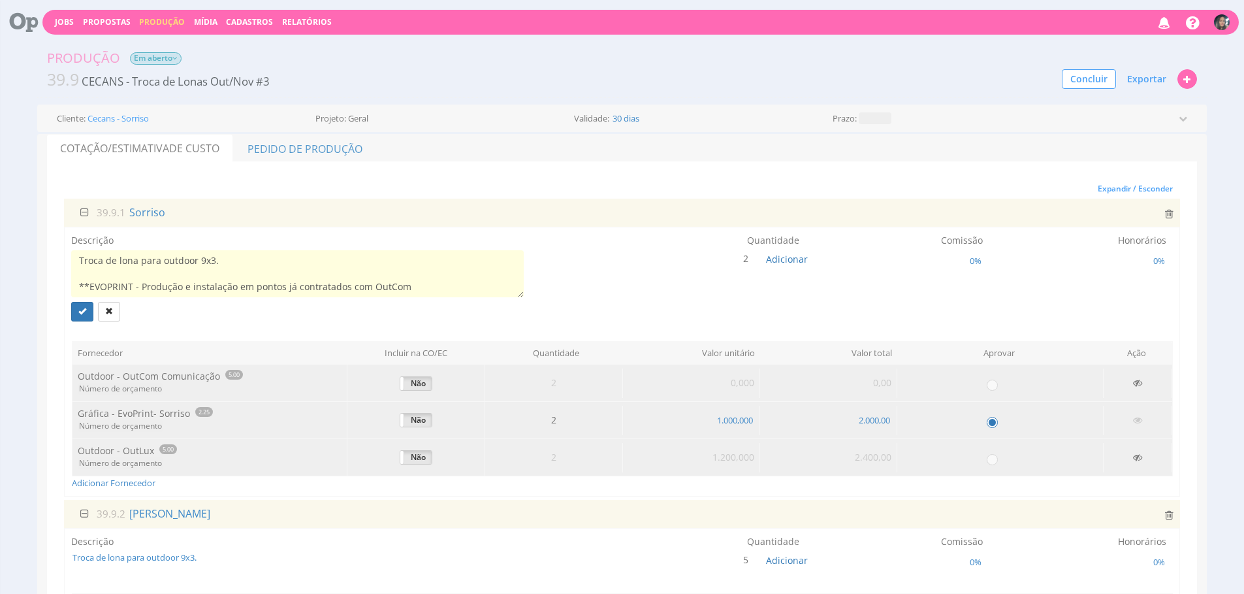
type textarea "Troca de lona para outdoor 9x3."
drag, startPoint x: 432, startPoint y: 266, endPoint x: 67, endPoint y: 266, distance: 365.1
click at [67, 266] on div "Descrição Troca de lona para outdoor 9x3. **EVOPRINT - Produção e instalação em…" at bounding box center [622, 362] width 1116 height 270
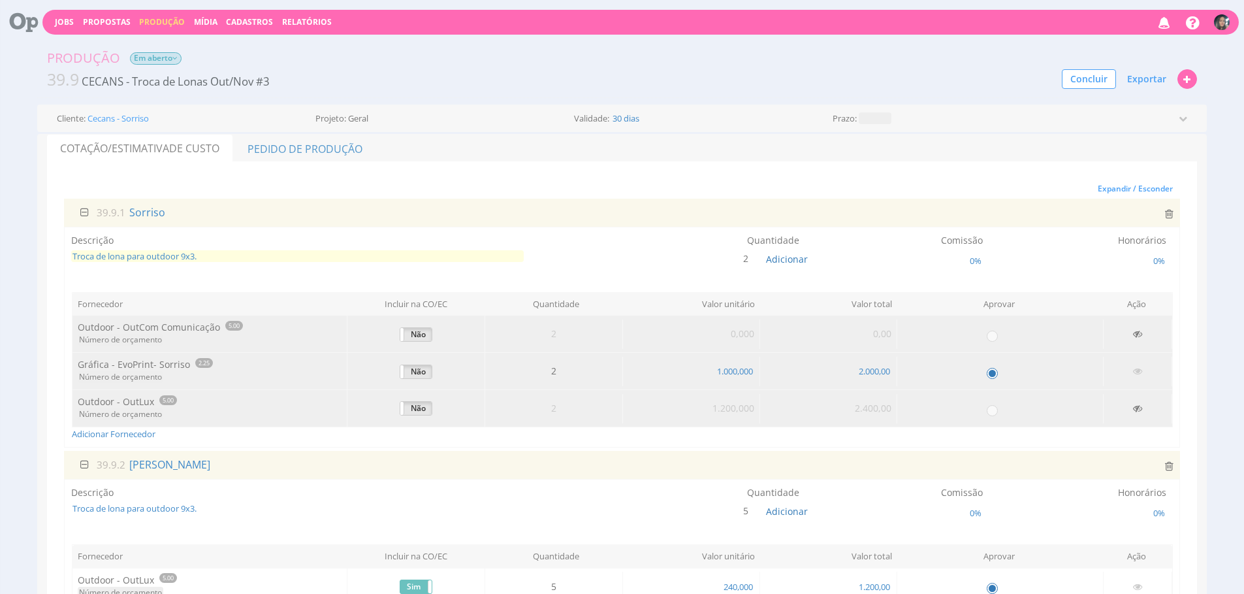
click at [215, 263] on span "Troca de lona para outdoor 9x3." at bounding box center [297, 256] width 453 height 12
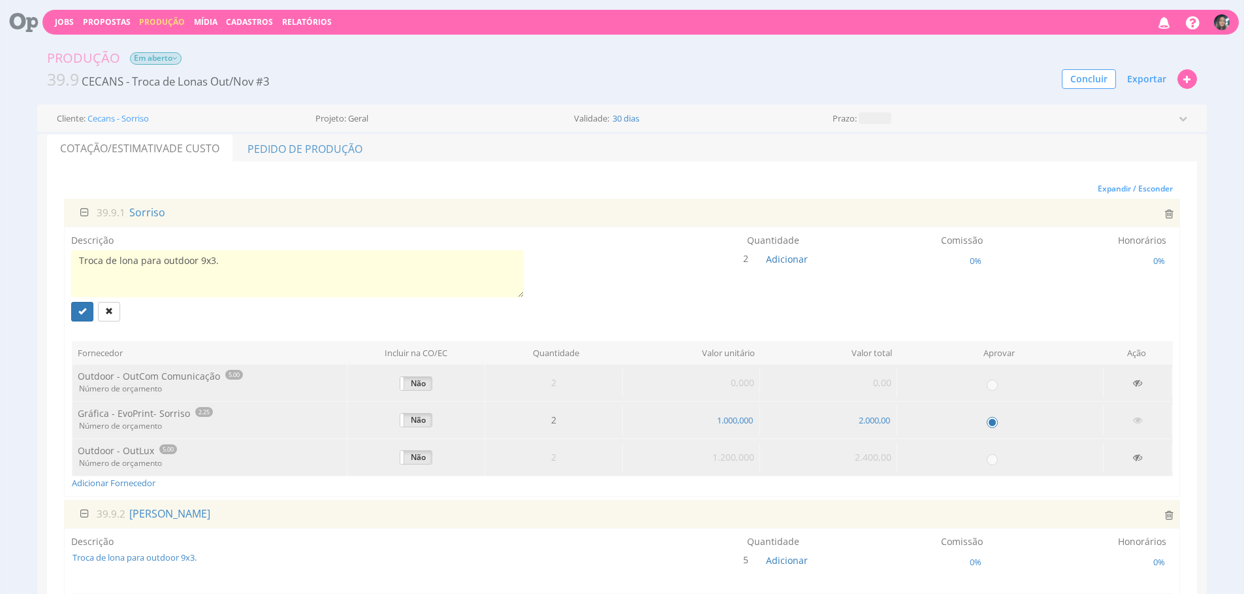
scroll to position [0, 0]
click at [137, 263] on textarea "Troca de lona para outdoor 9x3." at bounding box center [297, 273] width 453 height 47
type textarea "Troca de lonas para outdoor 9x3."
click at [74, 309] on button "submit" at bounding box center [82, 312] width 22 height 20
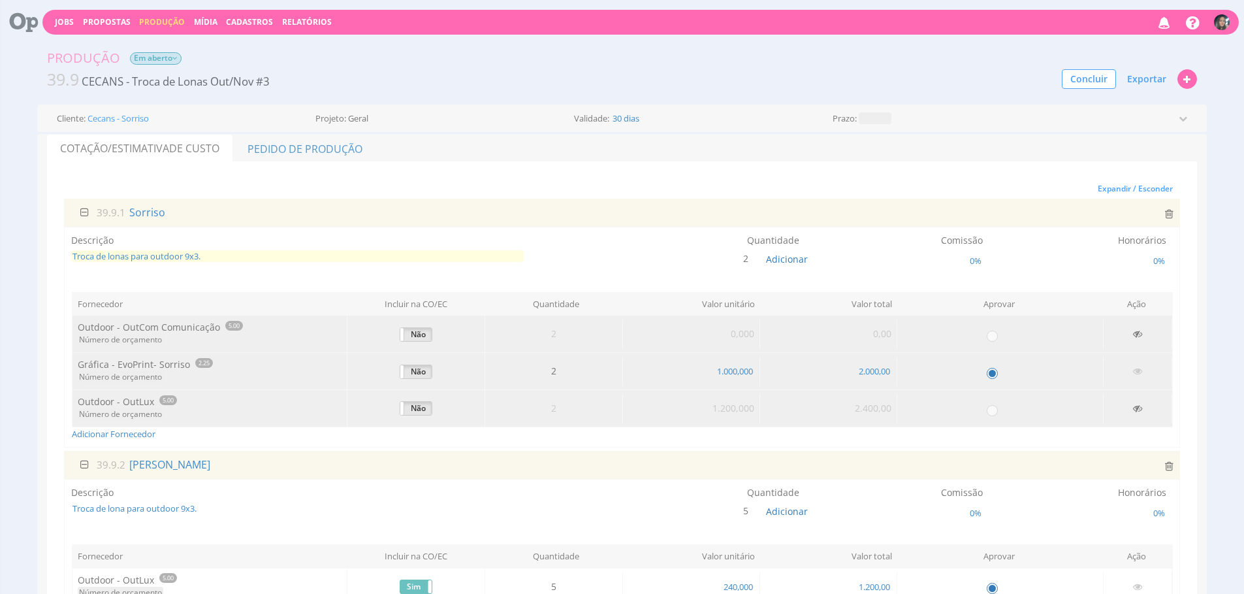
click at [371, 263] on span "Troca de lonas para outdoor 9x3." at bounding box center [297, 256] width 453 height 12
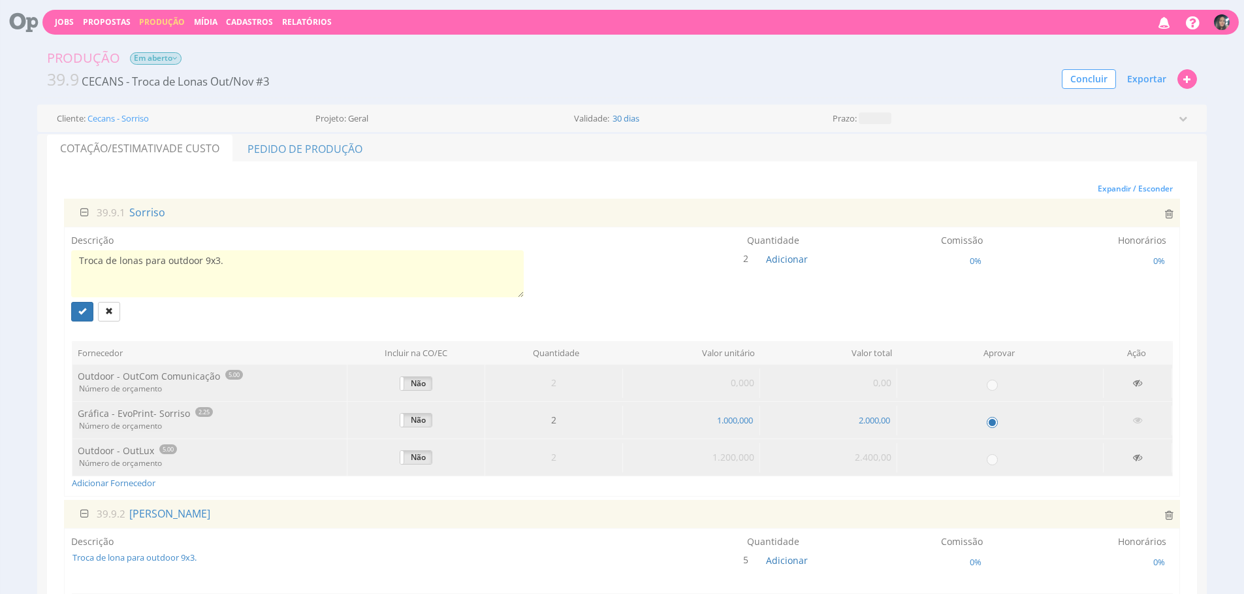
type textarea "Troca de lonas para outdoor 9x3."
drag, startPoint x: 20, startPoint y: 336, endPoint x: 257, endPoint y: 12, distance: 401.9
click at [20, 336] on div "Produção Em aberto 39.9 CECANS - Troca de Lonas Out/Nov #3 Concluir Exportar Jo…" at bounding box center [622, 551] width 1244 height 1031
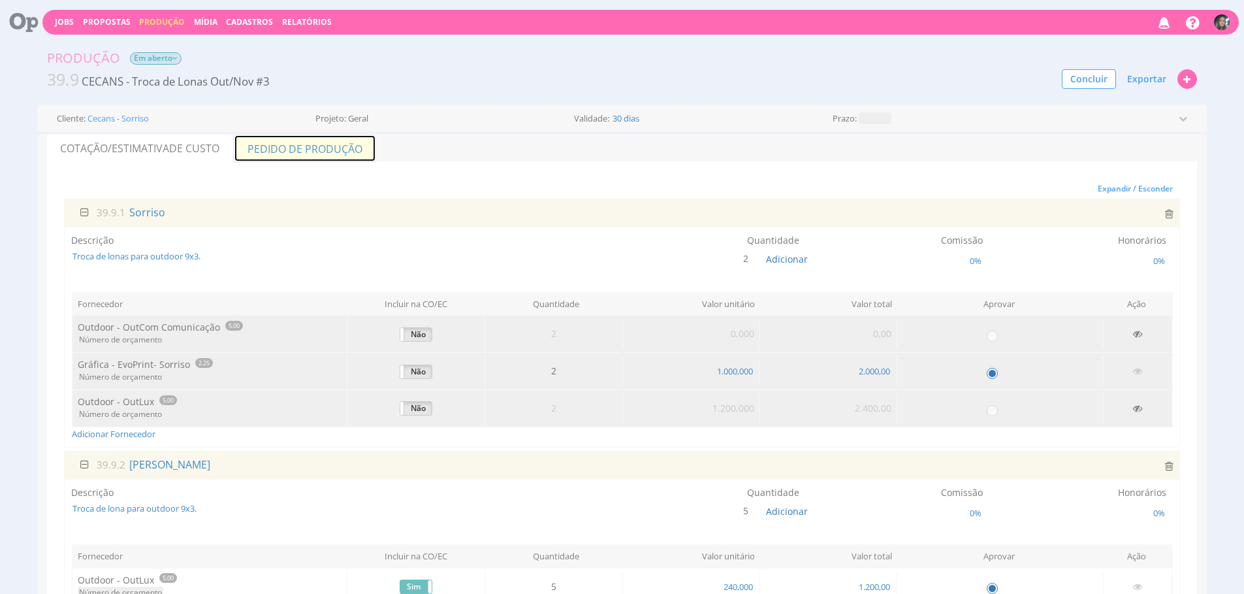
click at [289, 143] on link "Pedido de Produção" at bounding box center [305, 148] width 142 height 27
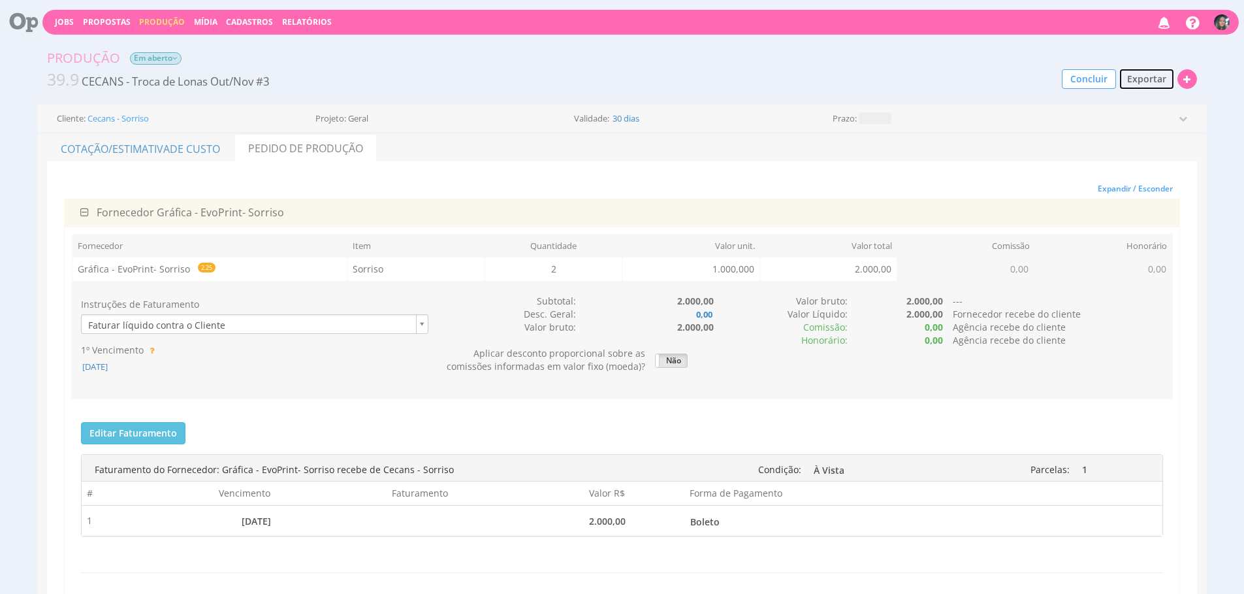
click at [1148, 80] on span "Exportar" at bounding box center [1146, 79] width 39 height 12
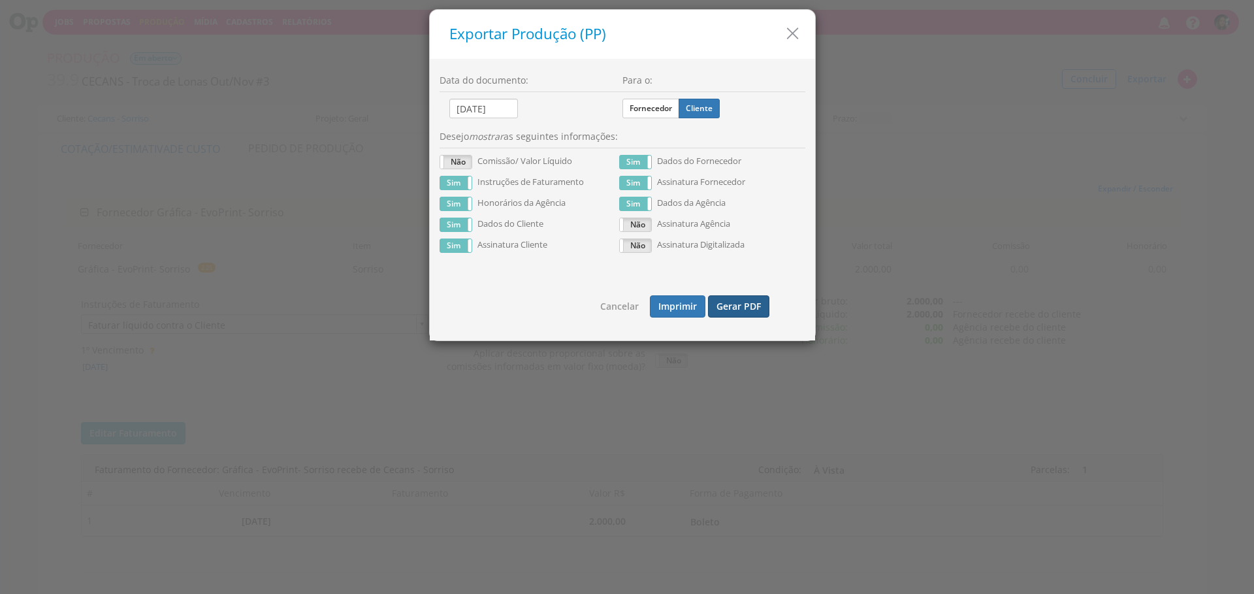
click at [736, 300] on button "Gerar PDF" at bounding box center [738, 306] width 61 height 22
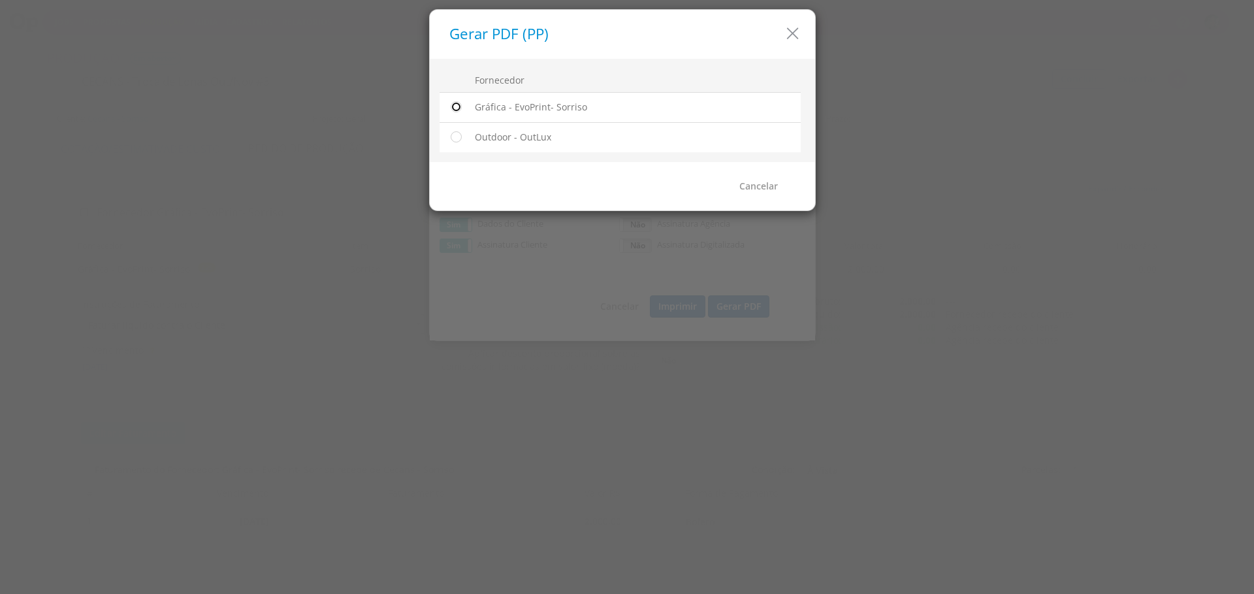
drag, startPoint x: 455, startPoint y: 109, endPoint x: 711, endPoint y: 163, distance: 261.6
click at [455, 109] on input "radio" at bounding box center [455, 107] width 13 height 13
radio input "true"
click at [742, 195] on link "Gerar PDF" at bounding box center [758, 186] width 61 height 22
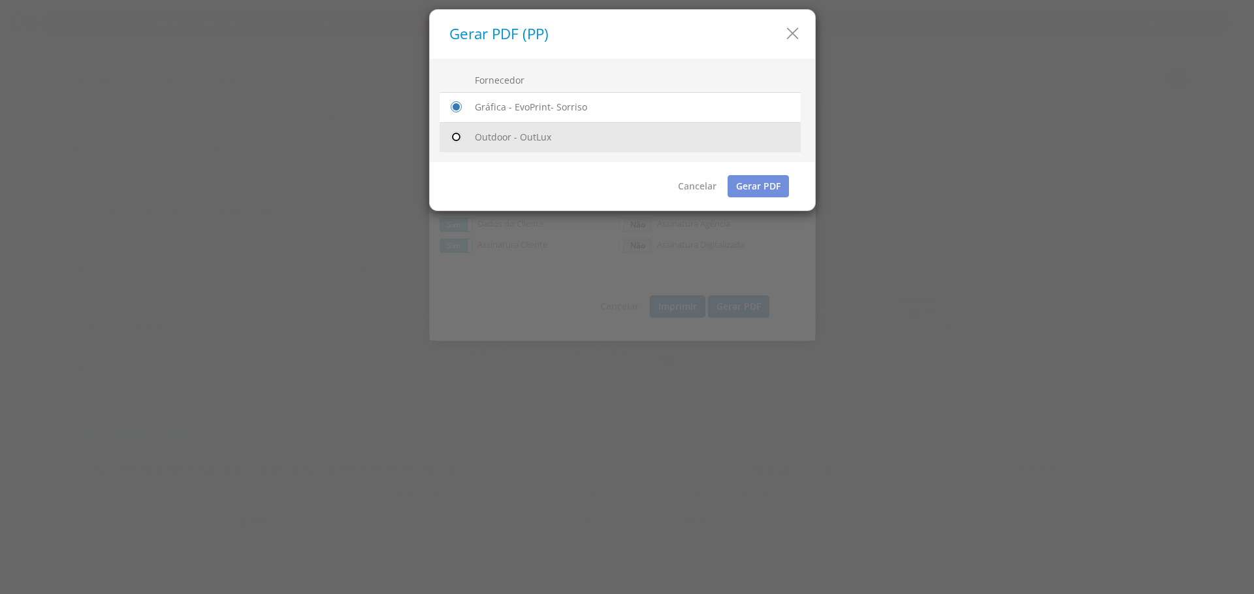
click at [458, 138] on input "radio" at bounding box center [455, 137] width 13 height 13
radio input "true"
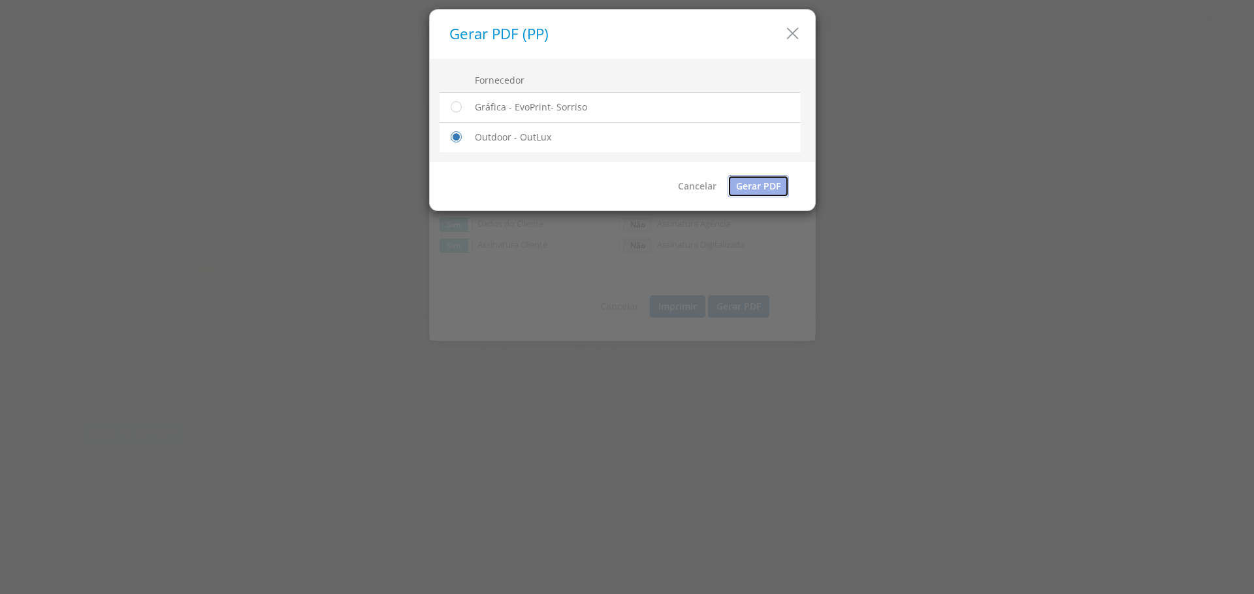
click at [777, 184] on link "Gerar PDF" at bounding box center [758, 186] width 61 height 22
click at [802, 35] on h5 "Gerar PDF (PP)" at bounding box center [627, 34] width 356 height 16
click at [792, 35] on icon "button" at bounding box center [792, 33] width 19 height 19
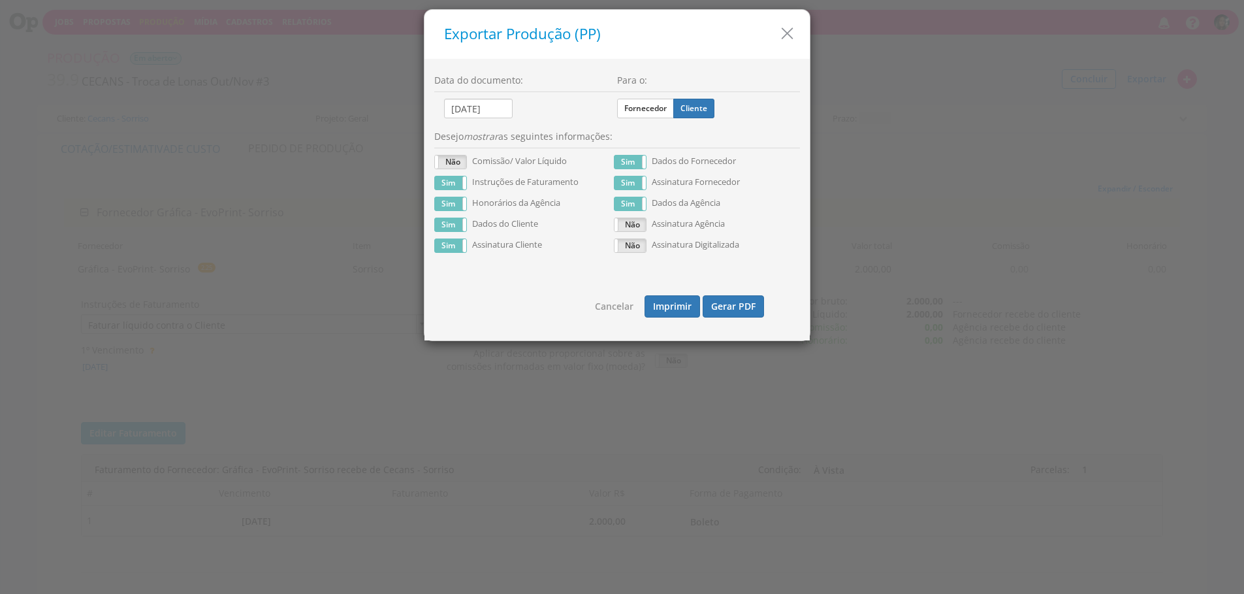
click at [792, 35] on icon "button" at bounding box center [787, 33] width 19 height 19
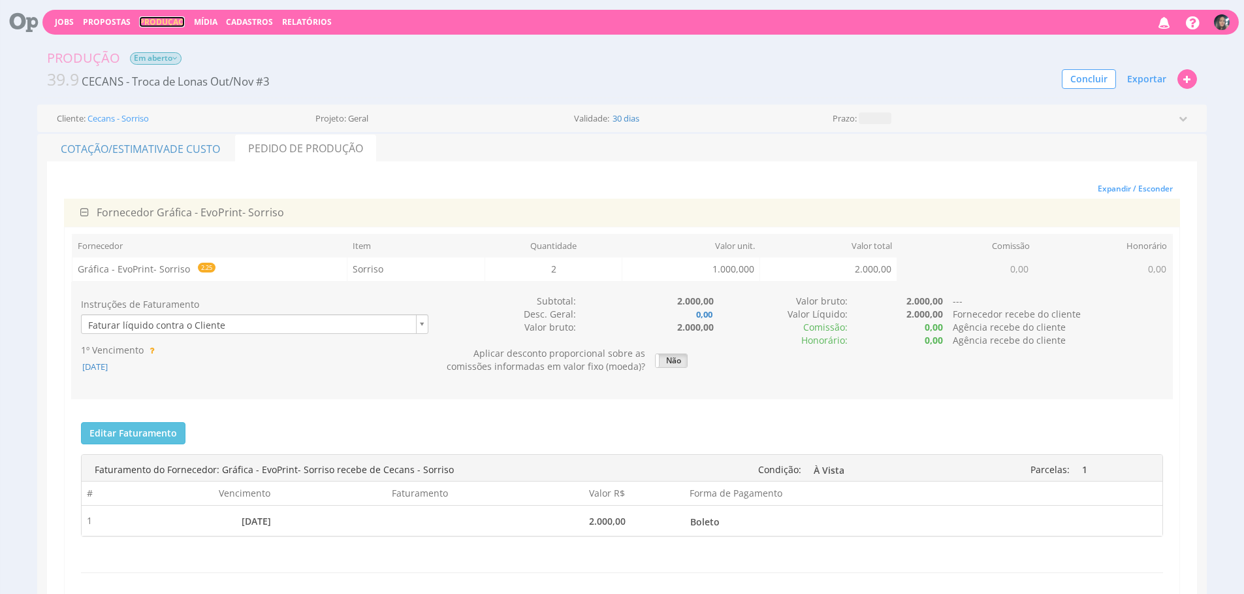
click at [161, 25] on link "Produção" at bounding box center [162, 21] width 46 height 11
